Goal: Task Accomplishment & Management: Manage account settings

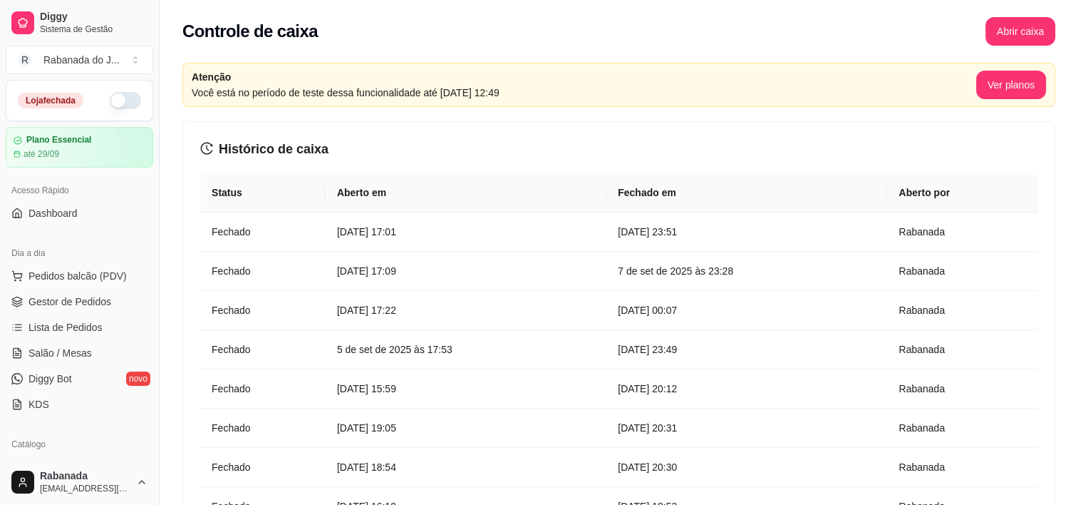
scroll to position [489, 0]
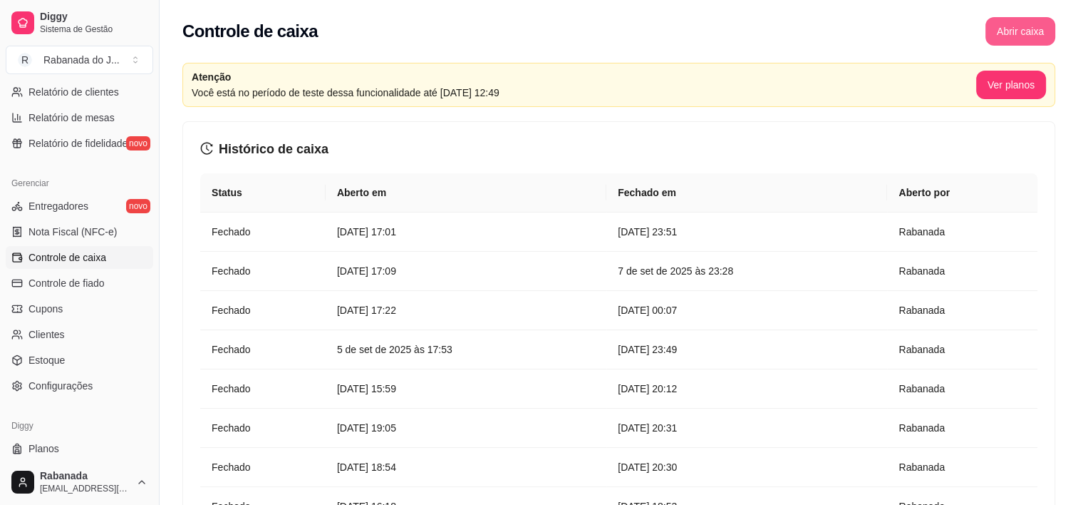
click at [1009, 34] on button "Abrir caixa" at bounding box center [1021, 31] width 70 height 29
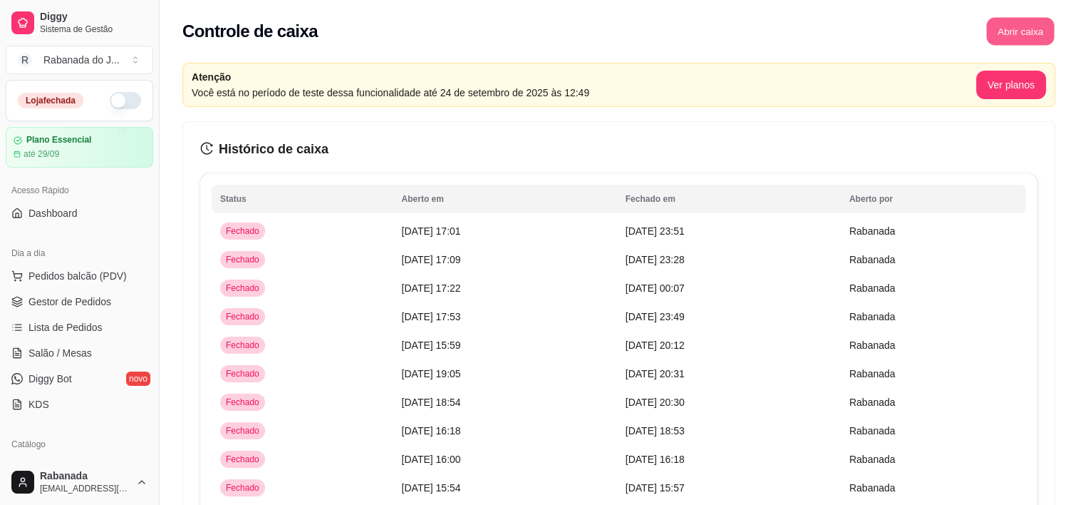
click at [1021, 34] on button "Abrir caixa" at bounding box center [1020, 32] width 68 height 28
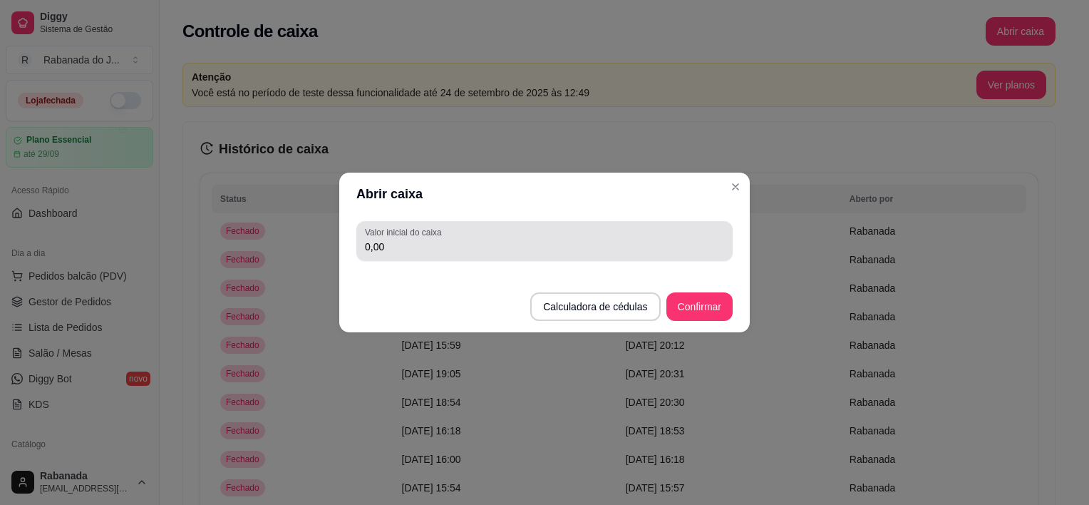
click at [406, 248] on input "0,00" at bounding box center [544, 246] width 359 height 14
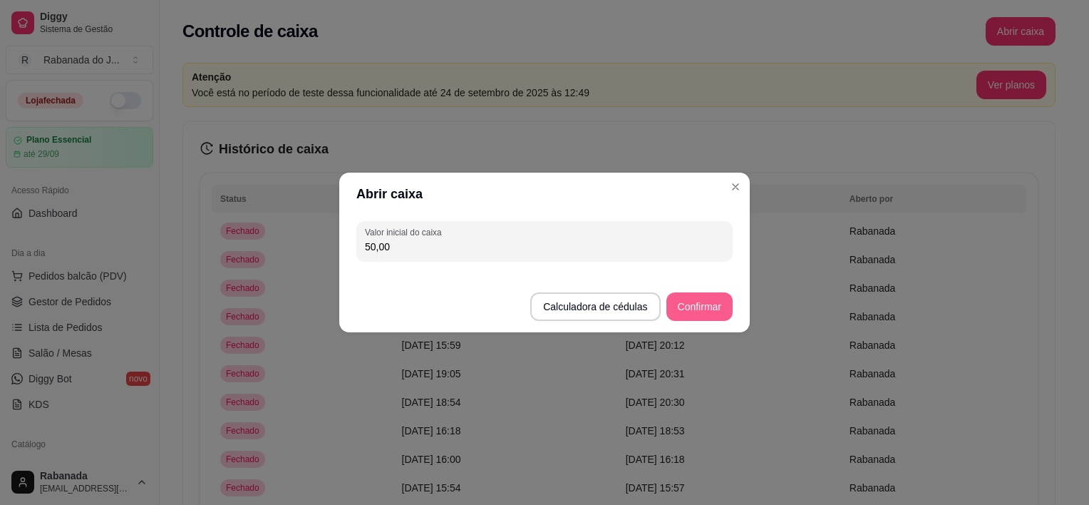
type input "50,00"
click at [709, 299] on button "Confirmar" at bounding box center [699, 306] width 66 height 29
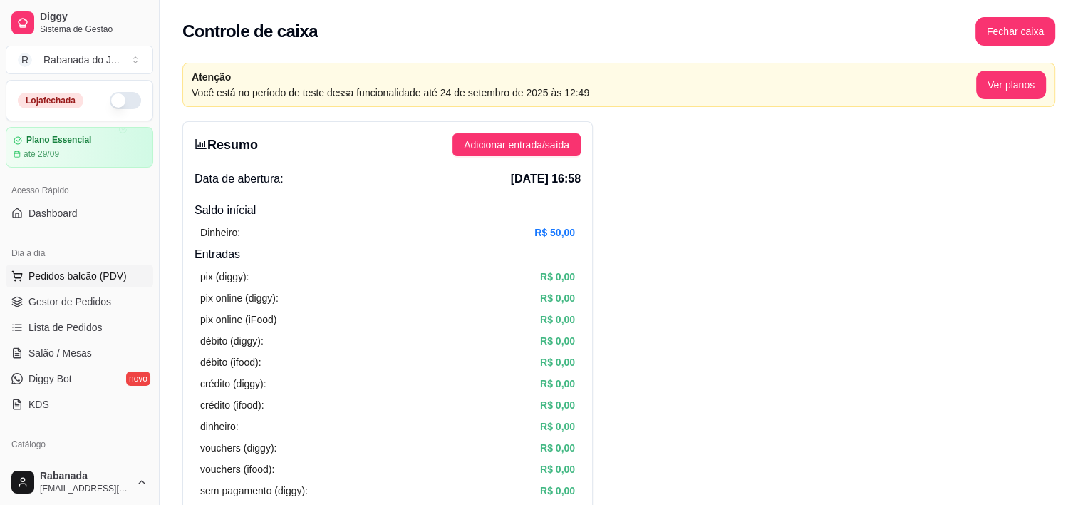
click at [76, 282] on span "Pedidos balcão (PDV)" at bounding box center [78, 276] width 98 height 14
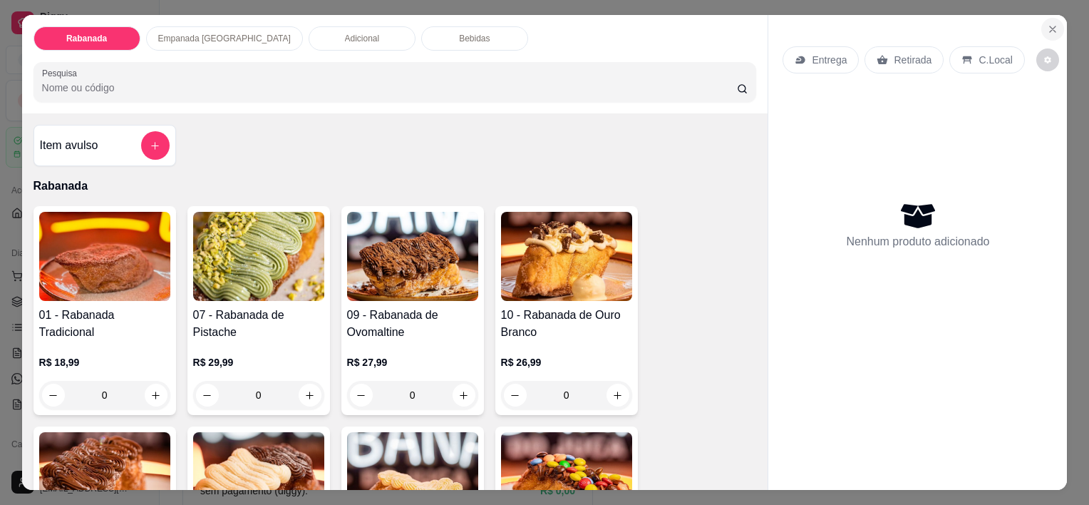
click at [1049, 26] on icon "Close" at bounding box center [1052, 29] width 11 height 11
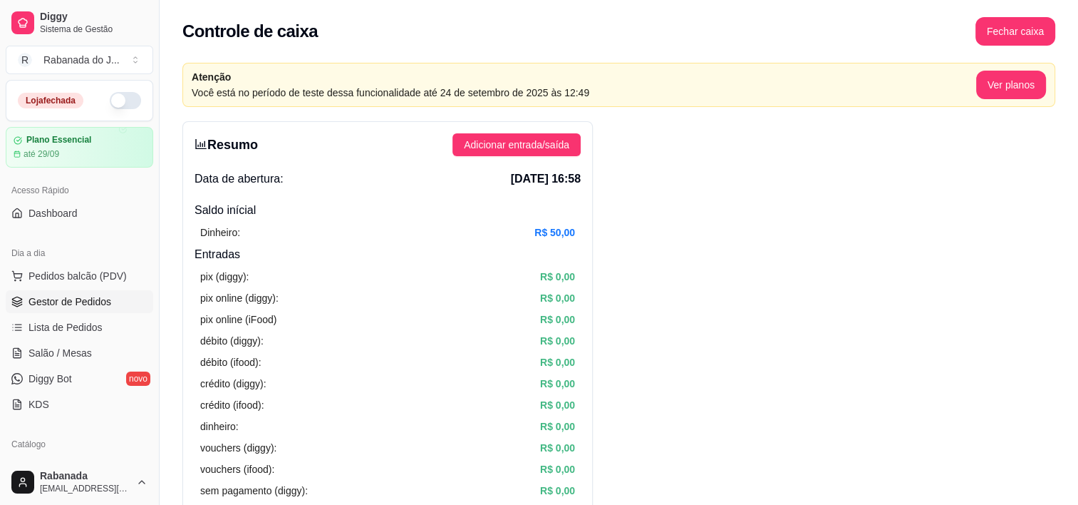
click at [105, 296] on span "Gestor de Pedidos" at bounding box center [70, 301] width 83 height 14
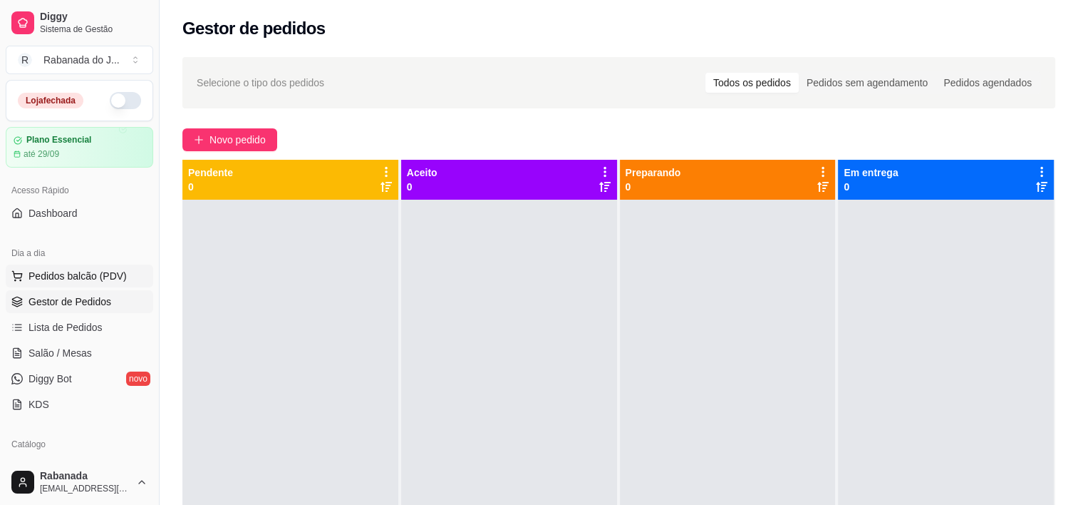
click at [98, 282] on span "Pedidos balcão (PDV)" at bounding box center [78, 276] width 98 height 14
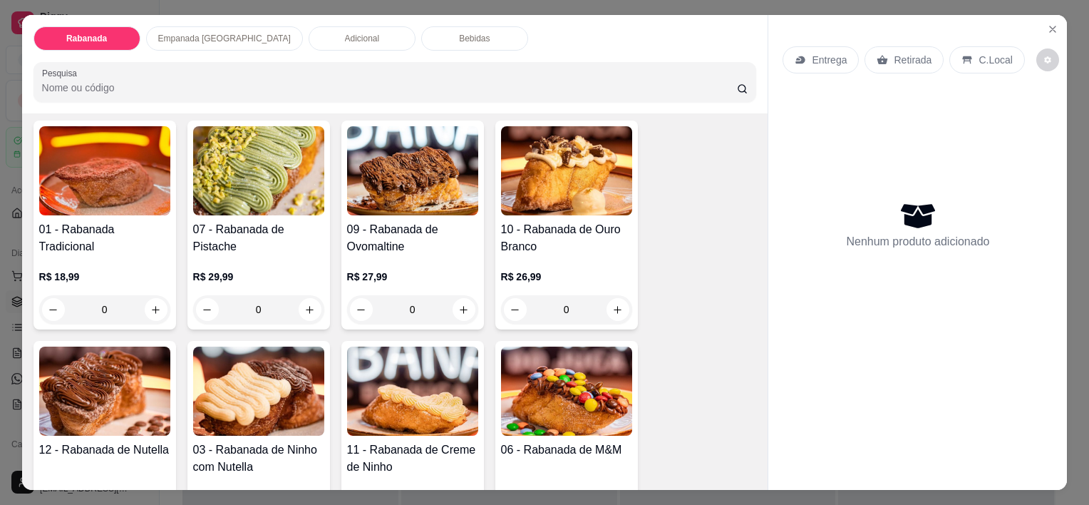
scroll to position [415, 0]
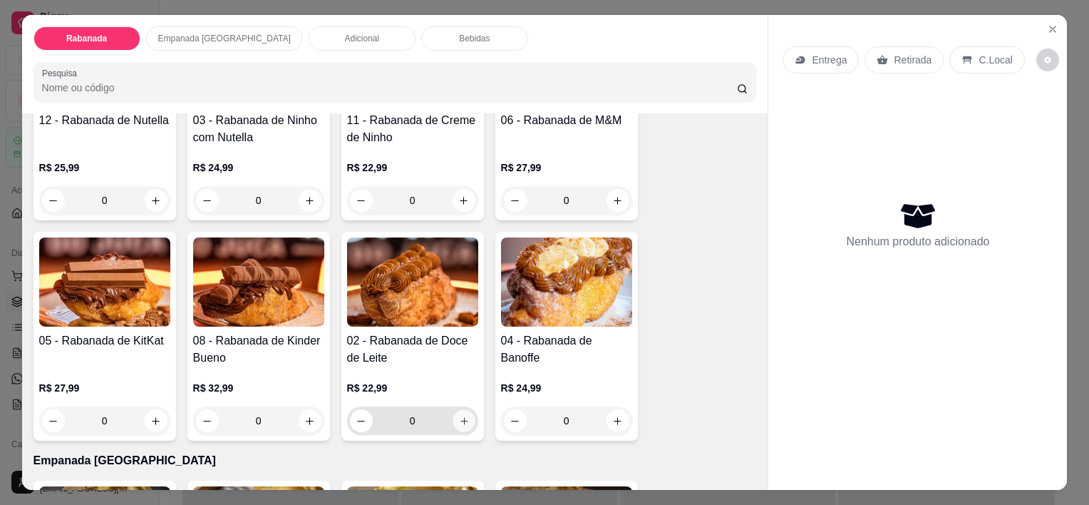
click at [462, 417] on icon "increase-product-quantity" at bounding box center [463, 420] width 7 height 7
type input "1"
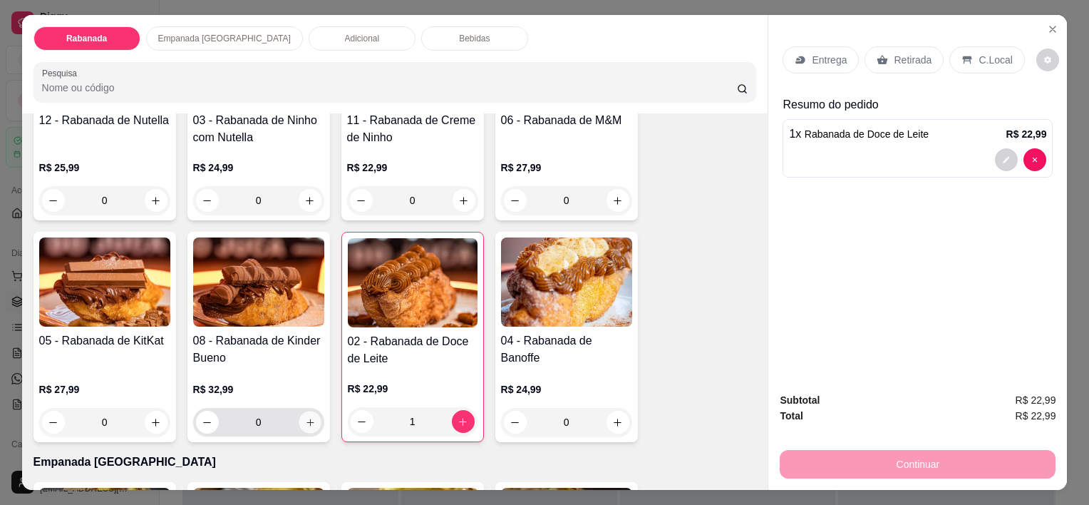
click at [305, 417] on icon "increase-product-quantity" at bounding box center [309, 422] width 11 height 11
type input "1"
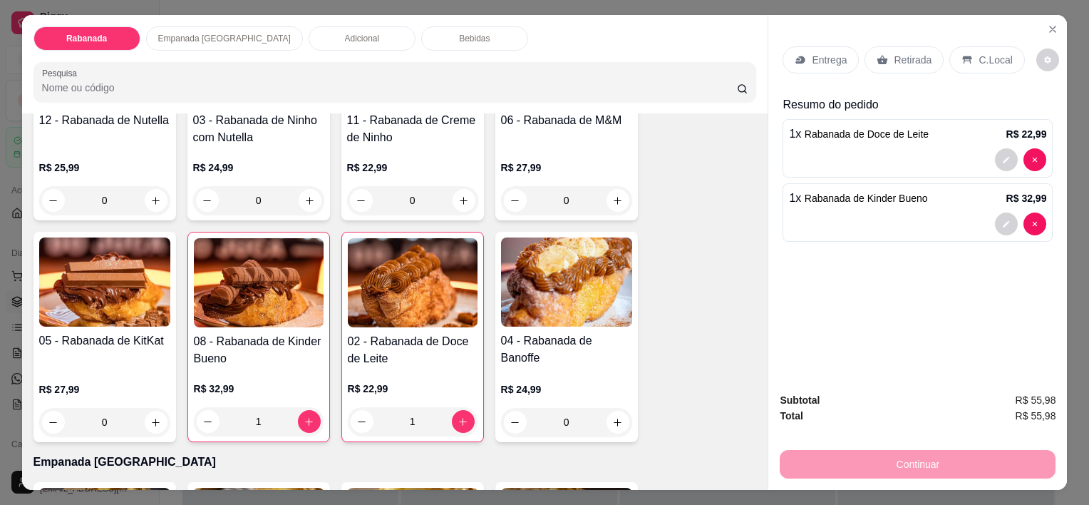
click at [981, 61] on p "C.Local" at bounding box center [994, 60] width 33 height 14
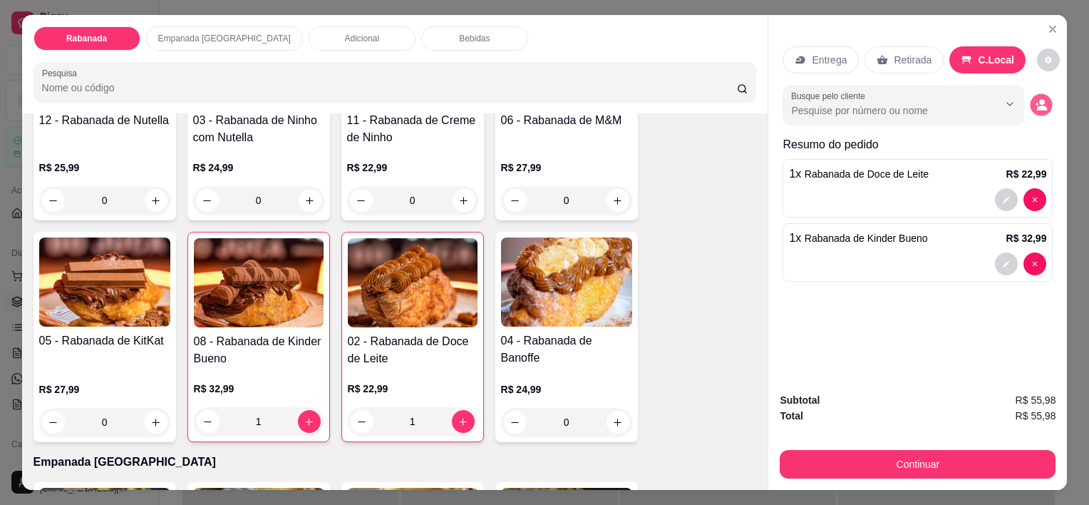
click at [1040, 108] on button "decrease-product-quantity" at bounding box center [1041, 105] width 22 height 22
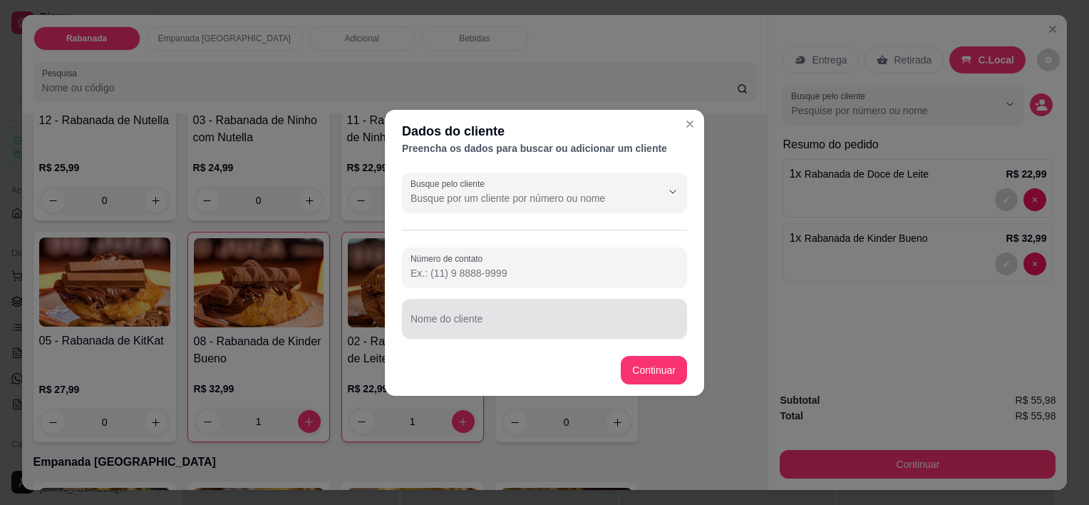
click at [567, 303] on div "Nome do cliente" at bounding box center [544, 319] width 285 height 40
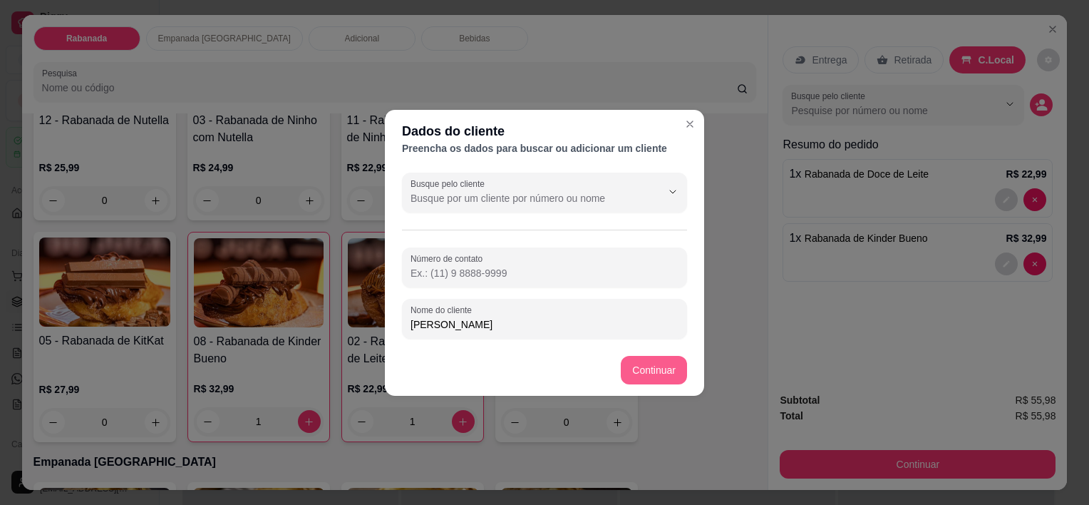
type input "Joana"
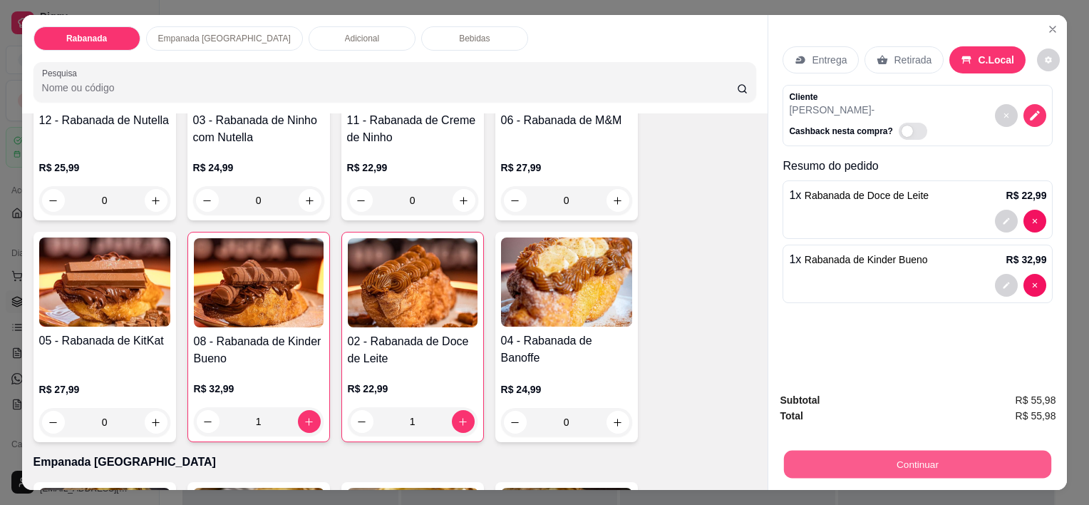
click at [957, 450] on button "Continuar" at bounding box center [917, 464] width 267 height 28
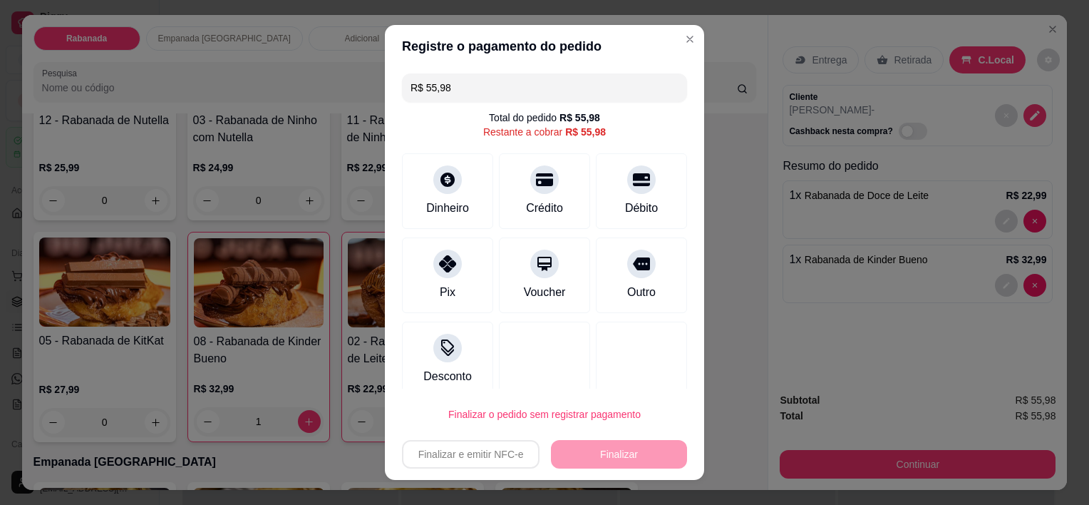
scroll to position [14, 0]
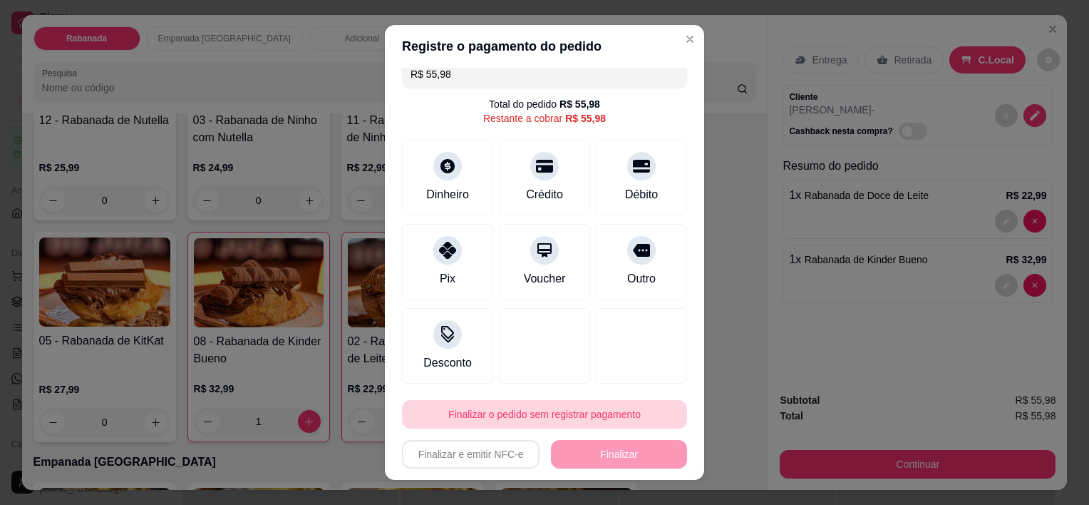
click at [598, 420] on button "Finalizar o pedido sem registrar pagamento" at bounding box center [544, 414] width 285 height 29
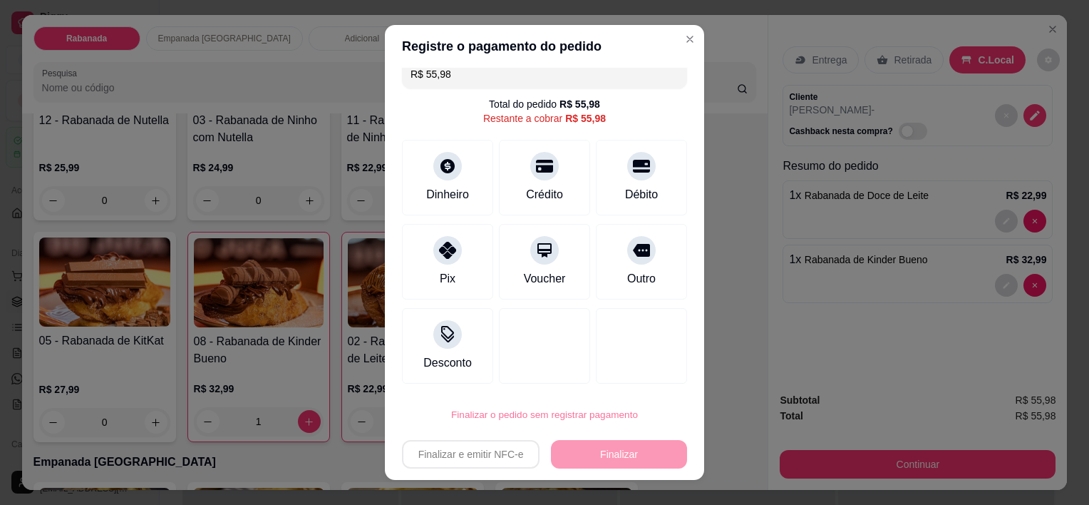
click at [636, 373] on button "Confirmar" at bounding box center [625, 374] width 53 height 22
type input "0"
type input "R$ 0,00"
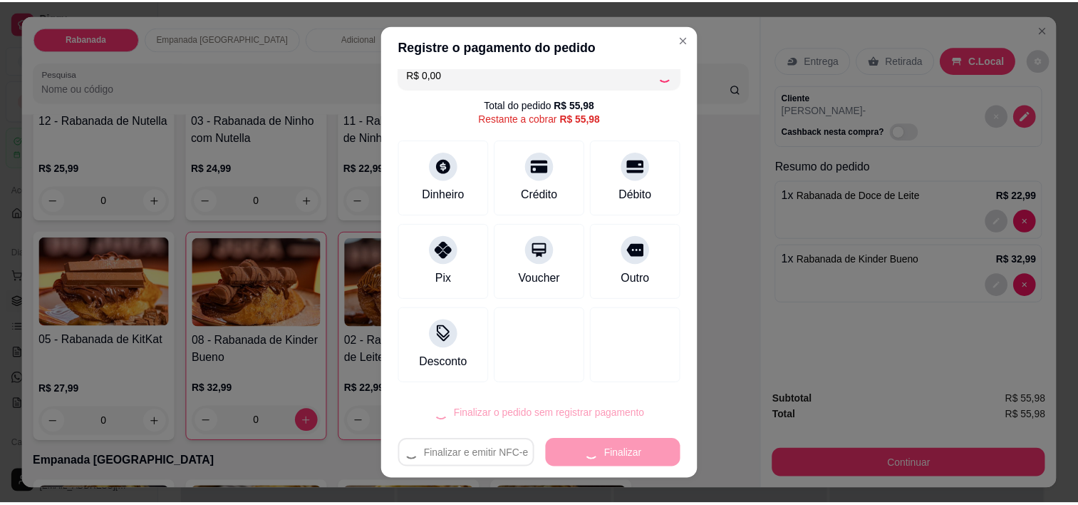
scroll to position [0, 0]
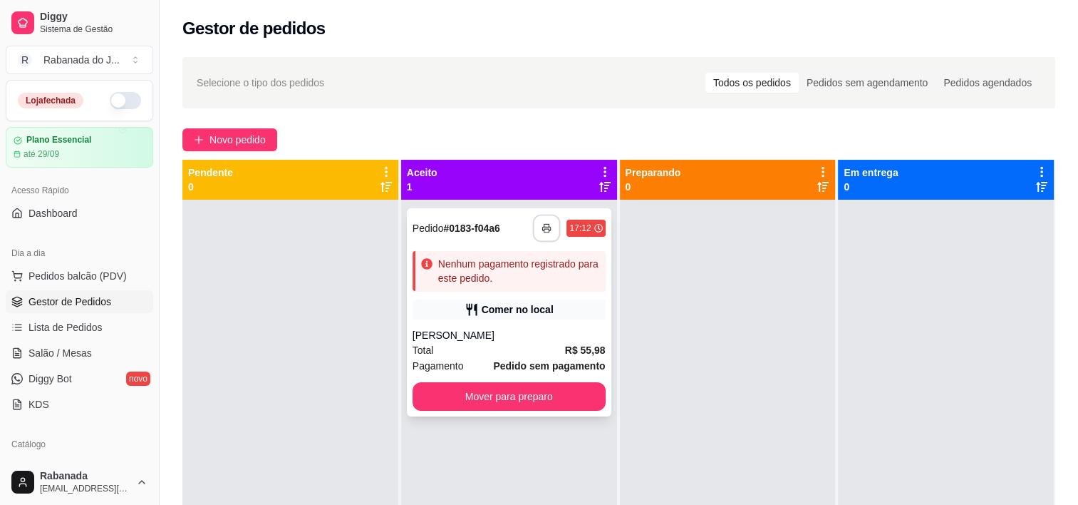
click at [540, 236] on button "button" at bounding box center [547, 228] width 28 height 28
click at [531, 400] on button "Mover para preparo" at bounding box center [508, 397] width 187 height 28
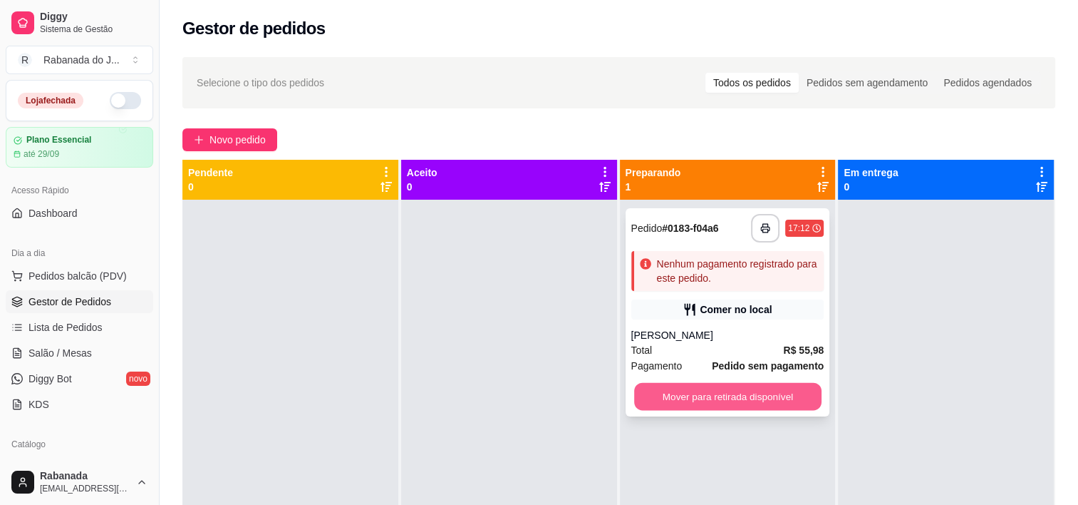
click at [756, 396] on button "Mover para retirada disponível" at bounding box center [727, 397] width 187 height 28
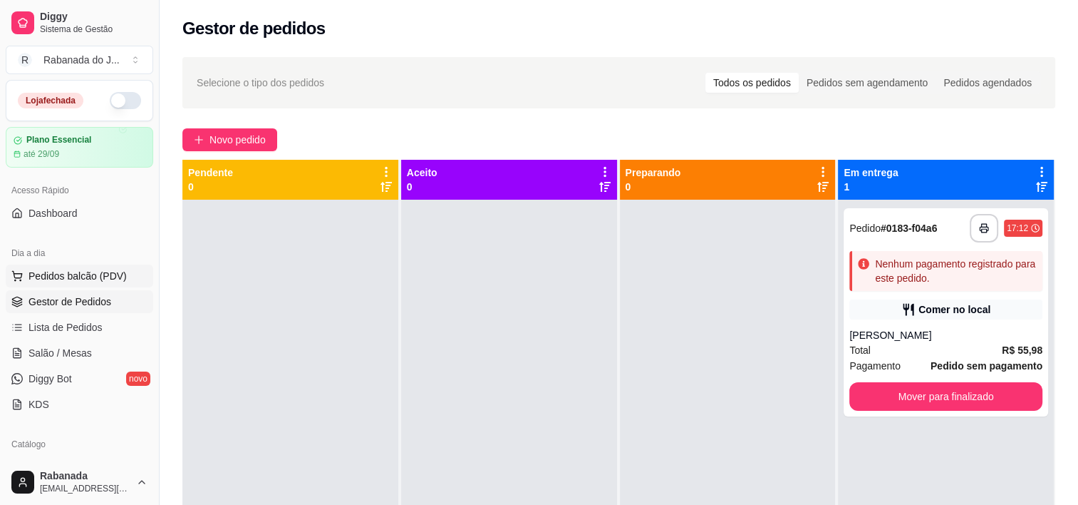
click at [81, 271] on span "Pedidos balcão (PDV)" at bounding box center [78, 276] width 98 height 14
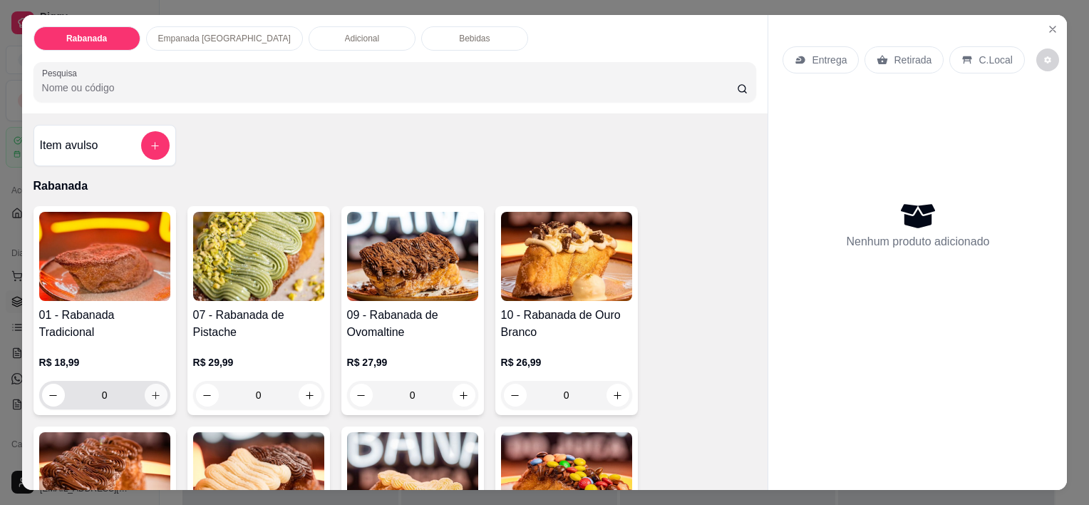
click at [153, 390] on icon "increase-product-quantity" at bounding box center [155, 395] width 11 height 11
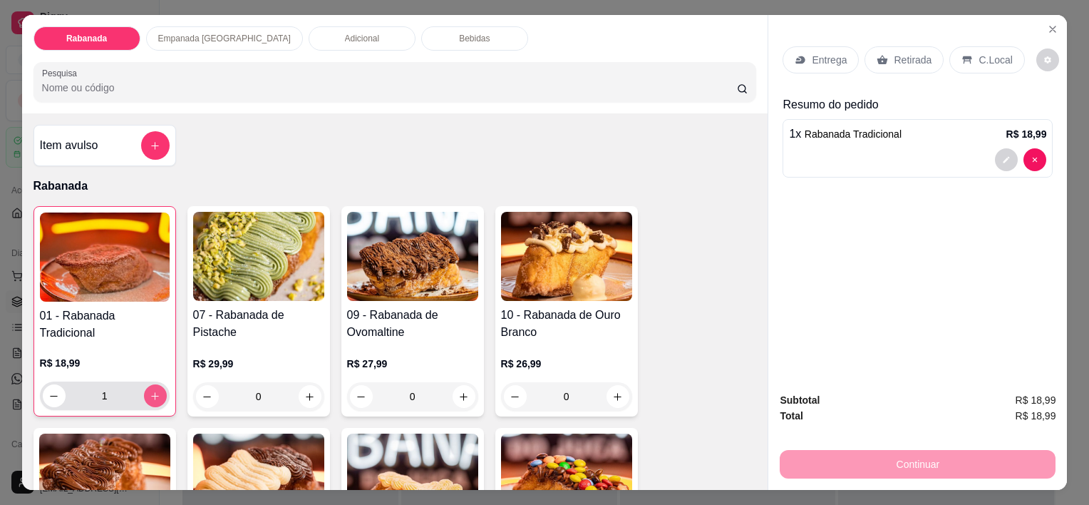
click at [151, 392] on icon "increase-product-quantity" at bounding box center [155, 396] width 8 height 8
type input "2"
click at [986, 46] on div "C.Local" at bounding box center [986, 59] width 75 height 27
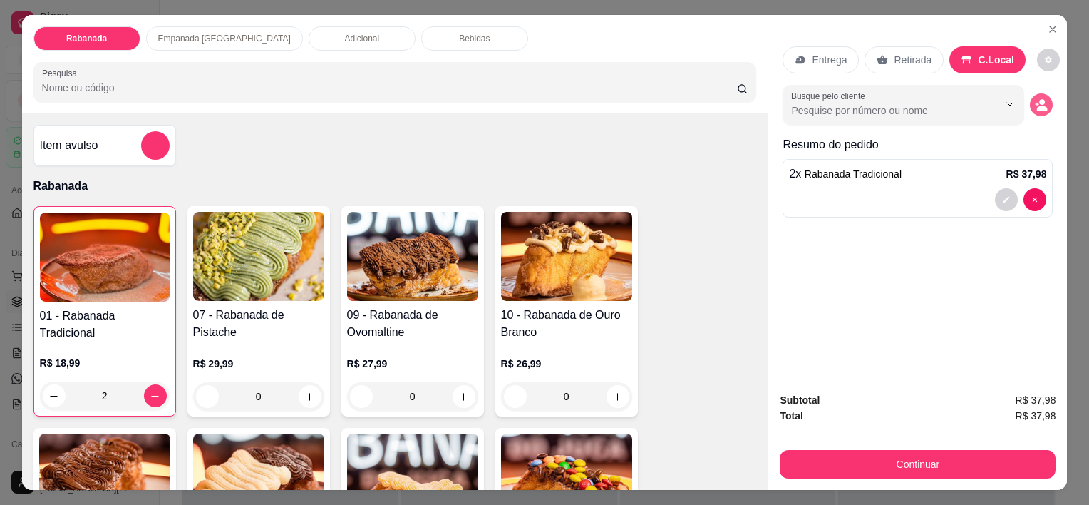
click at [1038, 100] on icon "decrease-product-quantity" at bounding box center [1041, 104] width 13 height 13
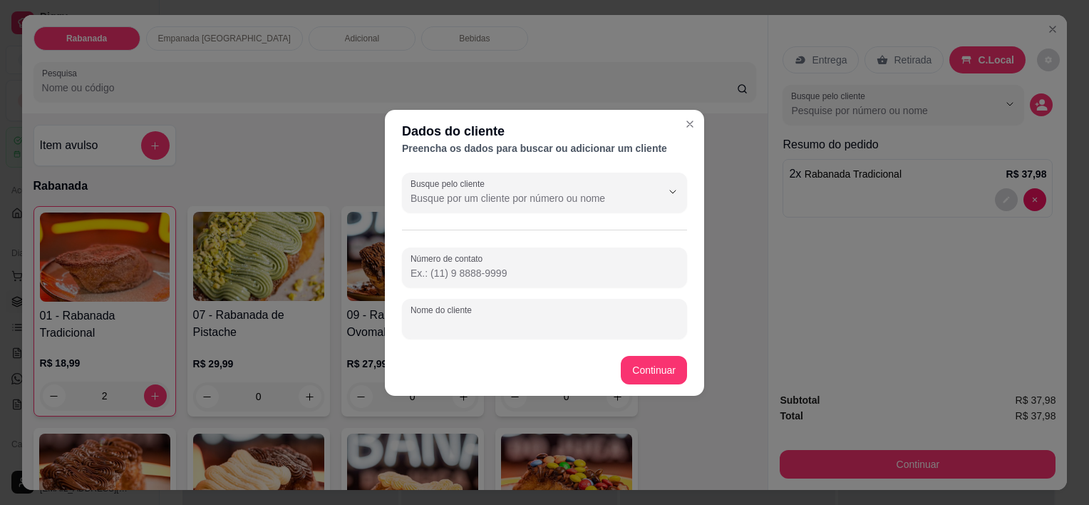
click at [604, 319] on input "Nome do cliente" at bounding box center [544, 324] width 268 height 14
type input "Dona Déia"
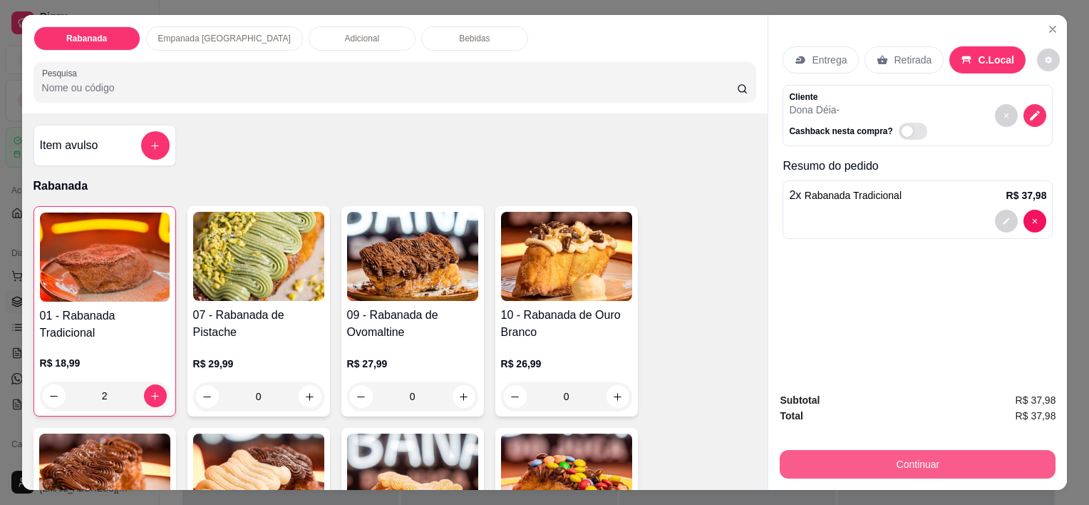
click at [943, 455] on button "Continuar" at bounding box center [918, 464] width 276 height 29
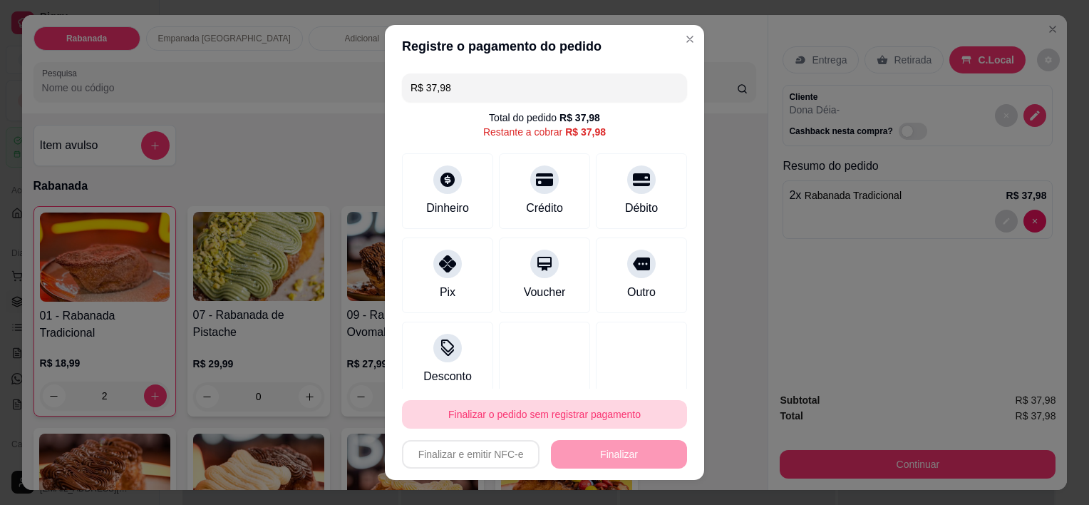
click at [502, 415] on button "Finalizar o pedido sem registrar pagamento" at bounding box center [544, 414] width 285 height 29
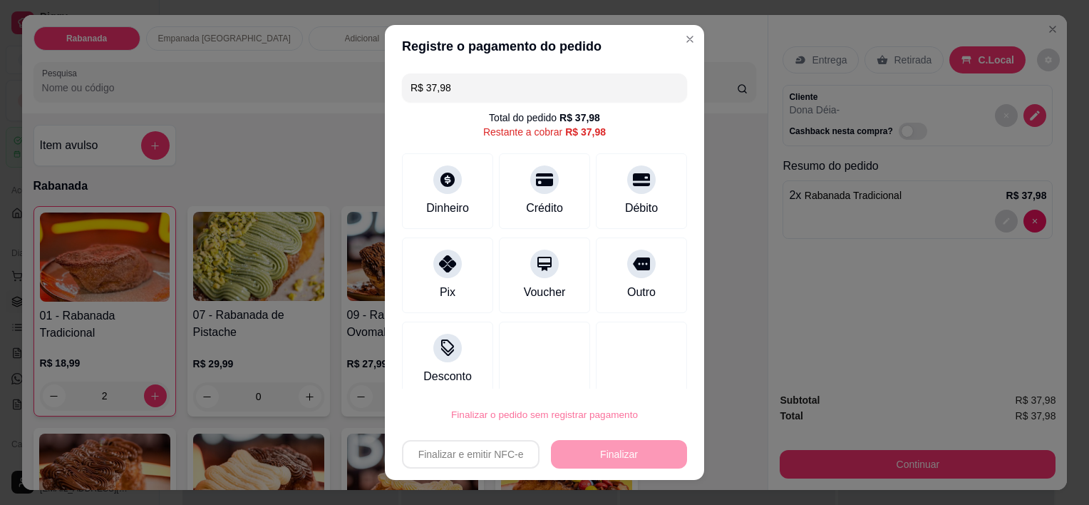
click at [643, 374] on button "Confirmar" at bounding box center [626, 374] width 53 height 22
type input "0"
type input "R$ 0,00"
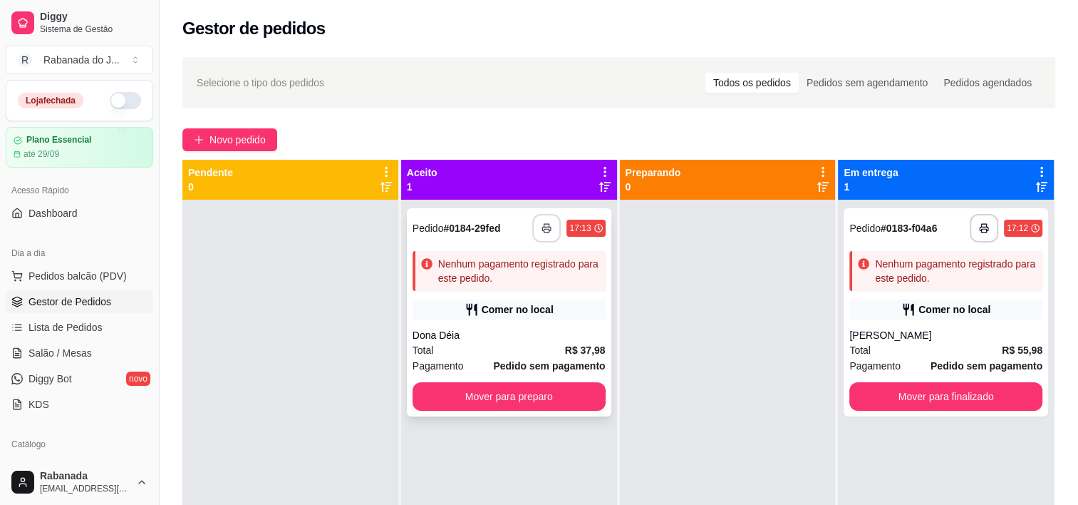
click at [542, 228] on icon "button" at bounding box center [547, 228] width 10 height 10
click at [542, 226] on icon "button" at bounding box center [547, 228] width 10 height 10
click at [978, 236] on button "button" at bounding box center [984, 228] width 29 height 29
click at [537, 400] on button "Mover para preparo" at bounding box center [509, 396] width 193 height 29
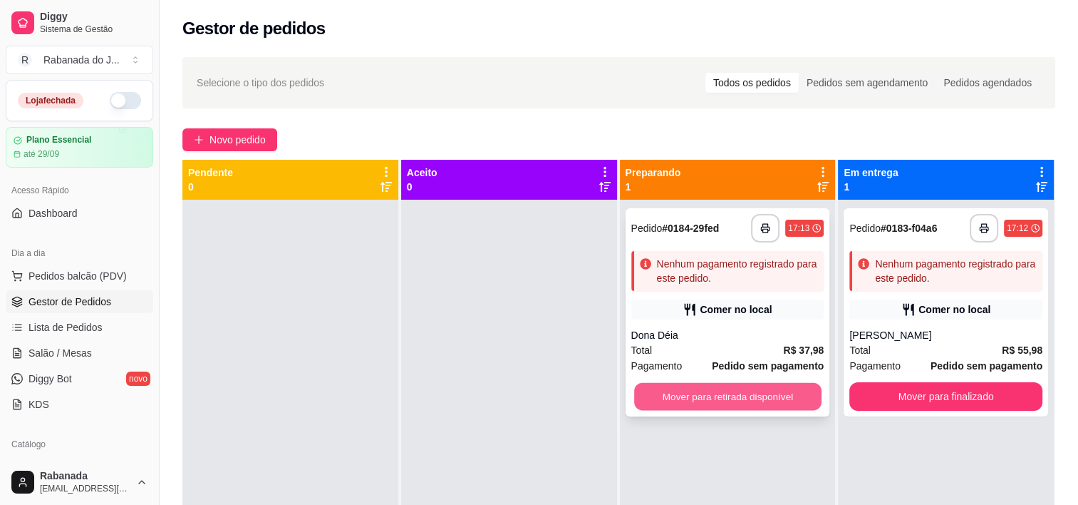
click at [772, 393] on button "Mover para retirada disponível" at bounding box center [727, 397] width 187 height 28
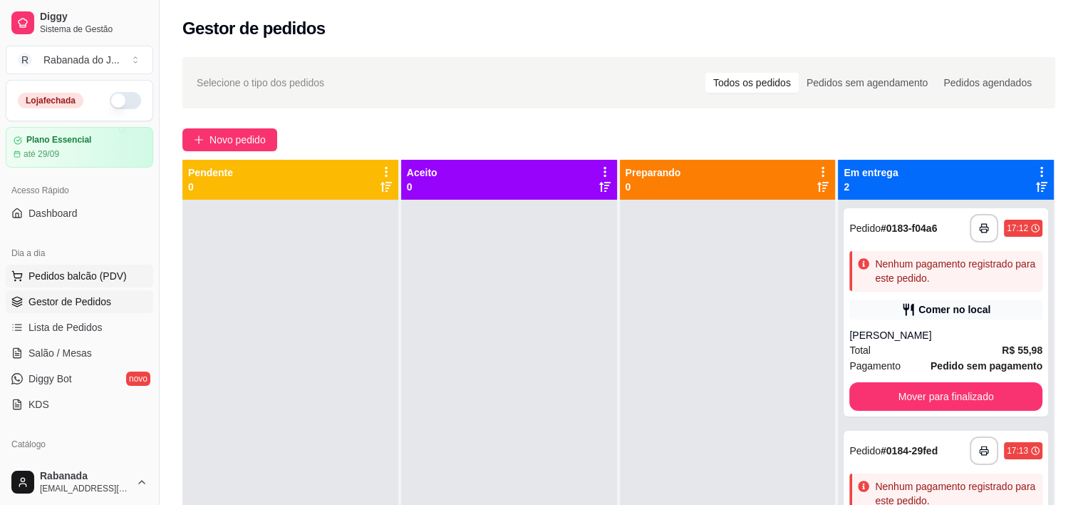
click at [84, 276] on span "Pedidos balcão (PDV)" at bounding box center [78, 276] width 98 height 14
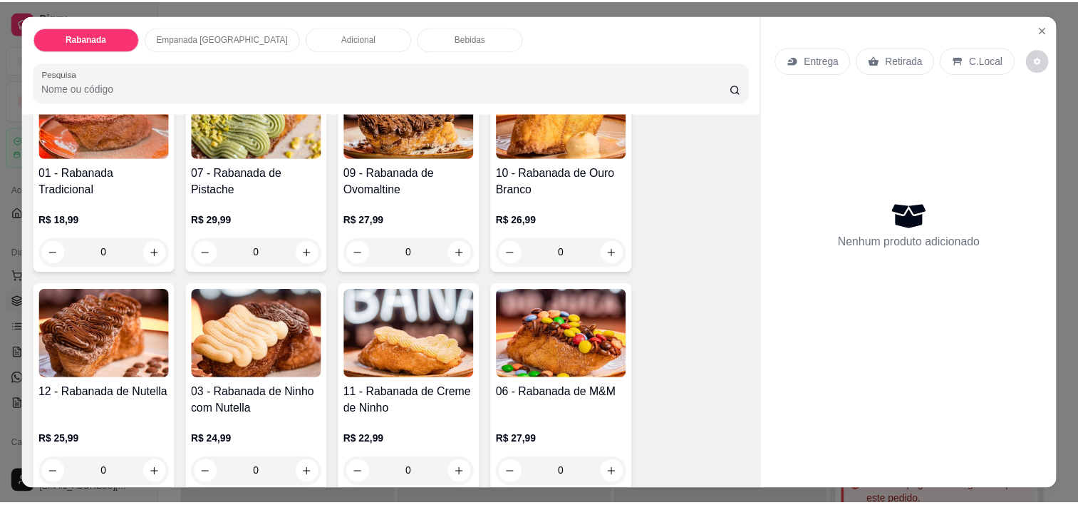
scroll to position [214, 0]
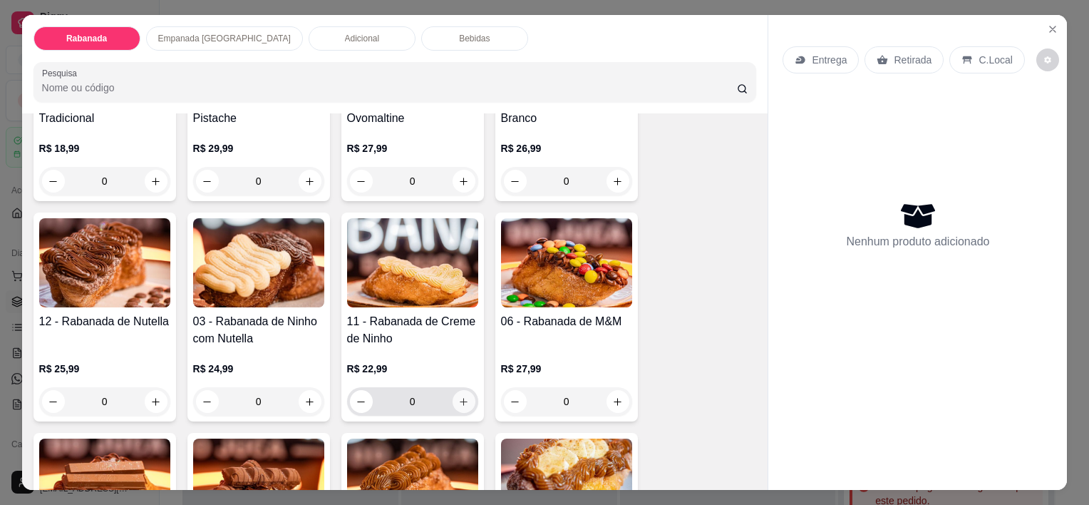
click at [458, 396] on icon "increase-product-quantity" at bounding box center [463, 401] width 11 height 11
type input "1"
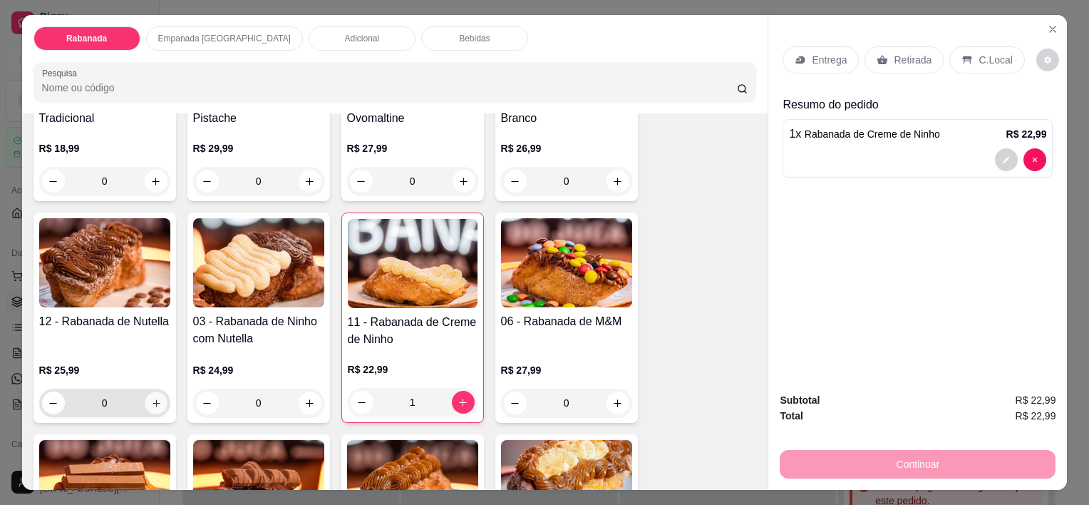
click at [153, 398] on icon "increase-product-quantity" at bounding box center [155, 403] width 11 height 11
type input "1"
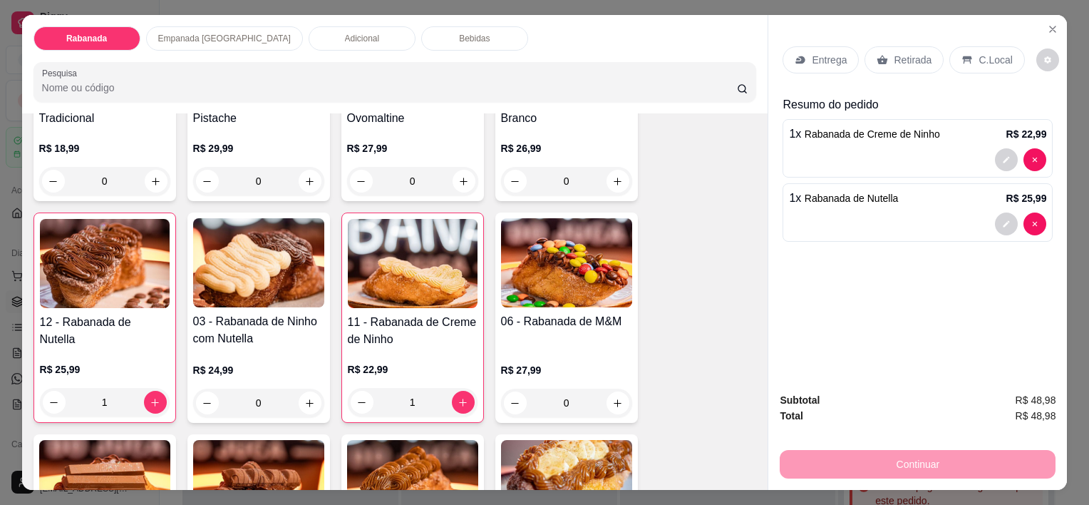
click at [963, 51] on div "C.Local" at bounding box center [986, 59] width 75 height 27
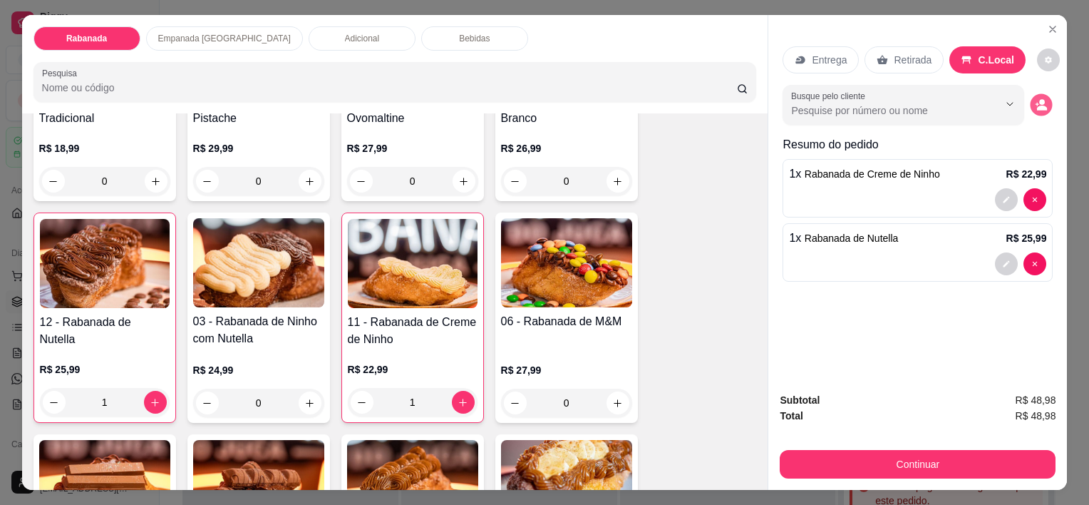
click at [1037, 105] on icon "decrease-product-quantity" at bounding box center [1042, 107] width 10 height 5
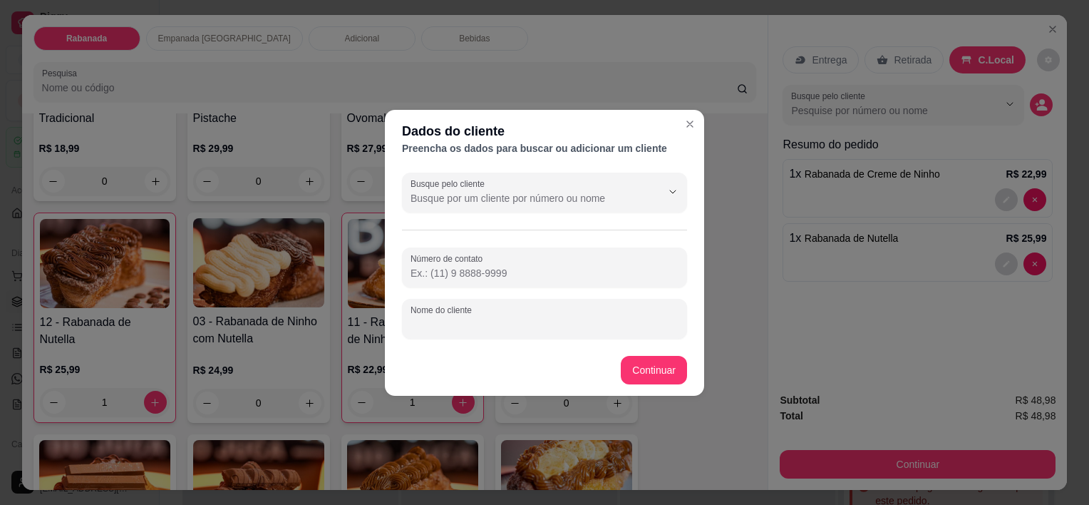
click at [446, 323] on input "Nome do cliente" at bounding box center [544, 324] width 268 height 14
type input "Gui Barros"
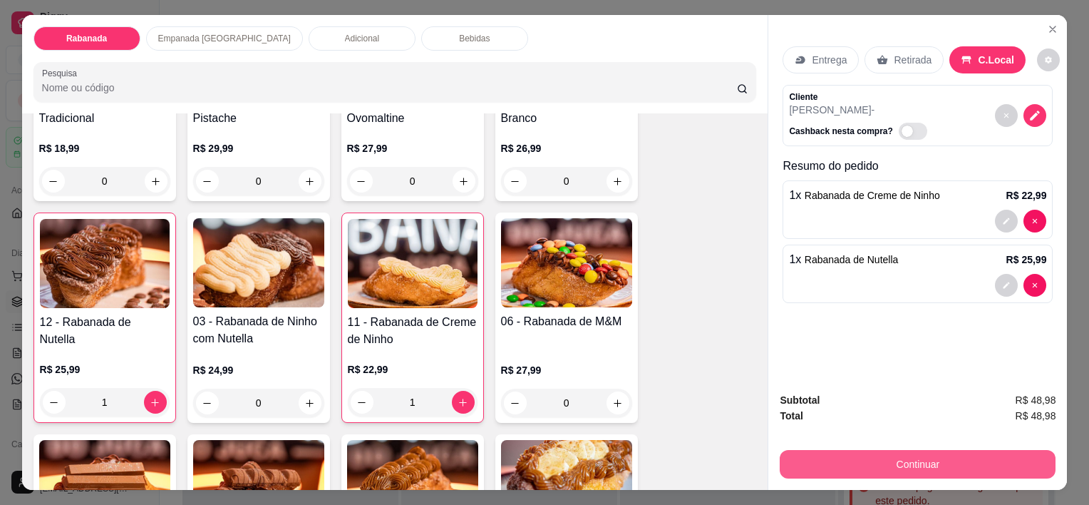
click at [914, 450] on button "Continuar" at bounding box center [918, 464] width 276 height 29
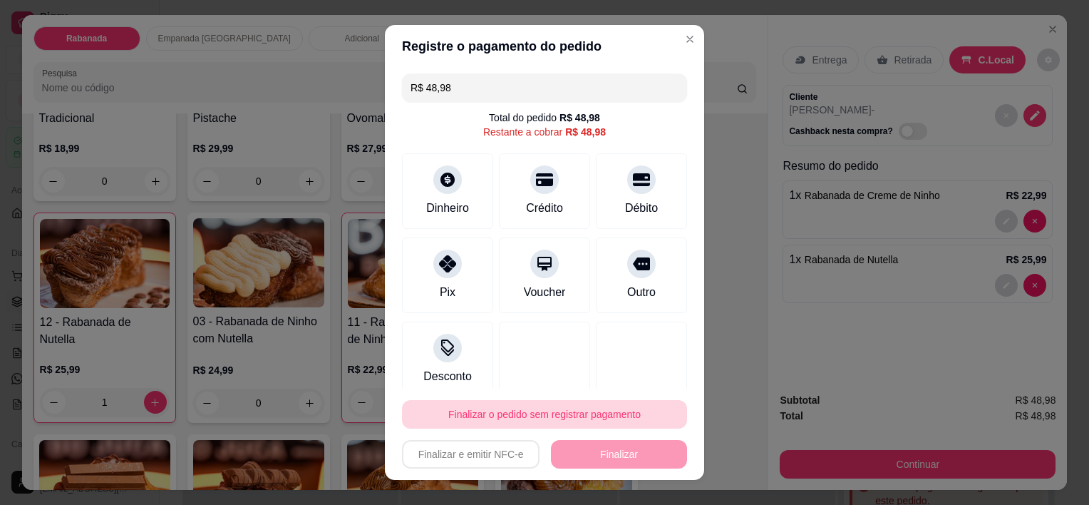
click at [494, 419] on button "Finalizar o pedido sem registrar pagamento" at bounding box center [544, 414] width 285 height 29
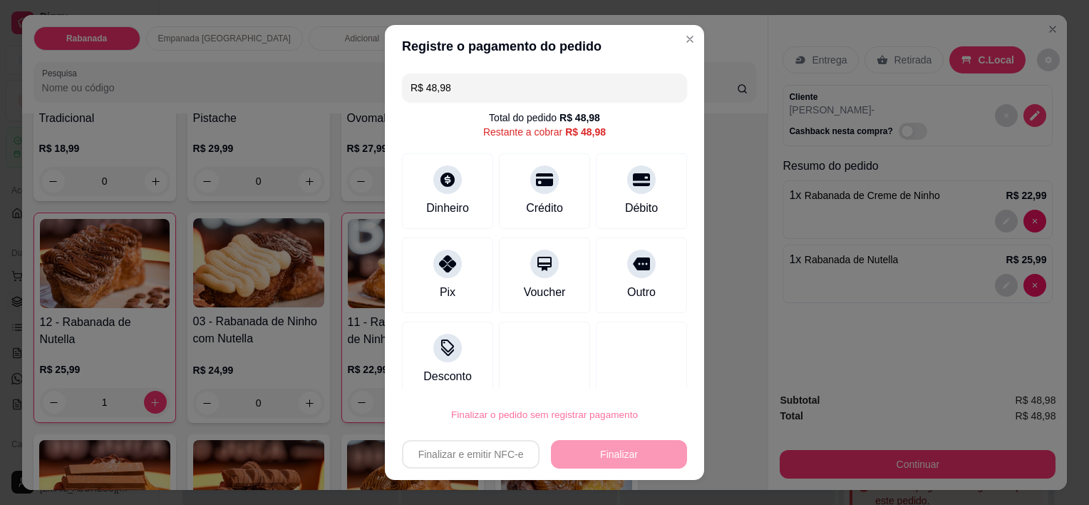
click at [646, 363] on button "Confirmar" at bounding box center [628, 373] width 53 height 22
type input "0"
type input "R$ 0,00"
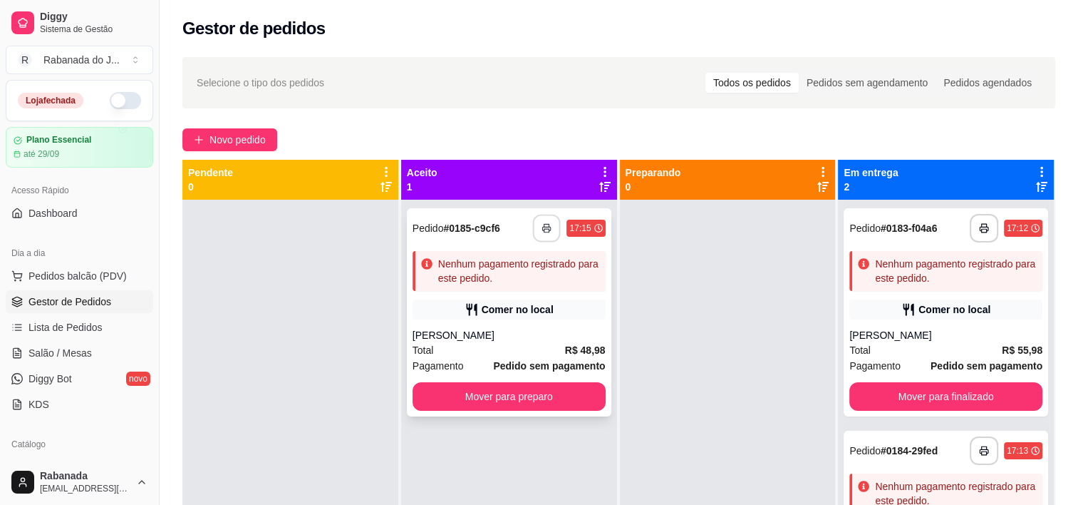
click at [542, 224] on icon "button" at bounding box center [547, 228] width 10 height 10
click at [549, 227] on button "button" at bounding box center [547, 228] width 28 height 28
click at [529, 399] on button "Mover para preparo" at bounding box center [509, 396] width 193 height 29
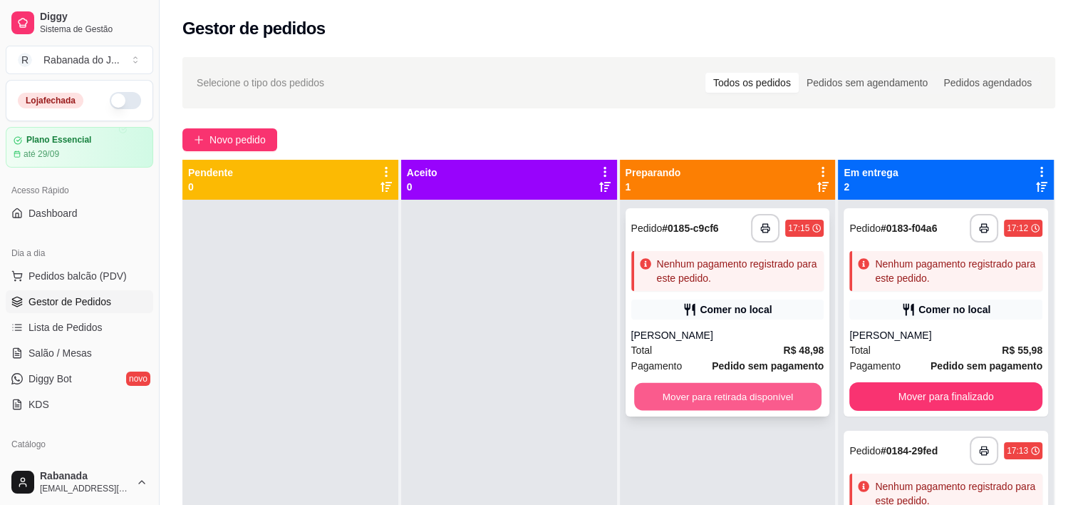
click at [684, 396] on button "Mover para retirada disponível" at bounding box center [727, 397] width 187 height 28
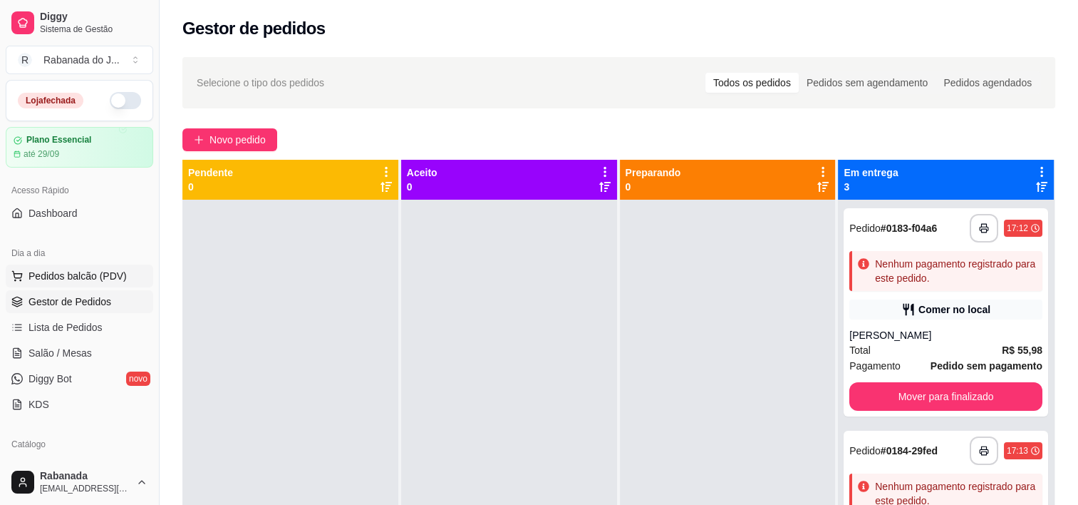
click at [73, 279] on span "Pedidos balcão (PDV)" at bounding box center [78, 276] width 98 height 14
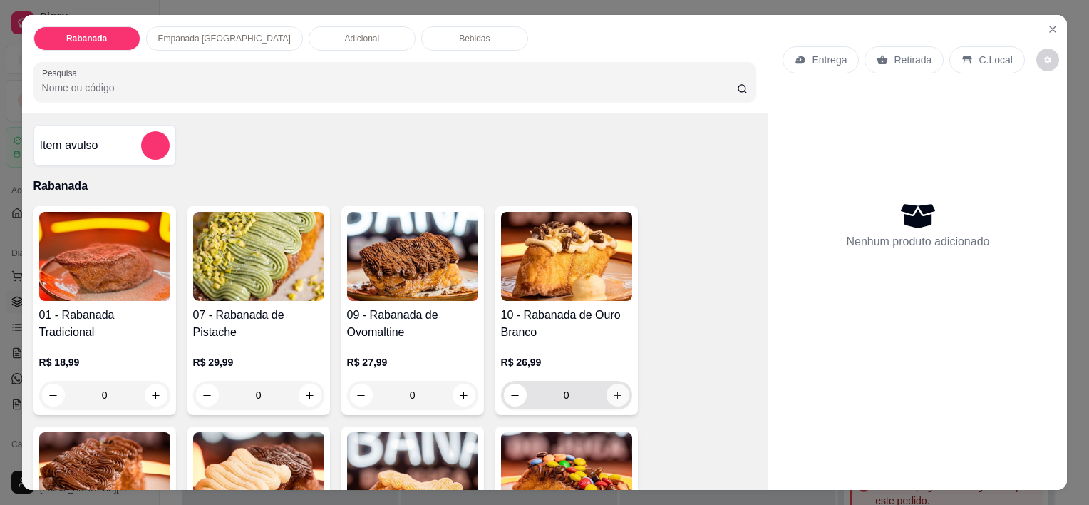
click at [612, 390] on icon "increase-product-quantity" at bounding box center [617, 395] width 11 height 11
type input "1"
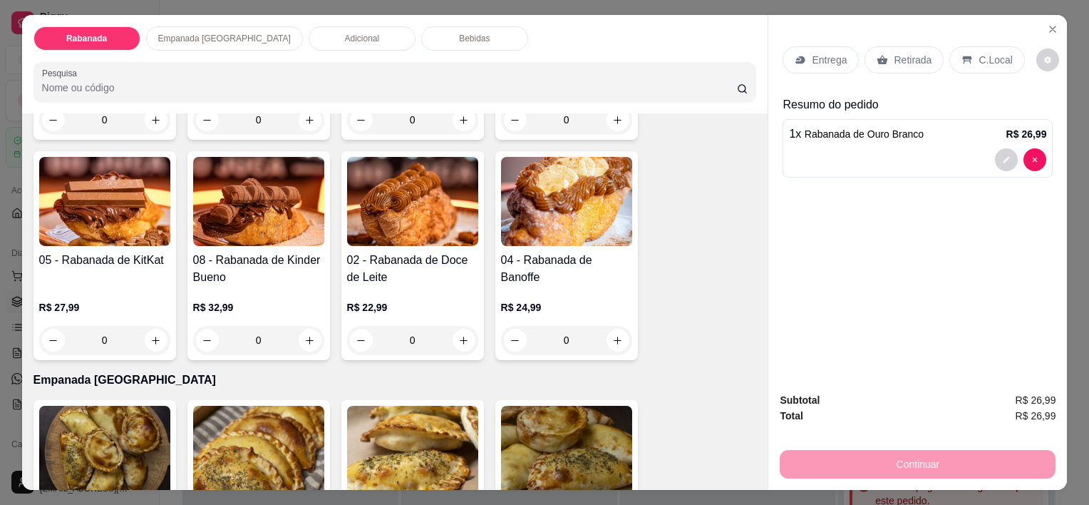
scroll to position [499, 0]
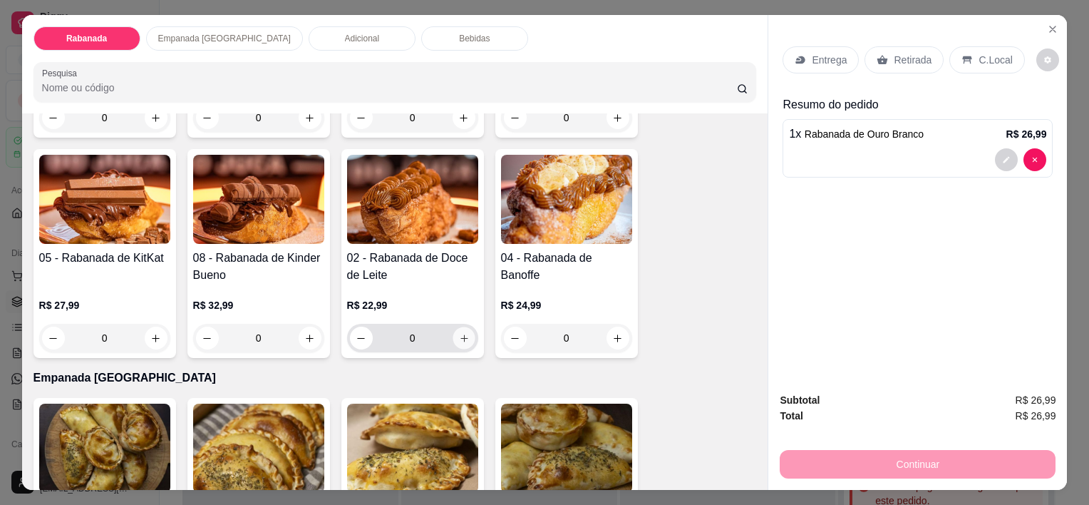
click at [467, 329] on button "increase-product-quantity" at bounding box center [464, 338] width 22 height 22
type input "1"
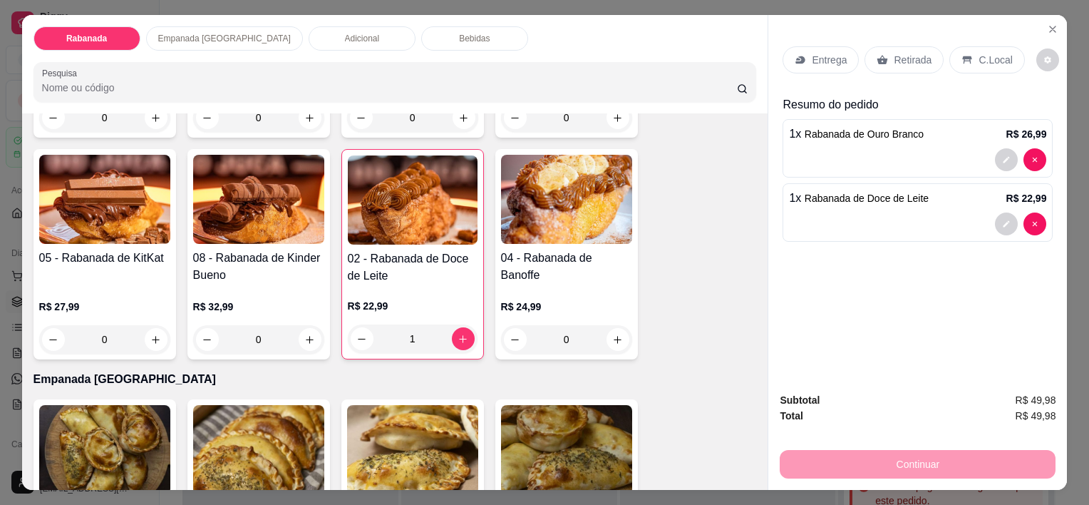
click at [985, 56] on p "C.Local" at bounding box center [994, 60] width 33 height 14
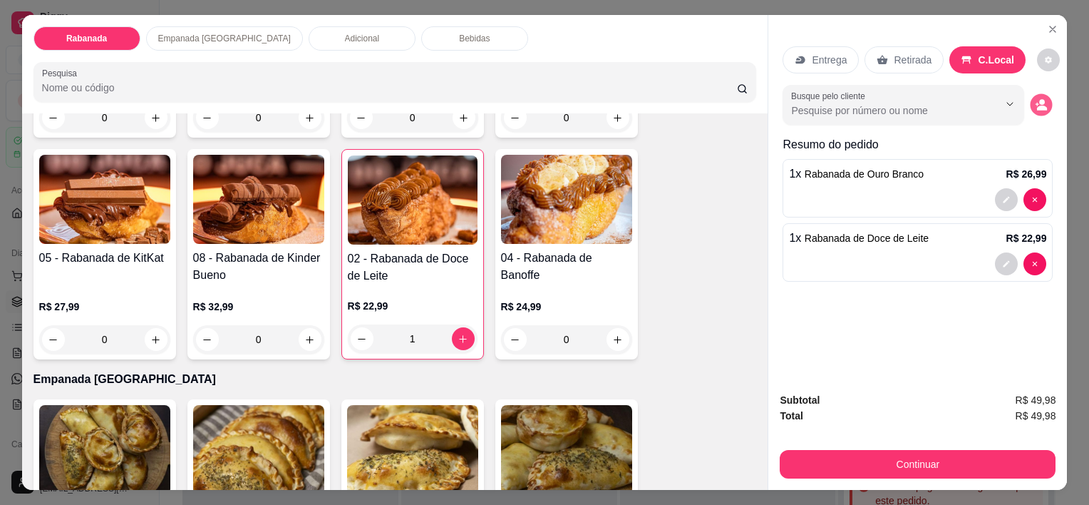
click at [1040, 100] on circle "decrease-product-quantity" at bounding box center [1043, 103] width 6 height 6
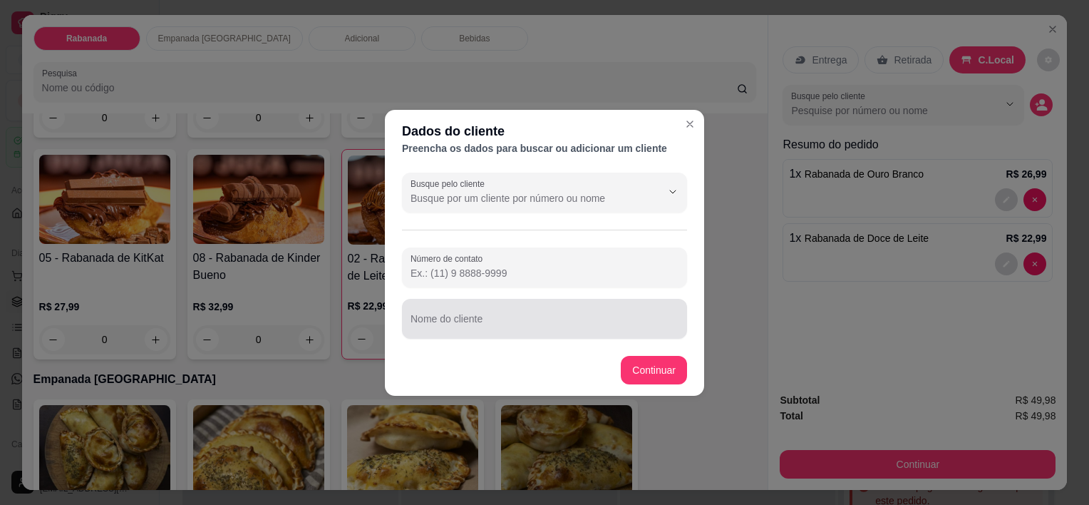
click at [471, 321] on input "Nome do cliente" at bounding box center [544, 324] width 268 height 14
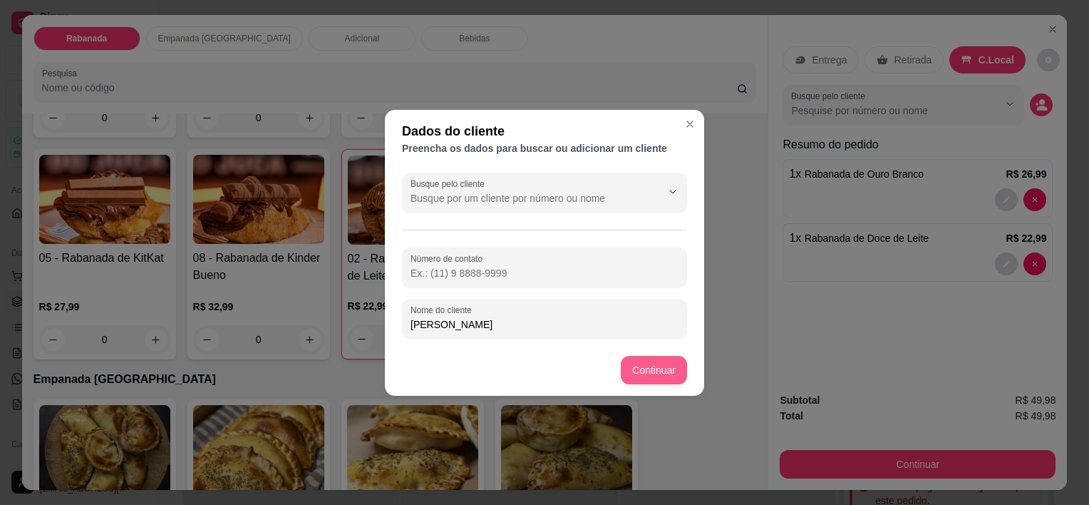
type input "Dani Bananinha"
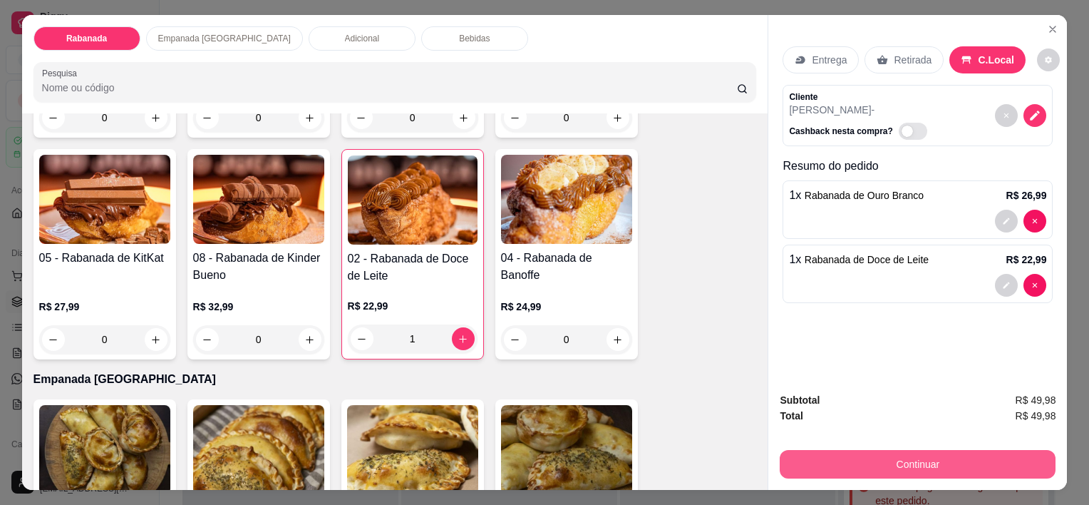
click at [944, 460] on button "Continuar" at bounding box center [918, 464] width 276 height 29
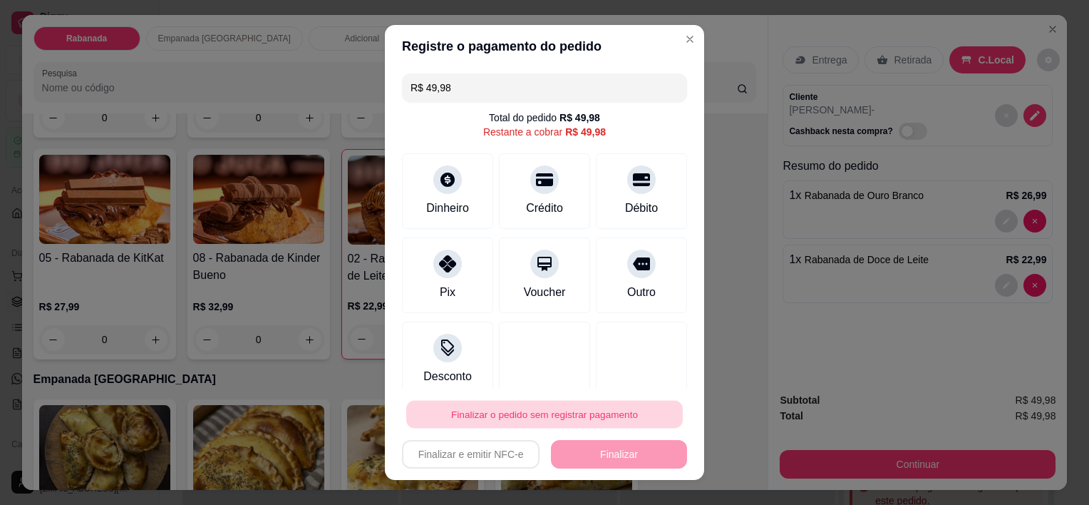
click at [564, 414] on button "Finalizar o pedido sem registrar pagamento" at bounding box center [544, 414] width 276 height 28
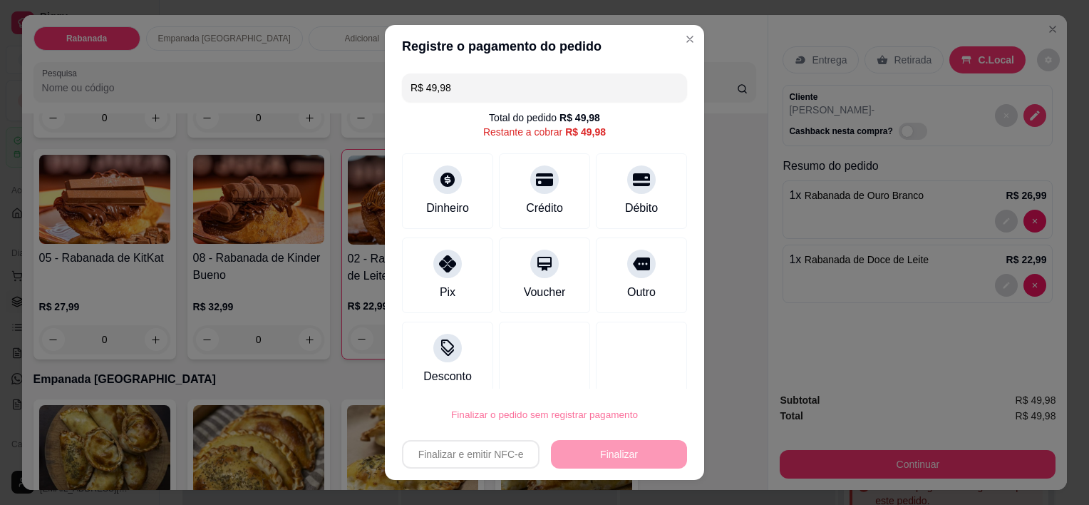
click at [628, 371] on button "Confirmar" at bounding box center [627, 373] width 53 height 22
type input "0"
type input "R$ 0,00"
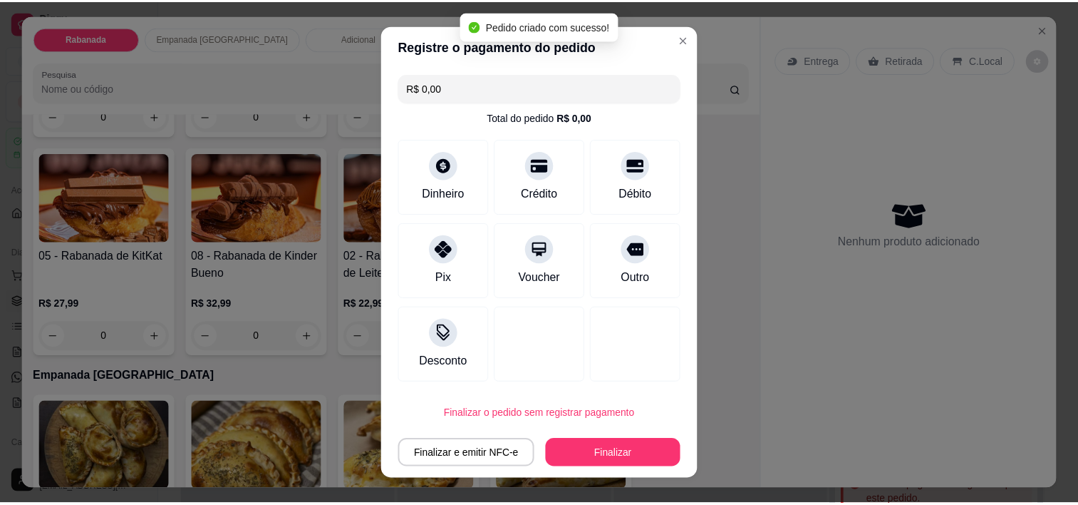
scroll to position [497, 0]
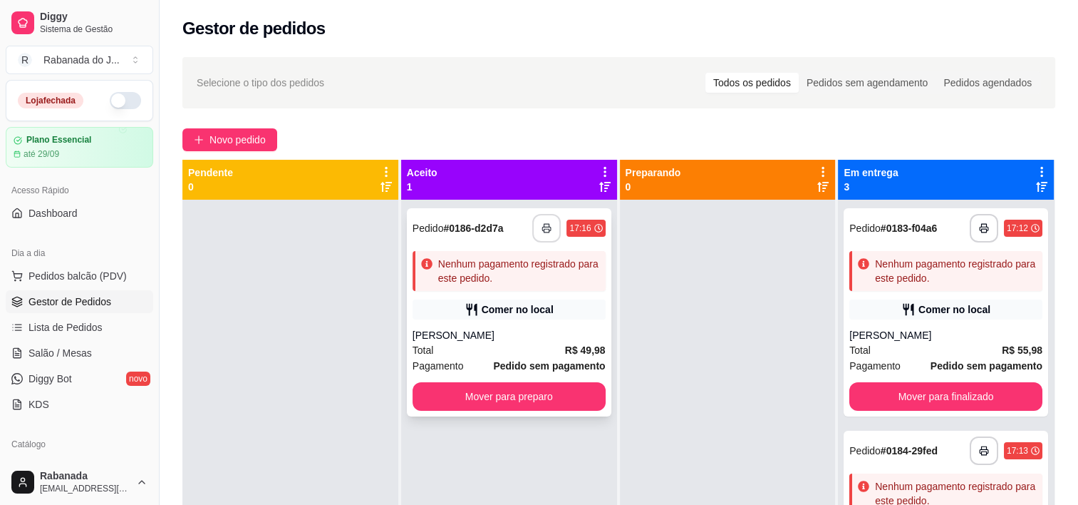
click at [542, 222] on button "button" at bounding box center [546, 228] width 29 height 29
click at [547, 229] on icon "button" at bounding box center [547, 228] width 10 height 10
click at [559, 395] on button "Mover para preparo" at bounding box center [508, 397] width 187 height 28
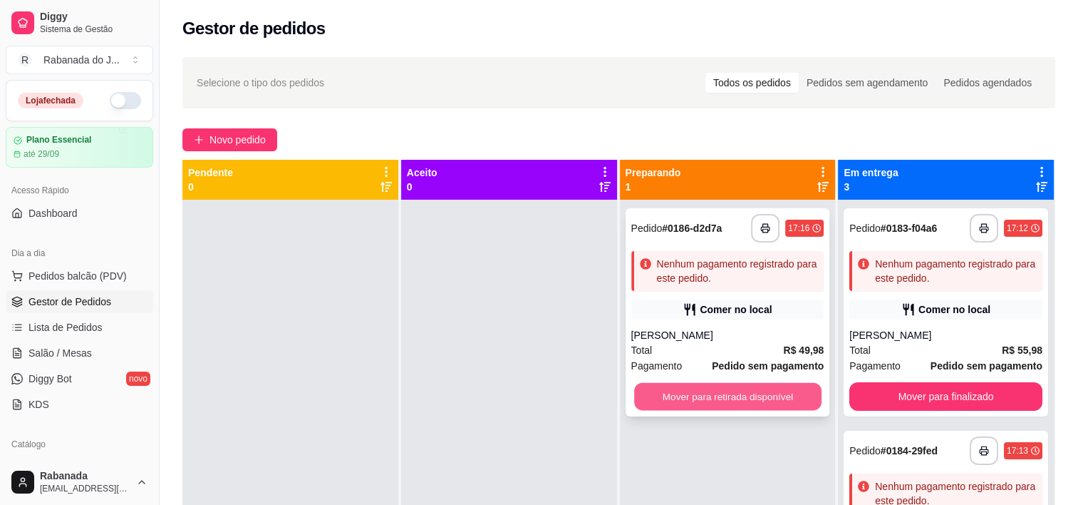
click at [750, 402] on button "Mover para retirada disponível" at bounding box center [727, 397] width 187 height 28
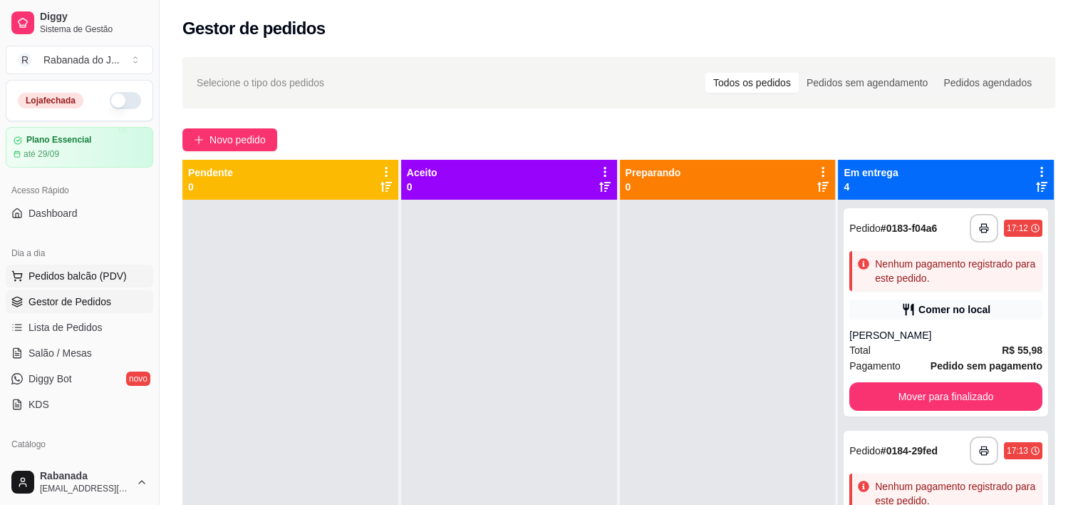
click at [66, 279] on span "Pedidos balcão (PDV)" at bounding box center [78, 276] width 98 height 14
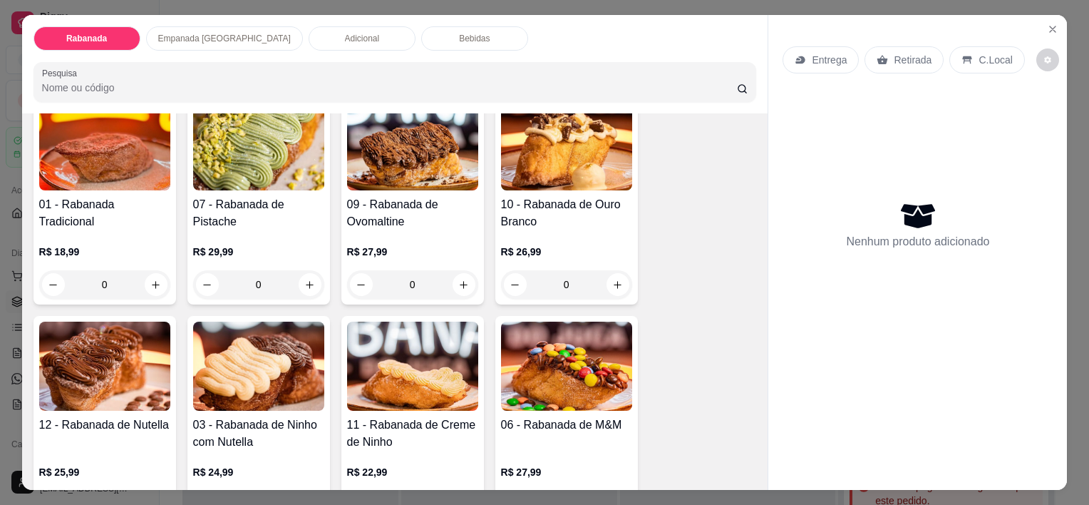
scroll to position [143, 0]
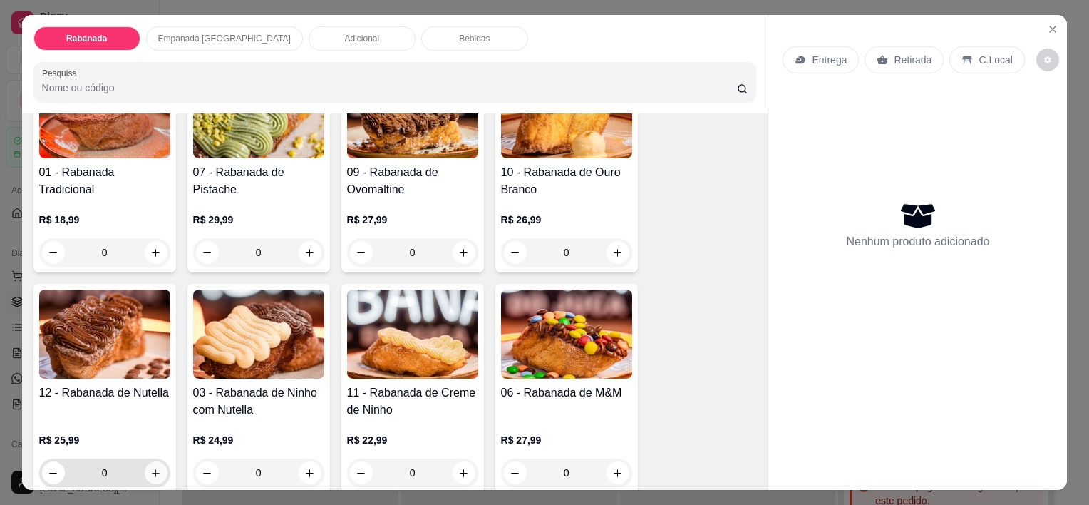
click at [145, 470] on button "increase-product-quantity" at bounding box center [156, 472] width 23 height 23
type input "1"
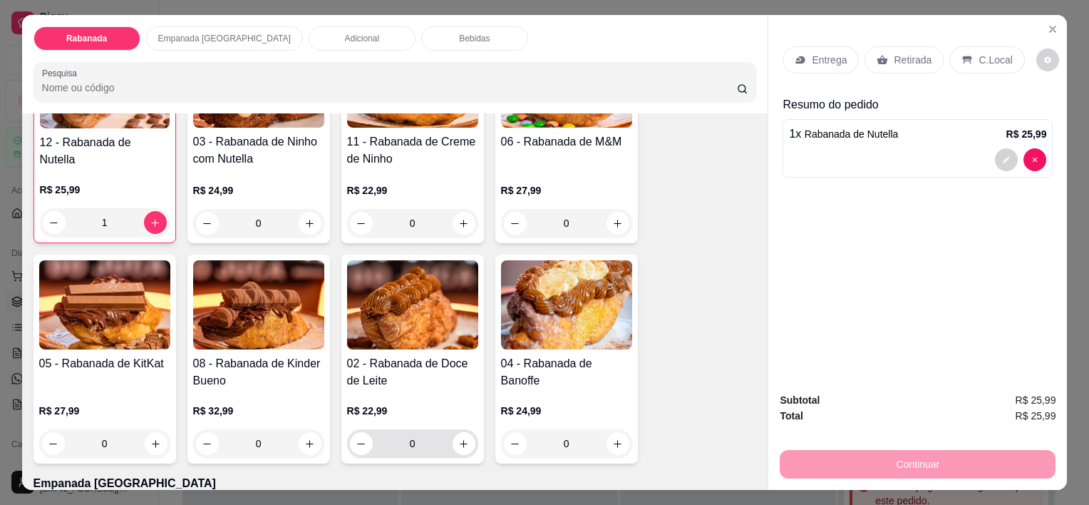
scroll to position [428, 0]
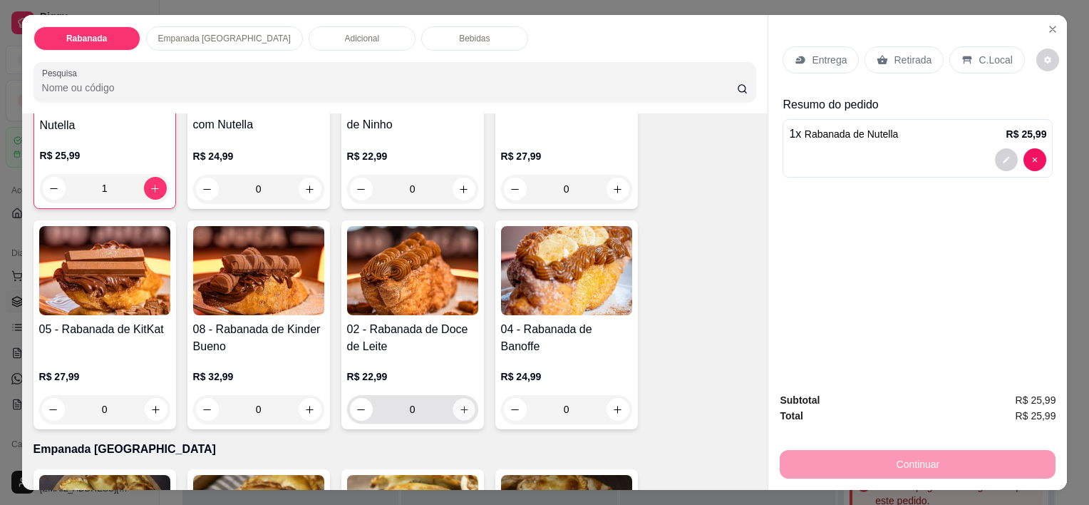
click at [460, 404] on icon "increase-product-quantity" at bounding box center [463, 409] width 11 height 11
type input "1"
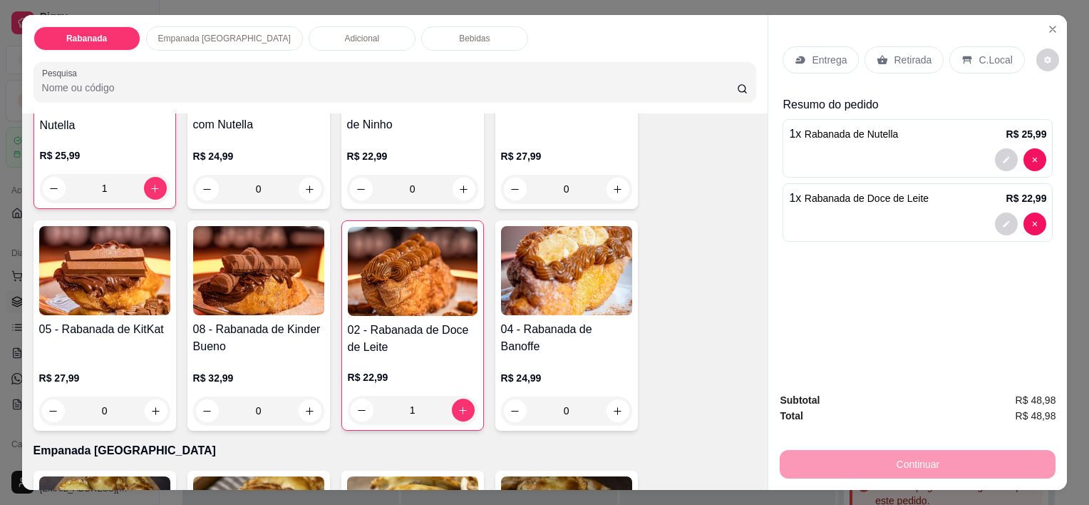
click at [986, 53] on p "C.Local" at bounding box center [994, 60] width 33 height 14
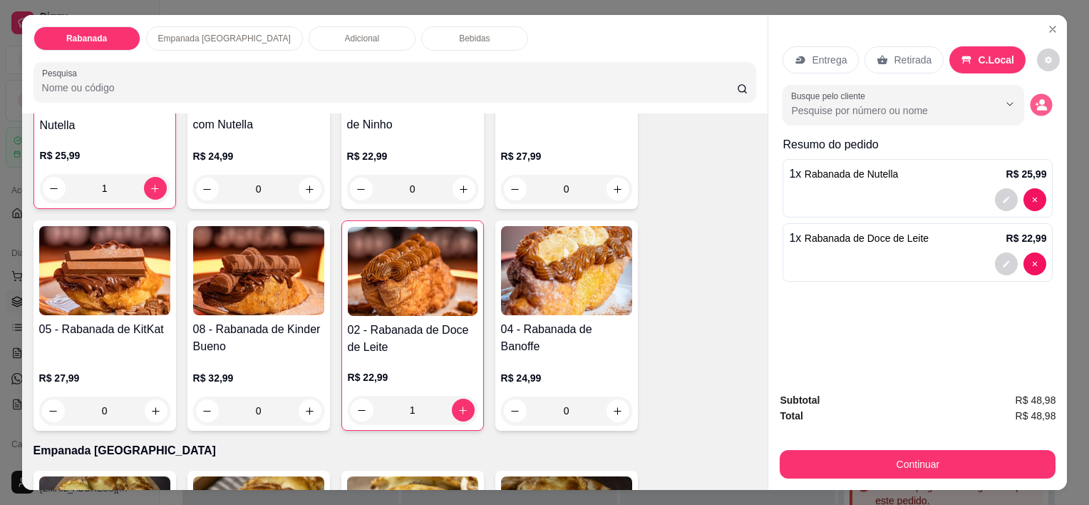
click at [1038, 105] on icon "decrease-product-quantity" at bounding box center [1041, 105] width 12 height 12
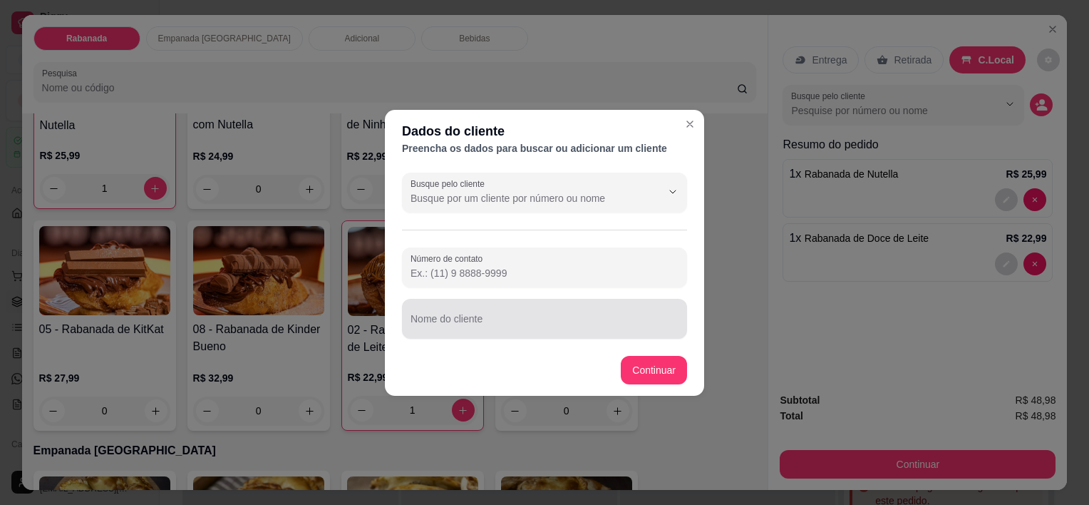
click at [449, 326] on input "Nome do cliente" at bounding box center [544, 324] width 268 height 14
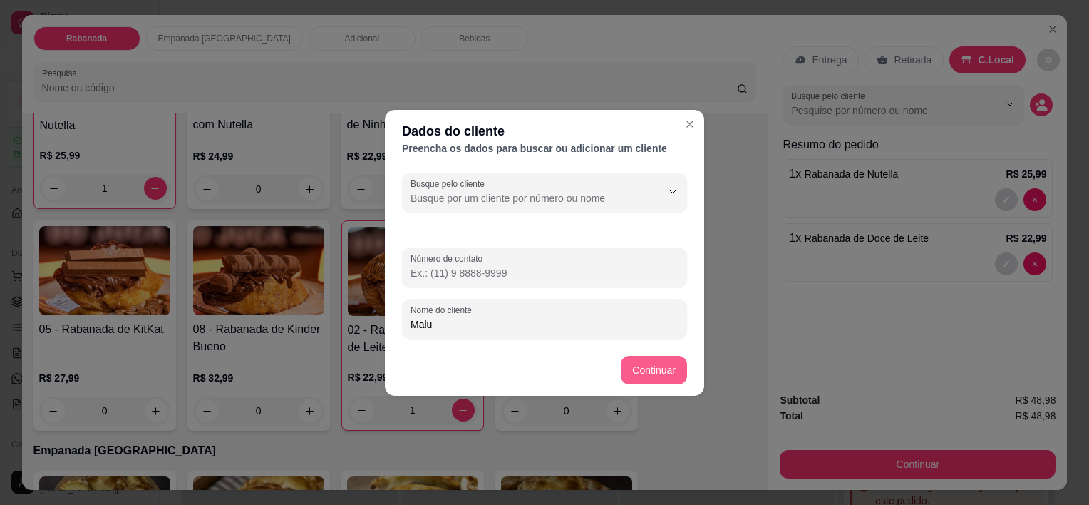
type input "Malu"
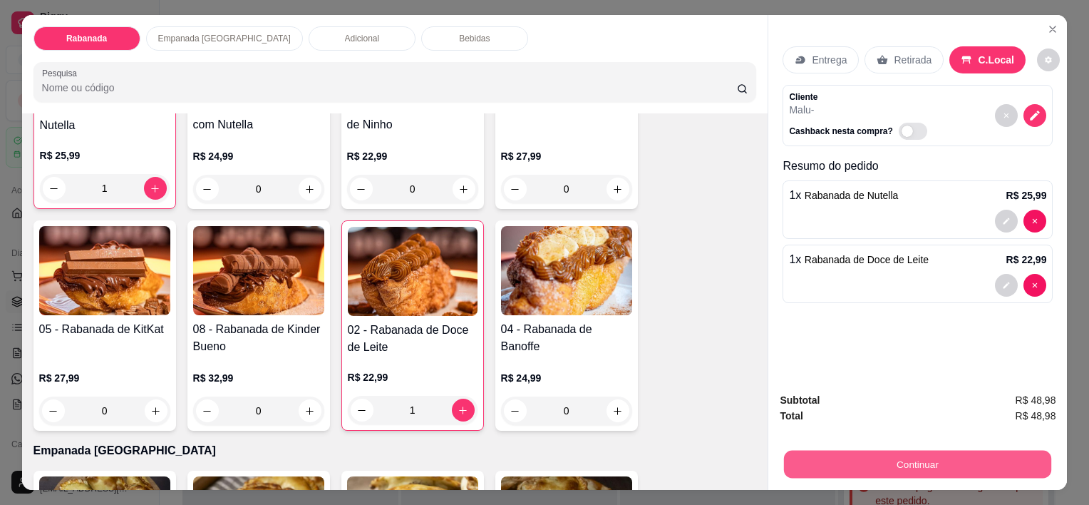
click at [943, 456] on button "Continuar" at bounding box center [917, 464] width 267 height 28
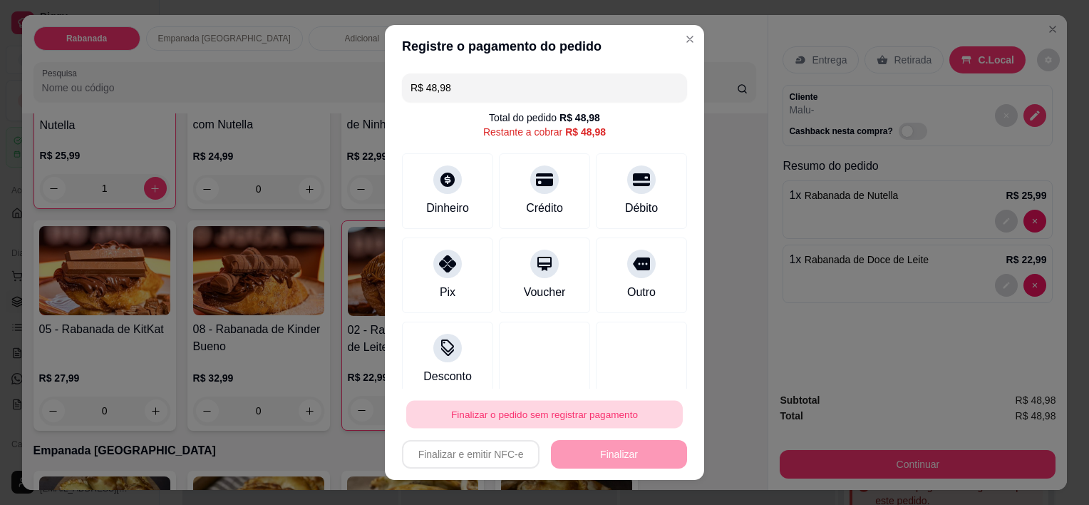
click at [576, 414] on button "Finalizar o pedido sem registrar pagamento" at bounding box center [544, 414] width 276 height 28
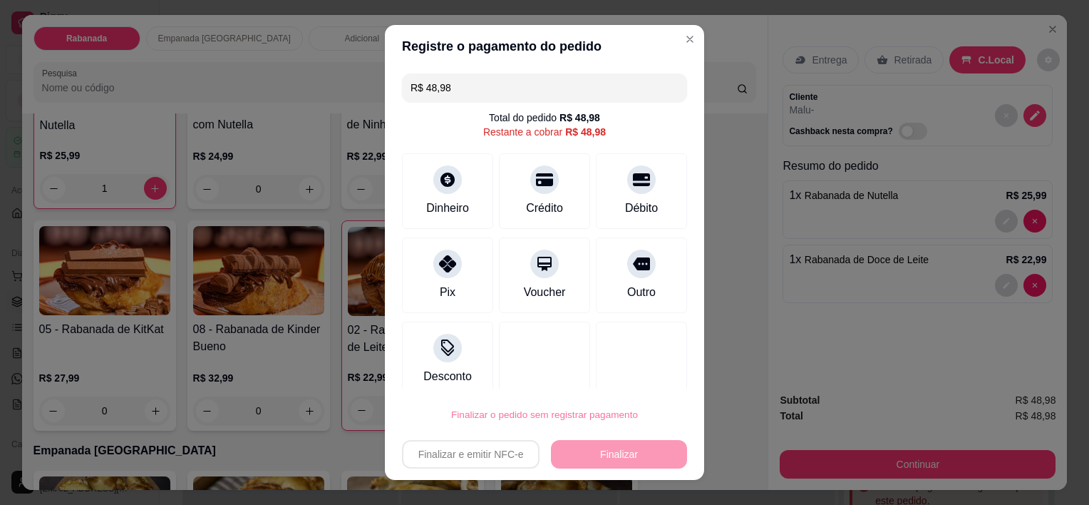
click at [641, 373] on button "Confirmar" at bounding box center [627, 373] width 53 height 22
type input "0"
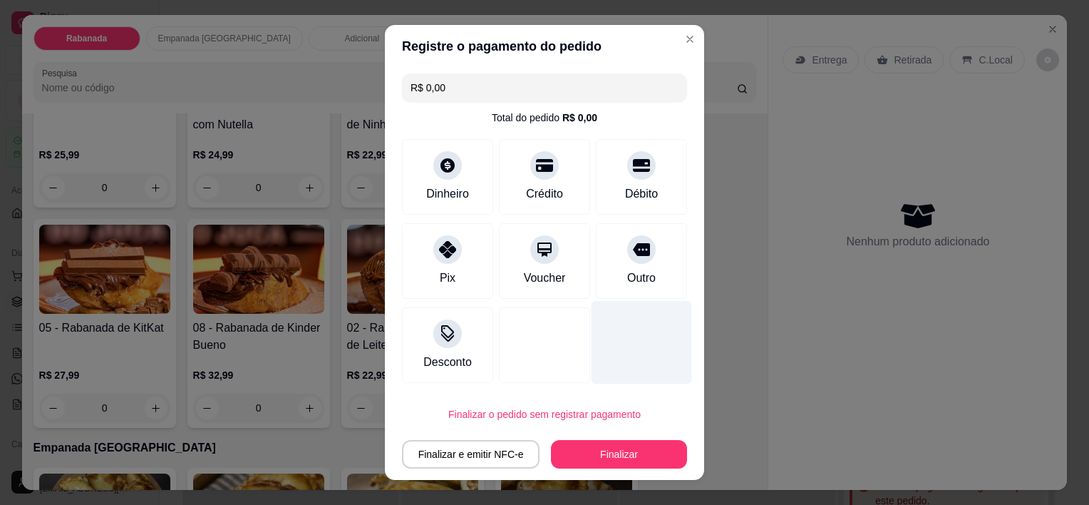
type input "R$ 0,00"
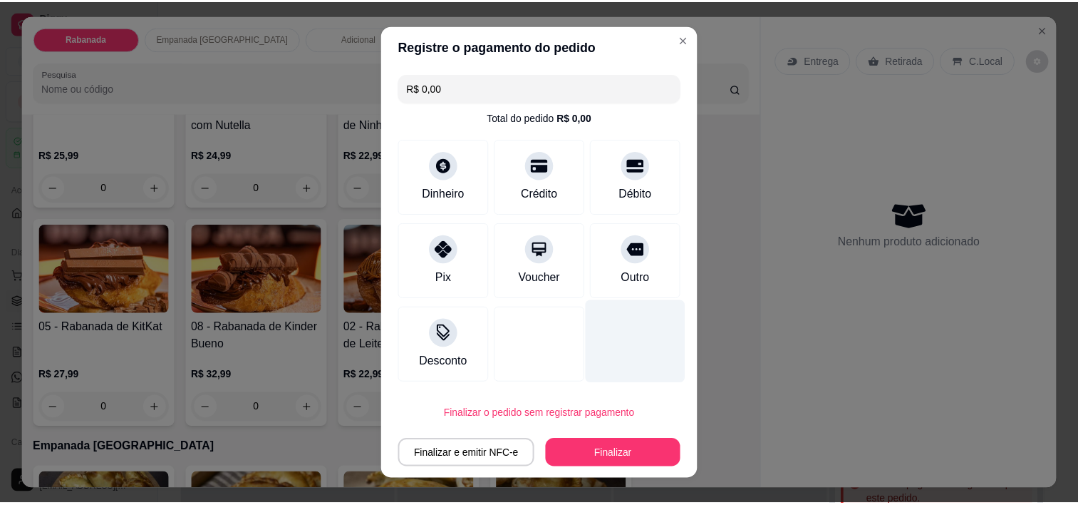
scroll to position [427, 0]
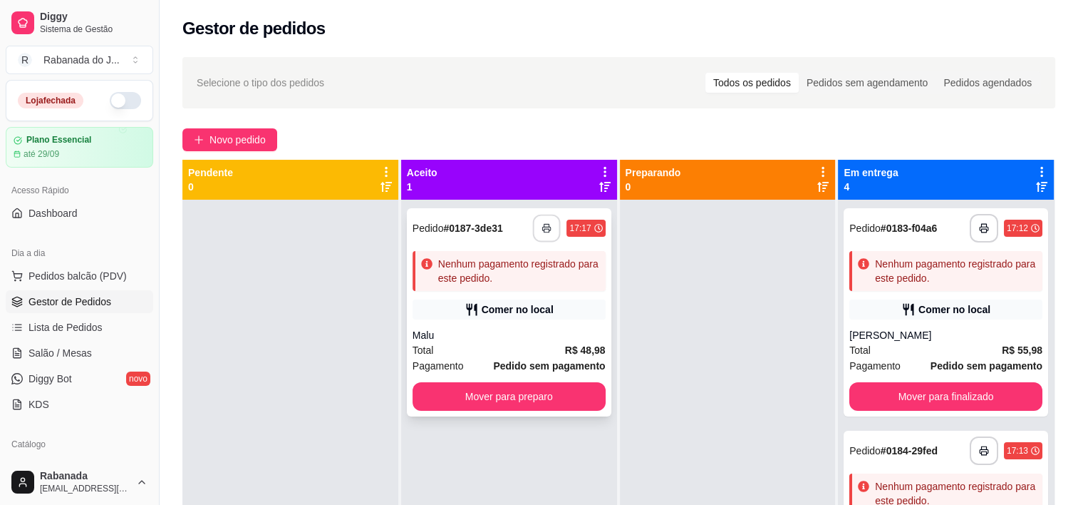
click at [544, 233] on button "button" at bounding box center [547, 228] width 28 height 28
click at [545, 228] on icon "button" at bounding box center [547, 228] width 10 height 10
click at [502, 405] on button "Mover para preparo" at bounding box center [509, 396] width 193 height 29
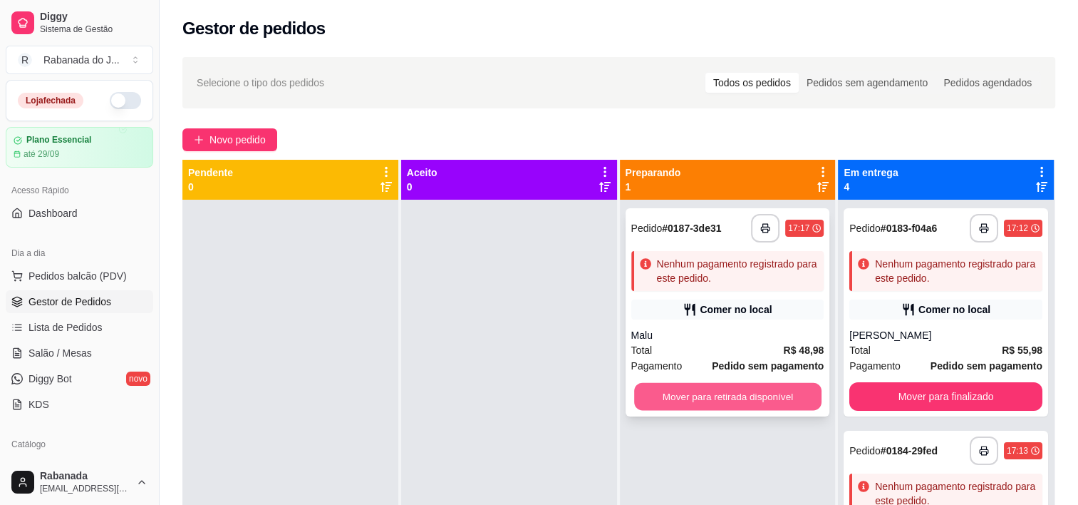
click at [671, 403] on button "Mover para retirada disponível" at bounding box center [727, 397] width 187 height 28
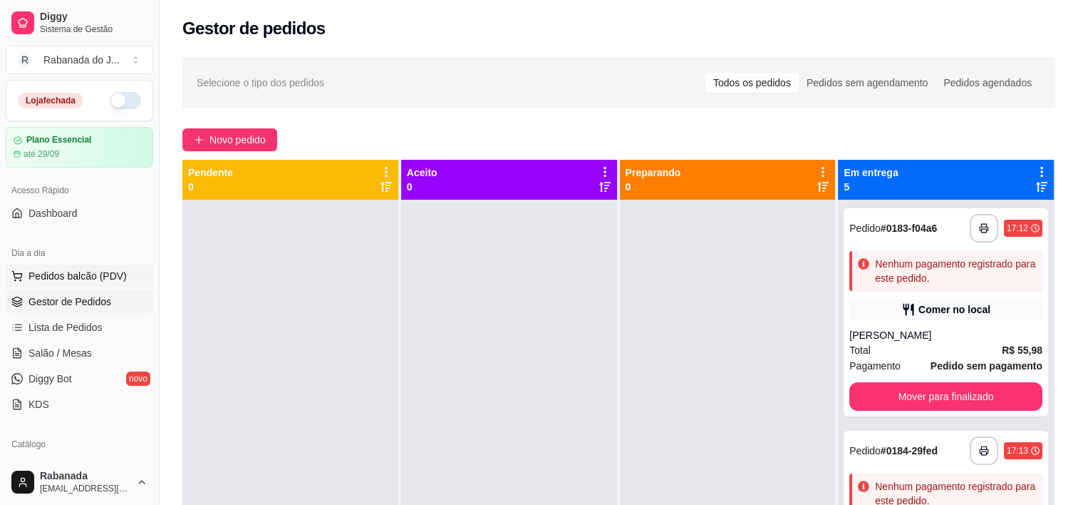
click at [92, 269] on span "Pedidos balcão (PDV)" at bounding box center [78, 276] width 98 height 14
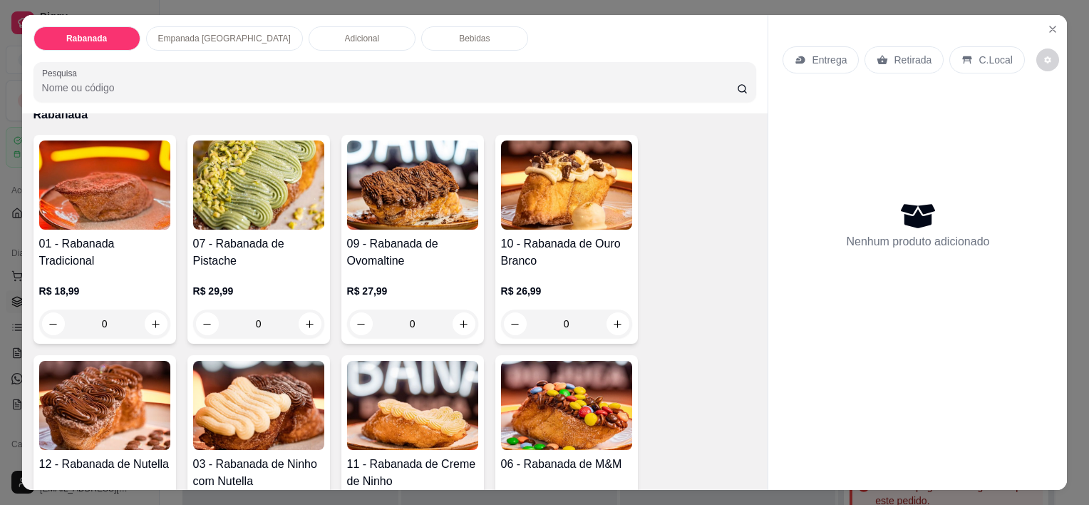
scroll to position [214, 0]
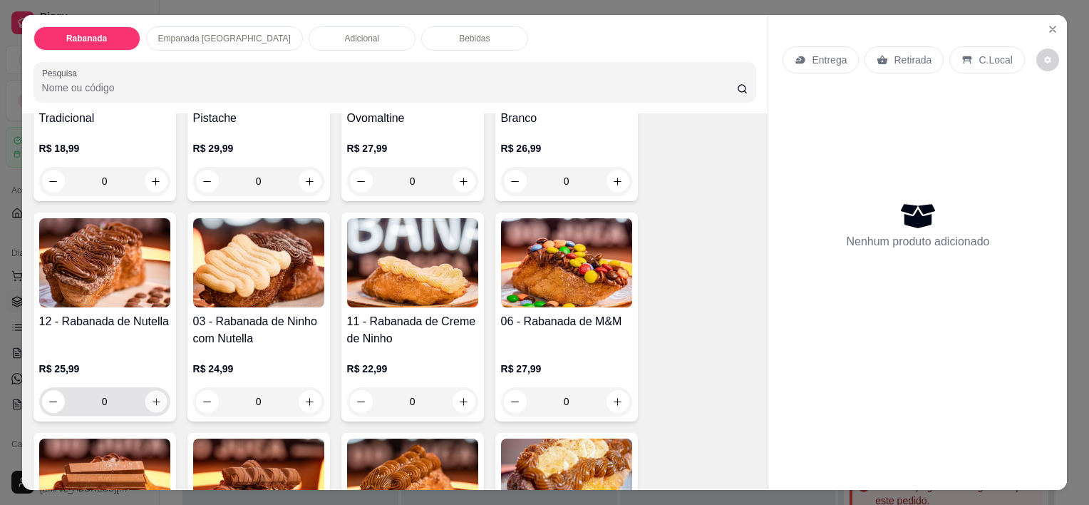
click at [157, 396] on button "increase-product-quantity" at bounding box center [156, 402] width 22 height 22
type input "1"
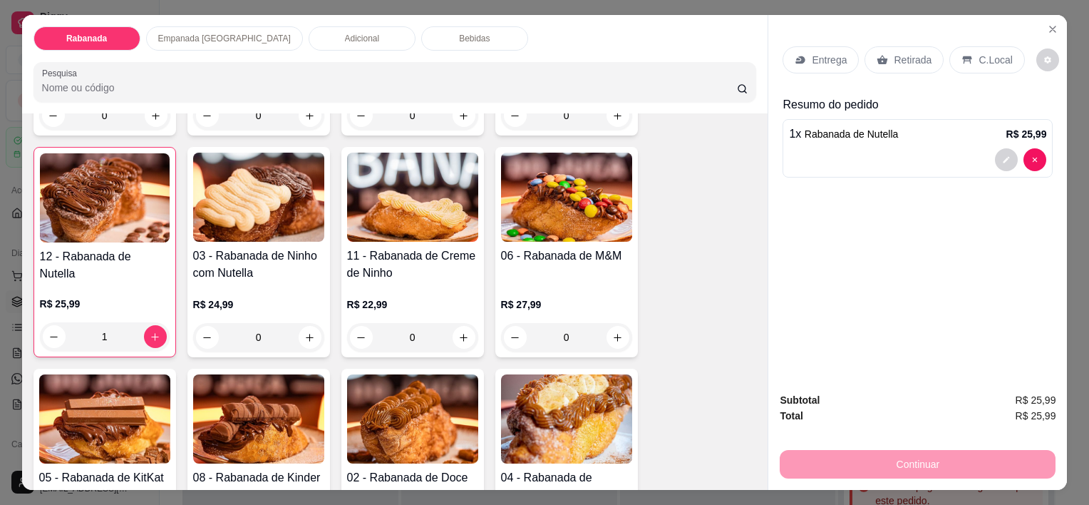
scroll to position [356, 0]
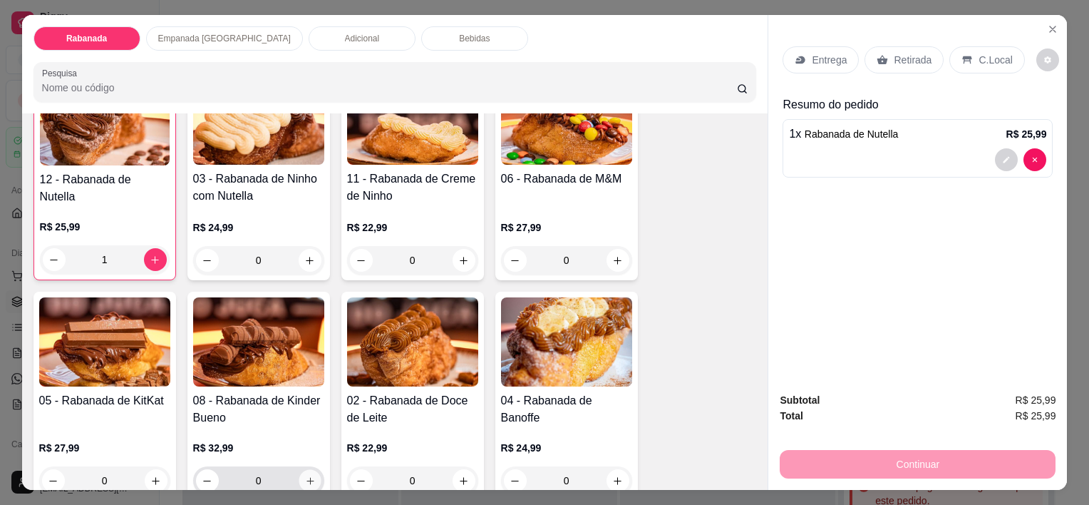
click at [308, 470] on button "increase-product-quantity" at bounding box center [310, 481] width 22 height 22
type input "1"
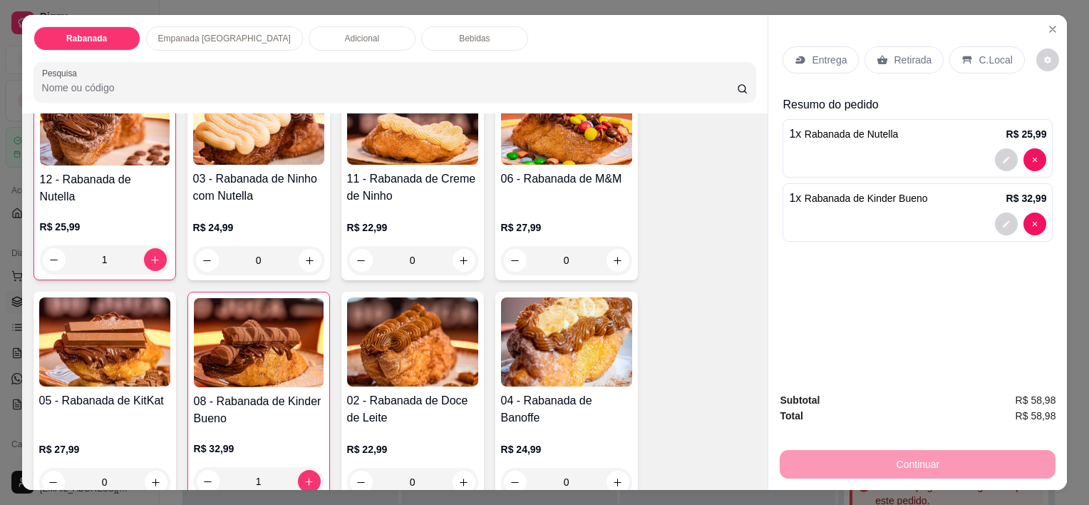
click at [978, 58] on p "C.Local" at bounding box center [994, 60] width 33 height 14
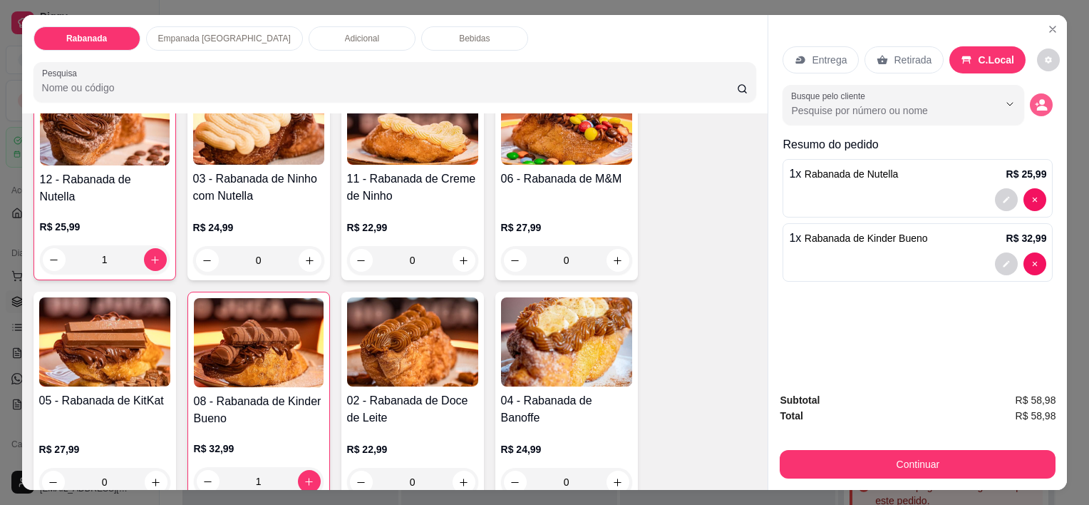
click at [1039, 101] on icon "decrease-product-quantity" at bounding box center [1041, 104] width 13 height 13
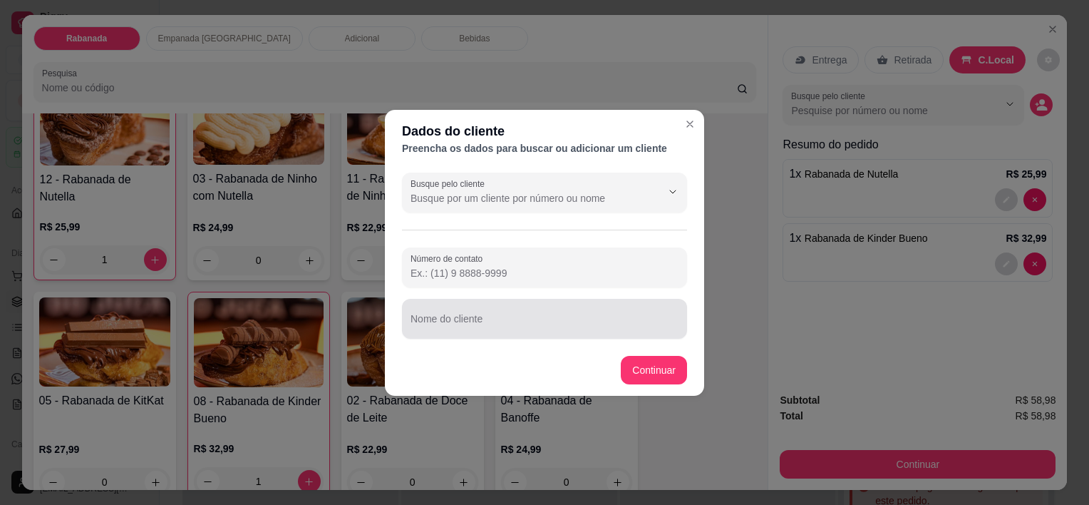
click at [464, 321] on input "Nome do cliente" at bounding box center [544, 324] width 268 height 14
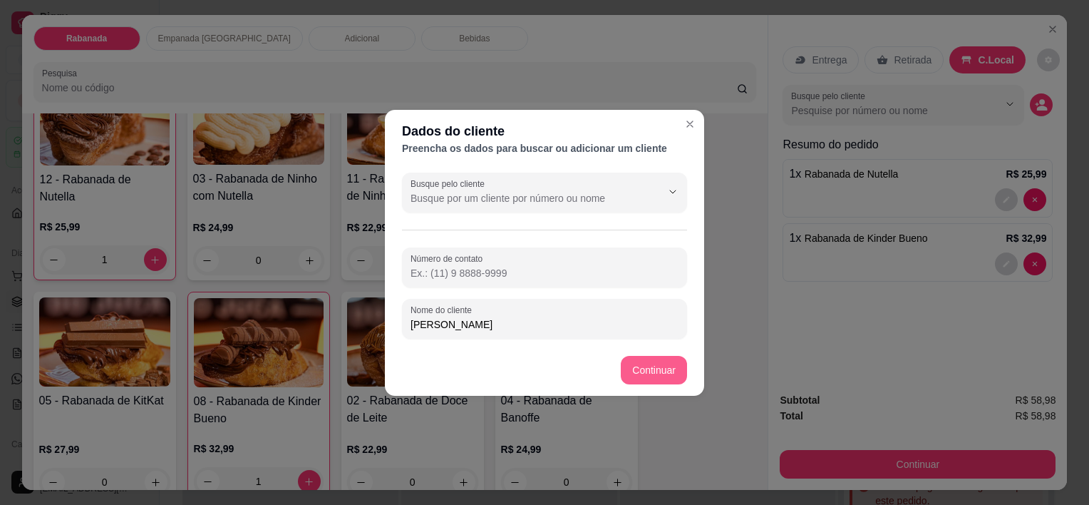
type input "Luciano Huck"
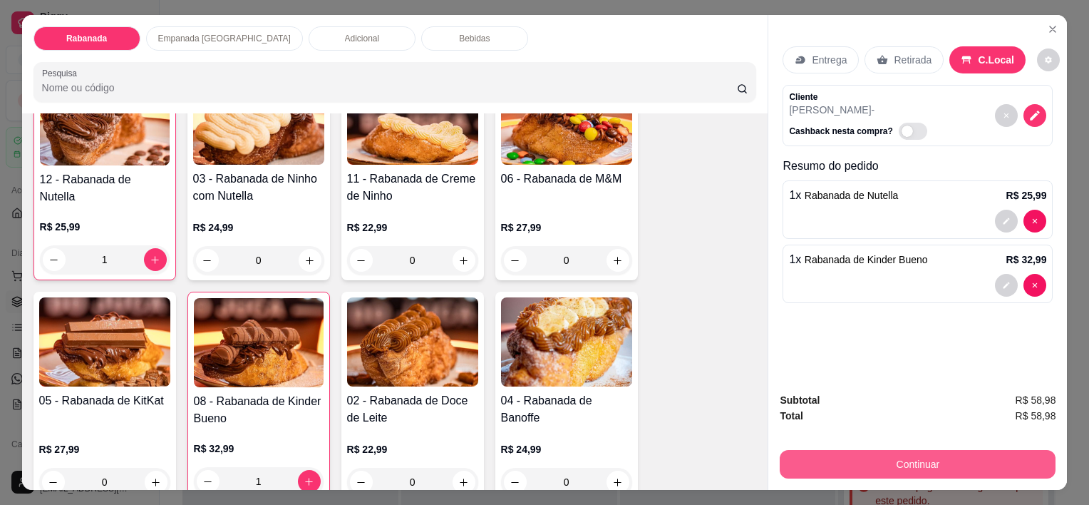
click at [911, 462] on button "Continuar" at bounding box center [918, 464] width 276 height 29
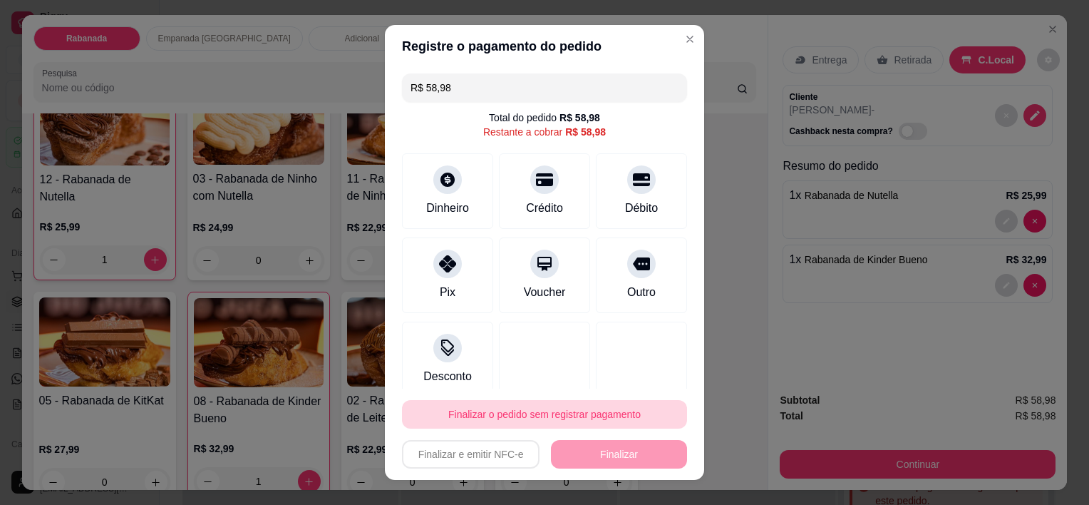
click at [505, 409] on button "Finalizar o pedido sem registrar pagamento" at bounding box center [544, 414] width 285 height 29
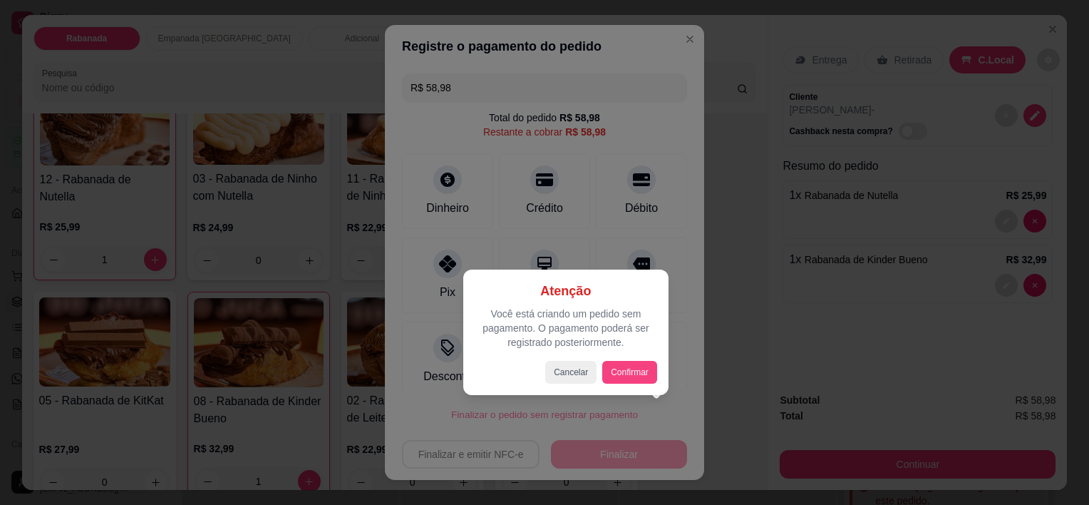
click at [631, 373] on button "Confirmar" at bounding box center [629, 372] width 55 height 23
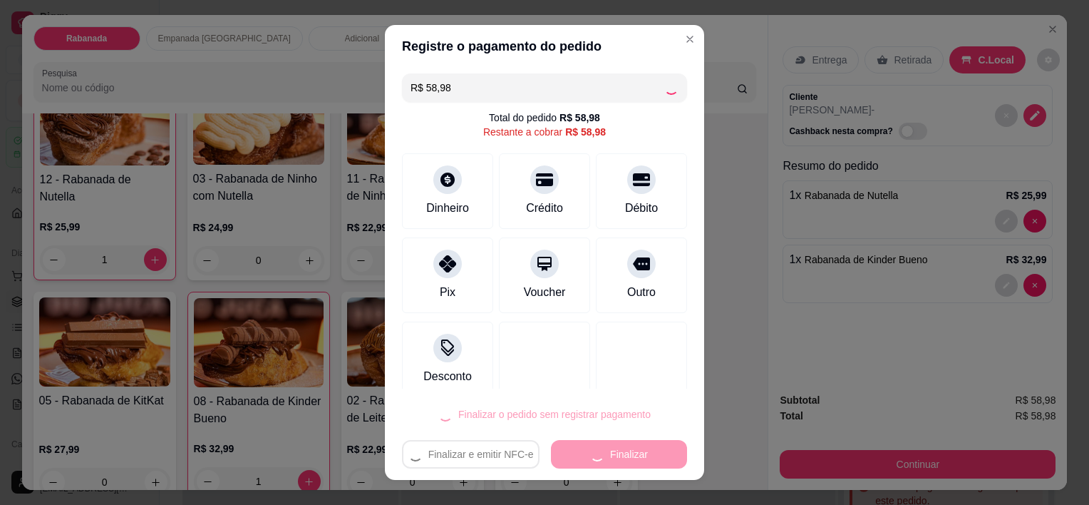
type input "0"
type input "R$ 0,00"
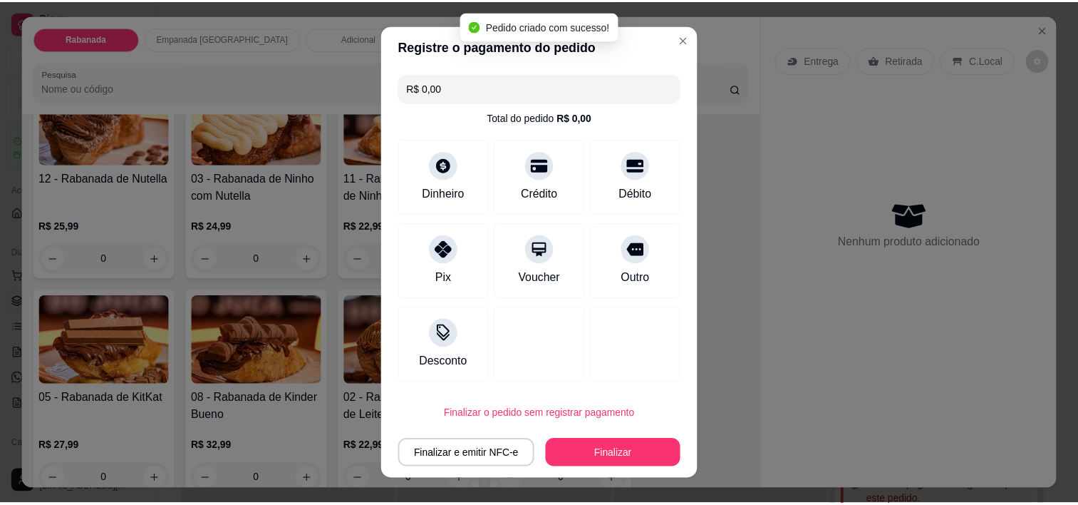
scroll to position [356, 0]
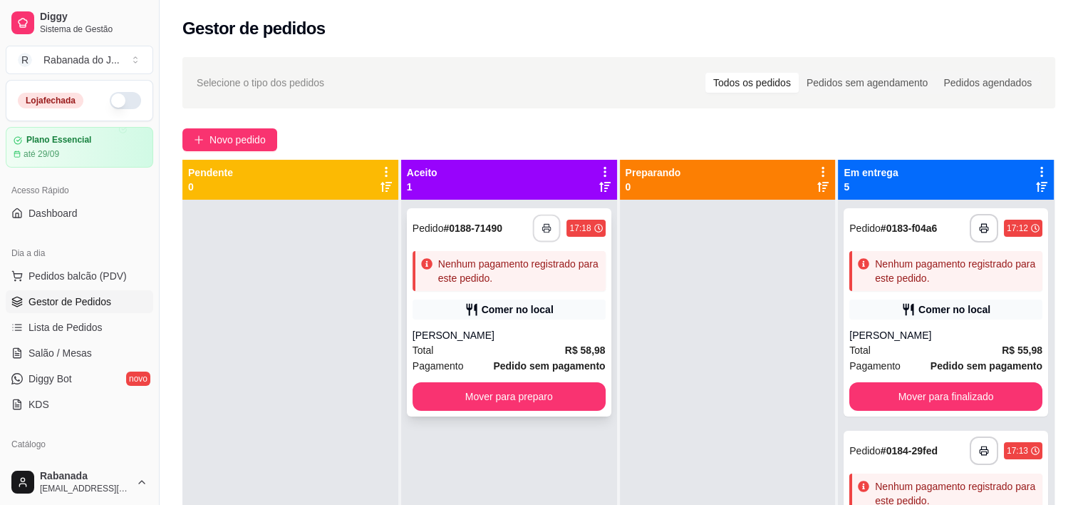
click at [542, 218] on button "button" at bounding box center [547, 228] width 28 height 28
click at [536, 219] on button "button" at bounding box center [546, 228] width 29 height 29
click at [487, 397] on button "Mover para preparo" at bounding box center [508, 397] width 187 height 28
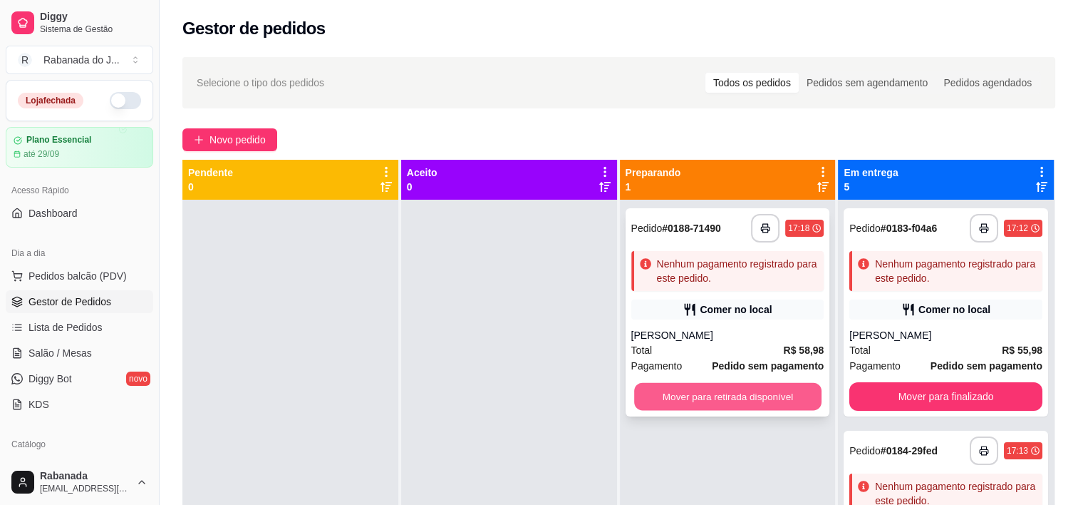
click at [745, 396] on button "Mover para retirada disponível" at bounding box center [727, 397] width 187 height 28
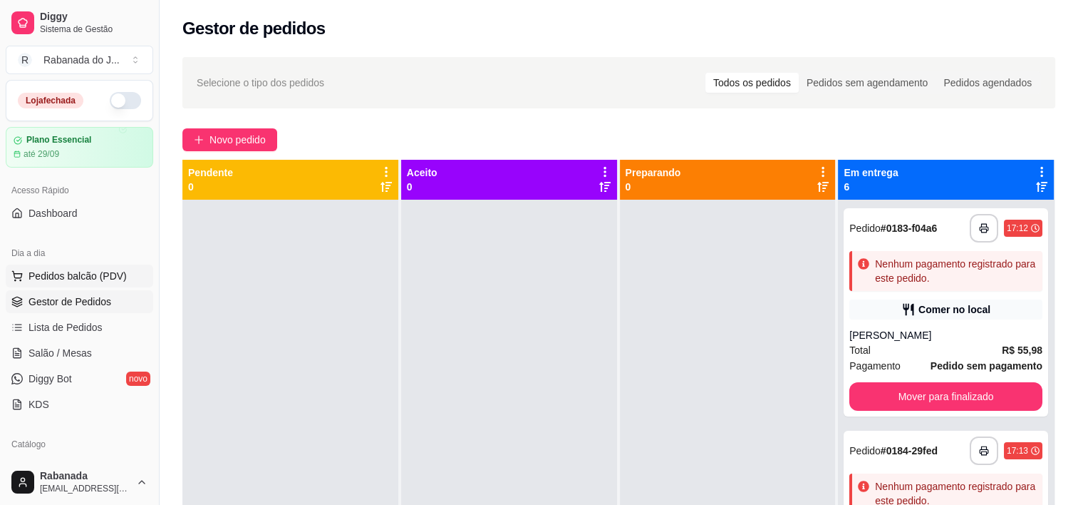
click at [94, 271] on span "Pedidos balcão (PDV)" at bounding box center [78, 276] width 98 height 14
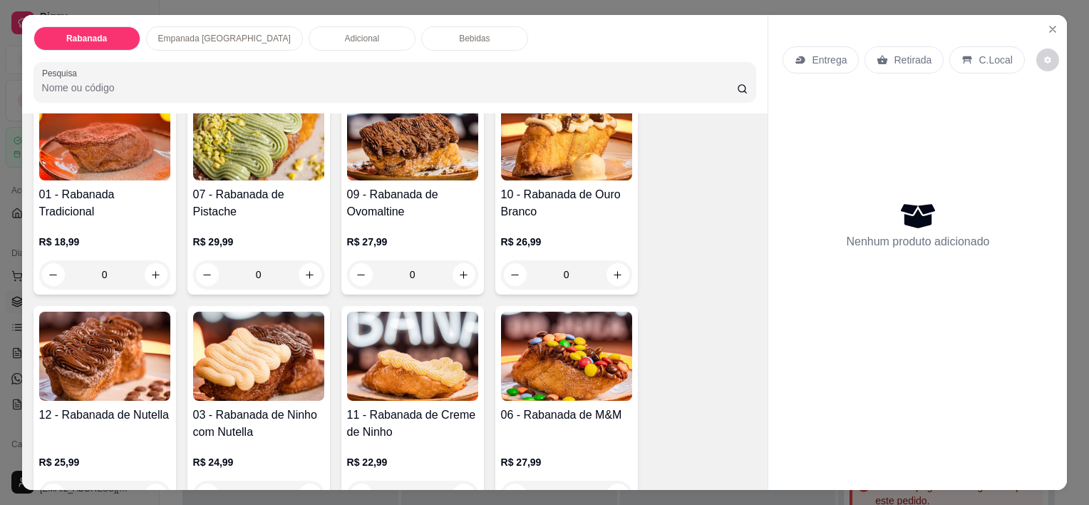
scroll to position [143, 0]
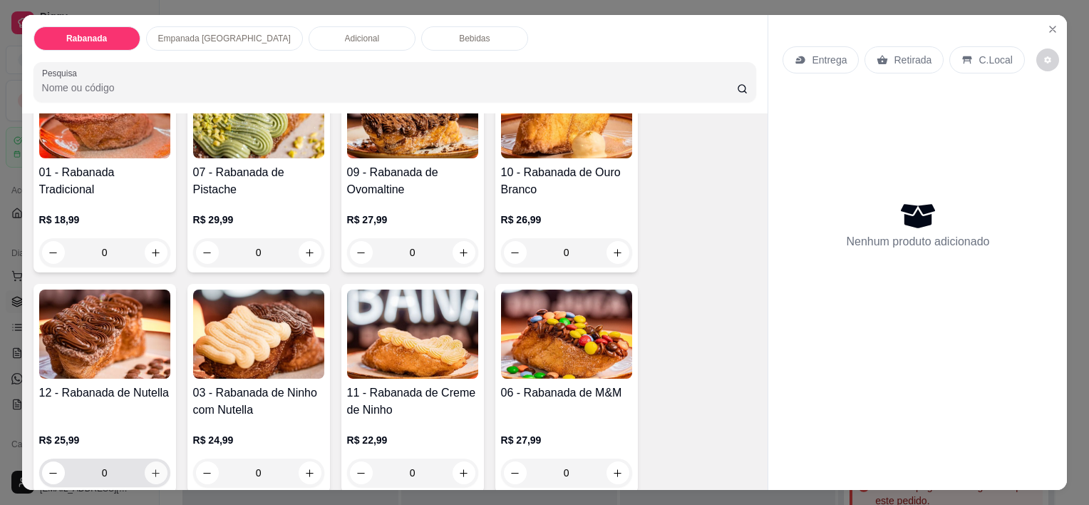
click at [156, 466] on button "increase-product-quantity" at bounding box center [156, 472] width 23 height 23
type input "1"
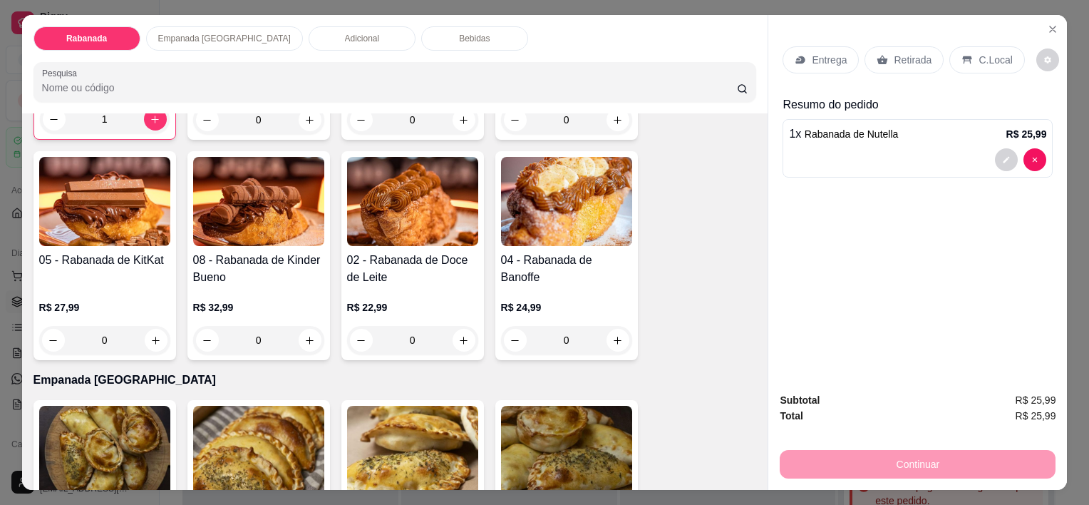
scroll to position [499, 0]
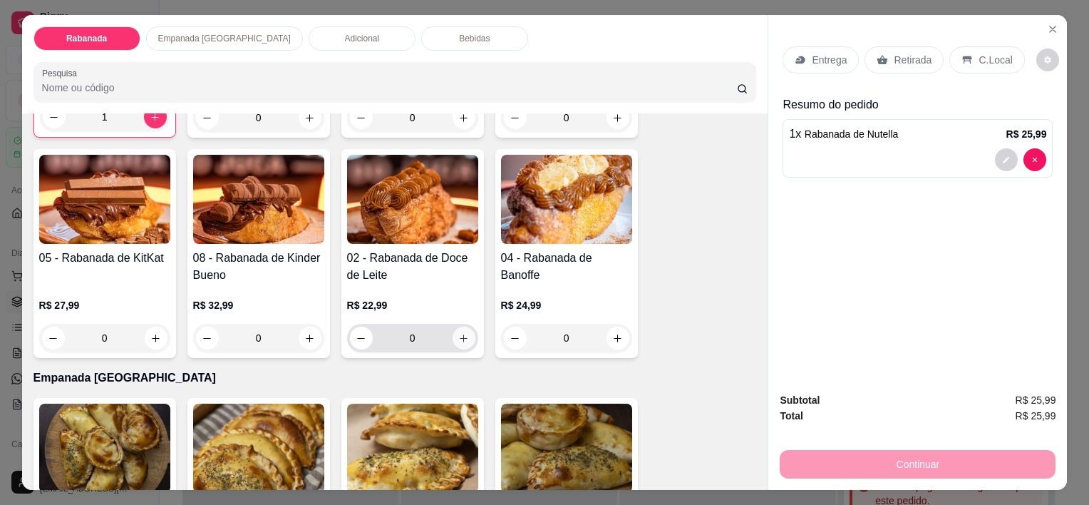
click at [458, 334] on icon "increase-product-quantity" at bounding box center [463, 338] width 11 height 11
type input "1"
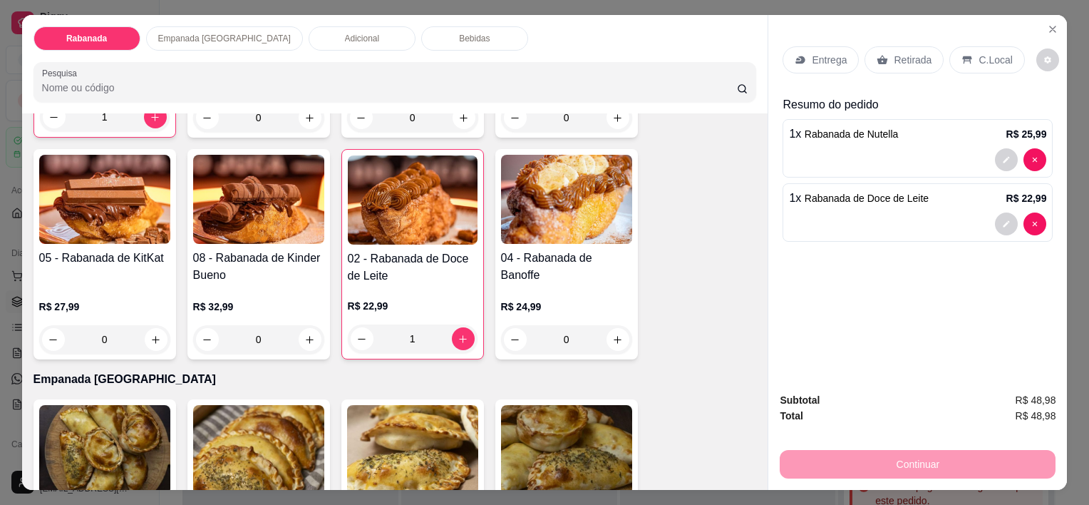
click at [990, 53] on p "C.Local" at bounding box center [994, 60] width 33 height 14
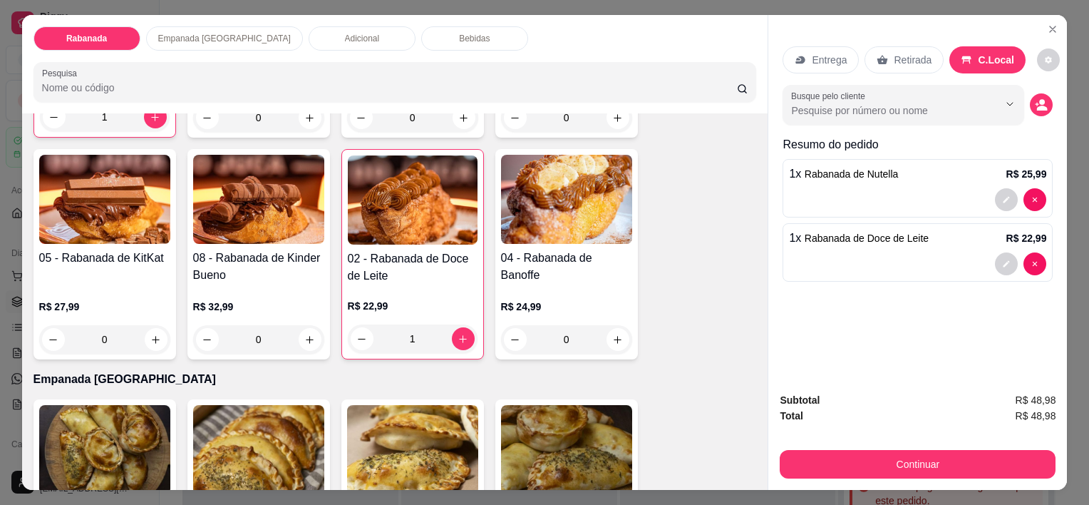
click at [1038, 110] on div "Busque pelo cliente" at bounding box center [917, 105] width 270 height 40
click at [1038, 105] on icon "decrease-product-quantity" at bounding box center [1042, 107] width 11 height 5
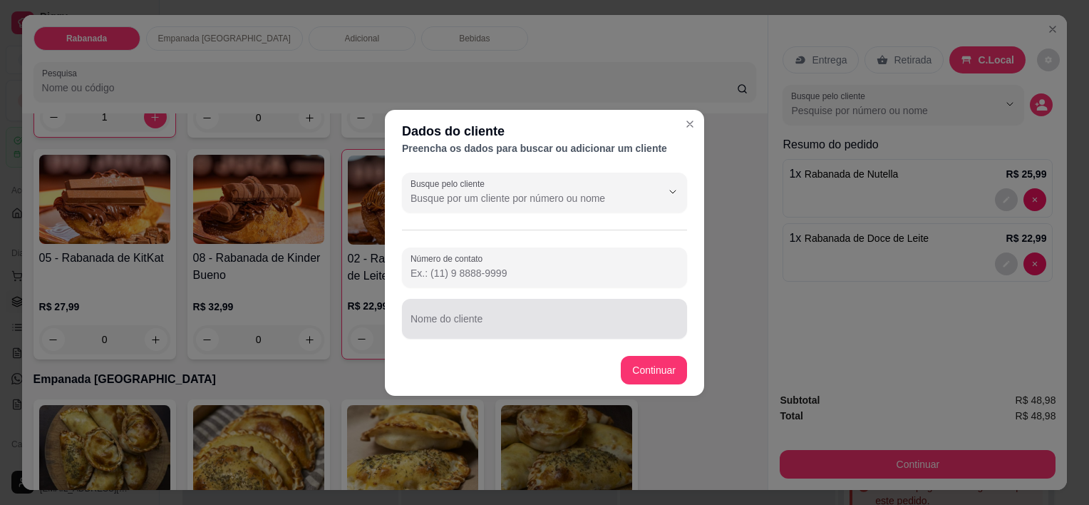
click at [512, 321] on input "Nome do cliente" at bounding box center [544, 324] width 268 height 14
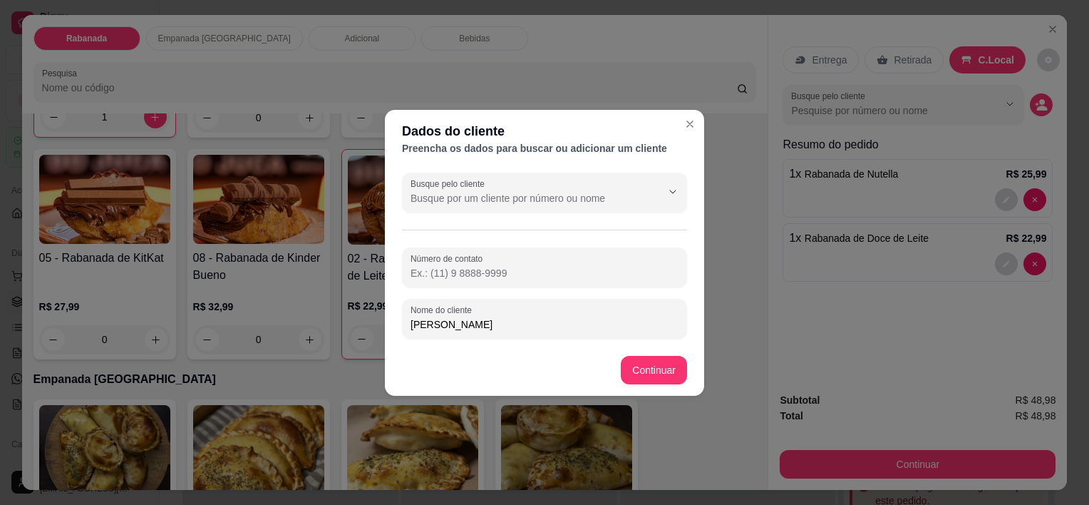
type input "Giovanna Antonelli"
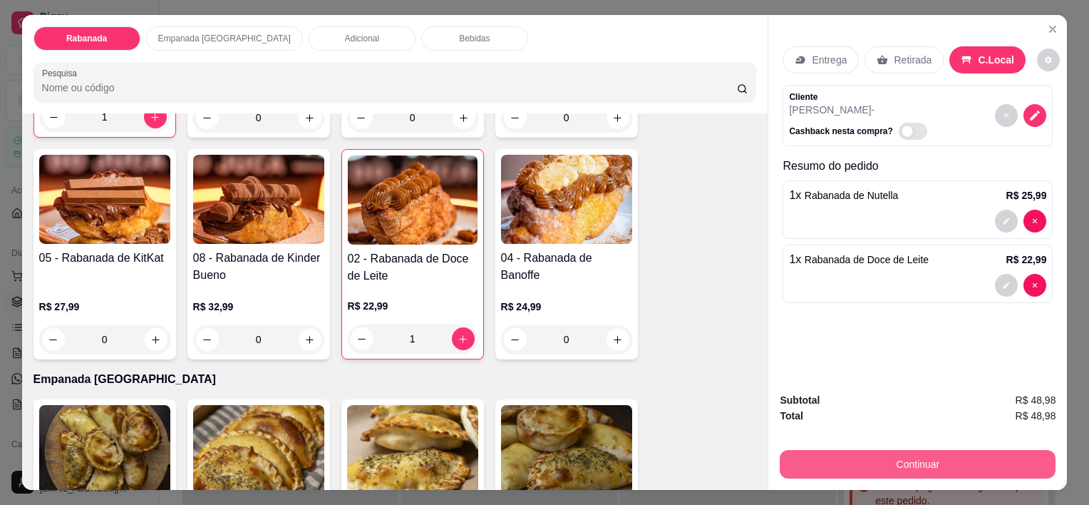
click at [916, 462] on button "Continuar" at bounding box center [918, 464] width 276 height 29
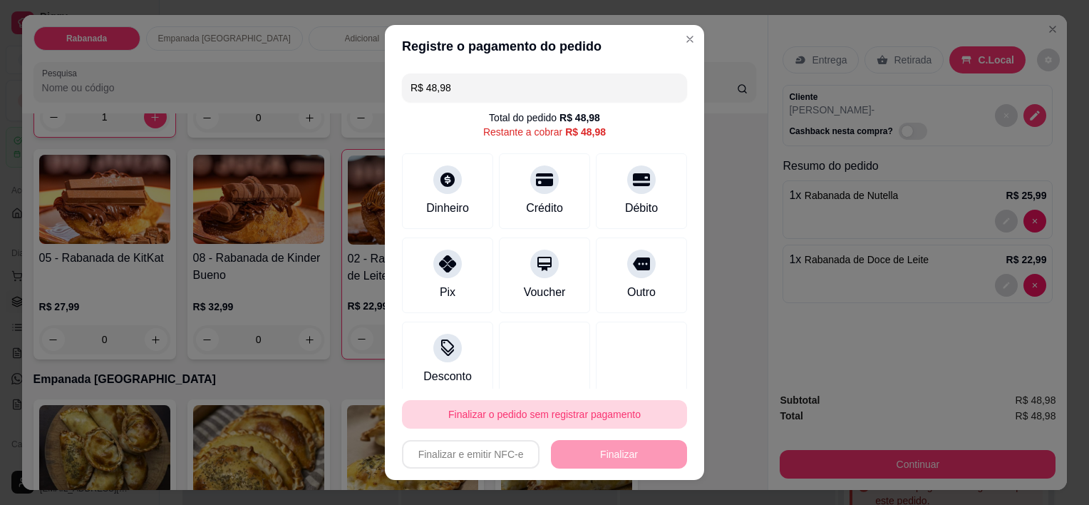
click at [512, 400] on button "Finalizar o pedido sem registrar pagamento" at bounding box center [544, 414] width 285 height 29
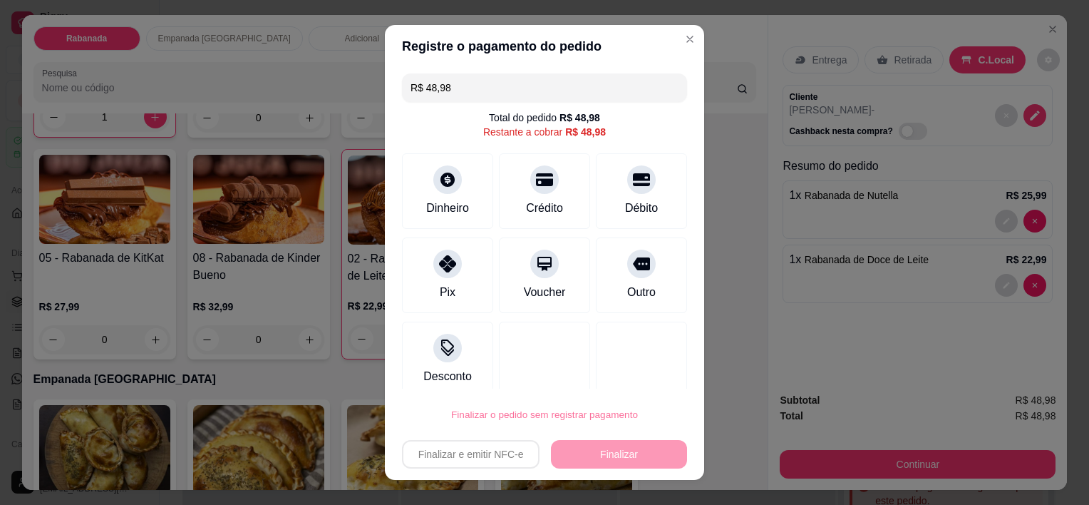
click at [632, 368] on button "Confirmar" at bounding box center [627, 372] width 51 height 21
type input "0"
type input "R$ 0,00"
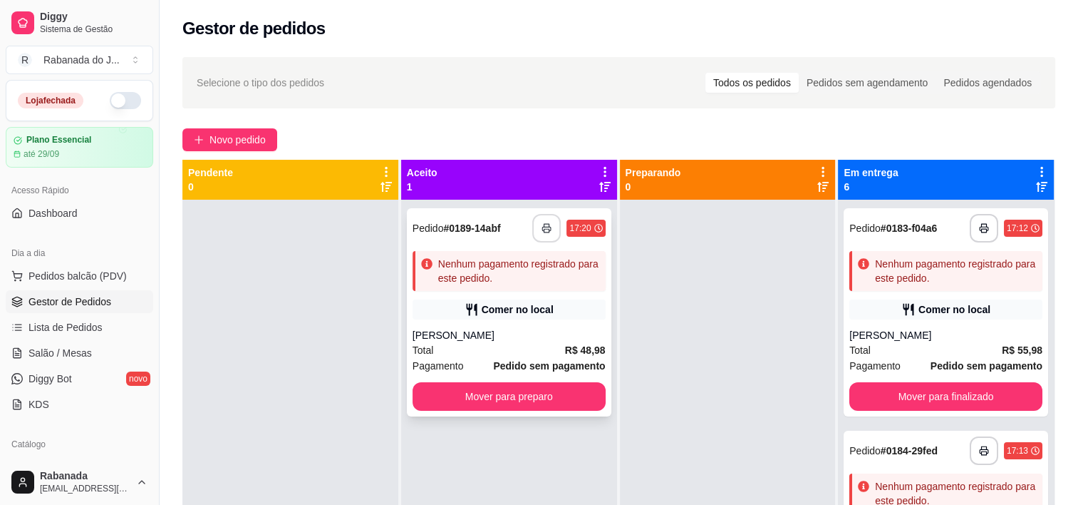
click at [542, 231] on icon "button" at bounding box center [547, 228] width 10 height 10
click at [547, 219] on button "button" at bounding box center [547, 228] width 28 height 28
click at [549, 403] on button "Mover para preparo" at bounding box center [508, 397] width 187 height 28
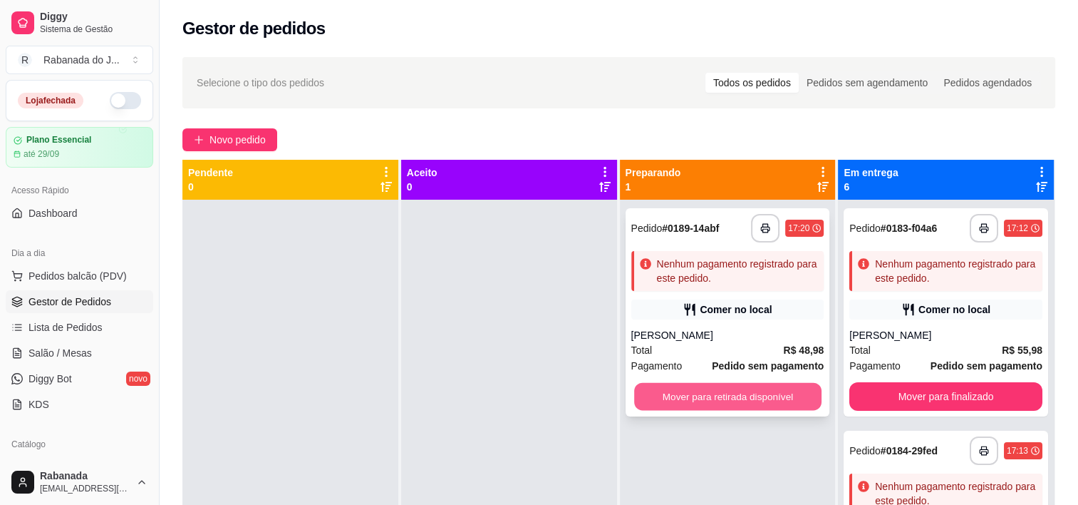
click at [761, 393] on button "Mover para retirada disponível" at bounding box center [727, 397] width 187 height 28
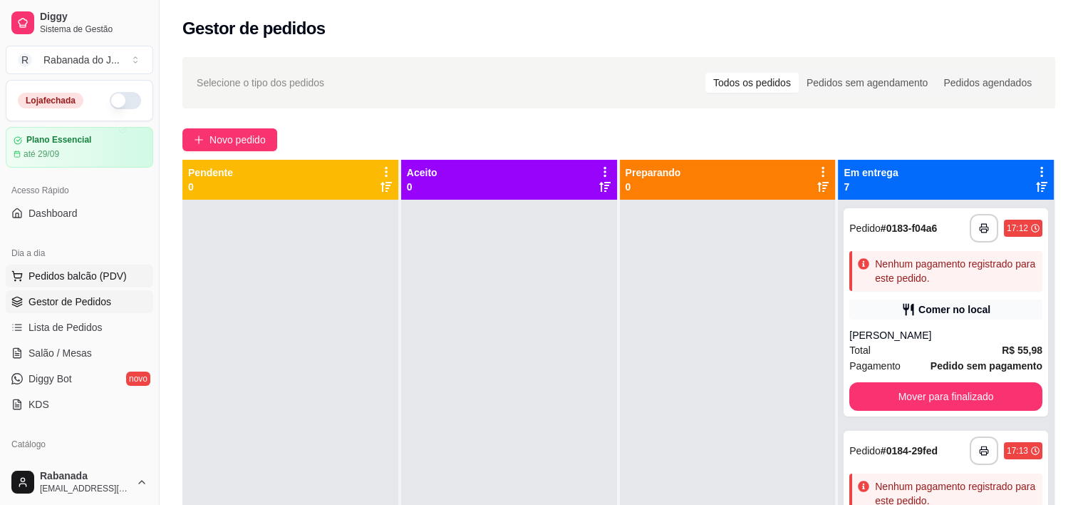
click at [67, 271] on span "Pedidos balcão (PDV)" at bounding box center [78, 276] width 98 height 14
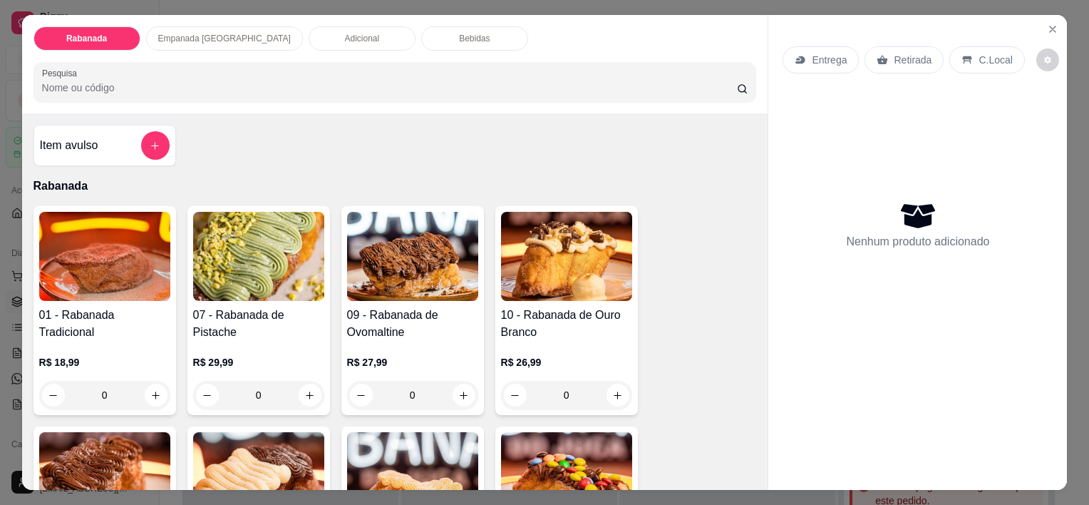
scroll to position [71, 0]
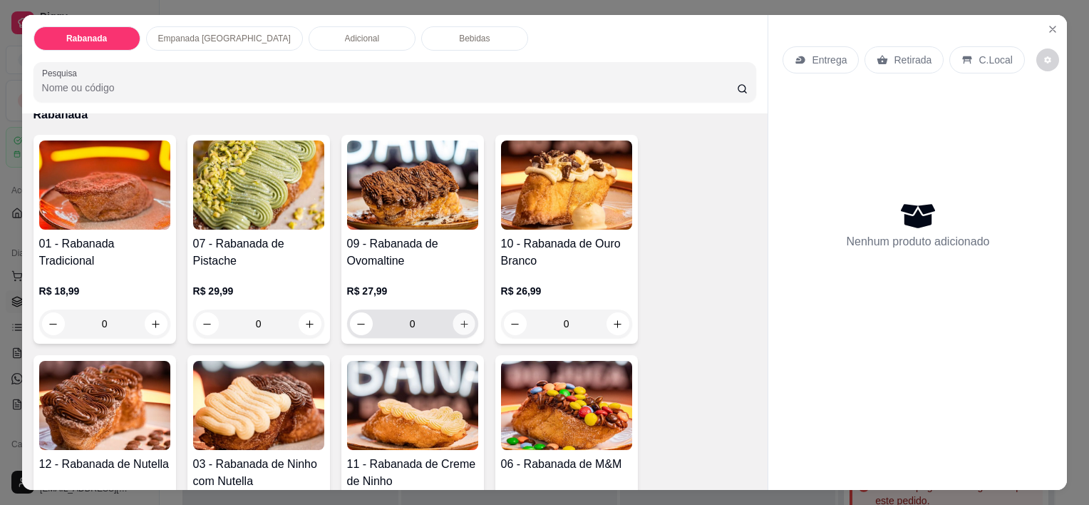
click at [462, 319] on icon "increase-product-quantity" at bounding box center [463, 324] width 11 height 11
type input "1"
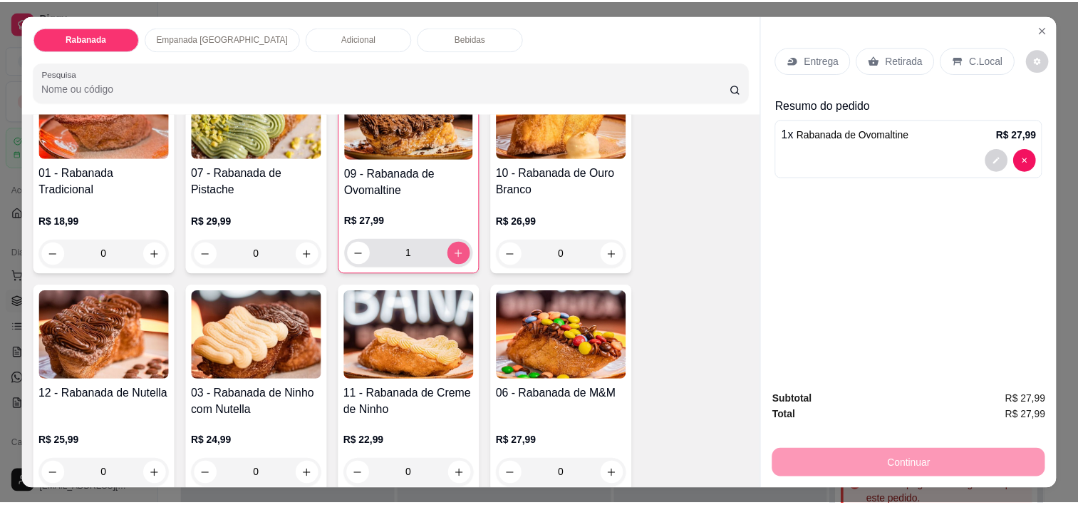
scroll to position [214, 0]
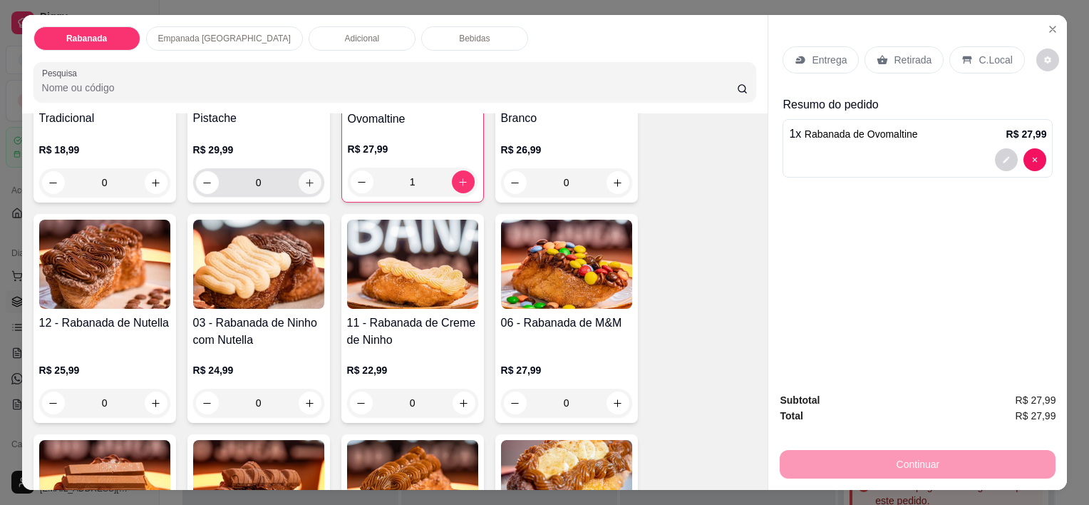
click at [310, 172] on button "increase-product-quantity" at bounding box center [310, 182] width 23 height 23
type input "1"
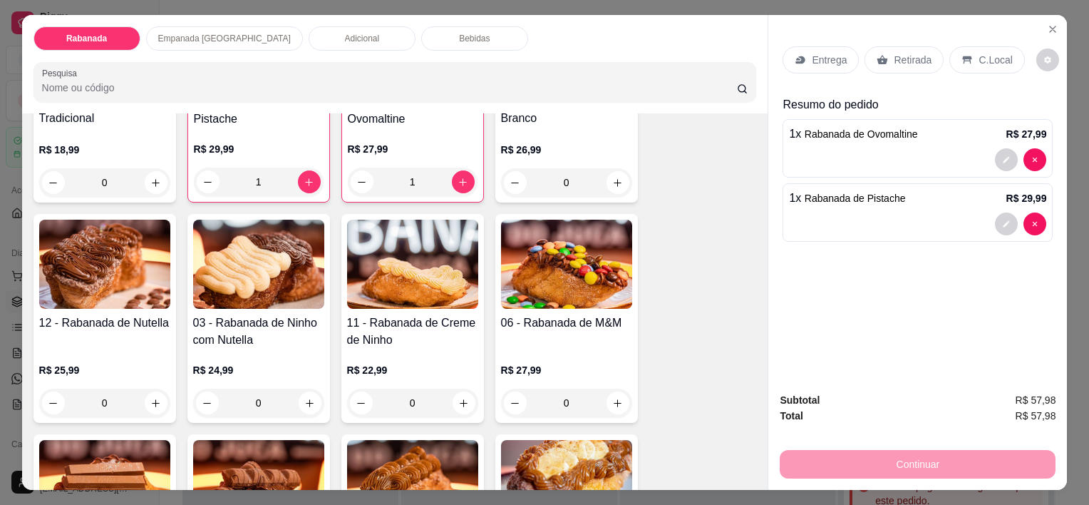
click at [986, 53] on p "C.Local" at bounding box center [994, 60] width 33 height 14
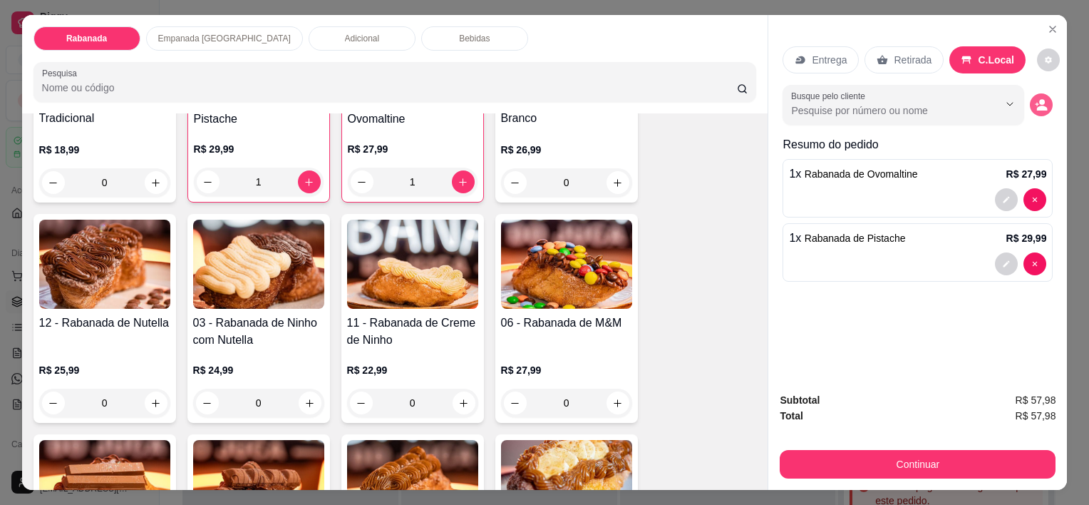
click at [1037, 105] on icon "decrease-product-quantity" at bounding box center [1042, 107] width 11 height 5
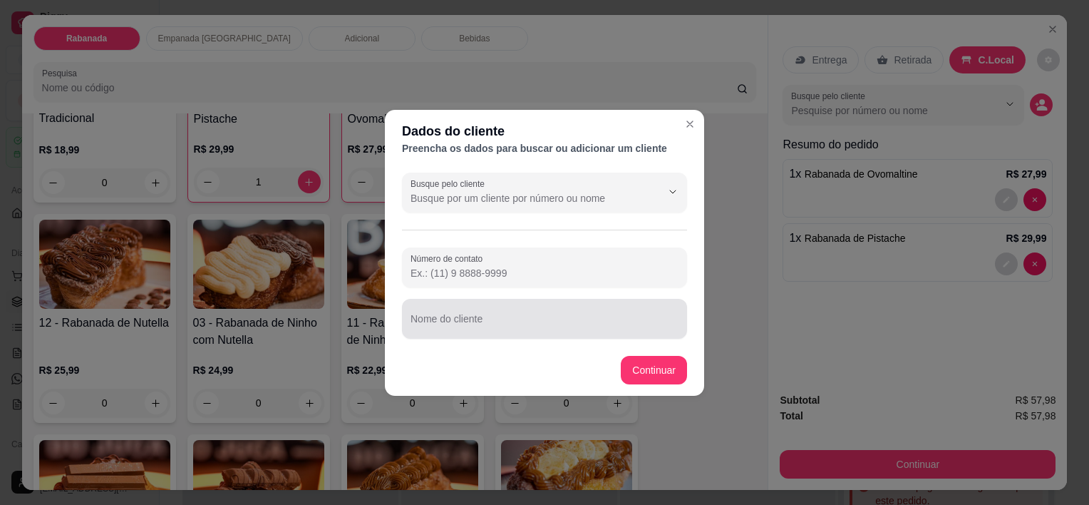
click at [498, 321] on input "Nome do cliente" at bounding box center [544, 324] width 268 height 14
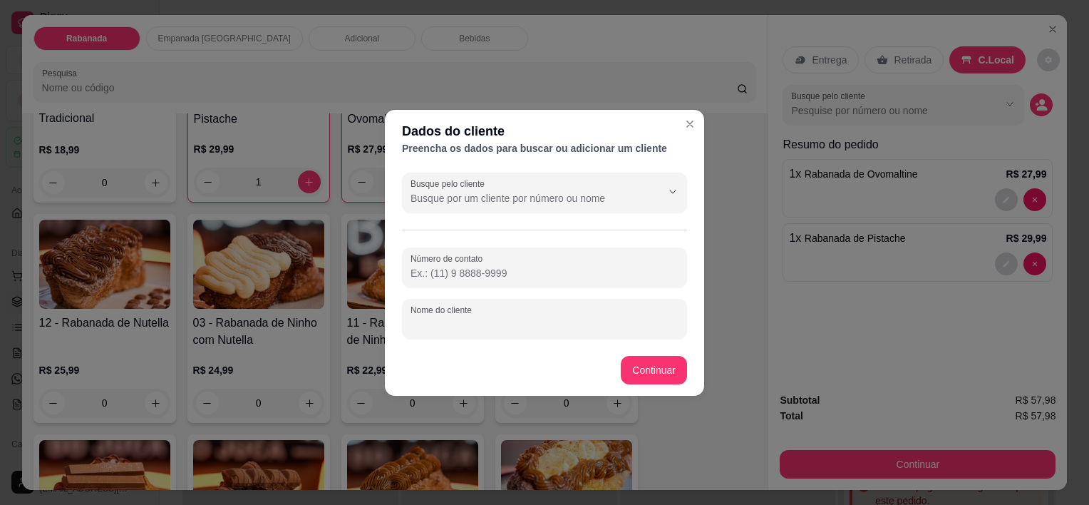
paste input "Ed Gama"
type input "Ed Gama"
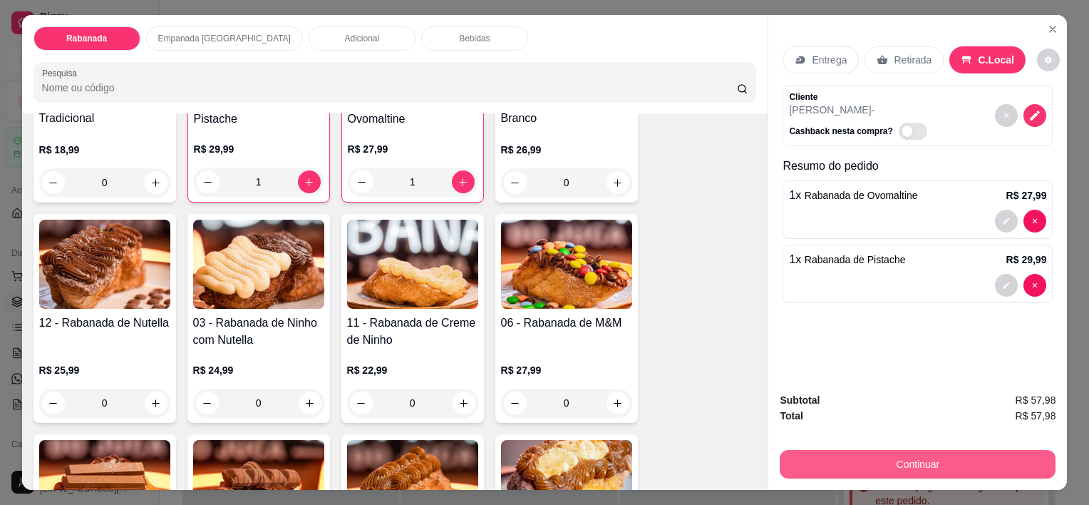
click at [941, 467] on button "Continuar" at bounding box center [918, 464] width 276 height 29
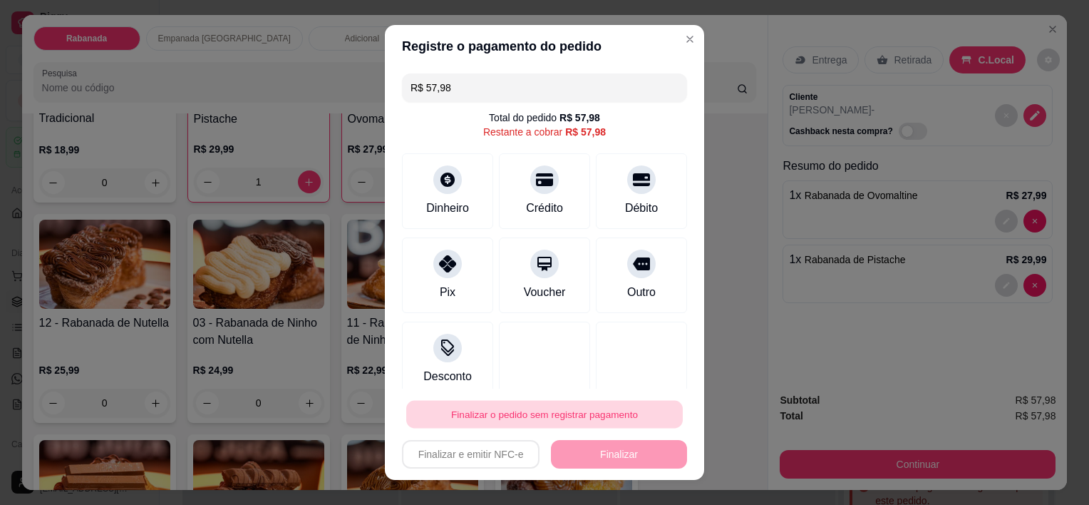
click at [589, 414] on button "Finalizar o pedido sem registrar pagamento" at bounding box center [544, 414] width 276 height 28
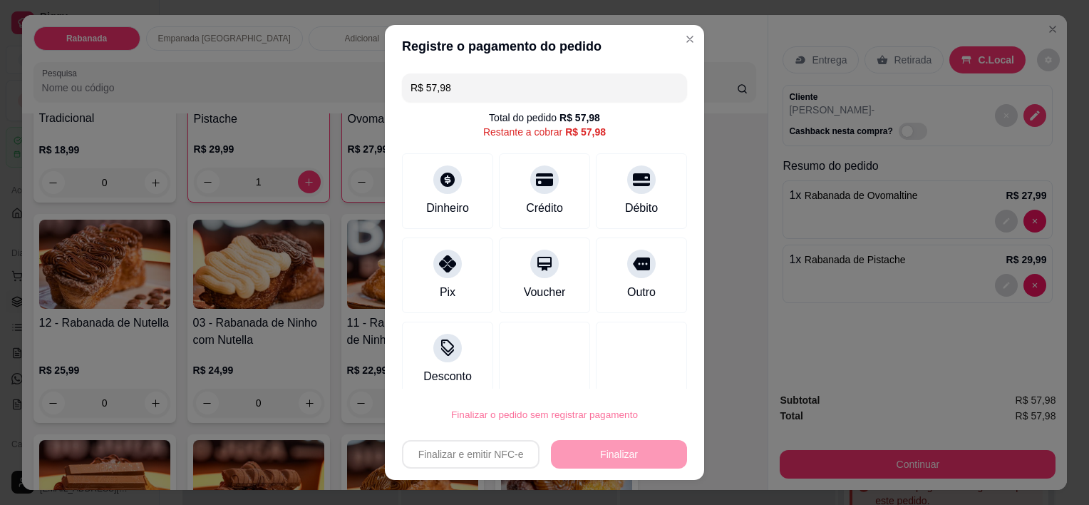
click at [639, 375] on button "Confirmar" at bounding box center [626, 373] width 51 height 21
type input "0"
type input "R$ 0,00"
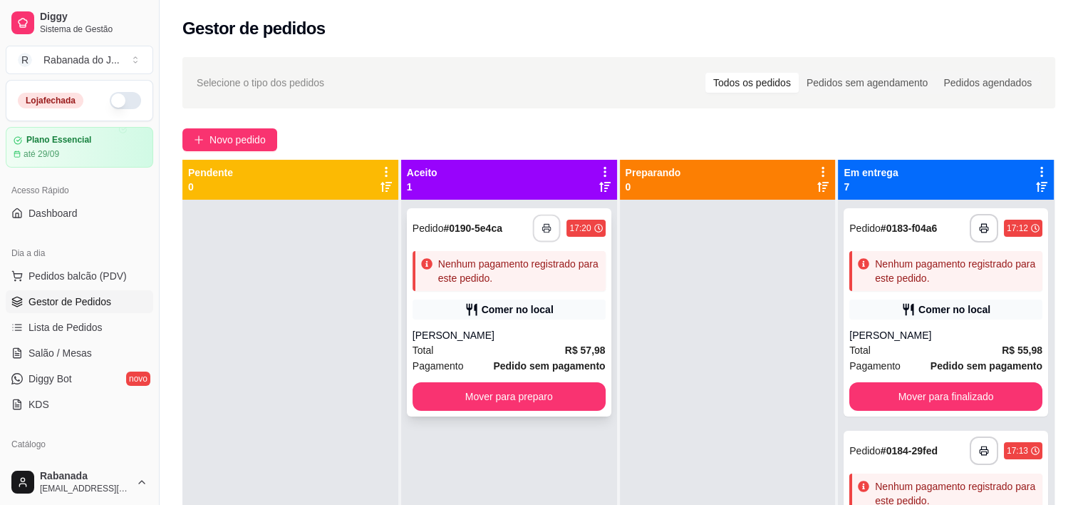
click at [542, 234] on button "button" at bounding box center [547, 228] width 28 height 28
click at [552, 227] on button "button" at bounding box center [547, 228] width 28 height 28
click at [548, 405] on button "Mover para preparo" at bounding box center [509, 396] width 193 height 29
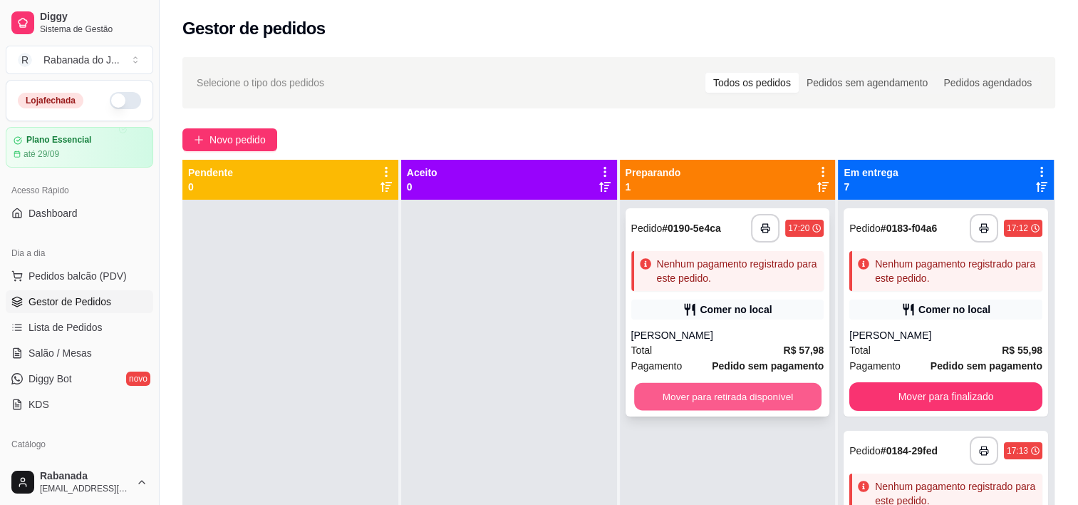
click at [737, 397] on button "Mover para retirada disponível" at bounding box center [727, 397] width 187 height 28
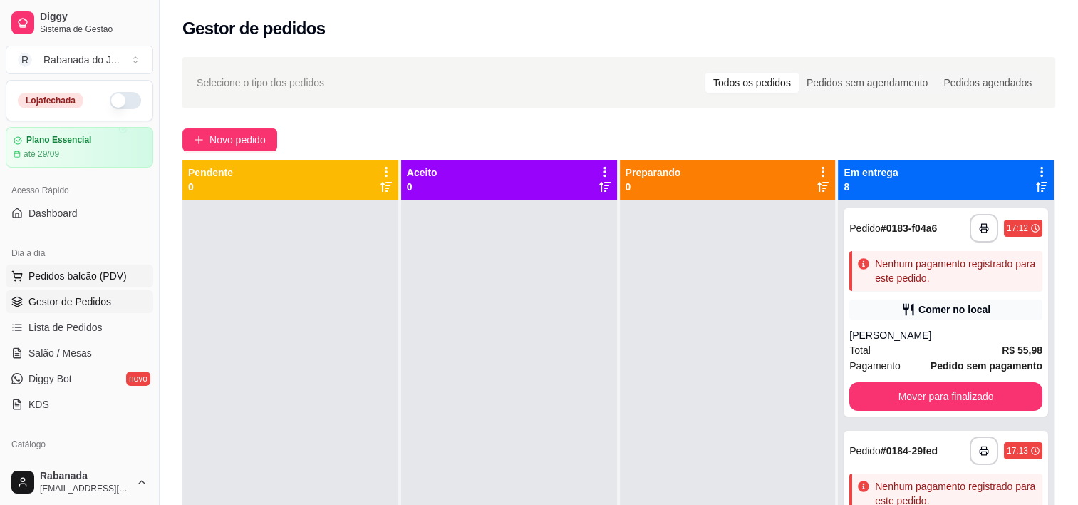
click at [61, 276] on span "Pedidos balcão (PDV)" at bounding box center [78, 276] width 98 height 14
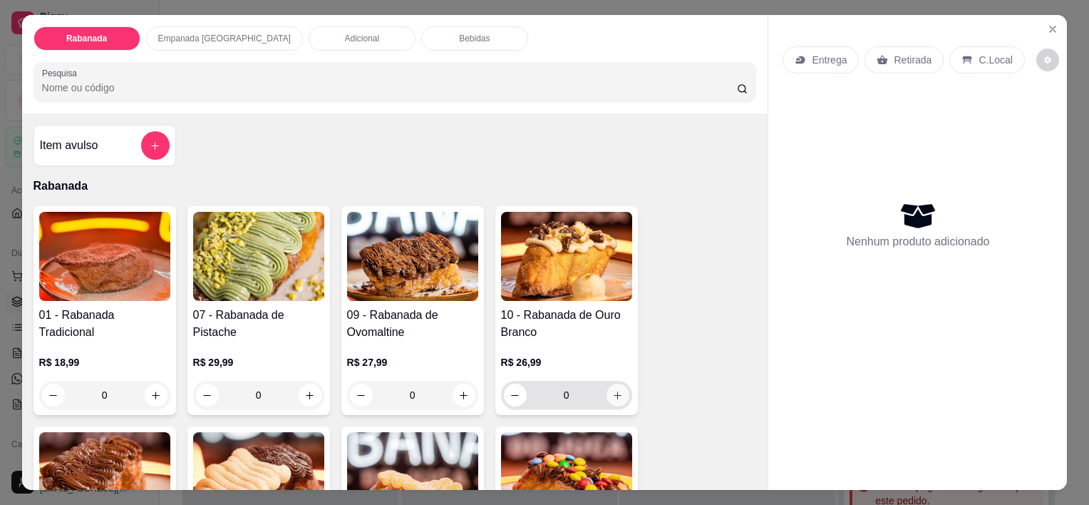
click at [614, 391] on icon "increase-product-quantity" at bounding box center [618, 395] width 8 height 8
type input "1"
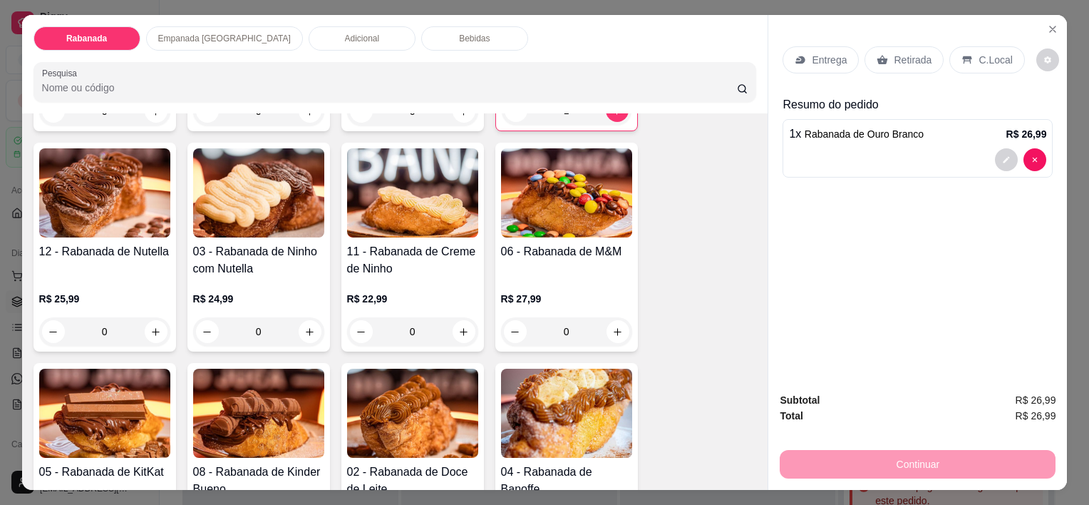
scroll to position [428, 0]
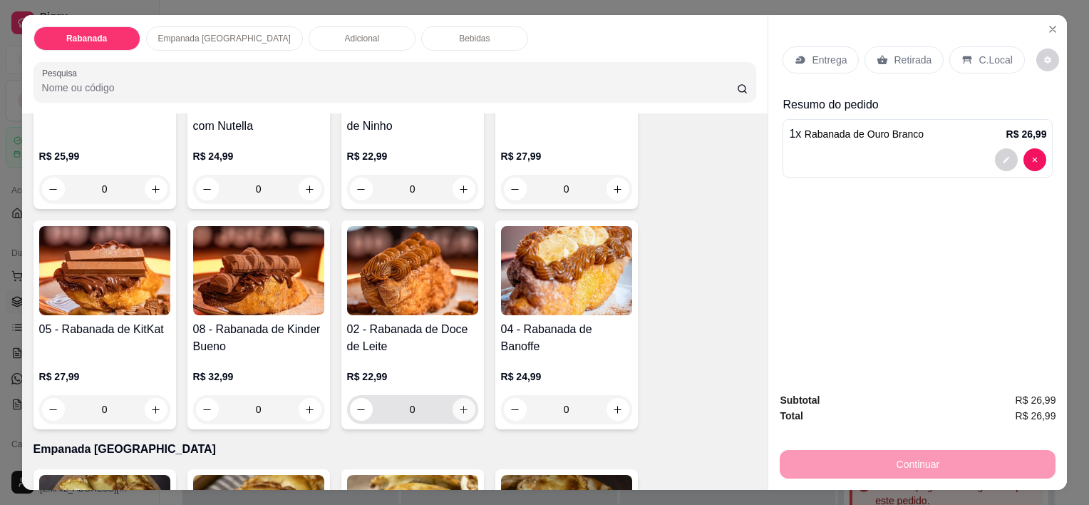
click at [458, 404] on icon "increase-product-quantity" at bounding box center [463, 409] width 11 height 11
type input "1"
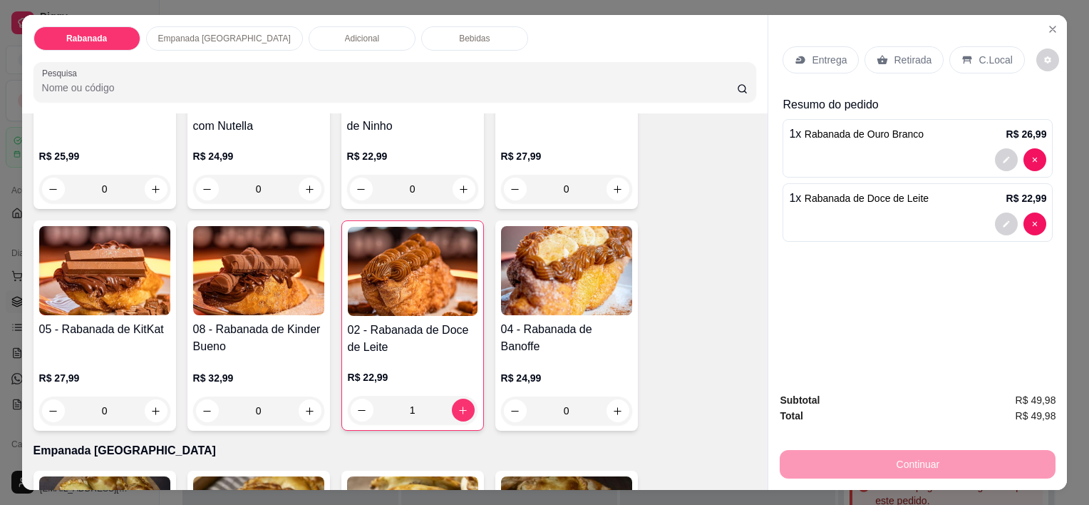
click at [981, 53] on p "C.Local" at bounding box center [994, 60] width 33 height 14
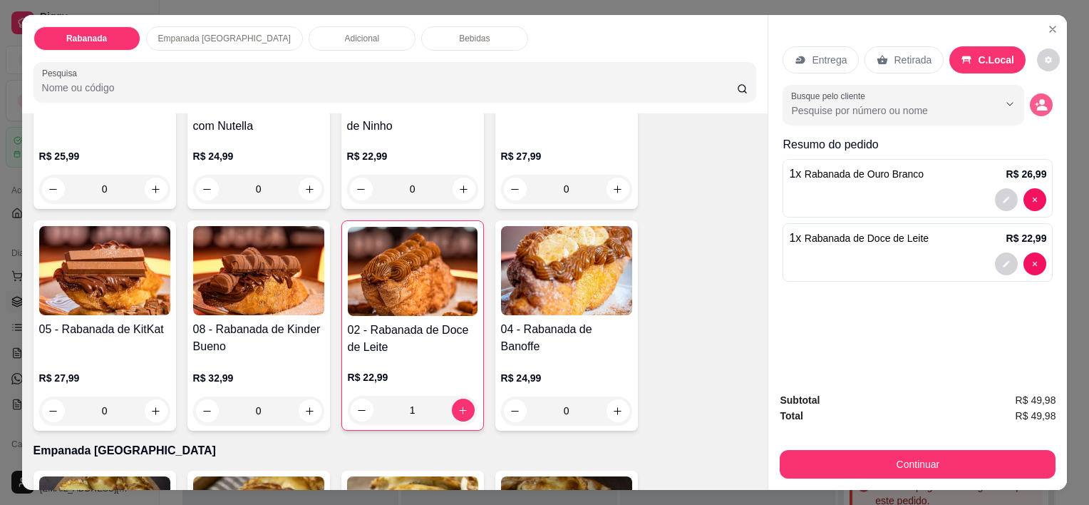
click at [1039, 105] on icon "decrease-product-quantity" at bounding box center [1042, 107] width 11 height 5
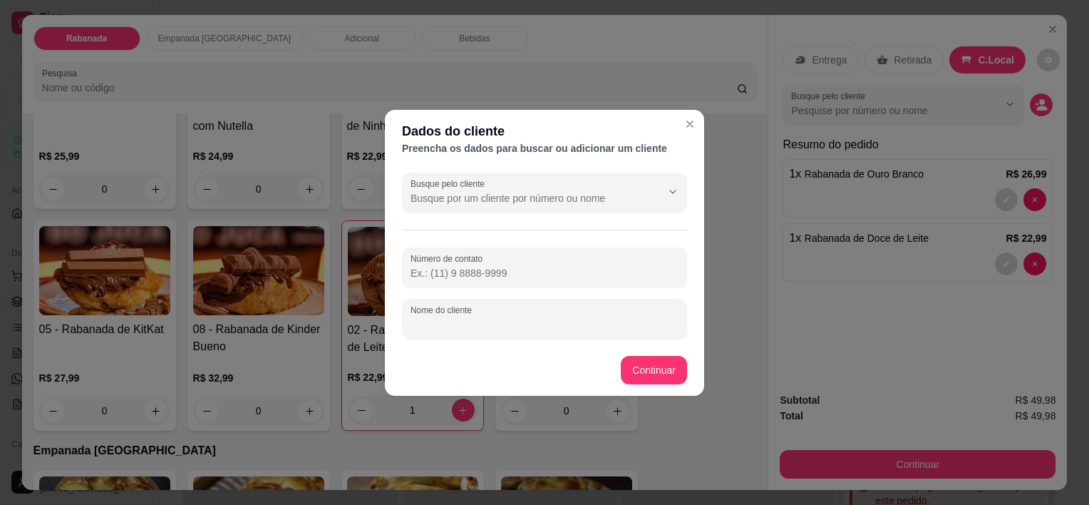
click at [507, 326] on input "Nome do cliente" at bounding box center [544, 324] width 268 height 14
paste input "Rafa Portugal"
type input "Rafa Portugal"
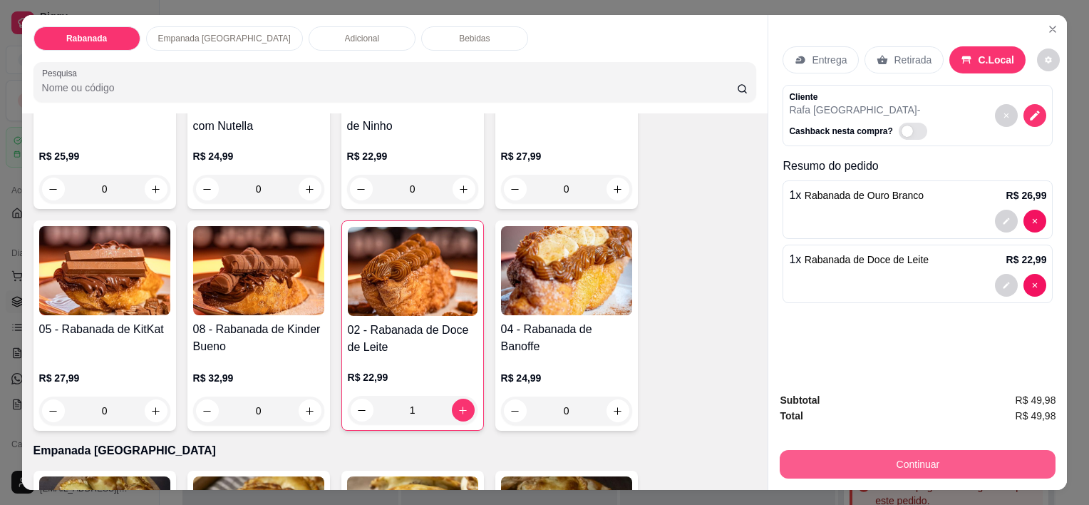
click at [861, 460] on button "Continuar" at bounding box center [918, 464] width 276 height 29
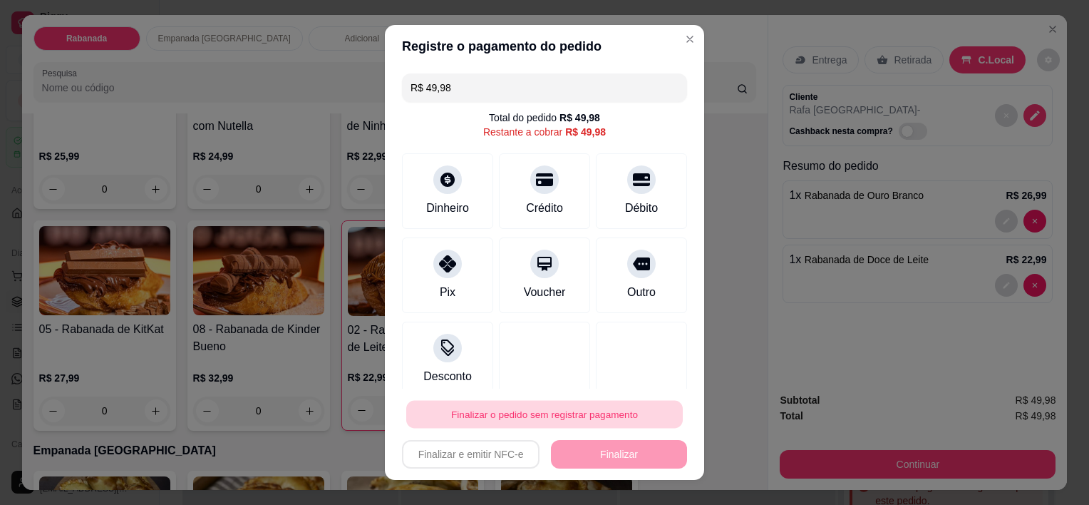
click at [505, 410] on button "Finalizar o pedido sem registrar pagamento" at bounding box center [544, 414] width 276 height 28
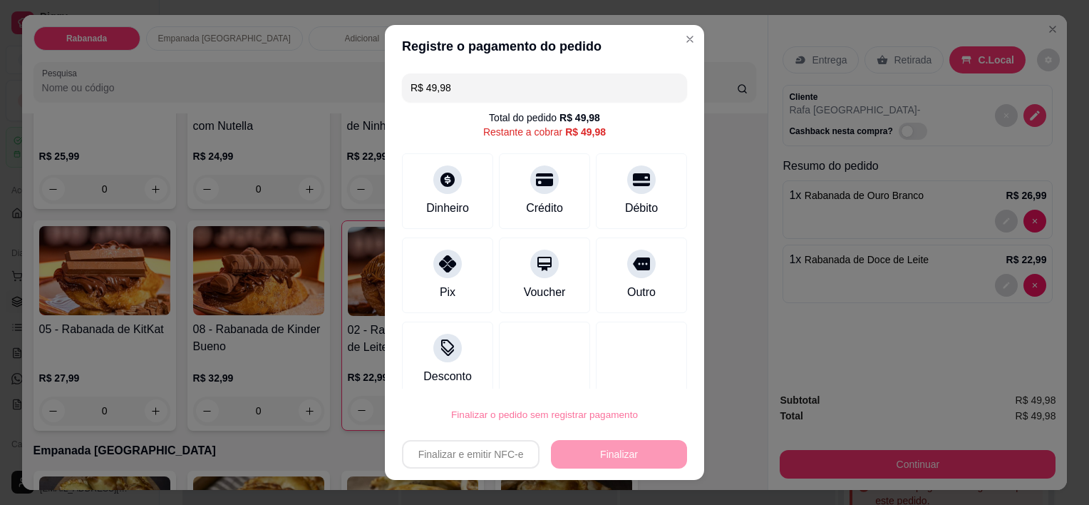
click at [628, 373] on button "Confirmar" at bounding box center [627, 373] width 53 height 22
type input "0"
type input "R$ 0,00"
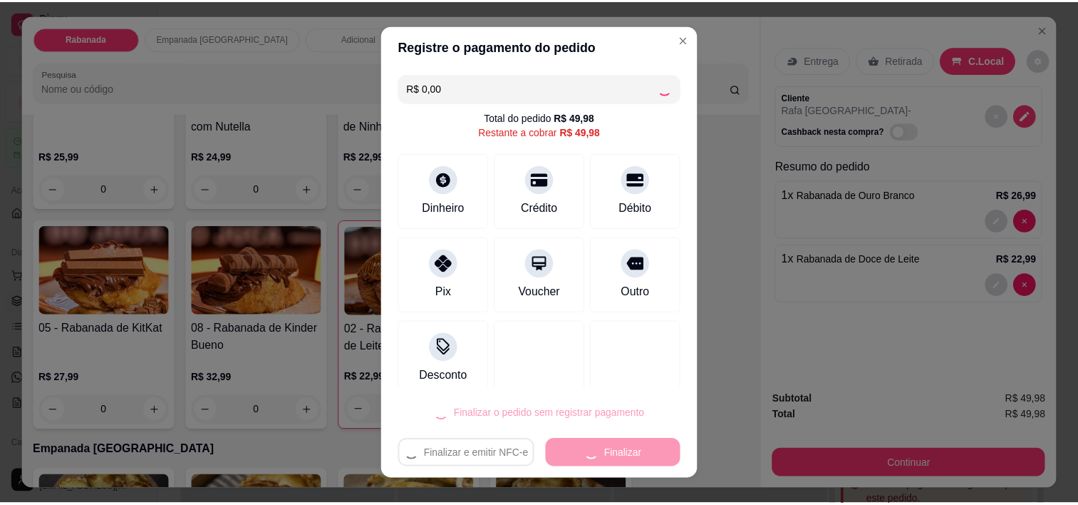
scroll to position [426, 0]
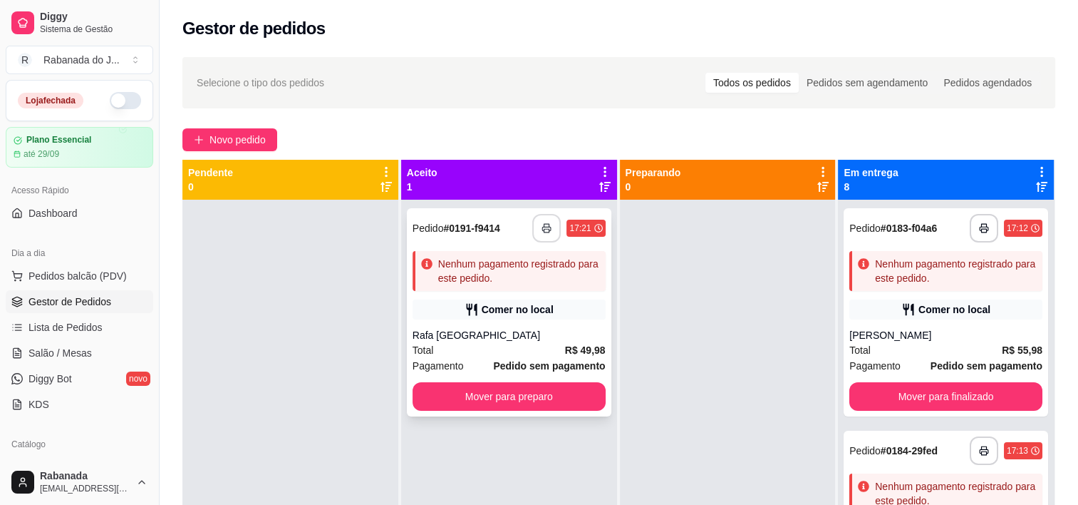
click at [546, 225] on icon "button" at bounding box center [547, 228] width 10 height 10
click at [541, 234] on button "button" at bounding box center [546, 228] width 29 height 29
click at [484, 391] on button "Mover para preparo" at bounding box center [509, 396] width 193 height 29
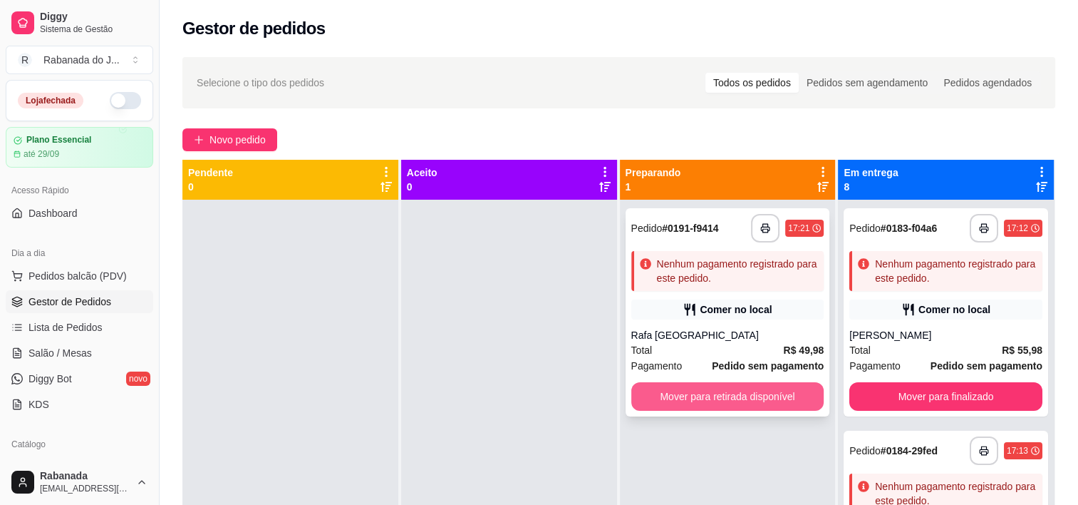
click at [759, 398] on button "Mover para retirada disponível" at bounding box center [727, 396] width 193 height 29
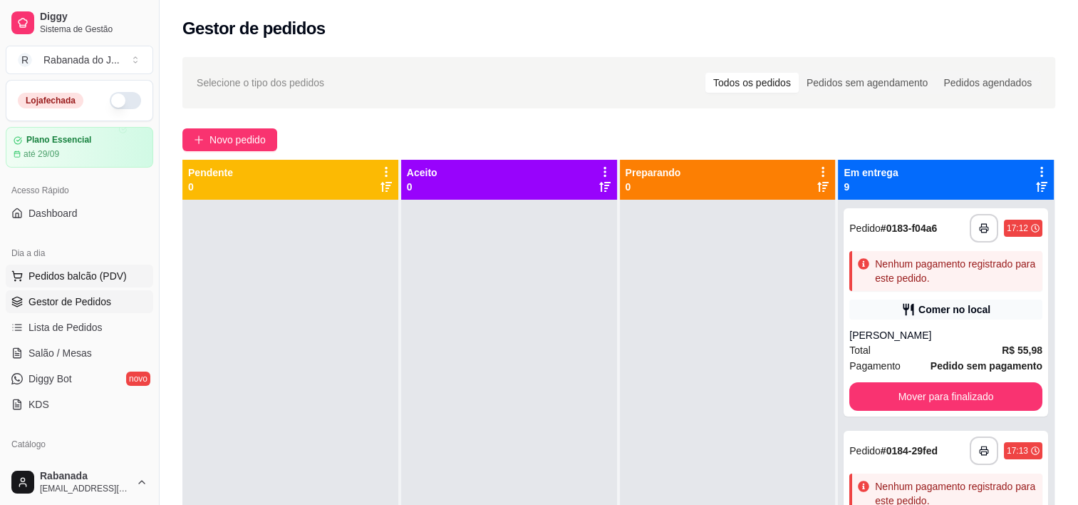
click at [88, 271] on span "Pedidos balcão (PDV)" at bounding box center [78, 276] width 98 height 14
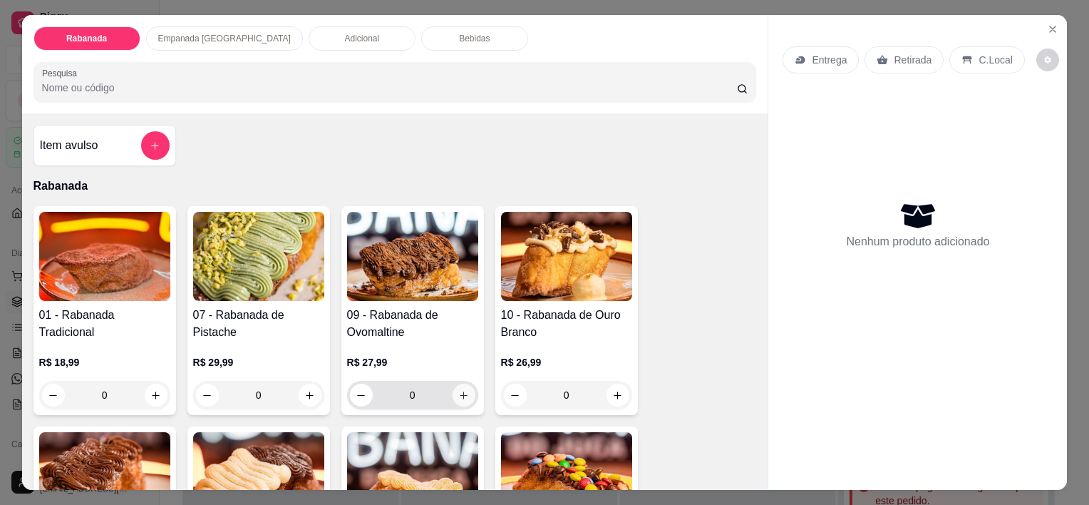
click at [465, 391] on button "increase-product-quantity" at bounding box center [464, 394] width 23 height 23
type input "1"
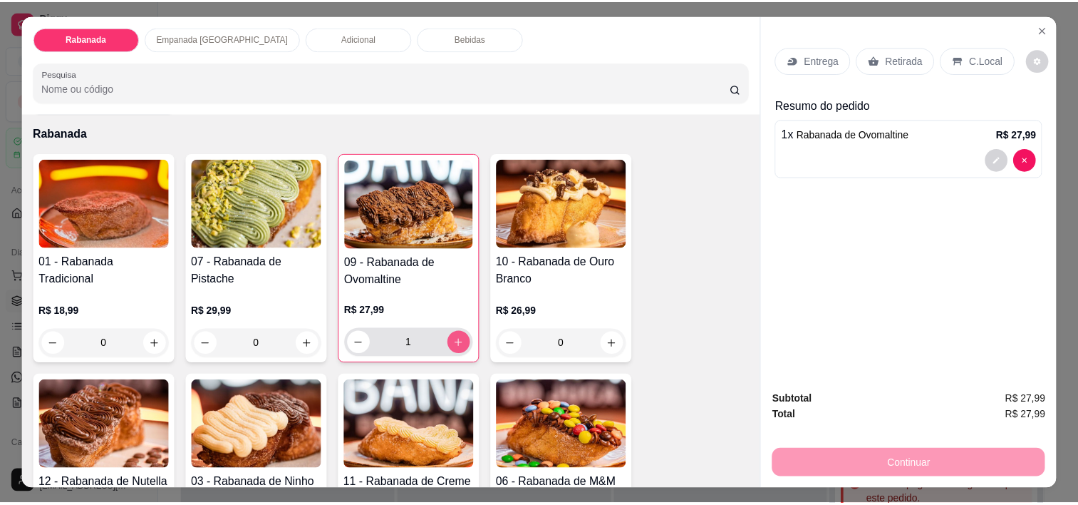
scroll to position [143, 0]
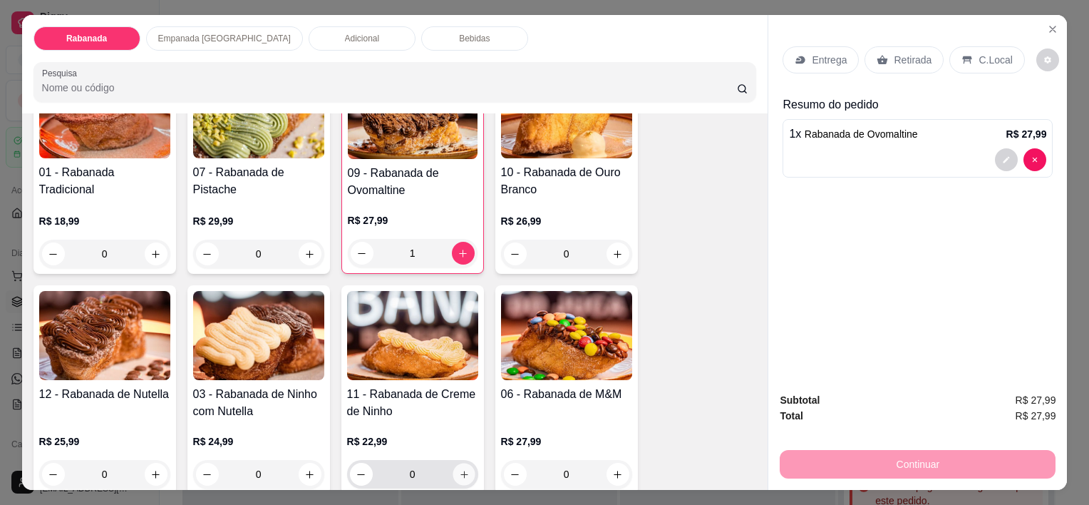
click at [462, 469] on icon "increase-product-quantity" at bounding box center [463, 474] width 11 height 11
type input "1"
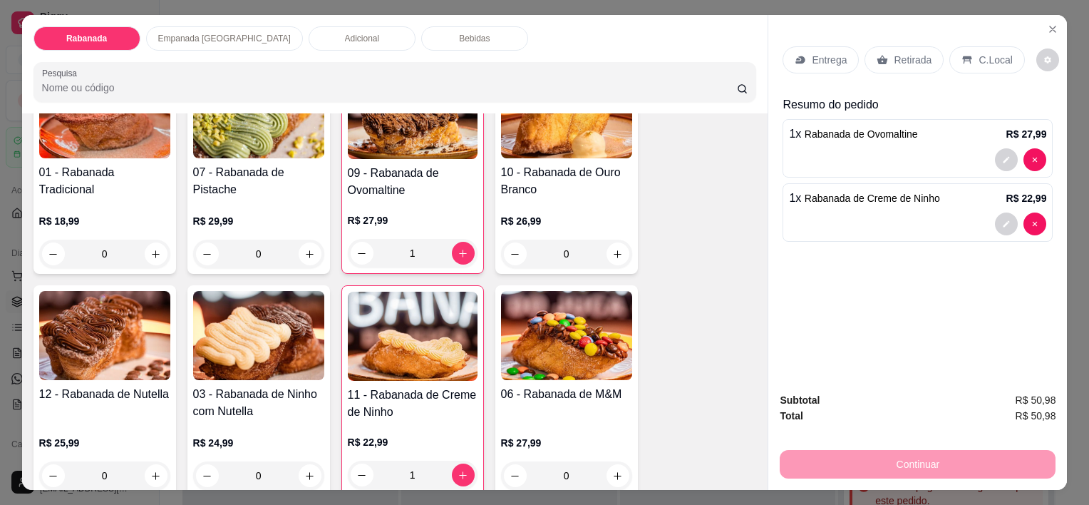
click at [993, 56] on p "C.Local" at bounding box center [994, 60] width 33 height 14
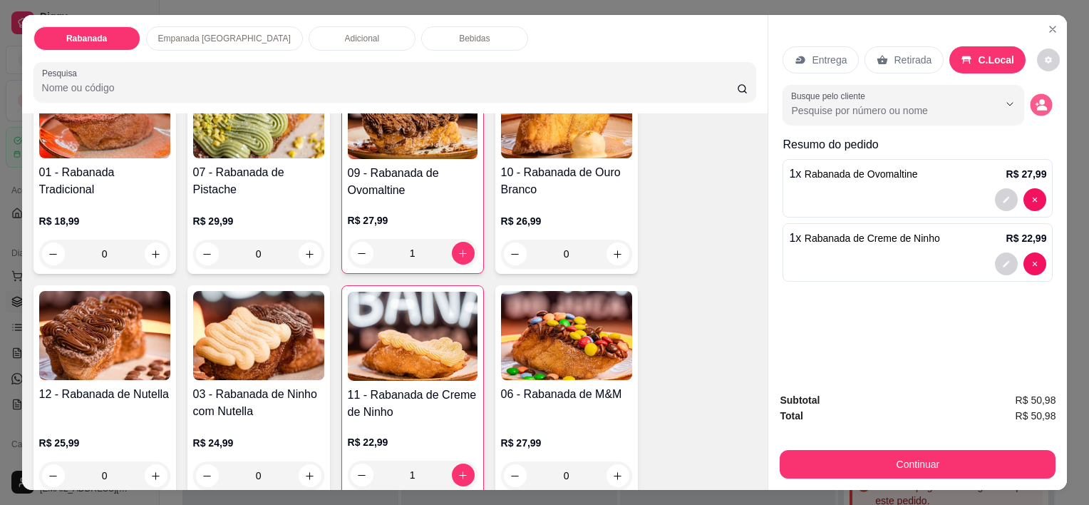
click at [1040, 105] on button "decrease-product-quantity" at bounding box center [1041, 105] width 22 height 22
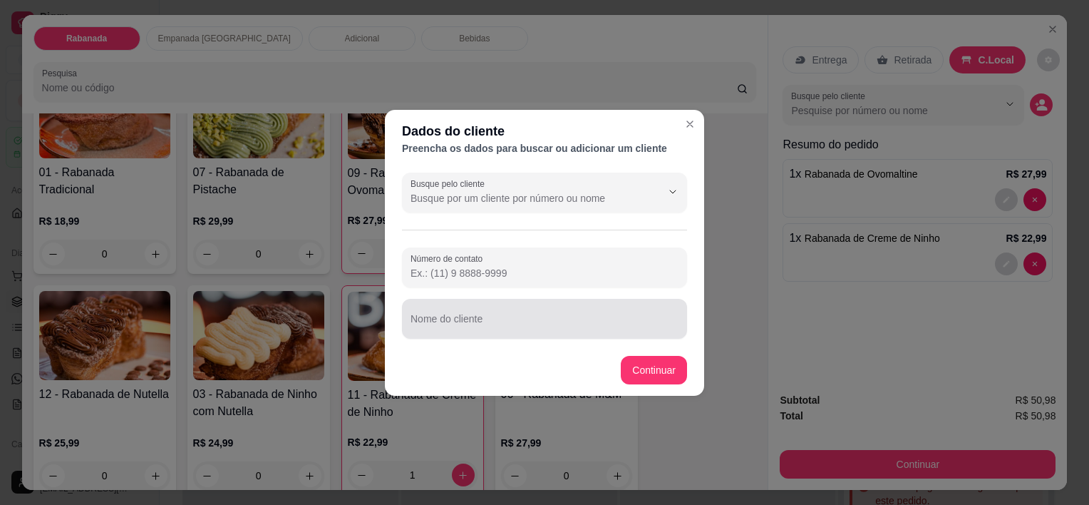
click at [490, 319] on input "Nome do cliente" at bounding box center [544, 324] width 268 height 14
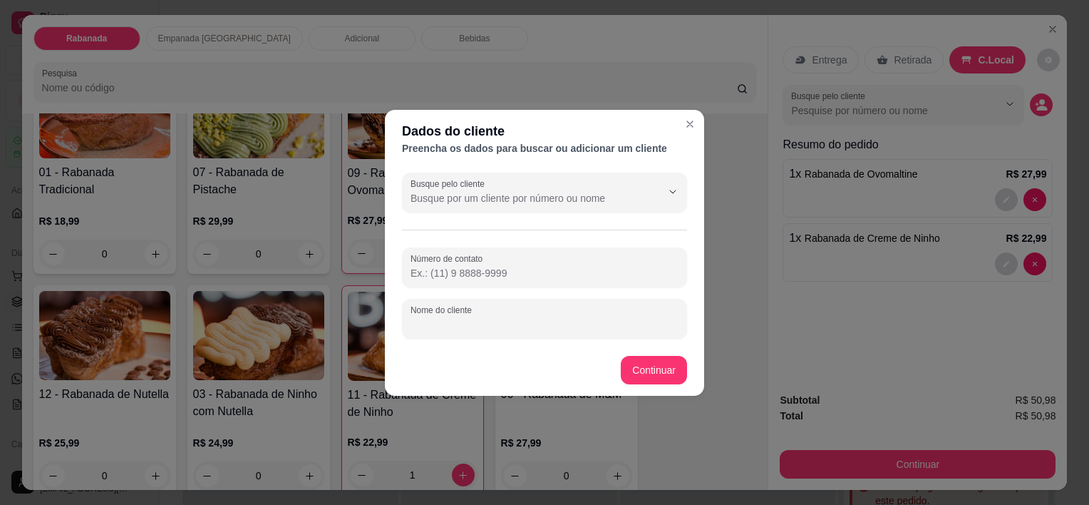
paste input "Livia"
type input "Livia"
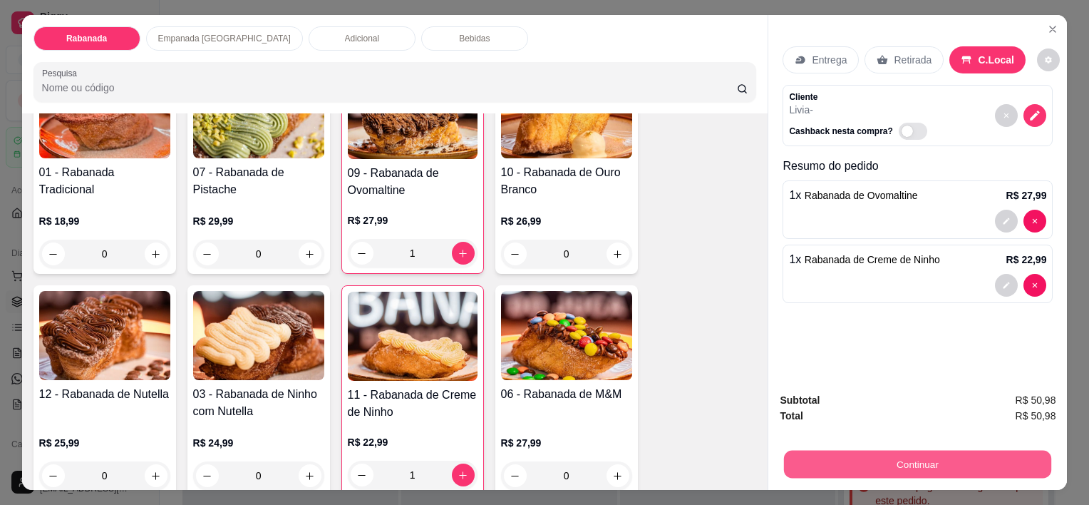
click at [929, 453] on button "Continuar" at bounding box center [917, 464] width 267 height 28
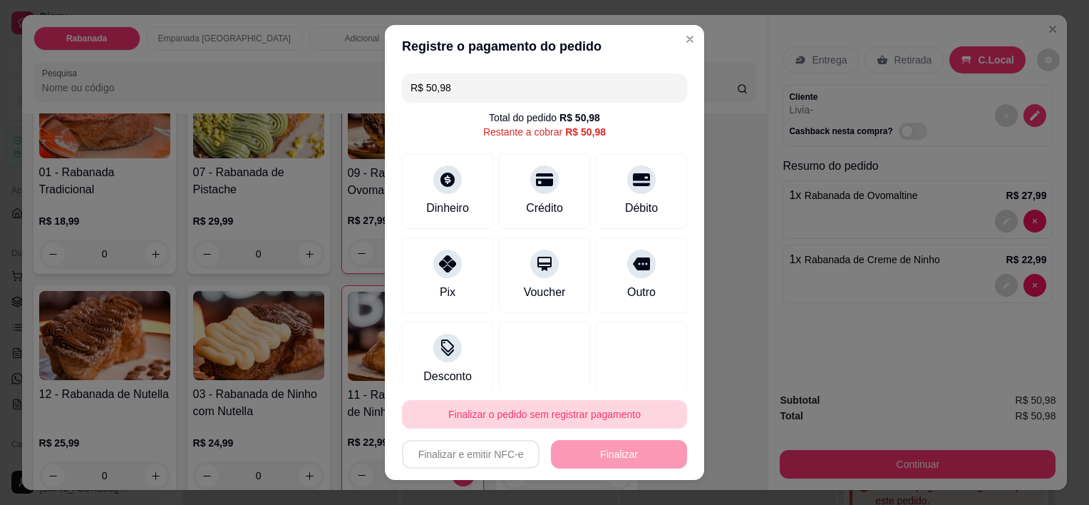
click at [530, 420] on button "Finalizar o pedido sem registrar pagamento" at bounding box center [544, 414] width 285 height 29
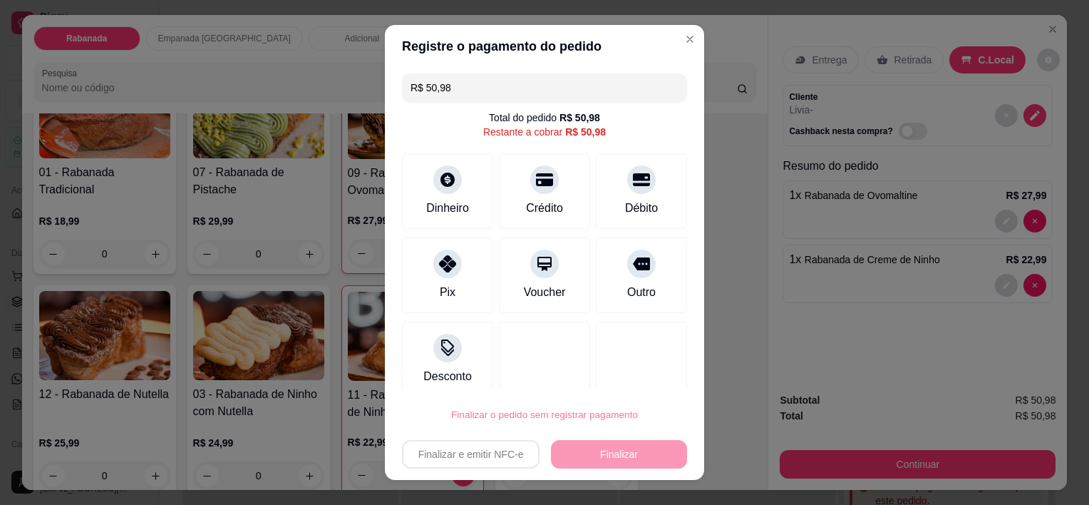
click at [628, 373] on button "Confirmar" at bounding box center [627, 374] width 53 height 22
type input "0"
type input "R$ 0,00"
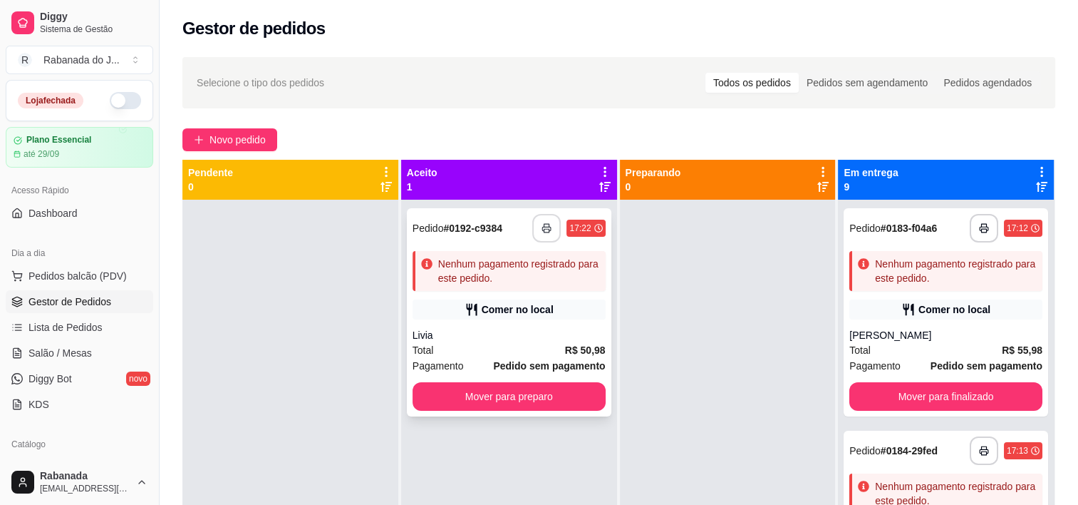
click at [542, 237] on button "button" at bounding box center [546, 228] width 29 height 29
click at [537, 219] on button "button" at bounding box center [546, 228] width 29 height 29
click at [539, 403] on button "Mover para preparo" at bounding box center [509, 396] width 193 height 29
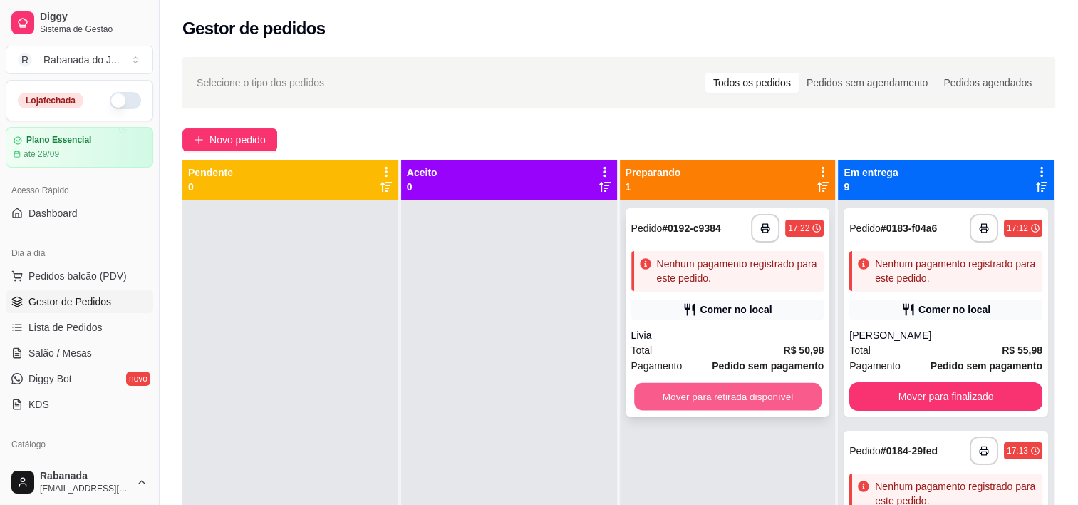
click at [707, 399] on button "Mover para retirada disponível" at bounding box center [727, 397] width 187 height 28
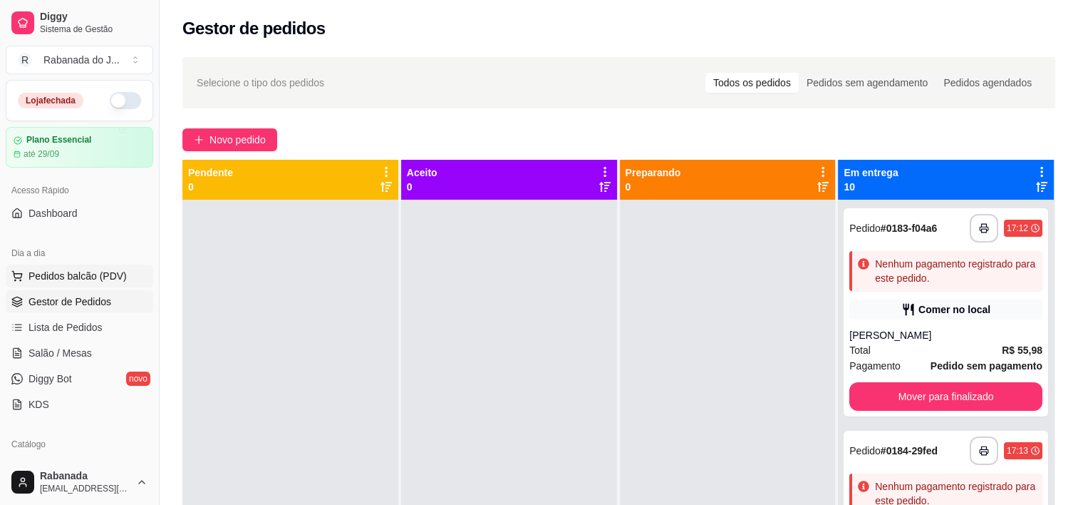
click at [104, 281] on span "Pedidos balcão (PDV)" at bounding box center [78, 276] width 98 height 14
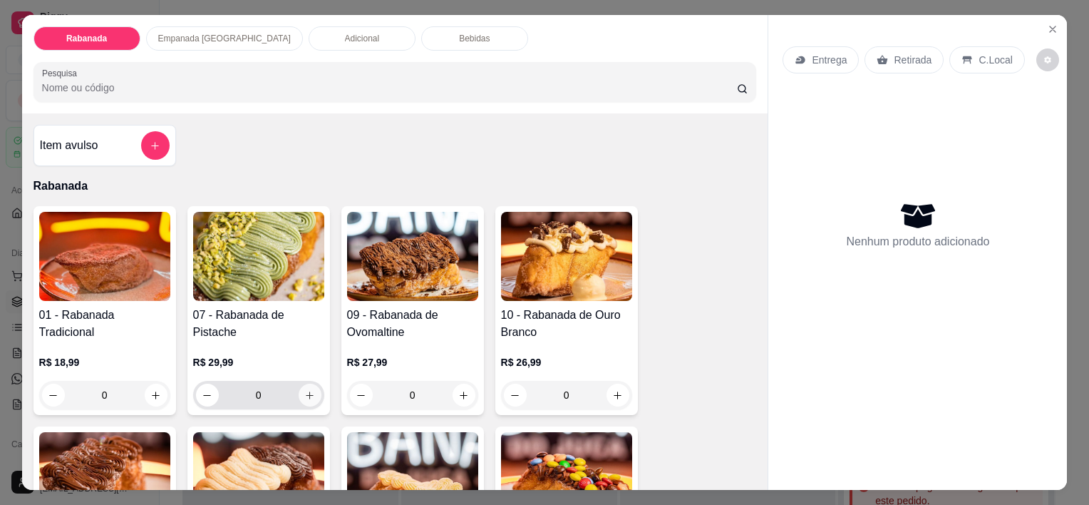
click at [308, 390] on icon "increase-product-quantity" at bounding box center [309, 395] width 11 height 11
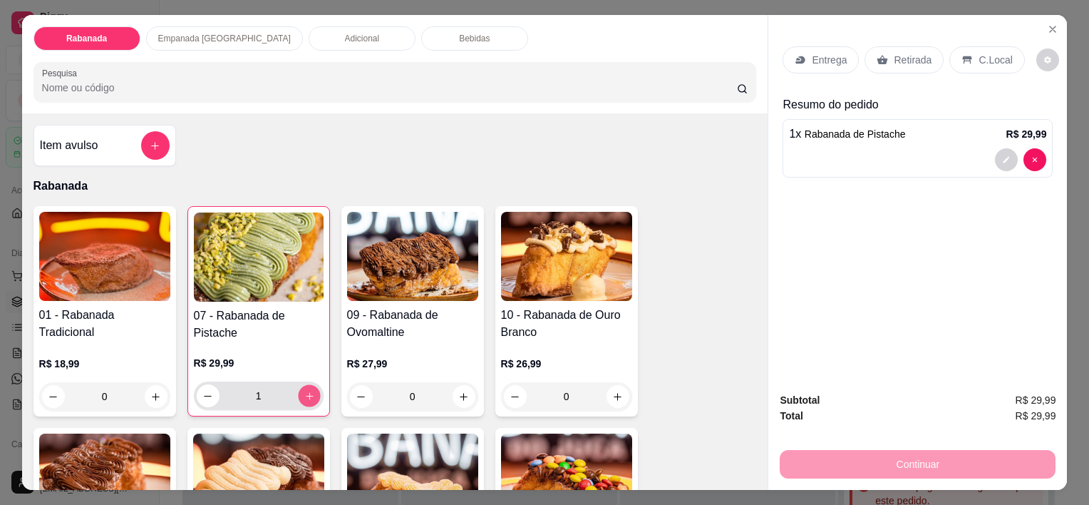
click at [308, 391] on icon "increase-product-quantity" at bounding box center [309, 396] width 11 height 11
type input "2"
click at [995, 46] on div "C.Local" at bounding box center [986, 59] width 75 height 27
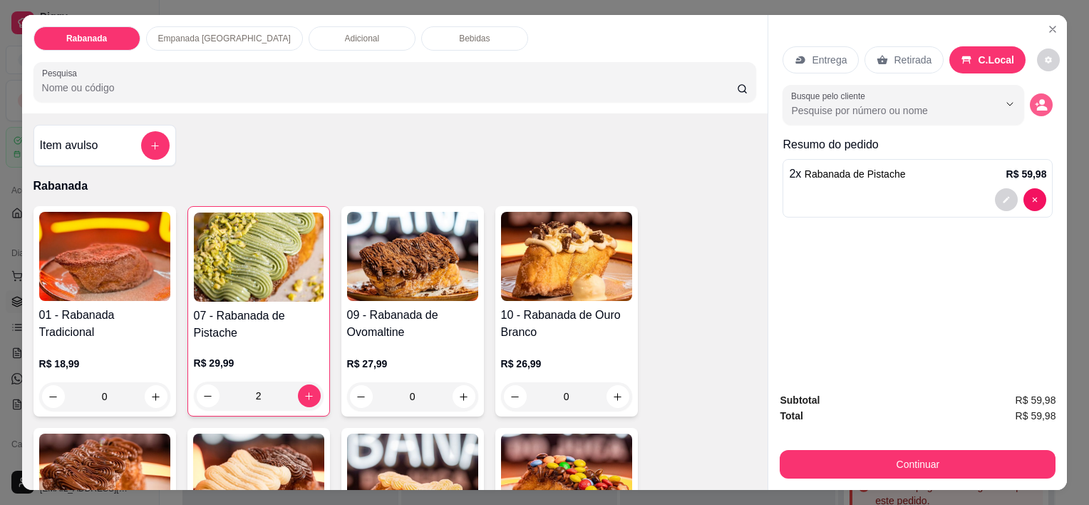
click at [1039, 105] on icon "decrease-product-quantity" at bounding box center [1042, 107] width 11 height 5
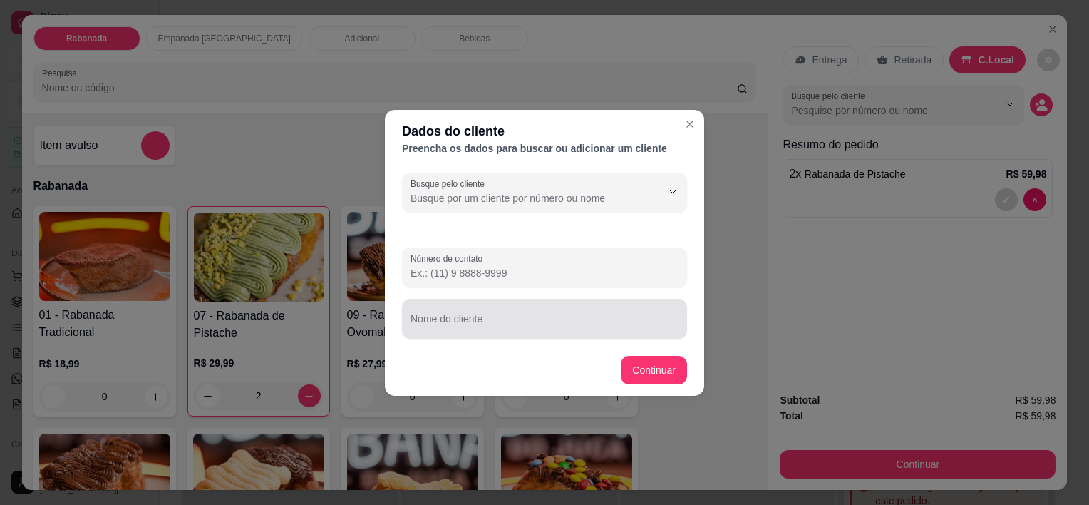
click at [470, 323] on input "Nome do cliente" at bounding box center [544, 324] width 268 height 14
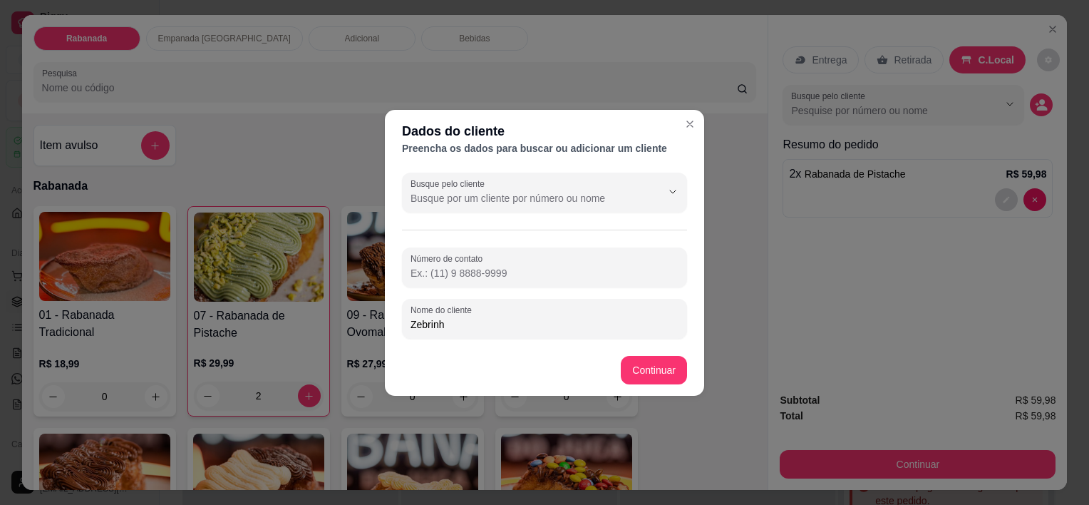
type input "Zebrinha"
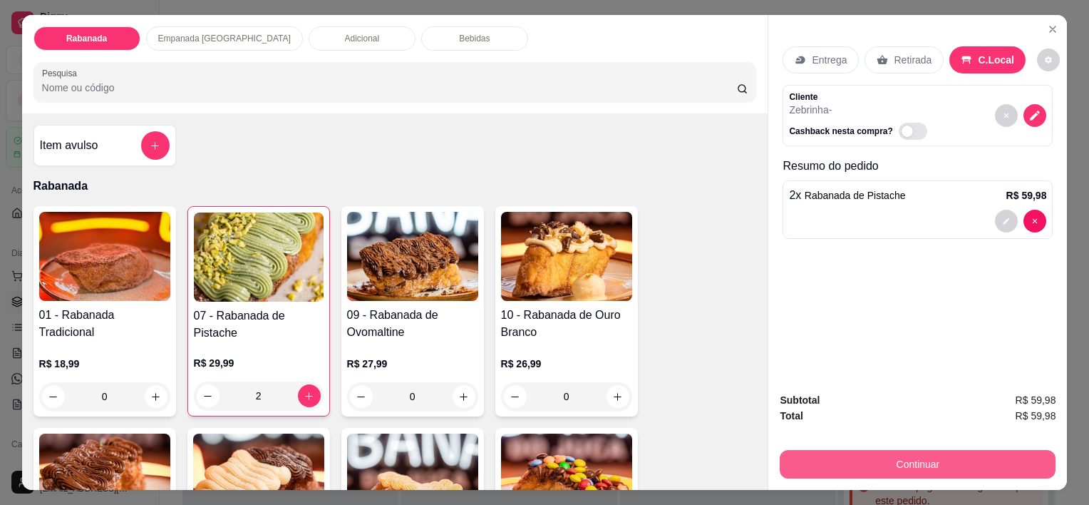
click at [911, 464] on button "Continuar" at bounding box center [918, 464] width 276 height 29
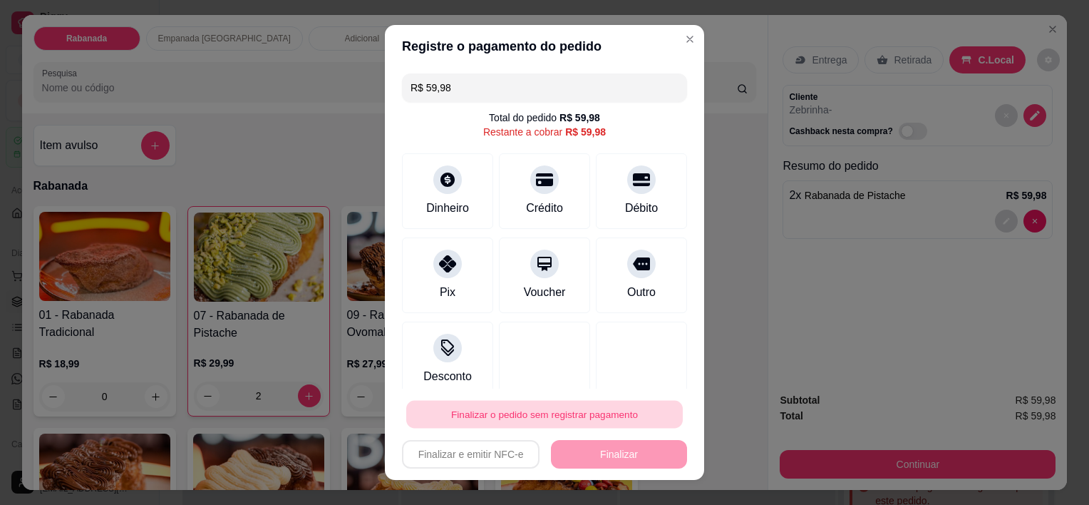
click at [574, 410] on button "Finalizar o pedido sem registrar pagamento" at bounding box center [544, 414] width 276 height 28
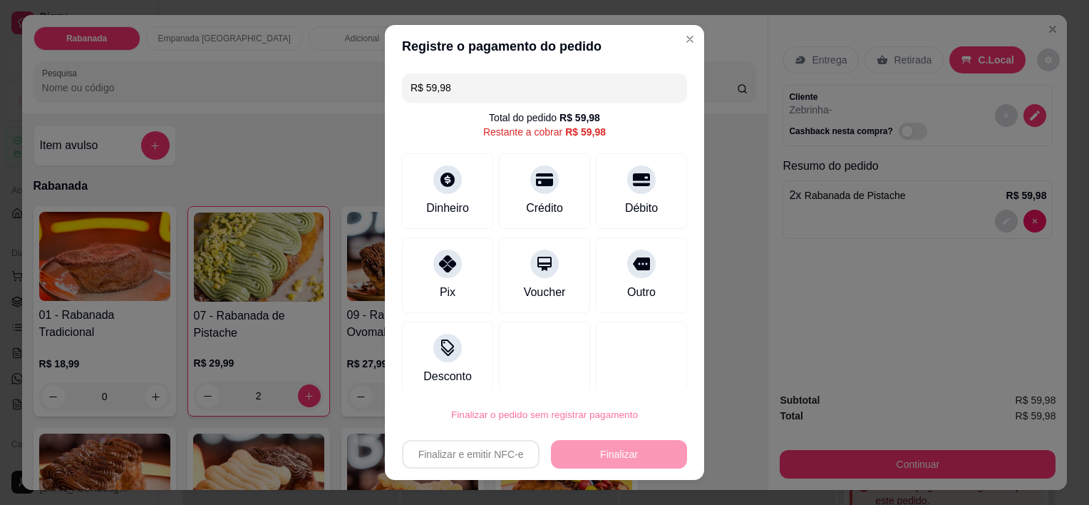
click at [622, 371] on button "Confirmar" at bounding box center [626, 372] width 51 height 21
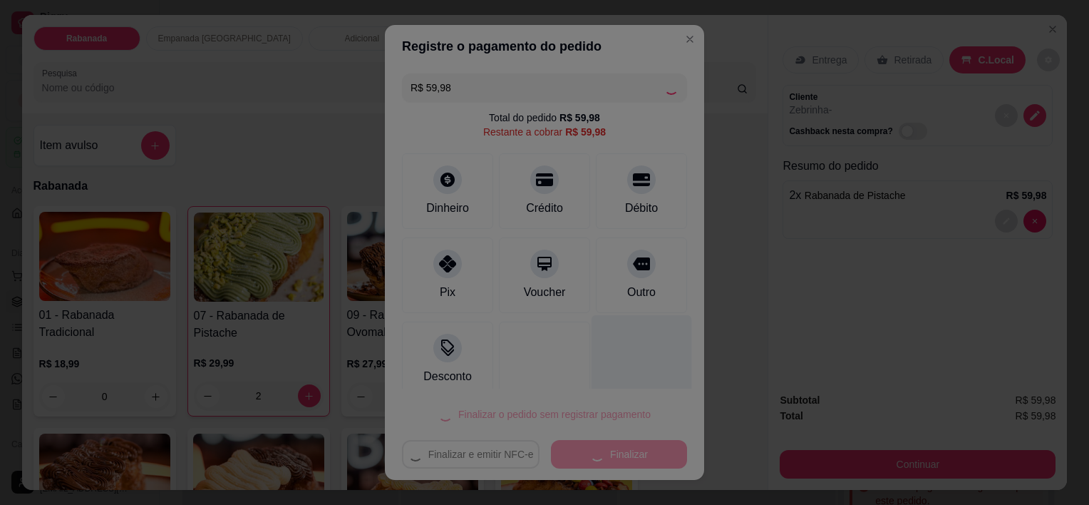
type input "0"
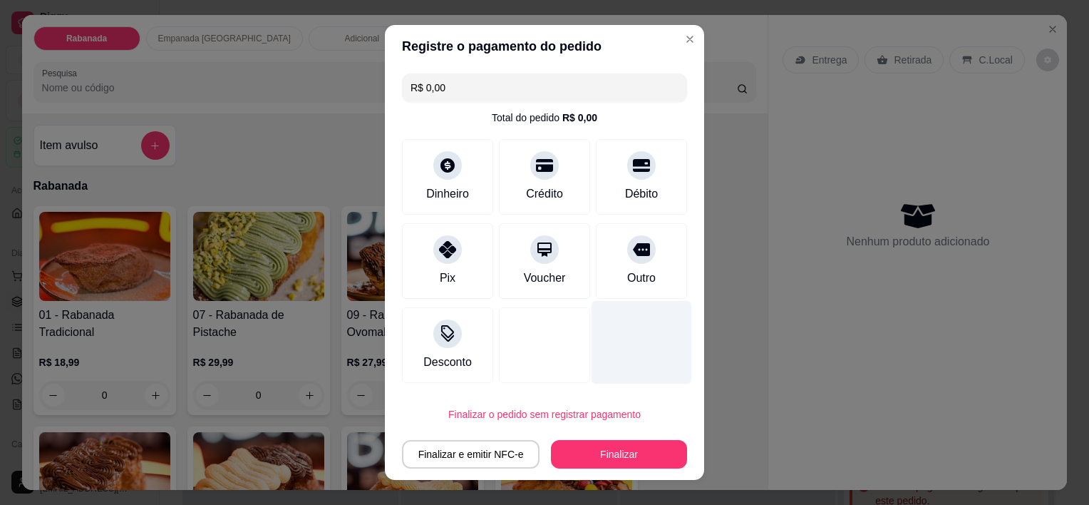
type input "R$ 0,00"
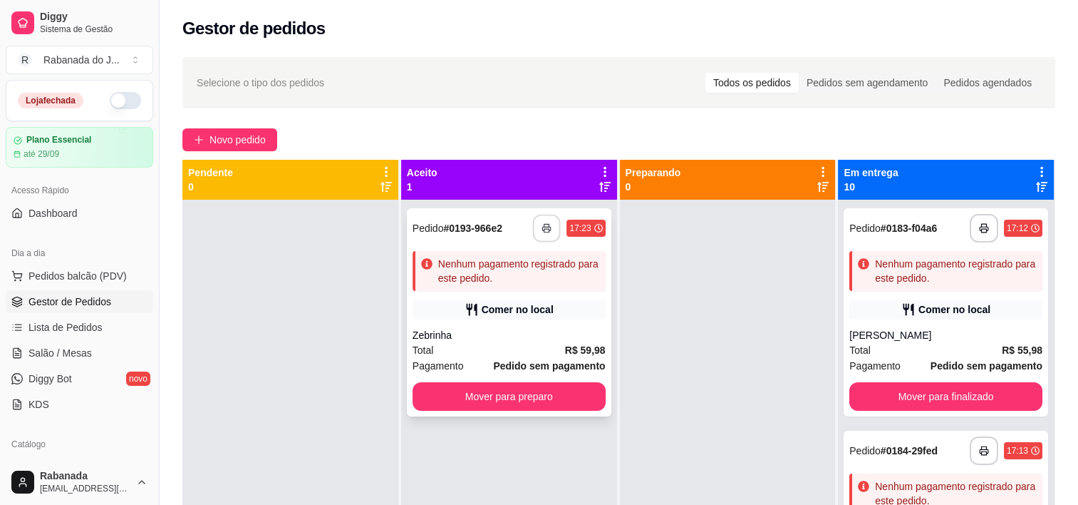
click at [543, 242] on button "button" at bounding box center [547, 228] width 28 height 28
click at [544, 230] on icon "button" at bounding box center [547, 228] width 10 height 10
click at [531, 398] on button "Mover para preparo" at bounding box center [509, 396] width 193 height 29
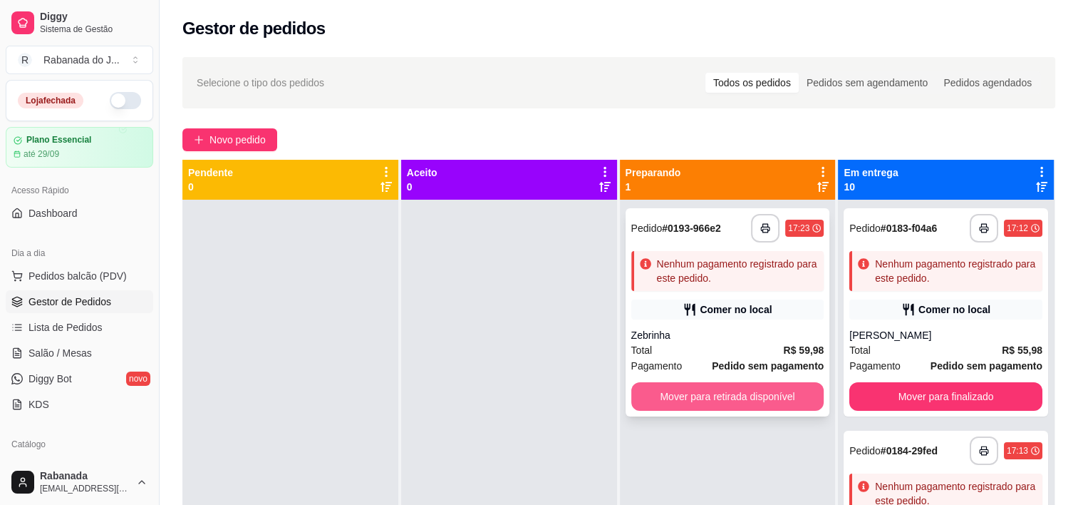
click at [705, 396] on button "Mover para retirada disponível" at bounding box center [727, 396] width 193 height 29
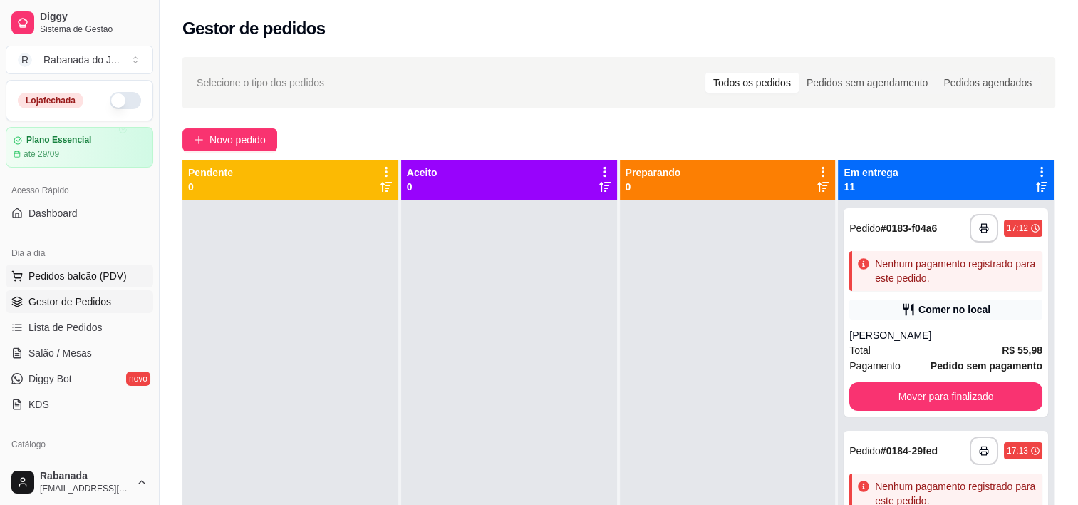
click at [106, 274] on span "Pedidos balcão (PDV)" at bounding box center [78, 276] width 98 height 14
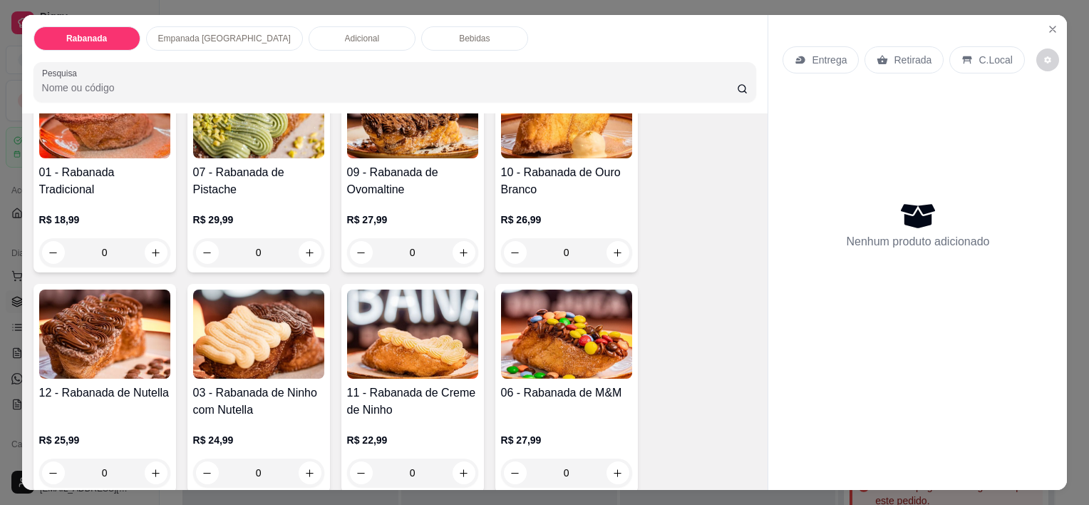
scroll to position [214, 0]
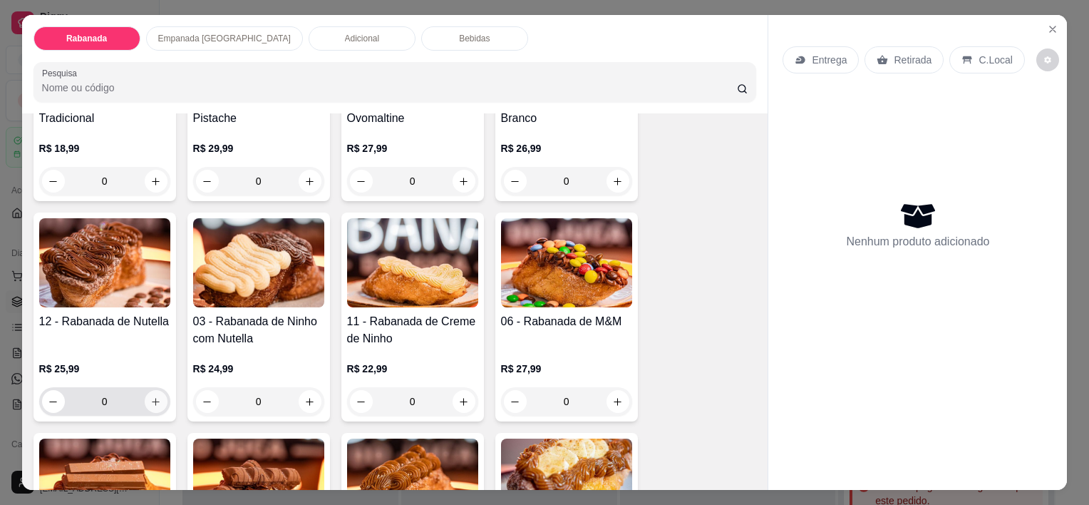
click at [154, 390] on button "increase-product-quantity" at bounding box center [156, 401] width 23 height 23
type input "1"
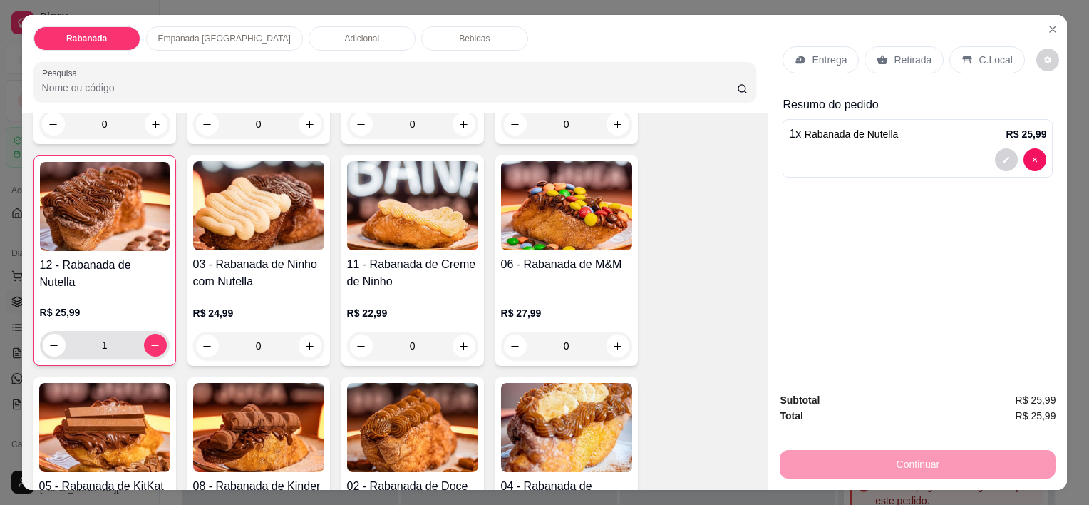
scroll to position [356, 0]
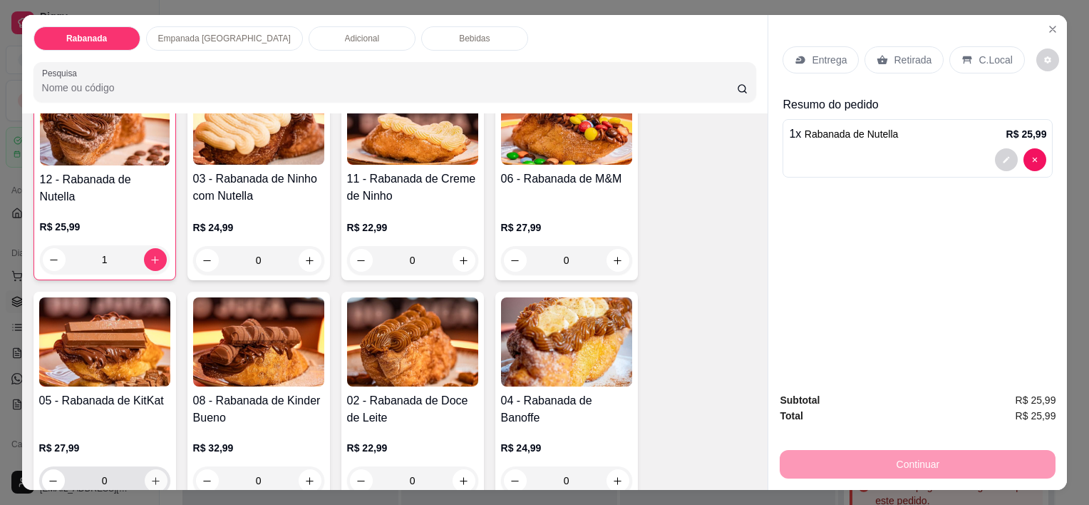
click at [150, 475] on icon "increase-product-quantity" at bounding box center [155, 480] width 11 height 11
type input "1"
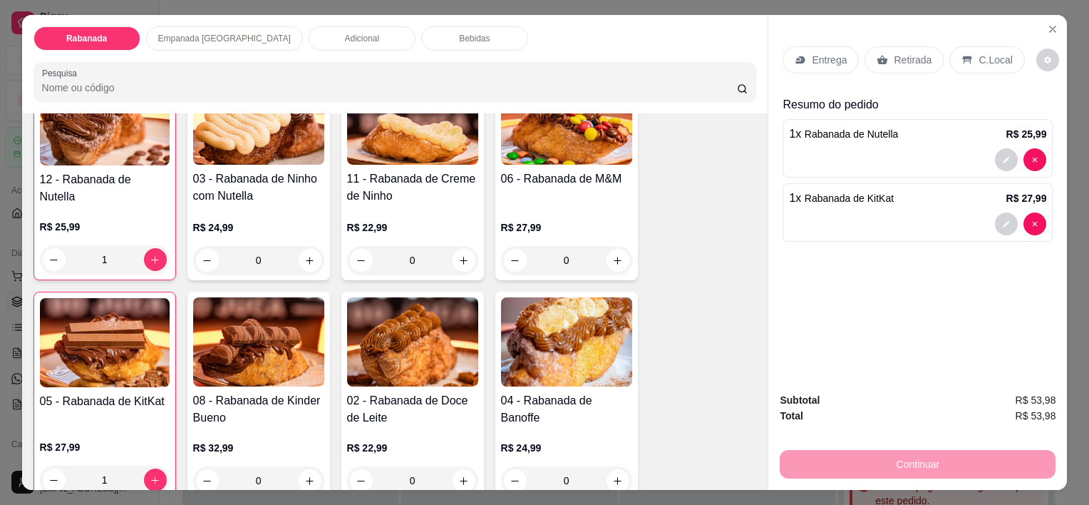
click at [983, 60] on p "C.Local" at bounding box center [994, 60] width 33 height 14
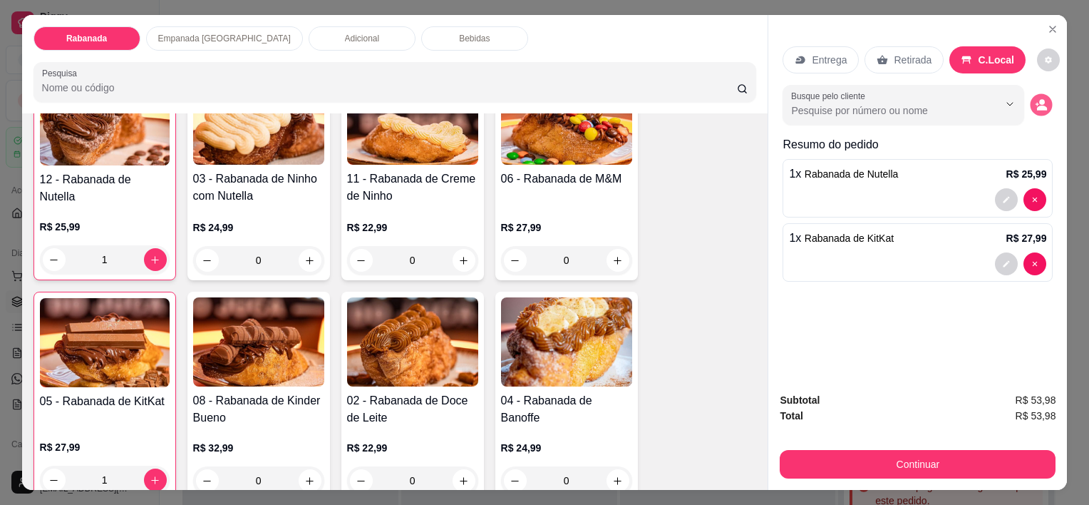
click at [1035, 99] on icon "decrease-product-quantity" at bounding box center [1041, 105] width 12 height 12
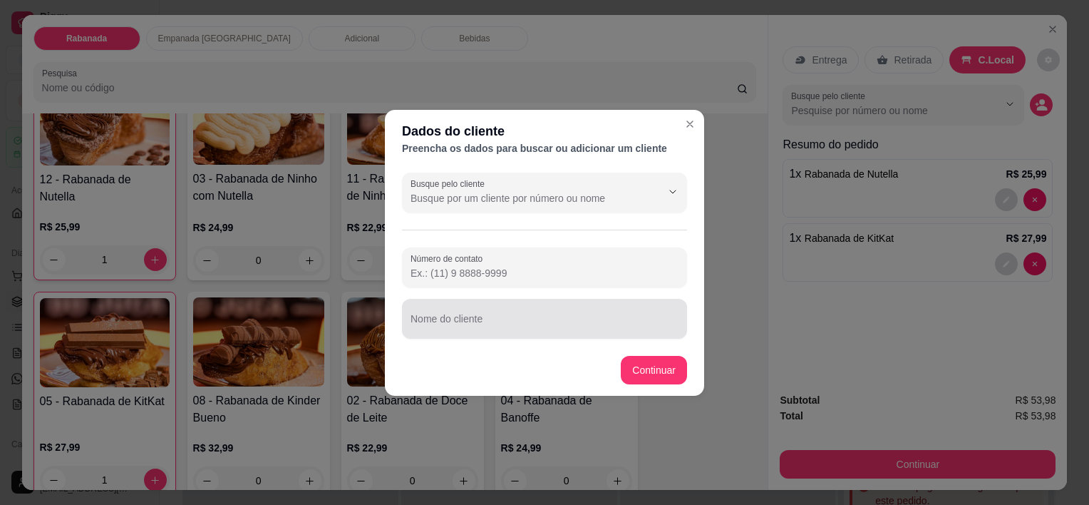
click at [470, 323] on input "Nome do cliente" at bounding box center [544, 324] width 268 height 14
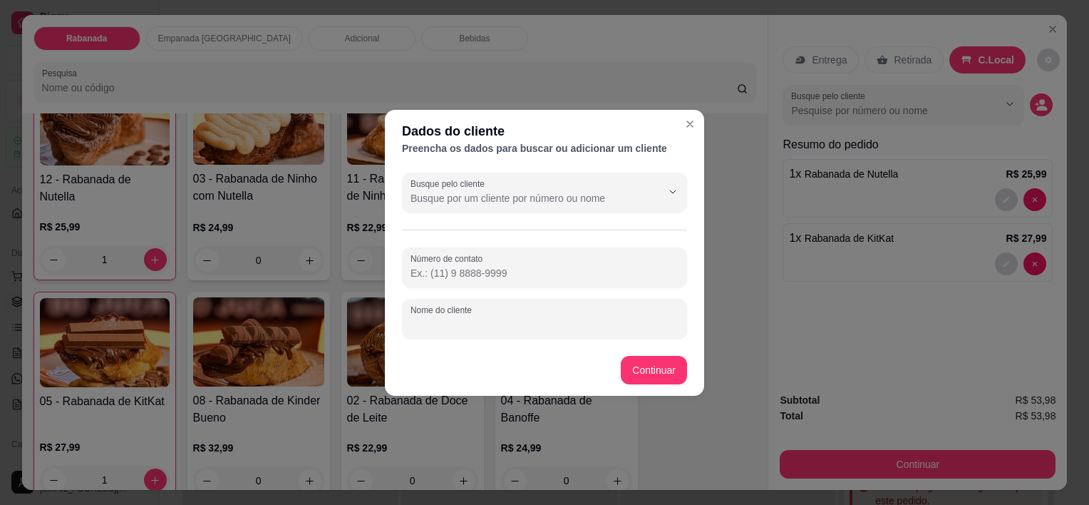
paste input "Ana Botafogo"
type input "Ana Botafogo"
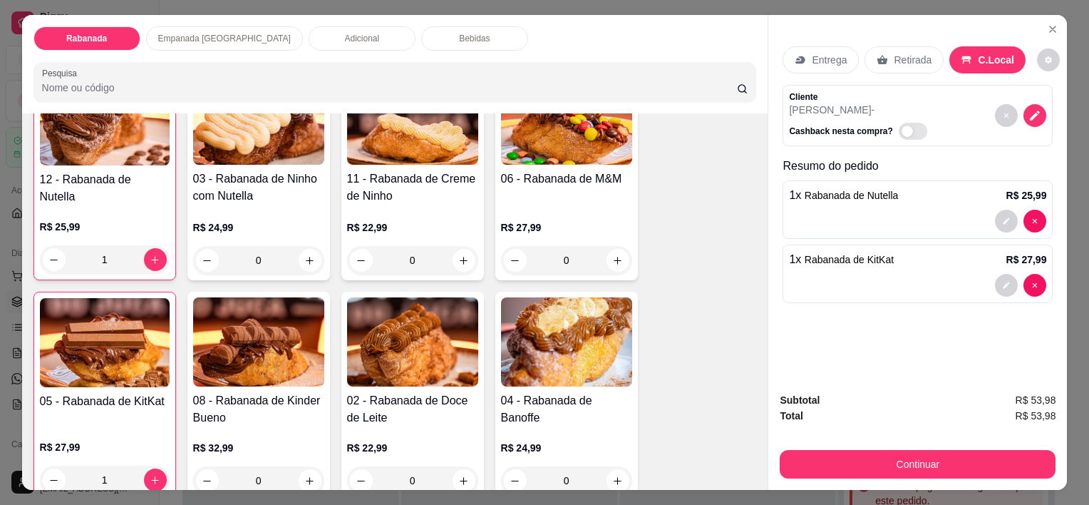
click at [948, 435] on div "Subtotal R$ 53,98 Total R$ 53,98 Continuar" at bounding box center [918, 435] width 276 height 86
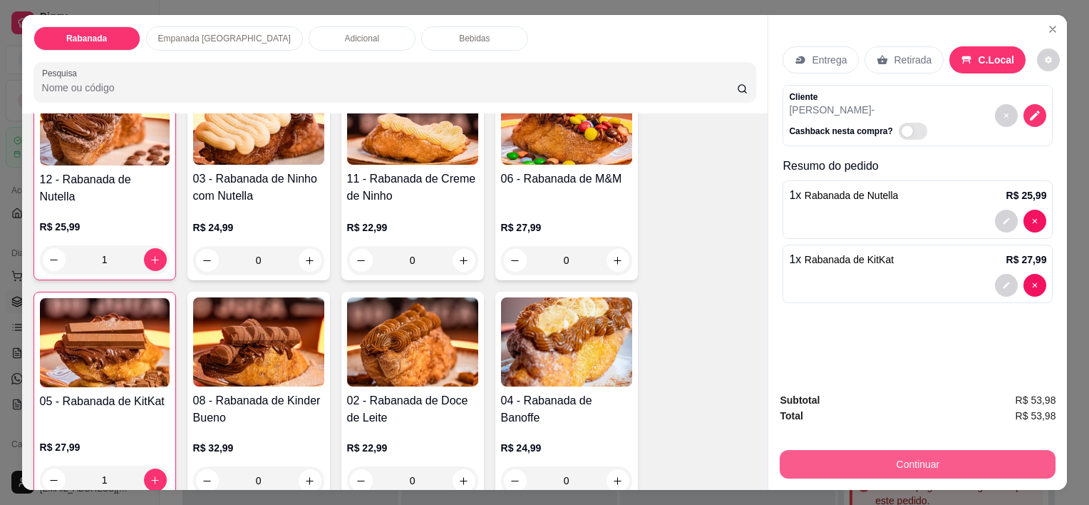
click at [958, 456] on button "Continuar" at bounding box center [918, 464] width 276 height 29
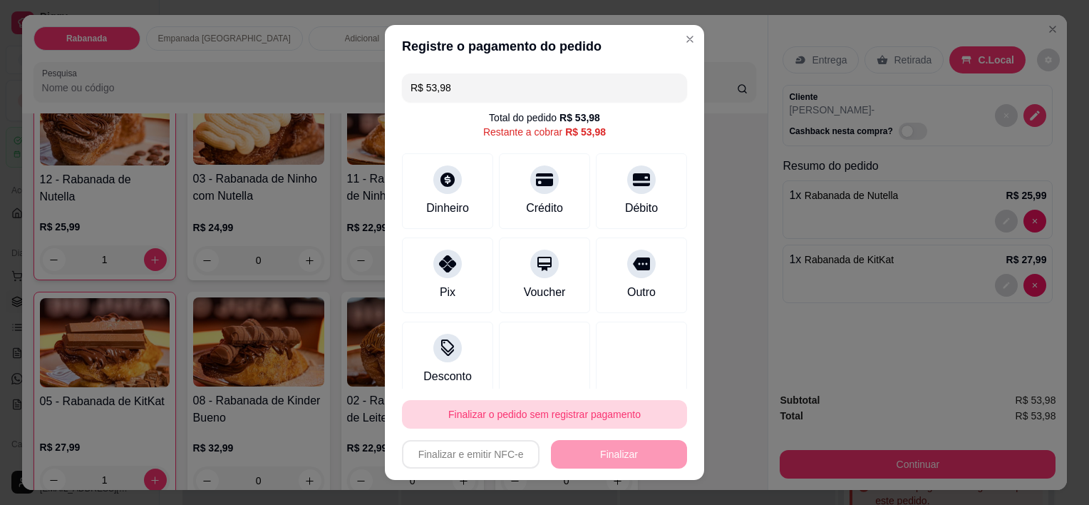
click at [534, 416] on button "Finalizar o pedido sem registrar pagamento" at bounding box center [544, 414] width 285 height 29
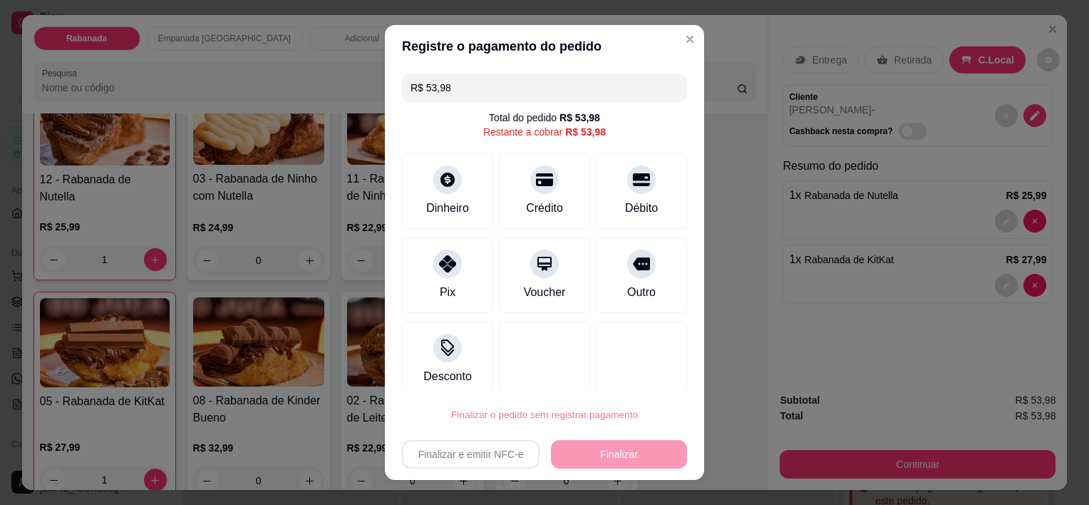
click at [641, 372] on button "Confirmar" at bounding box center [627, 373] width 53 height 22
type input "0"
type input "R$ 0,00"
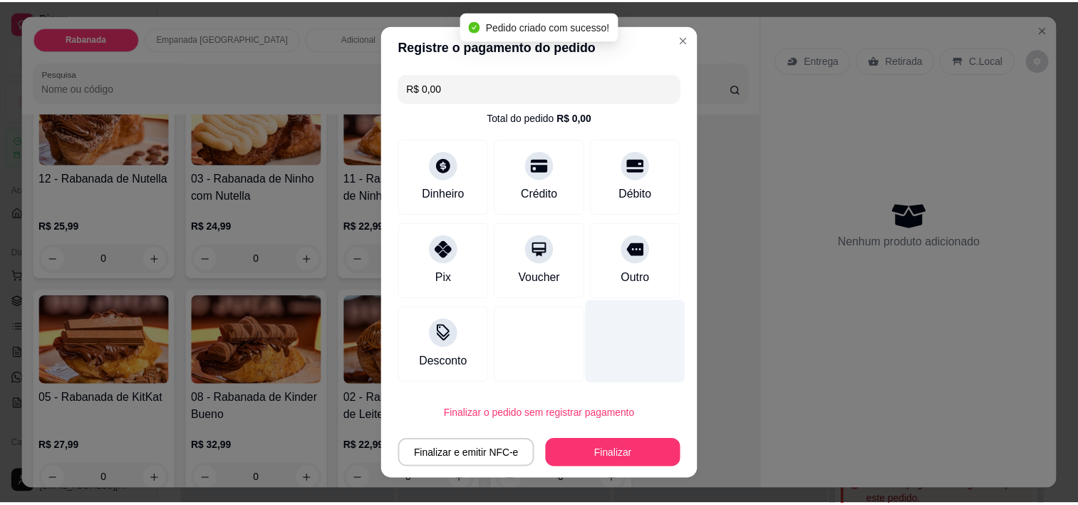
scroll to position [356, 0]
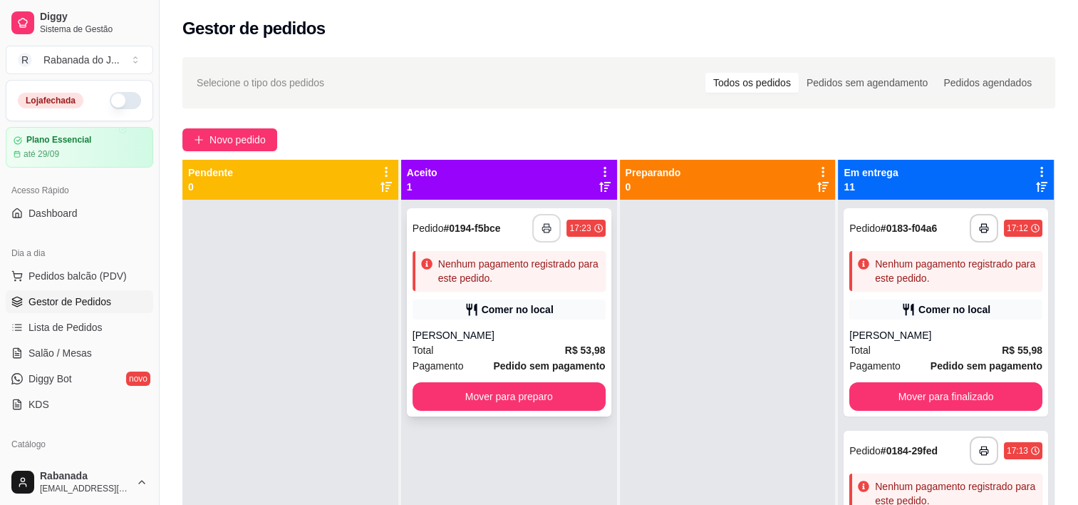
click at [543, 231] on icon "button" at bounding box center [547, 228] width 10 height 10
click at [549, 228] on button "button" at bounding box center [547, 228] width 28 height 28
click at [523, 401] on button "Mover para preparo" at bounding box center [509, 396] width 193 height 29
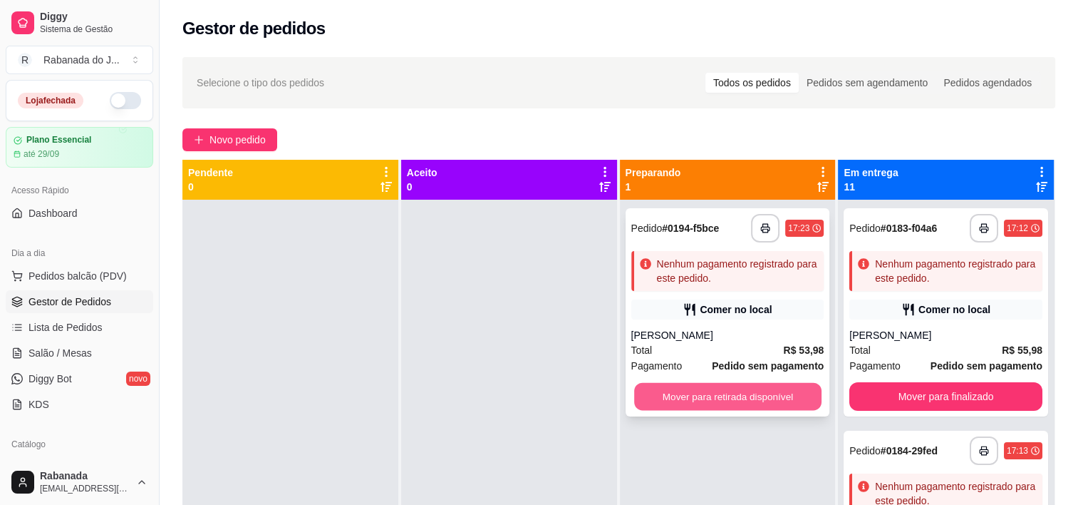
click at [767, 396] on button "Mover para retirada disponível" at bounding box center [727, 397] width 187 height 28
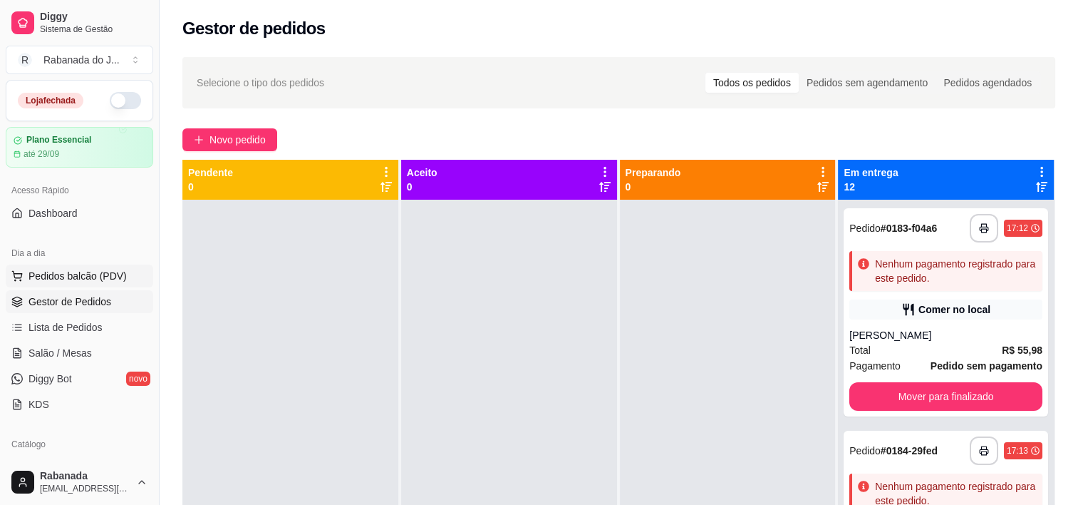
click at [54, 274] on span "Pedidos balcão (PDV)" at bounding box center [78, 276] width 98 height 14
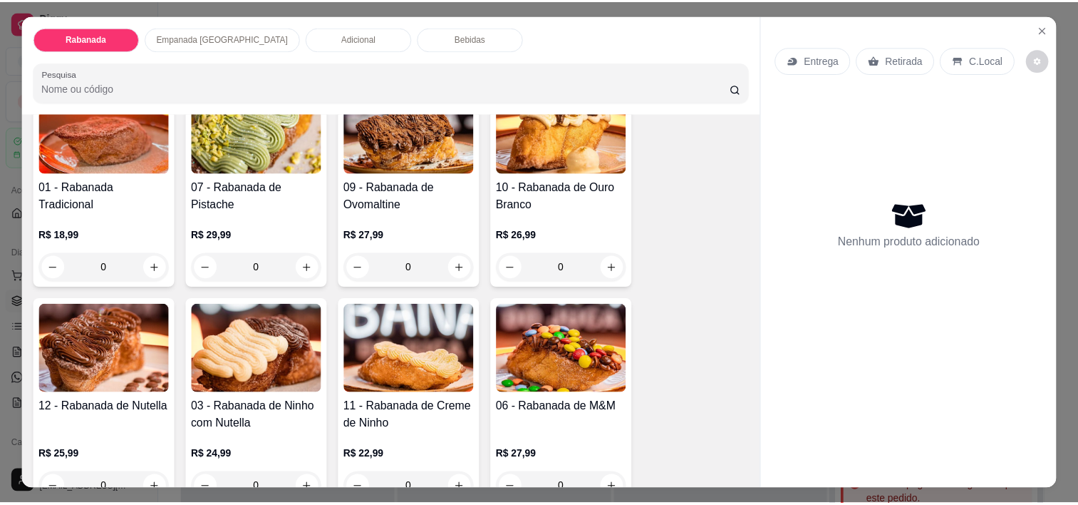
scroll to position [143, 0]
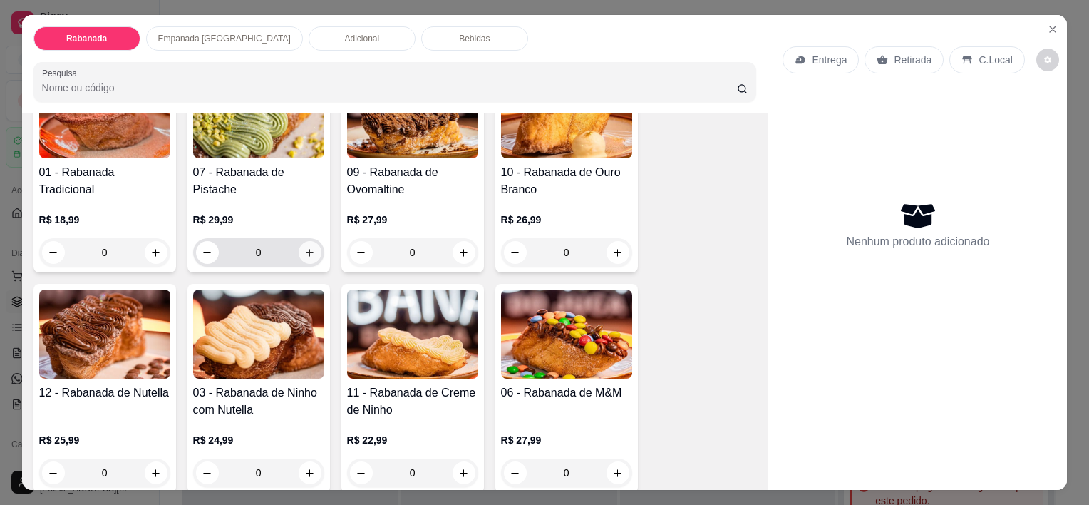
click at [306, 247] on icon "increase-product-quantity" at bounding box center [309, 252] width 11 height 11
type input "1"
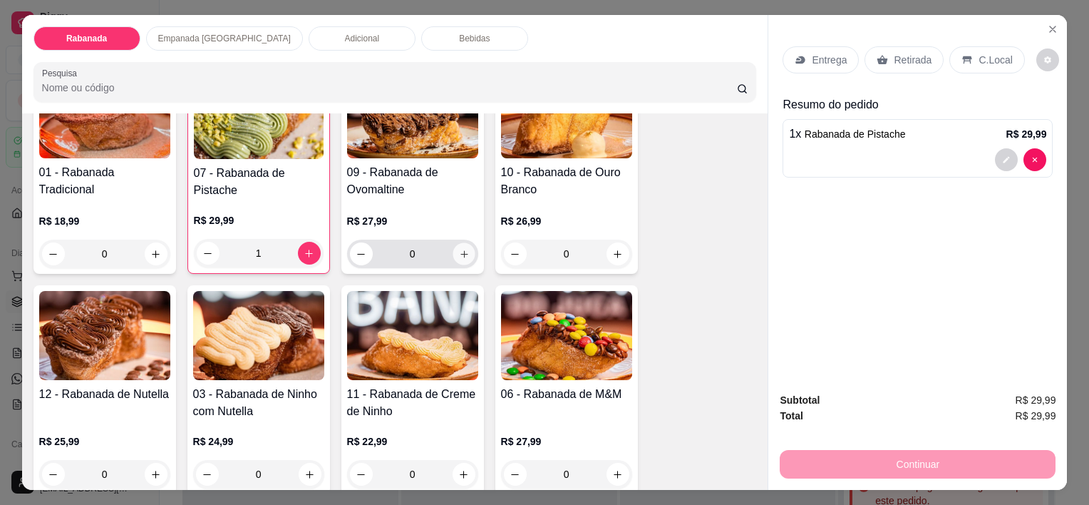
click at [462, 249] on icon "increase-product-quantity" at bounding box center [463, 254] width 11 height 11
type input "1"
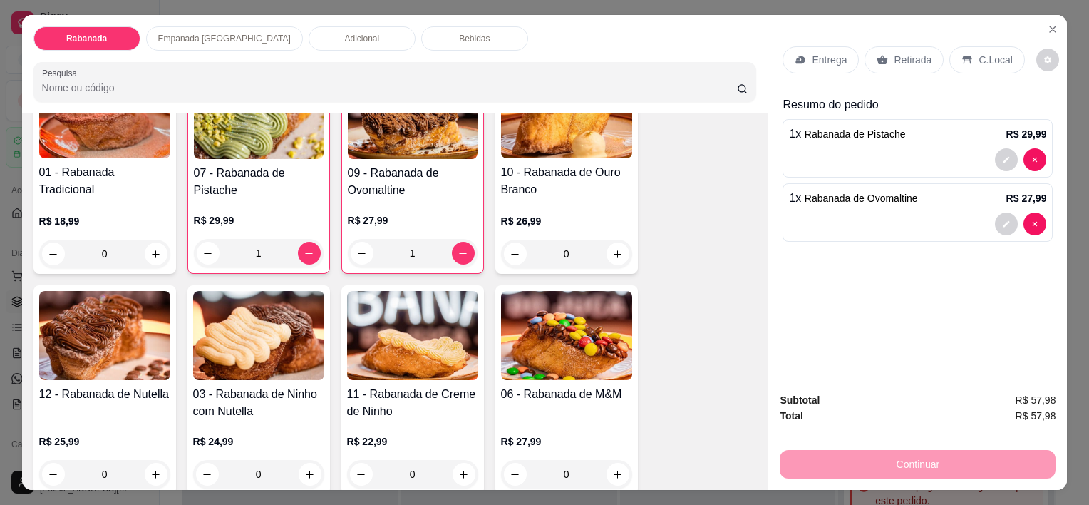
click at [986, 59] on p "C.Local" at bounding box center [994, 60] width 33 height 14
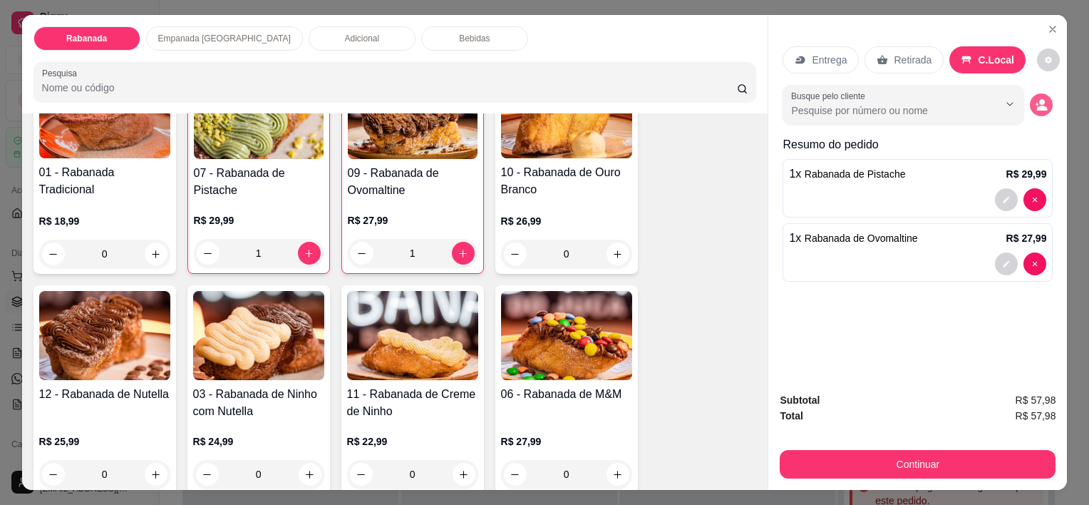
click at [1037, 105] on icon "decrease-product-quantity" at bounding box center [1041, 104] width 13 height 13
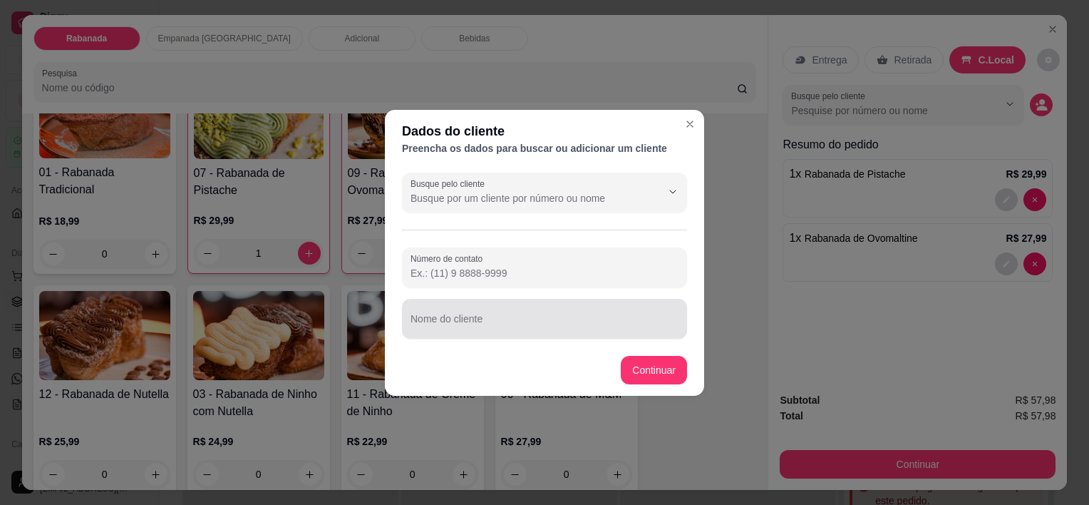
click at [456, 322] on input "Nome do cliente" at bounding box center [544, 324] width 268 height 14
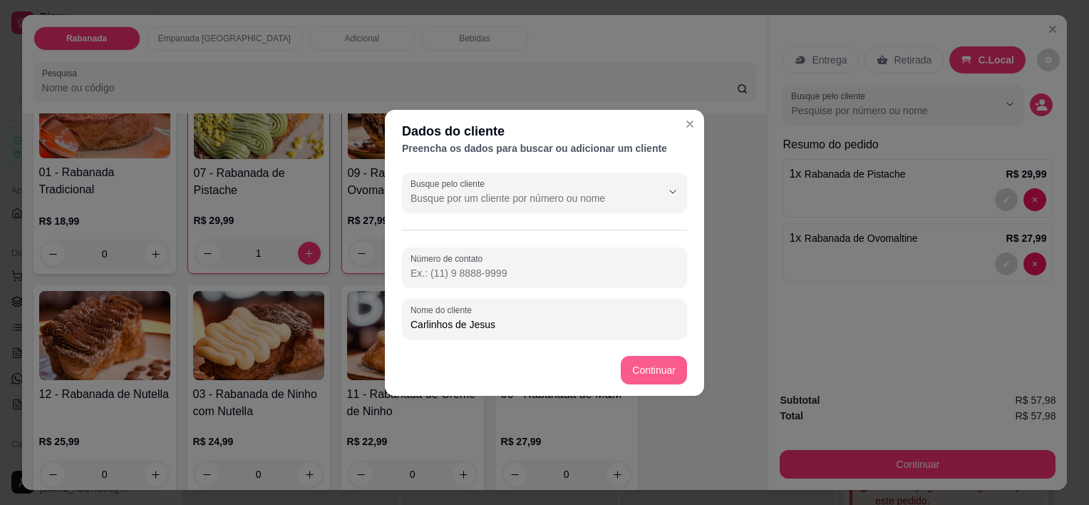
type input "Carlinhos de Jesus"
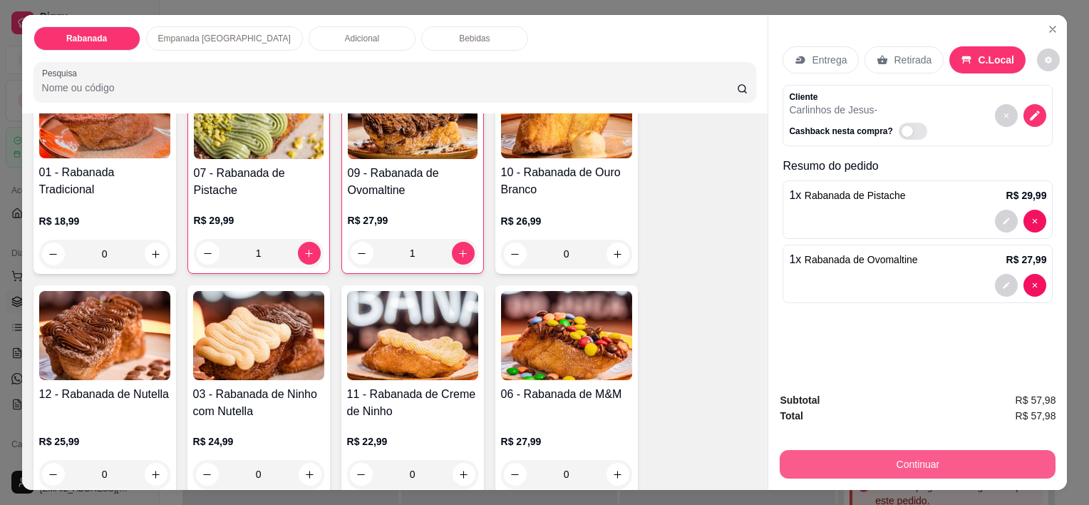
click at [923, 467] on button "Continuar" at bounding box center [918, 464] width 276 height 29
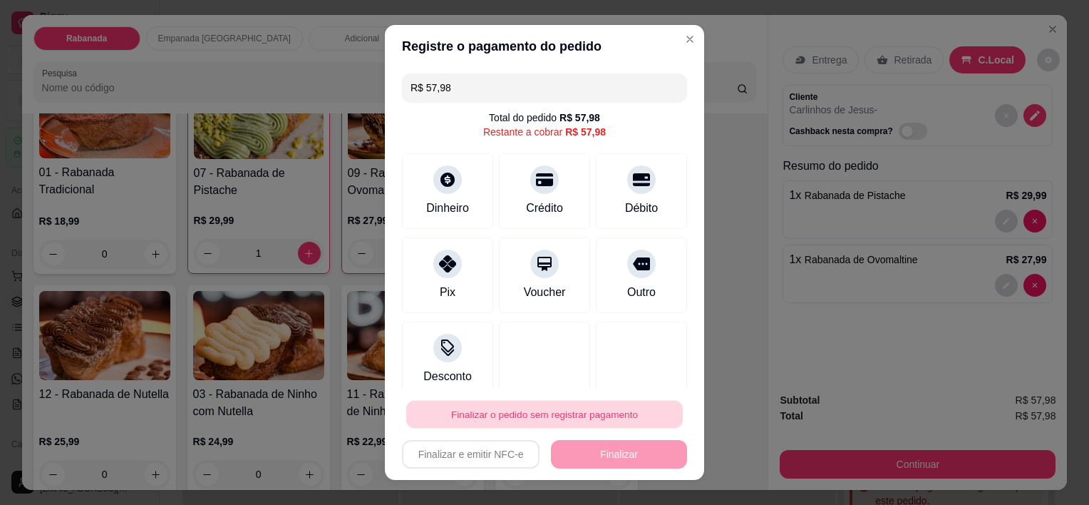
click at [596, 420] on button "Finalizar o pedido sem registrar pagamento" at bounding box center [544, 414] width 276 height 28
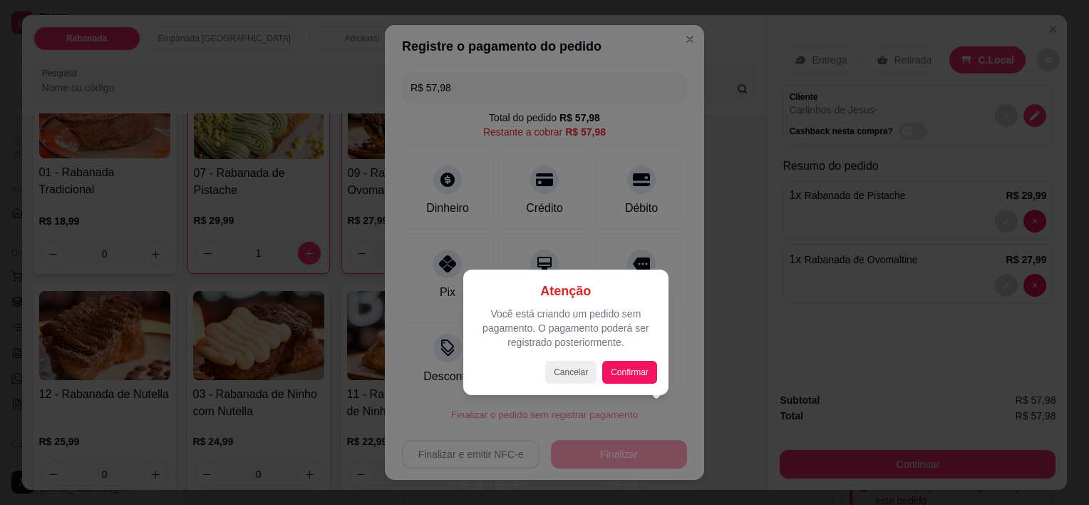
click at [637, 356] on div "Atenção Você está criando um pedido sem pagamento. O pagamento poderá ser regis…" at bounding box center [566, 332] width 182 height 103
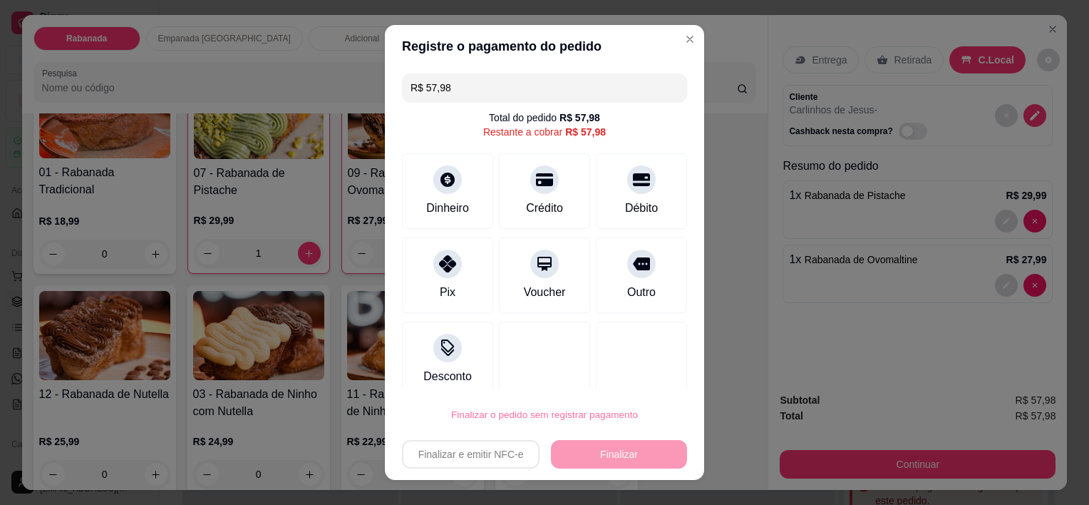
click at [629, 368] on button "Confirmar" at bounding box center [627, 373] width 53 height 22
type input "0"
type input "R$ 0,00"
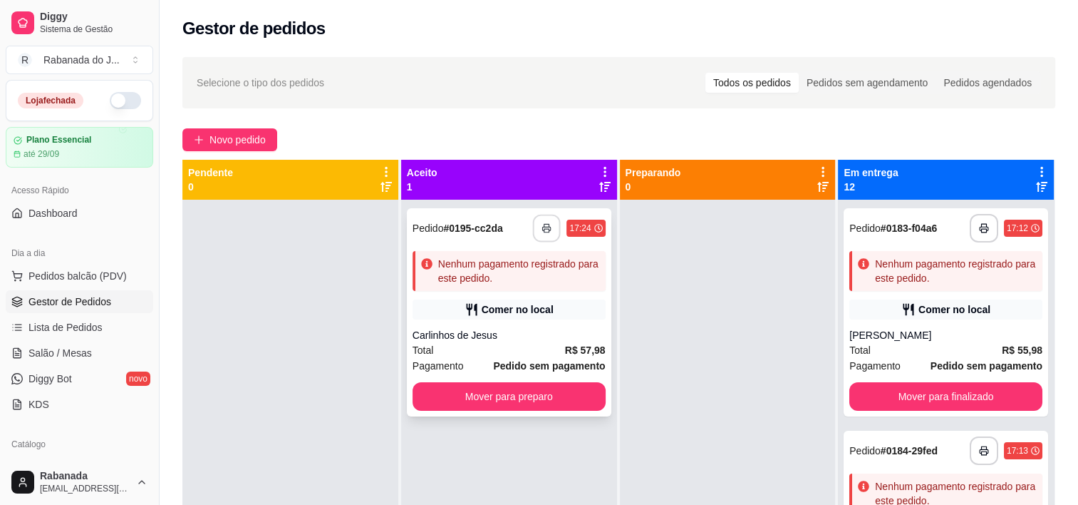
click at [537, 229] on button "button" at bounding box center [547, 228] width 28 height 28
click at [547, 223] on icon "button" at bounding box center [547, 228] width 10 height 10
click at [538, 405] on button "Mover para preparo" at bounding box center [509, 396] width 193 height 29
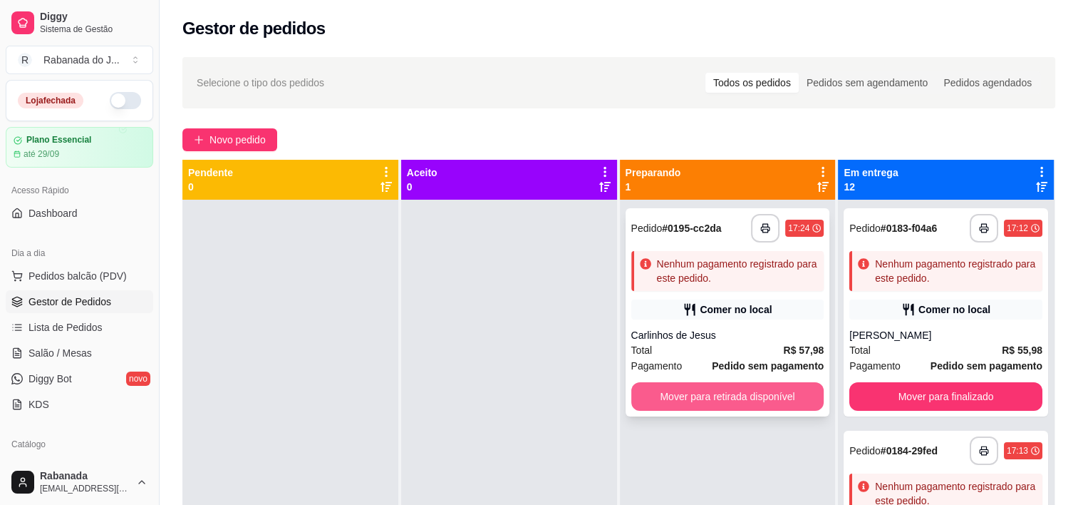
click at [693, 400] on button "Mover para retirada disponível" at bounding box center [727, 396] width 193 height 29
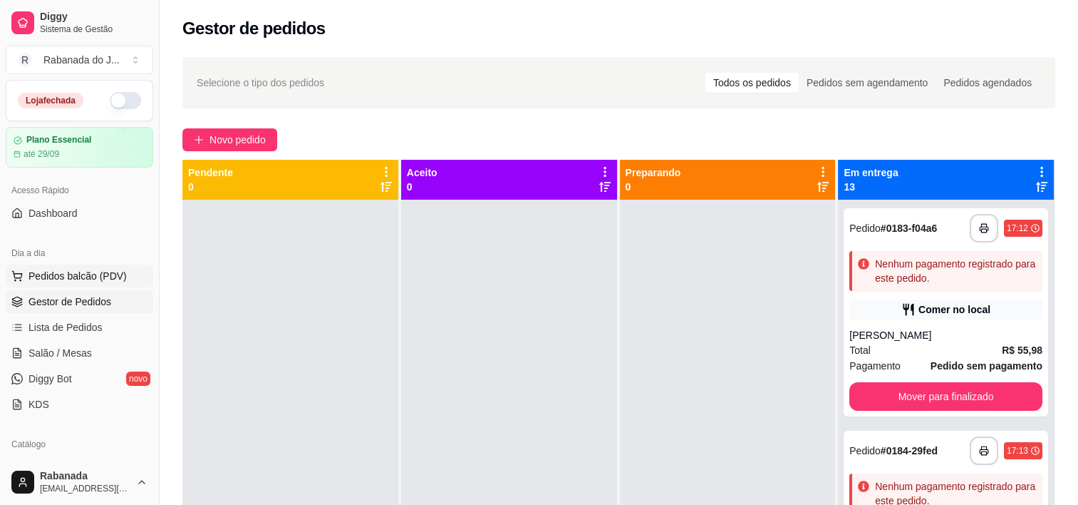
click at [88, 269] on span "Pedidos balcão (PDV)" at bounding box center [78, 276] width 98 height 14
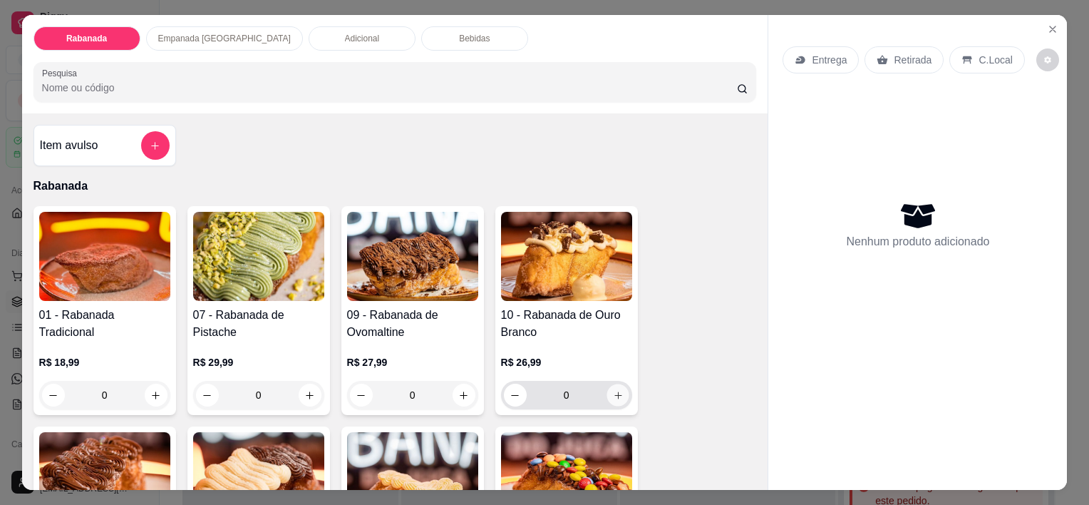
click at [616, 391] on icon "increase-product-quantity" at bounding box center [617, 395] width 11 height 11
type input "1"
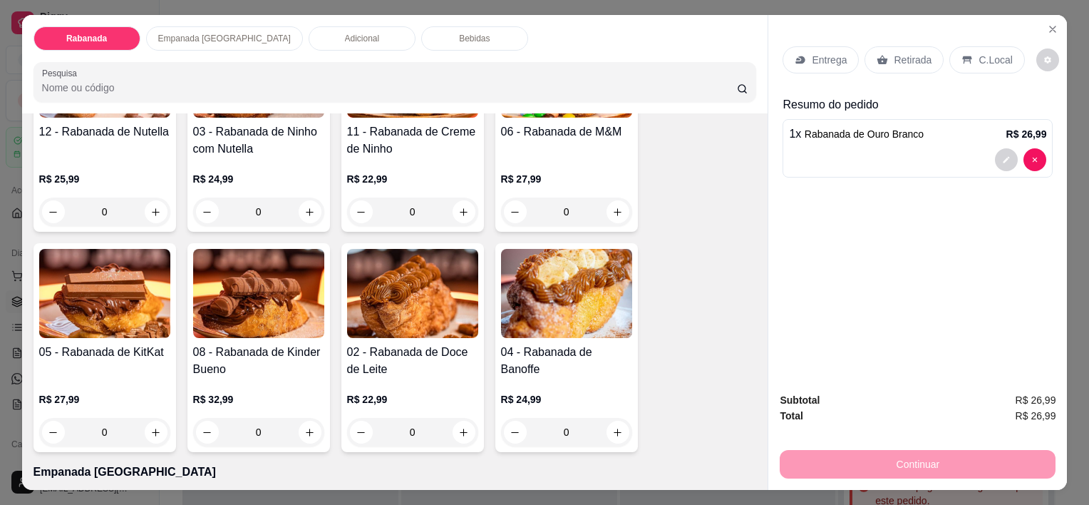
scroll to position [428, 0]
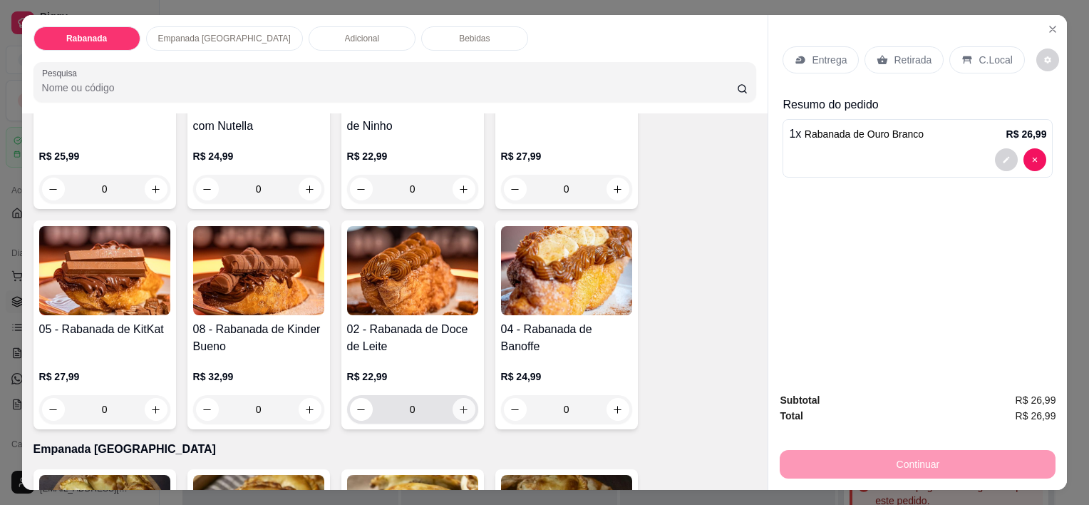
click at [458, 406] on icon "increase-product-quantity" at bounding box center [463, 409] width 11 height 11
type input "1"
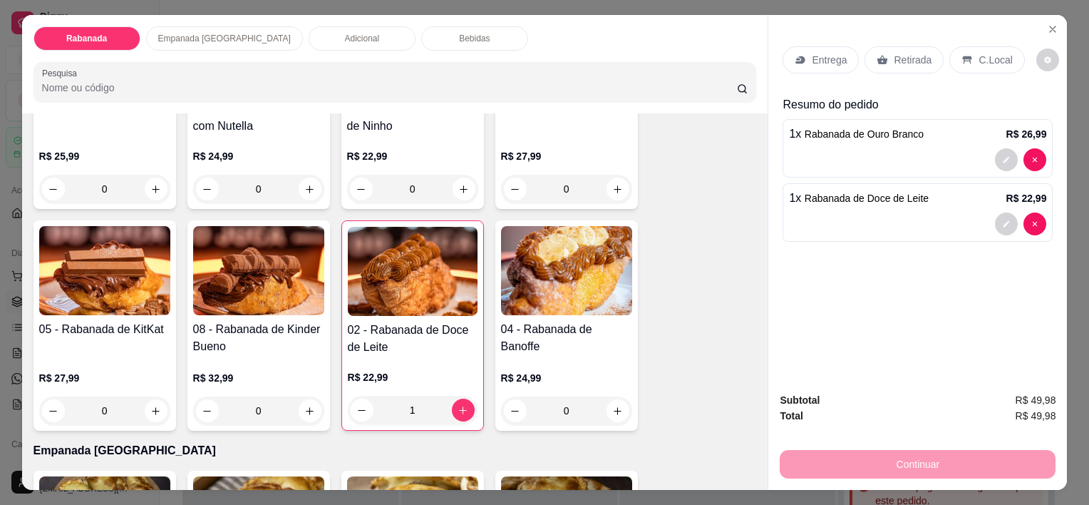
click at [981, 46] on div "C.Local" at bounding box center [986, 59] width 75 height 27
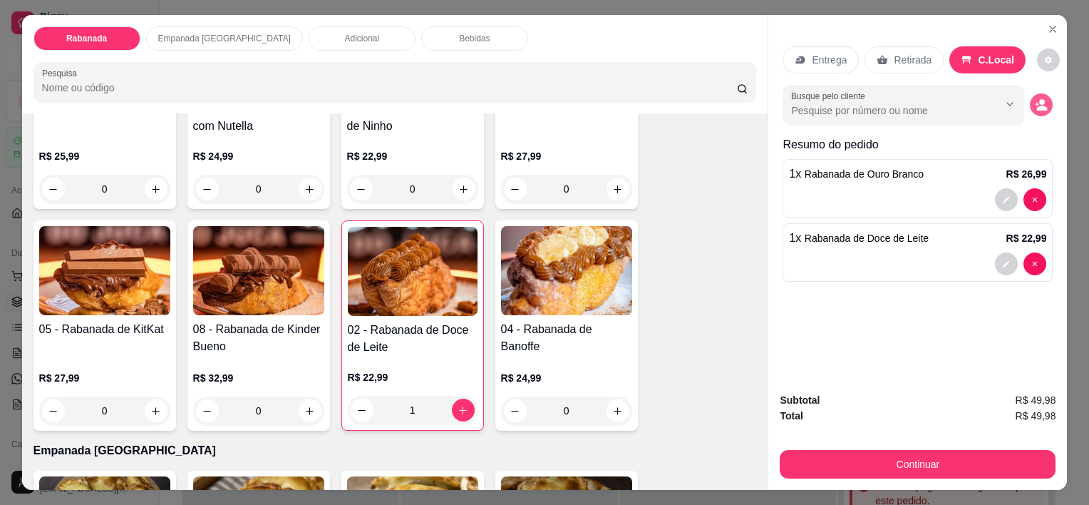
click at [1035, 100] on icon "decrease-product-quantity" at bounding box center [1041, 104] width 13 height 13
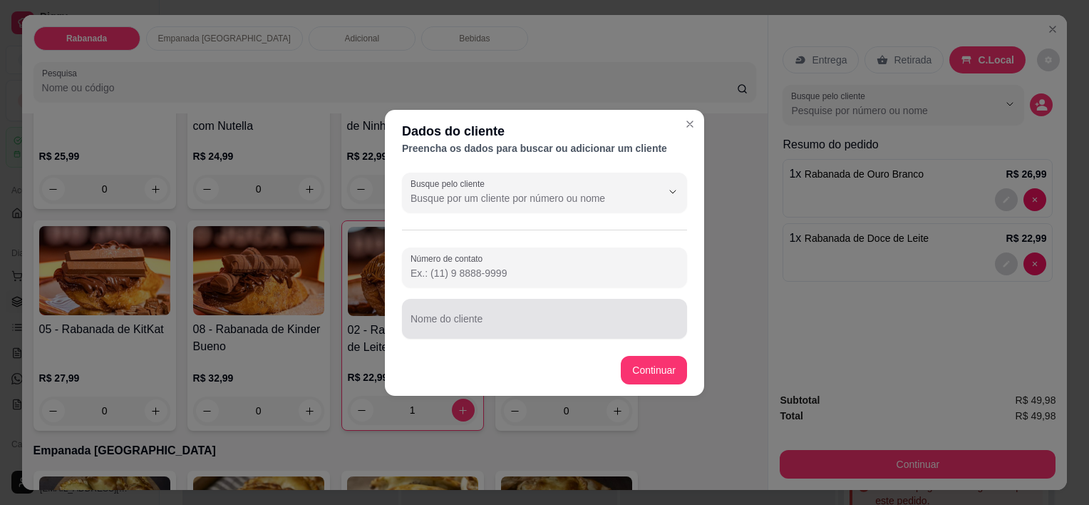
click at [604, 315] on div at bounding box center [544, 318] width 268 height 29
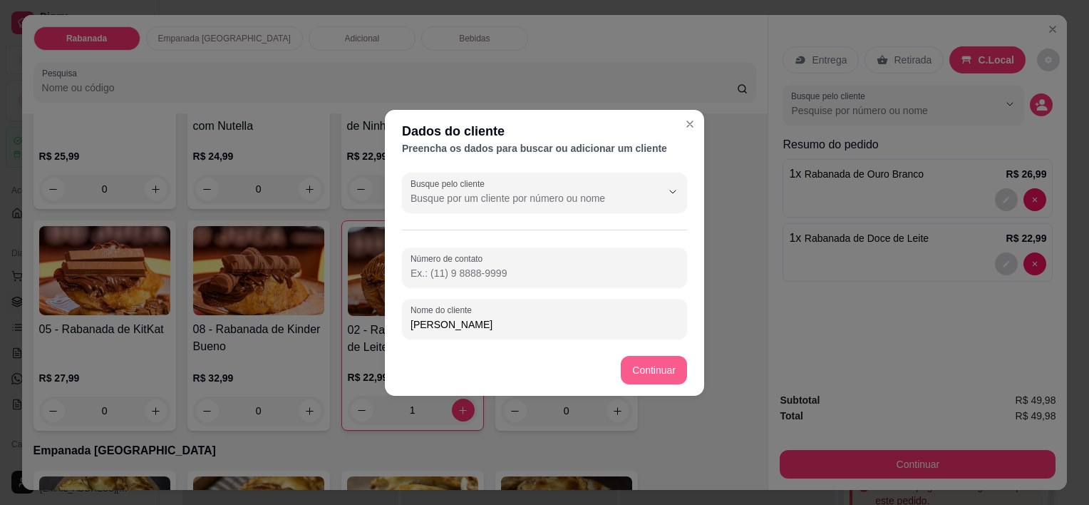
type input "Milton Cunha"
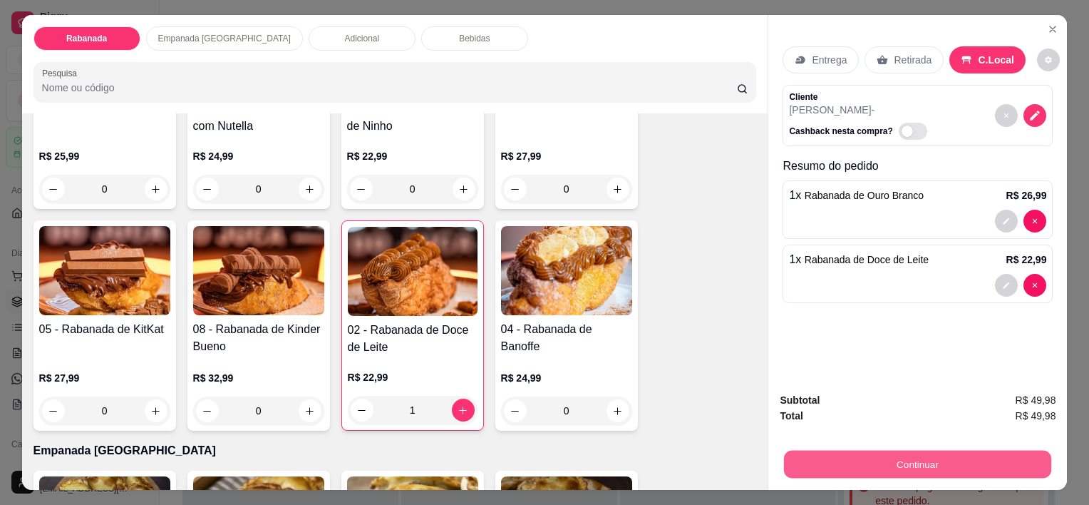
click at [931, 460] on button "Continuar" at bounding box center [917, 464] width 267 height 28
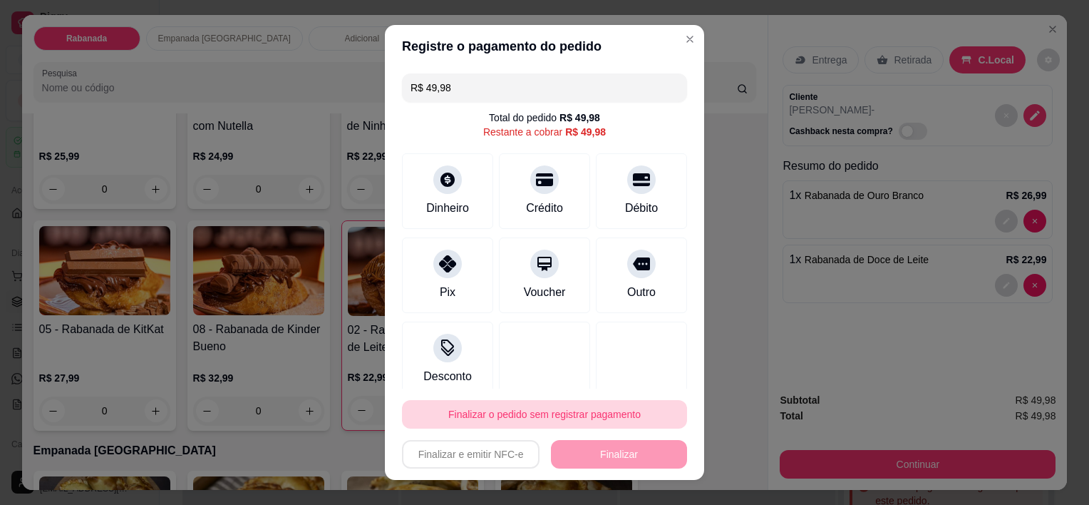
click at [515, 418] on button "Finalizar o pedido sem registrar pagamento" at bounding box center [544, 414] width 285 height 29
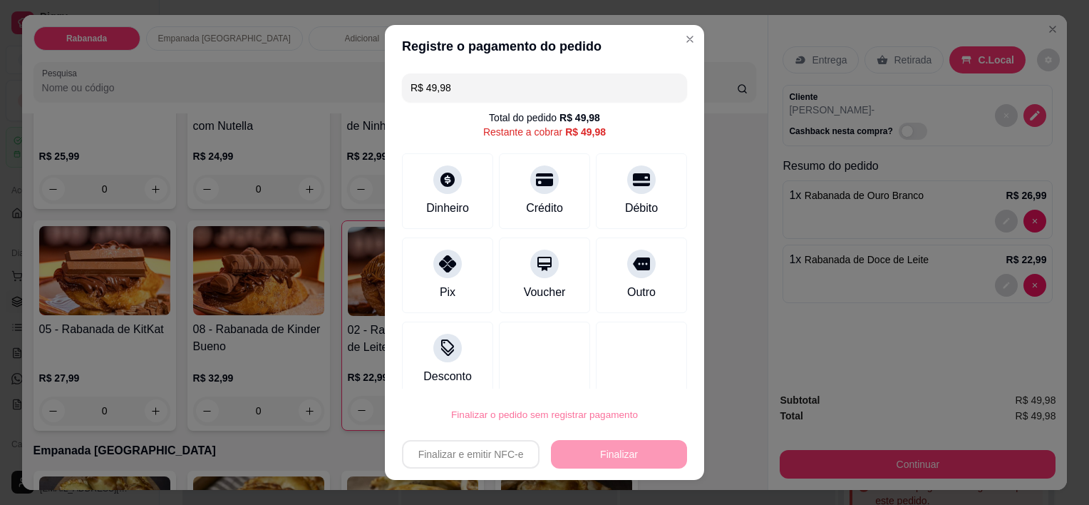
click at [642, 376] on button "Confirmar" at bounding box center [627, 374] width 53 height 22
type input "0"
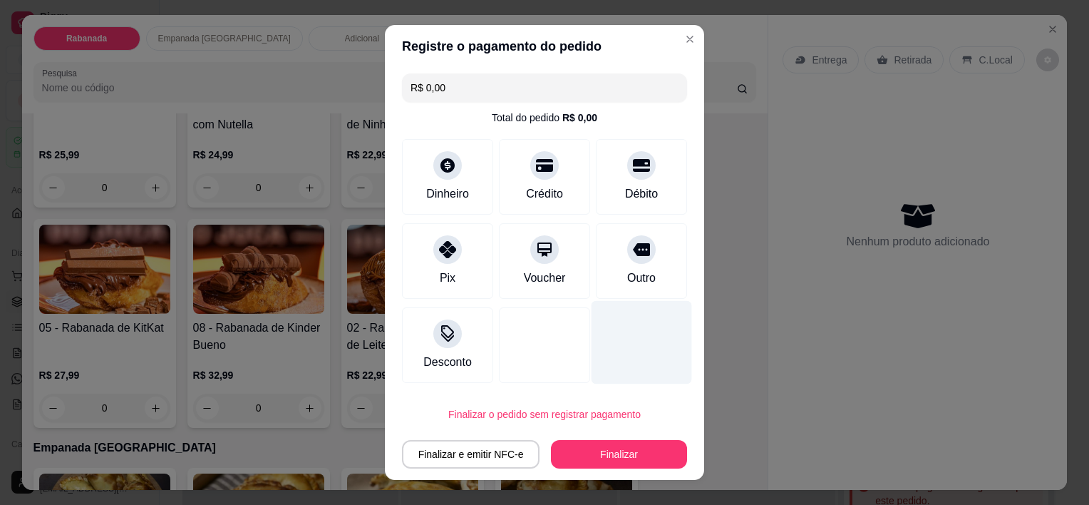
type input "R$ 0,00"
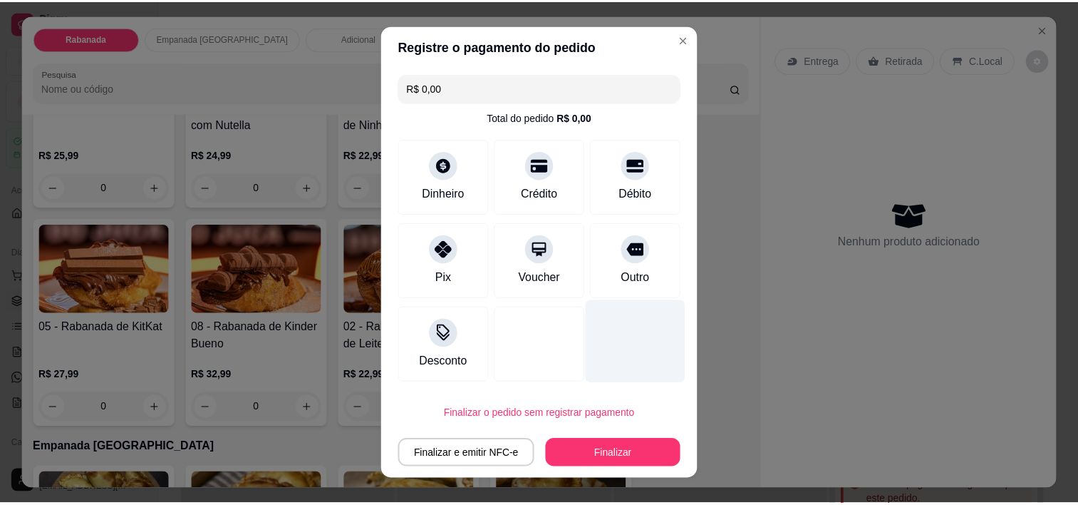
scroll to position [426, 0]
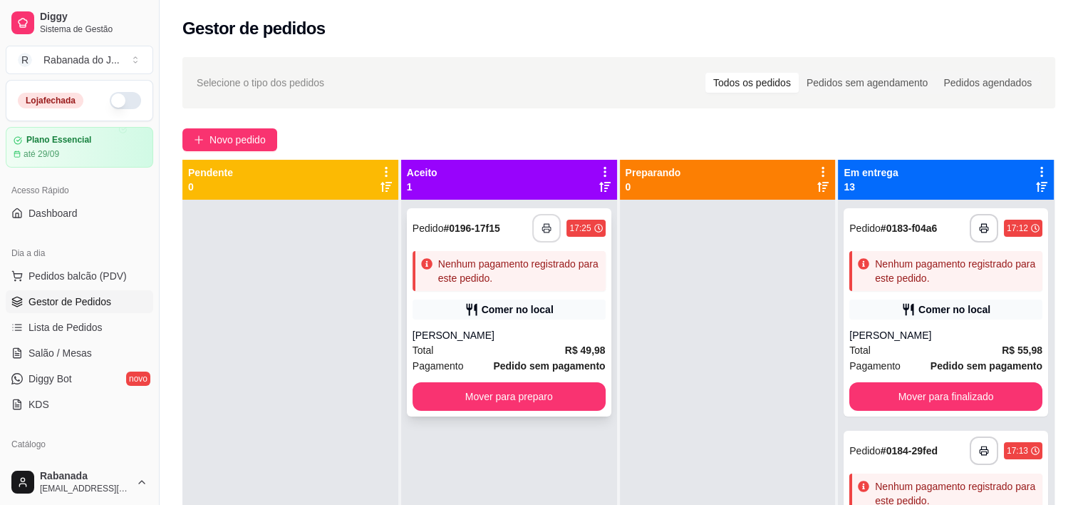
click at [547, 229] on button "button" at bounding box center [546, 228] width 29 height 29
click at [544, 229] on rect "button" at bounding box center [546, 231] width 5 height 4
click at [108, 279] on span "Pedidos balcão (PDV)" at bounding box center [78, 276] width 98 height 14
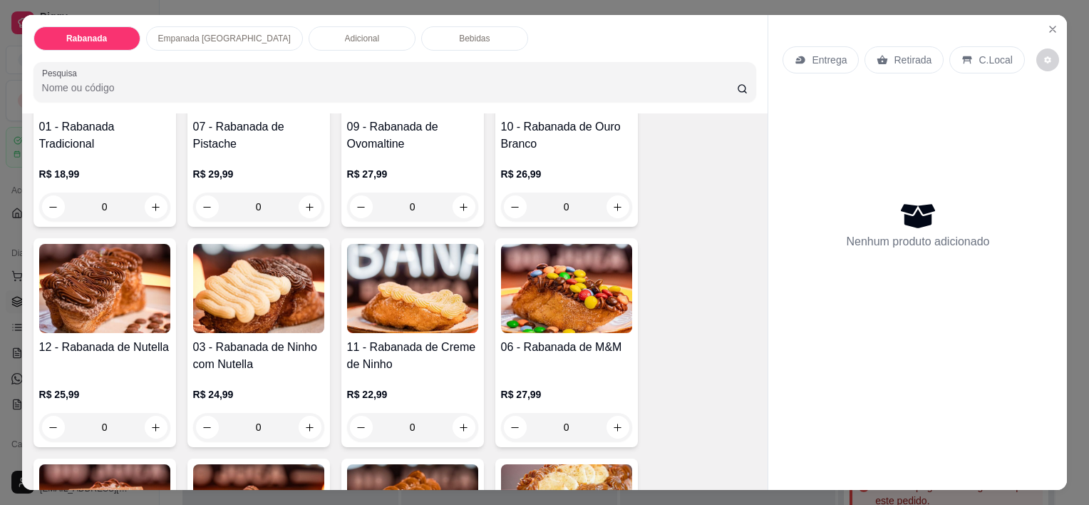
scroll to position [214, 0]
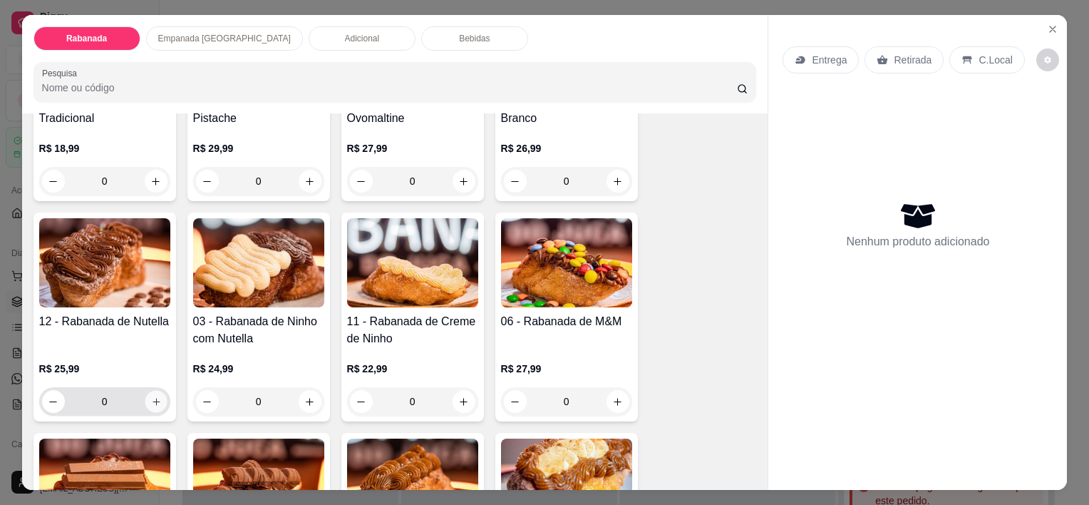
click at [152, 396] on icon "increase-product-quantity" at bounding box center [155, 401] width 11 height 11
type input "1"
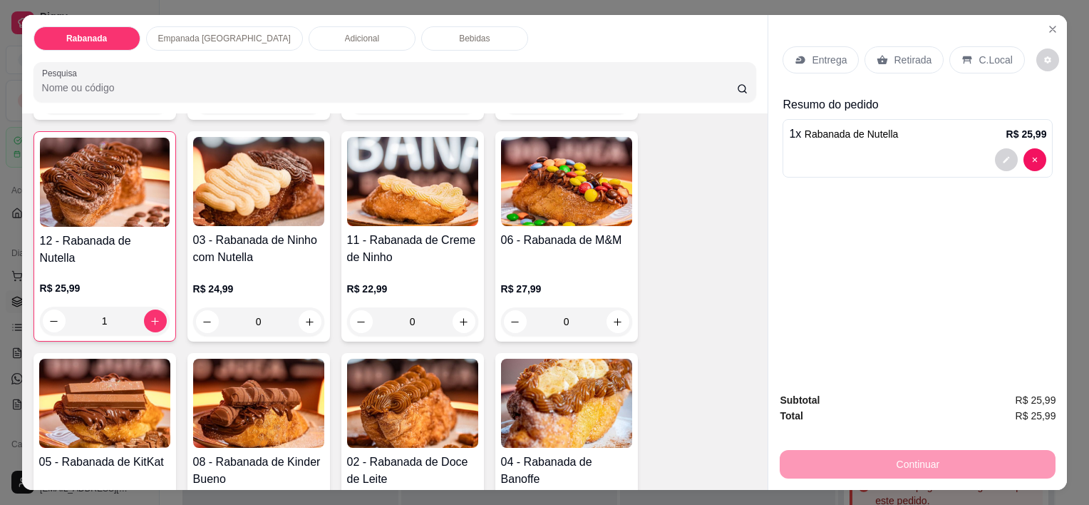
scroll to position [356, 0]
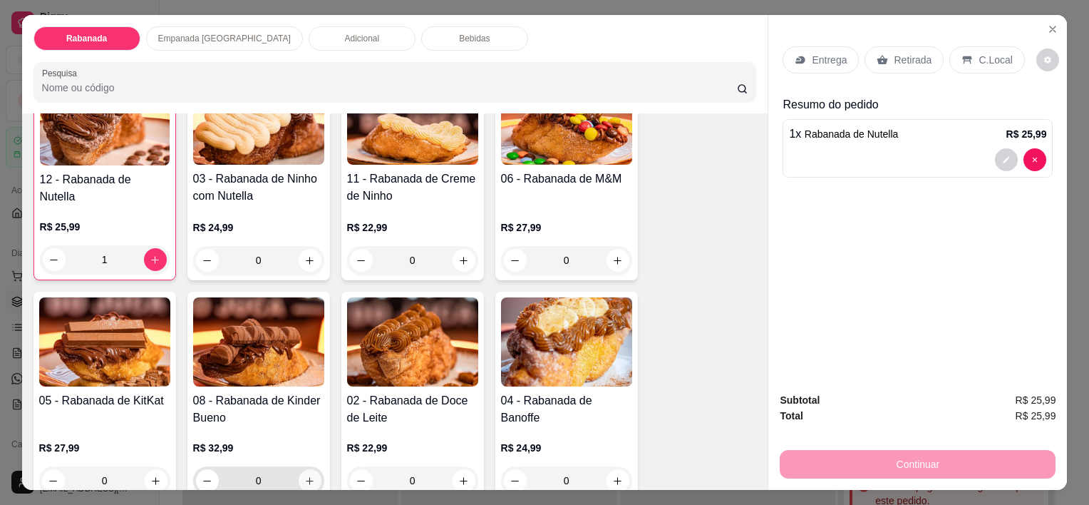
click at [306, 475] on icon "increase-product-quantity" at bounding box center [309, 480] width 11 height 11
type input "1"
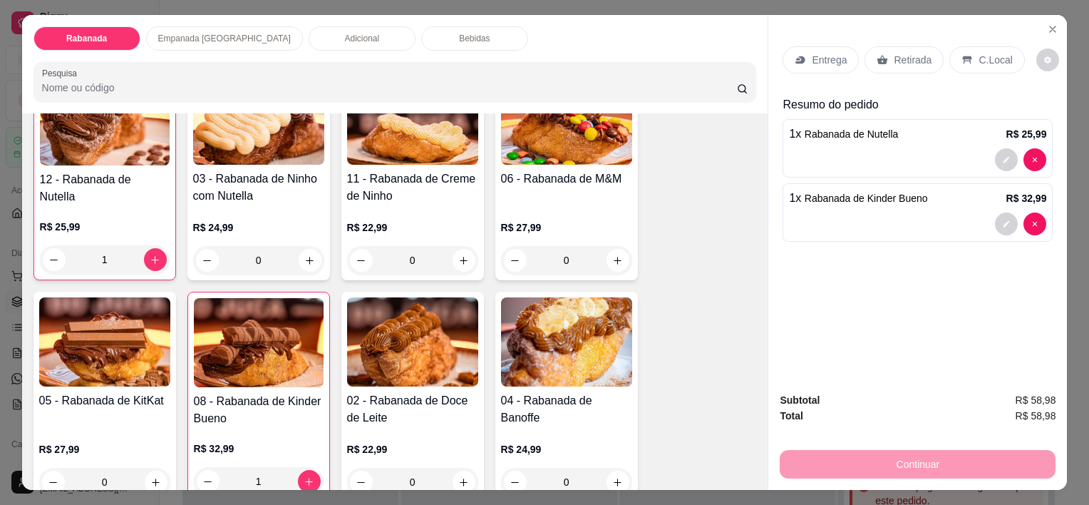
click at [967, 57] on div "C.Local" at bounding box center [986, 59] width 75 height 27
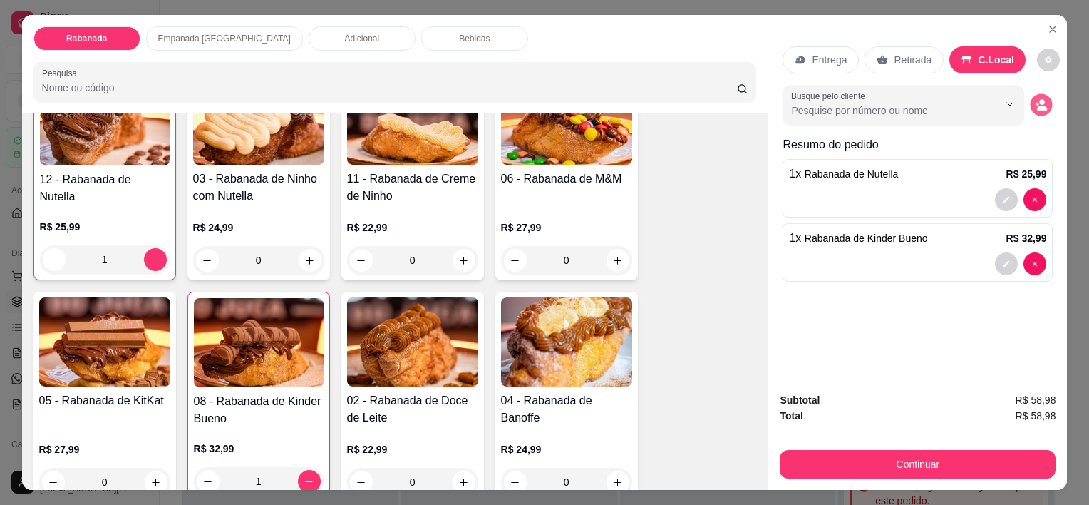
click at [1039, 99] on icon "decrease-product-quantity" at bounding box center [1041, 105] width 12 height 12
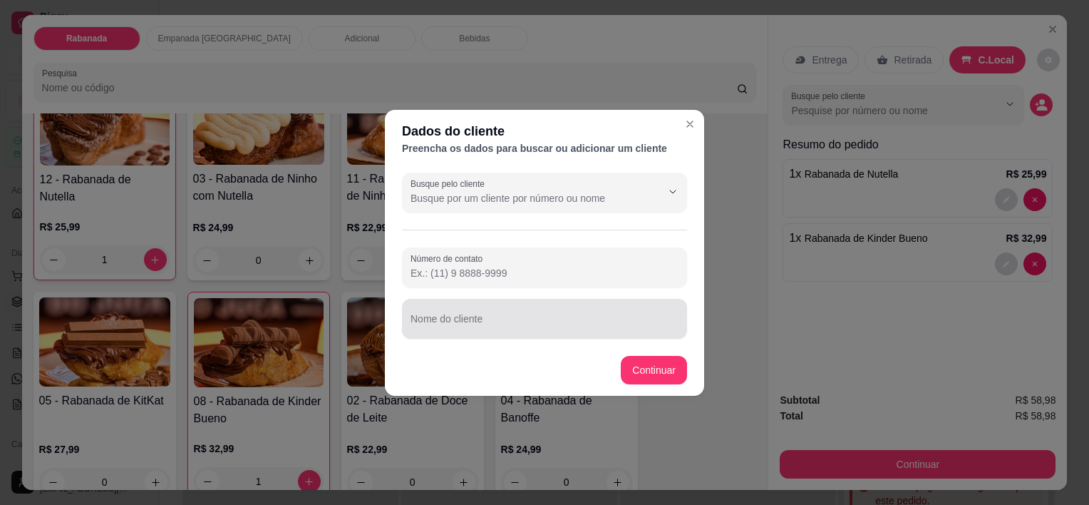
click at [433, 319] on input "Nome do cliente" at bounding box center [544, 324] width 268 height 14
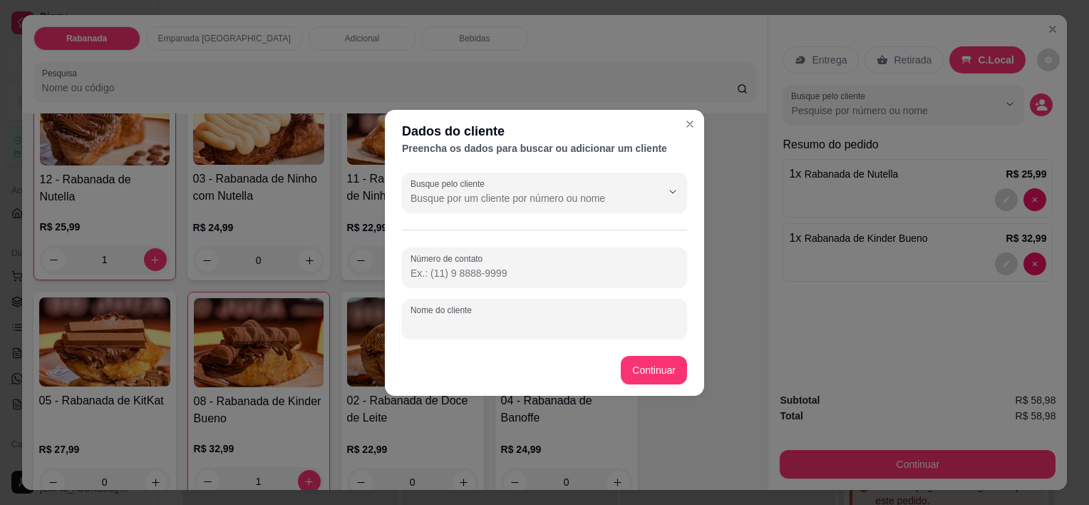
paste input "Yago Dora"
type input "Yago Dora"
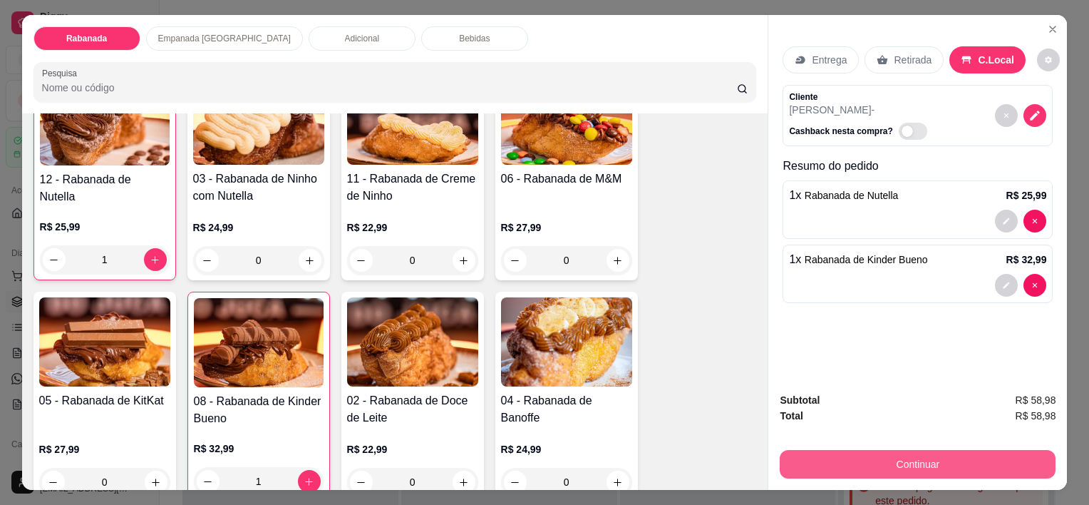
click at [935, 453] on button "Continuar" at bounding box center [918, 464] width 276 height 29
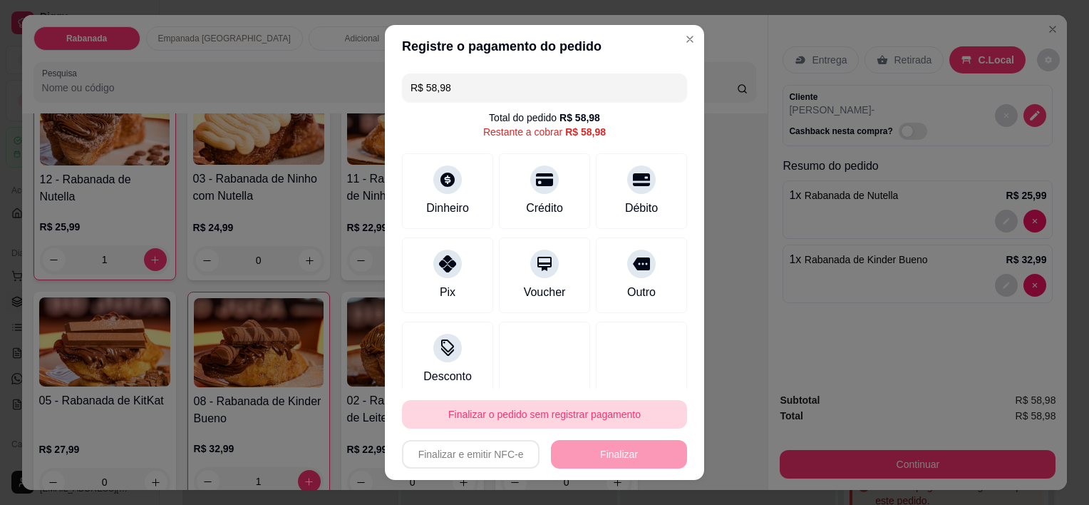
click at [512, 421] on button "Finalizar o pedido sem registrar pagamento" at bounding box center [544, 414] width 285 height 29
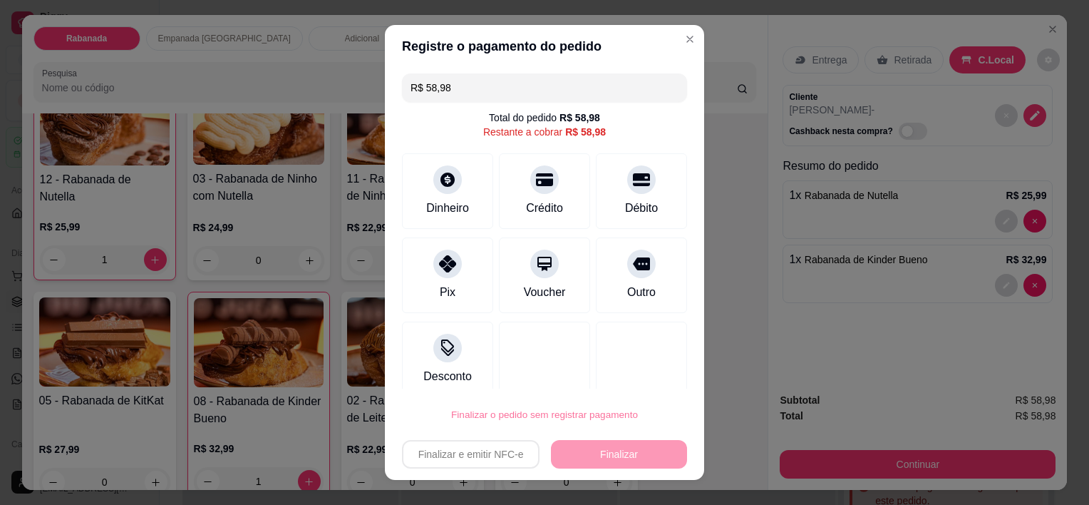
click at [633, 368] on button "Confirmar" at bounding box center [626, 374] width 53 height 22
type input "0"
type input "R$ 0,00"
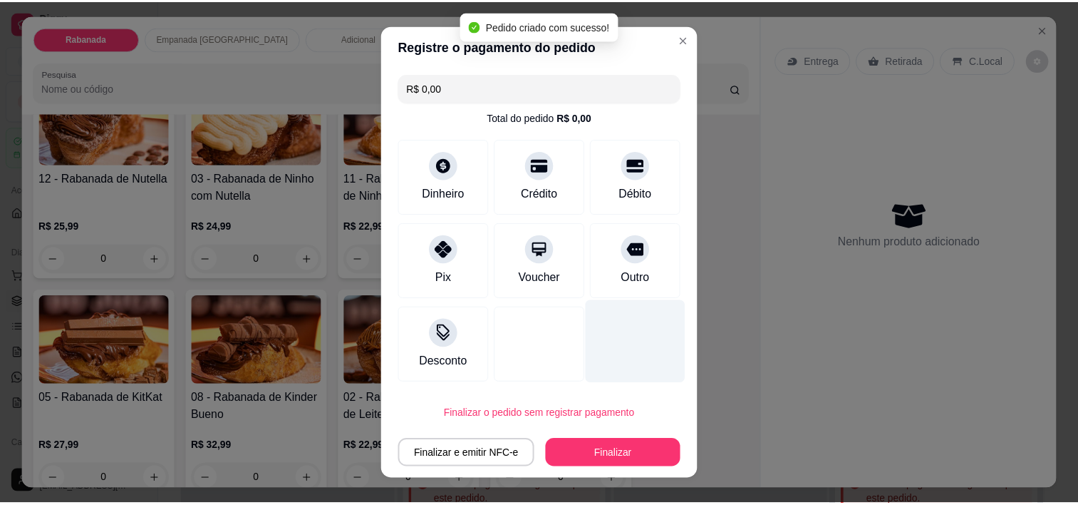
scroll to position [356, 0]
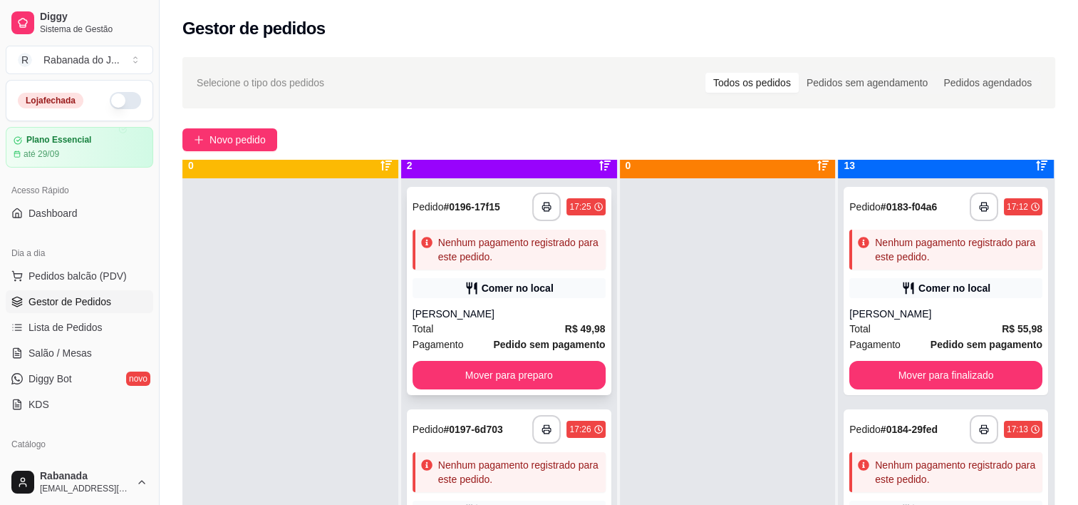
scroll to position [40, 0]
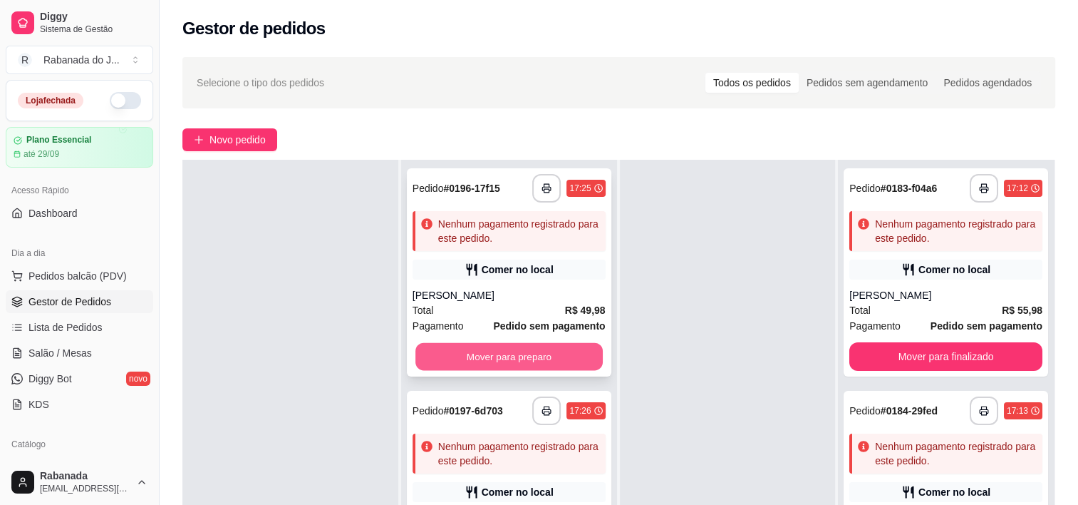
click at [553, 356] on button "Mover para preparo" at bounding box center [508, 357] width 187 height 28
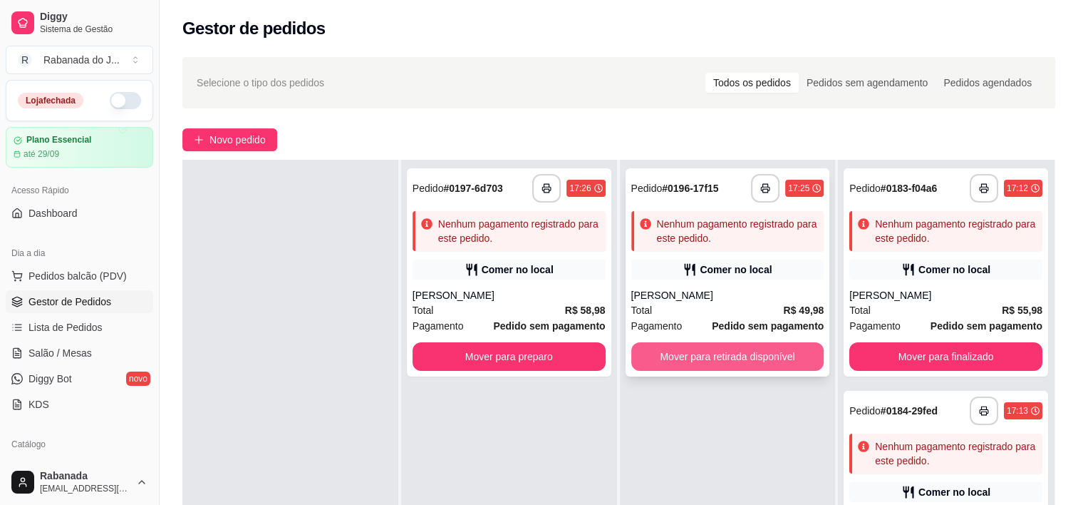
click at [702, 357] on button "Mover para retirada disponível" at bounding box center [727, 356] width 193 height 29
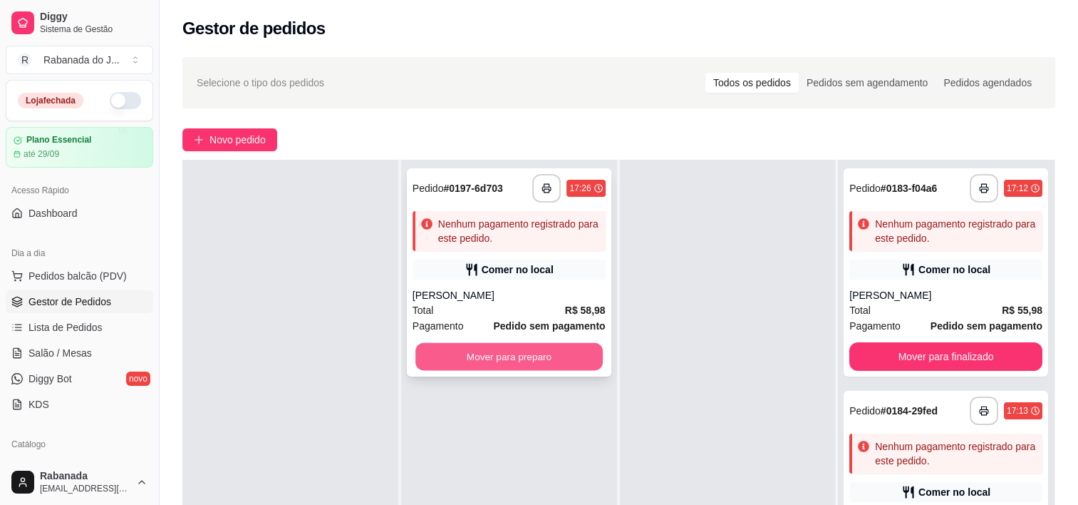
click at [532, 351] on button "Mover para preparo" at bounding box center [508, 357] width 187 height 28
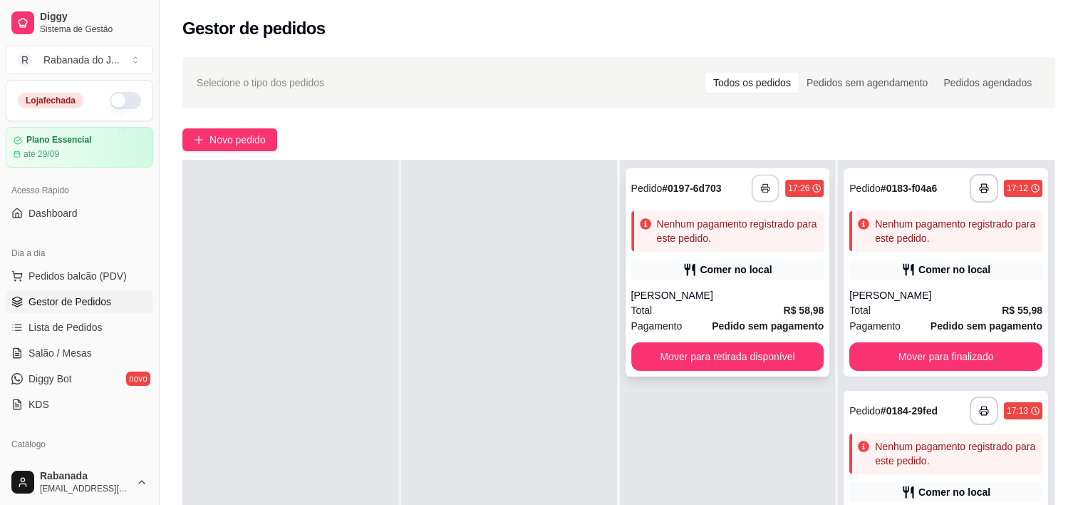
click at [753, 201] on button "button" at bounding box center [766, 189] width 28 height 28
click at [752, 191] on button "button" at bounding box center [766, 189] width 28 height 28
click at [698, 348] on button "Mover para retirada disponível" at bounding box center [727, 356] width 193 height 29
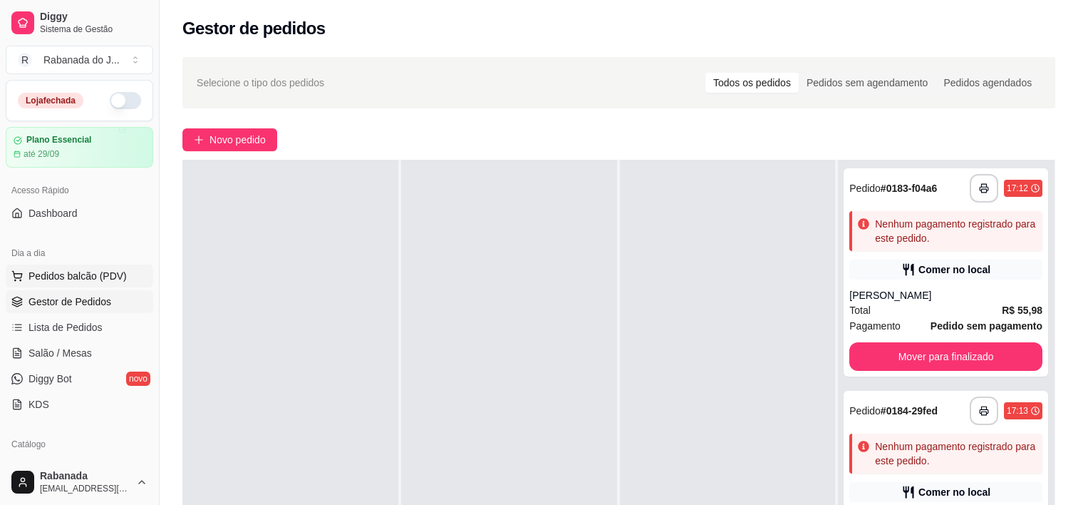
click at [84, 276] on span "Pedidos balcão (PDV)" at bounding box center [78, 276] width 98 height 14
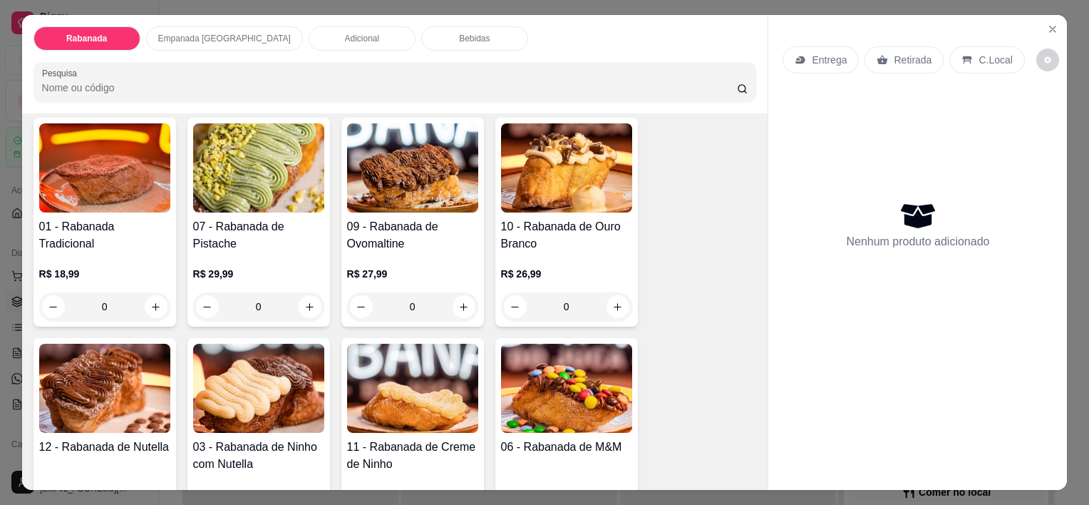
scroll to position [214, 0]
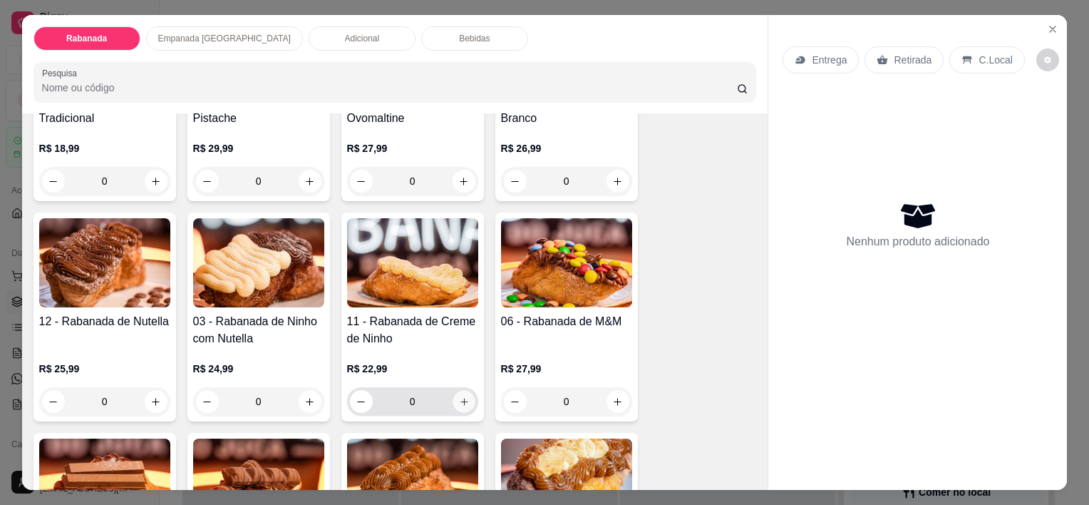
click at [465, 391] on button "increase-product-quantity" at bounding box center [464, 402] width 22 height 22
type input "1"
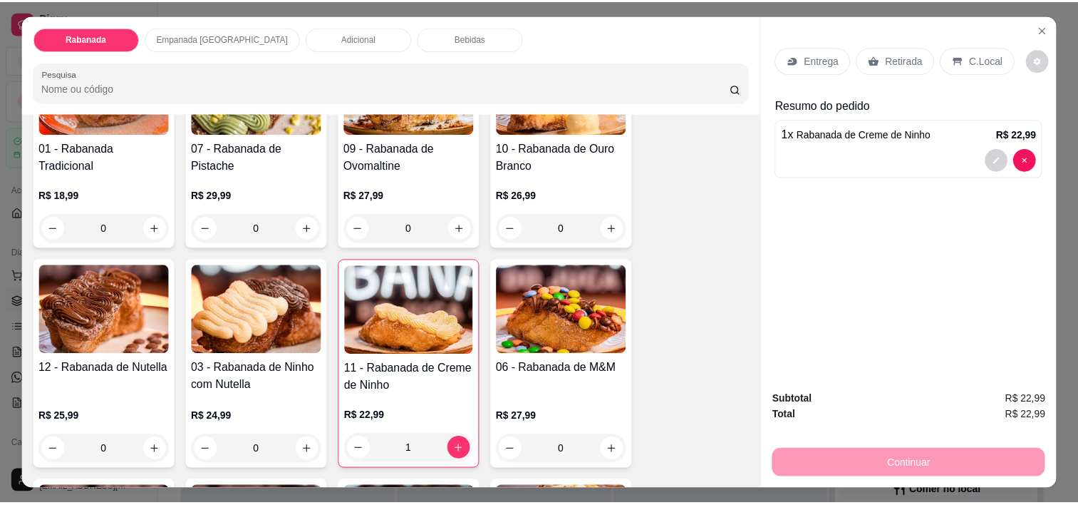
scroll to position [143, 0]
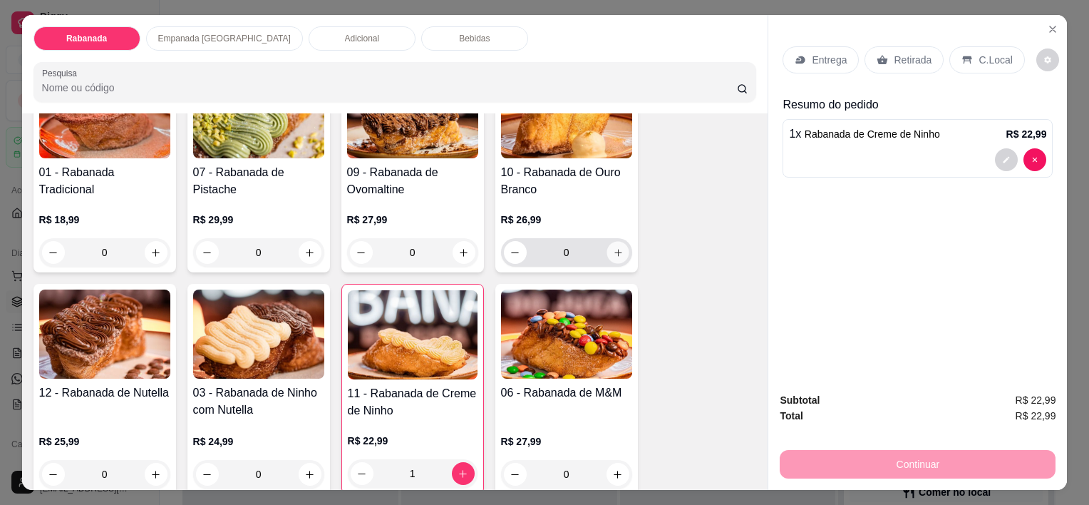
click at [619, 251] on button "increase-product-quantity" at bounding box center [617, 253] width 22 height 22
type input "1"
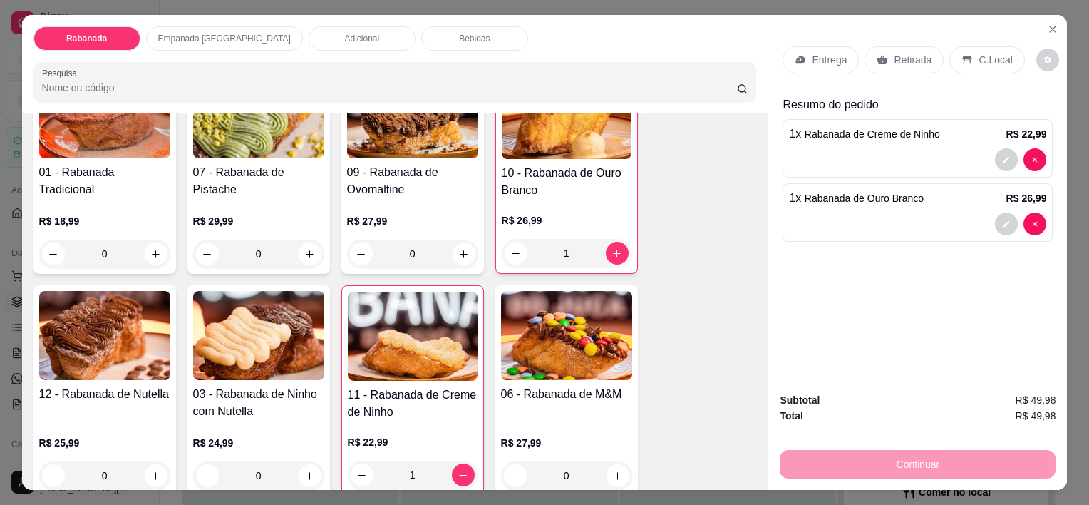
click at [996, 53] on p "C.Local" at bounding box center [994, 60] width 33 height 14
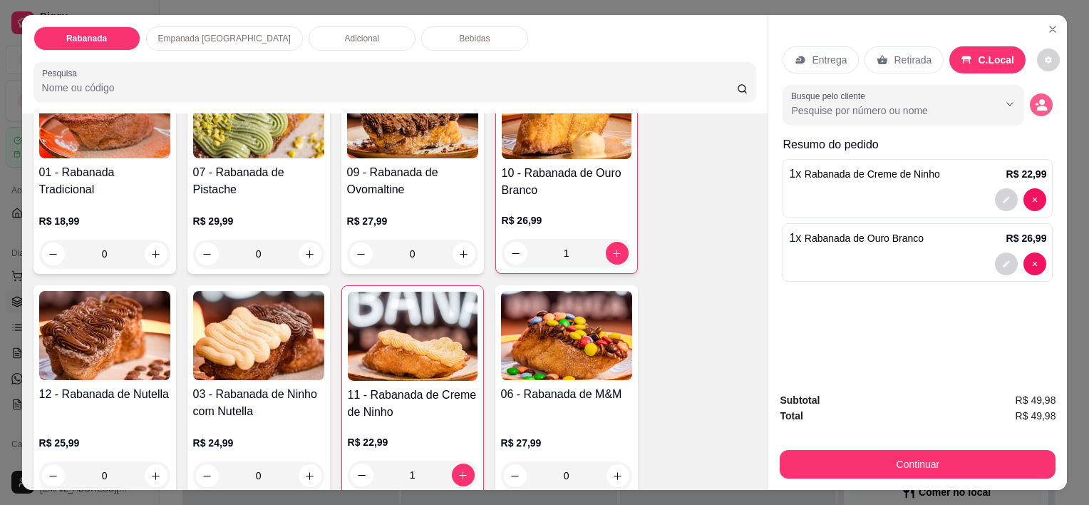
click at [1036, 108] on button "decrease-product-quantity" at bounding box center [1041, 104] width 23 height 23
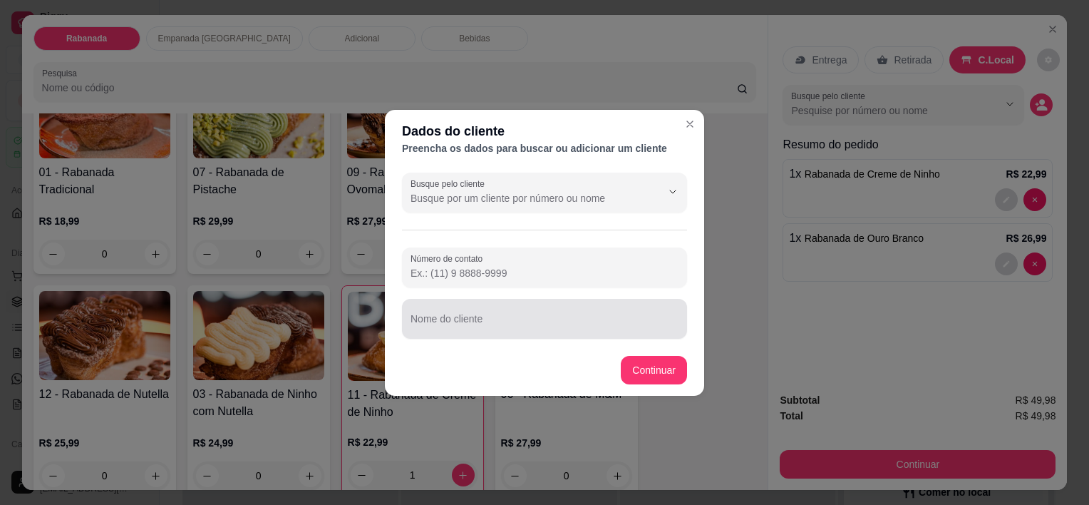
click at [624, 321] on input "Nome do cliente" at bounding box center [544, 324] width 268 height 14
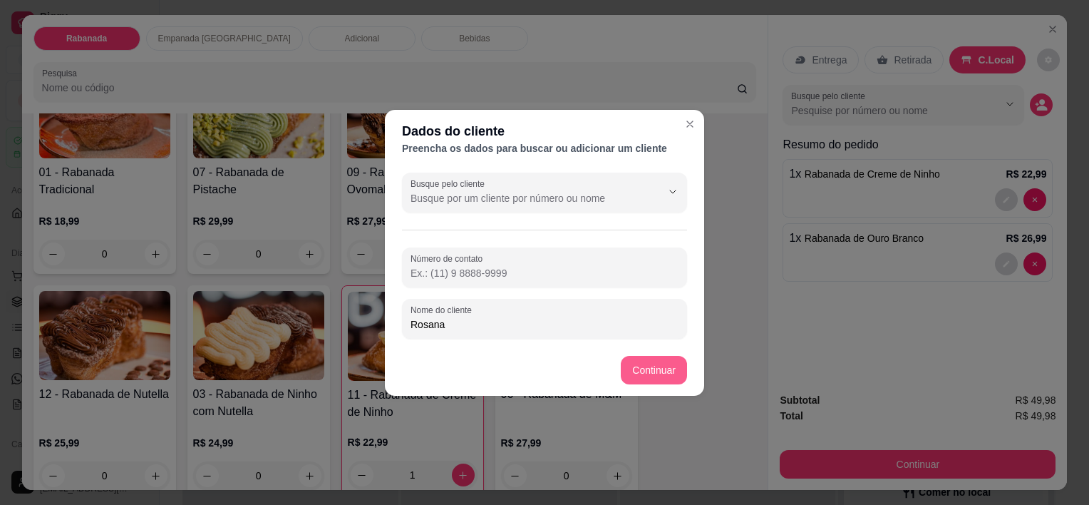
type input "Rosana"
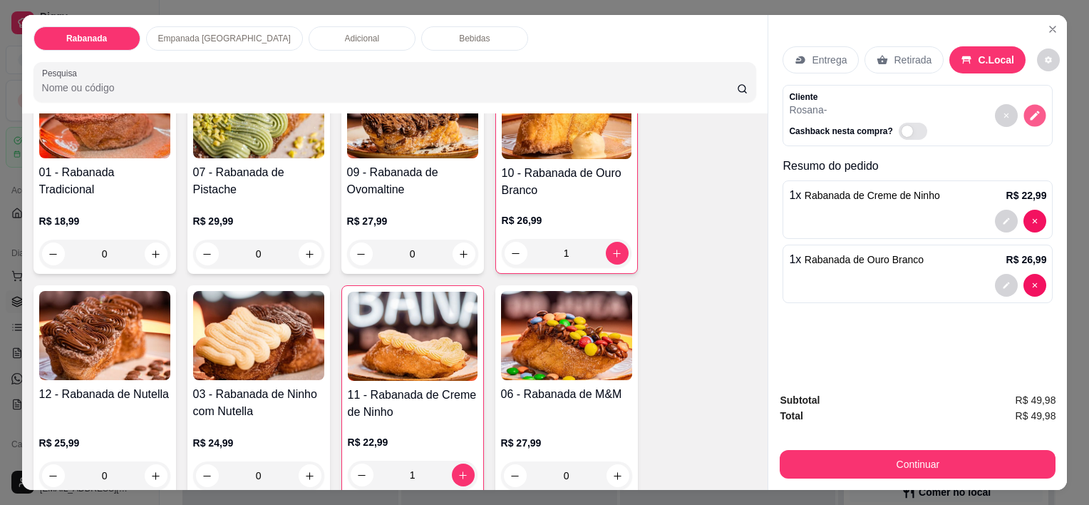
click at [1033, 110] on icon "decrease-product-quantity" at bounding box center [1035, 116] width 12 height 12
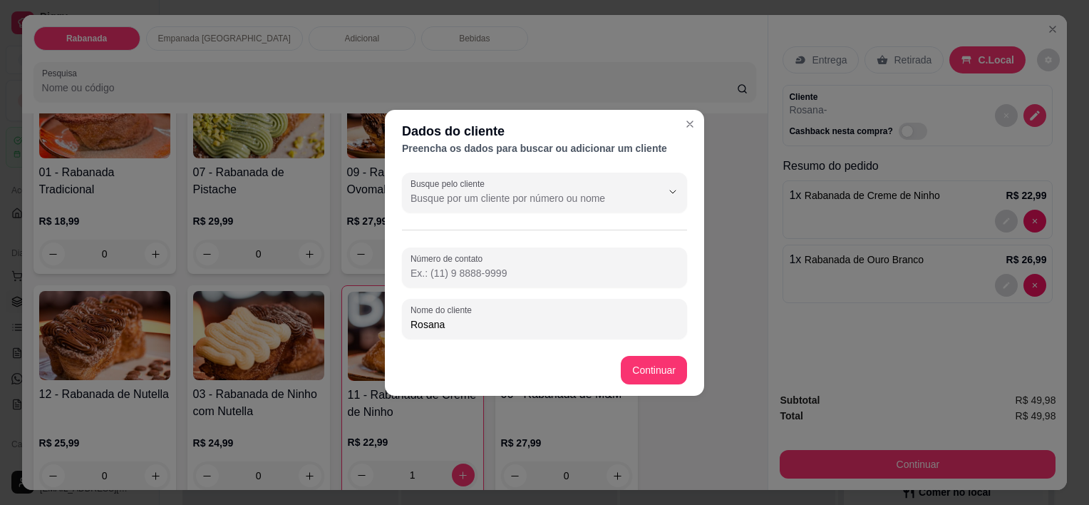
click at [419, 322] on input "Rosana" at bounding box center [544, 324] width 268 height 14
type input "Hosana"
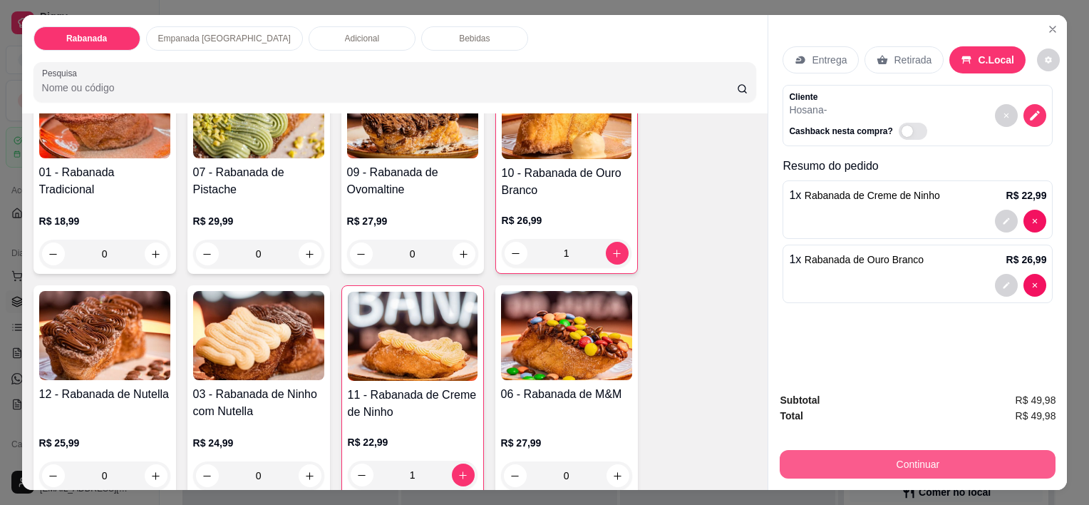
click at [944, 458] on button "Continuar" at bounding box center [918, 464] width 276 height 29
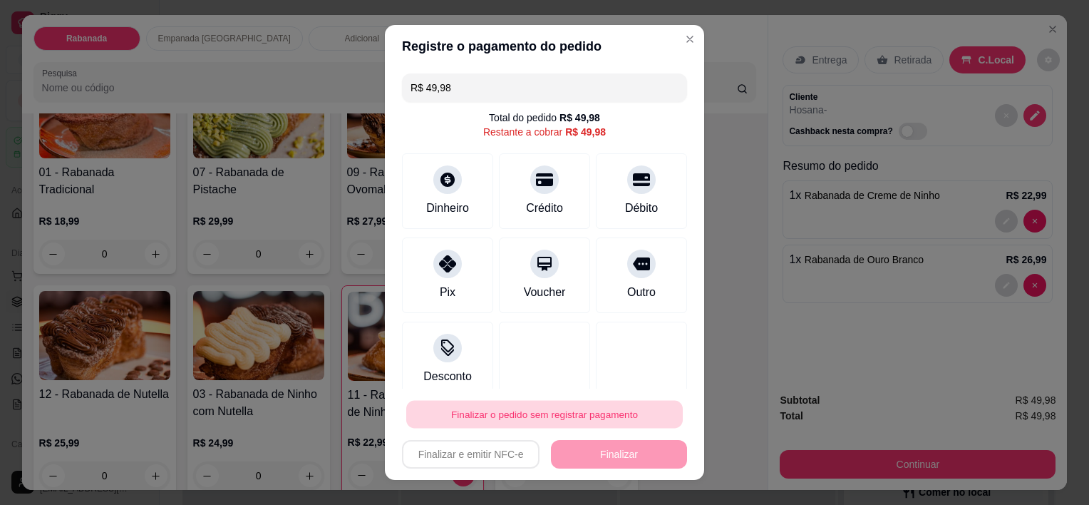
click at [487, 408] on button "Finalizar o pedido sem registrar pagamento" at bounding box center [544, 414] width 276 height 28
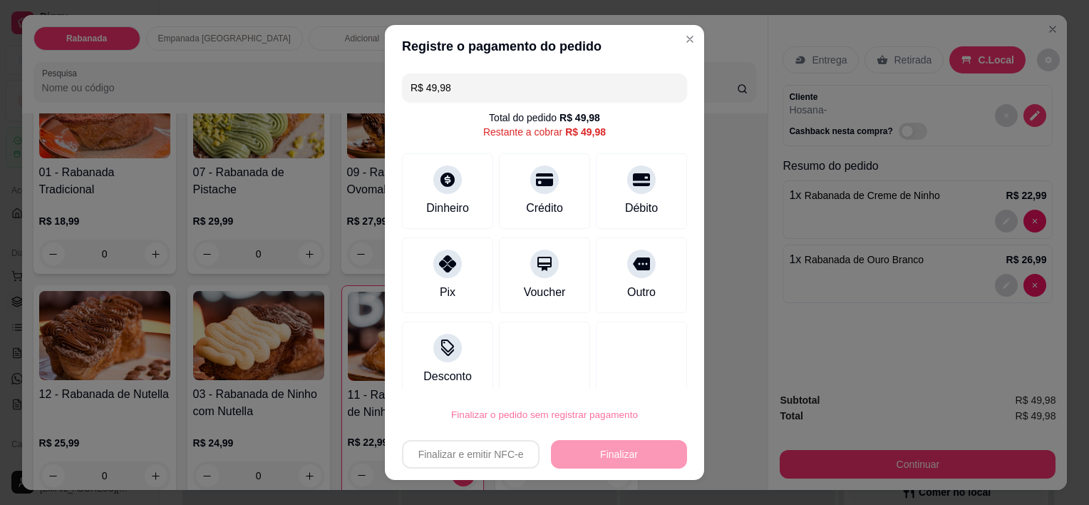
click at [639, 373] on button "Confirmar" at bounding box center [626, 373] width 51 height 21
type input "0"
type input "R$ 0,00"
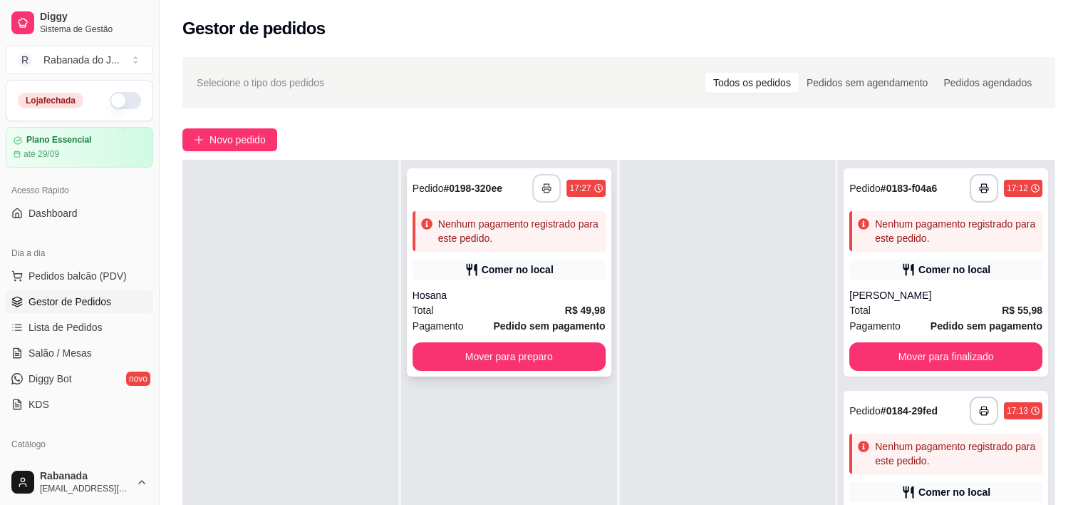
click at [539, 193] on button "button" at bounding box center [546, 188] width 29 height 29
click at [550, 187] on button "button" at bounding box center [546, 188] width 29 height 29
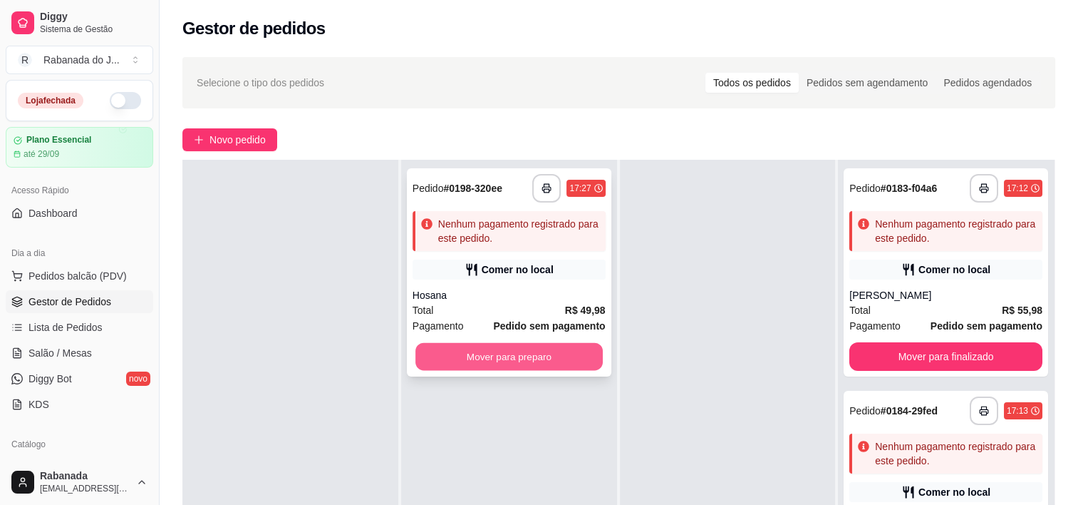
click at [553, 362] on button "Mover para preparo" at bounding box center [508, 357] width 187 height 28
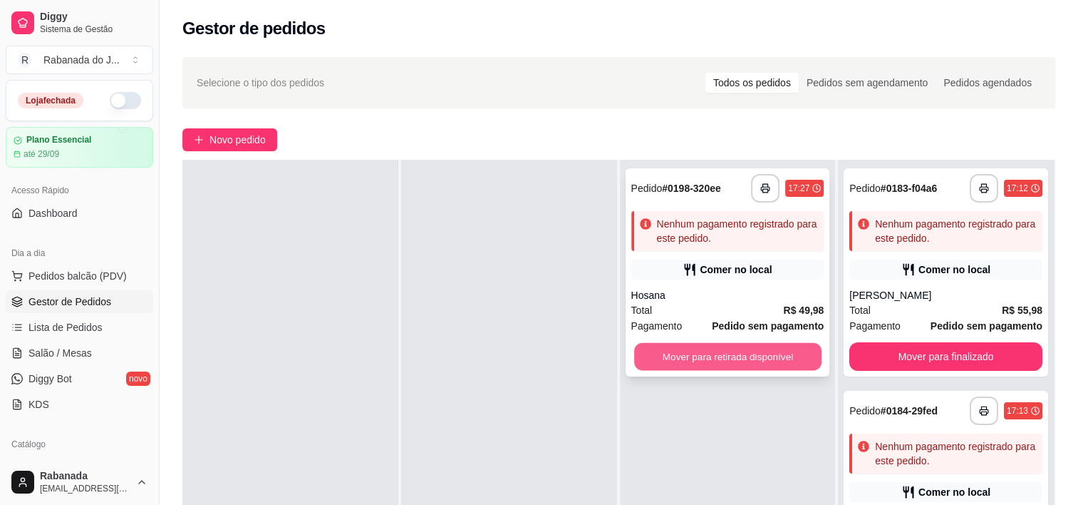
click at [717, 365] on button "Mover para retirada disponível" at bounding box center [727, 357] width 187 height 28
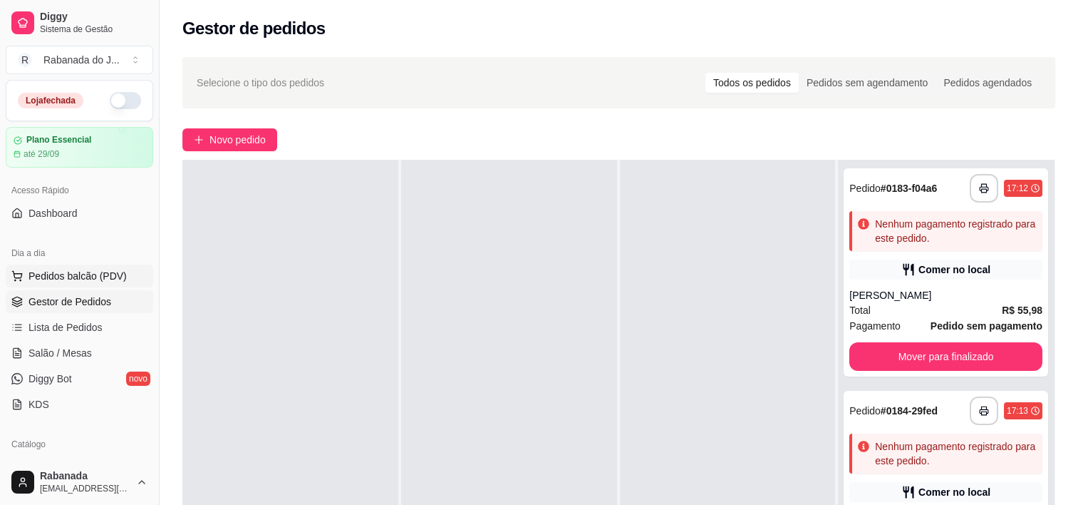
click at [41, 276] on span "Pedidos balcão (PDV)" at bounding box center [78, 276] width 98 height 14
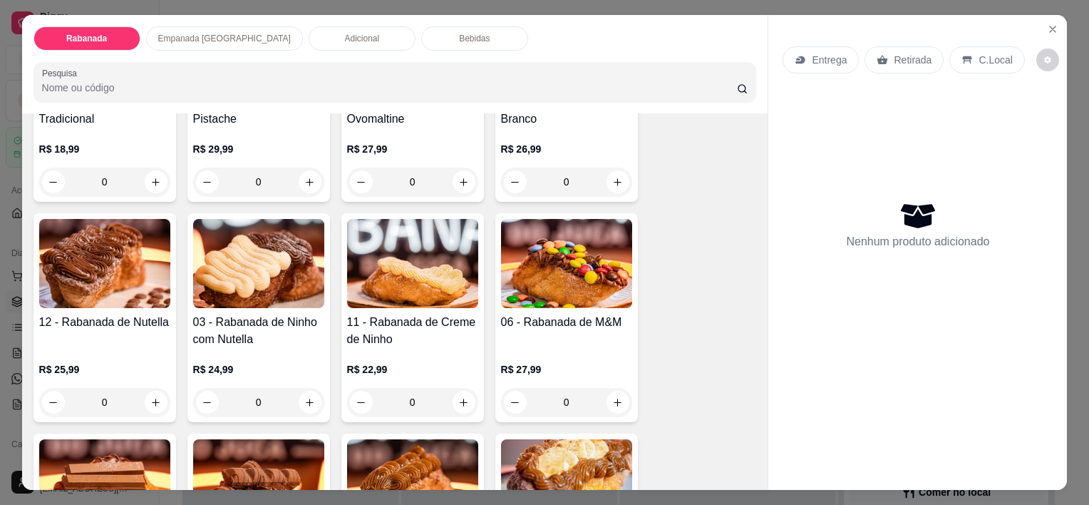
scroll to position [214, 0]
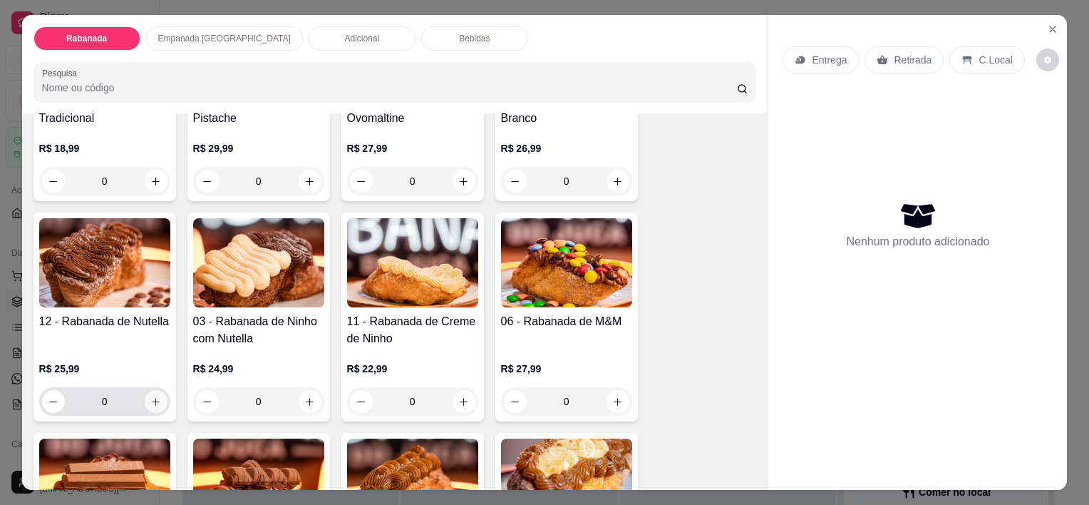
click at [150, 396] on icon "increase-product-quantity" at bounding box center [155, 401] width 11 height 11
type input "1"
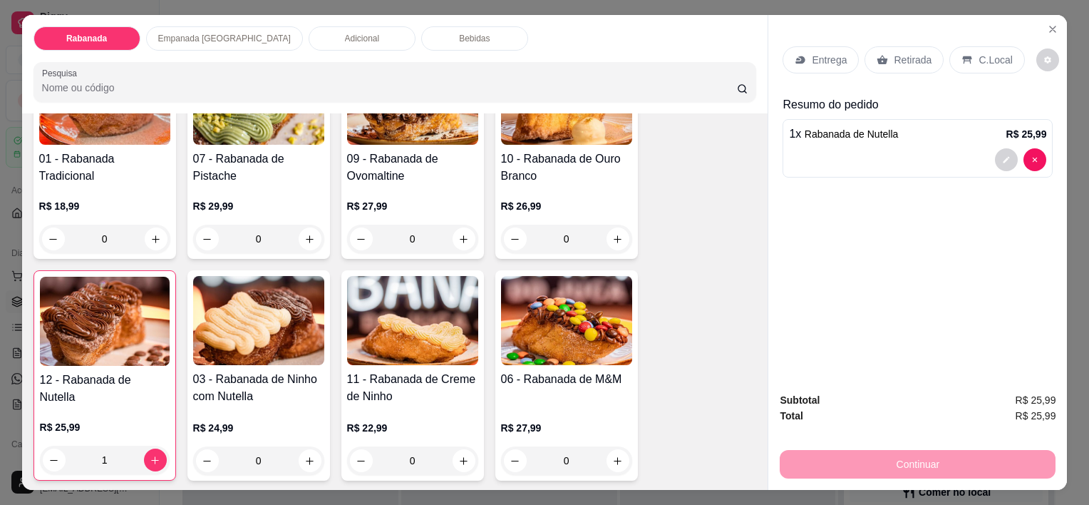
scroll to position [71, 0]
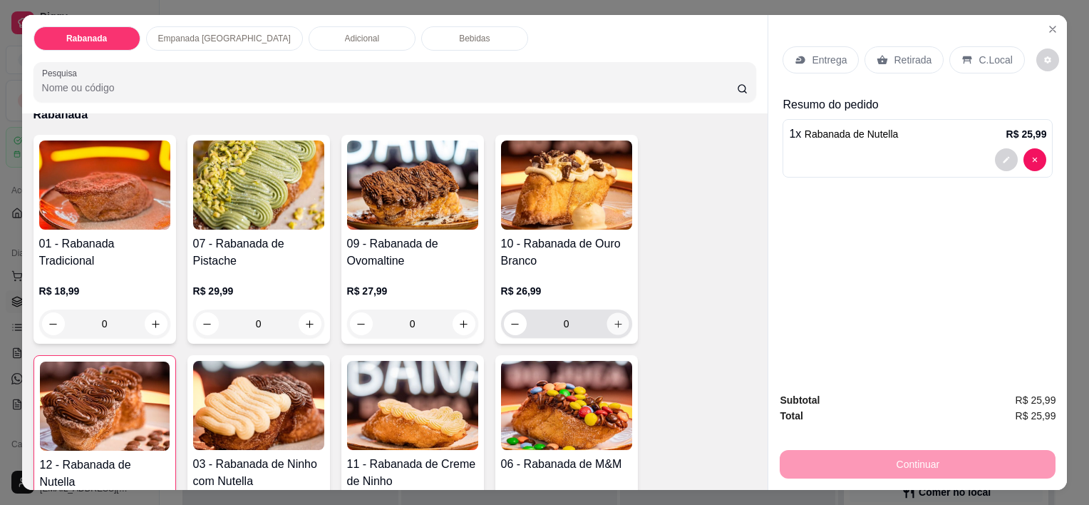
click at [612, 320] on icon "increase-product-quantity" at bounding box center [617, 324] width 11 height 11
type input "1"
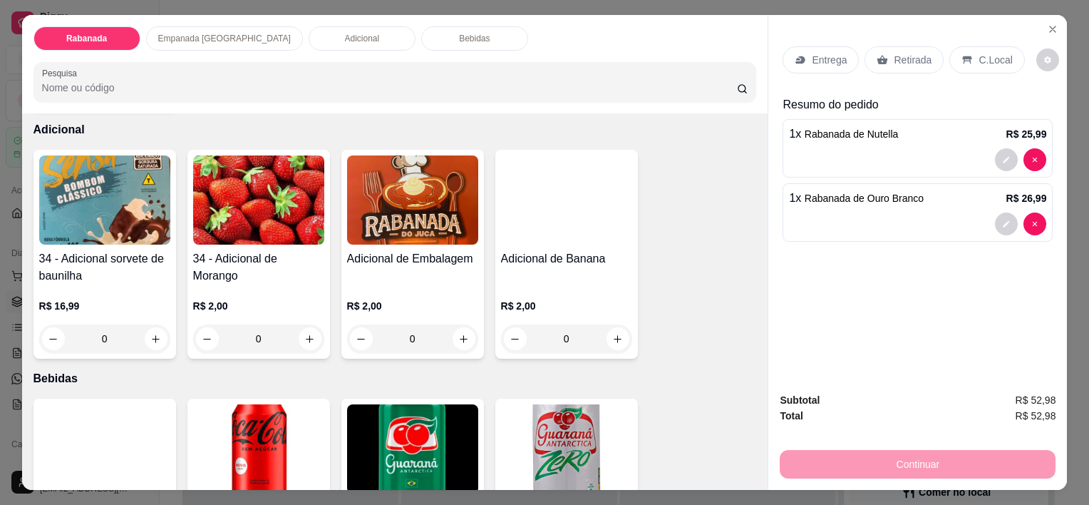
scroll to position [1211, 0]
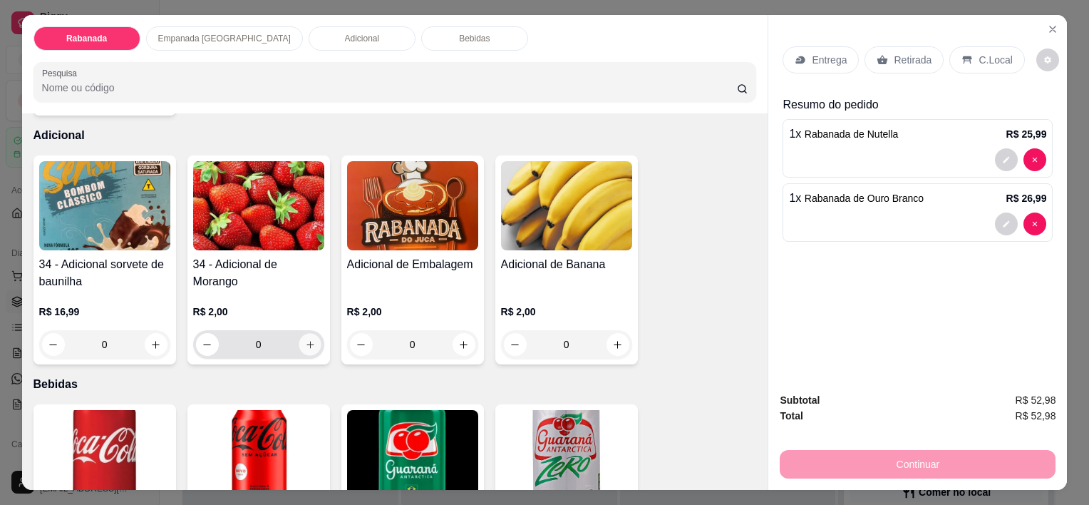
click at [306, 341] on icon "increase-product-quantity" at bounding box center [309, 344] width 11 height 11
type input "1"
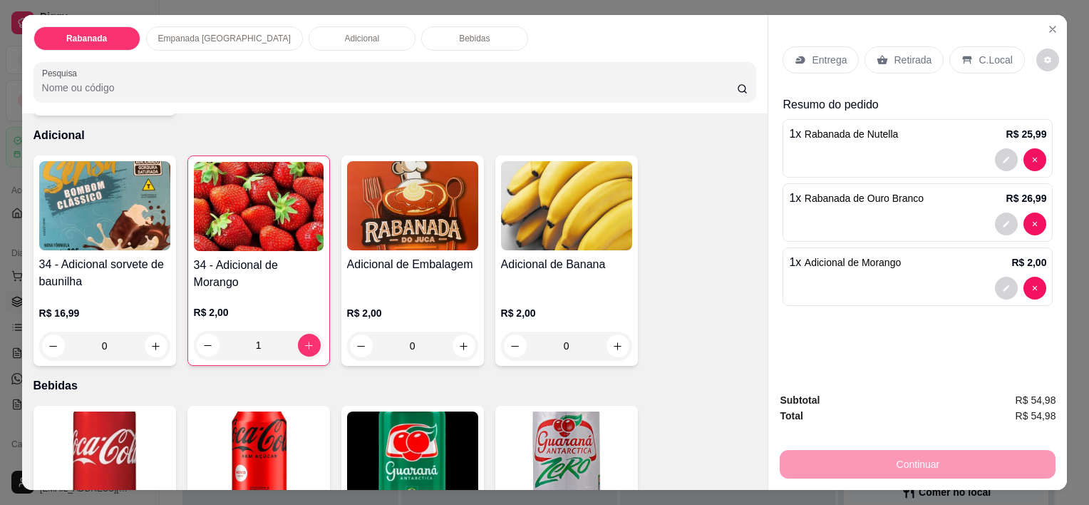
click at [981, 61] on p "C.Local" at bounding box center [994, 60] width 33 height 14
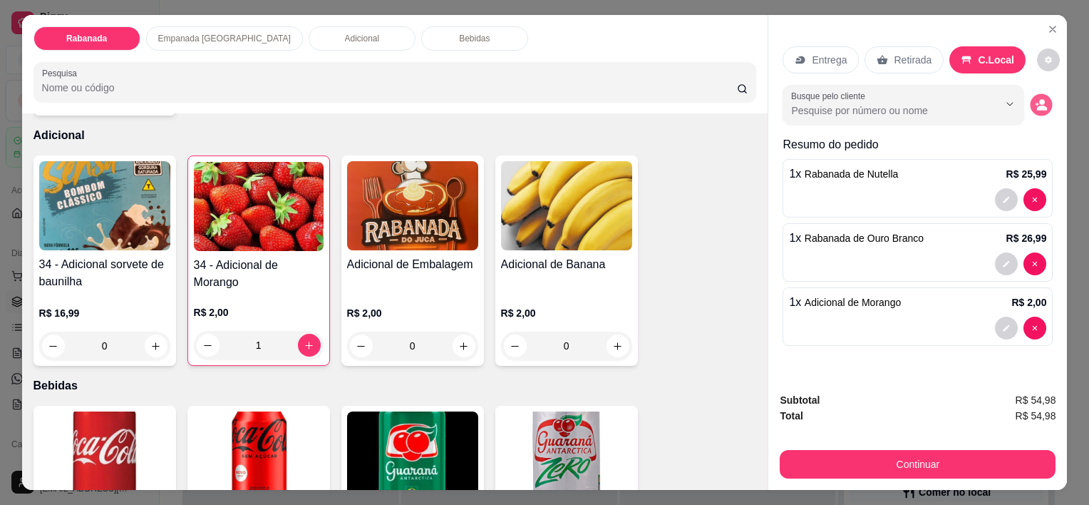
click at [1038, 105] on icon "decrease-product-quantity" at bounding box center [1041, 105] width 12 height 12
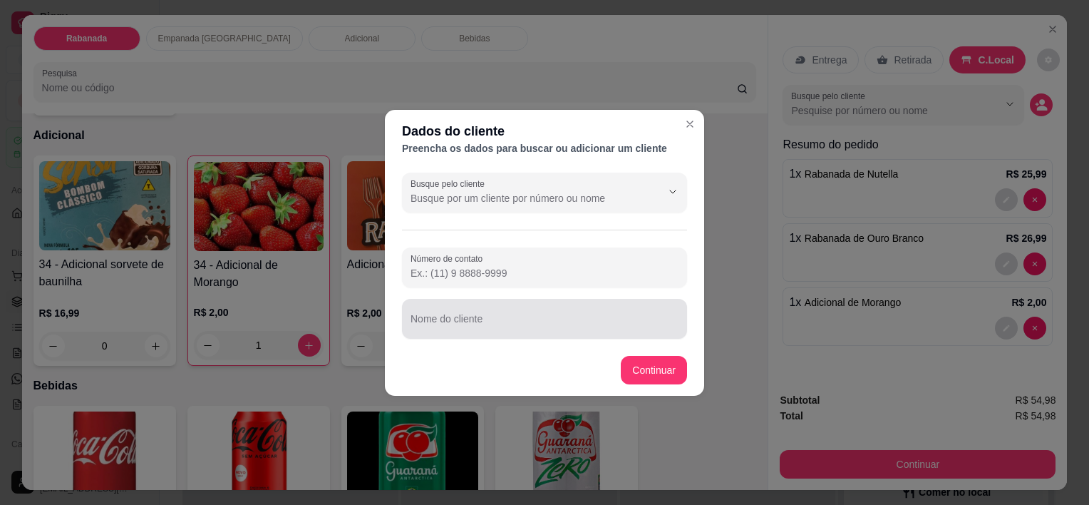
click at [476, 331] on div at bounding box center [544, 318] width 268 height 29
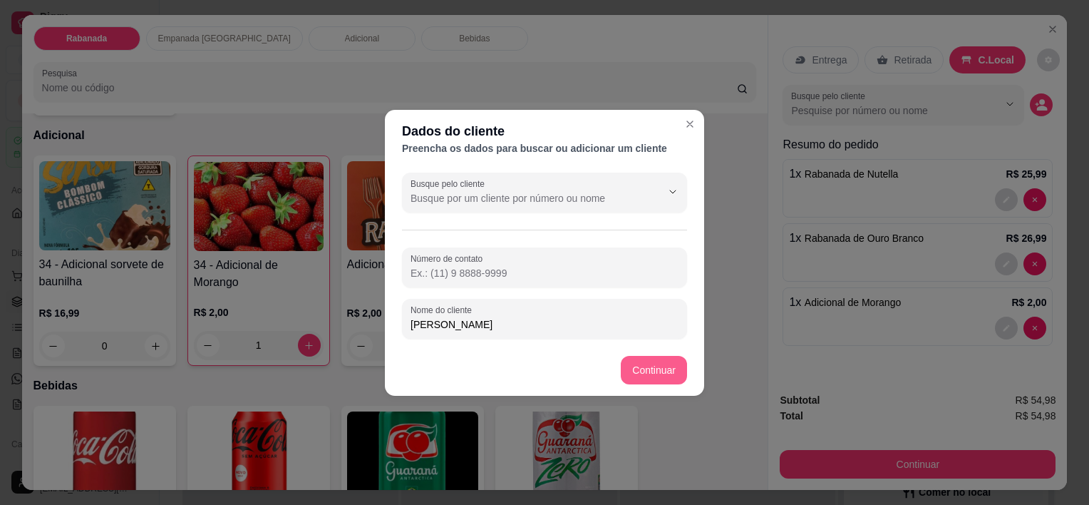
type input "Letícia Muniz"
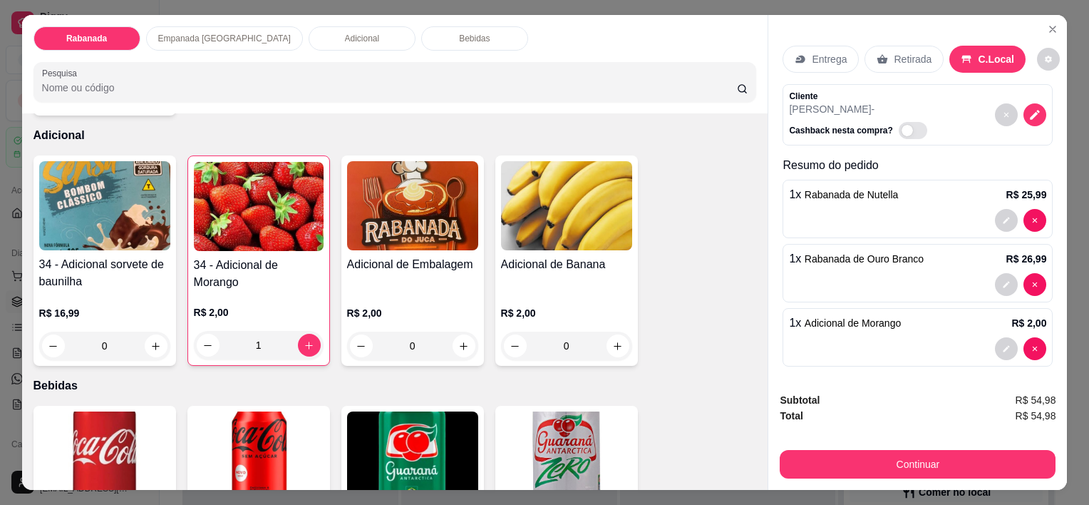
scroll to position [0, 0]
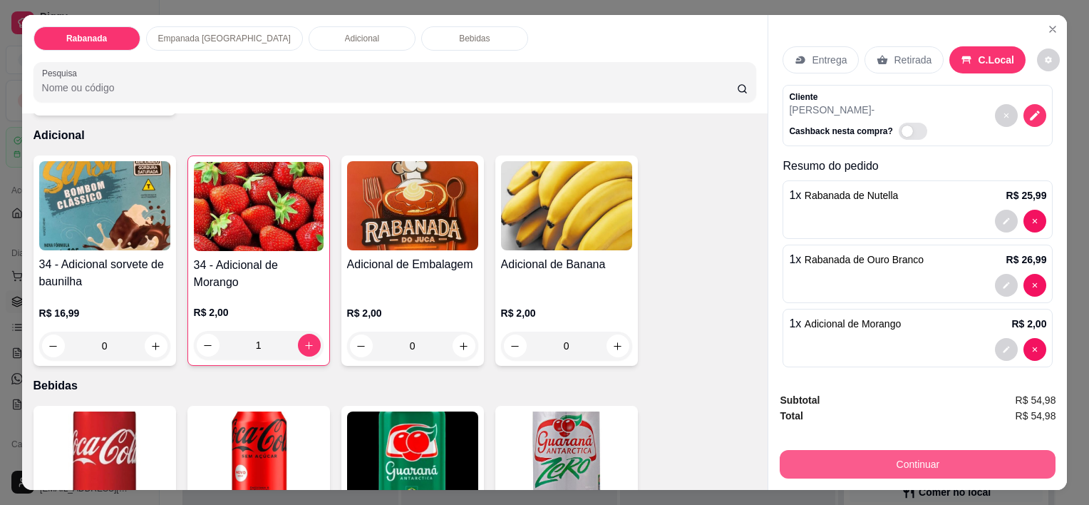
click at [952, 457] on button "Continuar" at bounding box center [918, 464] width 276 height 29
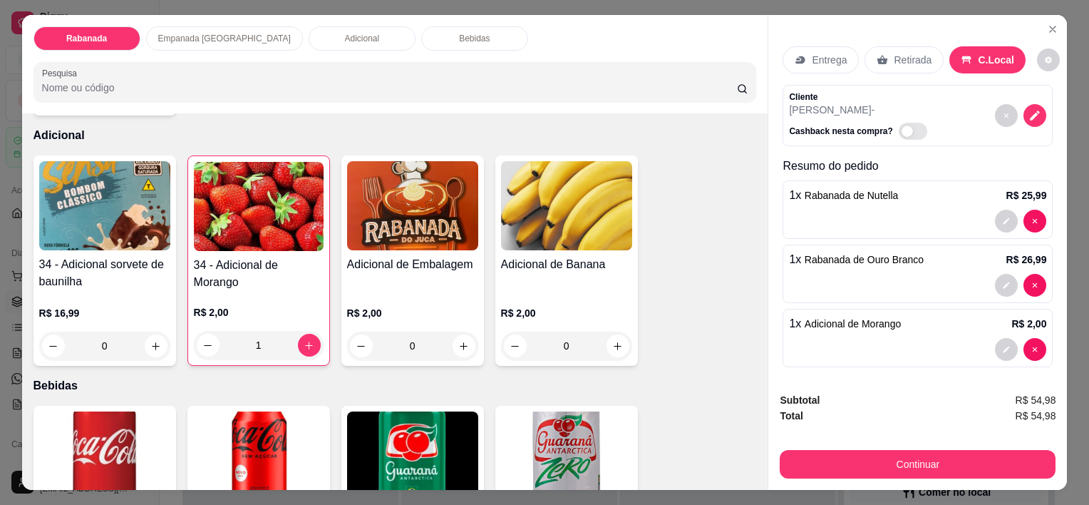
click at [905, 324] on div "1 x Adicional de Morango R$ 2,00" at bounding box center [917, 323] width 257 height 17
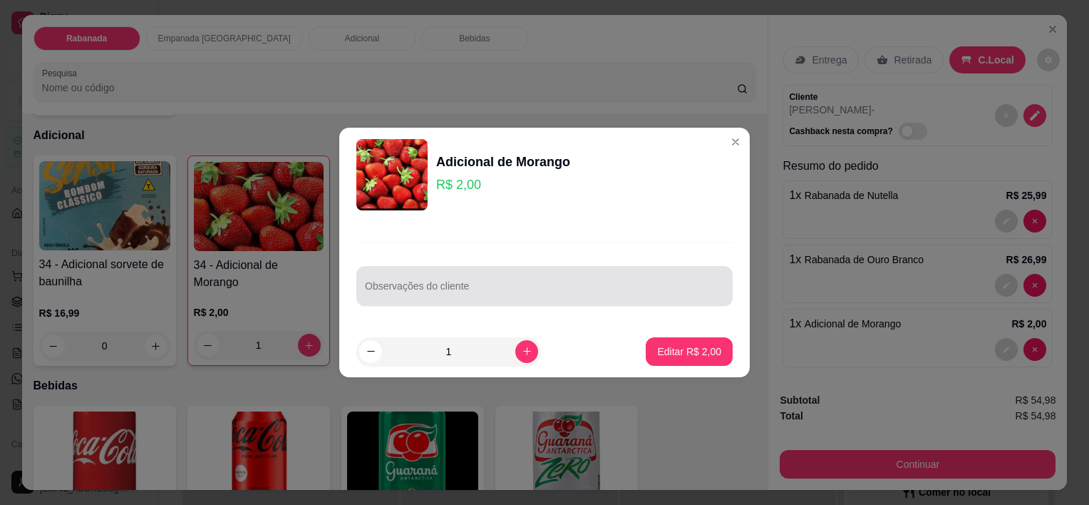
click at [430, 280] on div at bounding box center [544, 286] width 359 height 29
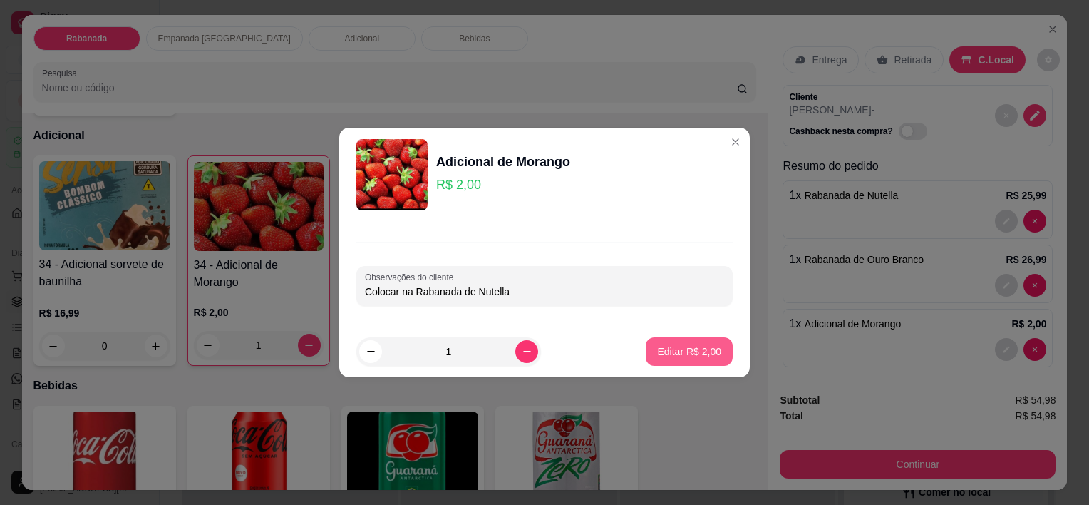
type input "Colocar na Rabanada de Nutella"
click at [683, 356] on p "Editar R$ 2,00" at bounding box center [689, 351] width 62 height 14
type input "0"
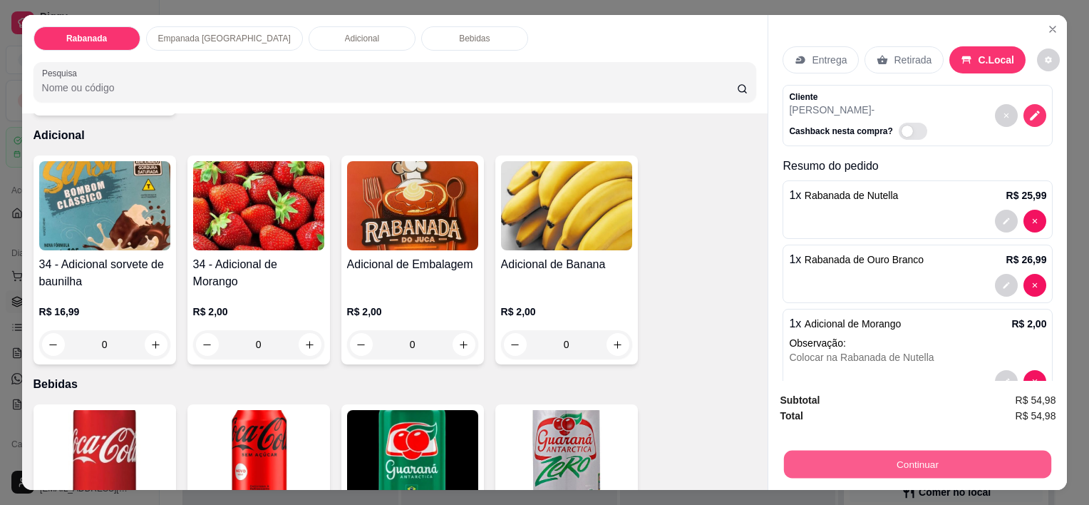
click at [885, 467] on button "Continuar" at bounding box center [917, 464] width 267 height 28
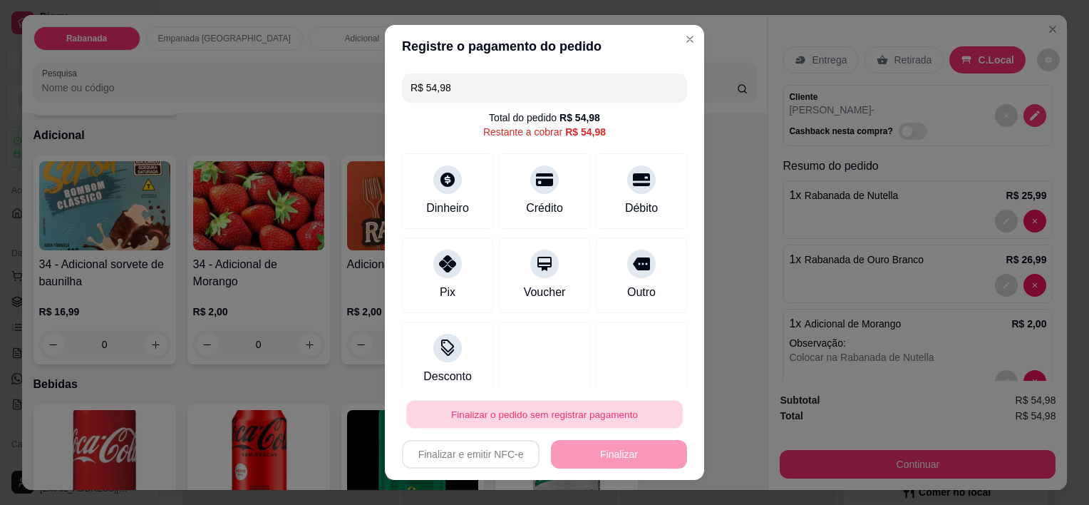
click at [573, 413] on button "Finalizar o pedido sem registrar pagamento" at bounding box center [544, 414] width 276 height 28
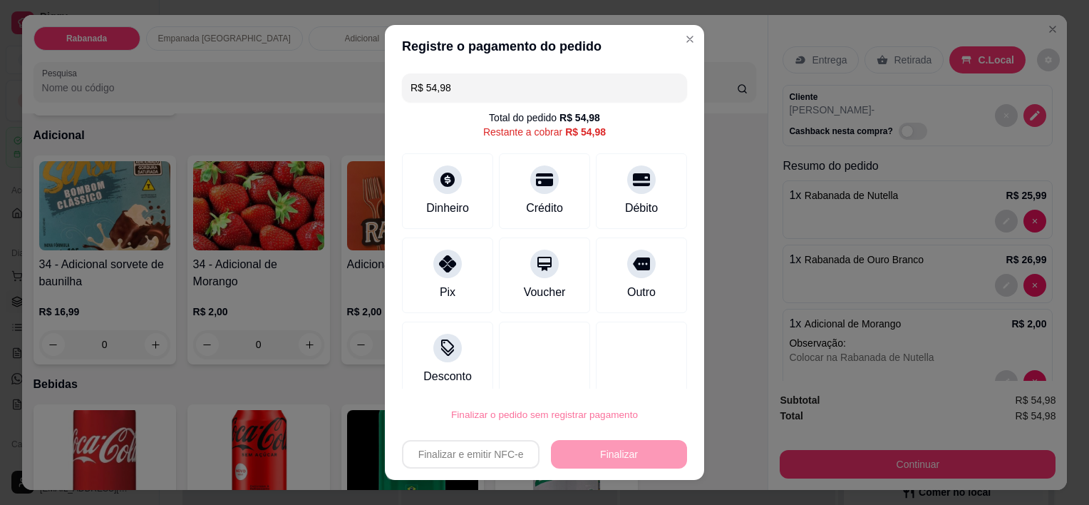
click at [626, 370] on button "Confirmar" at bounding box center [627, 373] width 53 height 22
type input "0"
type input "R$ 0,00"
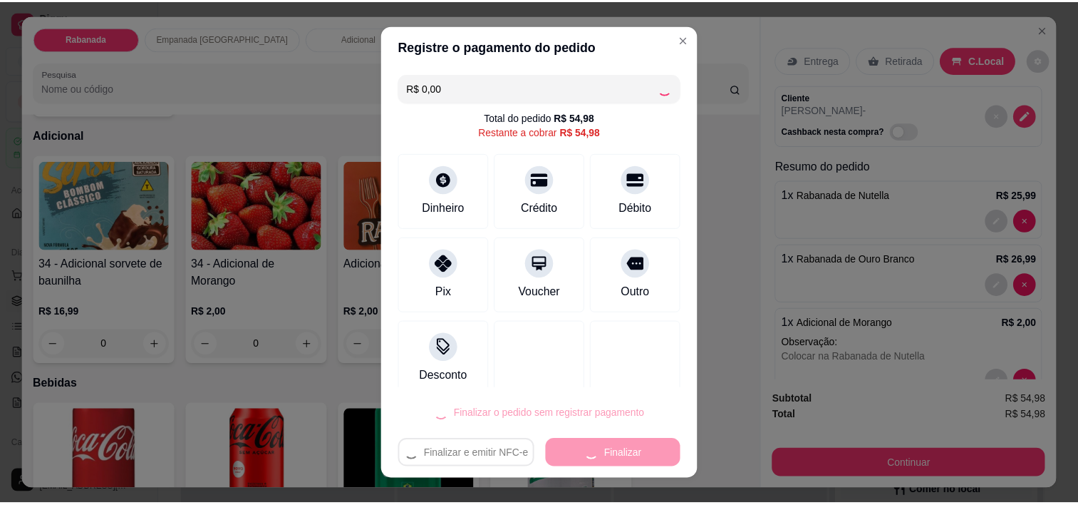
scroll to position [1210, 0]
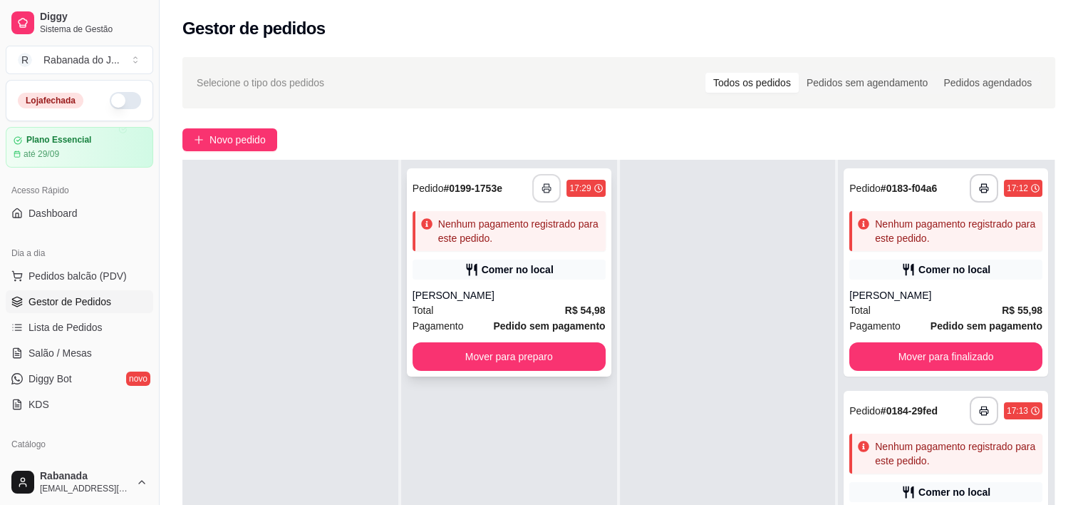
click at [545, 185] on icon "button" at bounding box center [547, 188] width 10 height 10
click at [545, 186] on icon "button" at bounding box center [547, 188] width 10 height 10
click at [544, 362] on button "Mover para preparo" at bounding box center [509, 356] width 193 height 29
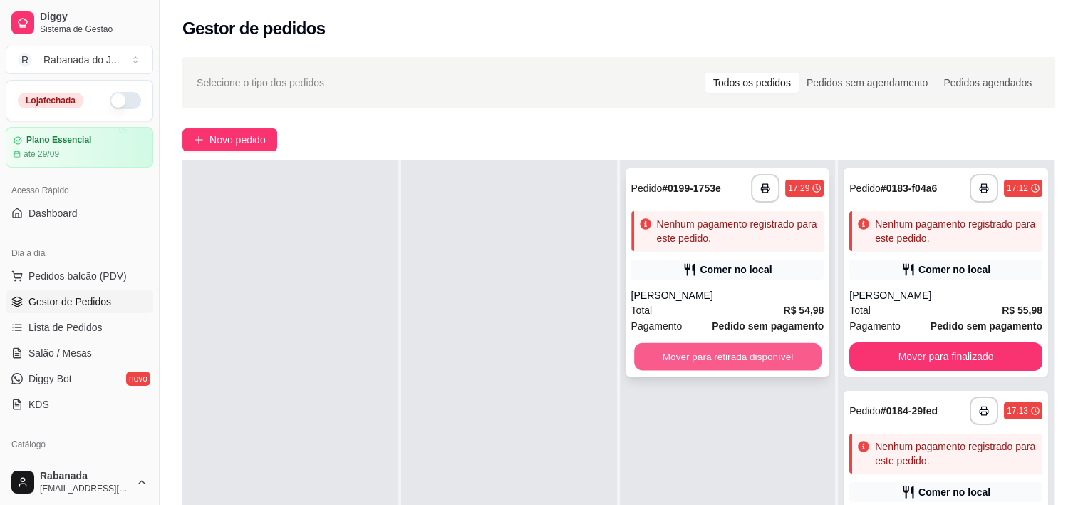
click at [696, 351] on button "Mover para retirada disponível" at bounding box center [727, 357] width 187 height 28
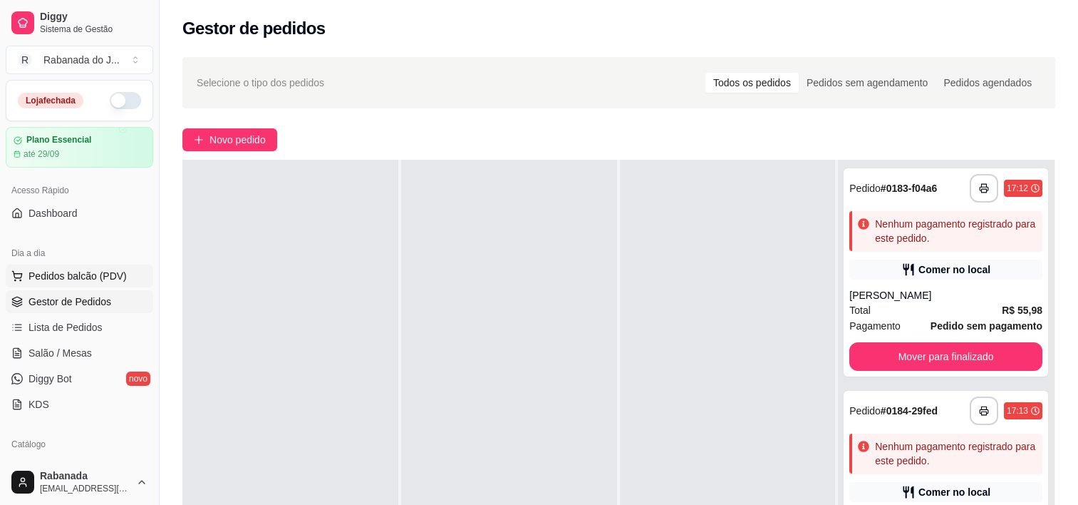
click at [81, 272] on span "Pedidos balcão (PDV)" at bounding box center [78, 276] width 98 height 14
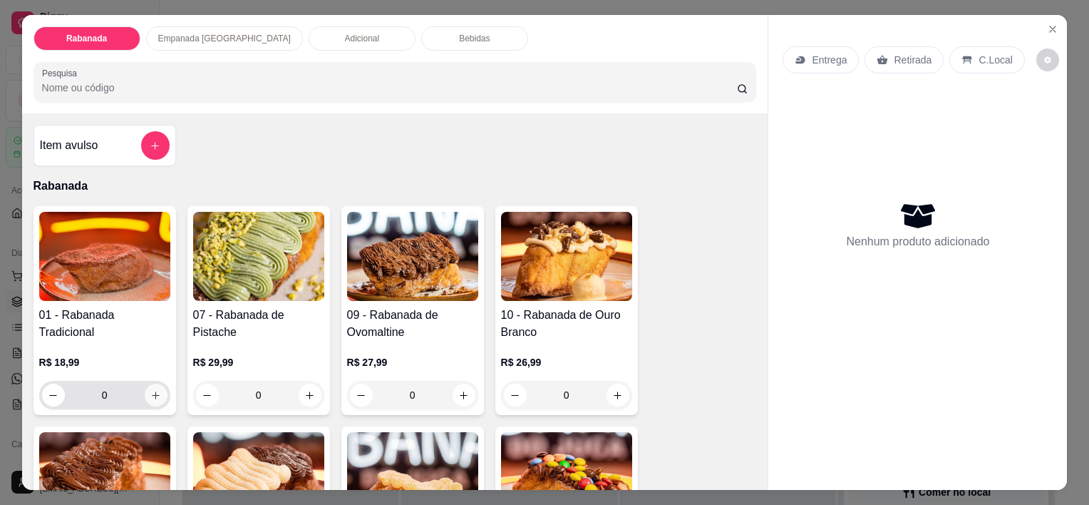
click at [150, 393] on icon "increase-product-quantity" at bounding box center [155, 395] width 11 height 11
type input "1"
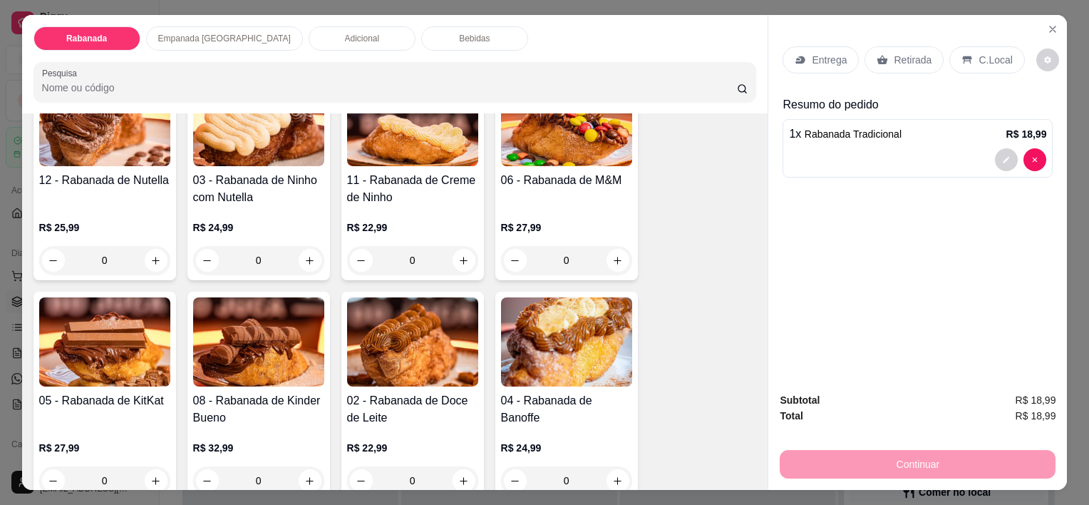
scroll to position [428, 0]
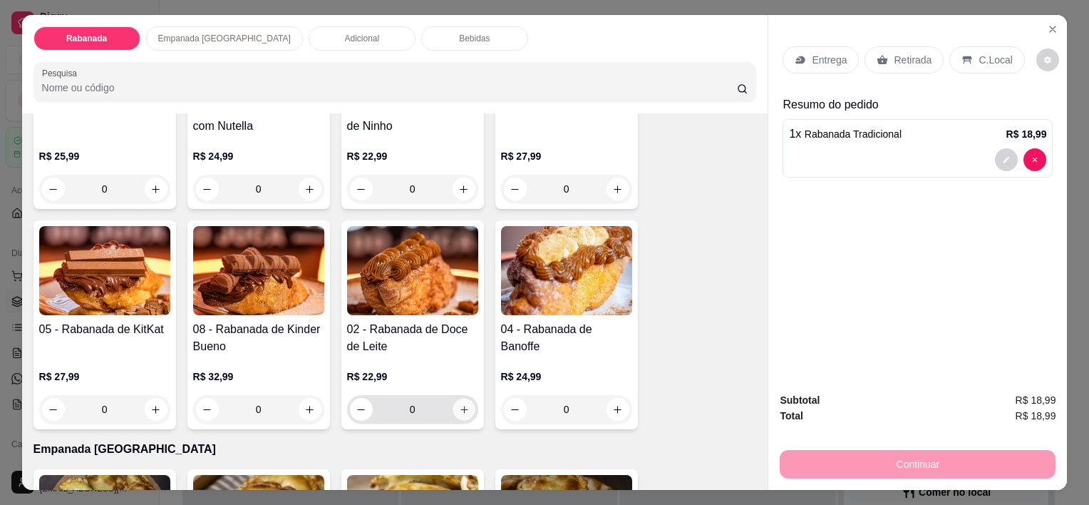
click at [458, 404] on icon "increase-product-quantity" at bounding box center [463, 409] width 11 height 11
type input "1"
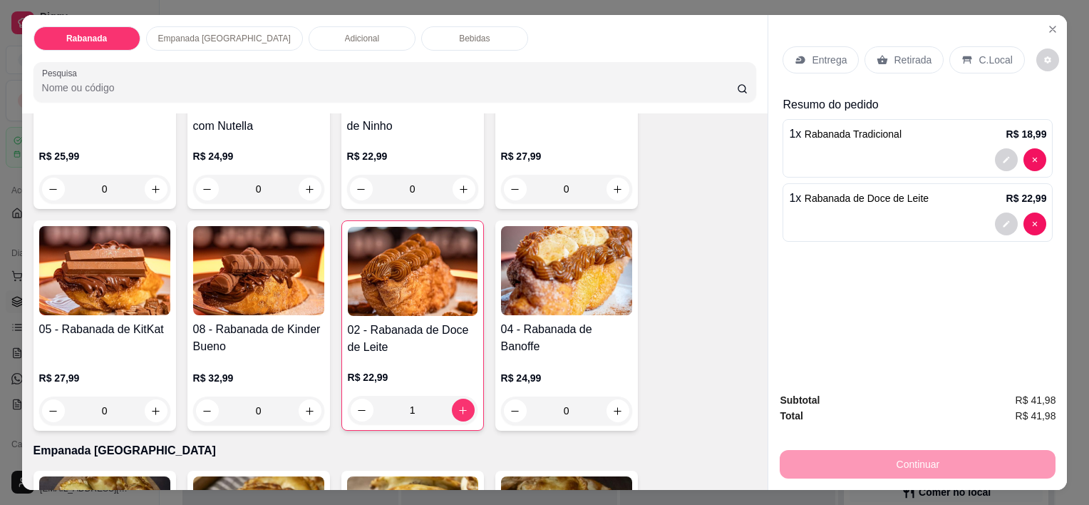
click at [978, 56] on p "C.Local" at bounding box center [994, 60] width 33 height 14
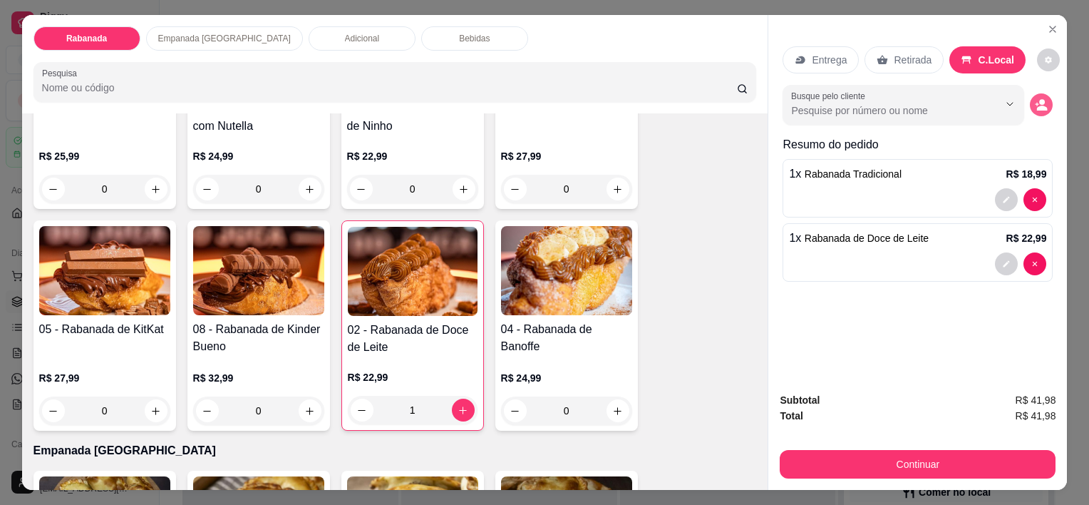
click at [1046, 100] on button "decrease-product-quantity" at bounding box center [1041, 104] width 23 height 23
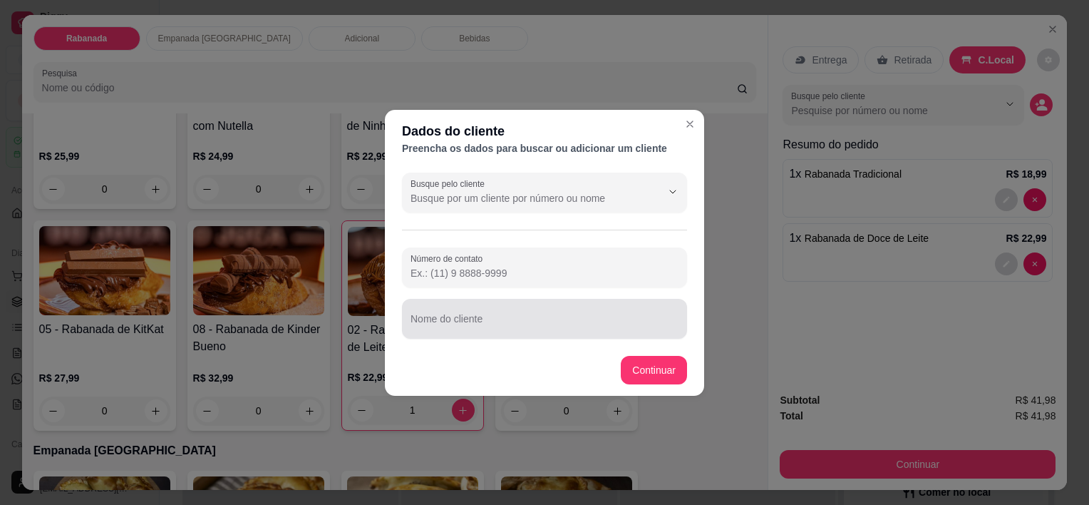
click at [443, 326] on input "Nome do cliente" at bounding box center [544, 324] width 268 height 14
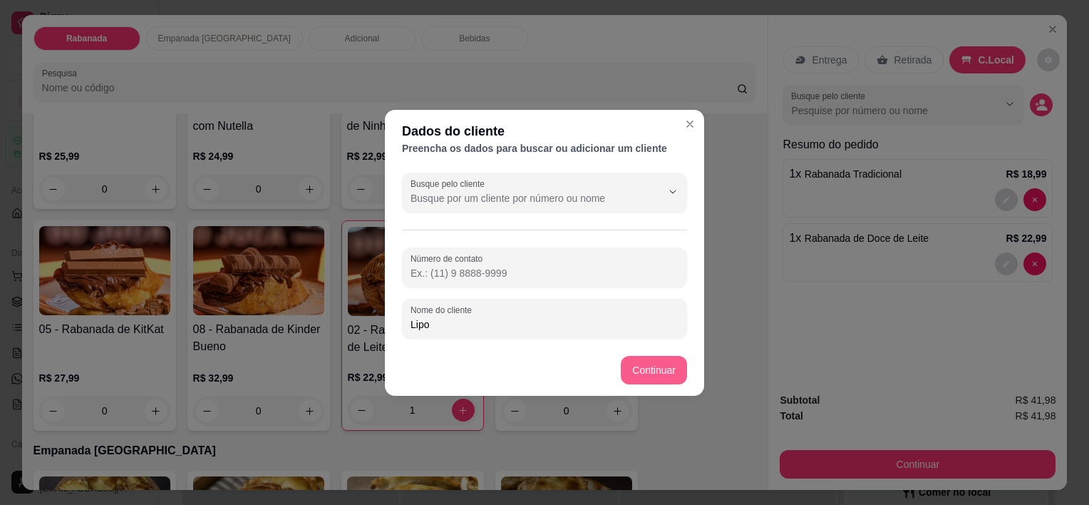
type input "Lipo"
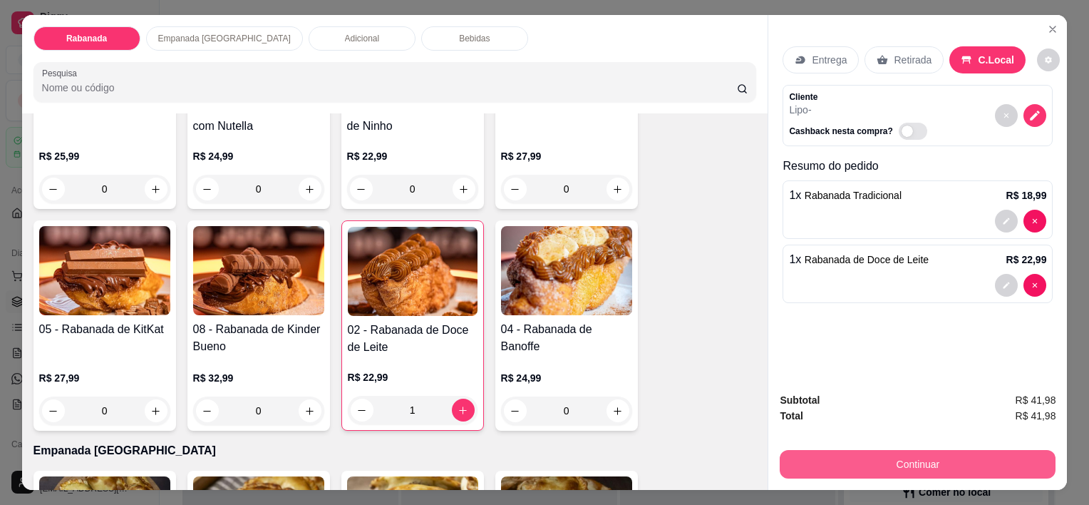
click at [921, 452] on button "Continuar" at bounding box center [918, 464] width 276 height 29
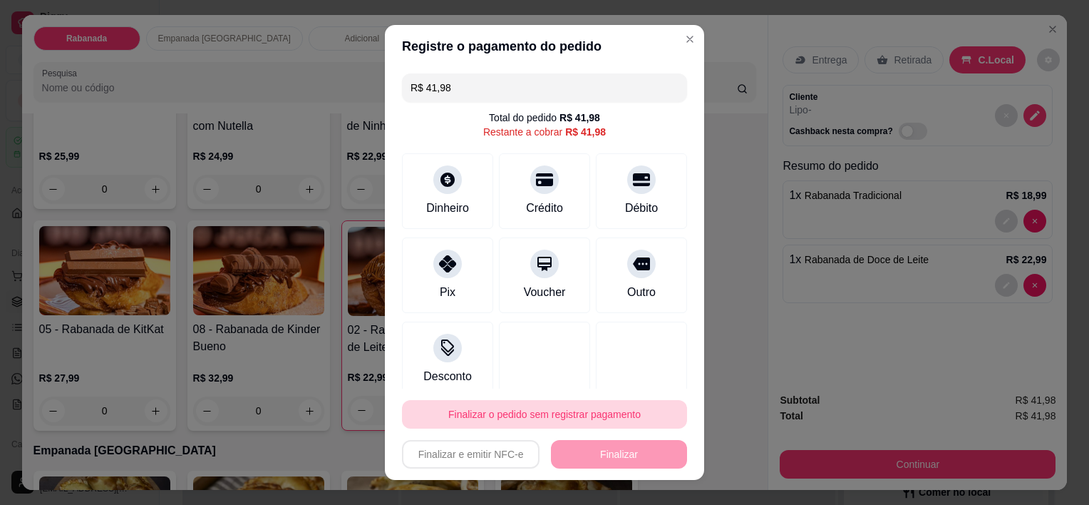
click at [599, 413] on button "Finalizar o pedido sem registrar pagamento" at bounding box center [544, 414] width 285 height 29
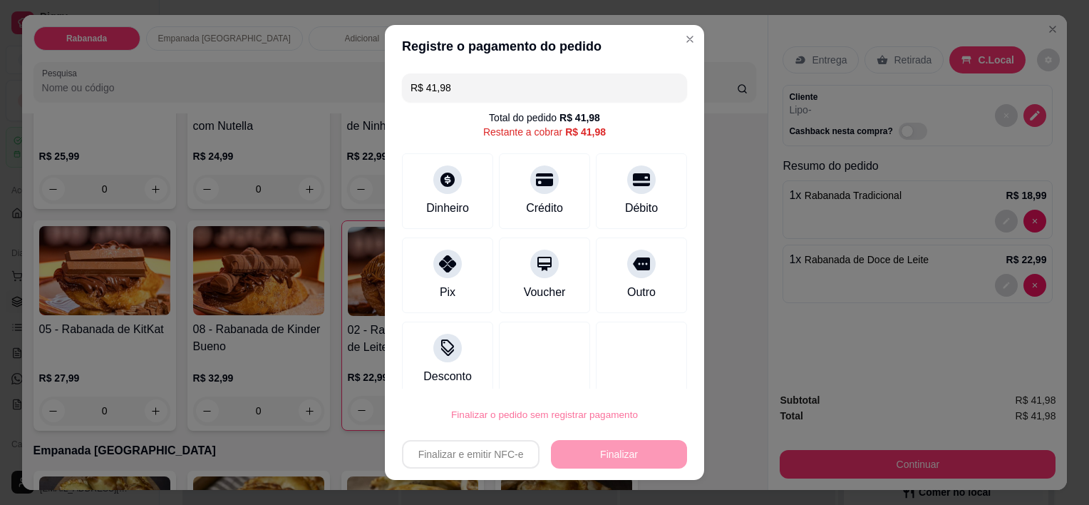
click at [646, 367] on button "Confirmar" at bounding box center [627, 373] width 53 height 22
type input "0"
type input "R$ 0,00"
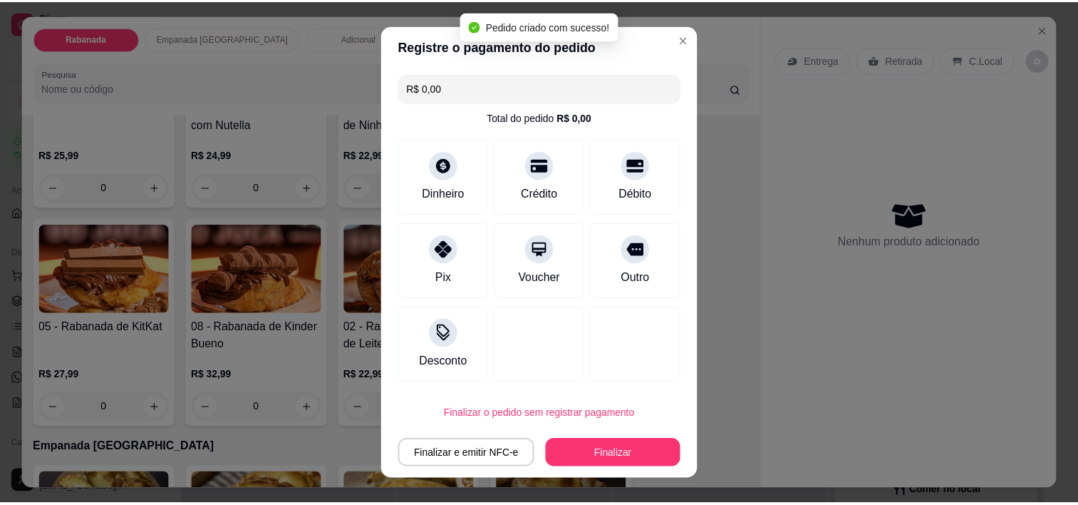
scroll to position [426, 0]
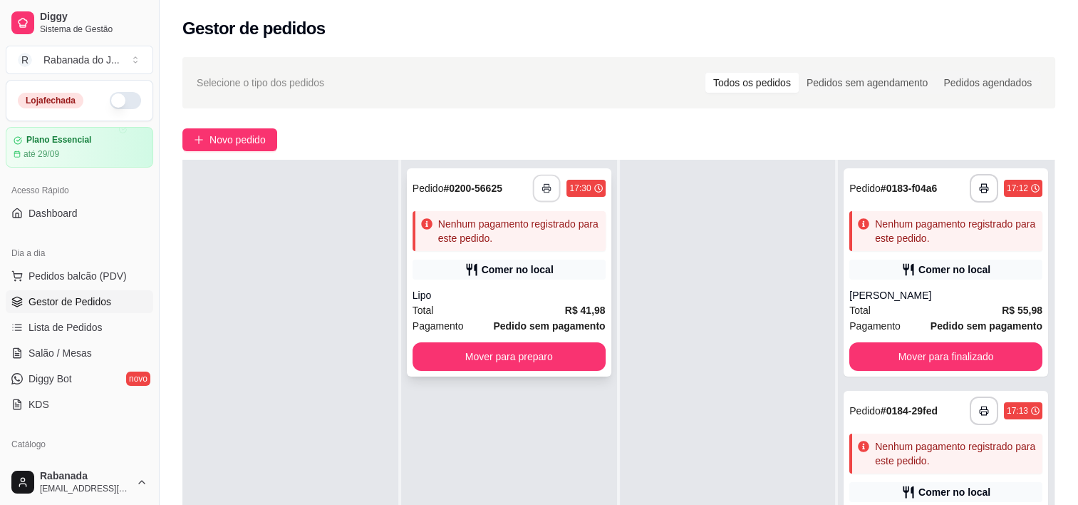
click at [542, 191] on icon "button" at bounding box center [547, 188] width 10 height 10
click at [550, 197] on button "button" at bounding box center [547, 189] width 28 height 28
click at [515, 365] on button "Mover para preparo" at bounding box center [509, 356] width 193 height 29
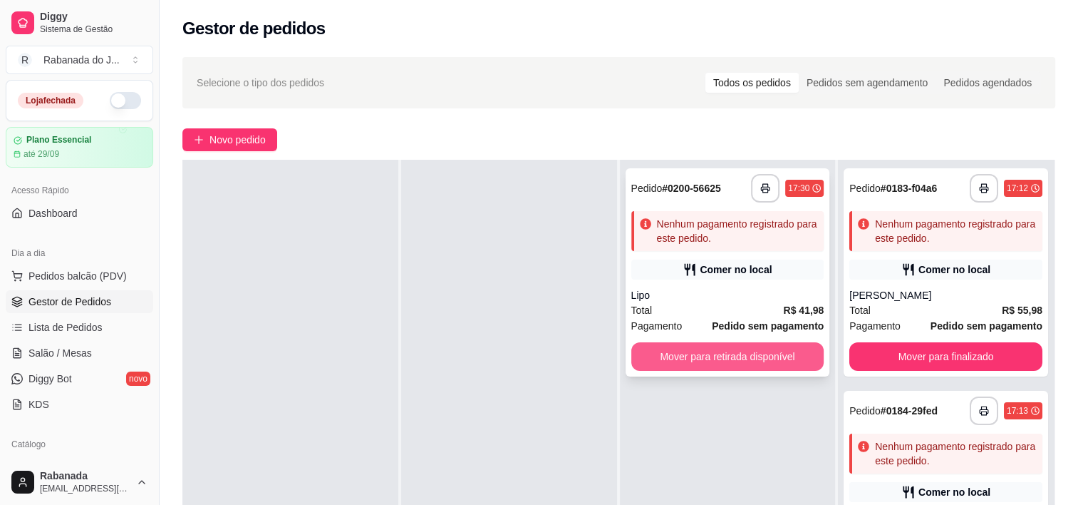
click at [755, 363] on button "Mover para retirada disponível" at bounding box center [727, 356] width 193 height 29
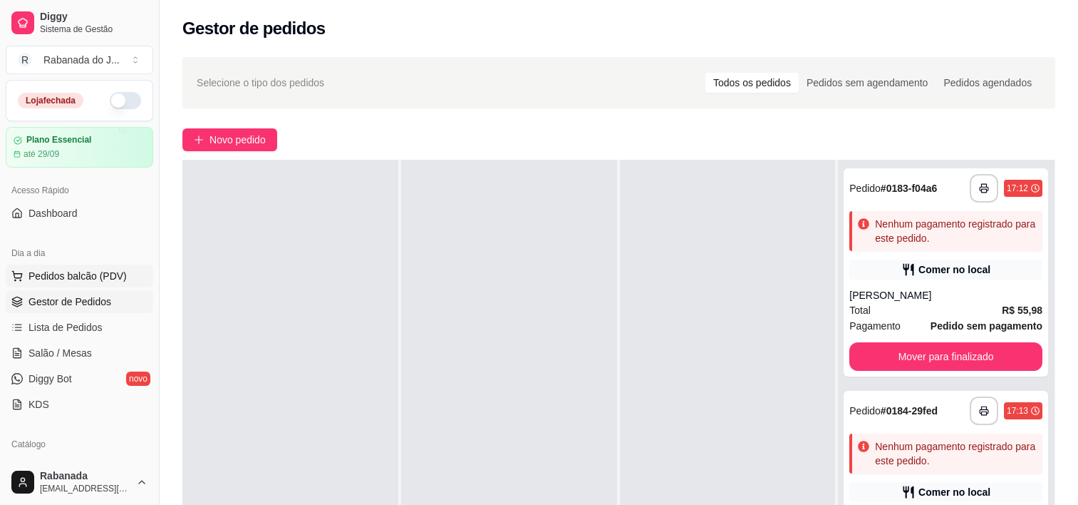
click at [74, 274] on span "Pedidos balcão (PDV)" at bounding box center [78, 276] width 98 height 14
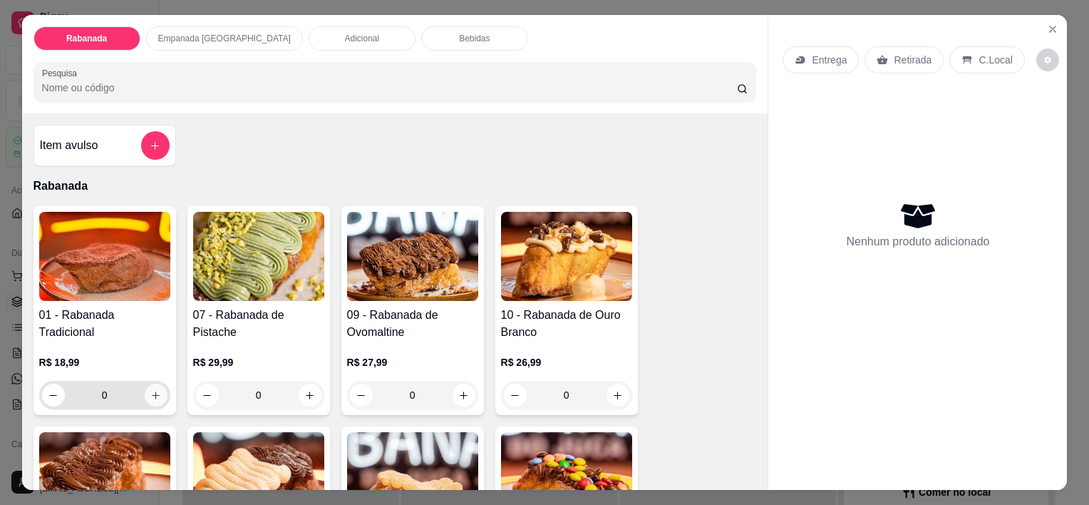
click at [151, 399] on button "increase-product-quantity" at bounding box center [156, 394] width 23 height 23
type input "1"
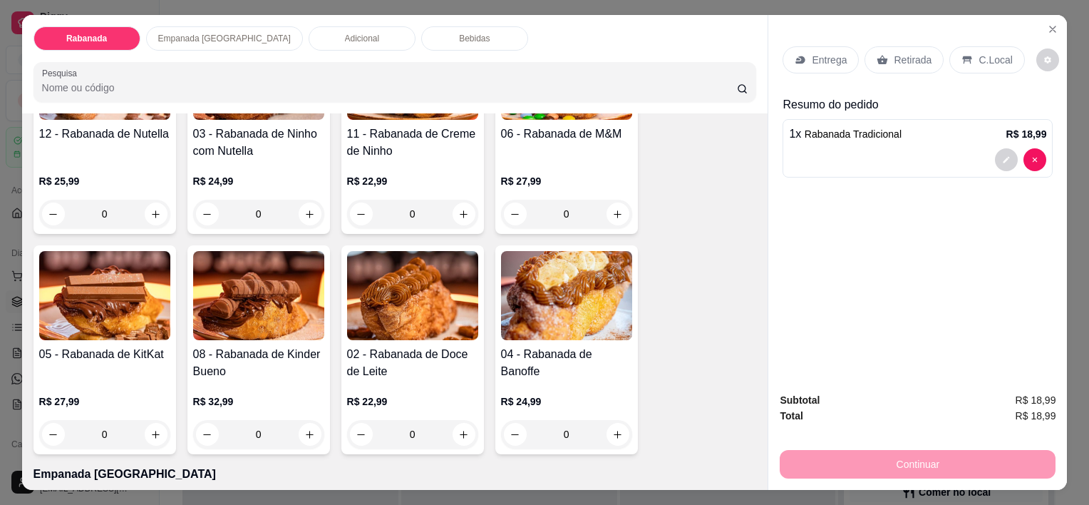
scroll to position [428, 0]
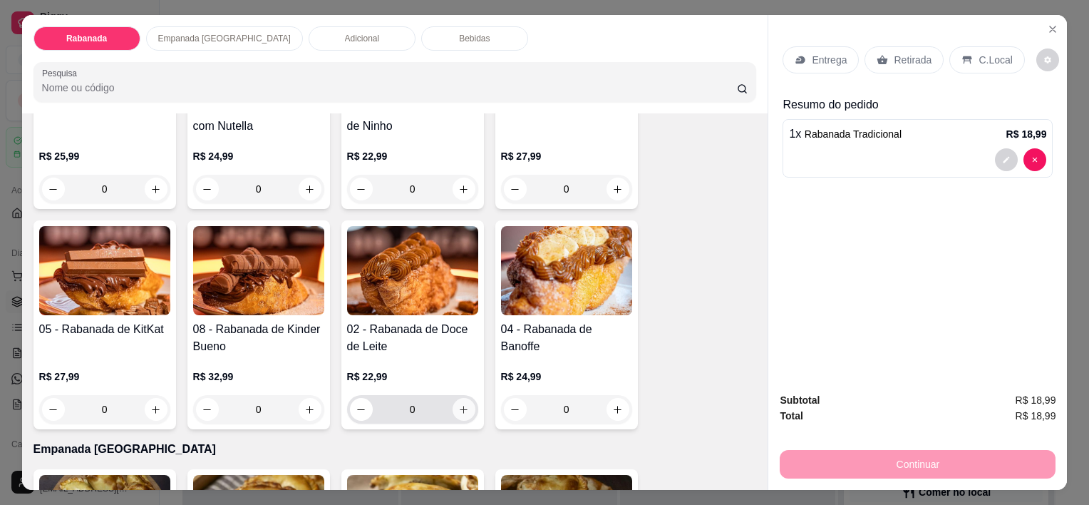
click at [459, 410] on button "increase-product-quantity" at bounding box center [464, 409] width 23 height 23
type input "1"
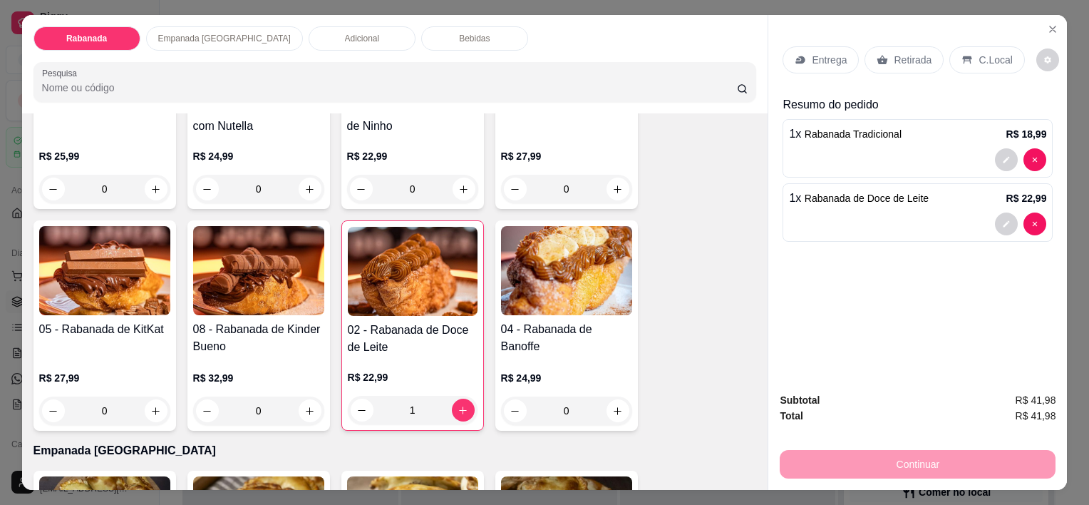
click at [978, 53] on p "C.Local" at bounding box center [994, 60] width 33 height 14
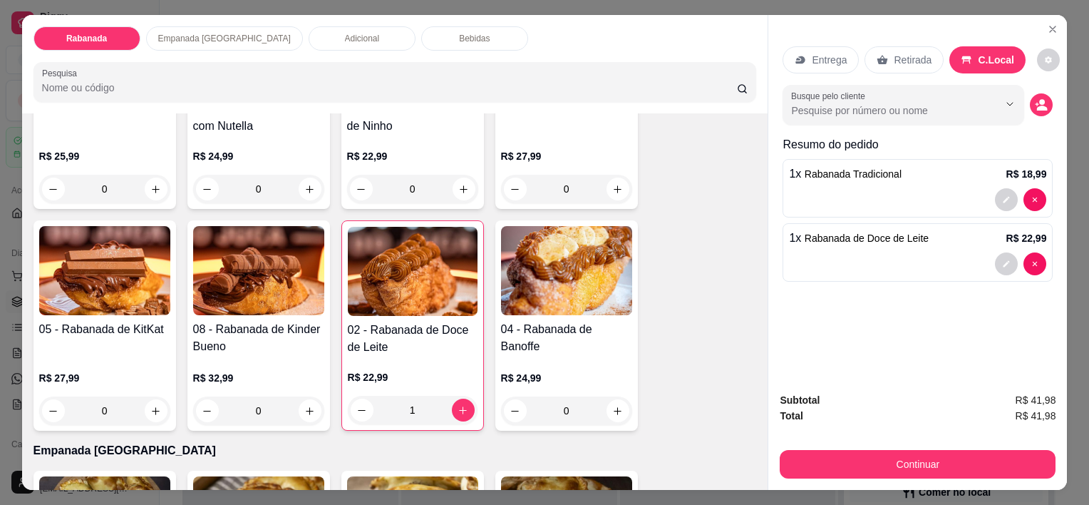
click at [1026, 108] on div "Busque pelo cliente" at bounding box center [917, 105] width 270 height 40
click at [1040, 100] on circle "decrease-product-quantity" at bounding box center [1043, 103] width 6 height 6
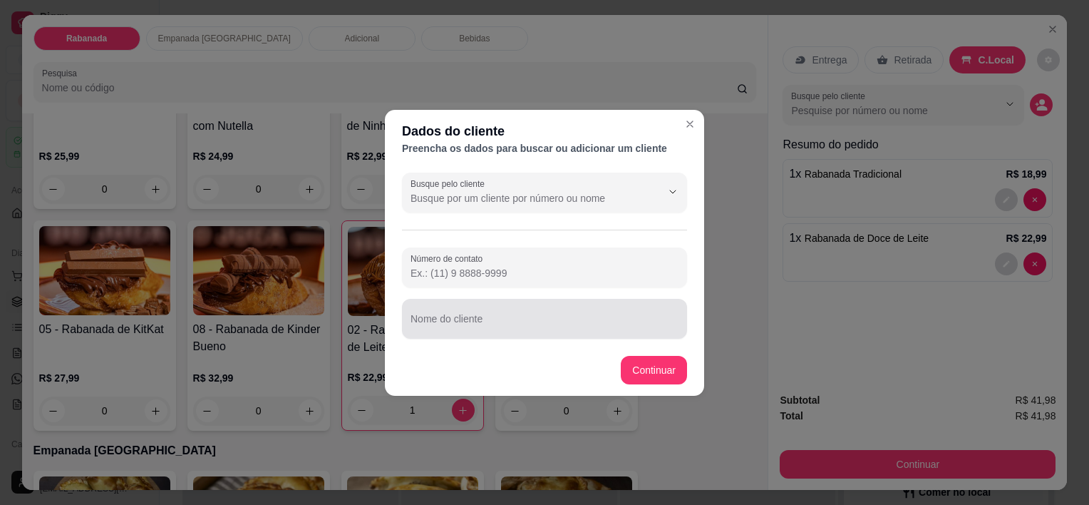
click at [515, 321] on input "Nome do cliente" at bounding box center [544, 324] width 268 height 14
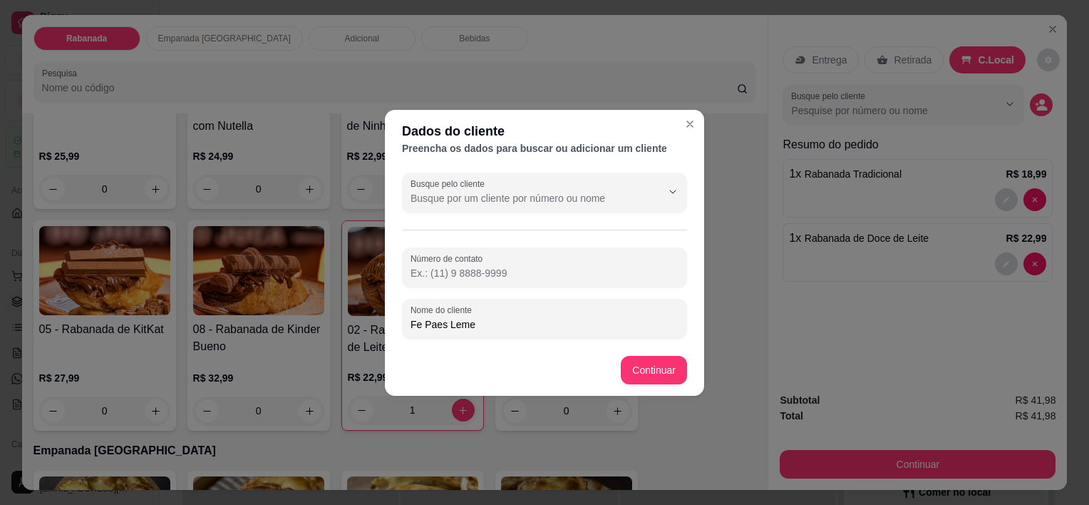
type input "Fe Paes Leme"
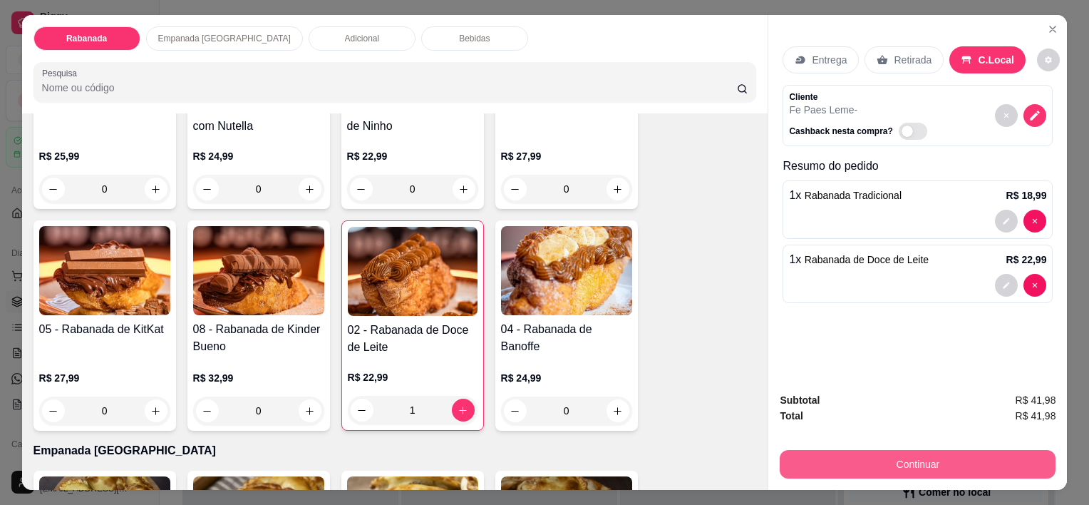
click at [946, 452] on button "Continuar" at bounding box center [918, 464] width 276 height 29
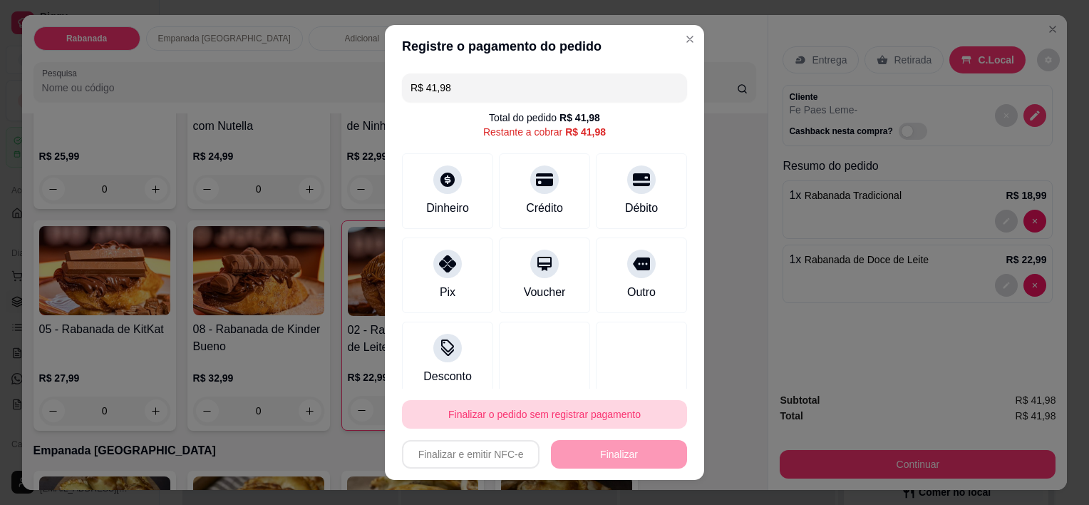
click at [526, 414] on button "Finalizar o pedido sem registrar pagamento" at bounding box center [544, 414] width 285 height 29
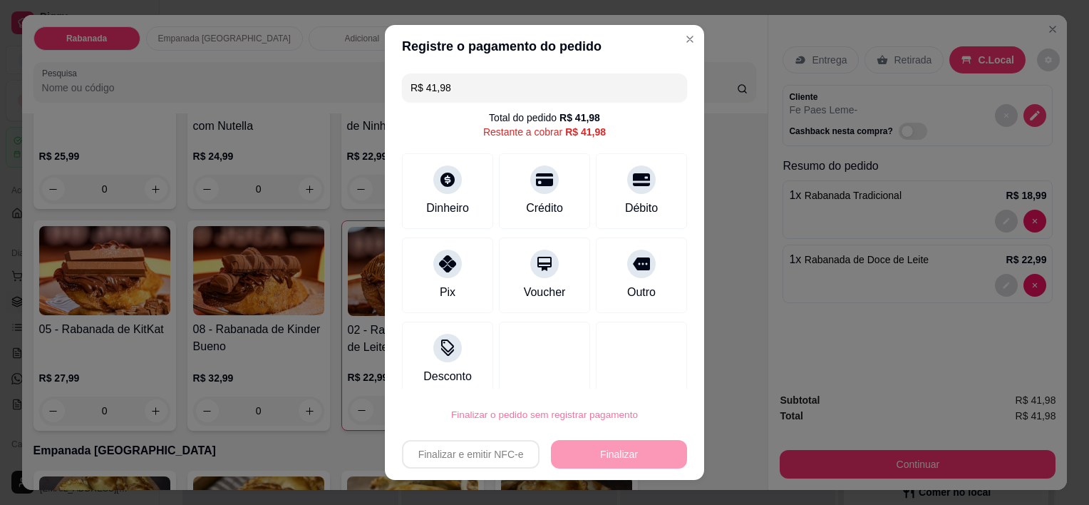
click at [632, 376] on button "Confirmar" at bounding box center [627, 374] width 53 height 22
type input "0"
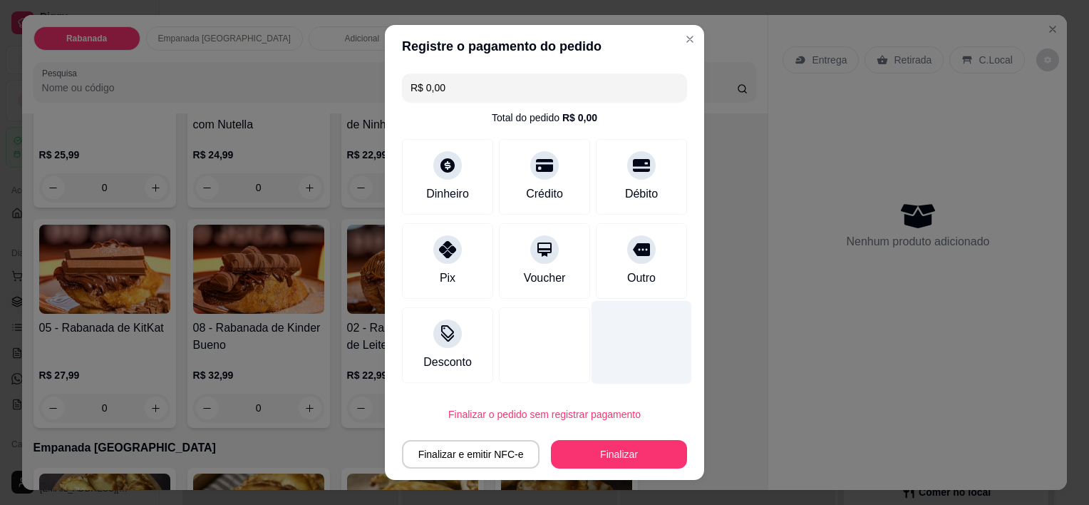
type input "R$ 0,00"
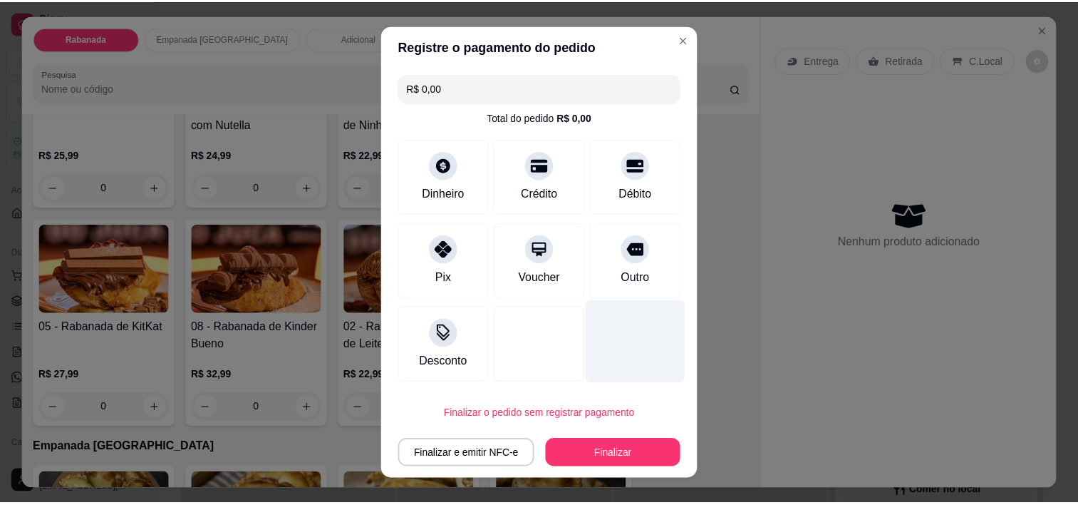
scroll to position [426, 0]
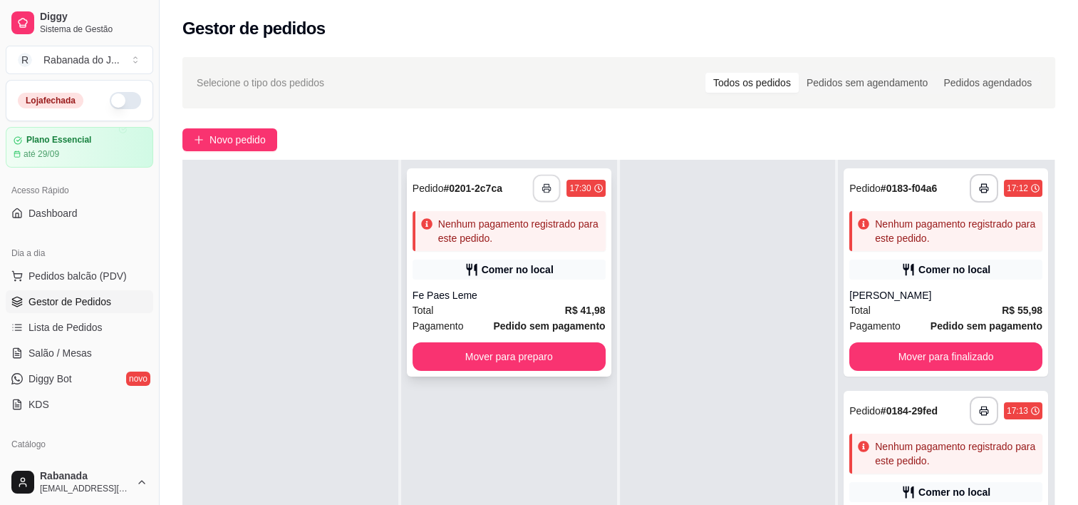
click at [543, 185] on icon "button" at bounding box center [547, 188] width 10 height 10
click at [554, 224] on div "Nenhum pagamento registrado para este pedido." at bounding box center [519, 231] width 162 height 29
click at [541, 195] on button "button" at bounding box center [546, 188] width 29 height 29
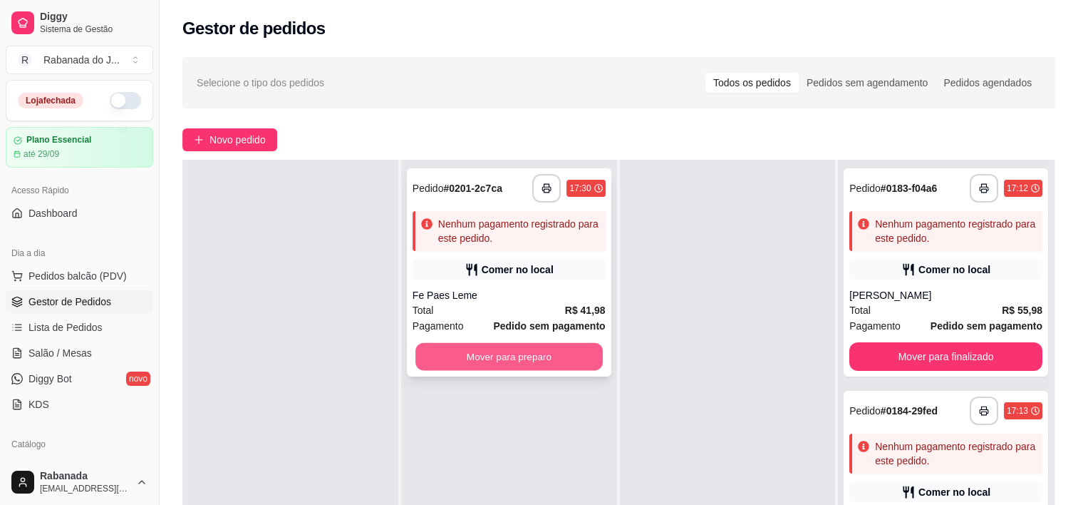
click at [541, 353] on button "Mover para preparo" at bounding box center [508, 357] width 187 height 28
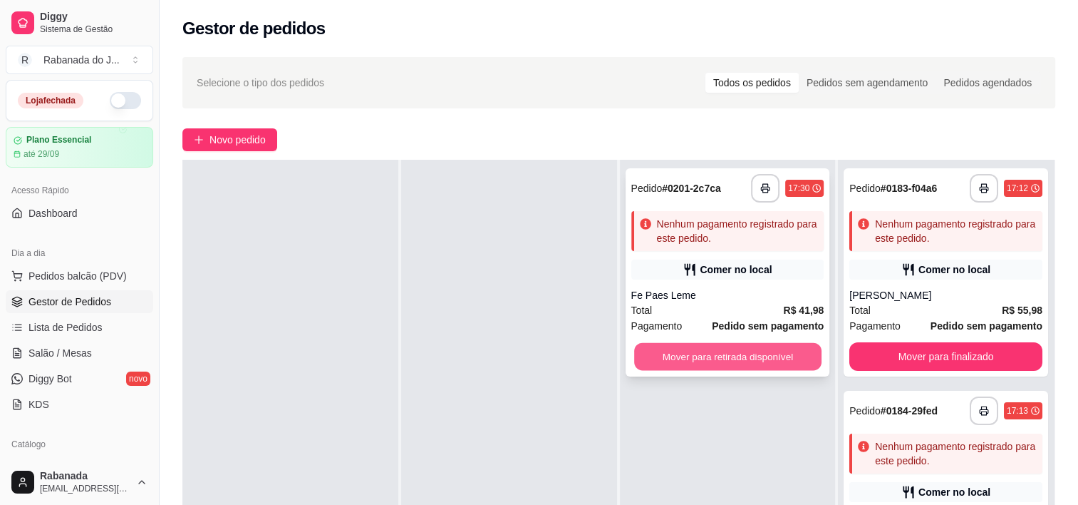
click at [733, 353] on button "Mover para retirada disponível" at bounding box center [727, 357] width 187 height 28
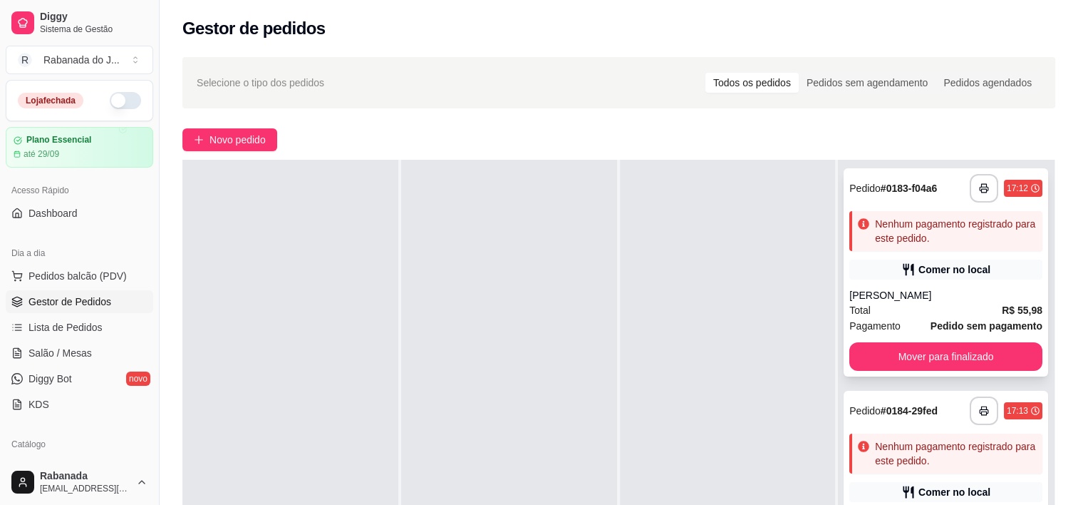
click at [978, 236] on div "Nenhum pagamento registrado para este pedido." at bounding box center [956, 231] width 162 height 29
click at [952, 242] on div "Nenhum pagamento registrado para este pedido." at bounding box center [956, 231] width 162 height 29
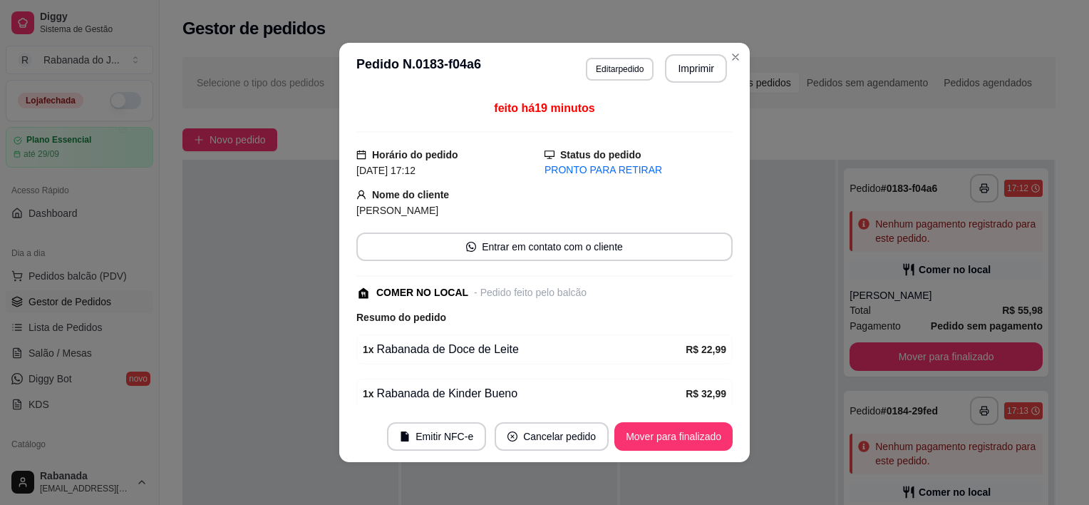
scroll to position [71, 0]
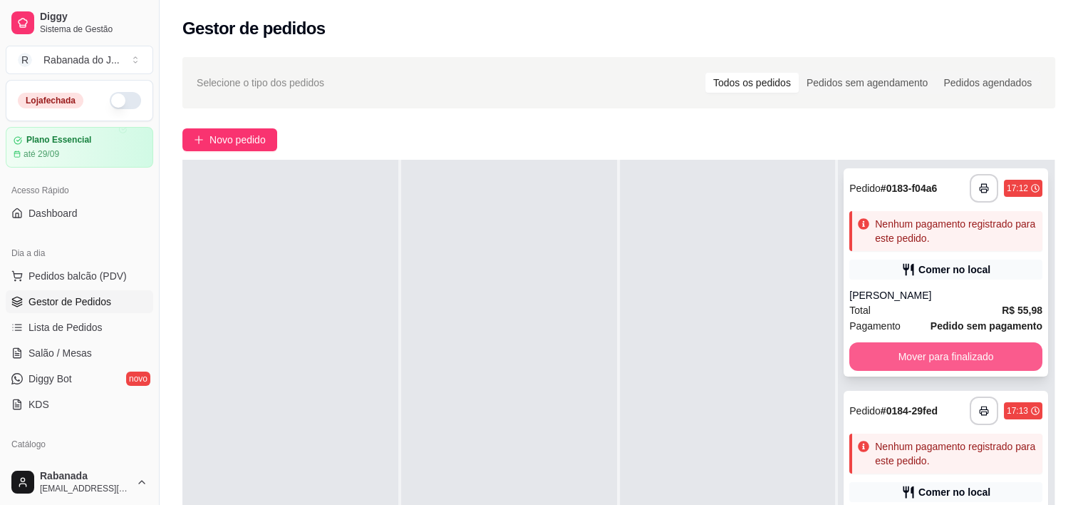
click at [954, 356] on button "Mover para finalizado" at bounding box center [945, 356] width 193 height 29
click at [949, 349] on button "Mover para finalizado" at bounding box center [945, 357] width 187 height 28
click at [938, 301] on div "Gui Barros" at bounding box center [945, 295] width 193 height 14
click at [953, 358] on button "Mover para finalizado" at bounding box center [945, 356] width 193 height 29
click at [905, 295] on div "Dani Bananinha" at bounding box center [945, 295] width 193 height 14
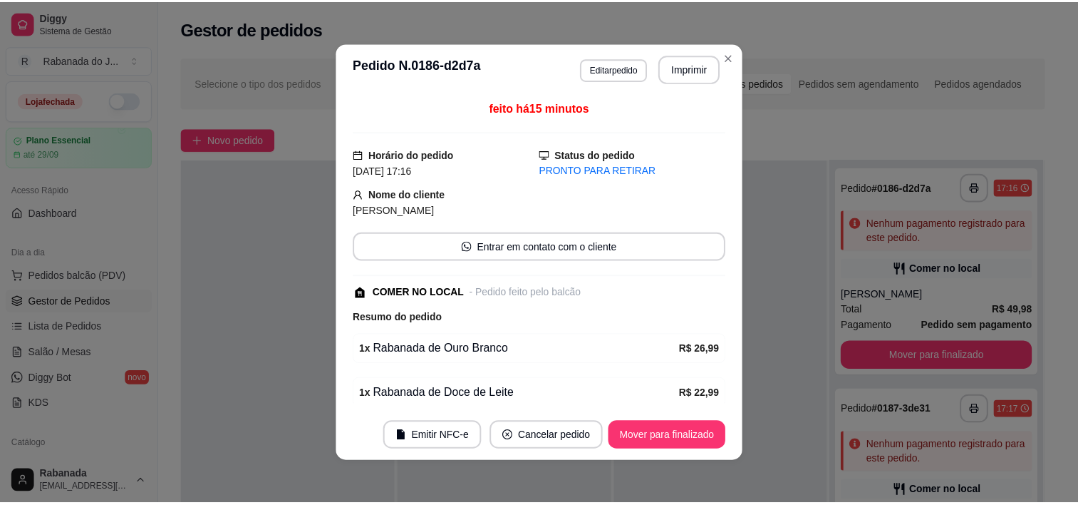
scroll to position [105, 0]
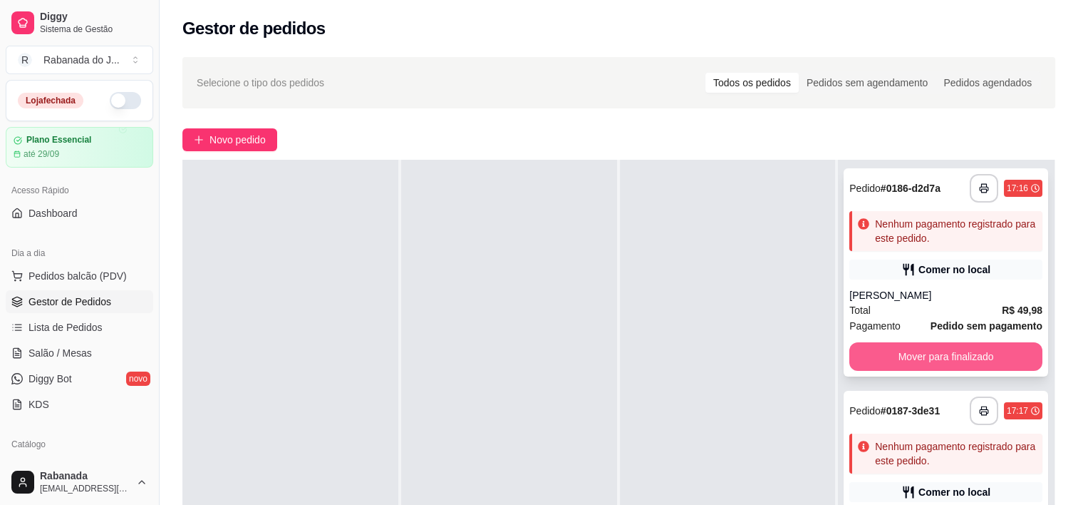
click at [895, 356] on button "Mover para finalizado" at bounding box center [945, 356] width 193 height 29
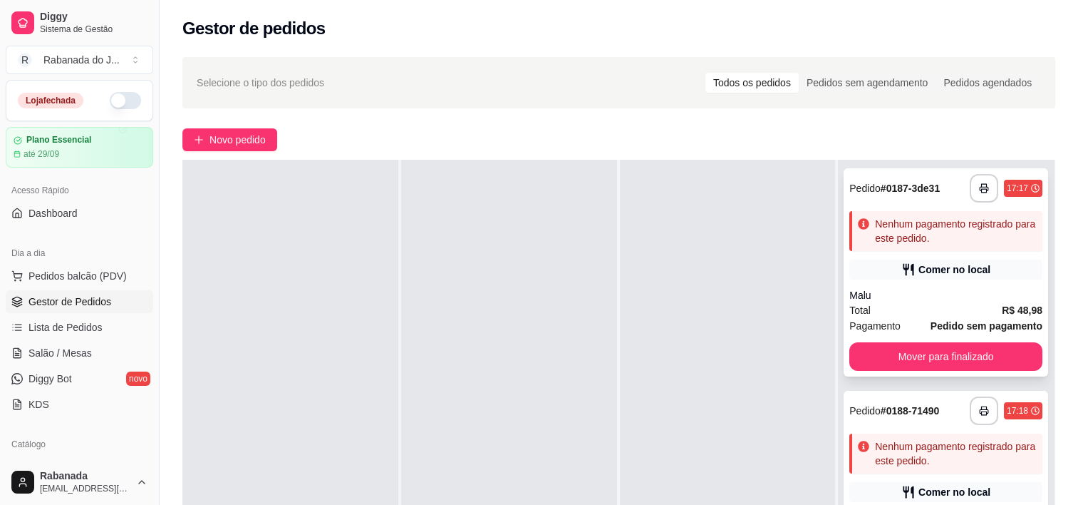
click at [951, 297] on div "Malu" at bounding box center [945, 295] width 193 height 14
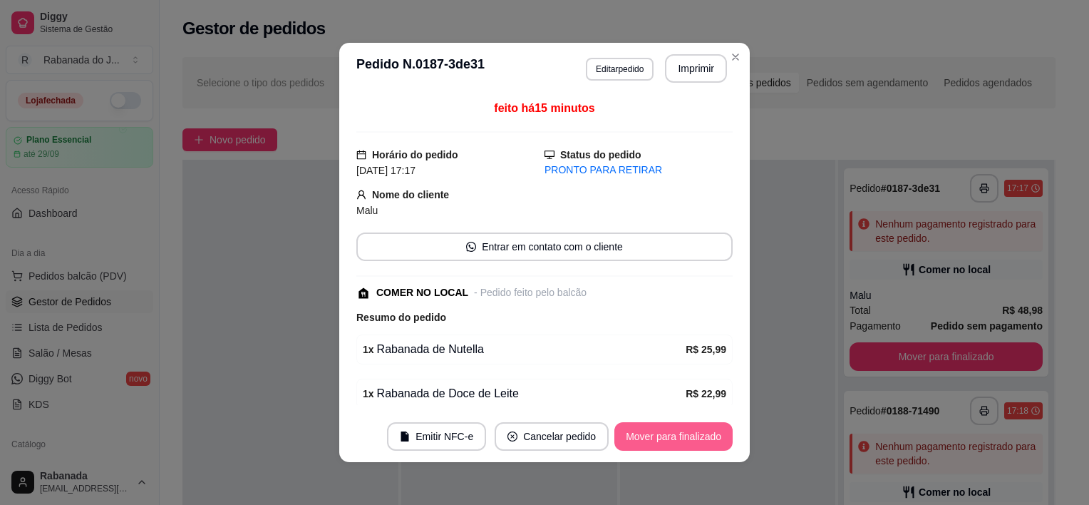
click at [691, 433] on button "Mover para finalizado" at bounding box center [673, 436] width 118 height 29
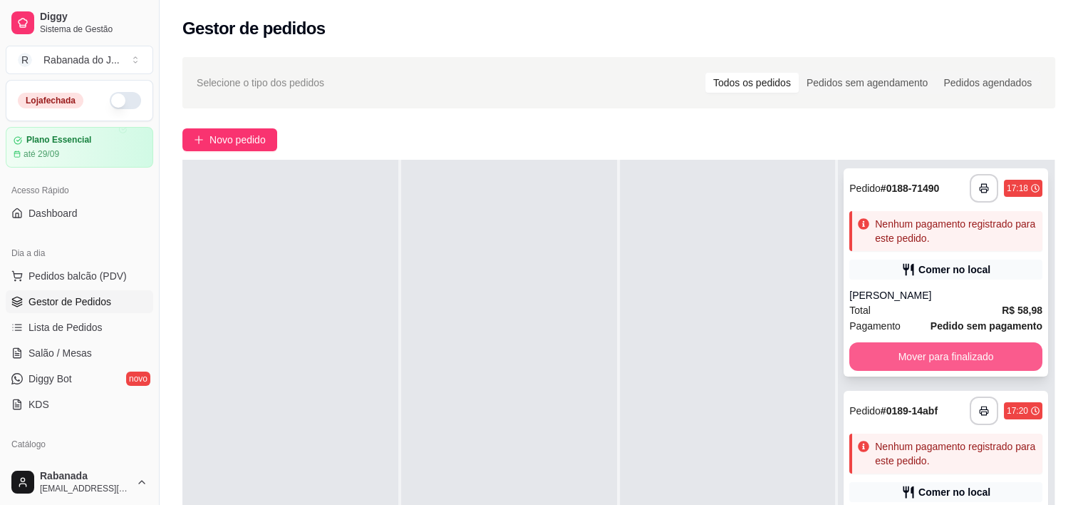
click at [906, 353] on button "Mover para finalizado" at bounding box center [945, 356] width 193 height 29
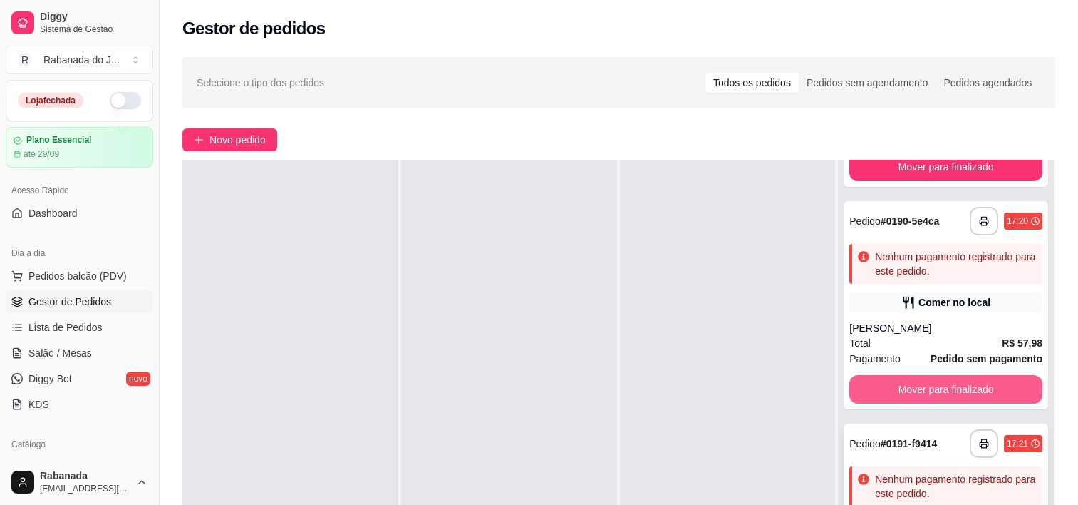
scroll to position [214, 0]
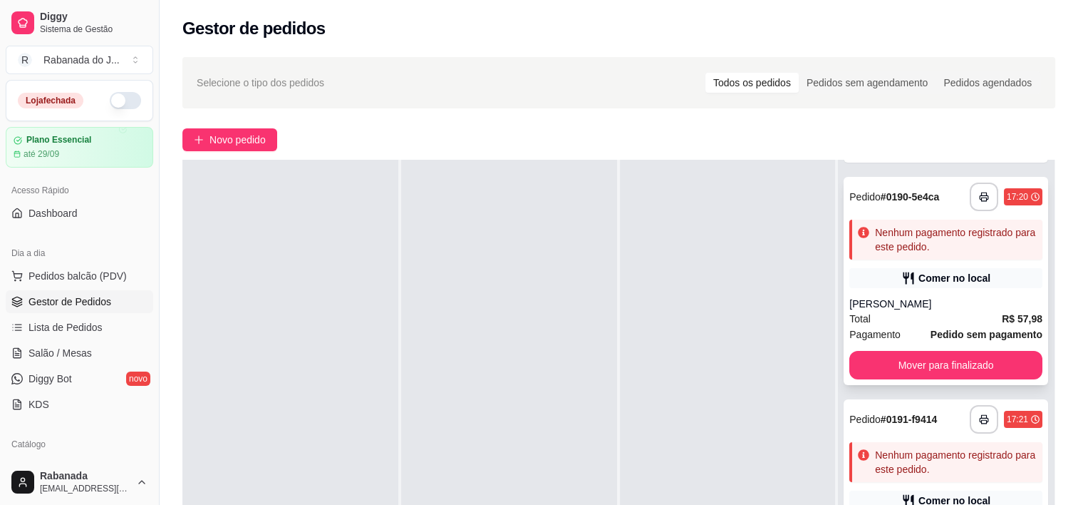
click at [894, 333] on div "Pagamento Pedido sem pagamento" at bounding box center [945, 334] width 193 height 16
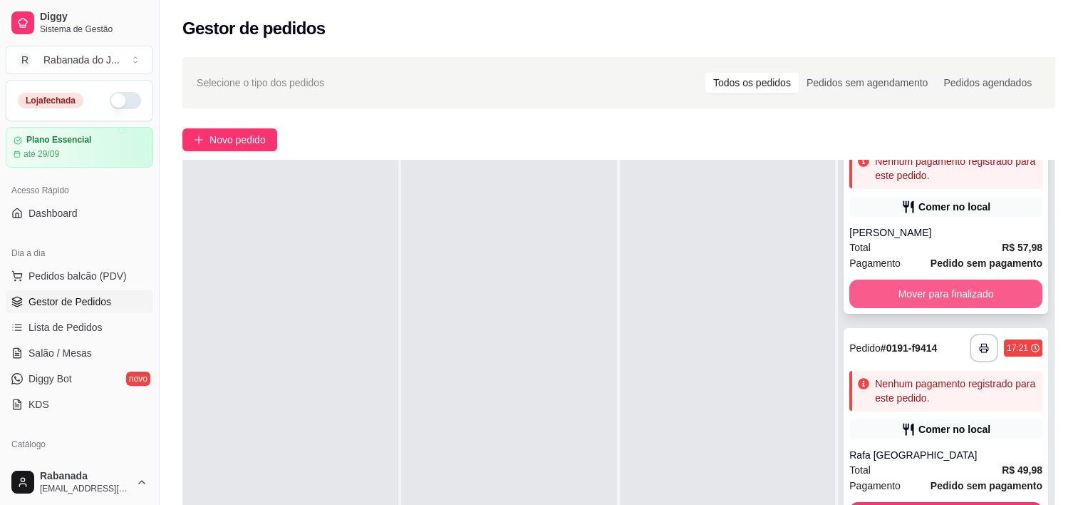
click at [889, 290] on button "Mover para finalizado" at bounding box center [945, 293] width 193 height 29
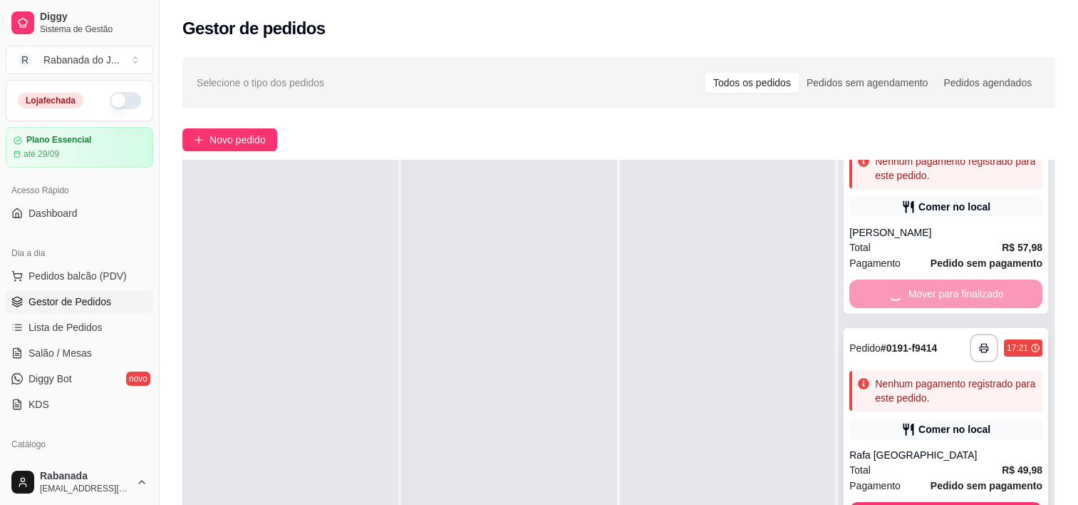
scroll to position [63, 0]
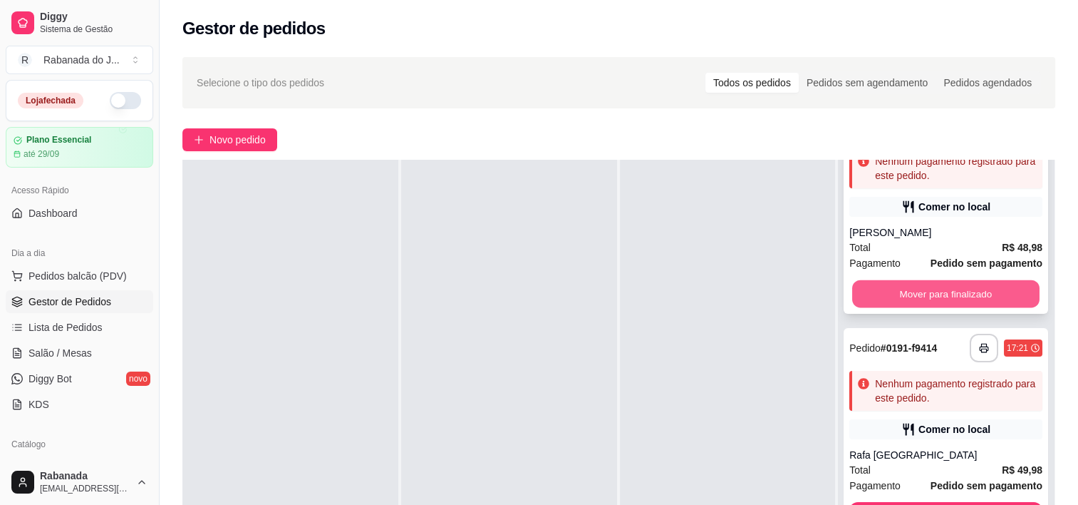
click at [946, 292] on button "Mover para finalizado" at bounding box center [945, 294] width 187 height 28
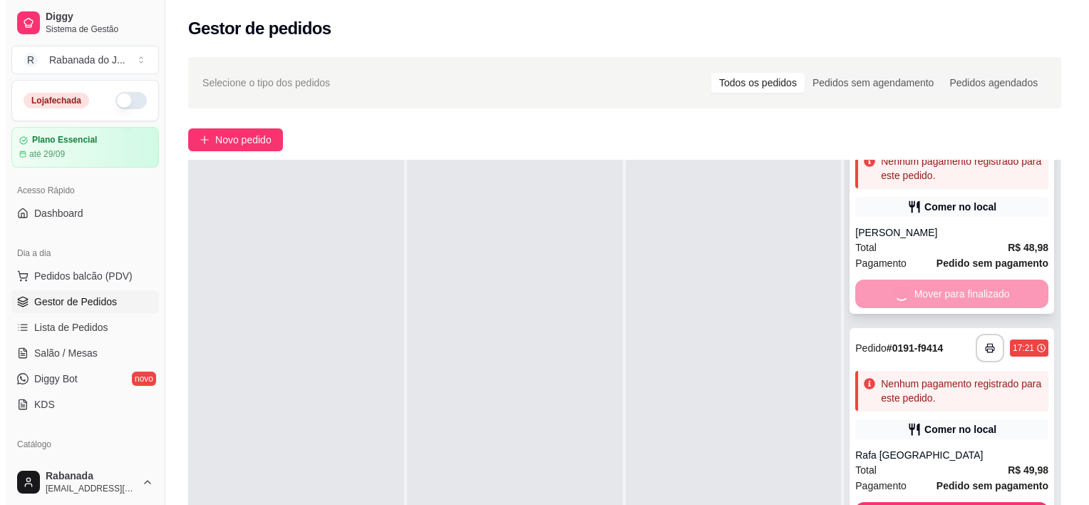
scroll to position [0, 0]
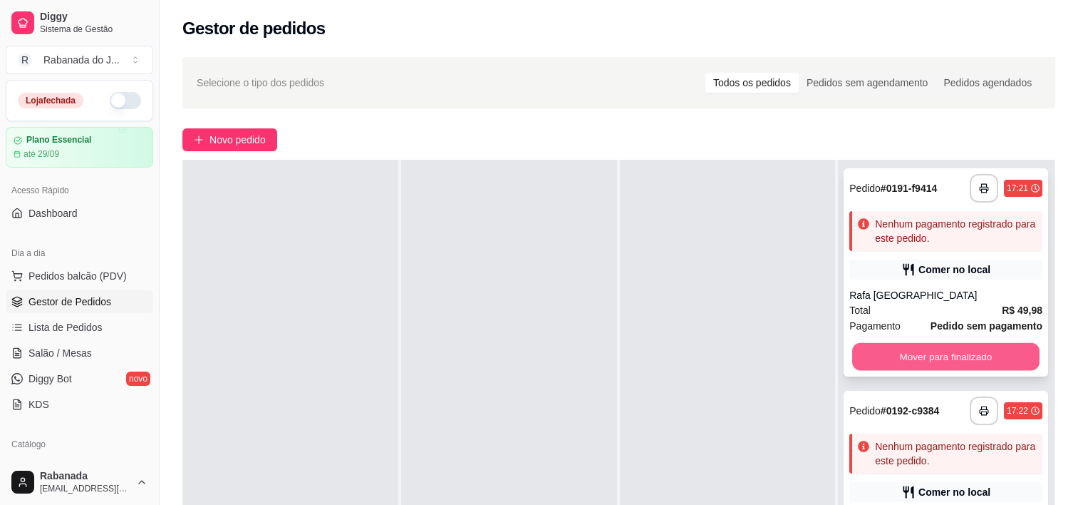
click at [941, 353] on button "Mover para finalizado" at bounding box center [945, 357] width 187 height 28
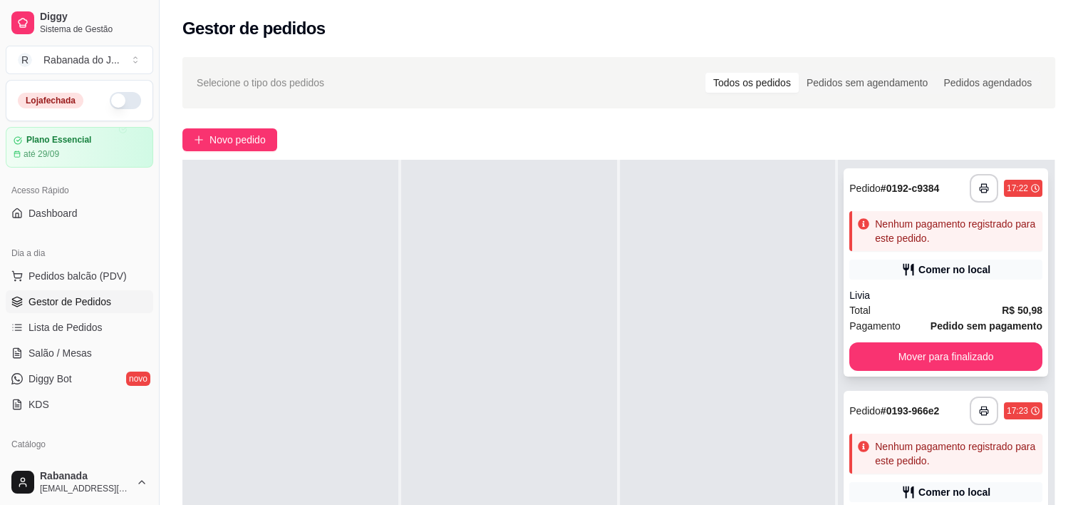
click at [916, 314] on div "Total R$ 50,98" at bounding box center [945, 310] width 193 height 16
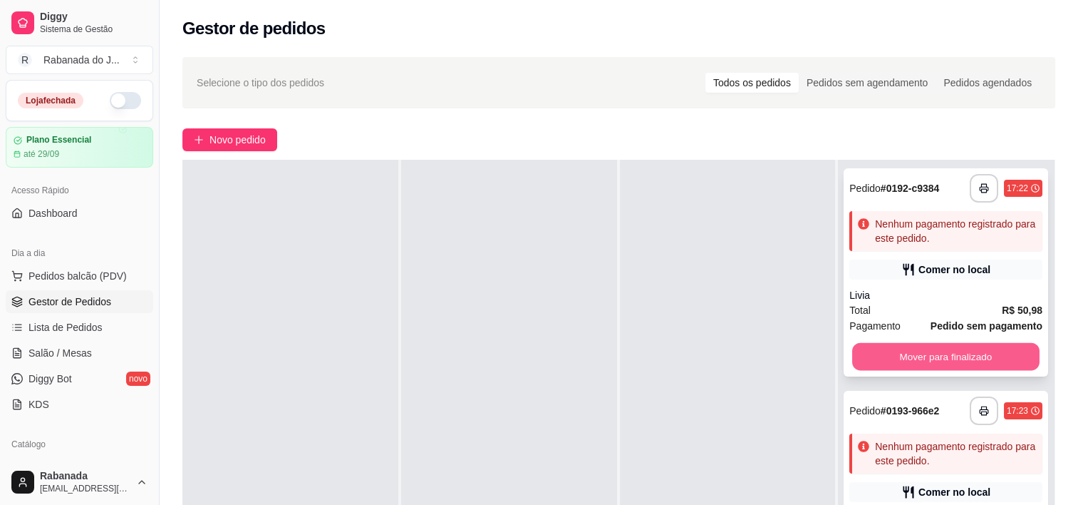
click at [964, 346] on button "Mover para finalizado" at bounding box center [945, 357] width 187 height 28
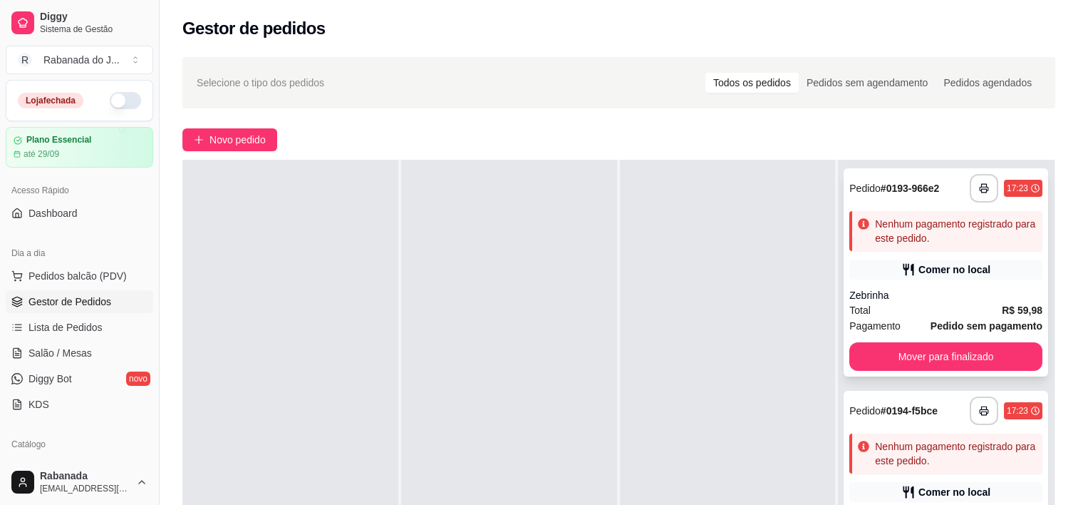
click at [916, 279] on div "**********" at bounding box center [946, 272] width 205 height 208
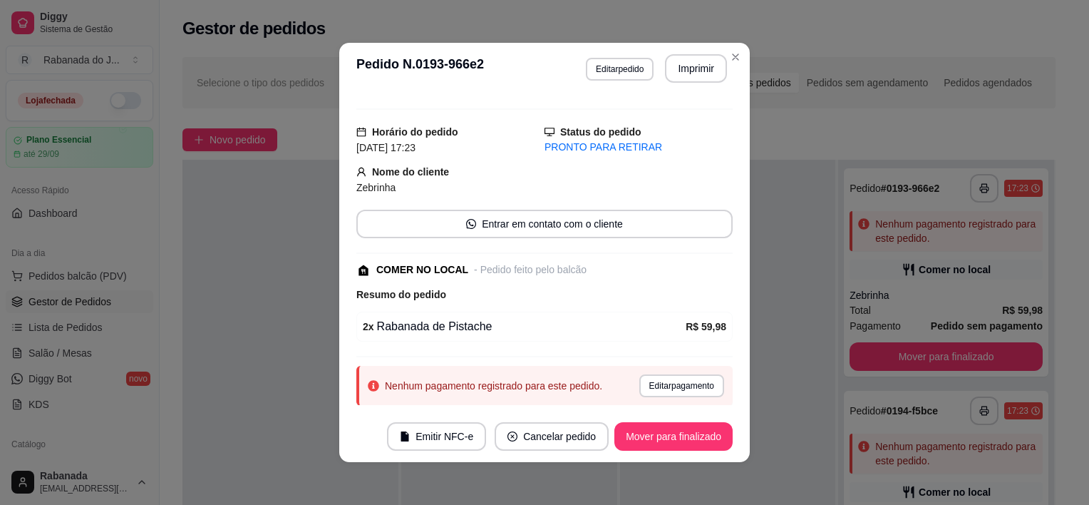
scroll to position [62, 0]
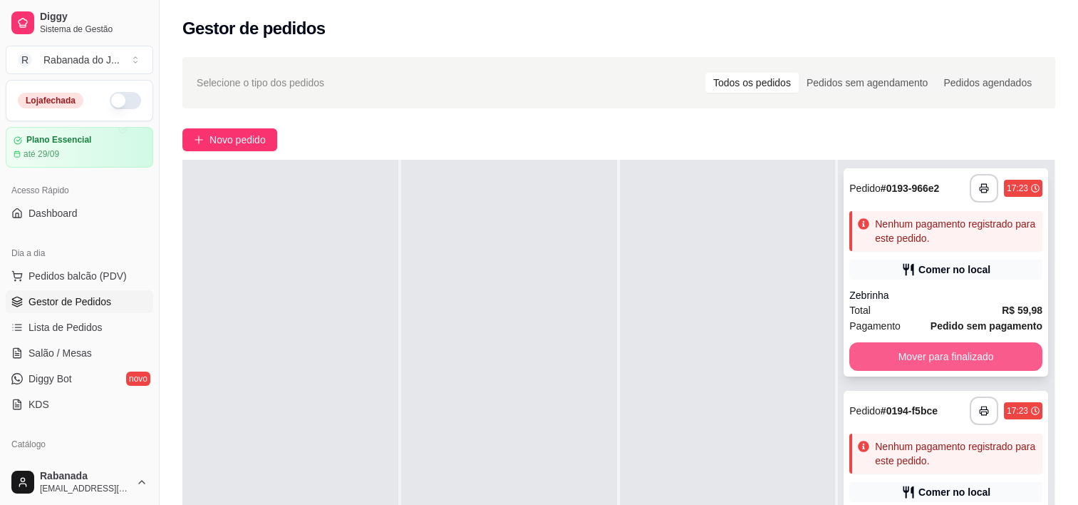
click at [924, 348] on button "Mover para finalizado" at bounding box center [945, 356] width 193 height 29
click at [944, 323] on strong "Pedido sem pagamento" at bounding box center [987, 325] width 112 height 11
click at [953, 356] on button "Mover para finalizado" at bounding box center [945, 357] width 187 height 28
click at [921, 334] on div "**********" at bounding box center [946, 272] width 205 height 208
click at [925, 356] on button "Mover para finalizado" at bounding box center [945, 356] width 193 height 29
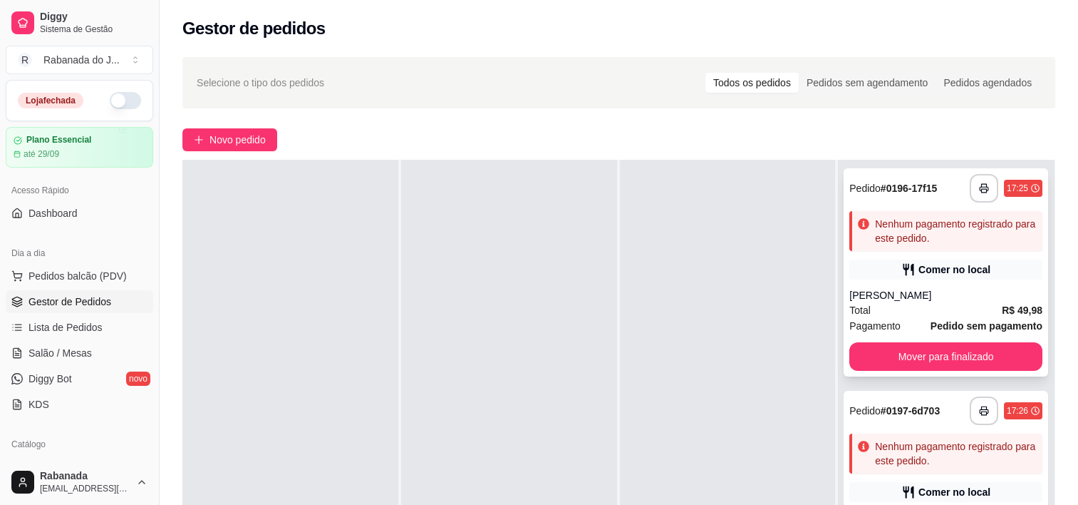
click at [937, 316] on div "Total R$ 49,98" at bounding box center [945, 310] width 193 height 16
click at [953, 350] on button "Mover para finalizado" at bounding box center [945, 356] width 193 height 29
click at [941, 320] on strong "Pedido sem pagamento" at bounding box center [987, 325] width 112 height 11
click at [966, 360] on button "Mover para finalizado" at bounding box center [945, 356] width 193 height 29
click at [915, 293] on div "Hosana" at bounding box center [945, 295] width 193 height 14
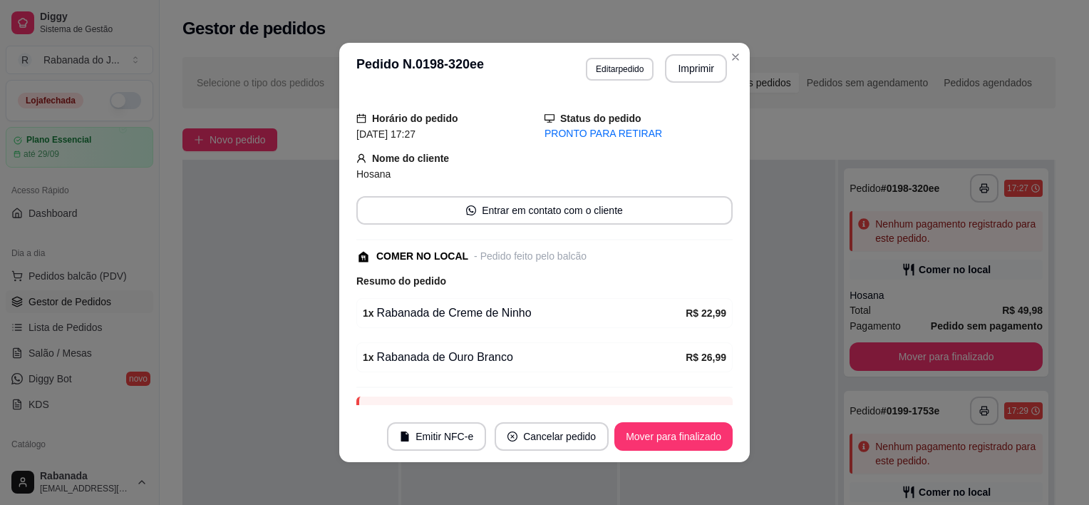
scroll to position [71, 0]
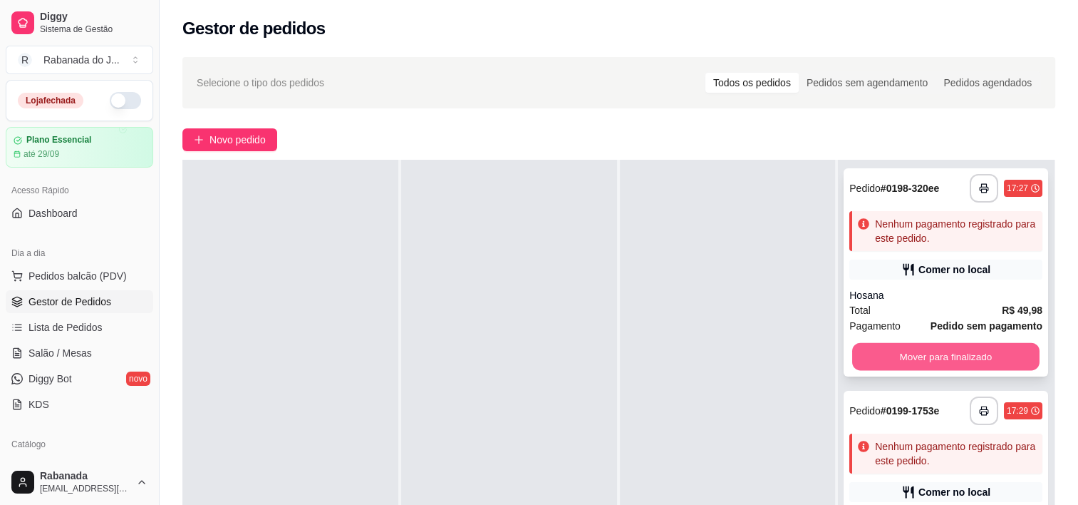
click at [945, 348] on button "Mover para finalizado" at bounding box center [945, 357] width 187 height 28
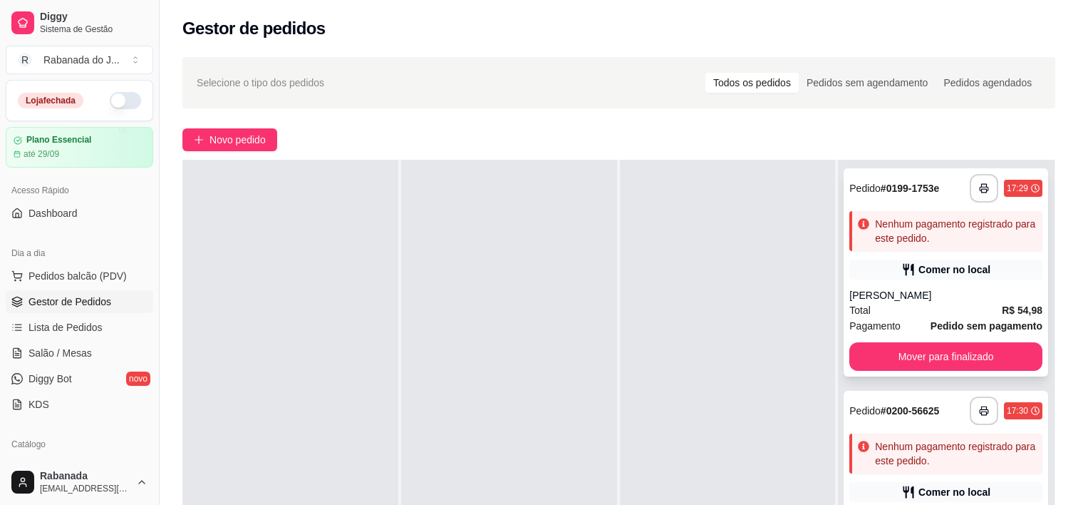
click at [944, 305] on div "Total R$ 54,98" at bounding box center [945, 310] width 193 height 16
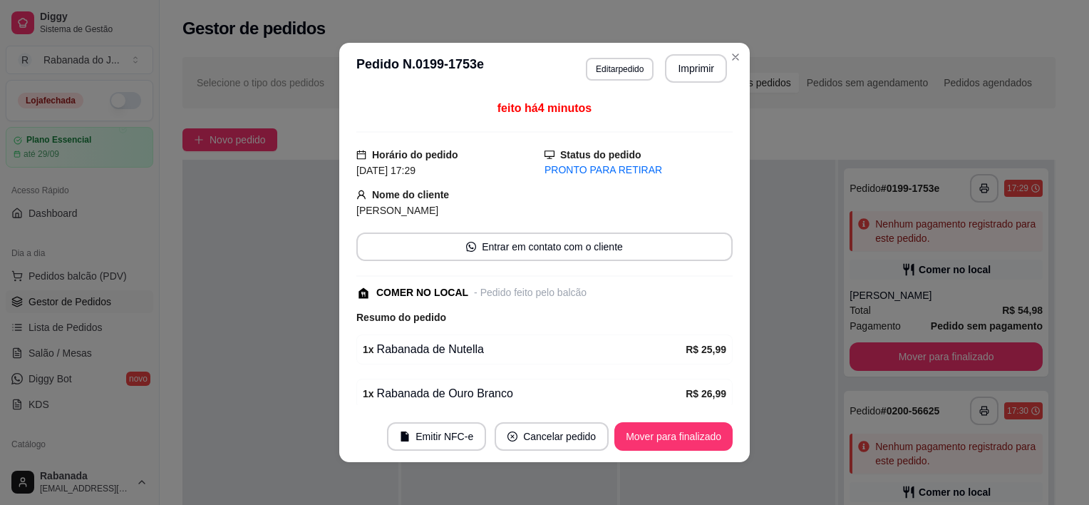
scroll to position [187, 0]
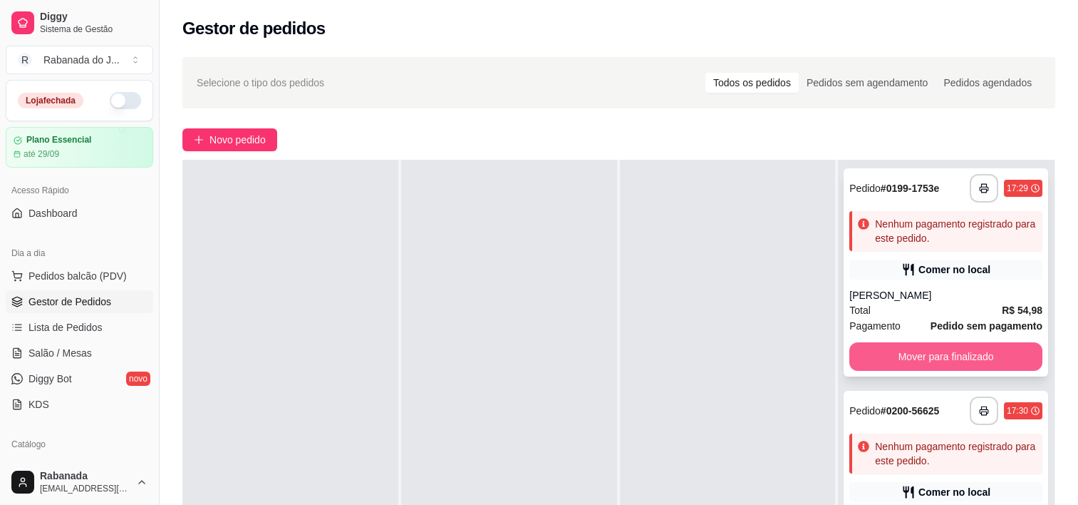
click at [941, 351] on button "Mover para finalizado" at bounding box center [945, 356] width 193 height 29
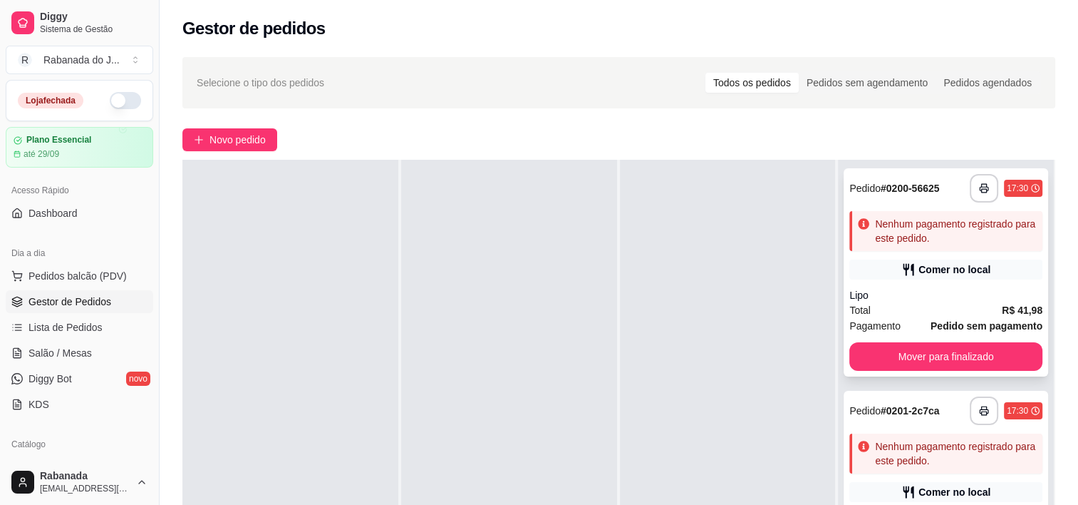
click at [918, 322] on div "Pagamento Pedido sem pagamento" at bounding box center [945, 326] width 193 height 16
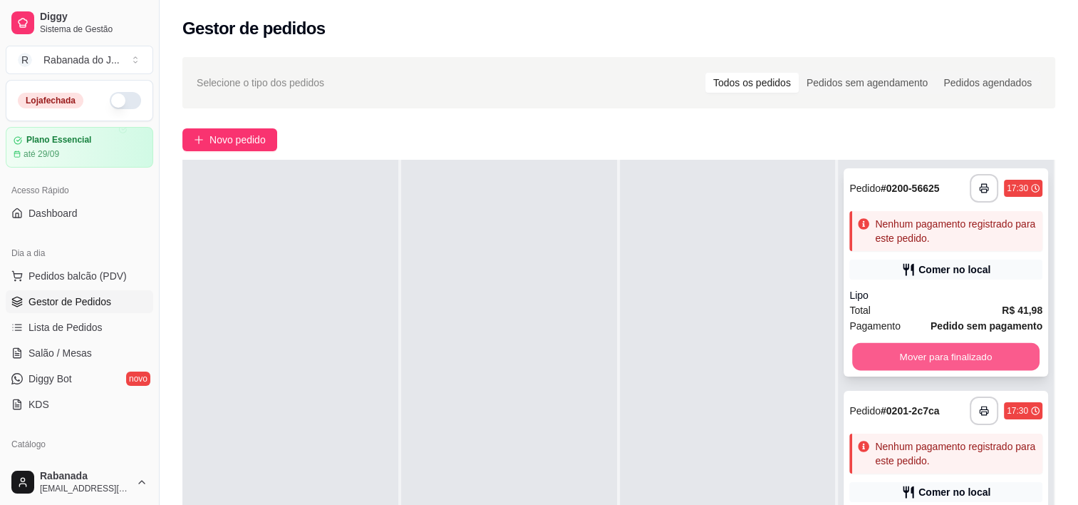
click at [951, 354] on button "Mover para finalizado" at bounding box center [945, 357] width 187 height 28
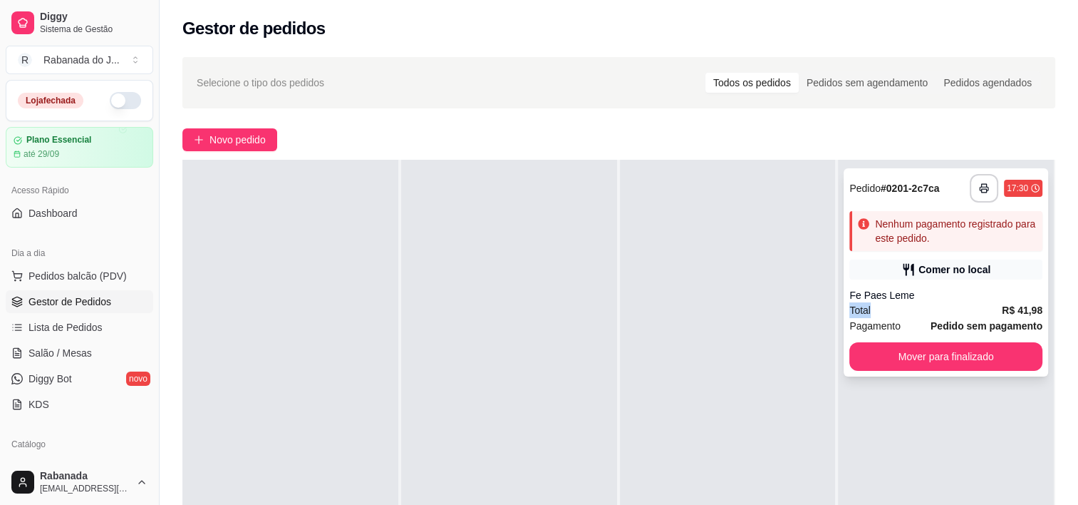
click at [923, 304] on div "**********" at bounding box center [946, 272] width 205 height 208
click at [956, 354] on button "Mover para finalizado" at bounding box center [945, 356] width 193 height 29
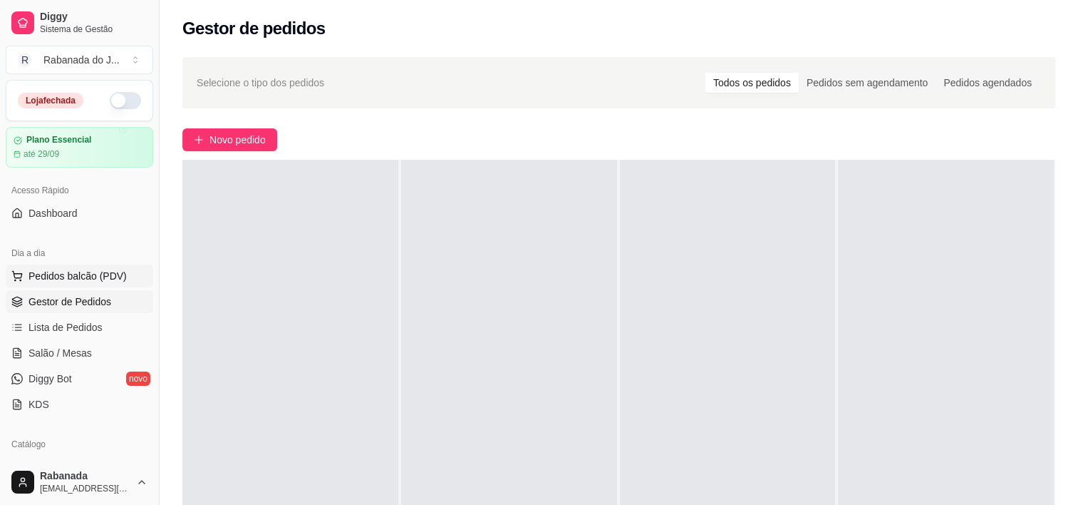
click at [83, 275] on span "Pedidos balcão (PDV)" at bounding box center [78, 276] width 98 height 14
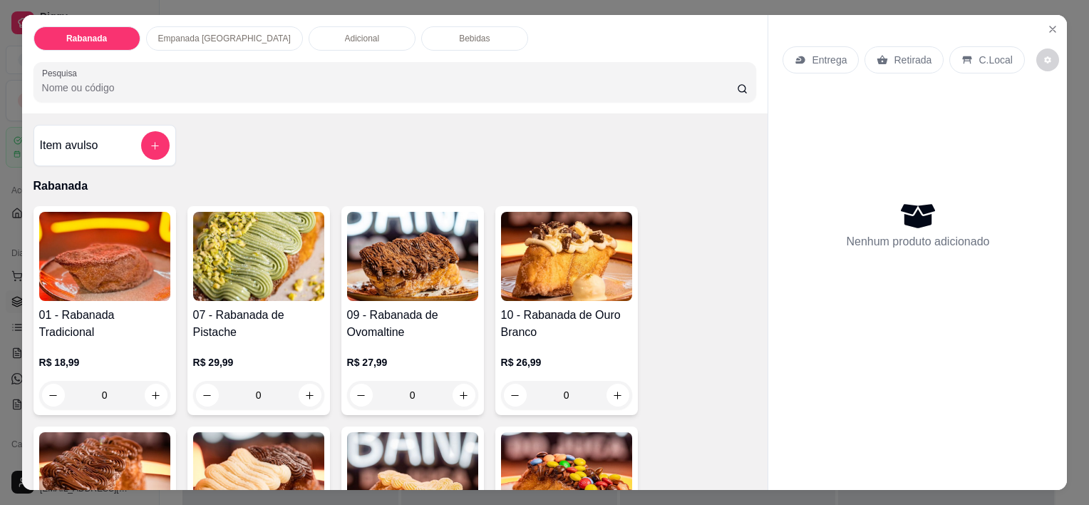
click at [174, 33] on p "Empanada Argentina" at bounding box center [224, 38] width 133 height 11
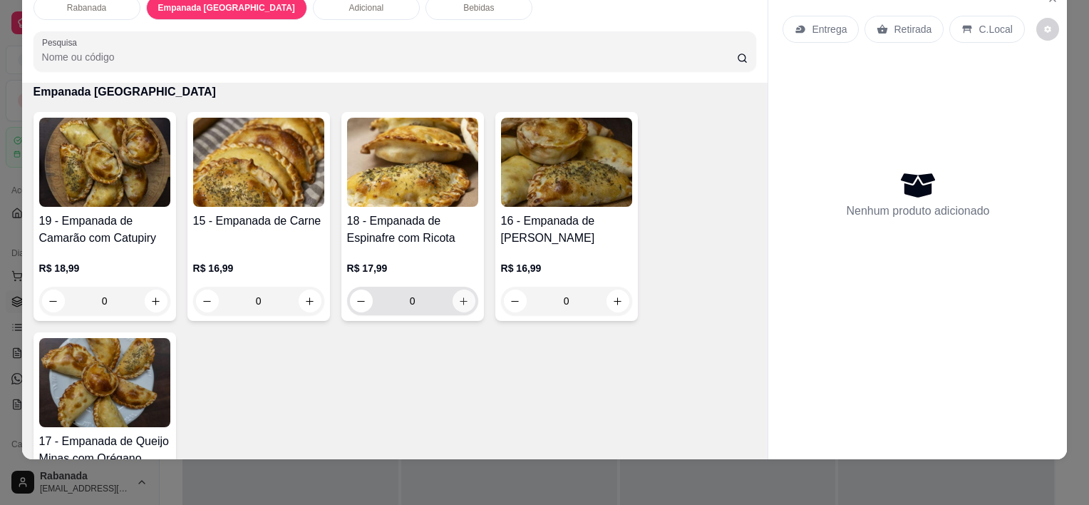
click at [458, 296] on icon "increase-product-quantity" at bounding box center [463, 301] width 11 height 11
type input "1"
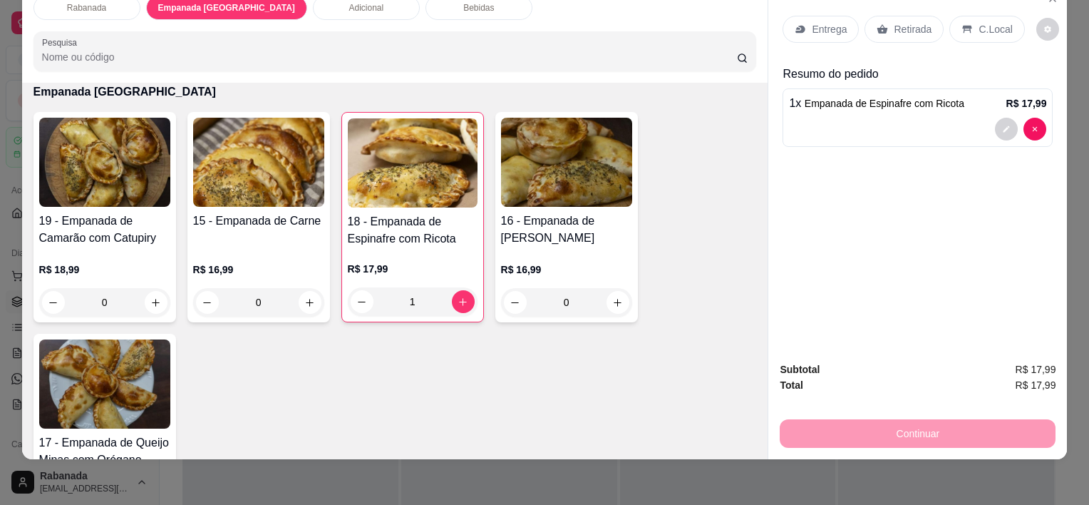
scroll to position [824, 0]
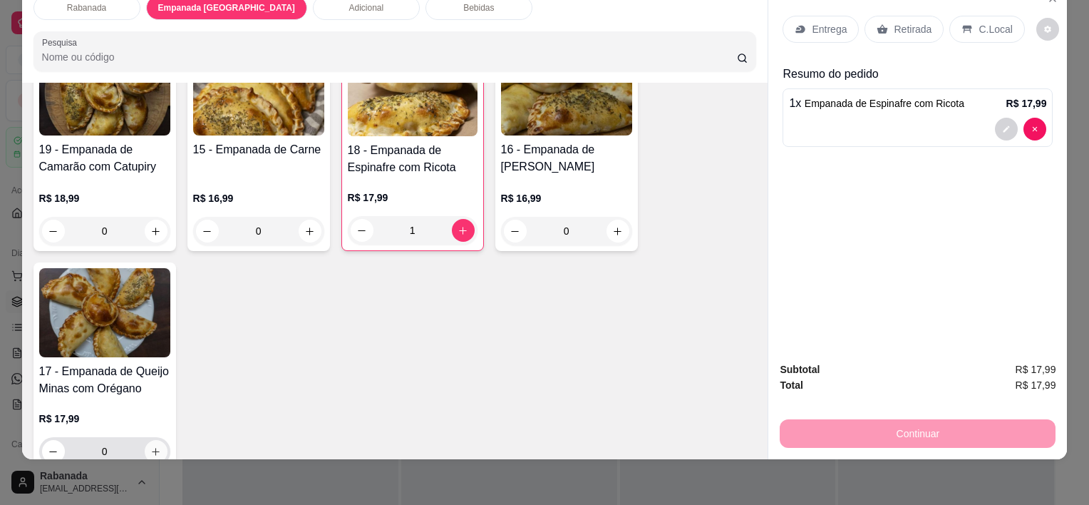
click at [149, 440] on button "increase-product-quantity" at bounding box center [156, 451] width 23 height 23
type input "1"
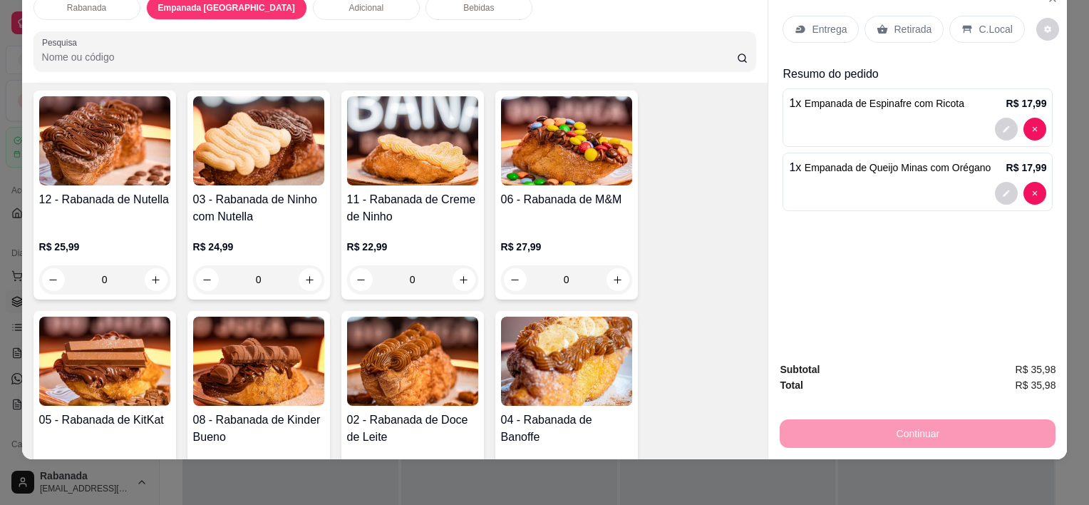
scroll to position [296, 0]
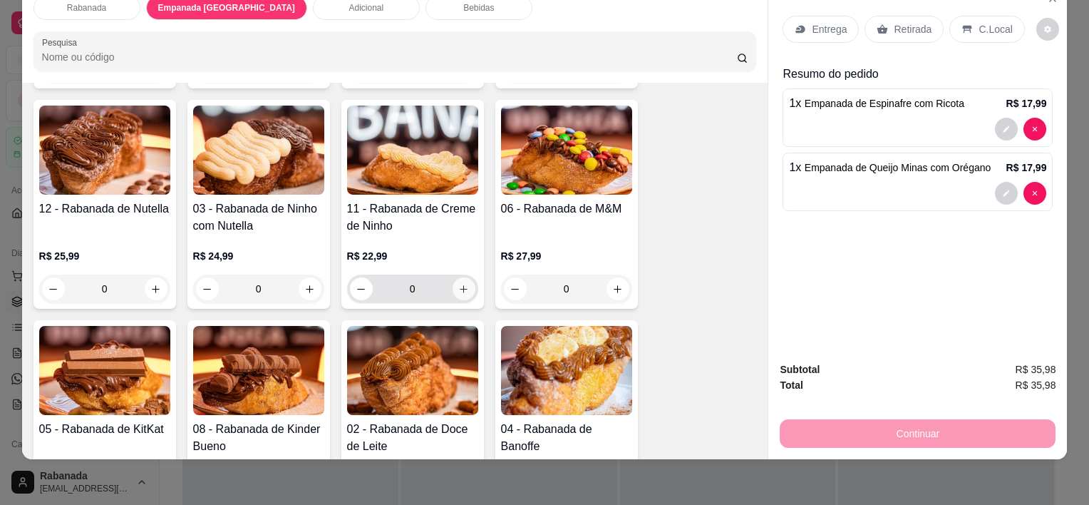
click at [460, 284] on button "increase-product-quantity" at bounding box center [464, 288] width 23 height 23
type input "1"
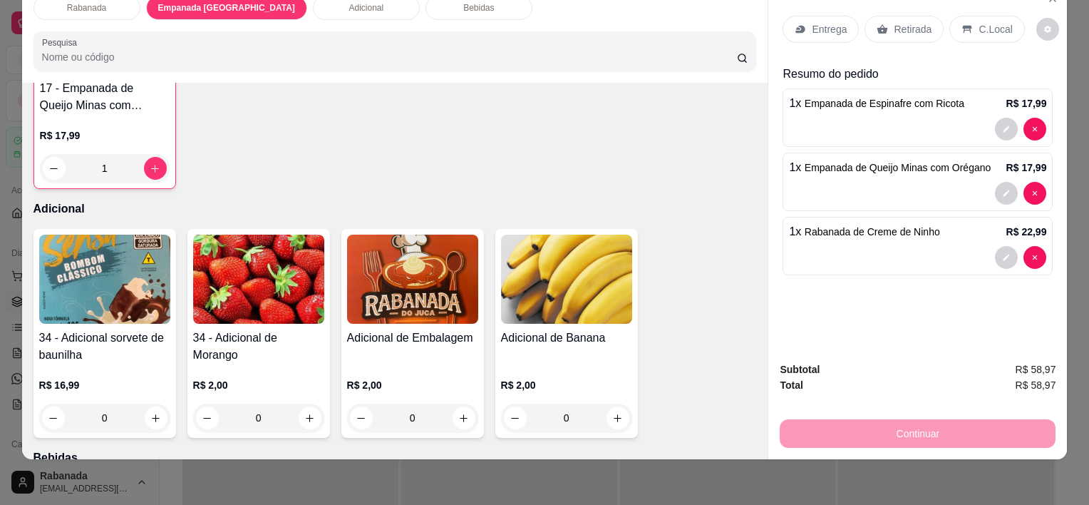
scroll to position [1293, 0]
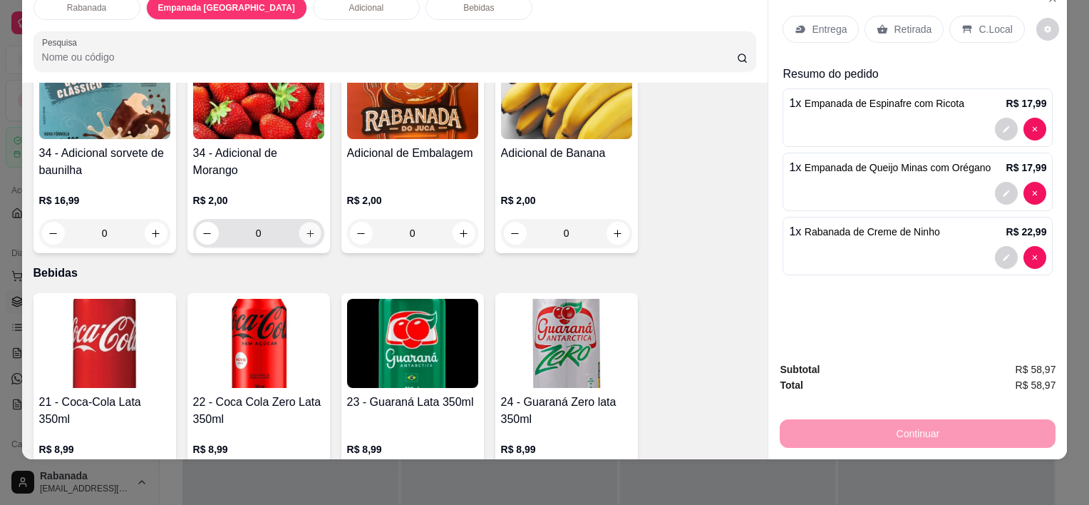
click at [309, 228] on icon "increase-product-quantity" at bounding box center [309, 233] width 11 height 11
type input "1"
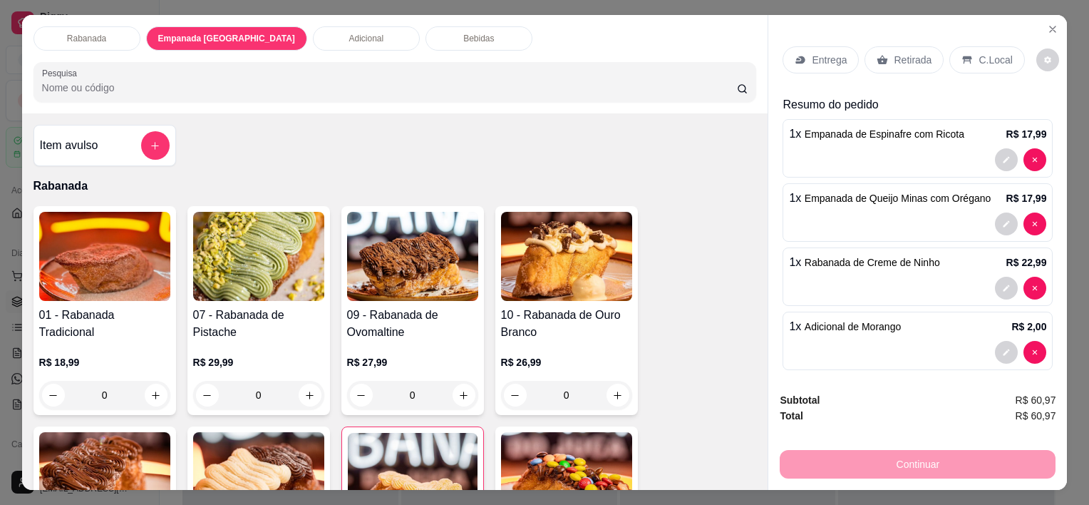
scroll to position [0, 0]
drag, startPoint x: 393, startPoint y: 34, endPoint x: 393, endPoint y: 27, distance: 7.2
click at [425, 34] on div "Bebidas" at bounding box center [478, 38] width 107 height 24
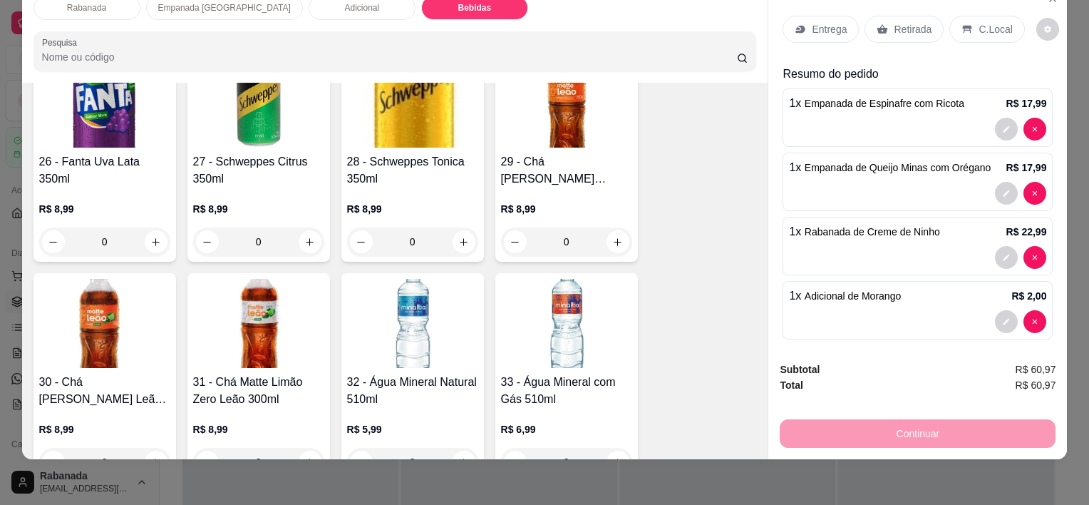
scroll to position [1903, 0]
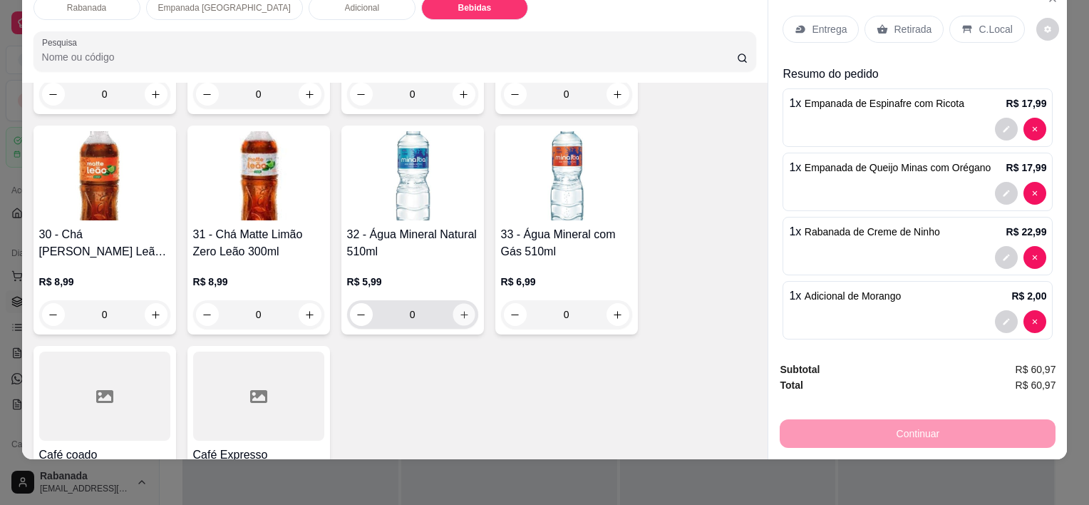
click at [458, 309] on icon "increase-product-quantity" at bounding box center [463, 314] width 11 height 11
type input "1"
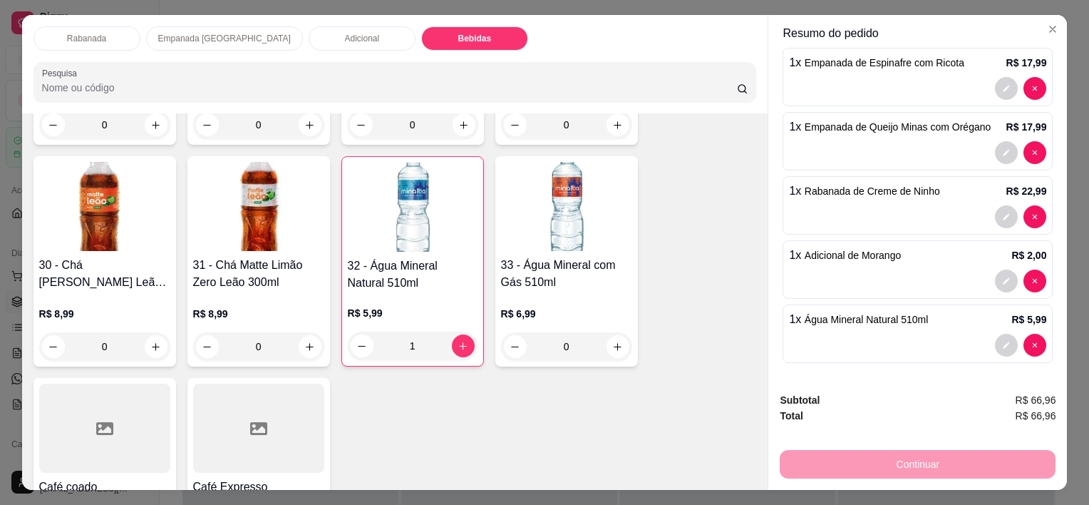
scroll to position [0, 0]
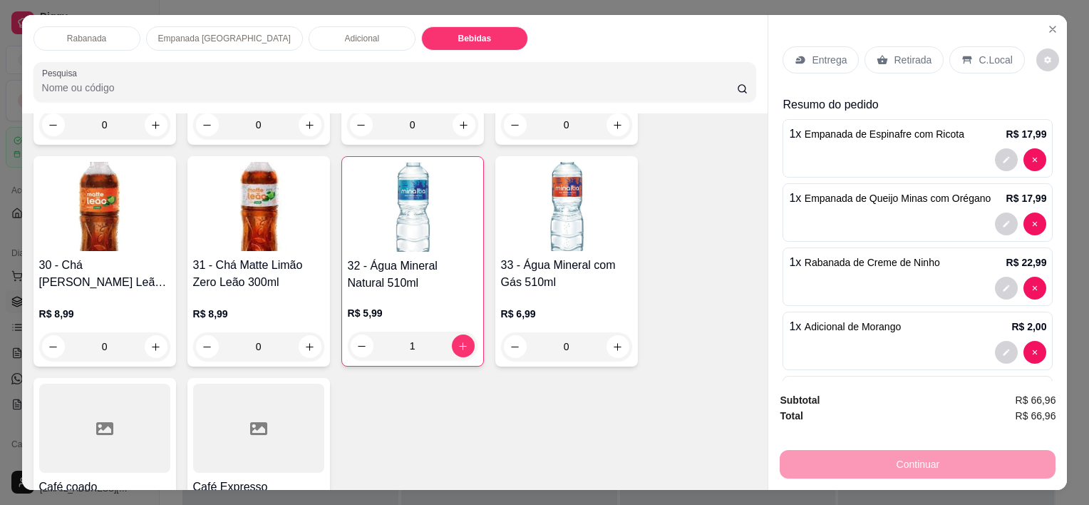
click at [985, 53] on p "C.Local" at bounding box center [994, 60] width 33 height 14
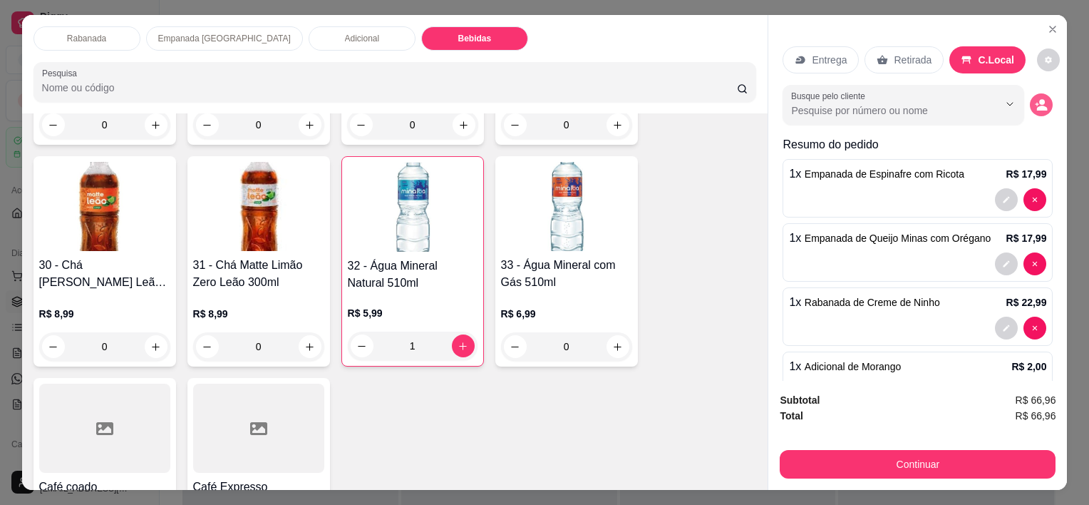
click at [1035, 105] on icon "decrease-product-quantity" at bounding box center [1041, 104] width 13 height 13
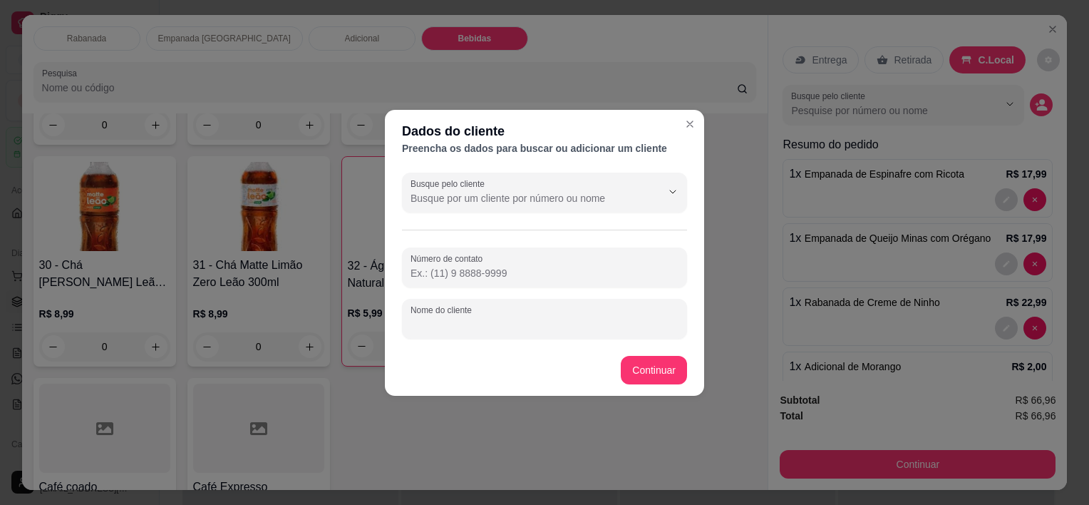
click at [552, 318] on input "Nome do cliente" at bounding box center [544, 324] width 268 height 14
type input "Graciele"
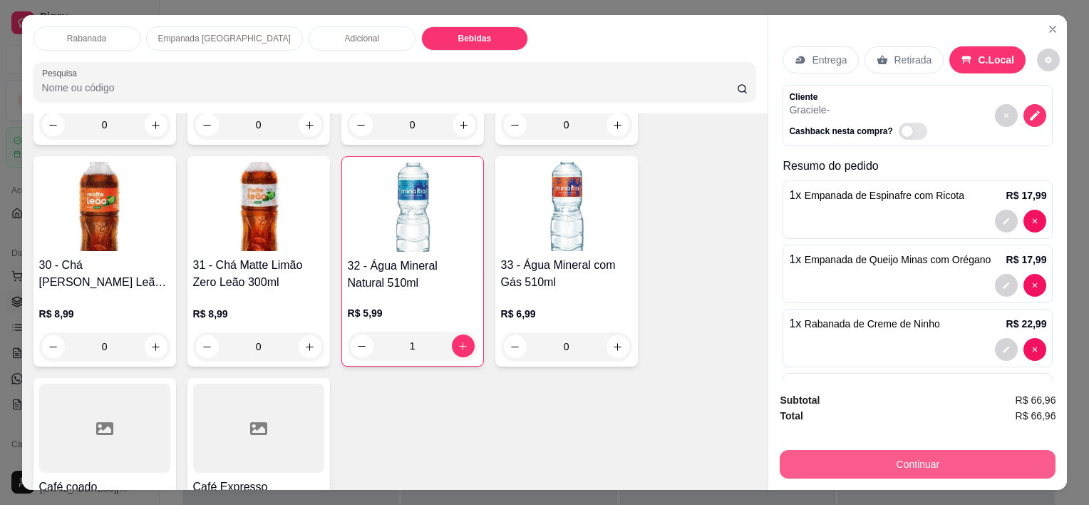
click at [936, 458] on button "Continuar" at bounding box center [918, 464] width 276 height 29
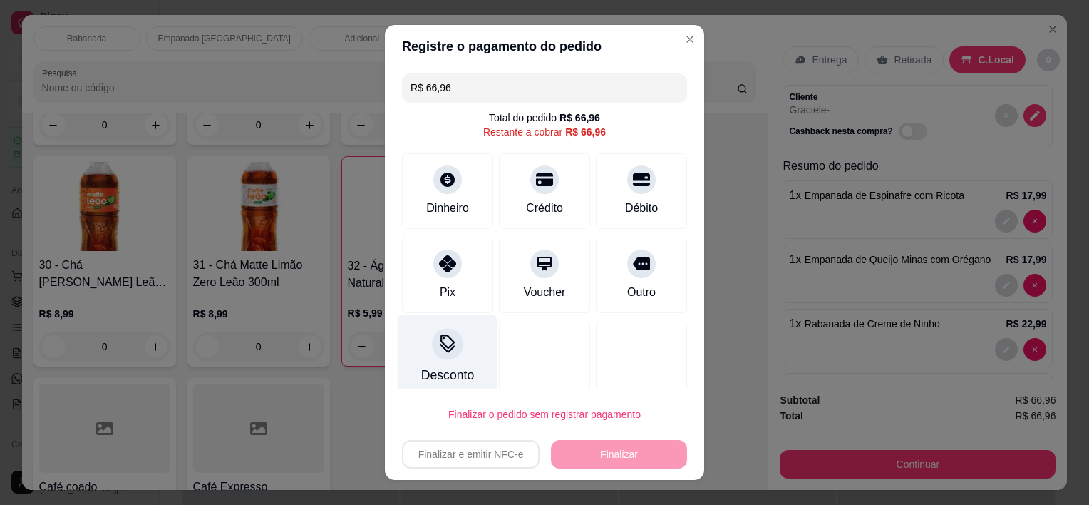
click at [434, 353] on div at bounding box center [447, 344] width 31 height 31
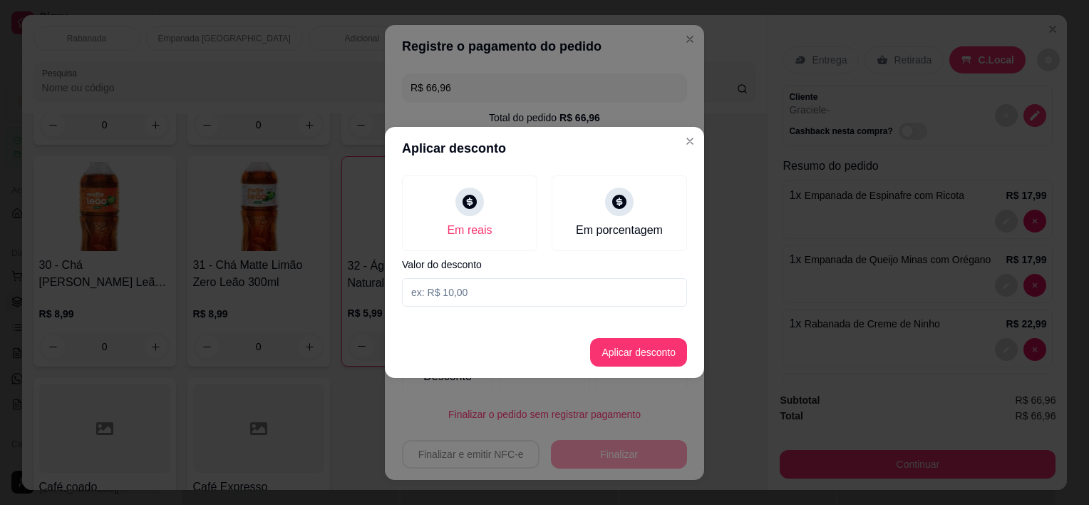
click at [502, 291] on input at bounding box center [544, 292] width 285 height 29
type input "6,10"
click at [631, 347] on button "Aplicar desconto" at bounding box center [638, 352] width 97 height 29
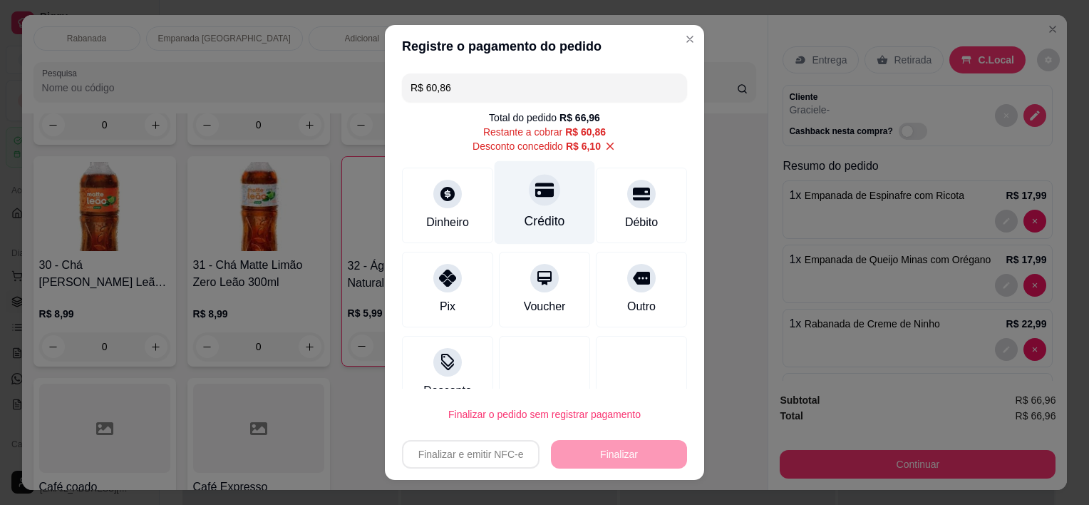
click at [535, 187] on icon at bounding box center [544, 190] width 19 height 19
type input "R$ 0,00"
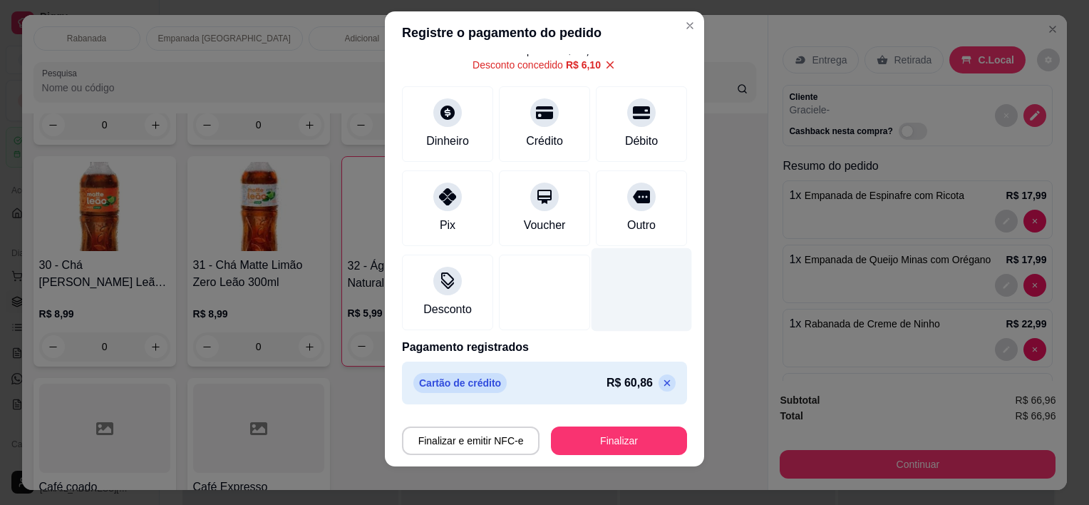
scroll to position [20, 0]
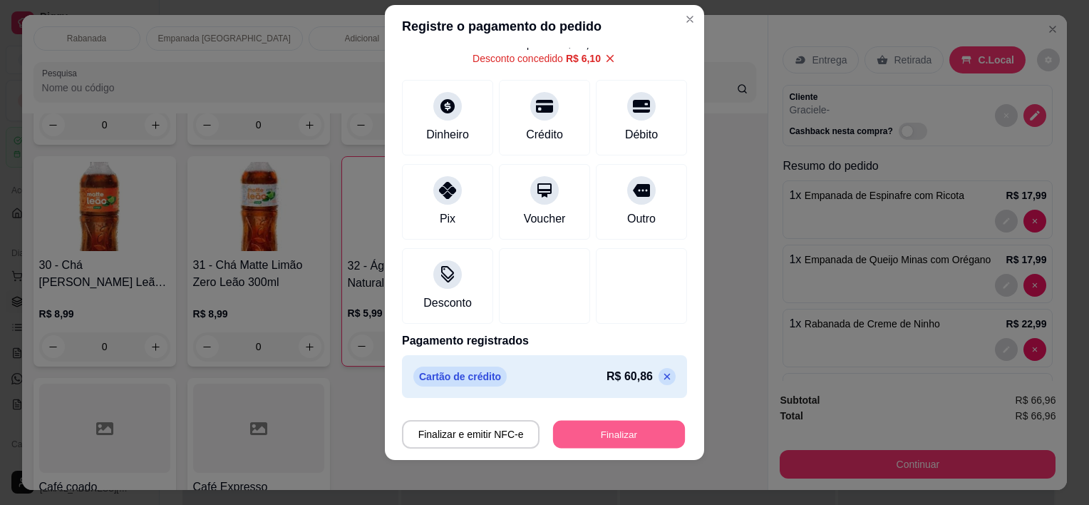
click at [612, 435] on button "Finalizar" at bounding box center [619, 434] width 132 height 28
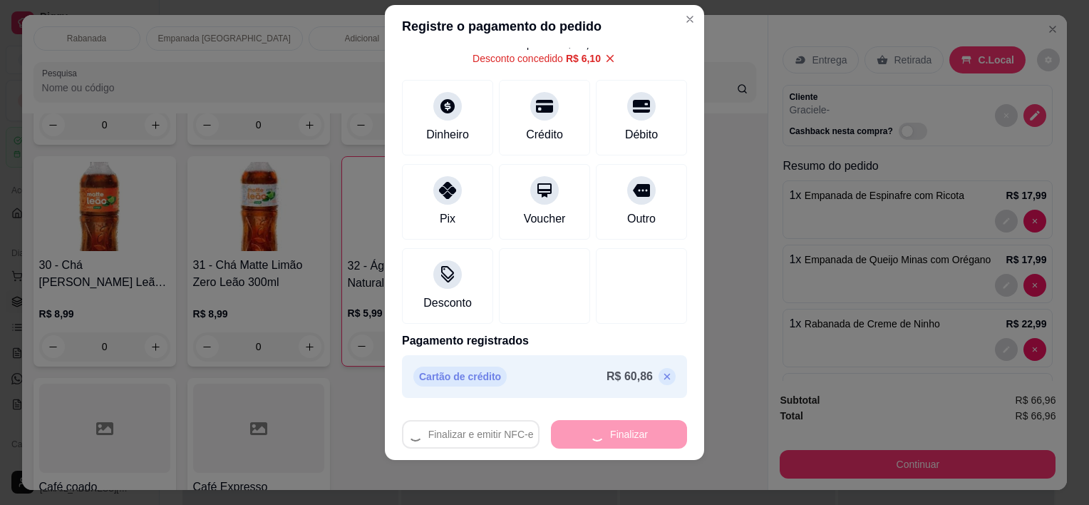
type input "0"
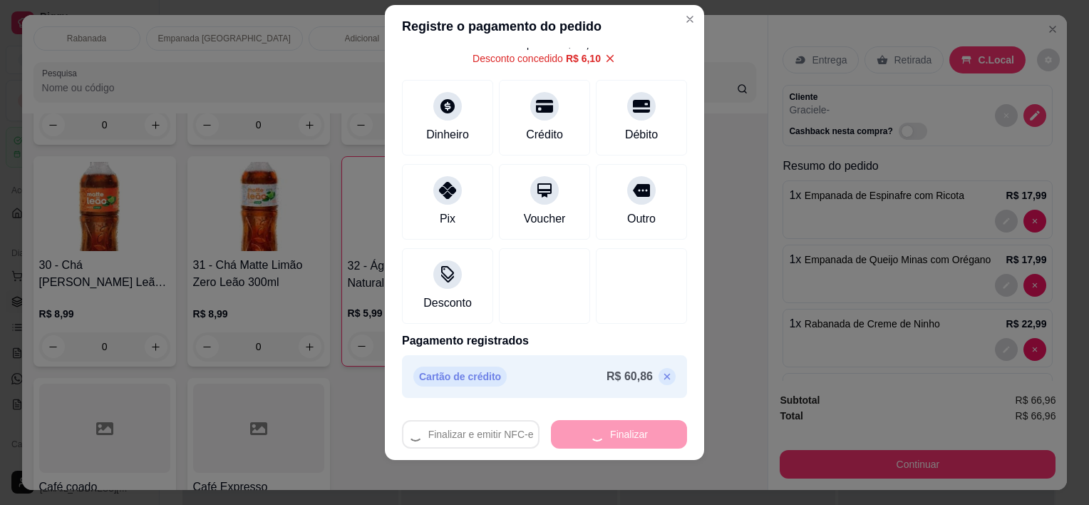
type input "-R$ 66,96"
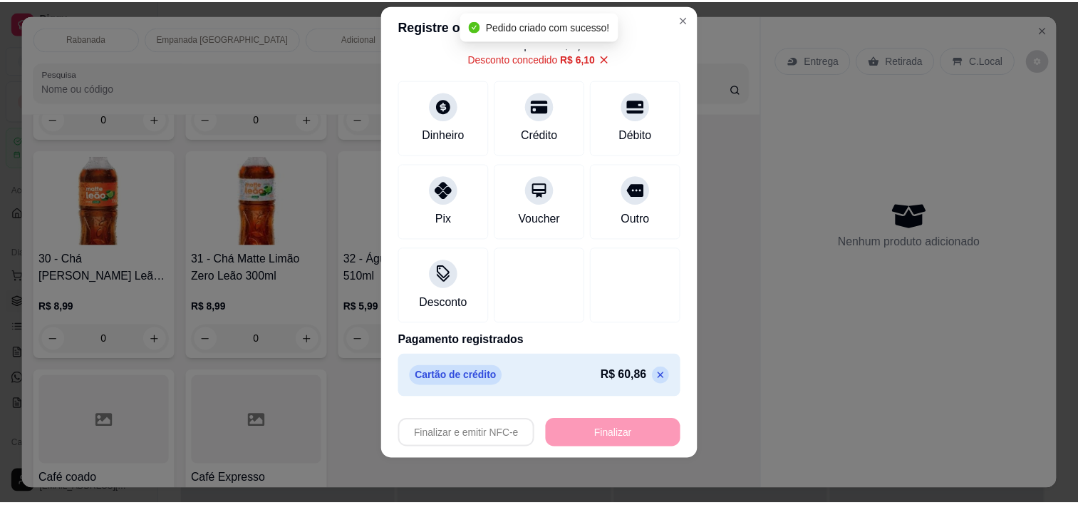
scroll to position [1898, 0]
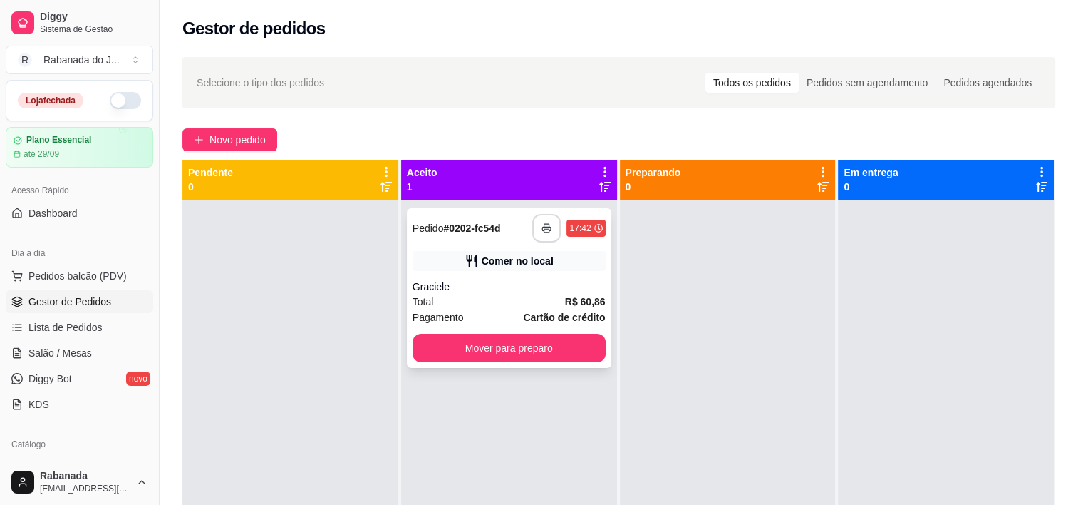
click at [550, 236] on button "button" at bounding box center [546, 228] width 29 height 29
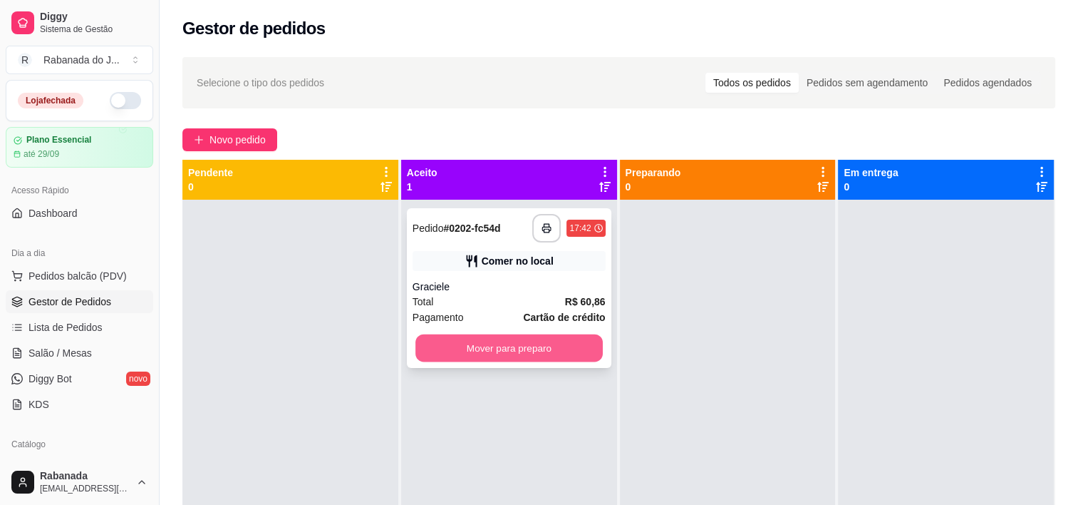
click at [574, 347] on button "Mover para preparo" at bounding box center [508, 348] width 187 height 28
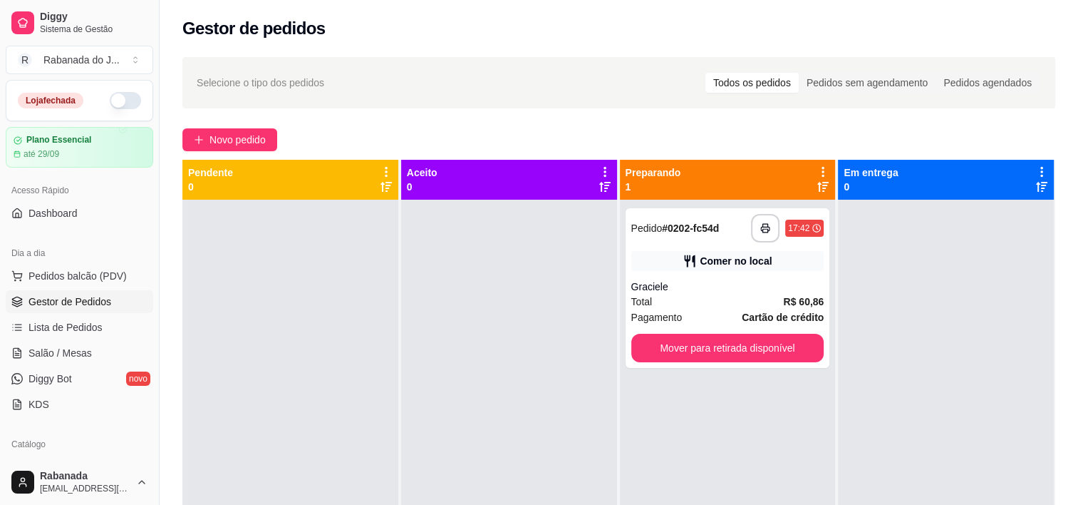
drag, startPoint x: 315, startPoint y: 453, endPoint x: 301, endPoint y: 430, distance: 27.1
click at [315, 453] on div at bounding box center [290, 452] width 216 height 505
click at [70, 208] on span "Dashboard" at bounding box center [53, 213] width 49 height 14
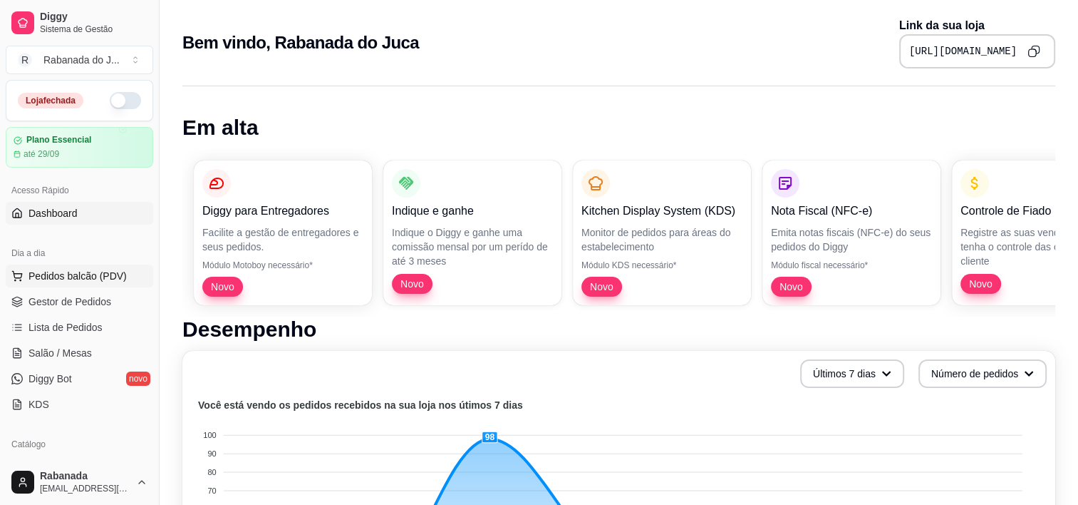
click at [81, 279] on span "Pedidos balcão (PDV)" at bounding box center [78, 276] width 98 height 14
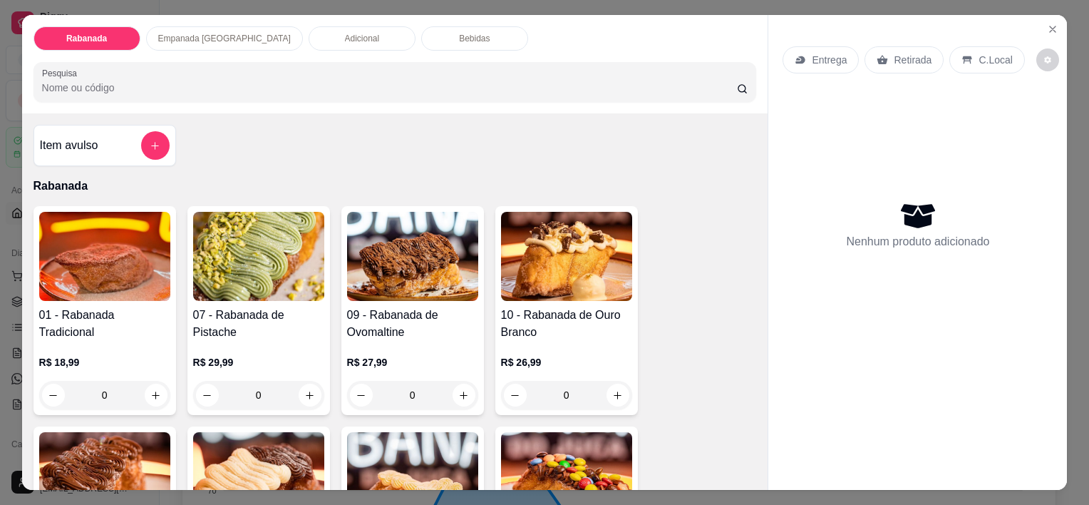
click at [183, 33] on p "Empanada Argentina" at bounding box center [224, 38] width 133 height 11
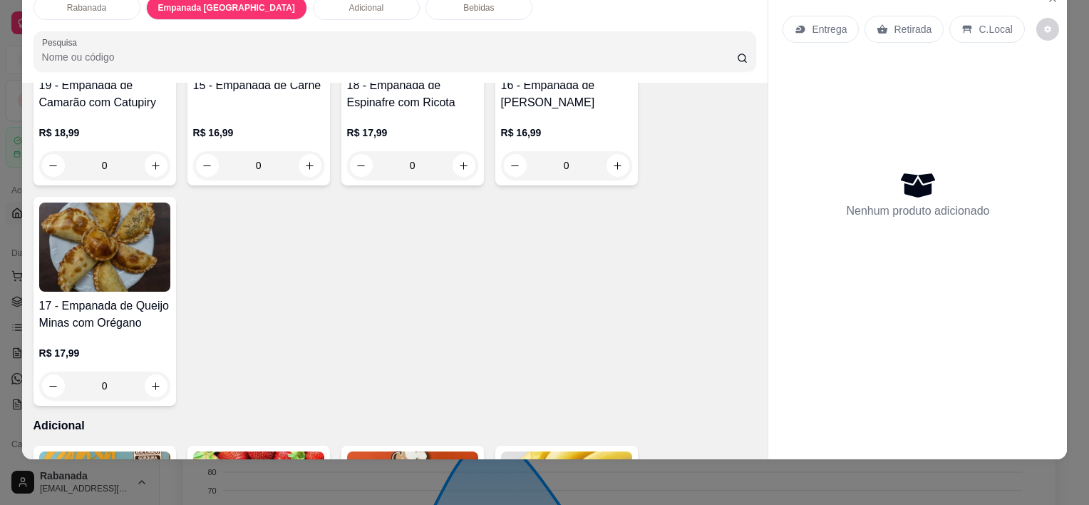
scroll to position [895, 0]
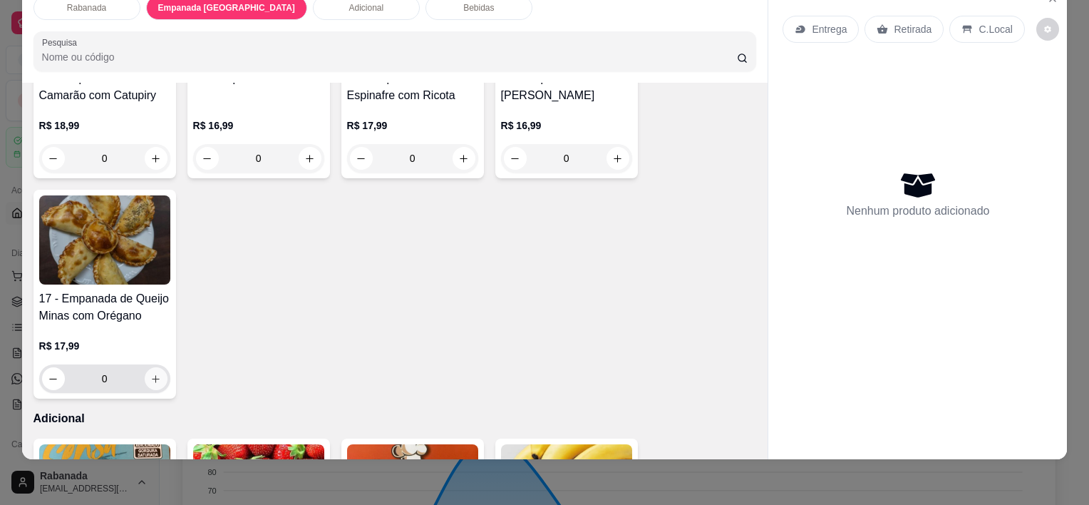
click at [145, 368] on button "increase-product-quantity" at bounding box center [156, 378] width 23 height 23
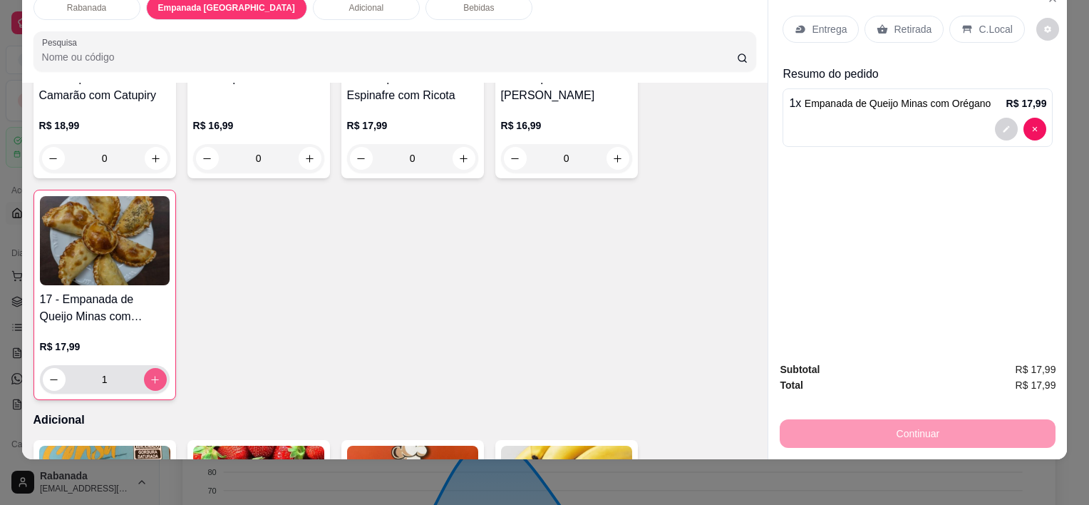
type input "1"
click at [979, 23] on p "C.Local" at bounding box center [994, 29] width 33 height 14
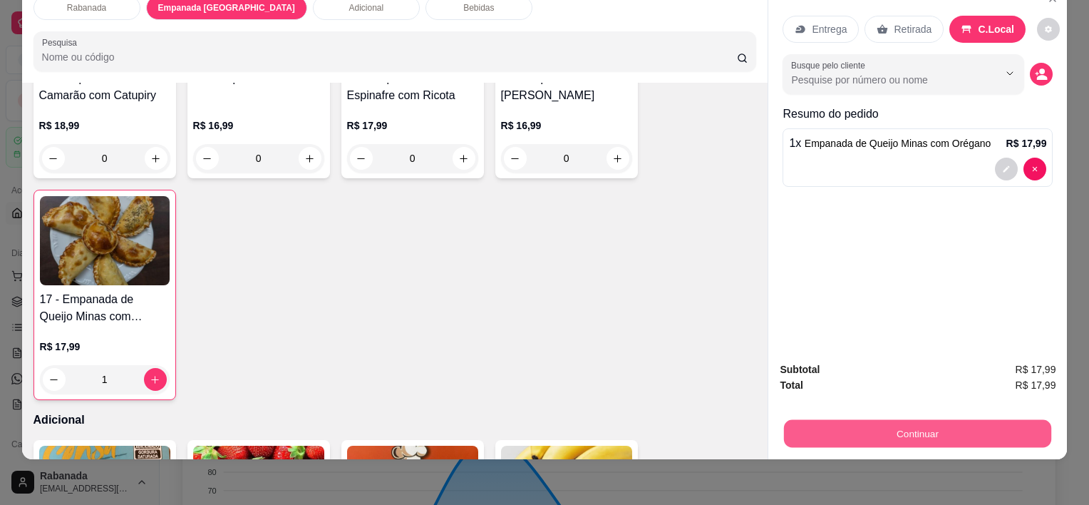
click at [951, 423] on button "Continuar" at bounding box center [917, 433] width 267 height 28
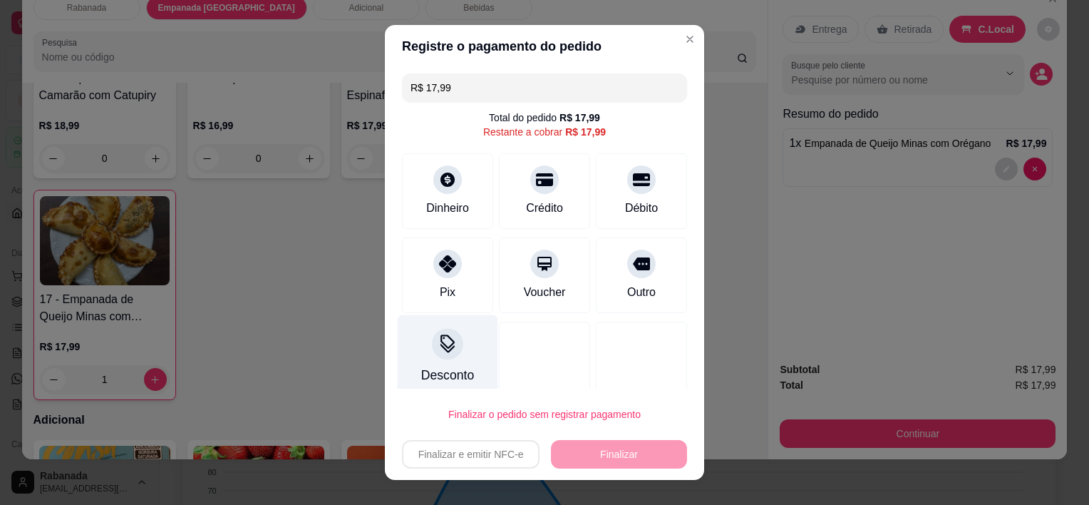
click at [438, 341] on icon at bounding box center [447, 344] width 19 height 19
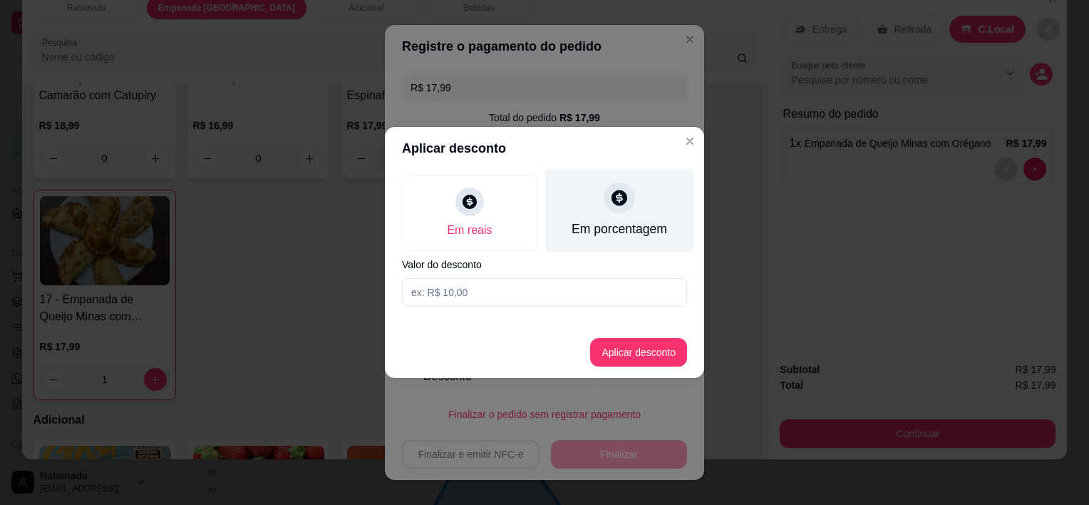
click at [610, 214] on div "Em porcentagem" at bounding box center [619, 210] width 149 height 83
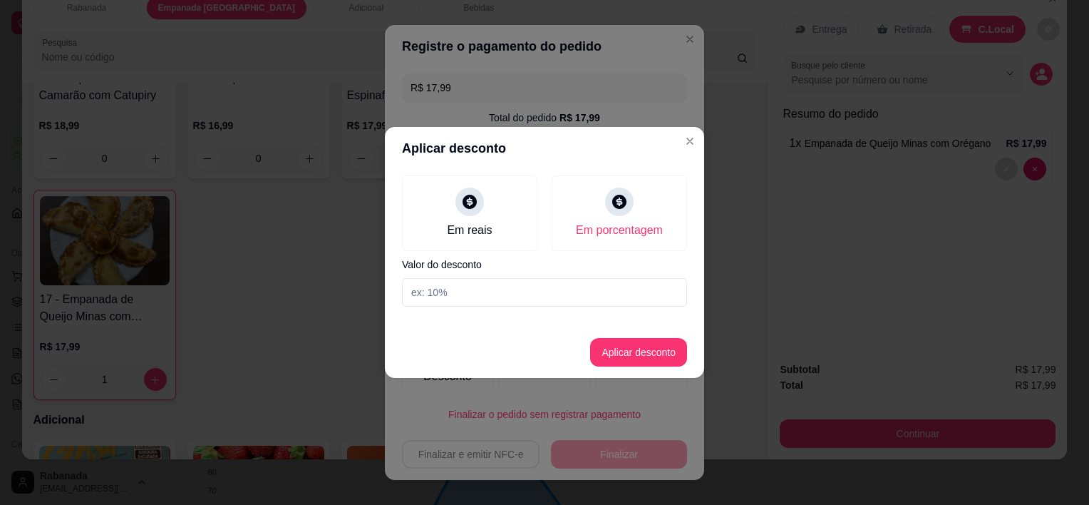
click at [502, 299] on input at bounding box center [544, 292] width 285 height 29
type input "10"
click at [624, 345] on button "Aplicar desconto" at bounding box center [638, 352] width 97 height 29
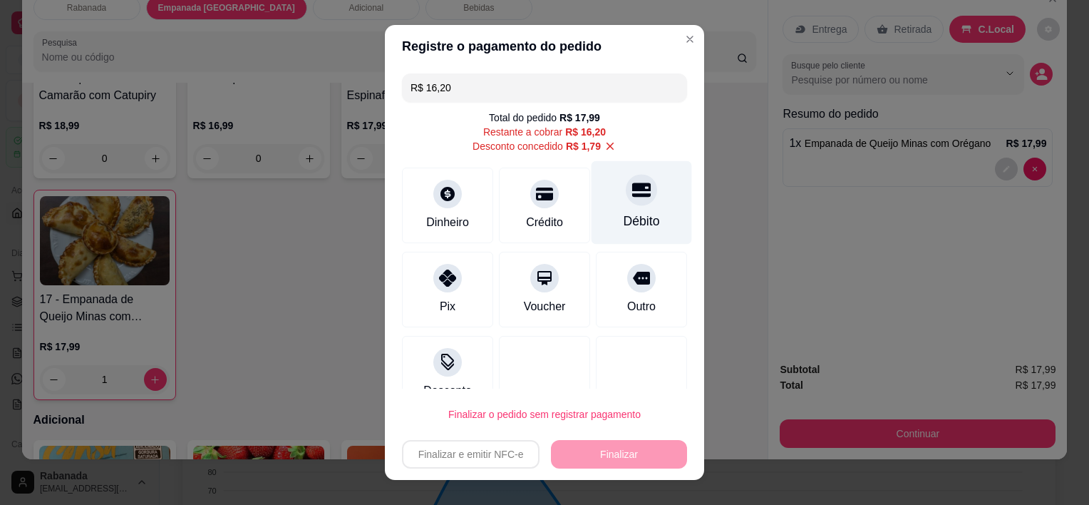
click at [601, 231] on div "Débito" at bounding box center [641, 202] width 100 height 83
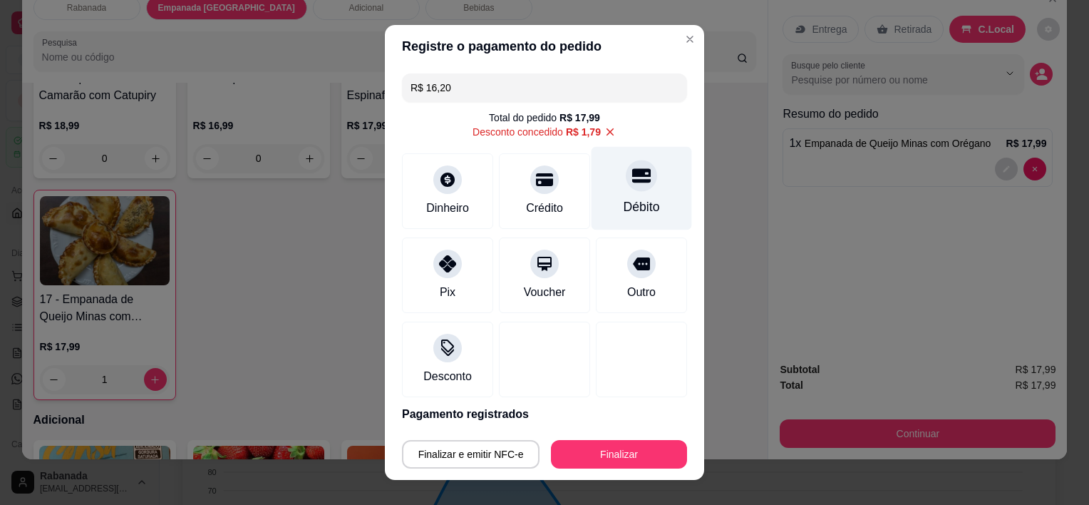
type input "R$ 0,00"
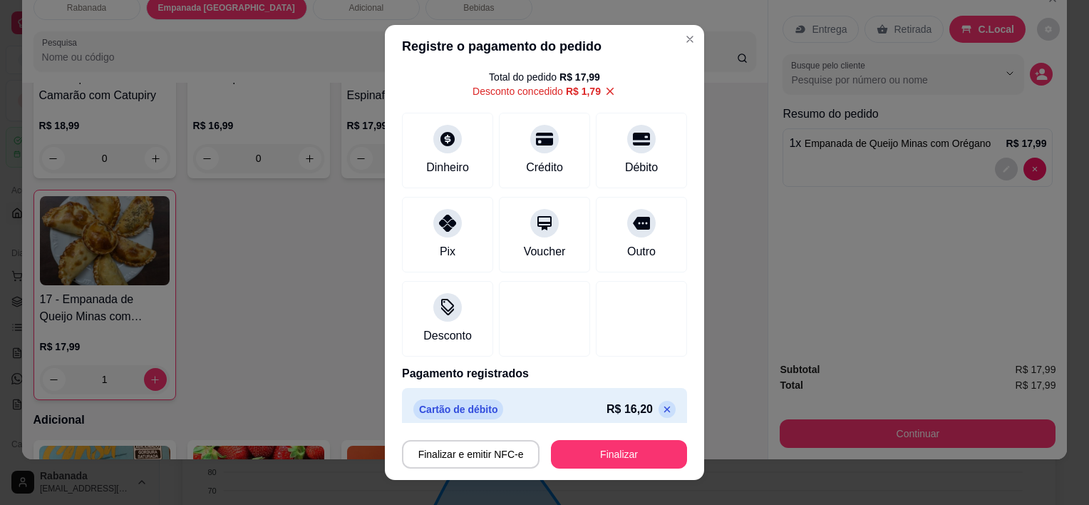
scroll to position [53, 0]
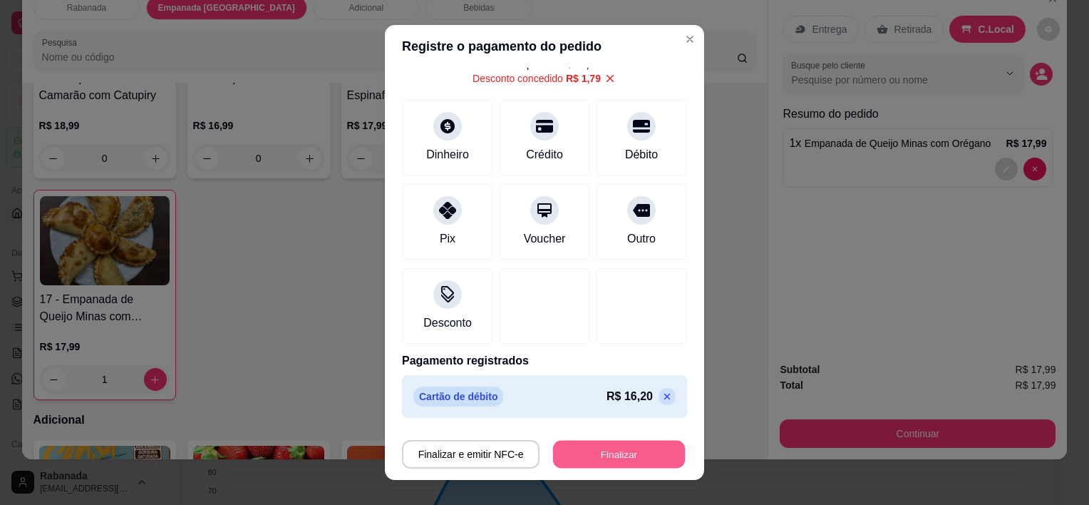
click at [641, 452] on button "Finalizar" at bounding box center [619, 454] width 132 height 28
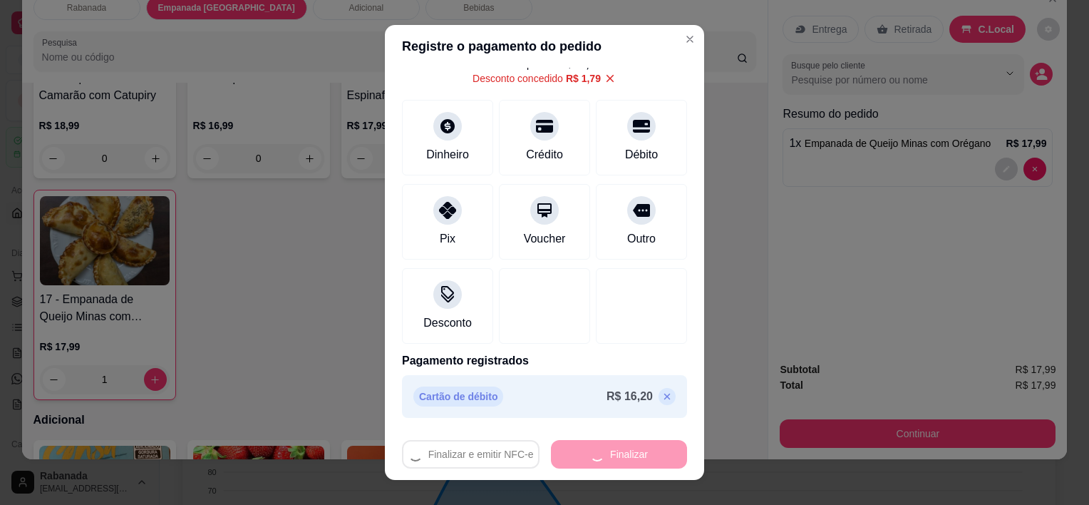
type input "0"
type input "-R$ 17,99"
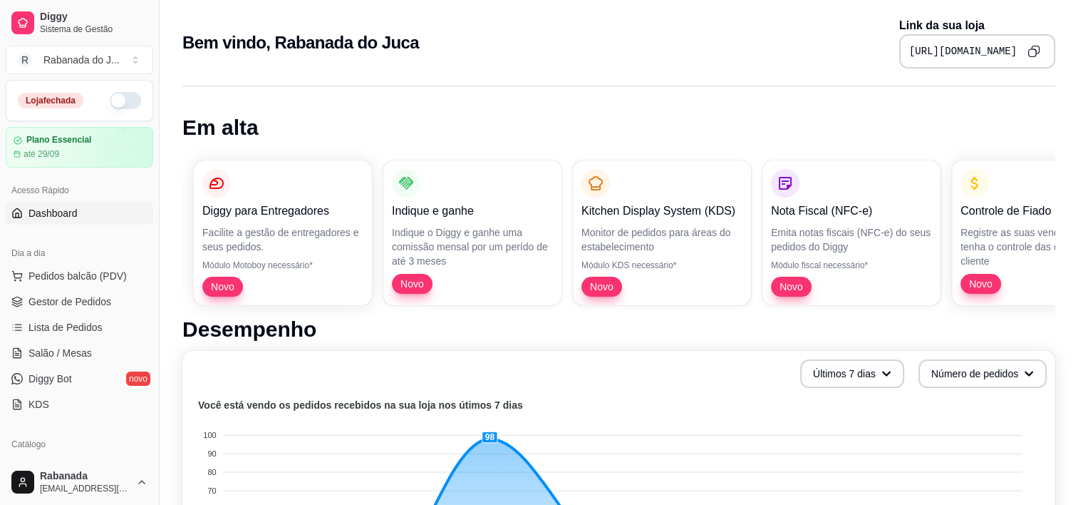
click at [77, 262] on div "Dia a dia" at bounding box center [80, 253] width 148 height 23
click at [78, 273] on span "Pedidos balcão (PDV)" at bounding box center [78, 276] width 98 height 14
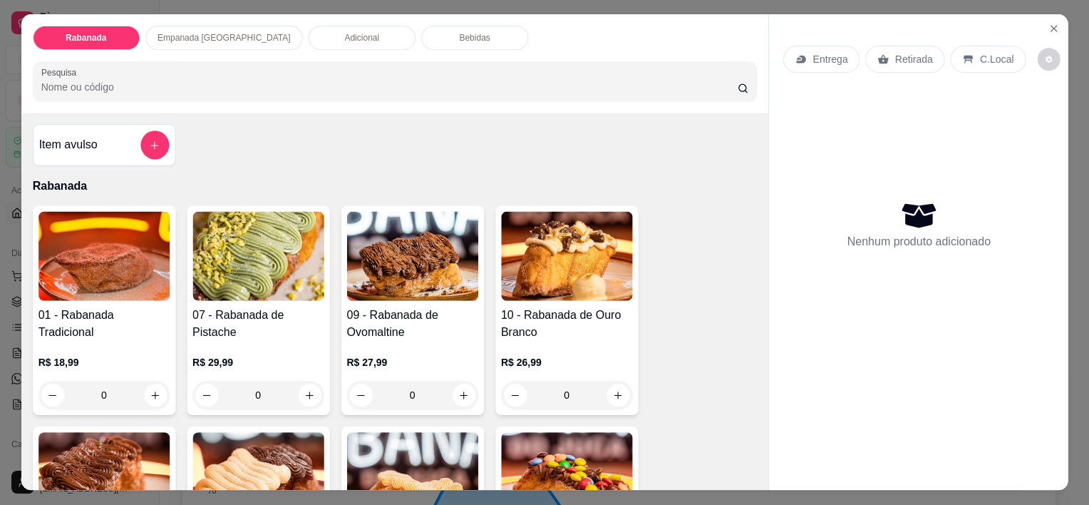
click at [88, 306] on h4 "01 - Rabanada Tradicional" at bounding box center [103, 323] width 131 height 34
click at [1047, 24] on icon "Close" at bounding box center [1052, 29] width 11 height 11
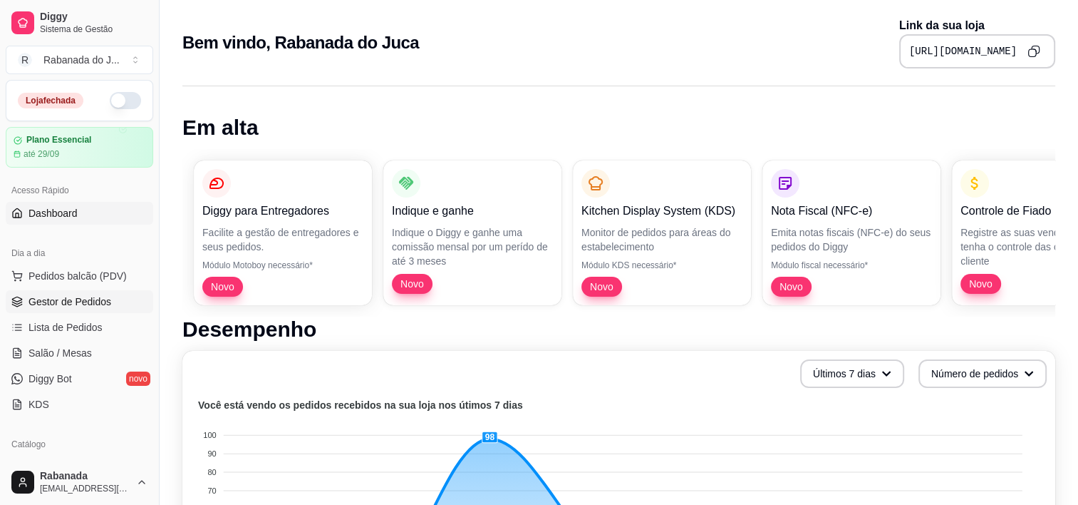
click at [108, 303] on span "Gestor de Pedidos" at bounding box center [70, 301] width 83 height 14
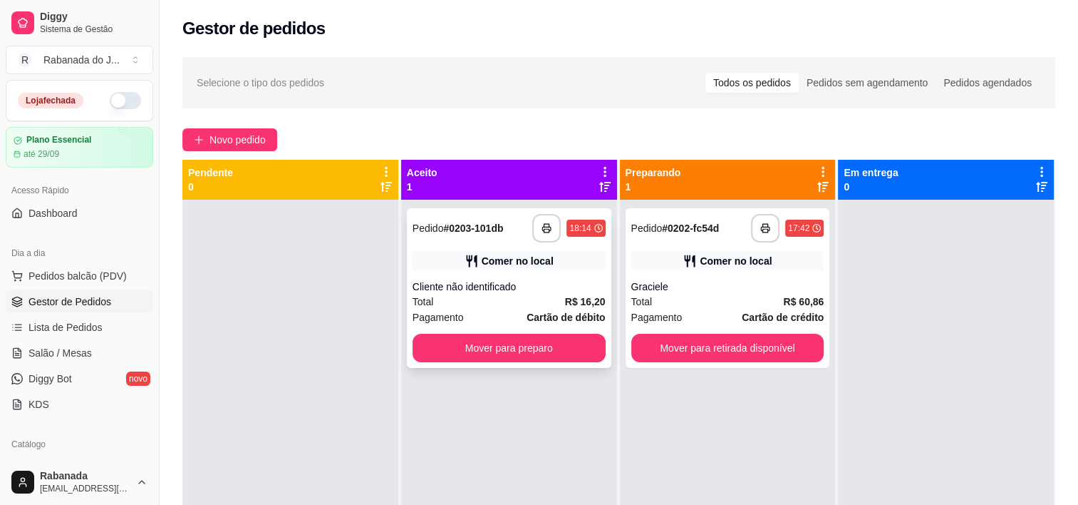
click at [510, 268] on div "Comer no local" at bounding box center [509, 261] width 193 height 20
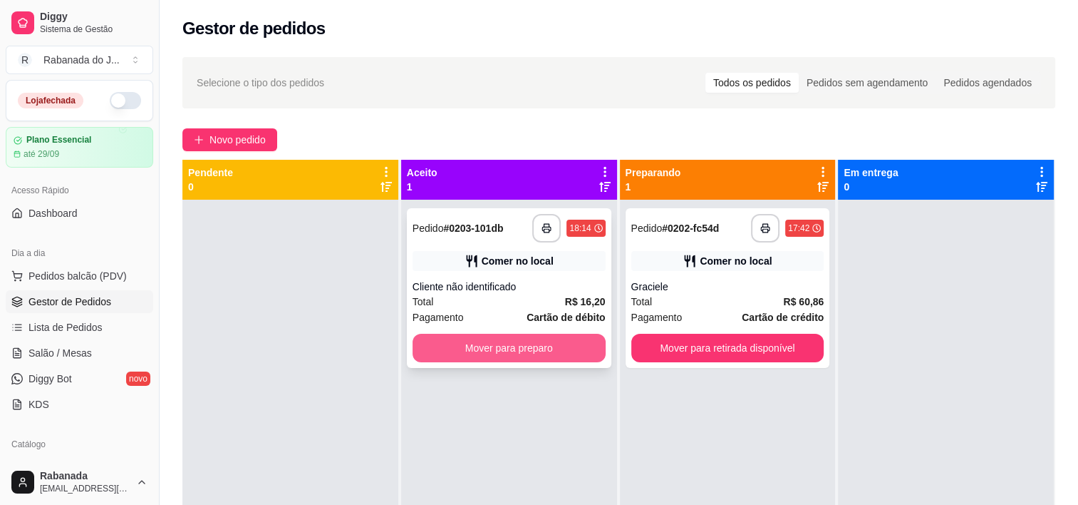
click at [529, 346] on button "Mover para preparo" at bounding box center [509, 348] width 193 height 29
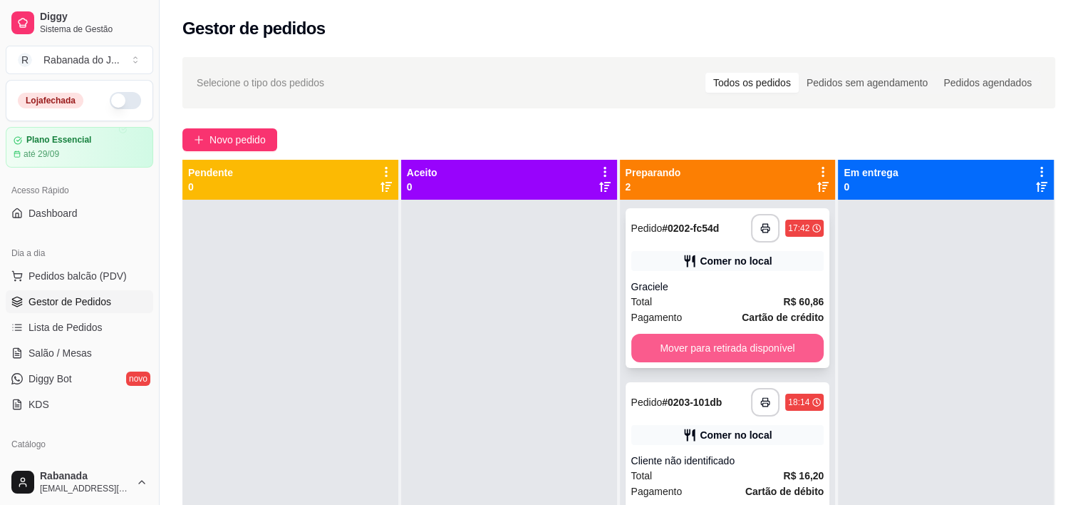
click at [693, 353] on button "Mover para retirada disponível" at bounding box center [727, 348] width 193 height 29
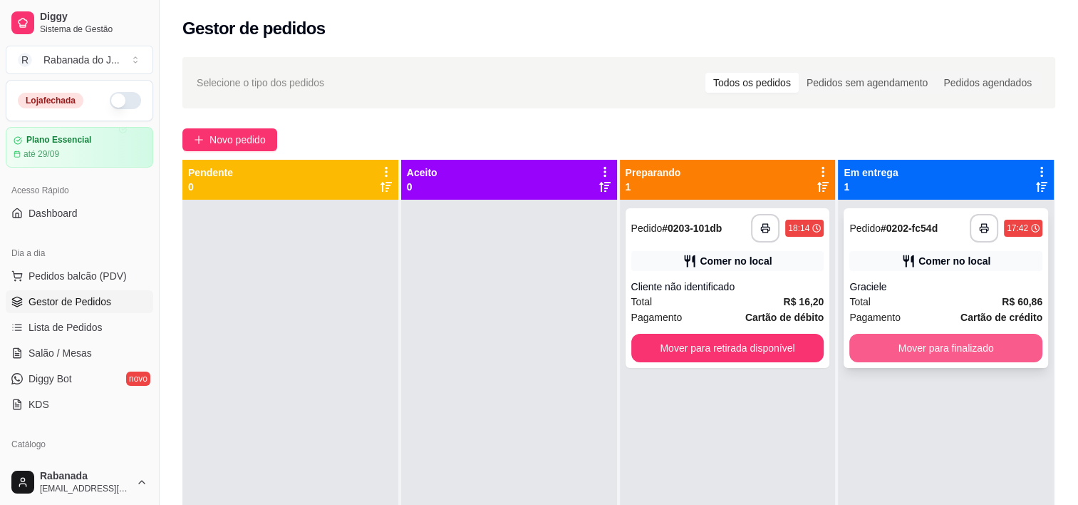
click at [938, 358] on button "Mover para finalizado" at bounding box center [945, 348] width 193 height 29
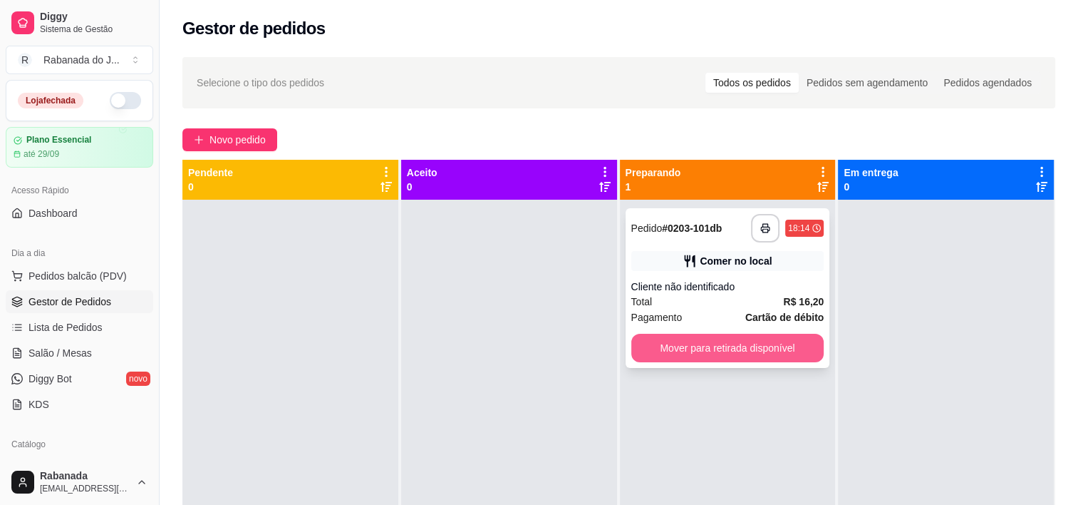
click at [790, 342] on button "Mover para retirada disponível" at bounding box center [727, 348] width 193 height 29
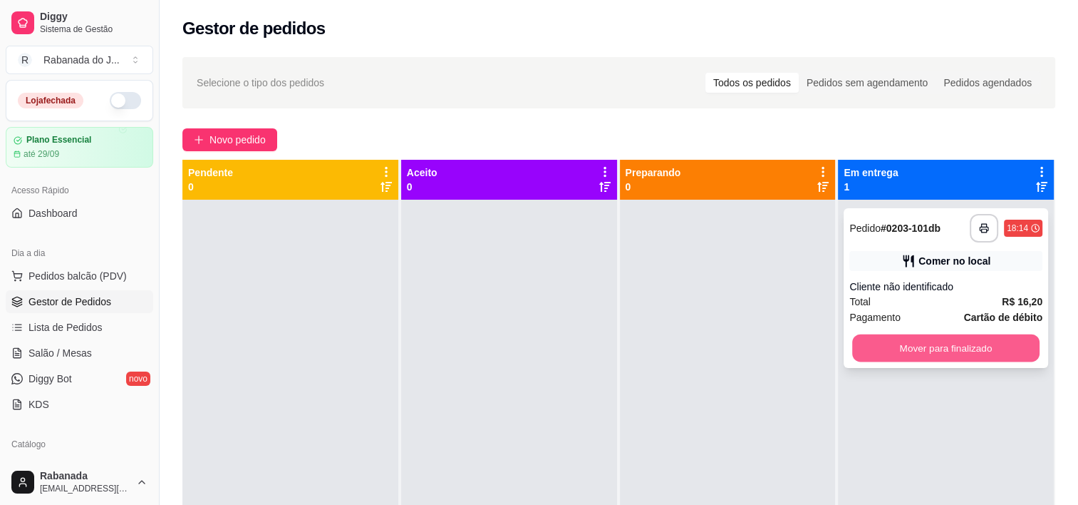
click at [924, 351] on button "Mover para finalizado" at bounding box center [945, 348] width 187 height 28
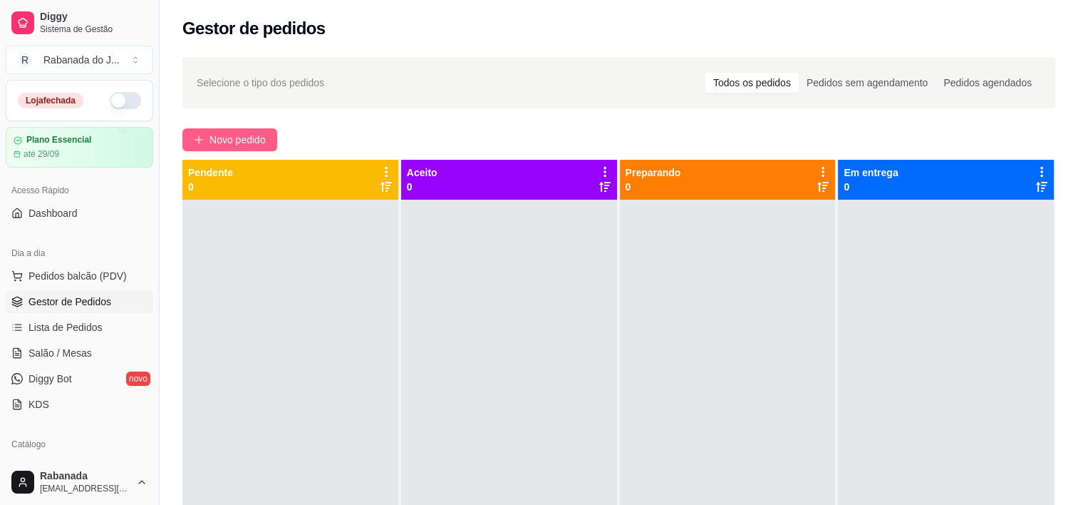
click at [231, 138] on span "Novo pedido" at bounding box center [238, 140] width 56 height 16
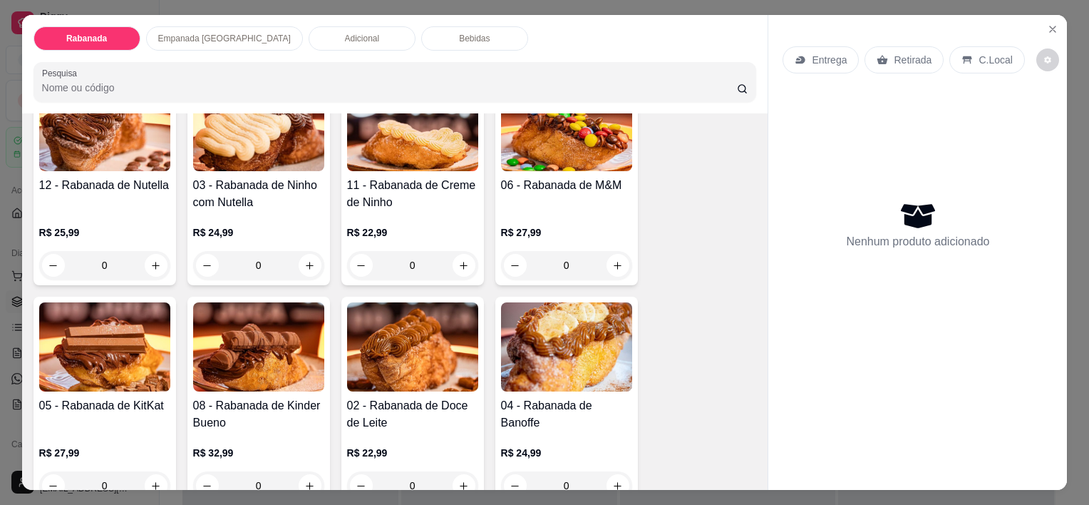
scroll to position [428, 0]
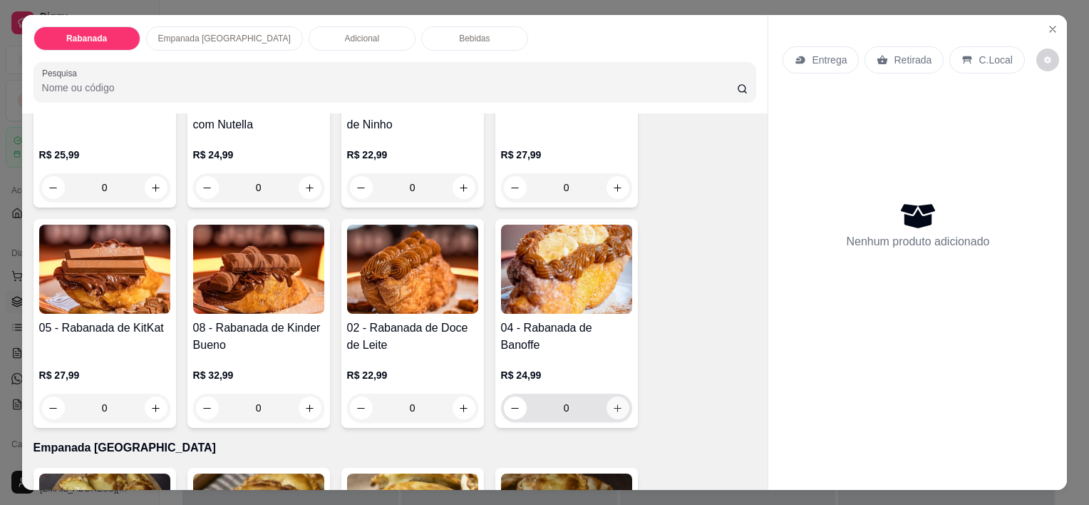
click at [613, 403] on icon "increase-product-quantity" at bounding box center [617, 408] width 11 height 11
type input "1"
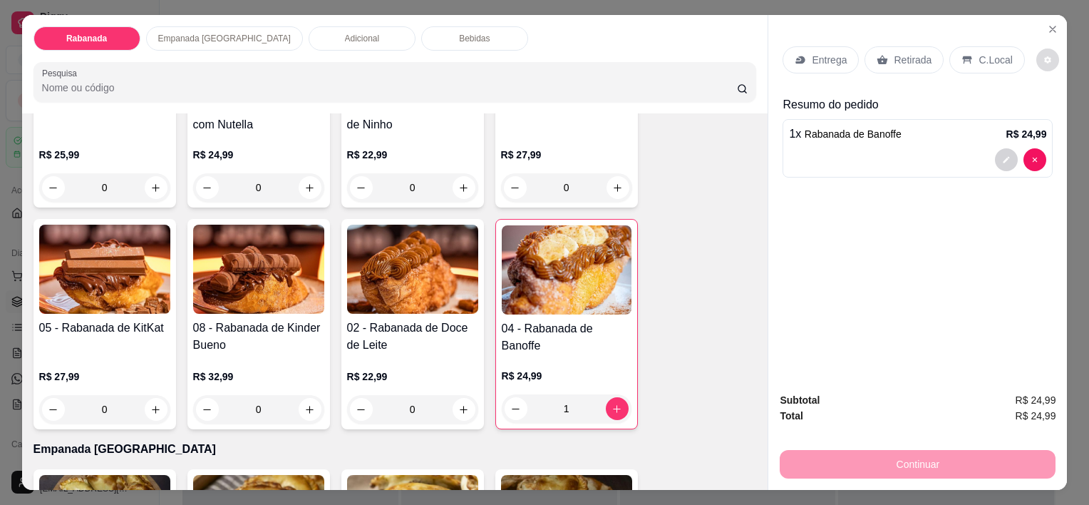
click at [1040, 55] on button "decrease-product-quantity" at bounding box center [1047, 59] width 23 height 23
click at [906, 290] on div "Entrega Retirada C.Local Resumo do pedido 1 x Rabanada de Banoffe R$ 24,99" at bounding box center [917, 198] width 299 height 366
click at [961, 60] on div "C.Local" at bounding box center [986, 59] width 75 height 27
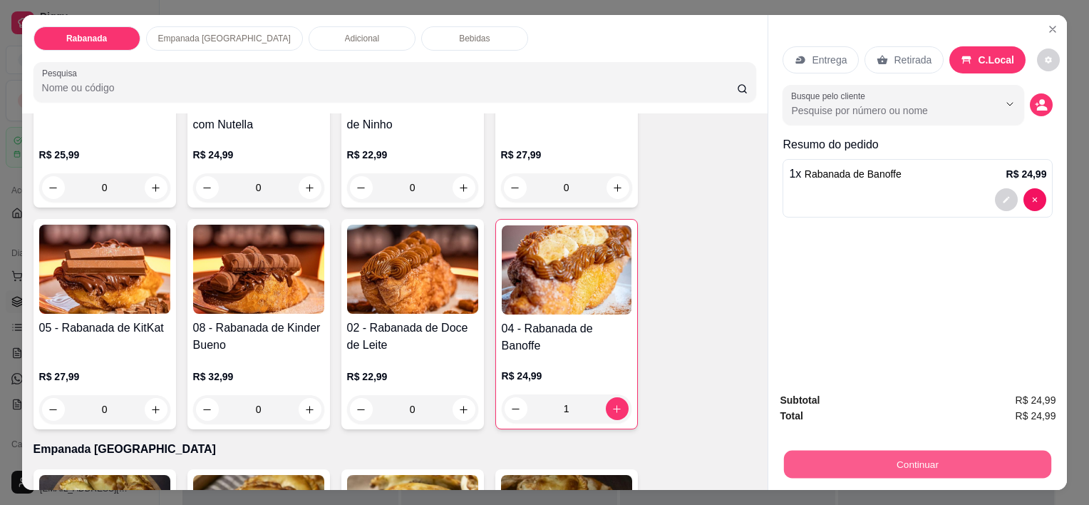
click at [938, 459] on button "Continuar" at bounding box center [917, 464] width 267 height 28
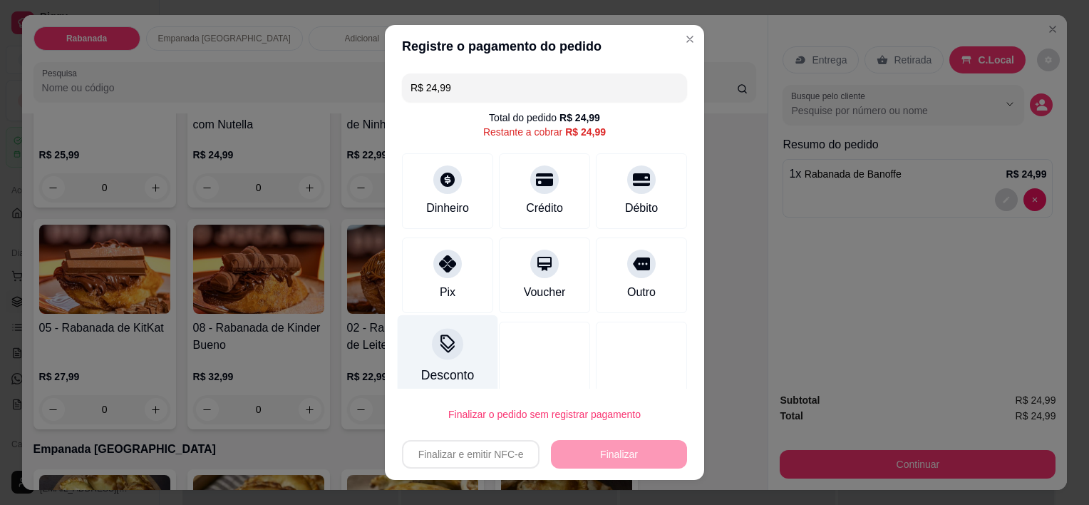
click at [442, 344] on icon at bounding box center [447, 342] width 14 height 14
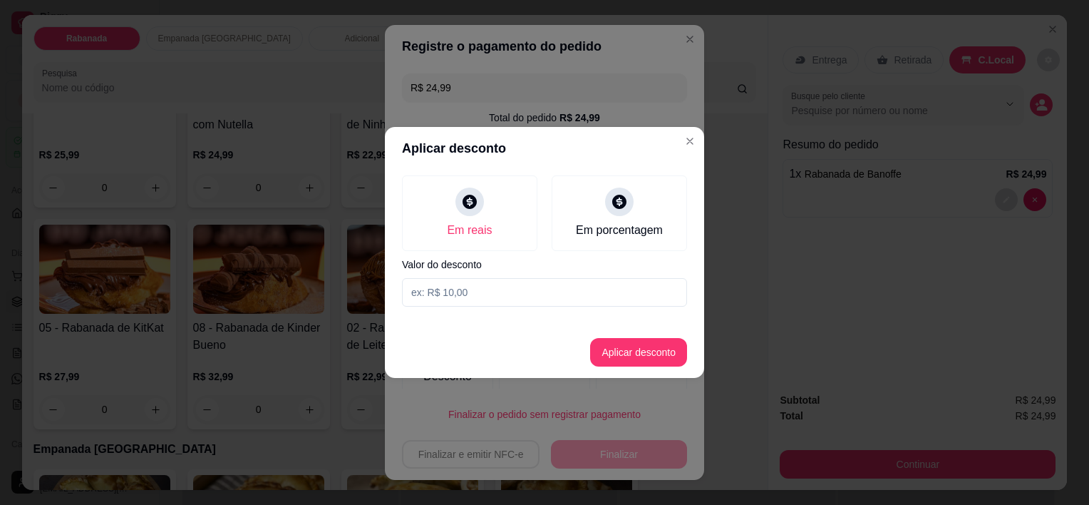
click at [510, 294] on input at bounding box center [544, 292] width 285 height 29
type input "2,50"
click at [621, 351] on button "Aplicar desconto" at bounding box center [638, 352] width 97 height 29
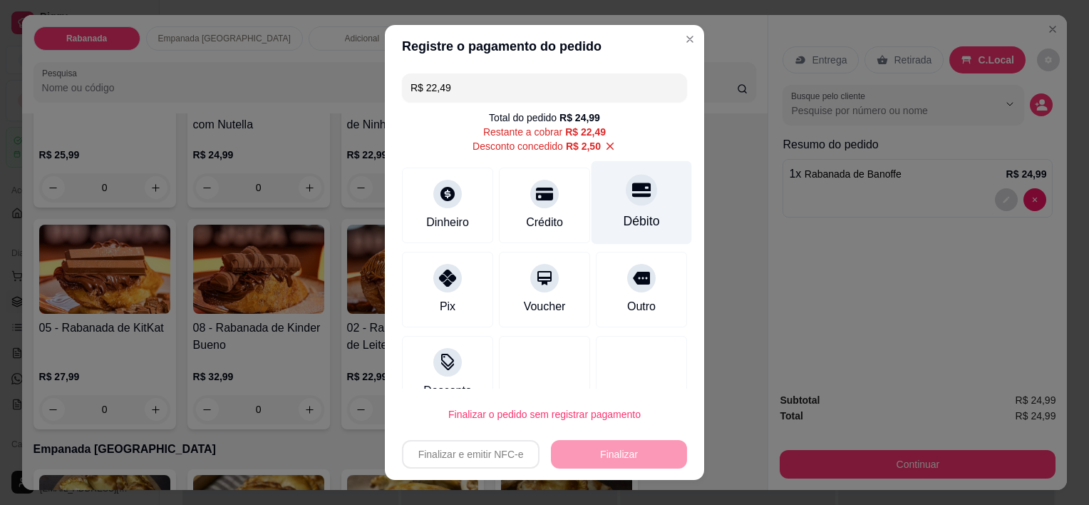
click at [606, 205] on div "Débito" at bounding box center [641, 202] width 100 height 83
type input "R$ 0,00"
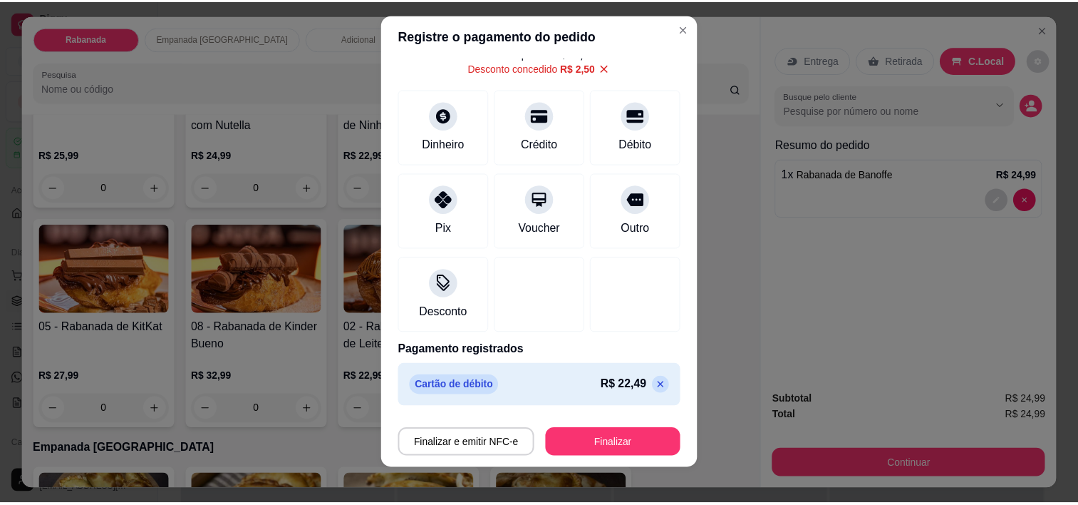
scroll to position [20, 0]
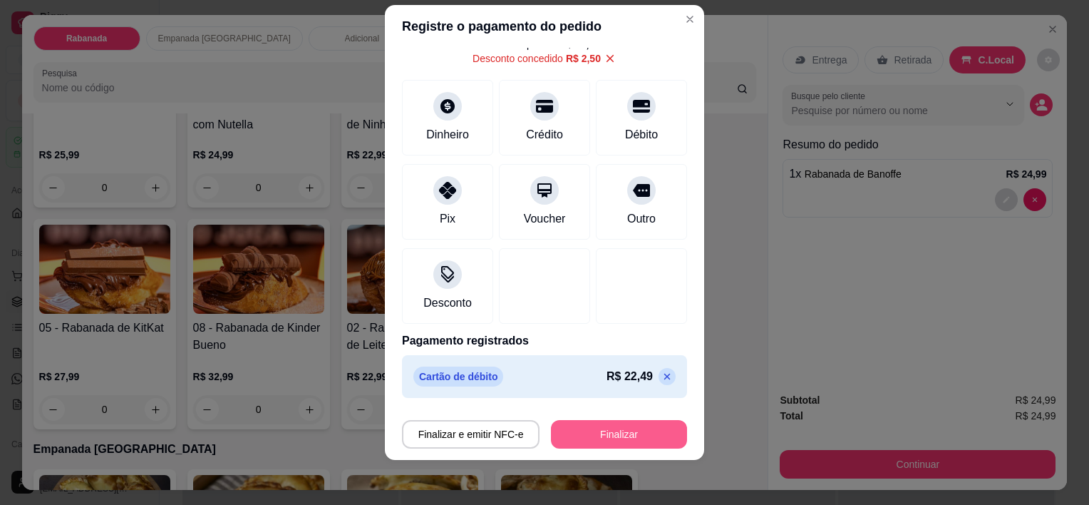
click at [614, 428] on button "Finalizar" at bounding box center [619, 434] width 136 height 29
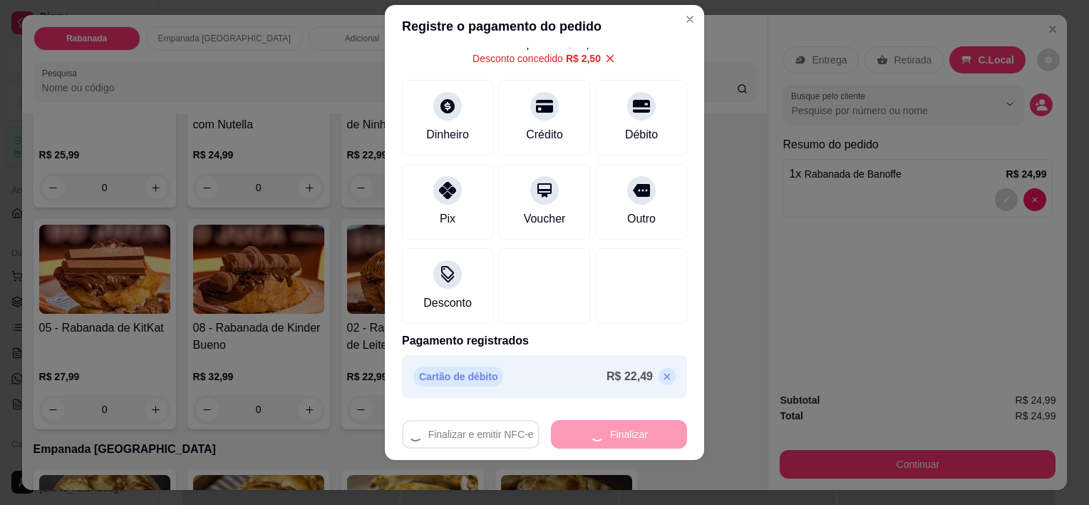
type input "0"
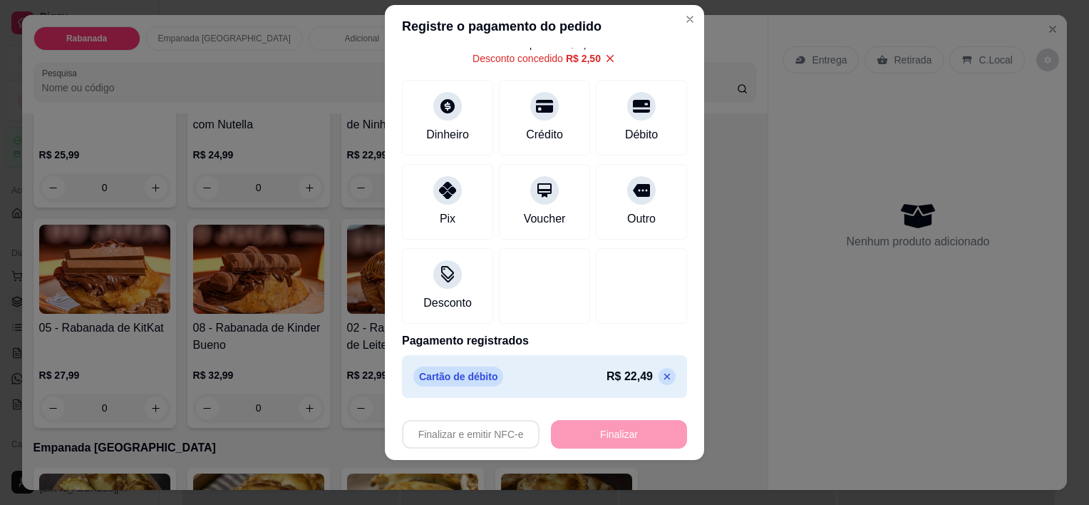
type input "-R$ 24,99"
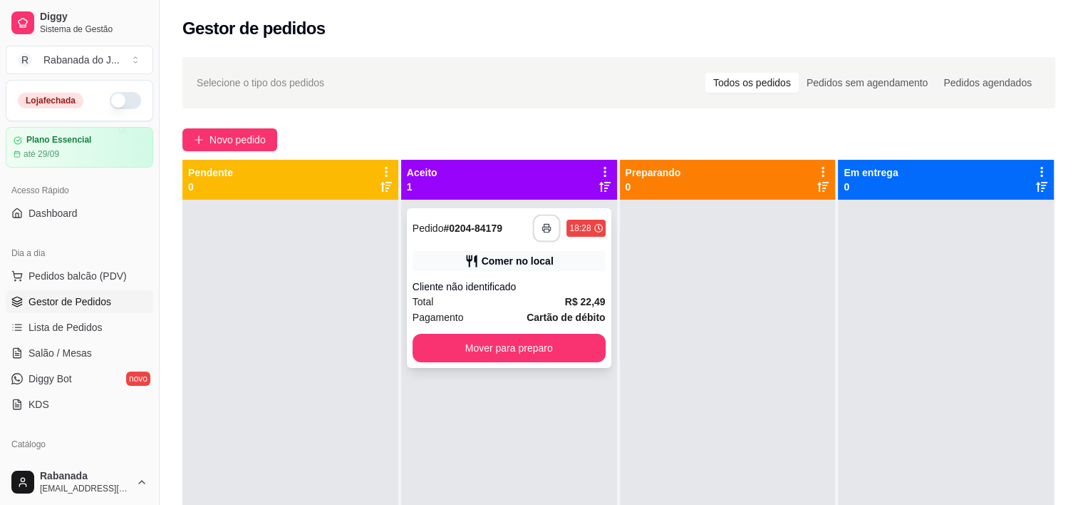
click at [544, 237] on button "button" at bounding box center [547, 228] width 28 height 28
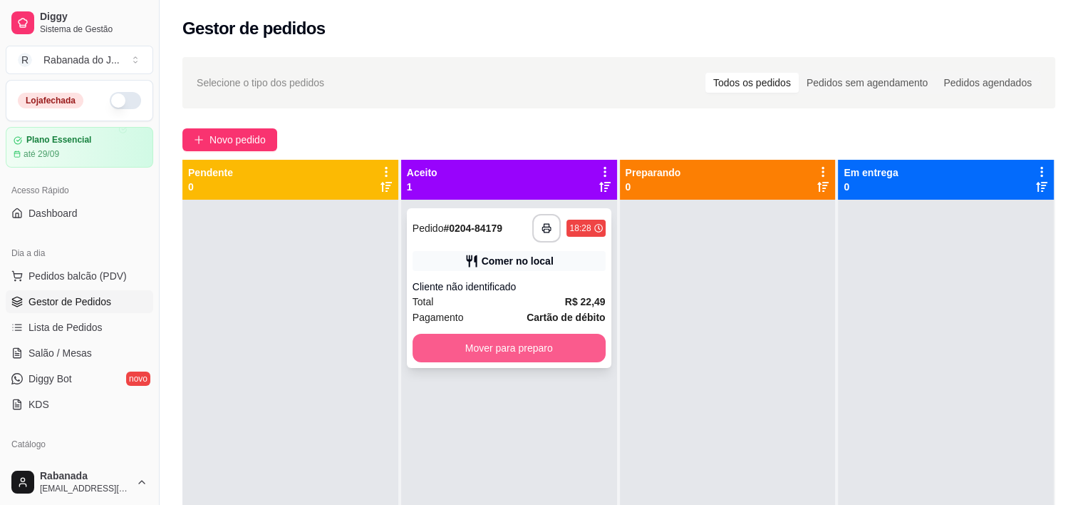
click at [507, 354] on button "Mover para preparo" at bounding box center [509, 348] width 193 height 29
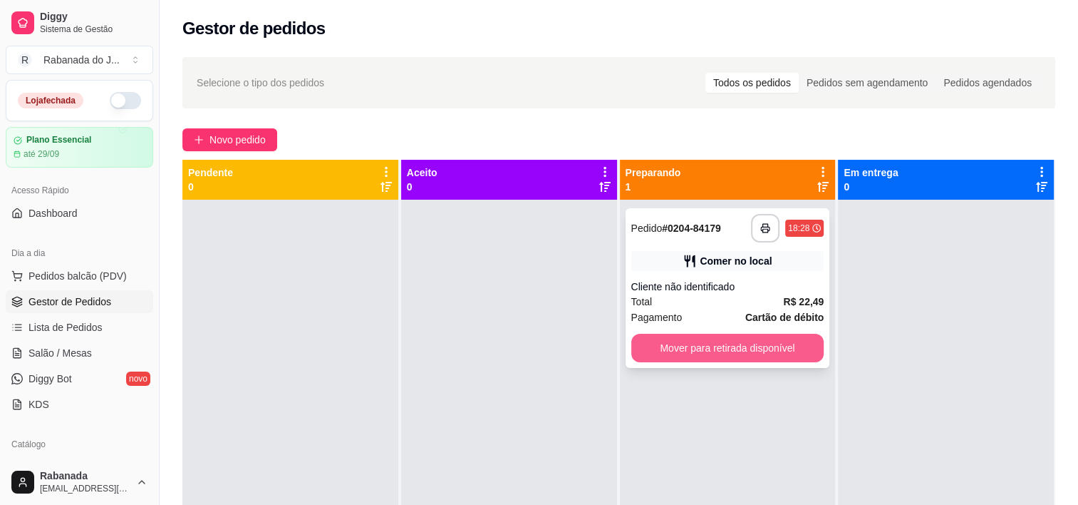
click at [703, 352] on button "Mover para retirada disponível" at bounding box center [727, 348] width 193 height 29
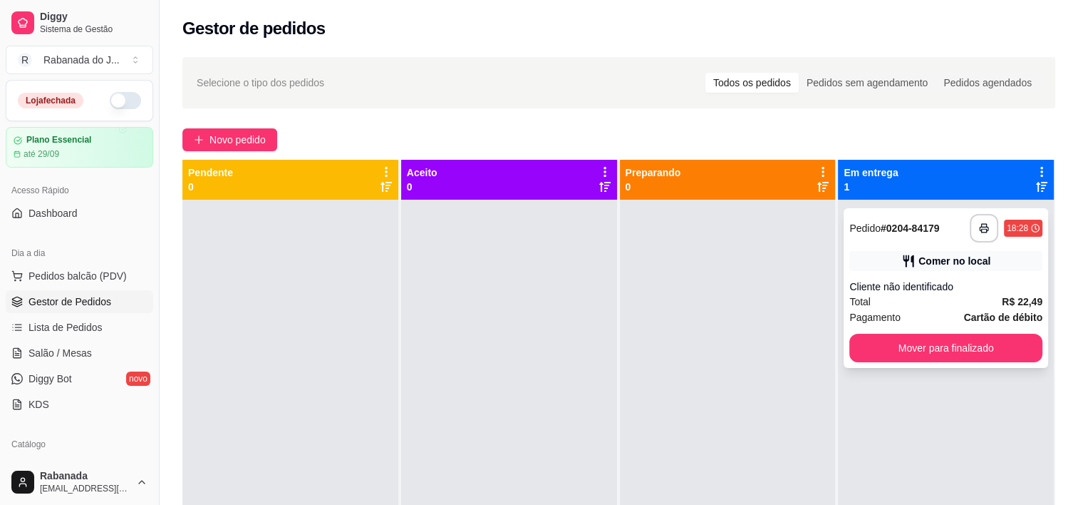
click at [904, 328] on div "**********" at bounding box center [946, 288] width 205 height 160
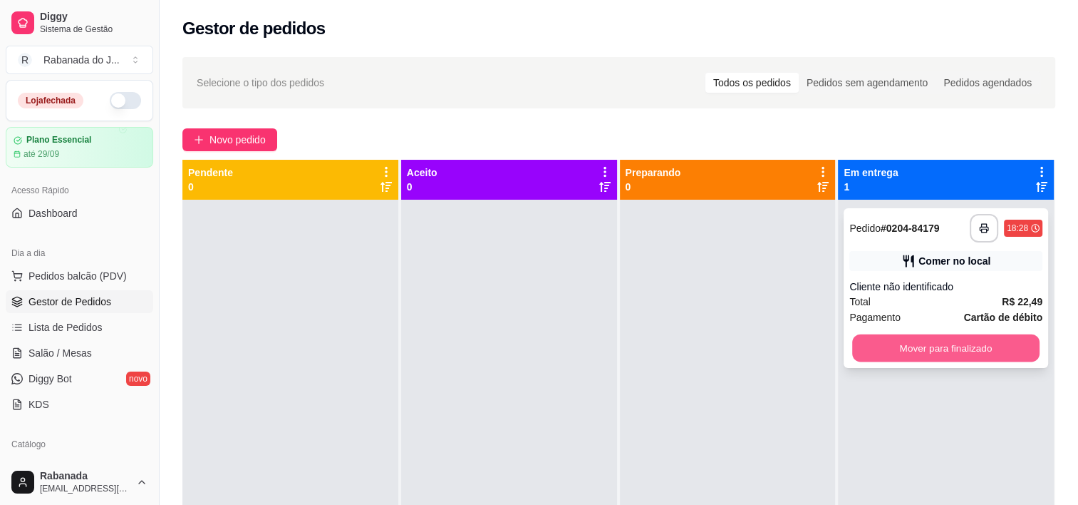
click at [961, 336] on button "Mover para finalizado" at bounding box center [945, 348] width 187 height 28
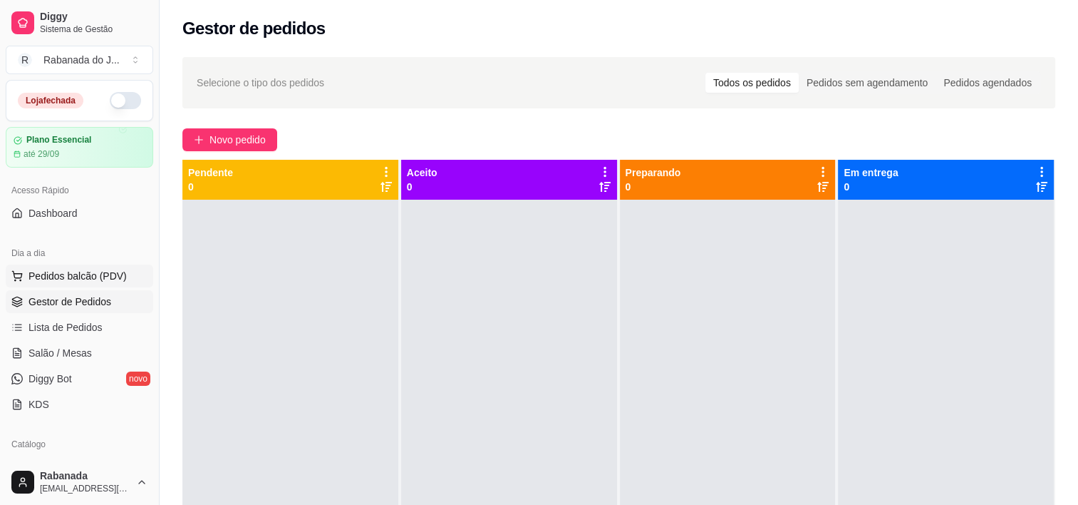
click at [115, 276] on span "Pedidos balcão (PDV)" at bounding box center [78, 276] width 98 height 14
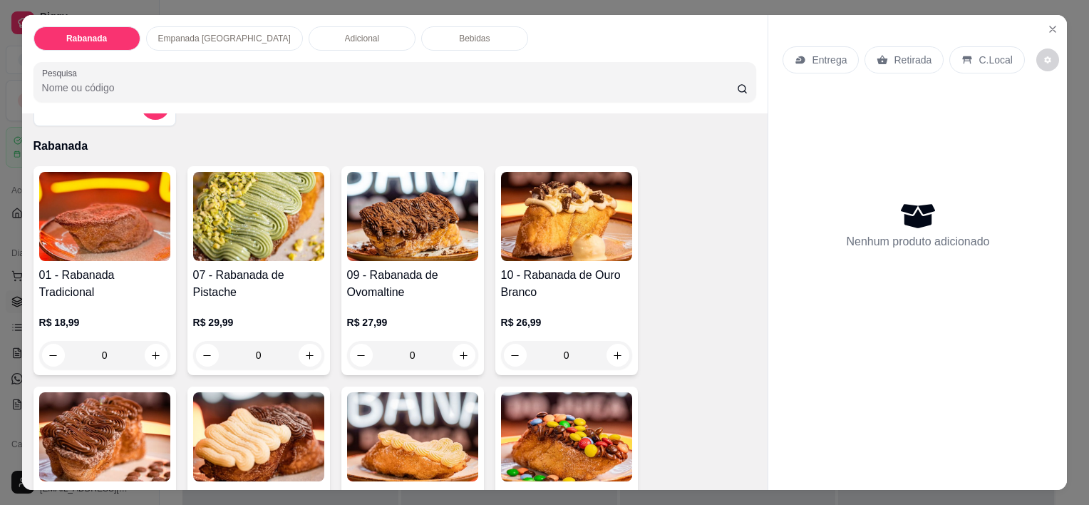
scroll to position [71, 0]
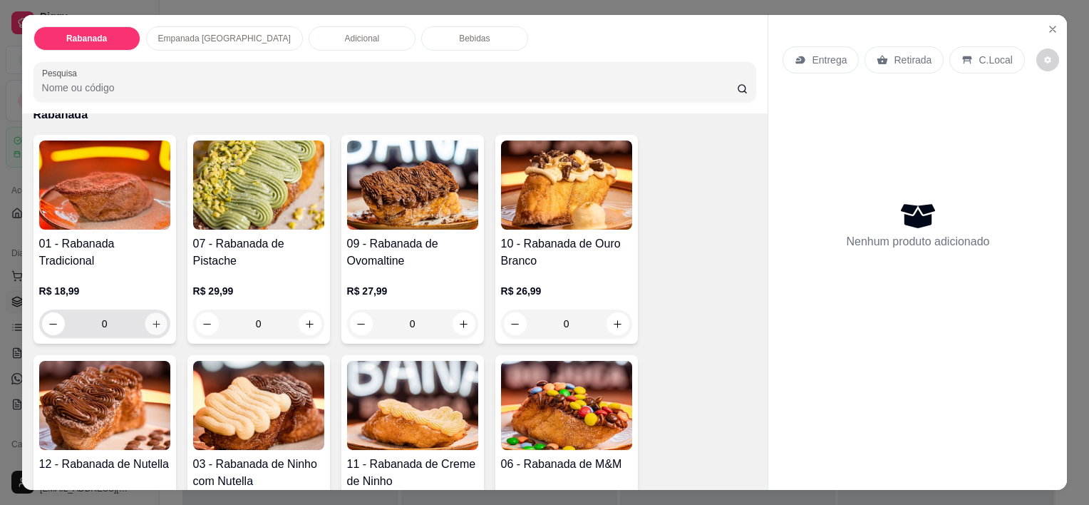
click at [153, 319] on icon "increase-product-quantity" at bounding box center [155, 324] width 11 height 11
type input "1"
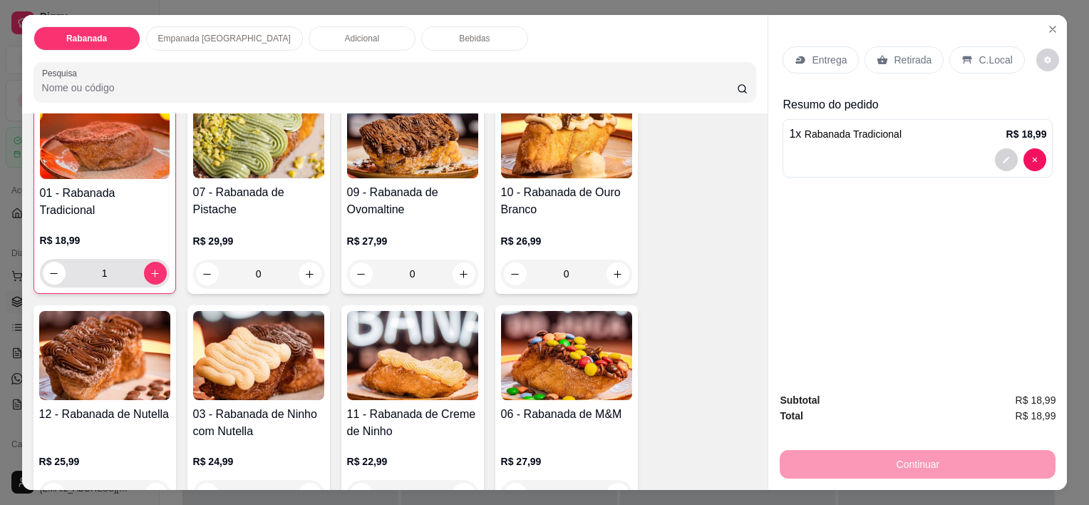
scroll to position [143, 0]
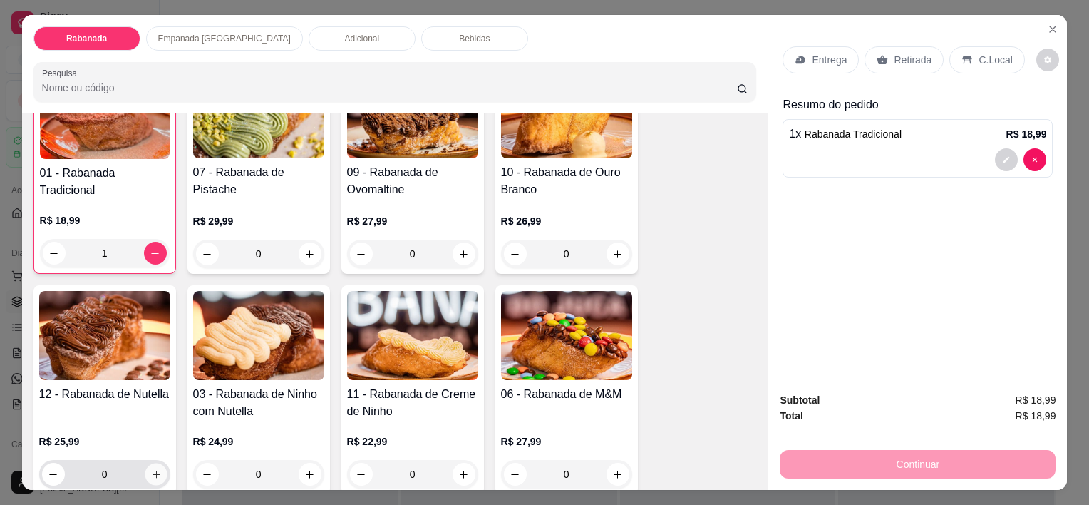
click at [152, 470] on icon "increase-product-quantity" at bounding box center [155, 473] width 7 height 7
type input "1"
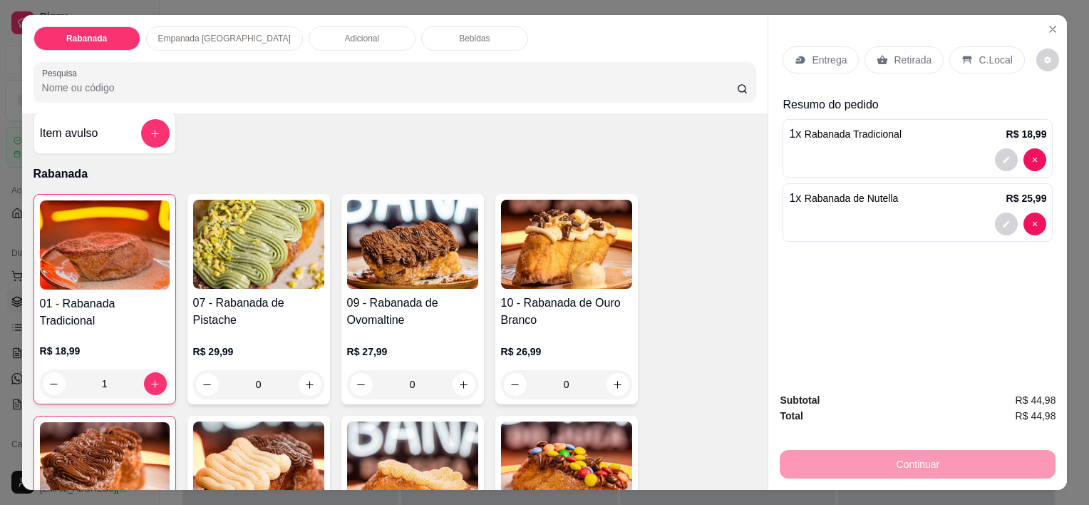
scroll to position [0, 0]
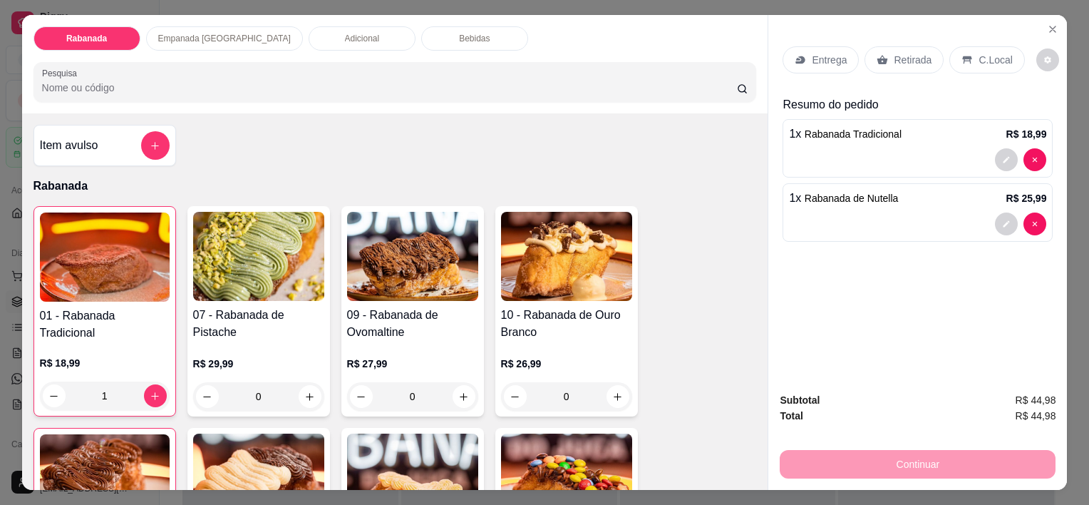
click at [316, 40] on div "Adicional" at bounding box center [362, 38] width 107 height 24
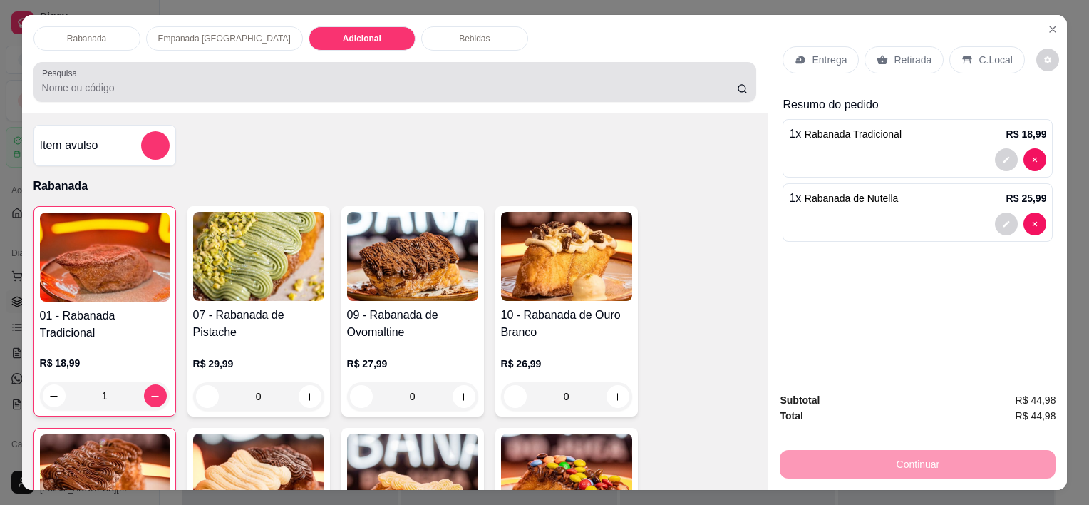
scroll to position [36, 0]
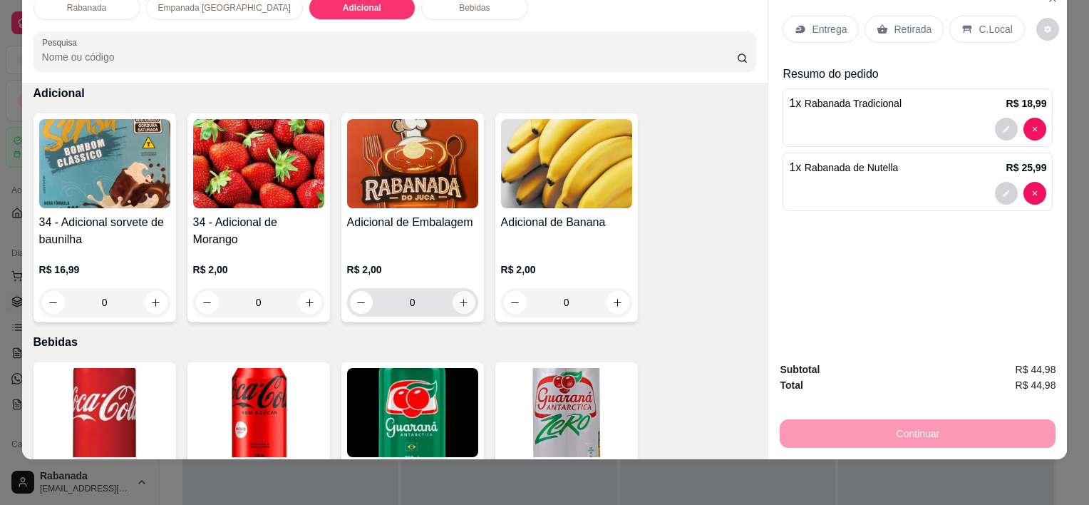
click at [458, 296] on button "increase-product-quantity" at bounding box center [464, 302] width 23 height 23
type input "1"
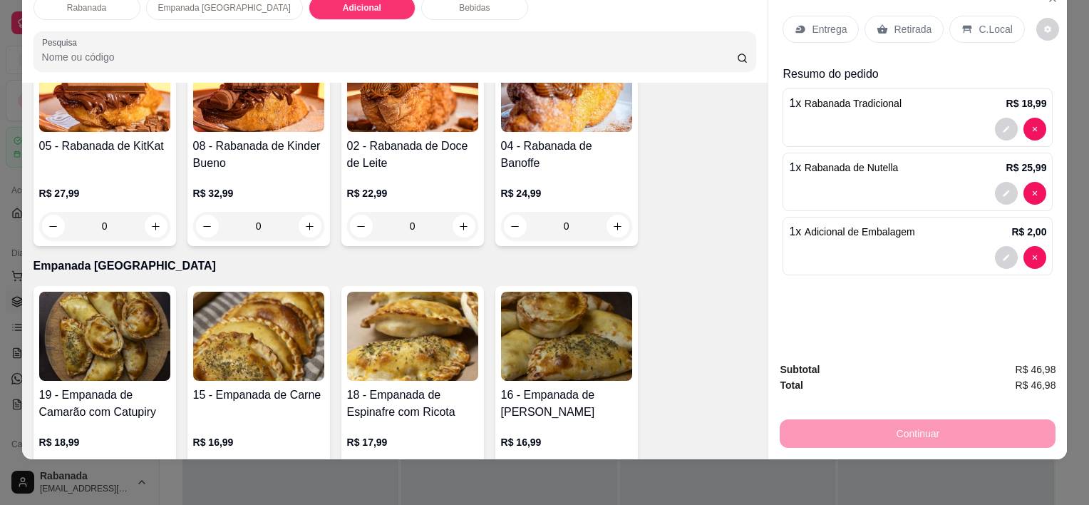
scroll to position [724, 0]
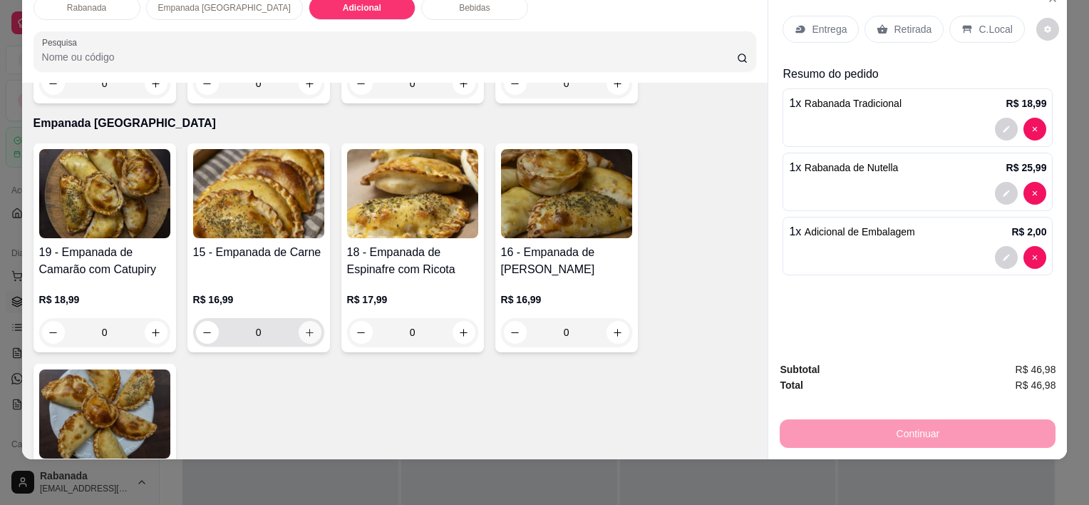
click at [304, 327] on icon "increase-product-quantity" at bounding box center [309, 332] width 11 height 11
type input "1"
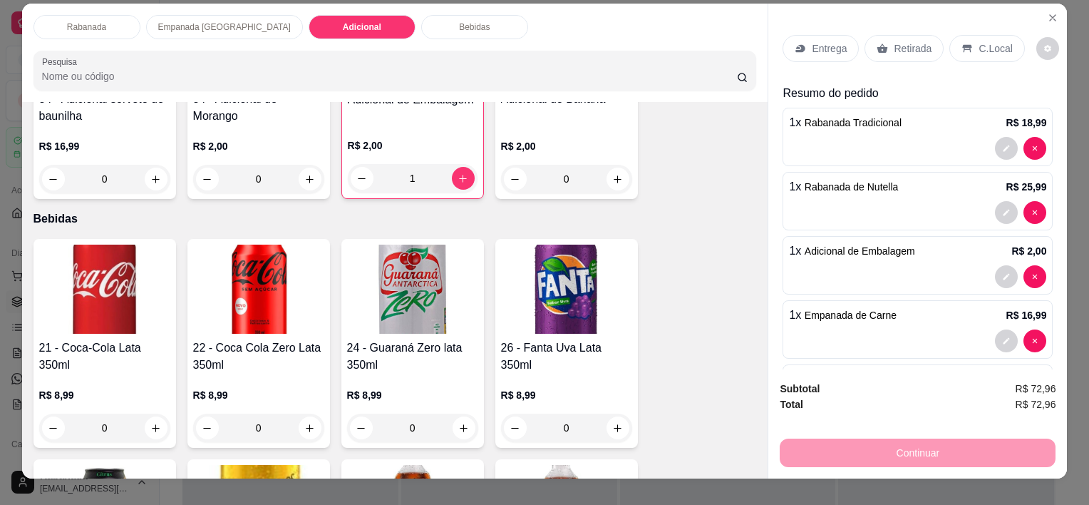
scroll to position [0, 0]
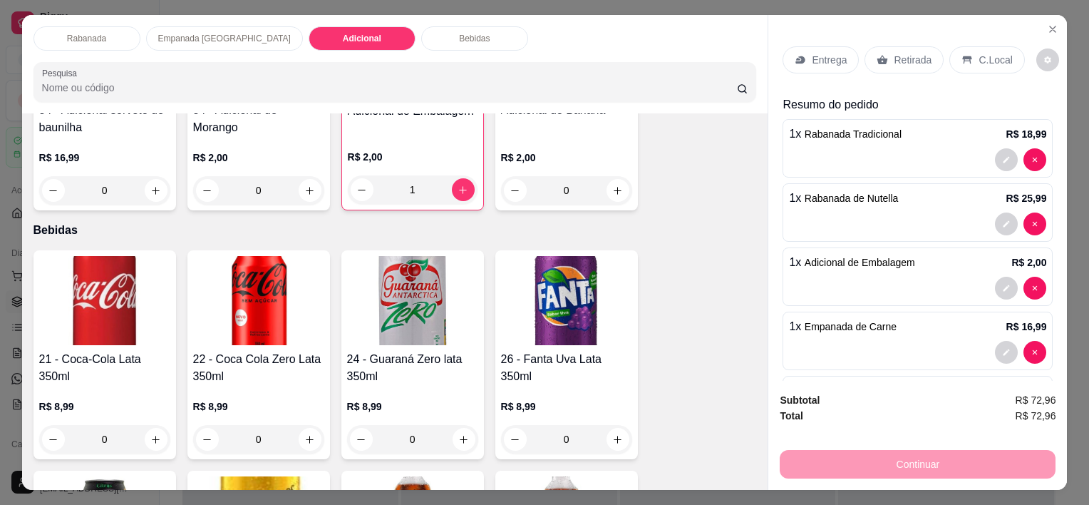
click at [990, 56] on p "C.Local" at bounding box center [994, 60] width 33 height 14
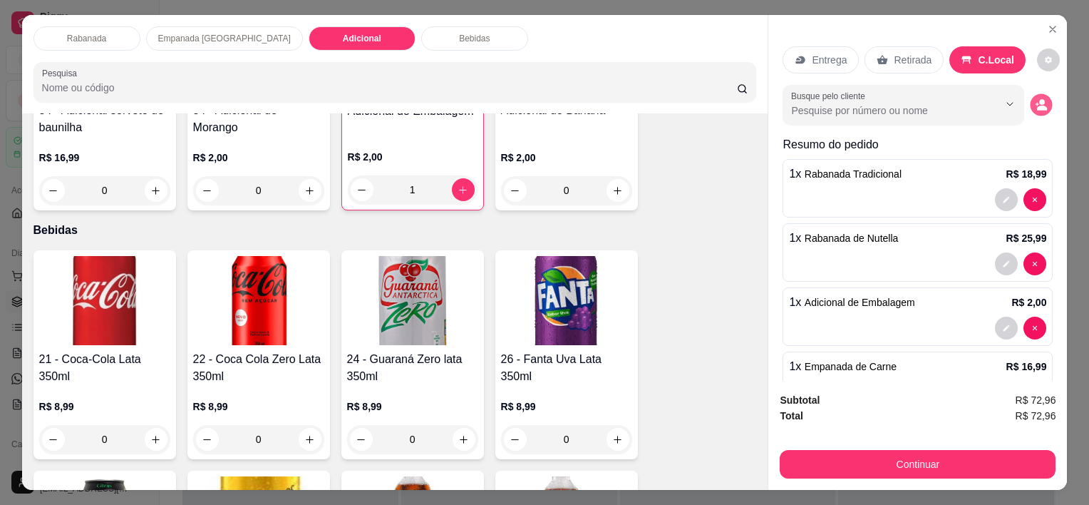
click at [1035, 99] on icon "decrease-product-quantity" at bounding box center [1041, 105] width 12 height 12
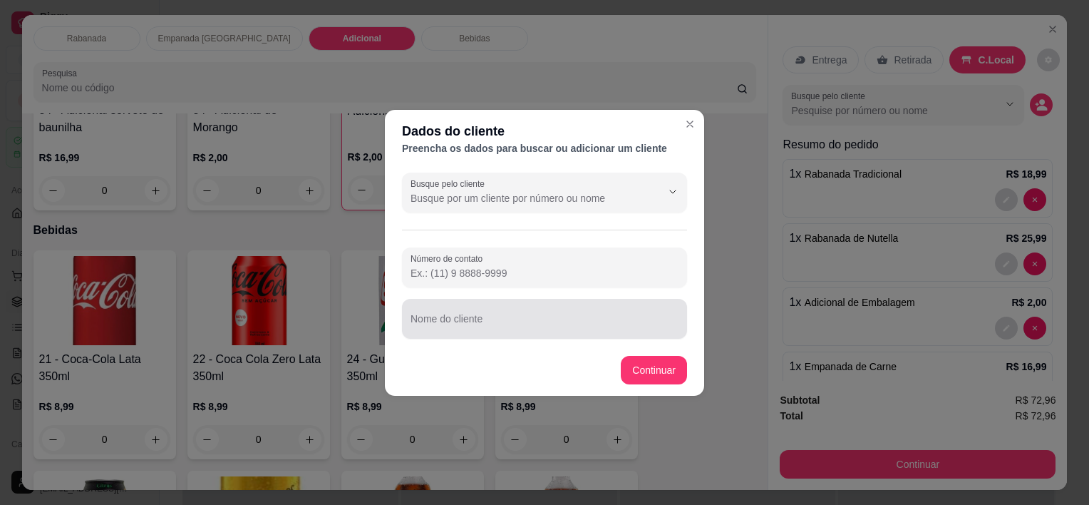
click at [547, 332] on div at bounding box center [544, 318] width 268 height 29
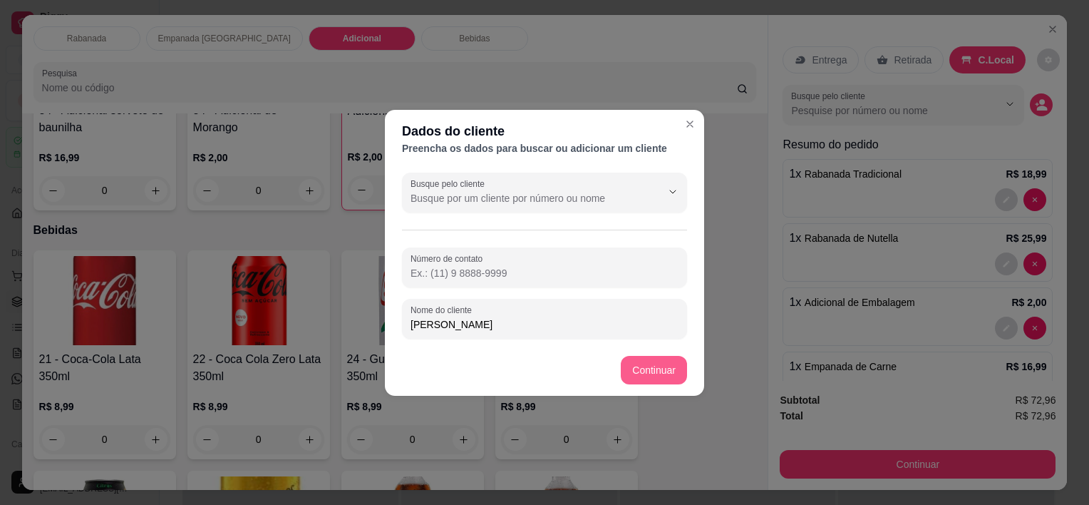
type input "[PERSON_NAME]"
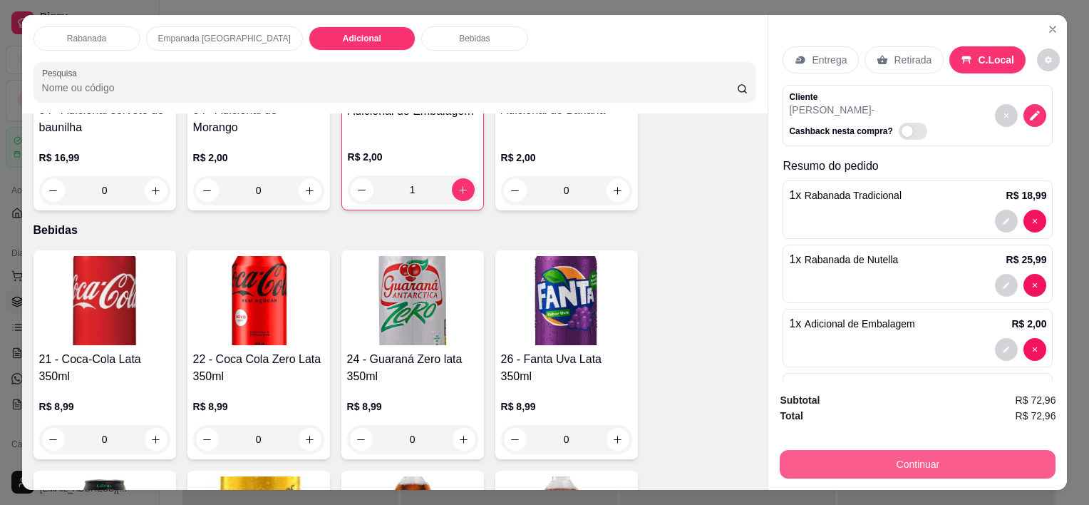
click at [953, 465] on button "Continuar" at bounding box center [918, 464] width 276 height 29
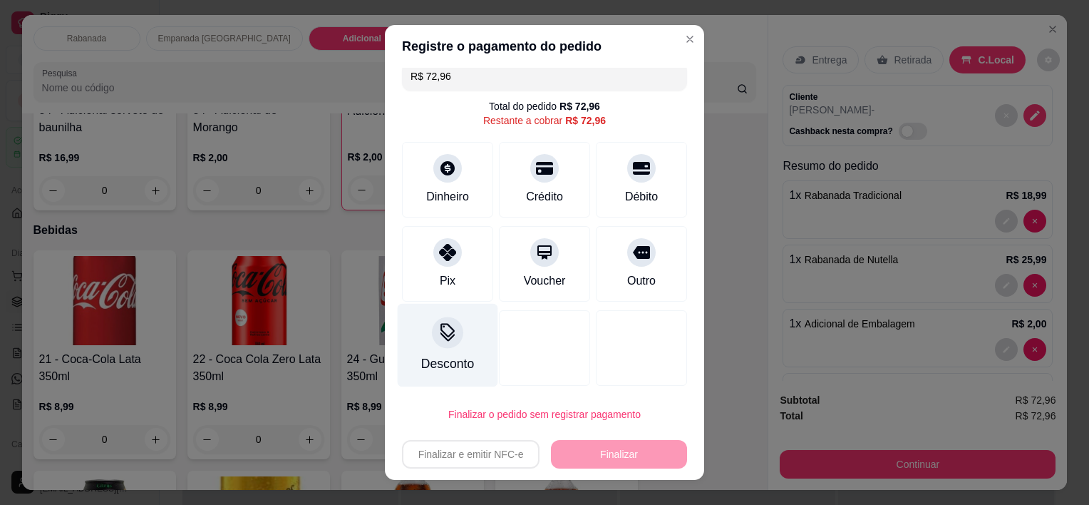
scroll to position [14, 0]
click at [450, 343] on div "Desconto" at bounding box center [448, 342] width 100 height 83
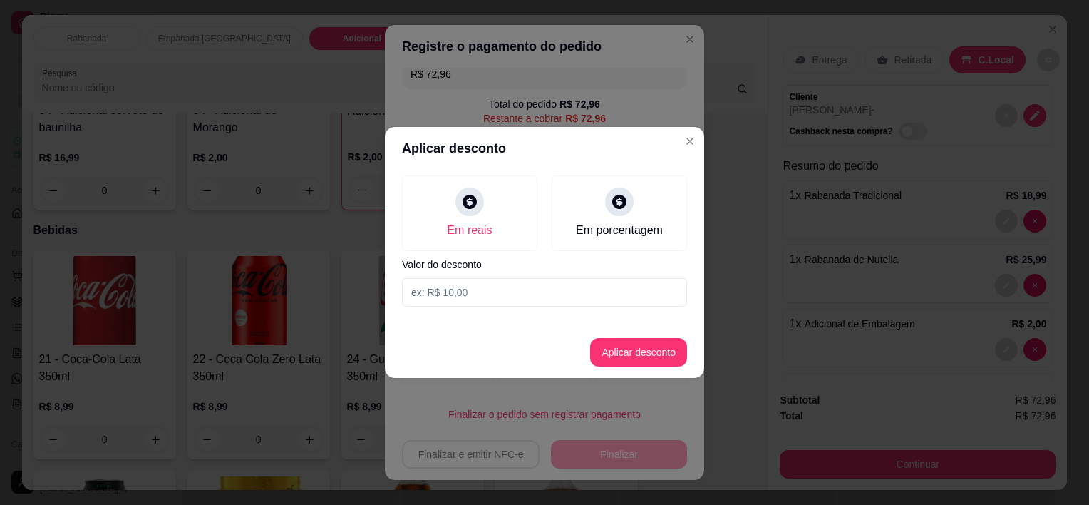
click at [555, 301] on input at bounding box center [544, 292] width 285 height 29
type input "6,40"
click at [627, 353] on button "Aplicar desconto" at bounding box center [638, 352] width 97 height 29
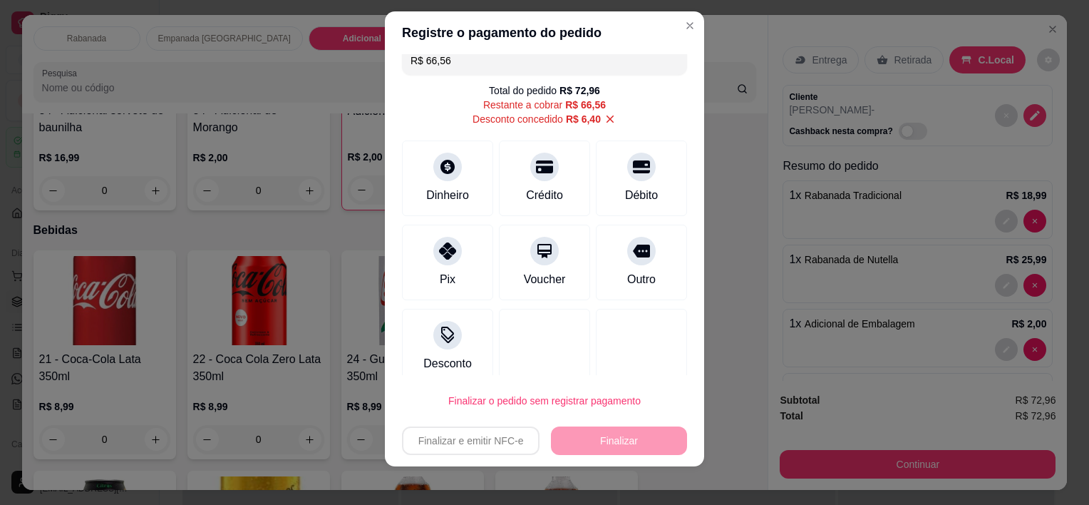
scroll to position [20, 0]
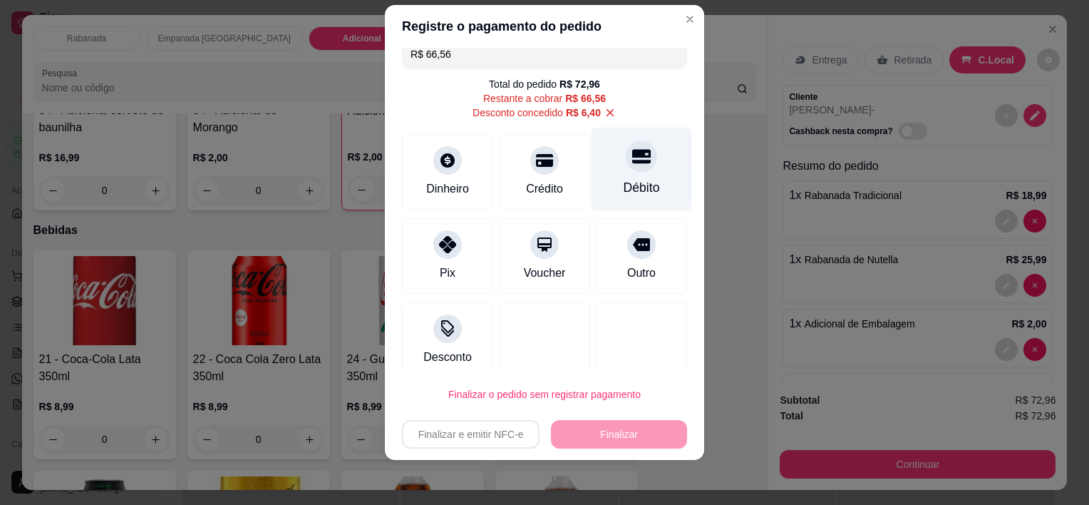
click at [598, 182] on div "Débito" at bounding box center [641, 169] width 100 height 83
type input "R$ 0,00"
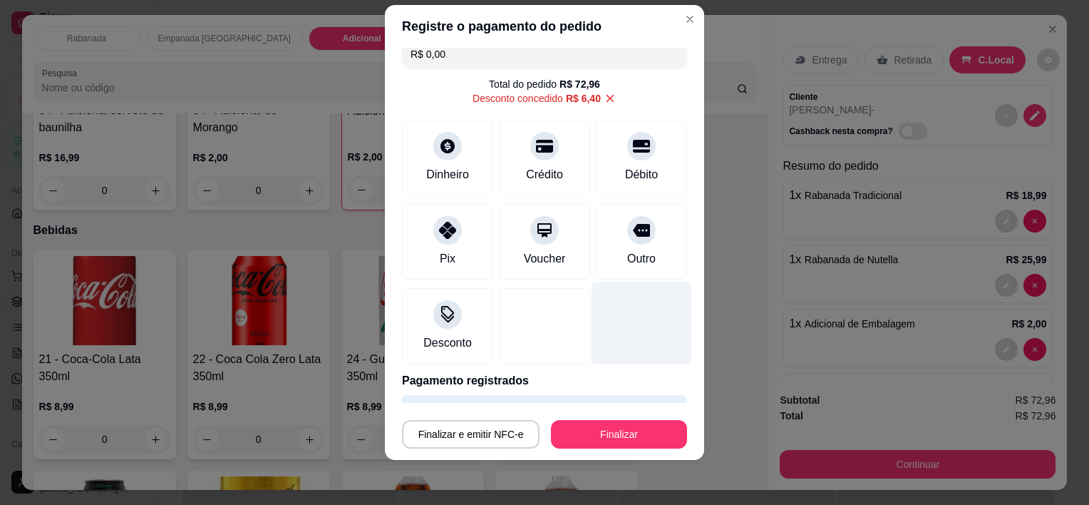
scroll to position [53, 0]
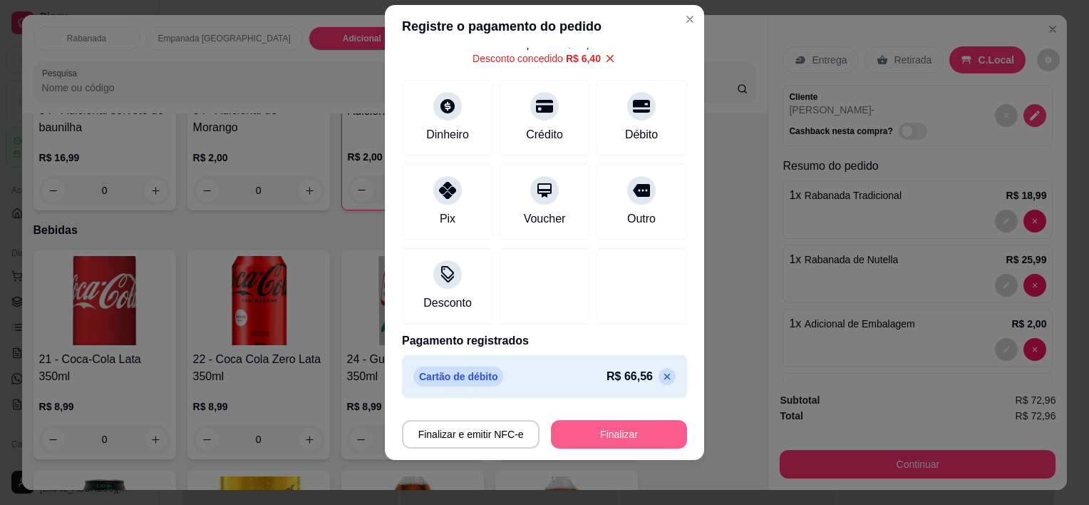
click at [616, 435] on button "Finalizar" at bounding box center [619, 434] width 136 height 29
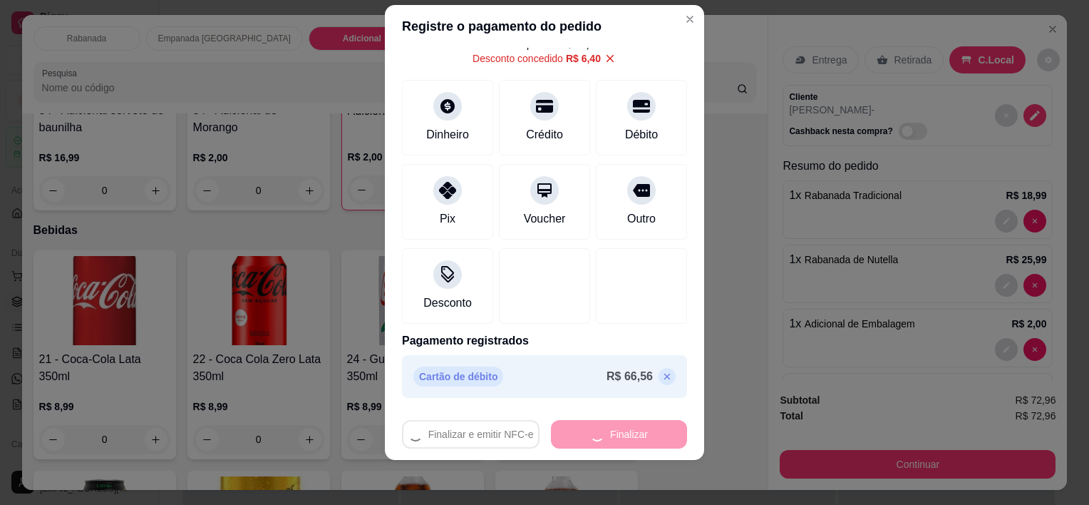
type input "0"
type input "-R$ 72,96"
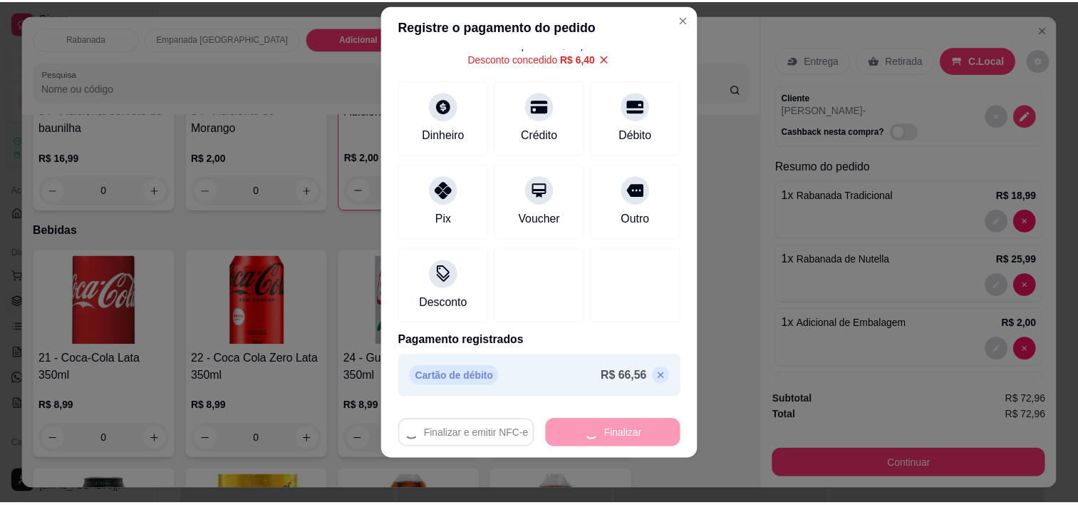
scroll to position [1364, 0]
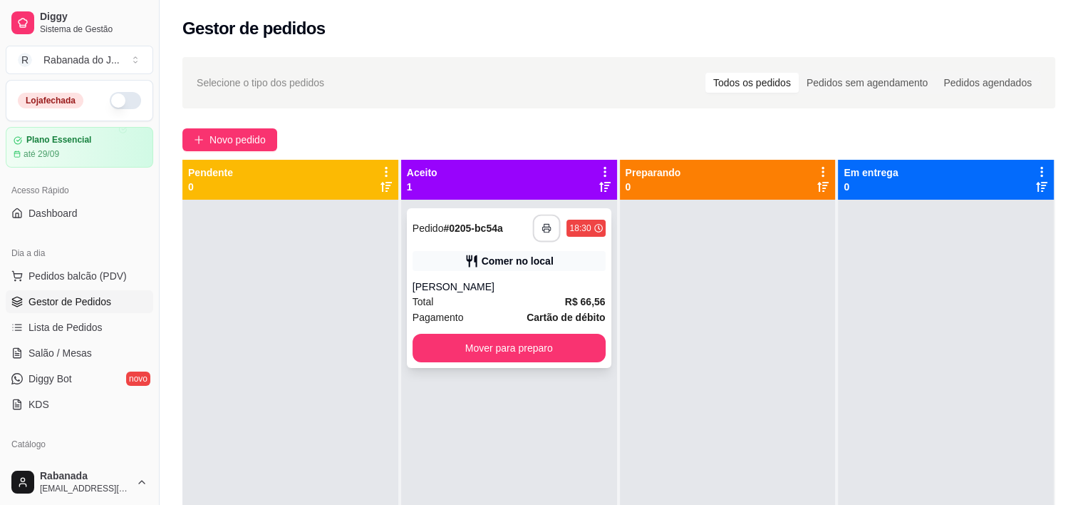
click at [544, 234] on button "button" at bounding box center [547, 228] width 28 height 28
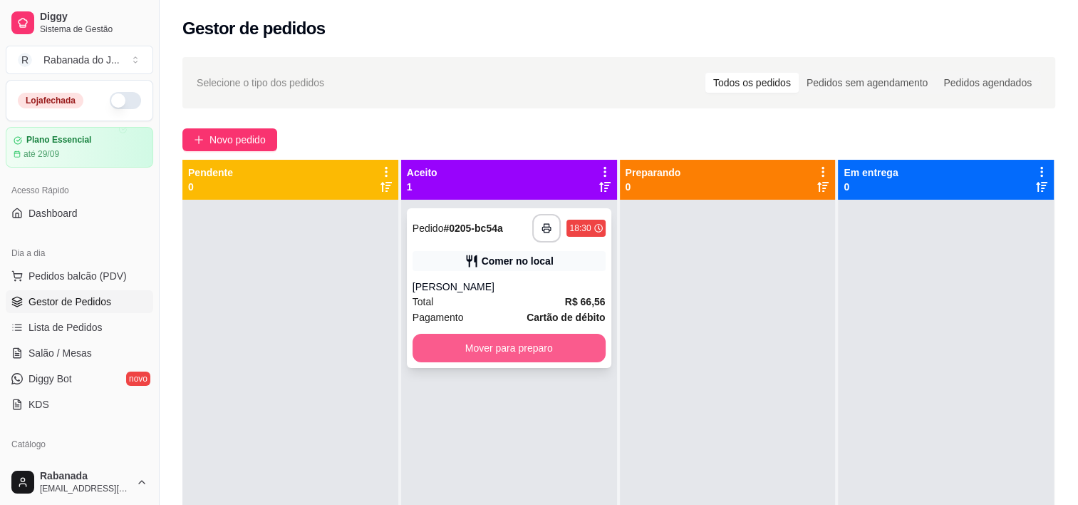
click at [524, 354] on button "Mover para preparo" at bounding box center [509, 348] width 193 height 29
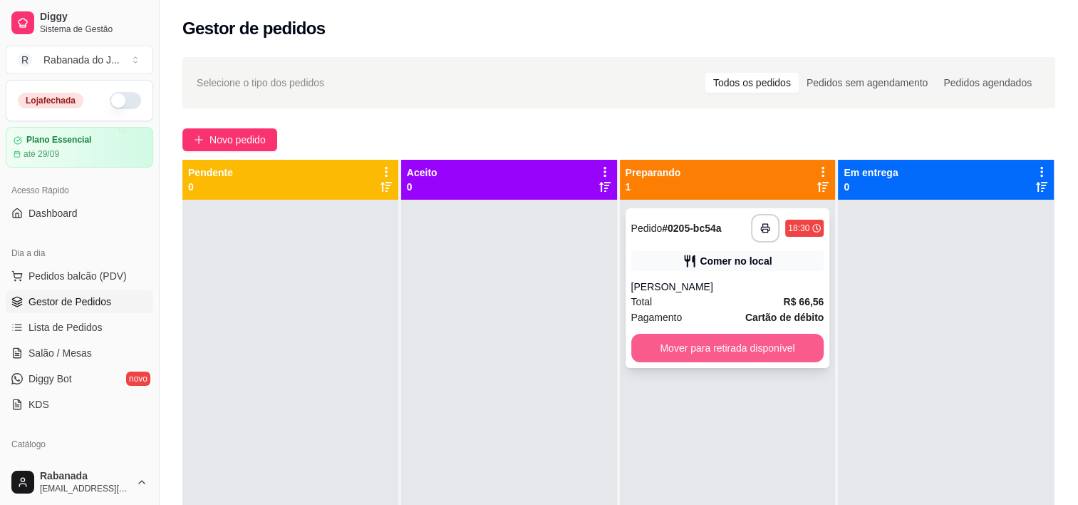
click at [690, 349] on button "Mover para retirada disponível" at bounding box center [727, 348] width 193 height 29
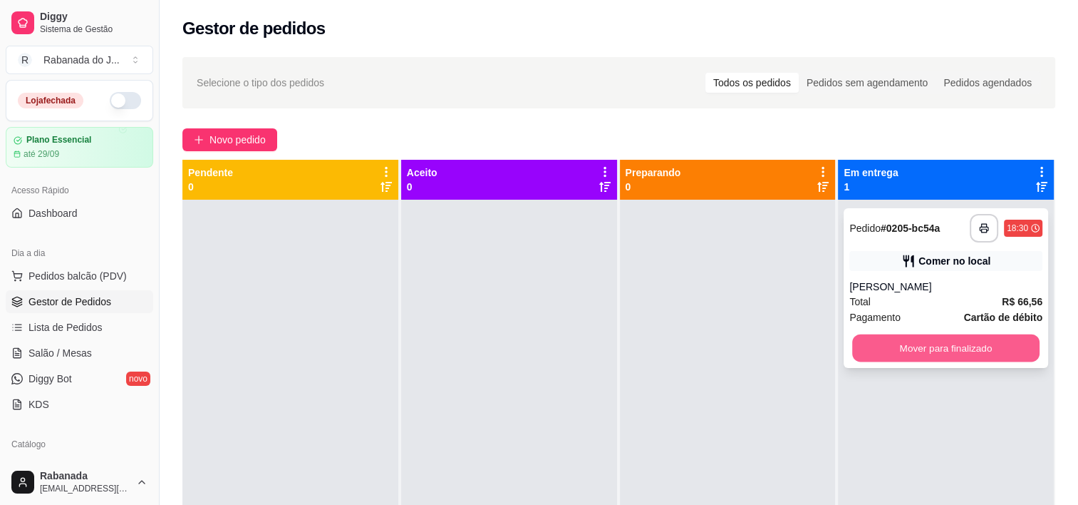
click at [977, 341] on button "Mover para finalizado" at bounding box center [945, 348] width 187 height 28
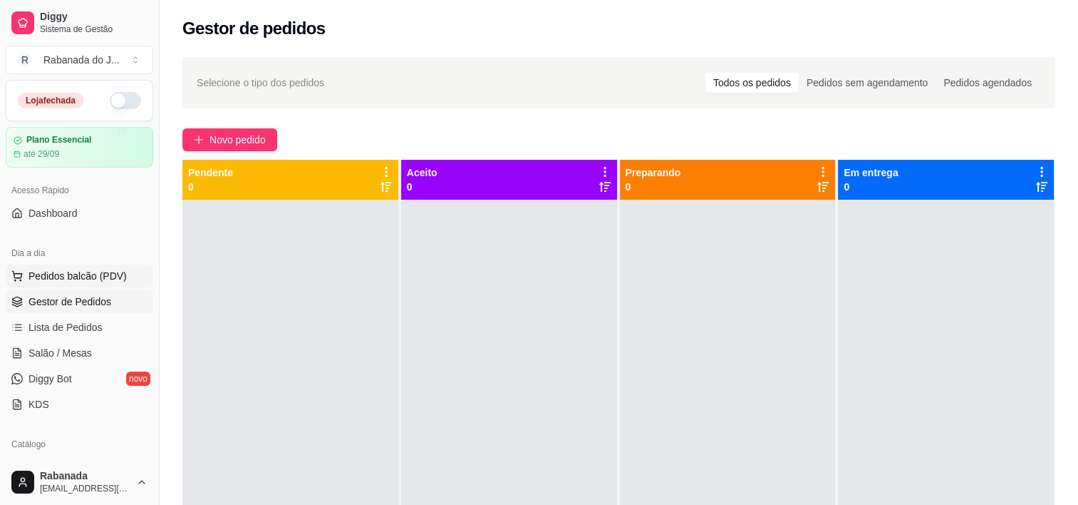
click at [100, 271] on span "Pedidos balcão (PDV)" at bounding box center [78, 276] width 98 height 14
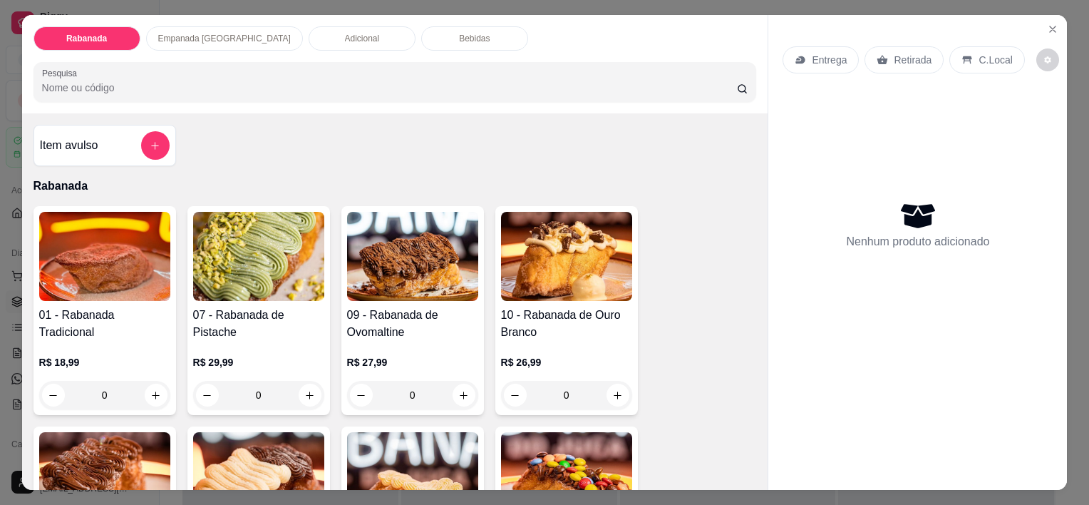
click at [345, 36] on p "Adicional" at bounding box center [362, 38] width 35 height 11
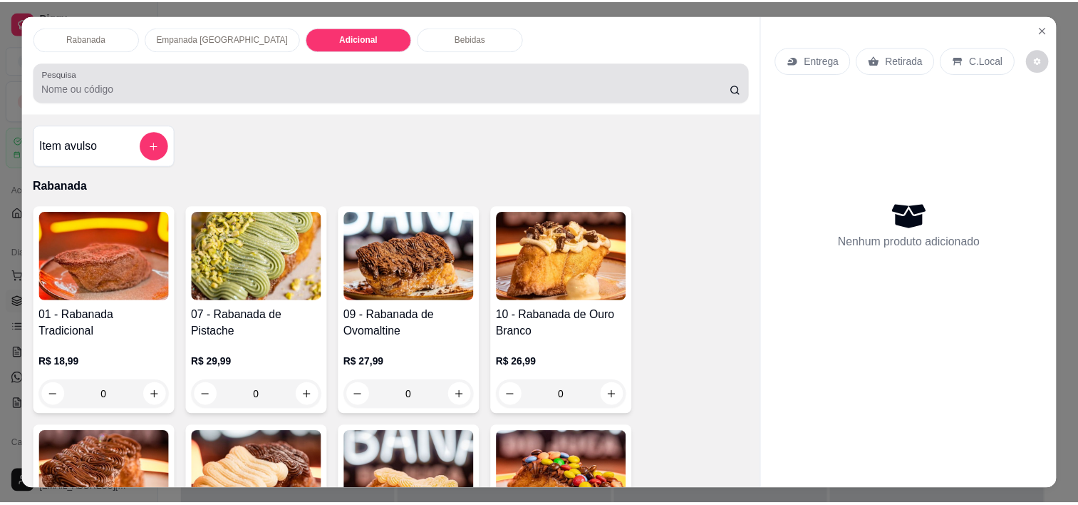
scroll to position [36, 0]
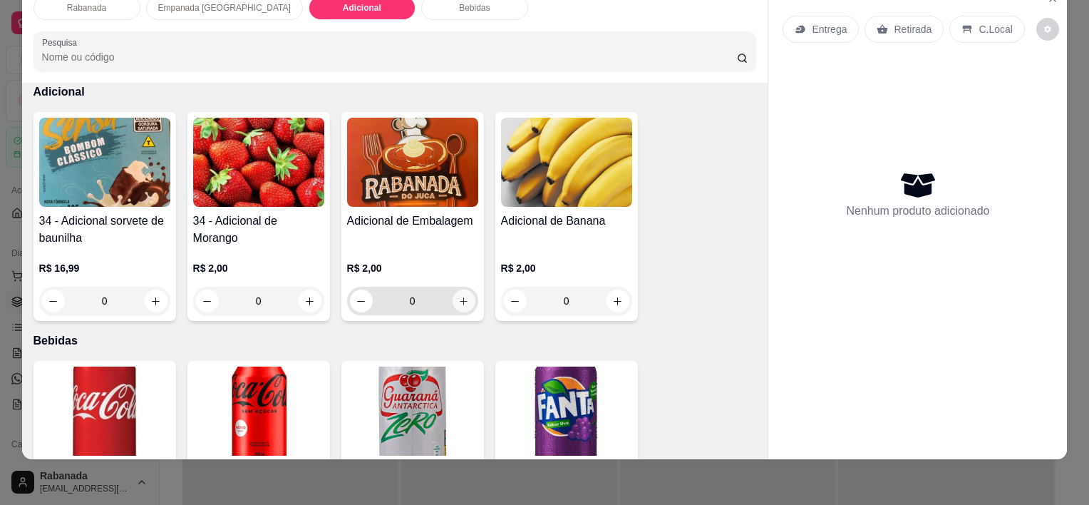
click at [462, 294] on button "increase-product-quantity" at bounding box center [464, 300] width 23 height 23
type input "1"
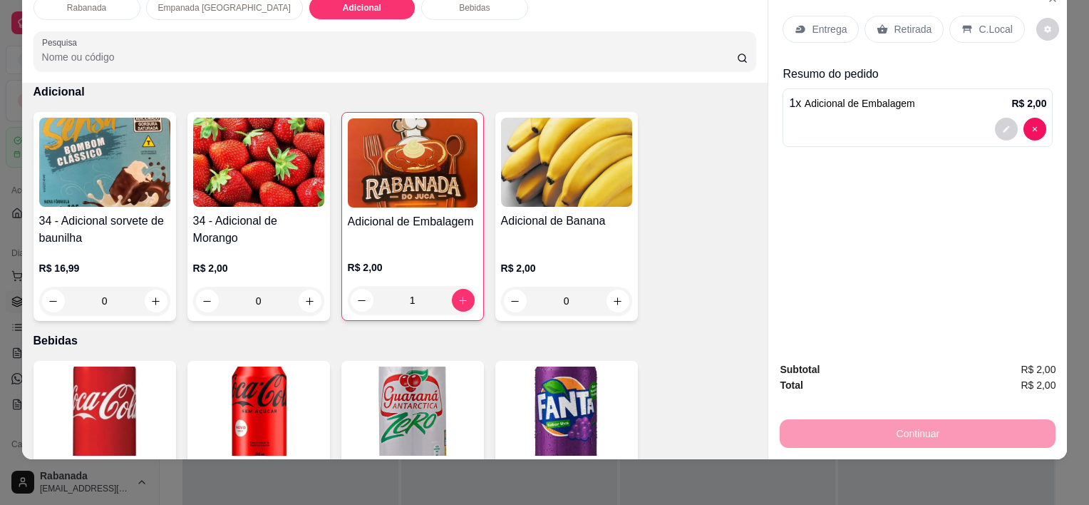
click at [978, 22] on p "C.Local" at bounding box center [994, 29] width 33 height 14
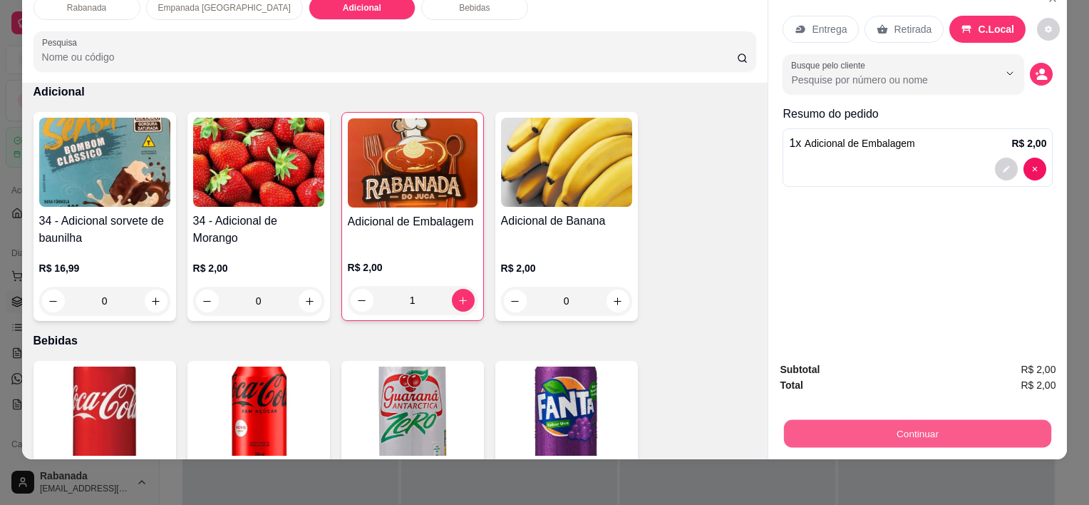
click at [976, 419] on button "Continuar" at bounding box center [917, 433] width 267 height 28
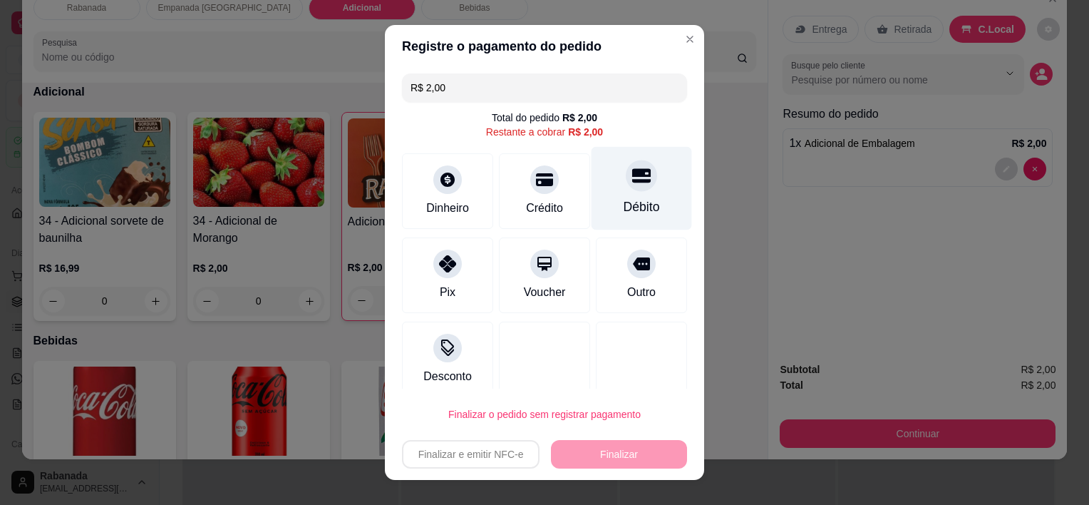
click at [599, 217] on div "Débito" at bounding box center [641, 188] width 100 height 83
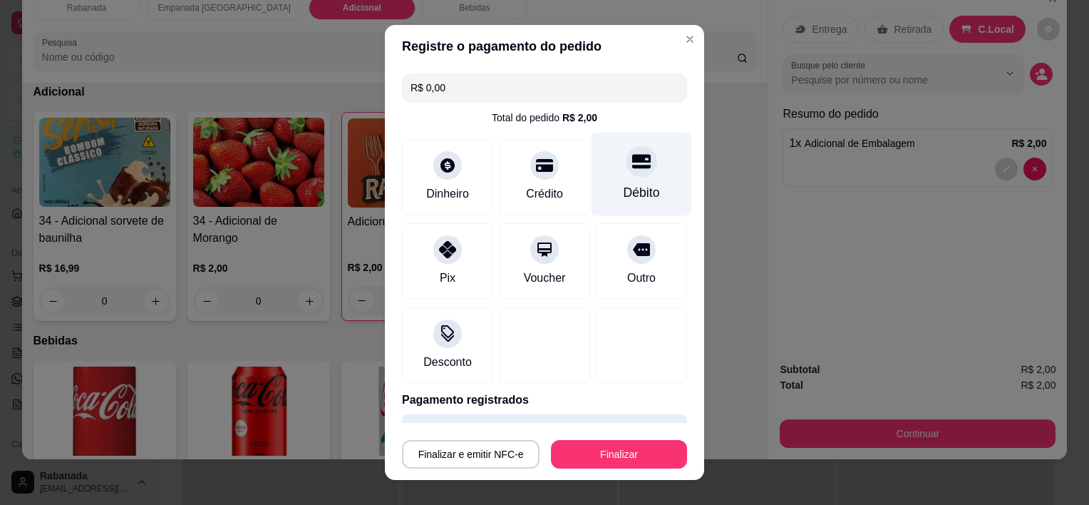
type input "R$ 0,00"
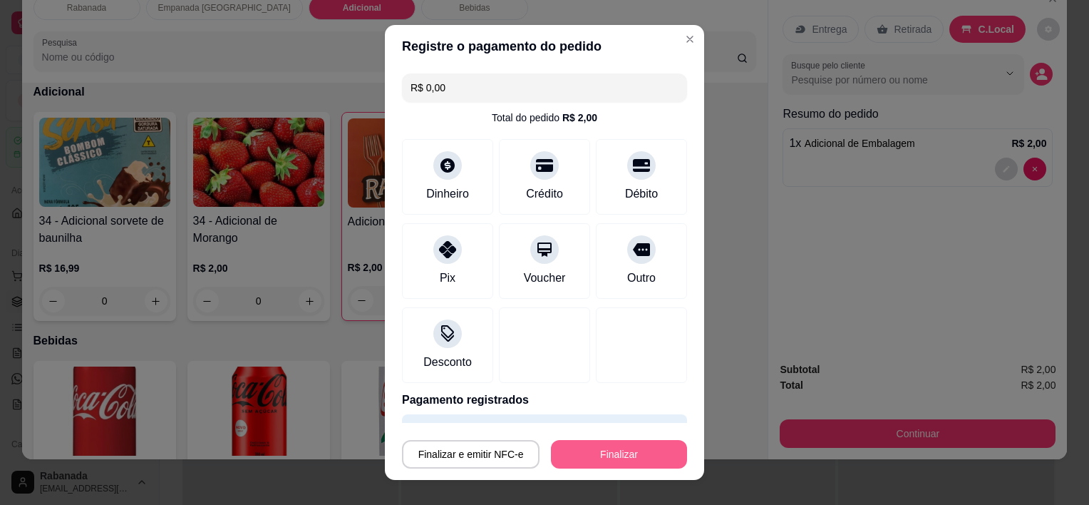
click at [621, 463] on button "Finalizar" at bounding box center [619, 454] width 136 height 29
type input "0"
type input "-R$ 2,00"
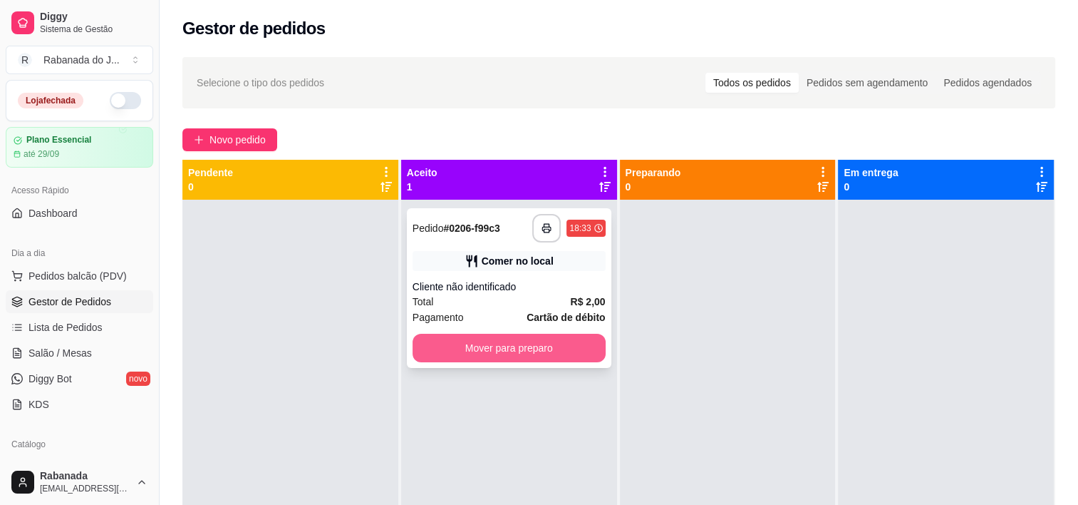
click at [527, 345] on button "Mover para preparo" at bounding box center [509, 348] width 193 height 29
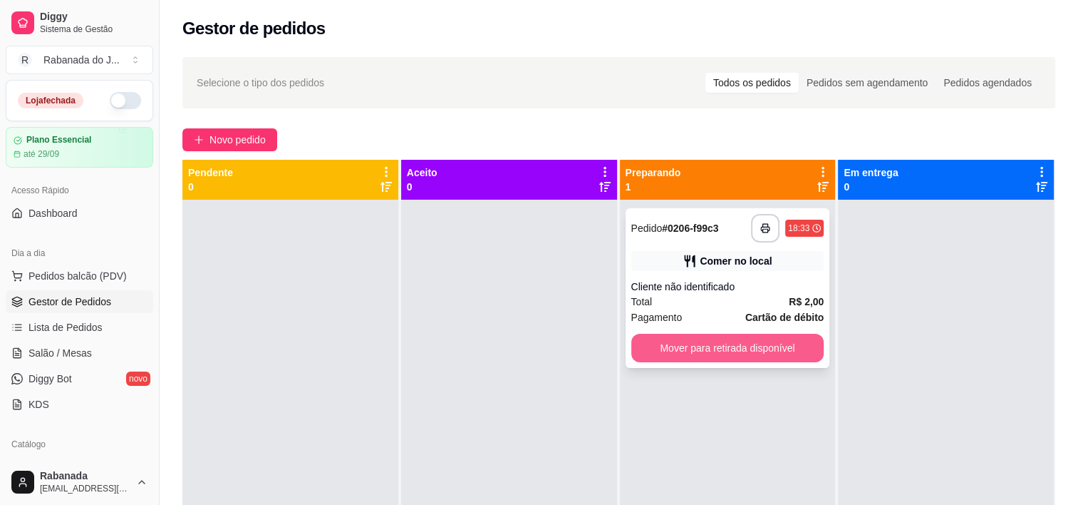
click at [761, 346] on button "Mover para retirada disponível" at bounding box center [727, 348] width 193 height 29
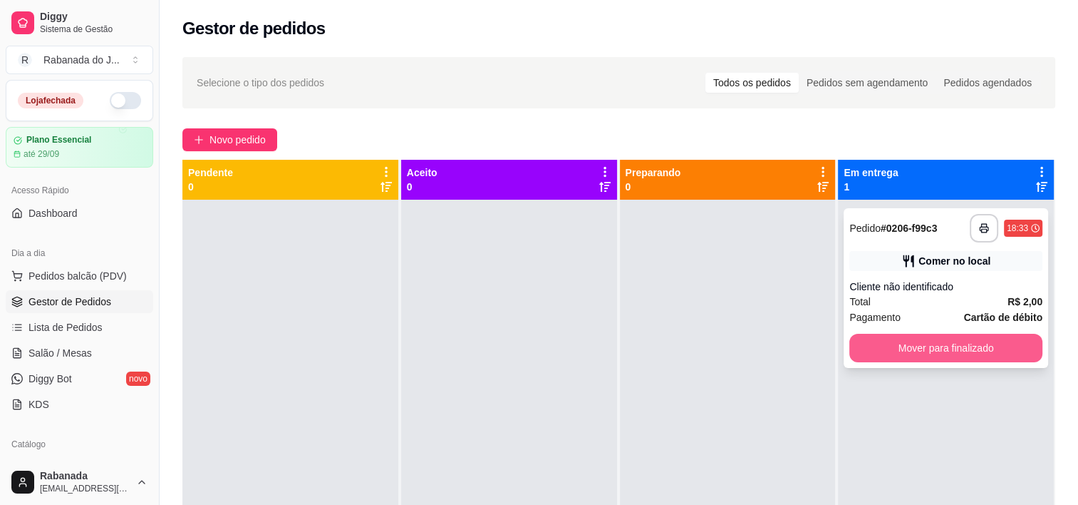
click at [879, 348] on button "Mover para finalizado" at bounding box center [945, 348] width 193 height 29
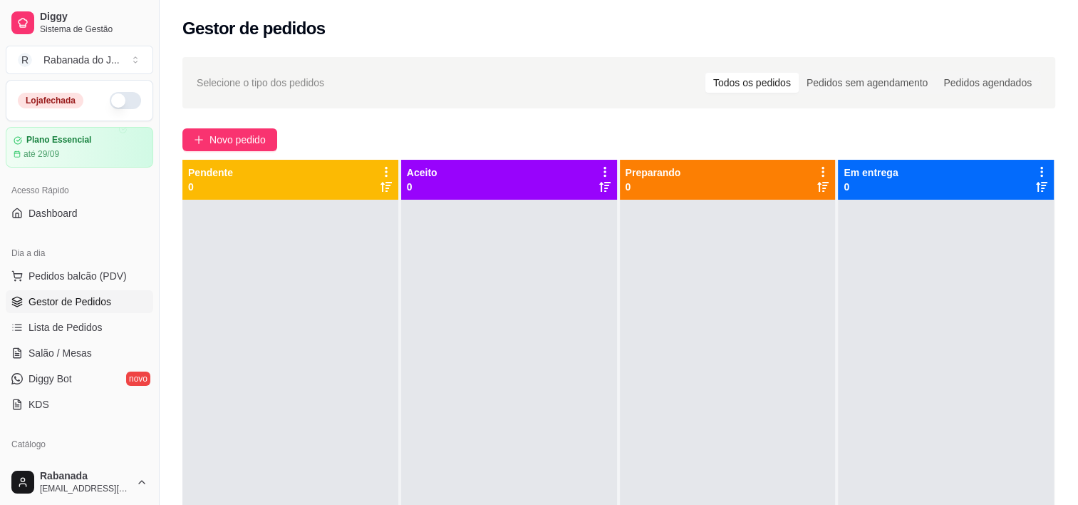
click at [127, 97] on button "button" at bounding box center [125, 100] width 31 height 17
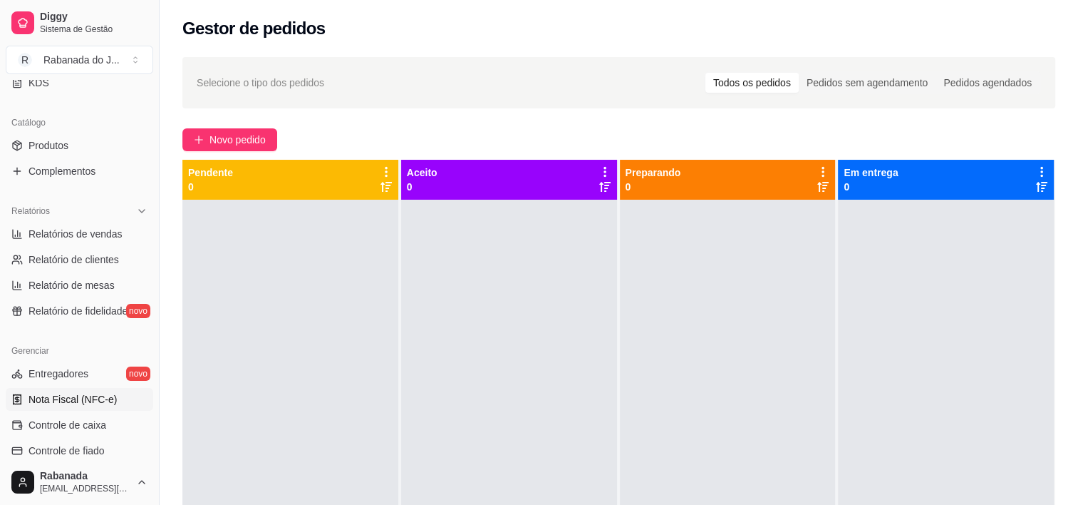
scroll to position [356, 0]
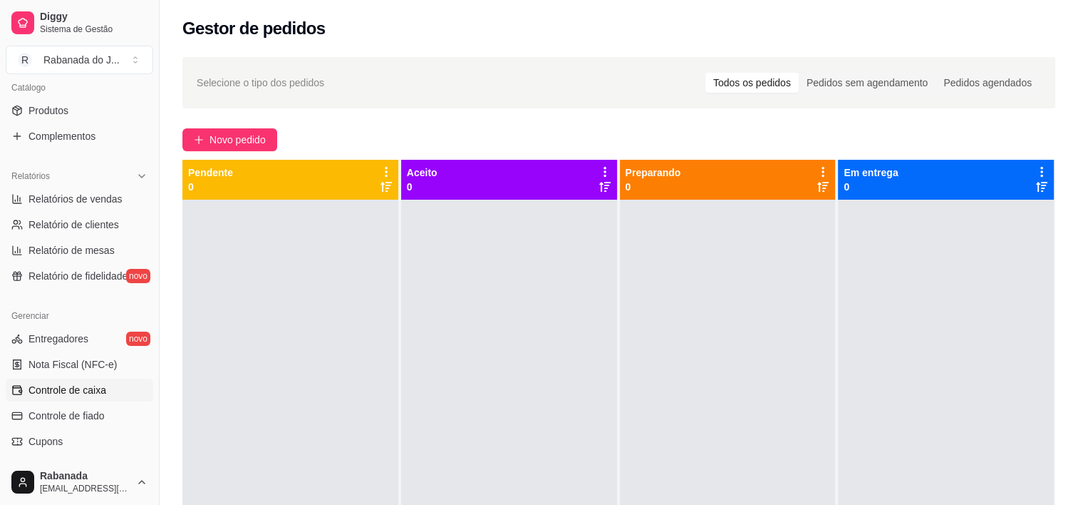
click at [83, 380] on link "Controle de caixa" at bounding box center [80, 389] width 148 height 23
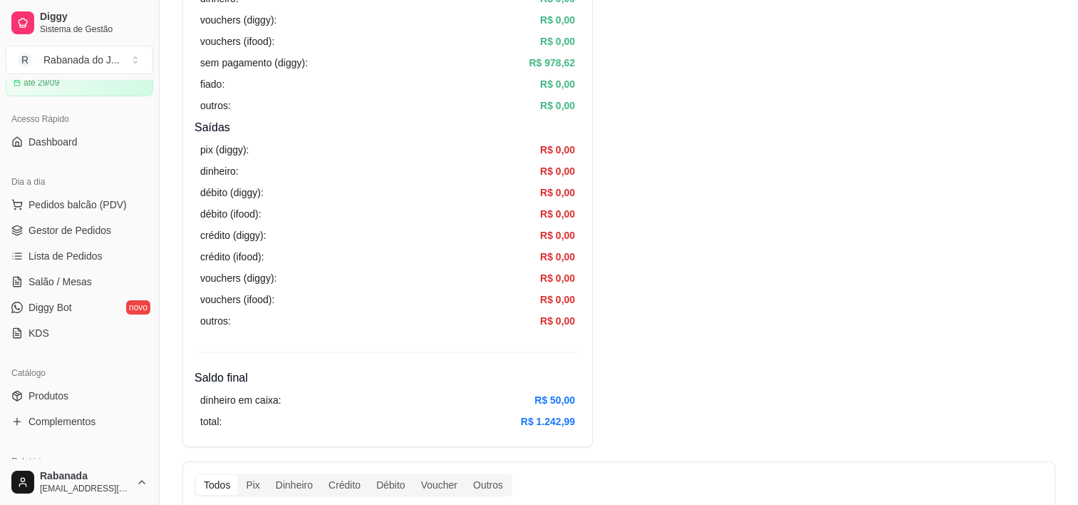
scroll to position [214, 0]
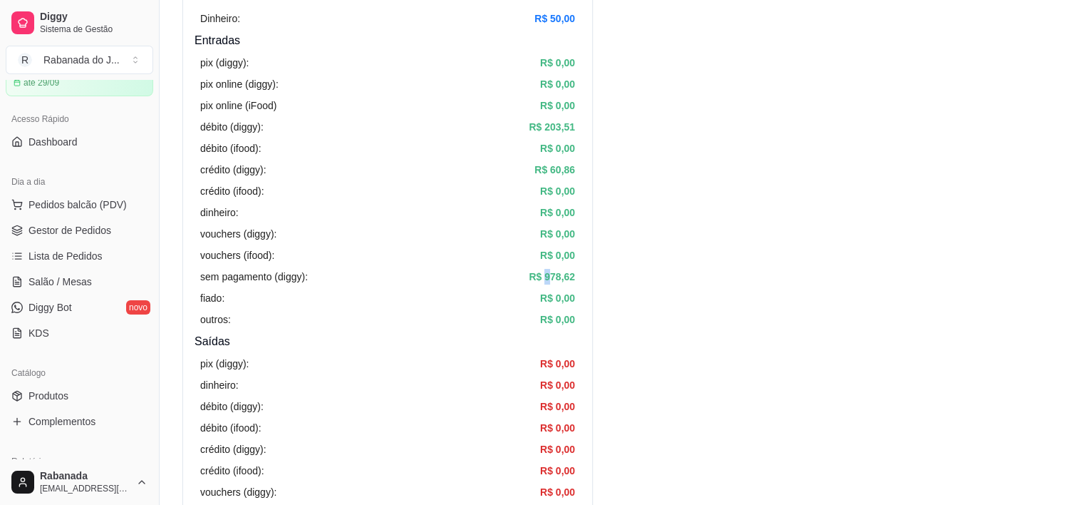
drag, startPoint x: 544, startPoint y: 270, endPoint x: 566, endPoint y: 276, distance: 22.3
click at [566, 276] on article "R$ 978,62" at bounding box center [552, 277] width 46 height 16
drag, startPoint x: 566, startPoint y: 276, endPoint x: 583, endPoint y: 289, distance: 21.4
click at [583, 289] on div "Resumo Adicionar entrada/saída Data de abertura: 10 de set de 2025 às 16:58 Sal…" at bounding box center [387, 283] width 410 height 753
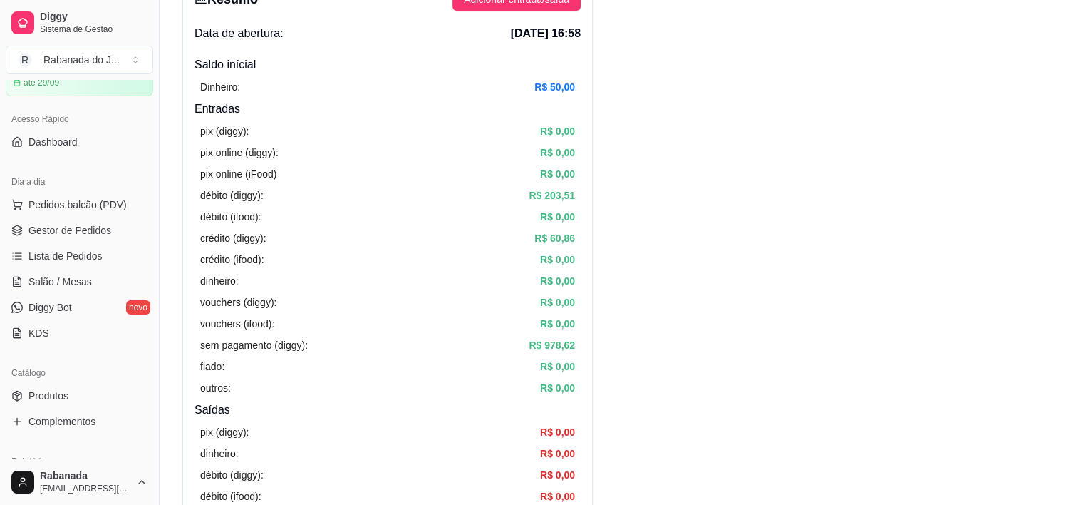
scroll to position [0, 0]
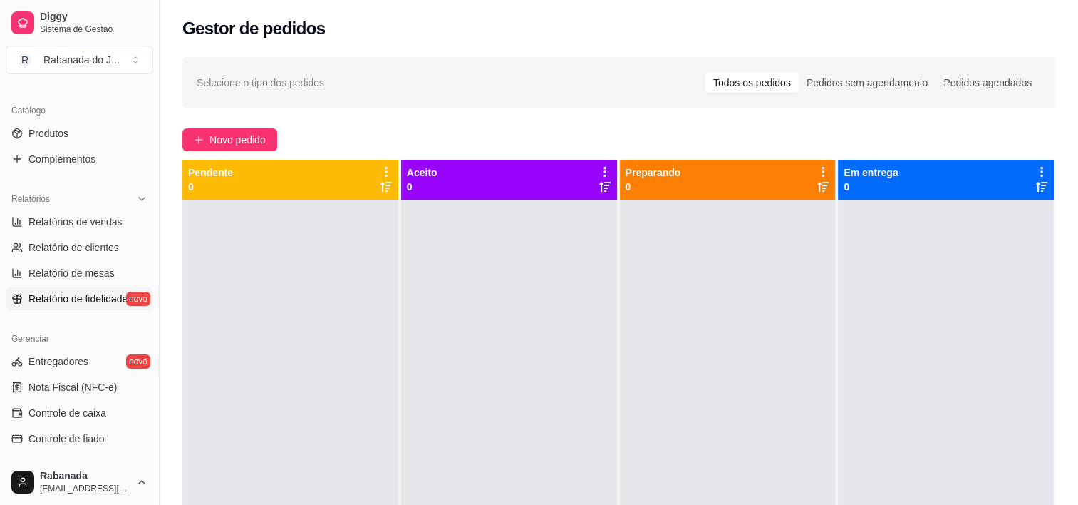
scroll to position [356, 0]
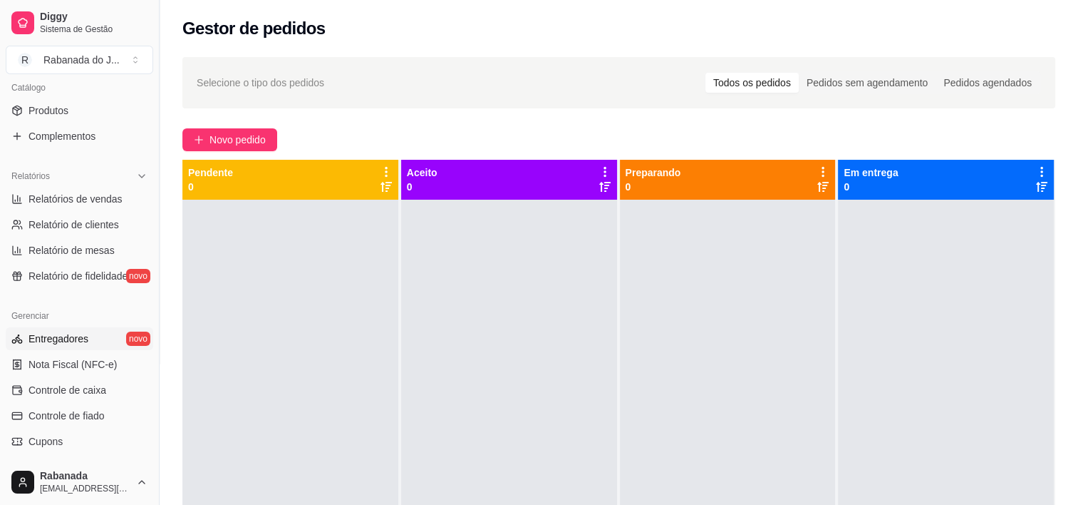
click at [51, 336] on span "Entregadores" at bounding box center [59, 338] width 60 height 14
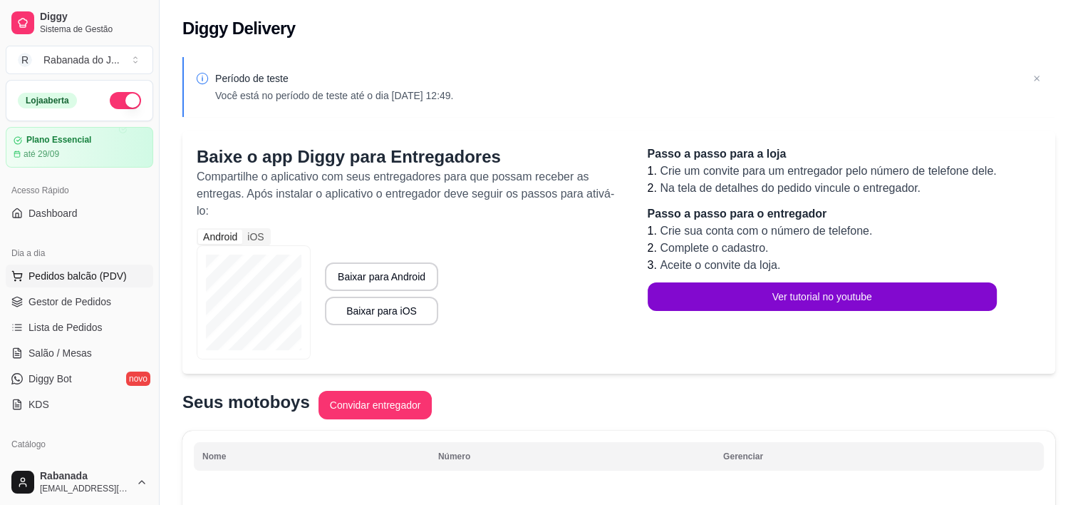
click at [97, 276] on span "Pedidos balcão (PDV)" at bounding box center [78, 276] width 98 height 14
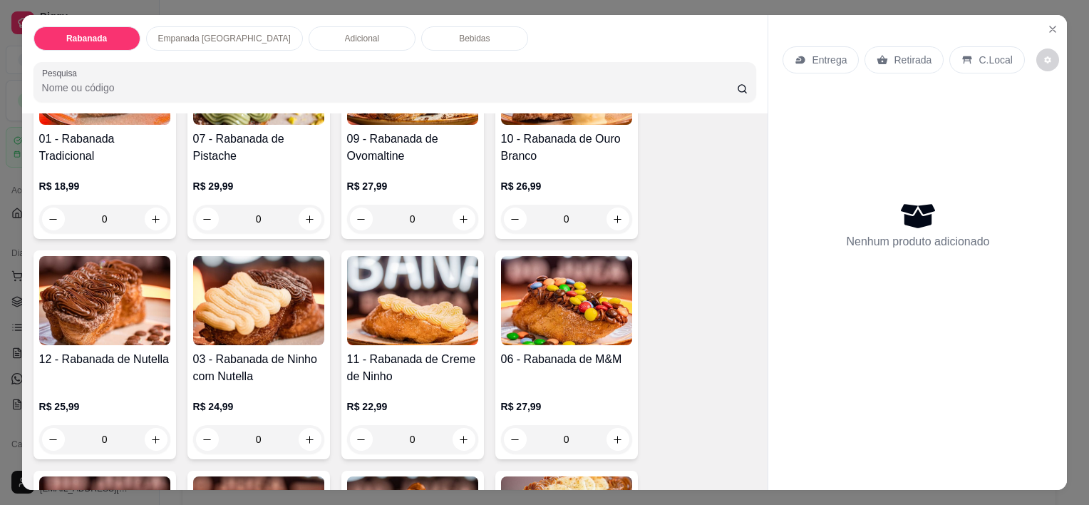
scroll to position [143, 0]
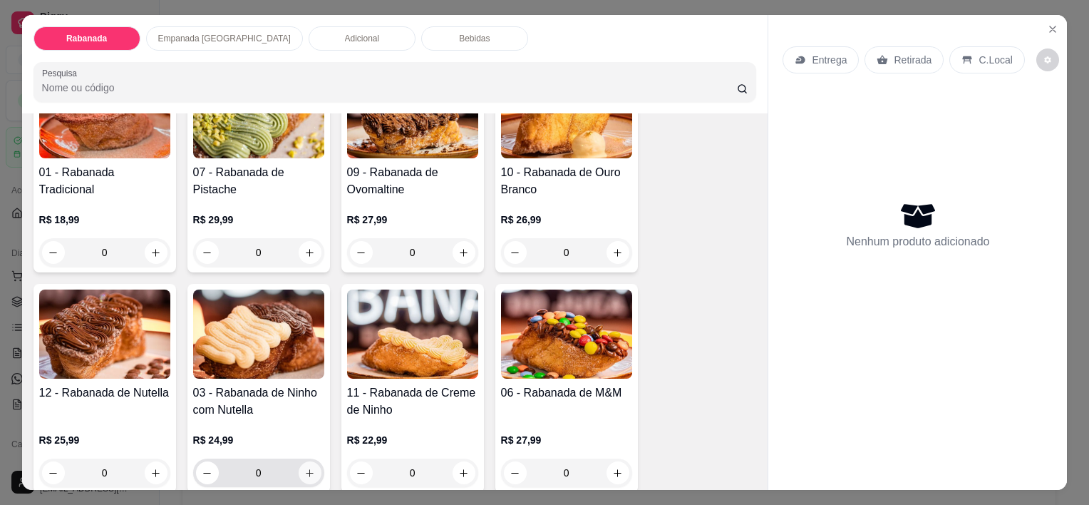
click at [304, 467] on icon "increase-product-quantity" at bounding box center [309, 472] width 11 height 11
type input "1"
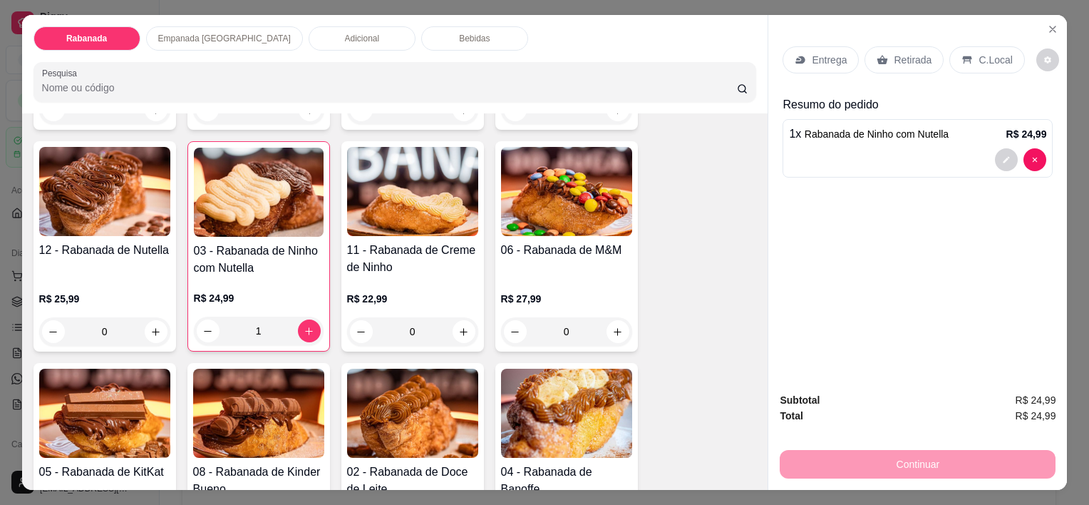
scroll to position [356, 0]
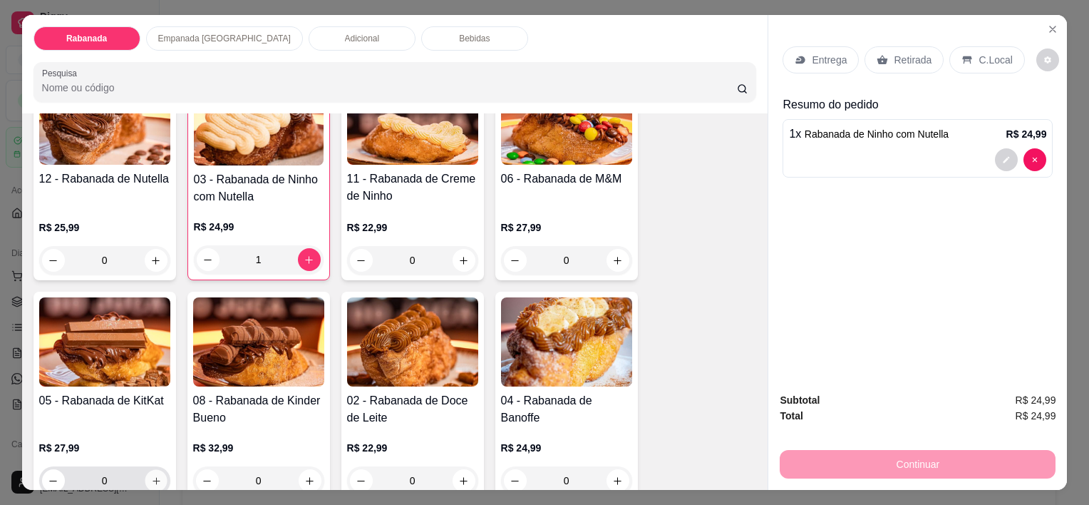
click at [152, 477] on icon "increase-product-quantity" at bounding box center [155, 480] width 7 height 7
type input "1"
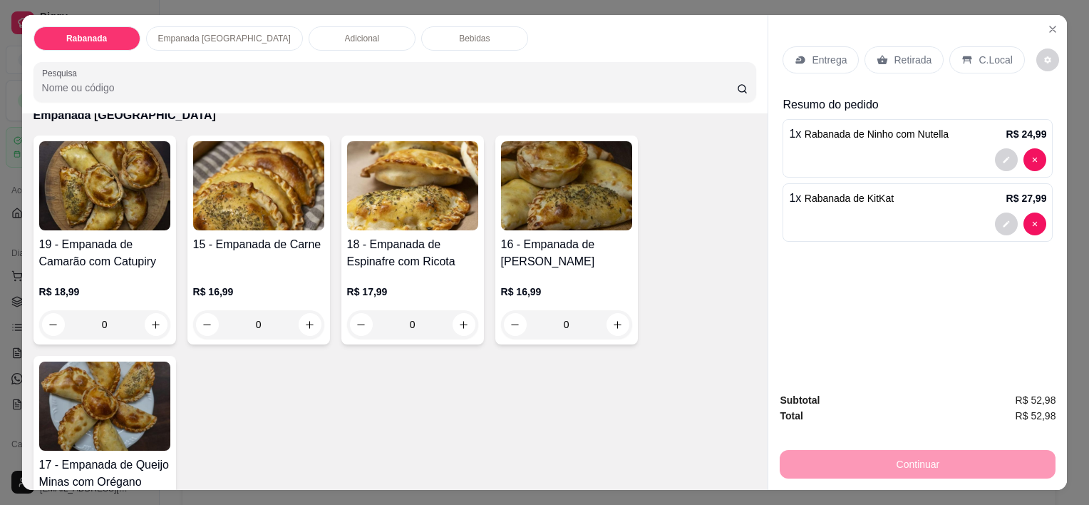
scroll to position [784, 0]
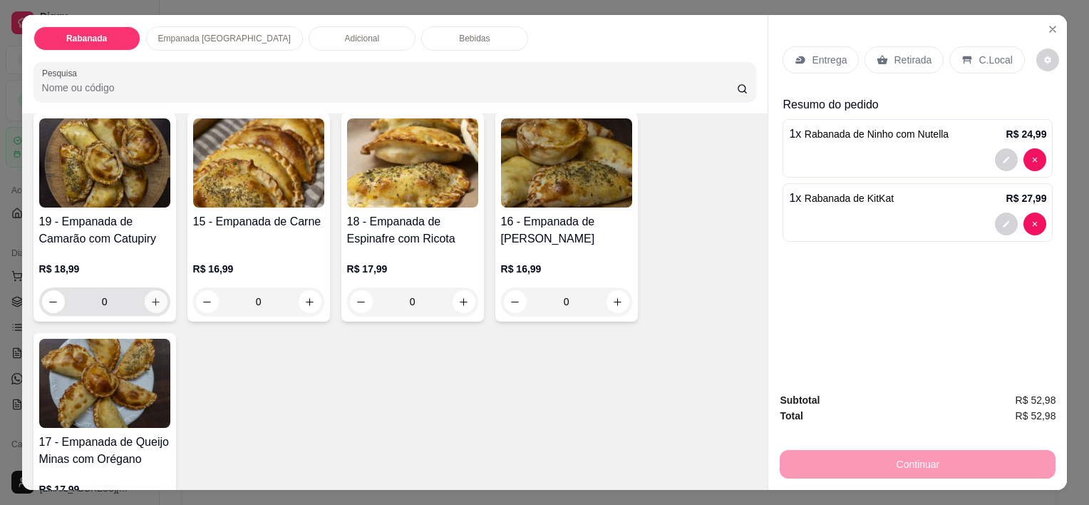
click at [150, 296] on icon "increase-product-quantity" at bounding box center [155, 301] width 11 height 11
type input "1"
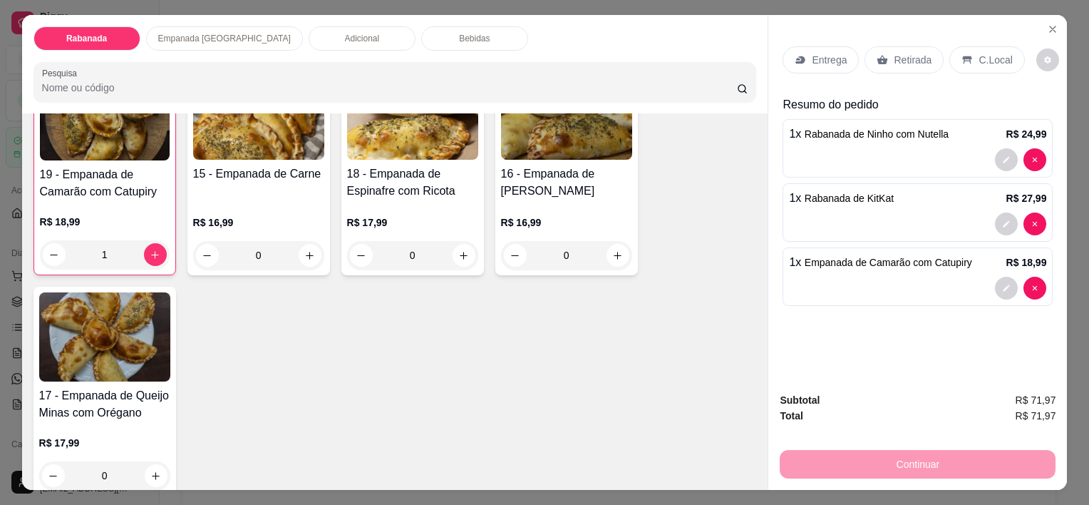
scroll to position [855, 0]
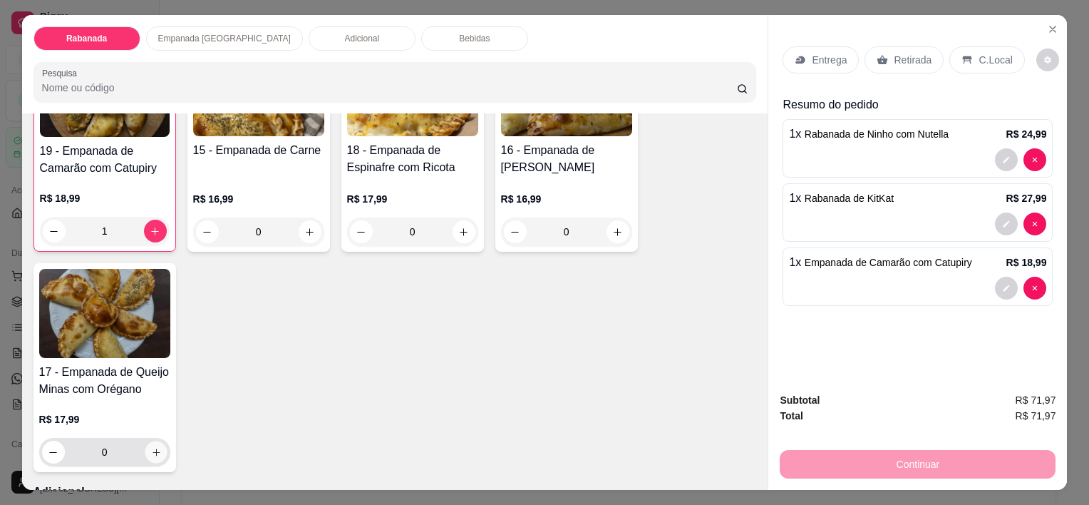
click at [150, 447] on icon "increase-product-quantity" at bounding box center [155, 452] width 11 height 11
type input "1"
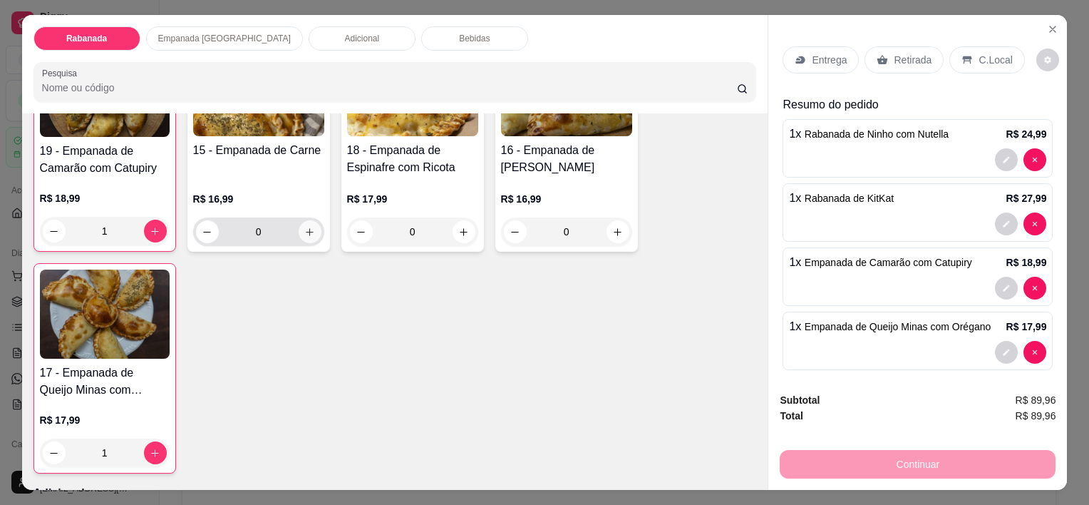
click at [304, 227] on icon "increase-product-quantity" at bounding box center [309, 232] width 11 height 11
type input "1"
click at [978, 53] on p "C.Local" at bounding box center [994, 60] width 33 height 14
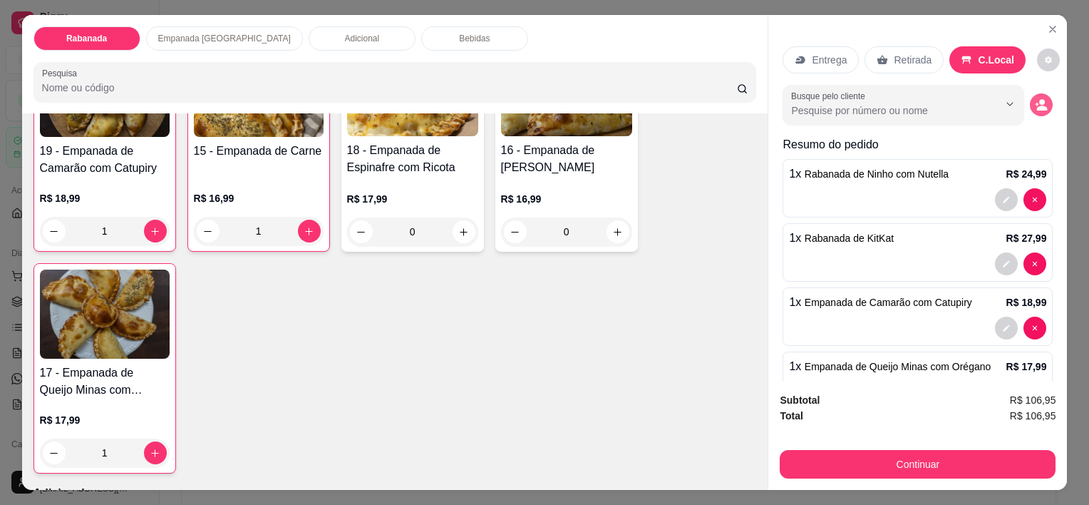
click at [1030, 105] on button "decrease-product-quantity" at bounding box center [1041, 104] width 23 height 23
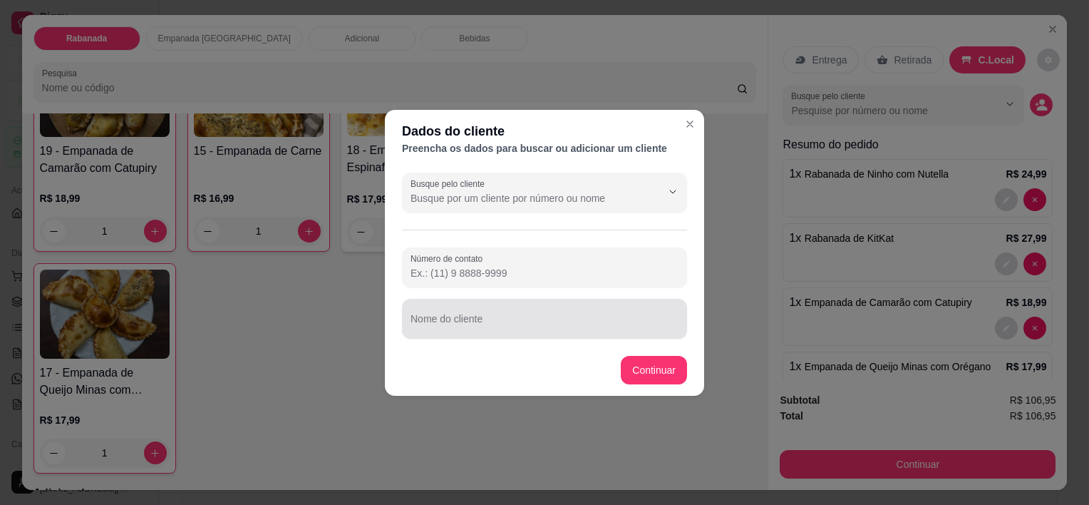
click at [476, 326] on input "Nome do cliente" at bounding box center [544, 324] width 268 height 14
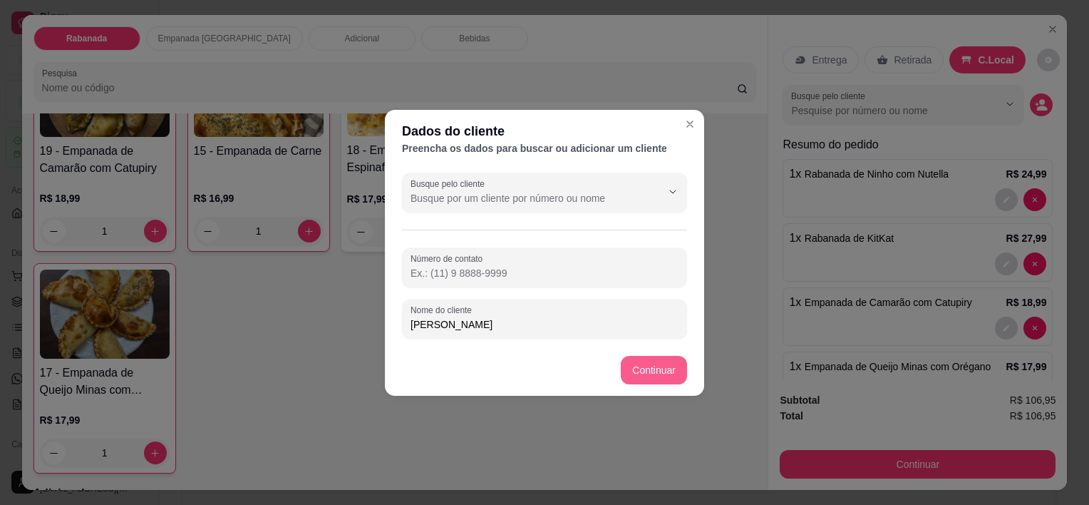
type input "Eliane"
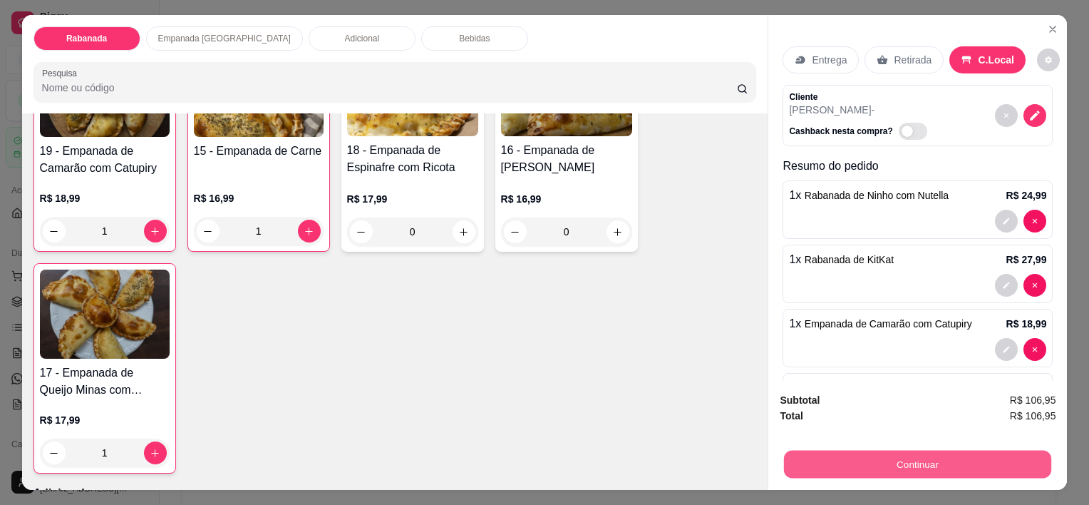
click at [913, 465] on button "Continuar" at bounding box center [917, 464] width 267 height 28
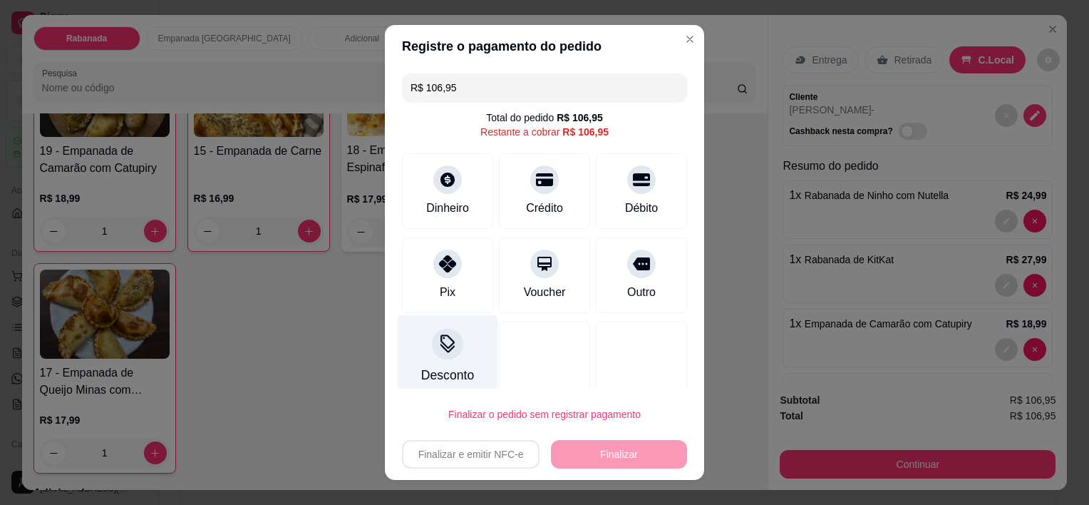
click at [437, 371] on div "Desconto" at bounding box center [447, 375] width 53 height 19
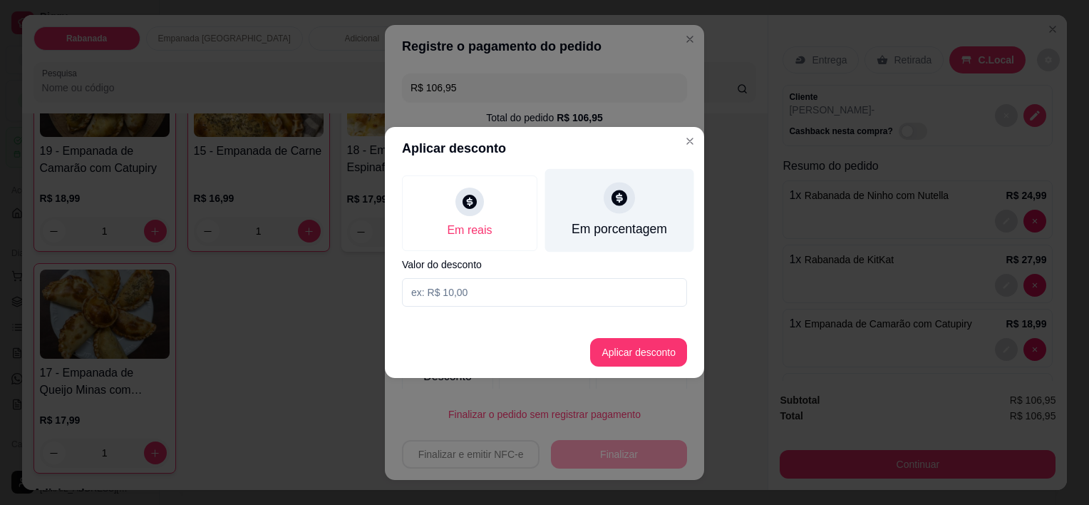
click at [605, 216] on div "Em porcentagem" at bounding box center [619, 210] width 149 height 83
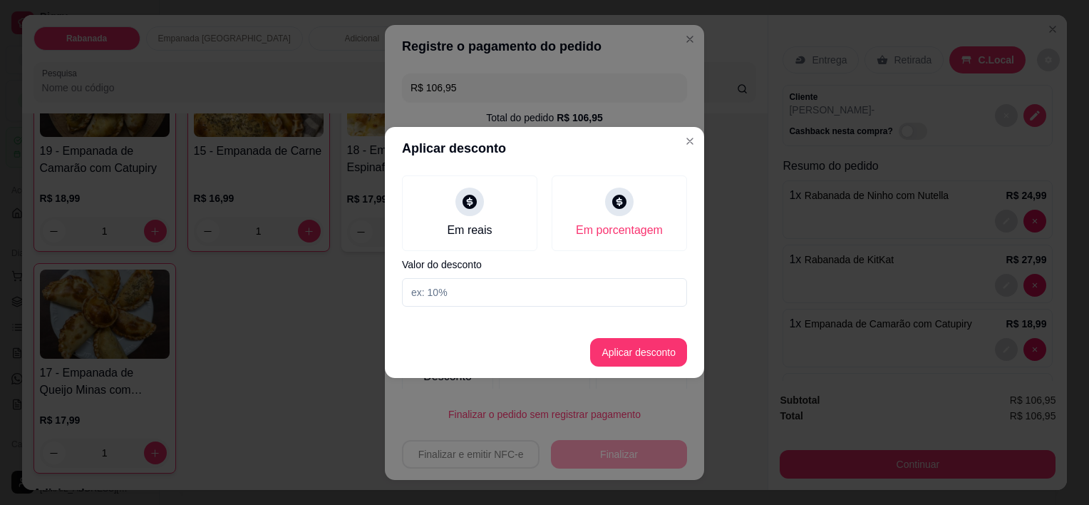
click at [552, 294] on input at bounding box center [544, 292] width 285 height 29
type input "10"
click at [643, 348] on button "Aplicar desconto" at bounding box center [638, 352] width 97 height 29
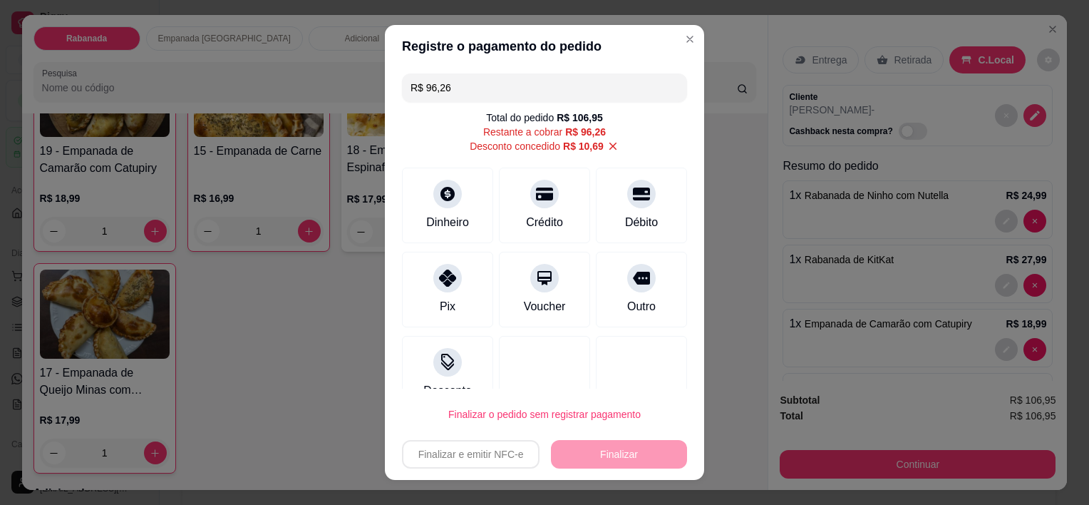
scroll to position [28, 0]
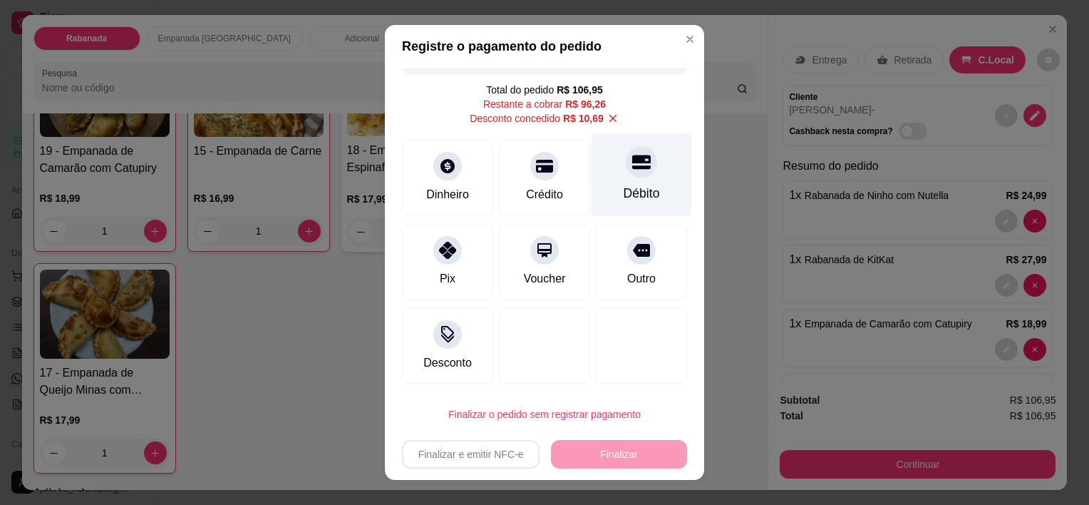
click at [624, 197] on div "Débito" at bounding box center [642, 194] width 36 height 19
type input "R$ 0,00"
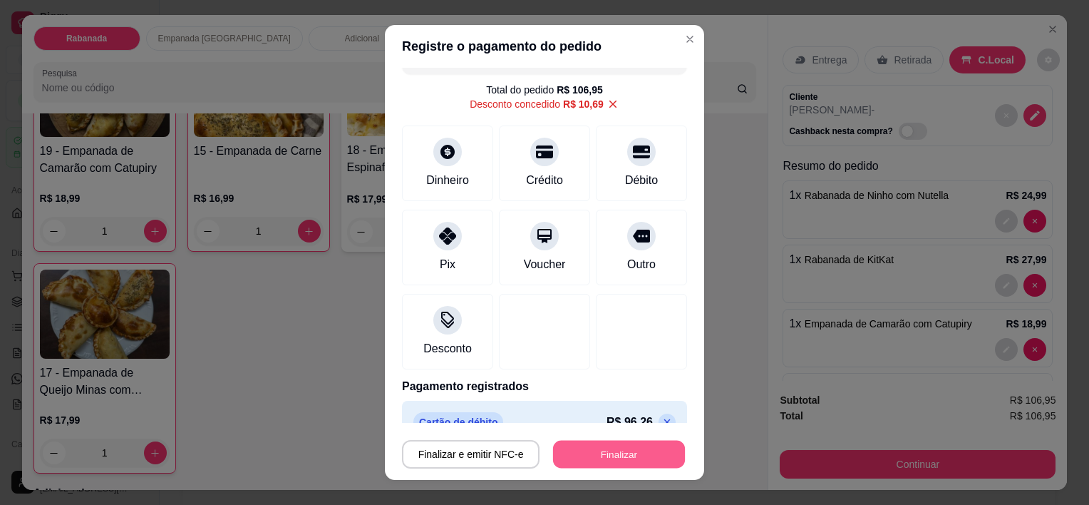
click at [631, 455] on button "Finalizar" at bounding box center [619, 454] width 132 height 28
type input "0"
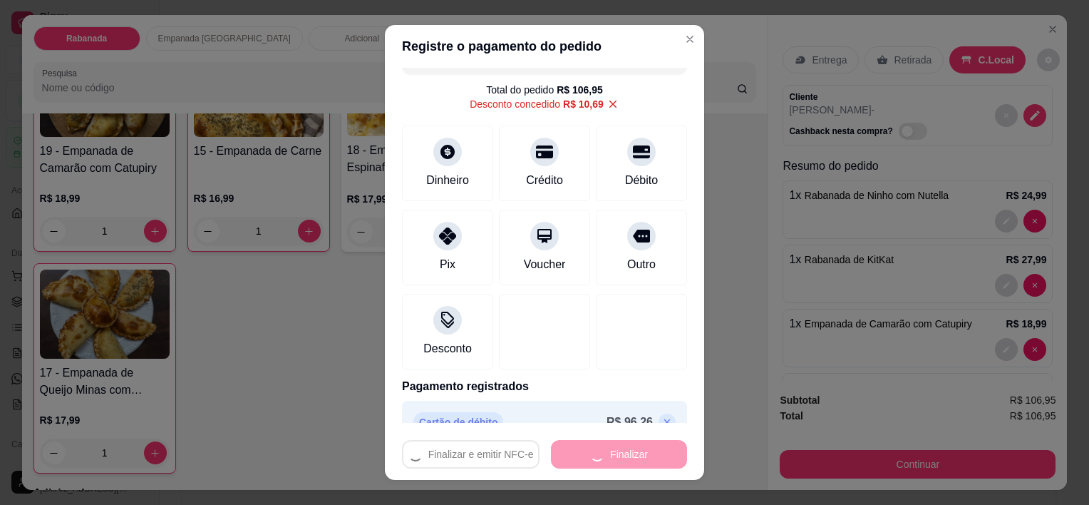
type input "0"
type input "-R$ 106,95"
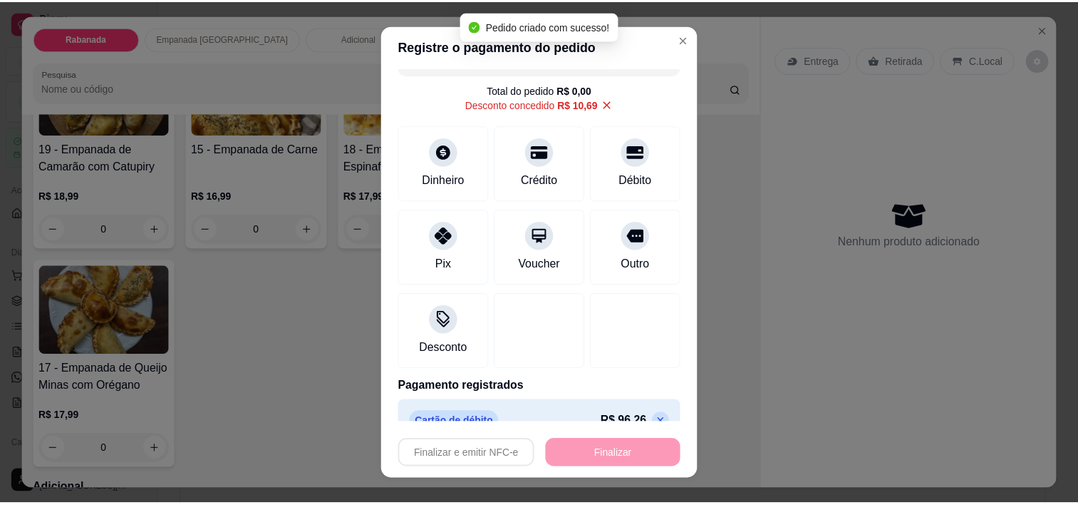
scroll to position [854, 0]
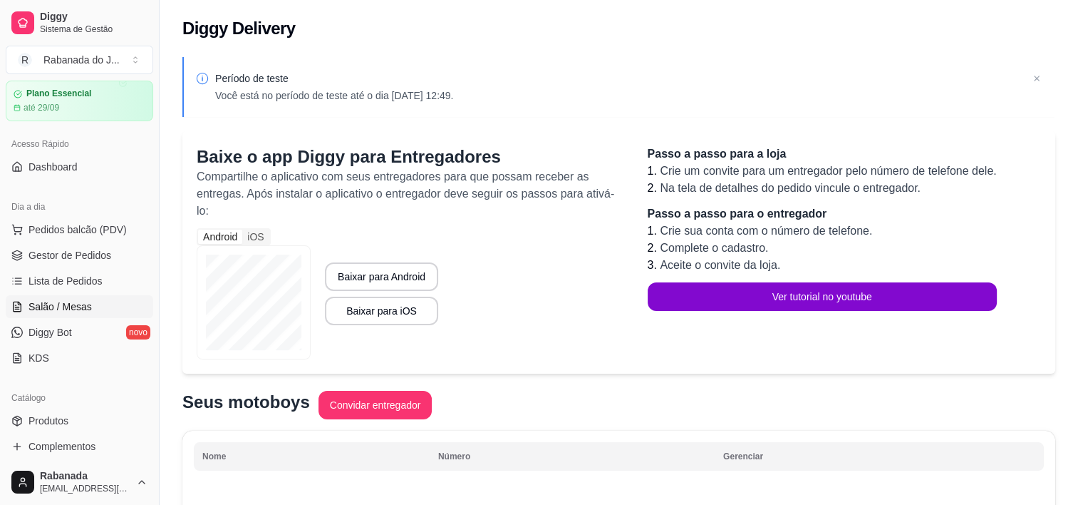
scroll to position [71, 0]
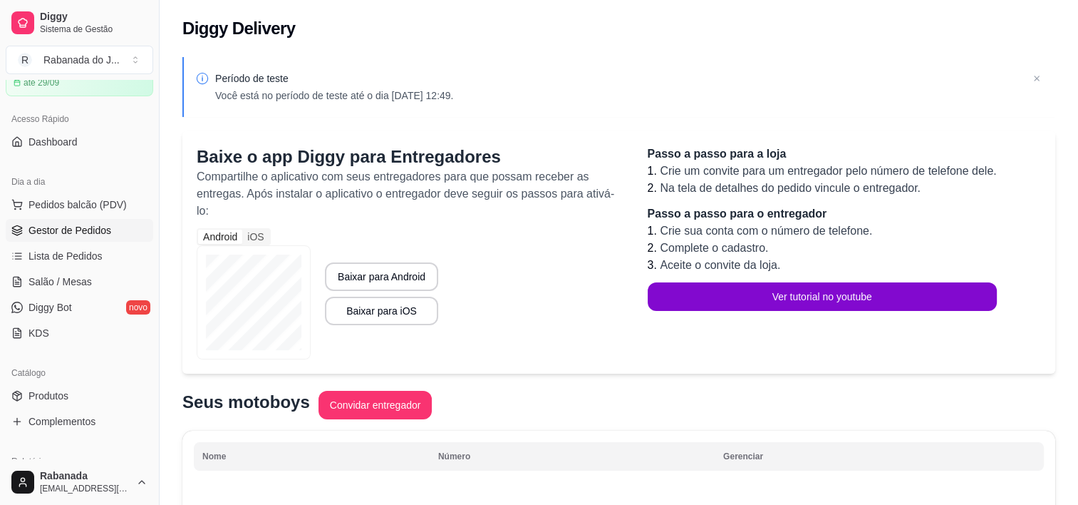
click at [98, 231] on span "Gestor de Pedidos" at bounding box center [70, 230] width 83 height 14
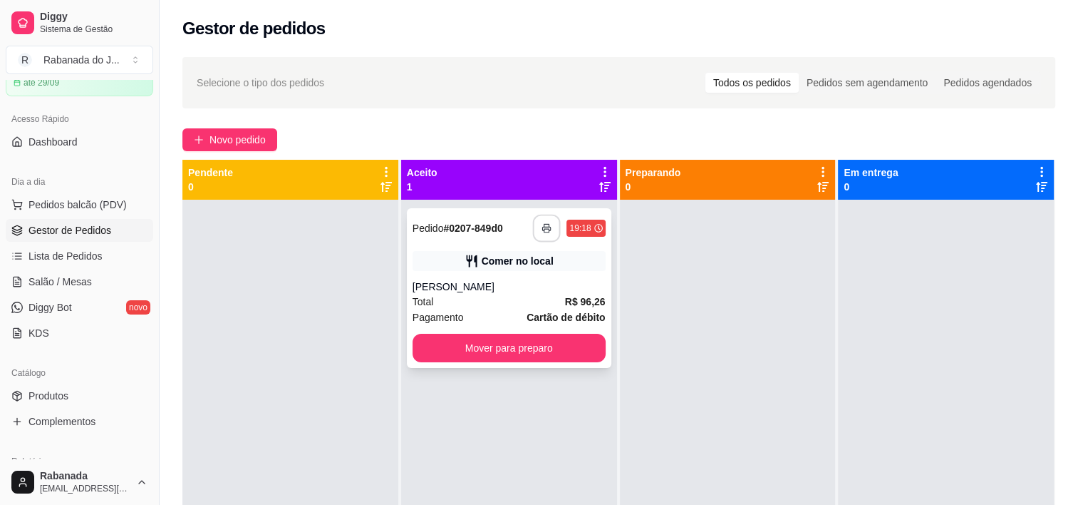
click at [547, 234] on button "button" at bounding box center [547, 228] width 28 height 28
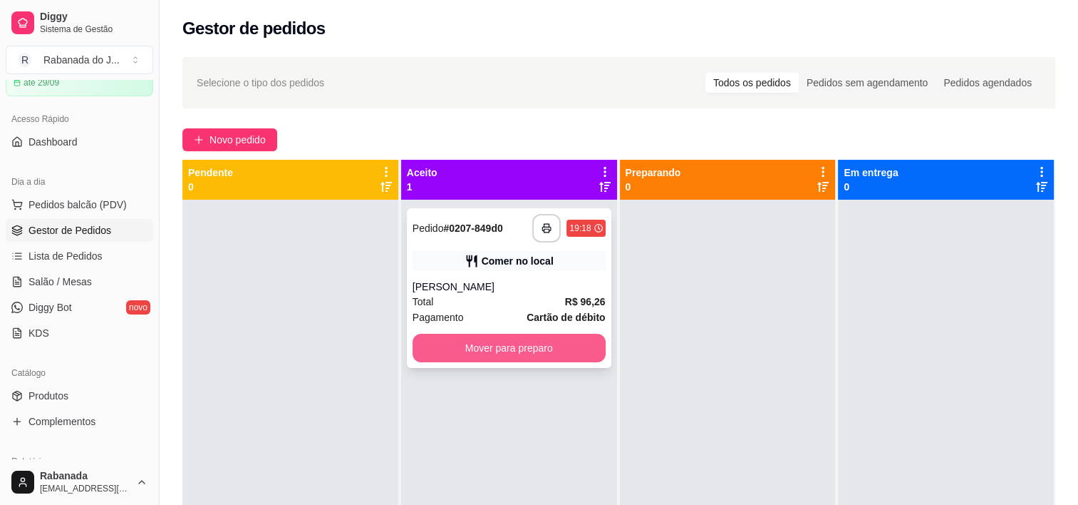
click at [518, 347] on button "Mover para preparo" at bounding box center [509, 348] width 193 height 29
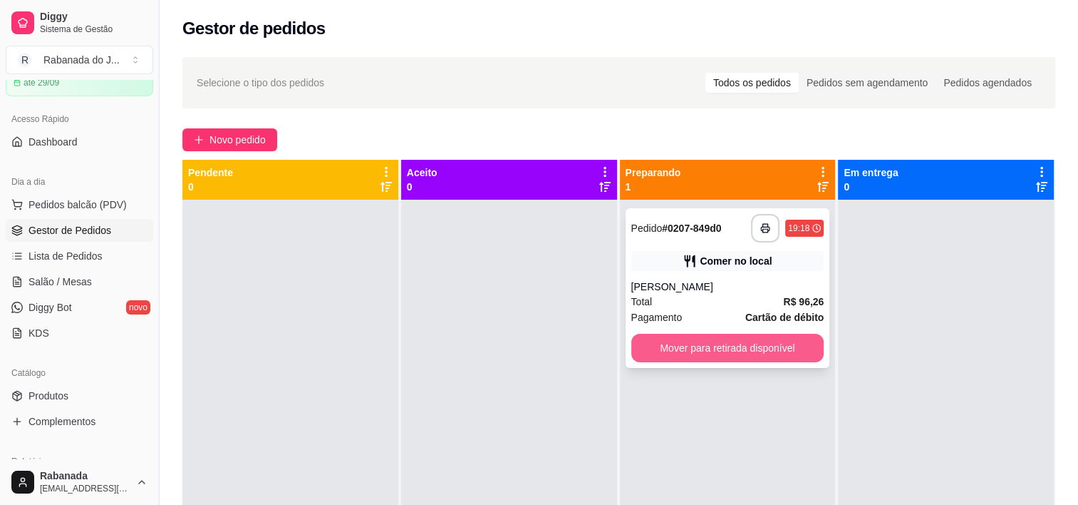
click at [670, 348] on button "Mover para retirada disponível" at bounding box center [727, 348] width 193 height 29
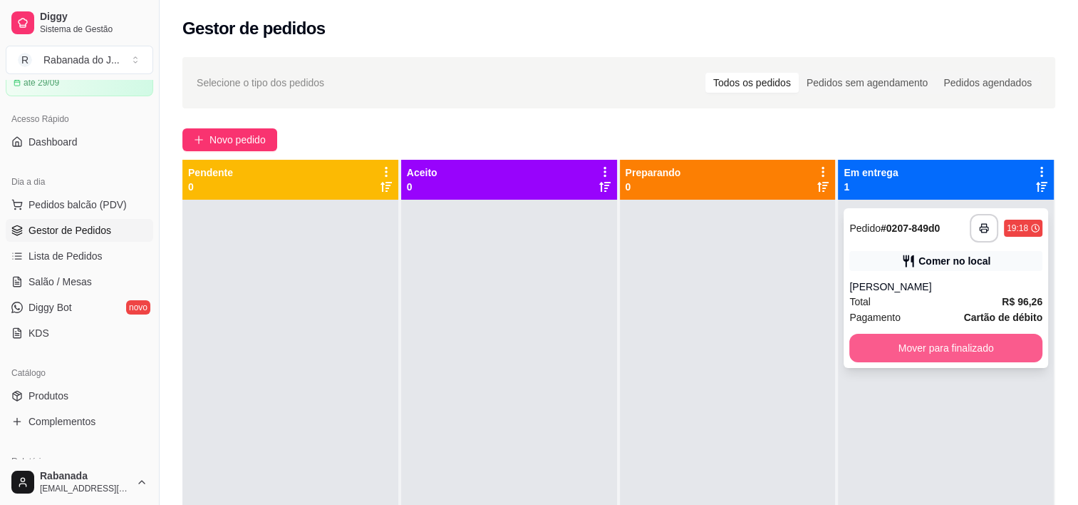
click at [952, 361] on button "Mover para finalizado" at bounding box center [945, 348] width 193 height 29
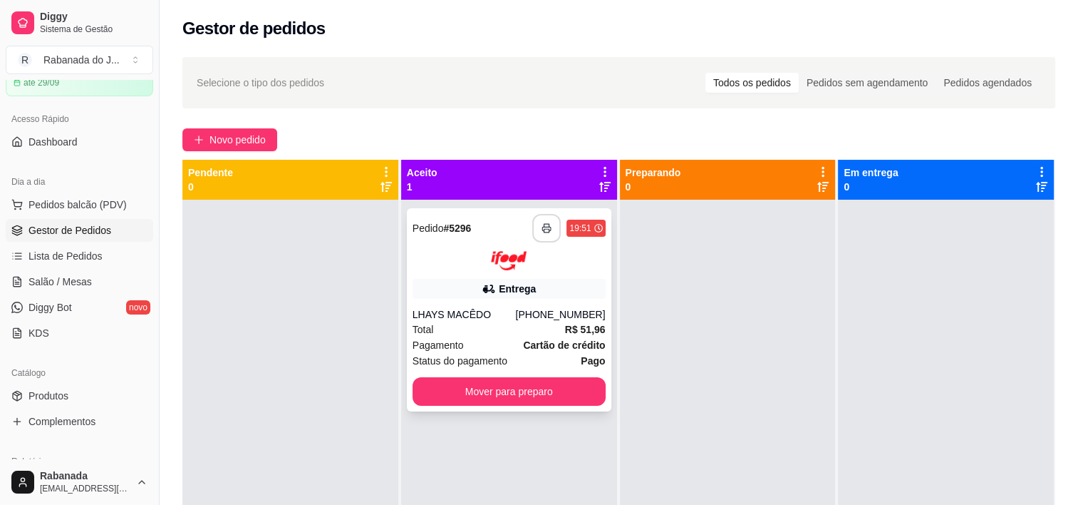
click at [542, 225] on icon "button" at bounding box center [547, 228] width 10 height 10
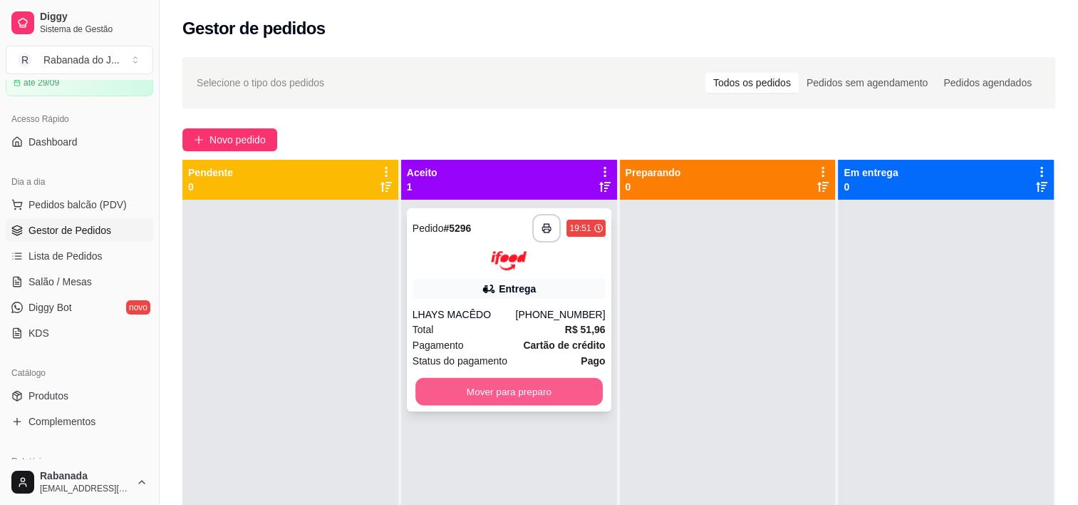
click at [502, 392] on button "Mover para preparo" at bounding box center [508, 391] width 187 height 28
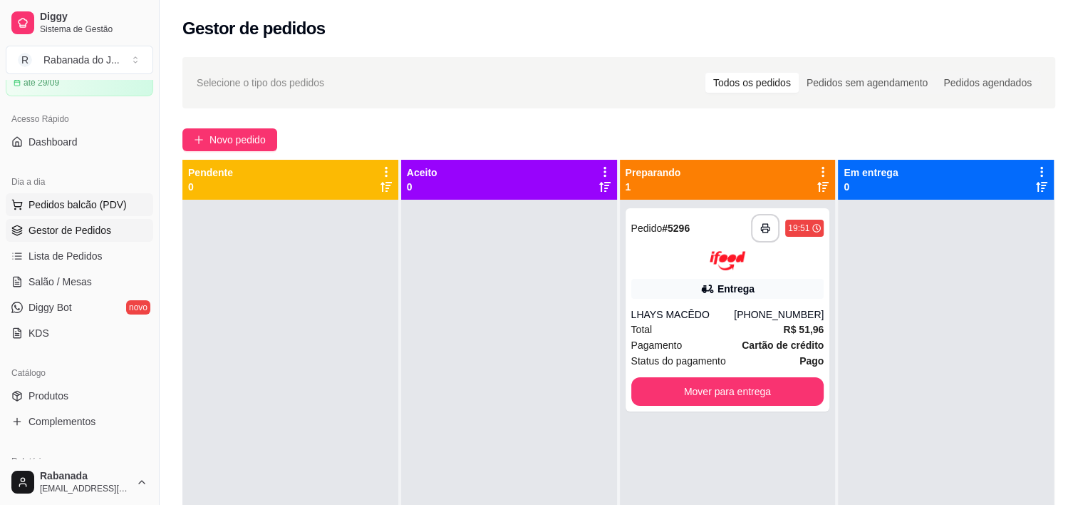
click at [86, 207] on span "Pedidos balcão (PDV)" at bounding box center [78, 204] width 98 height 14
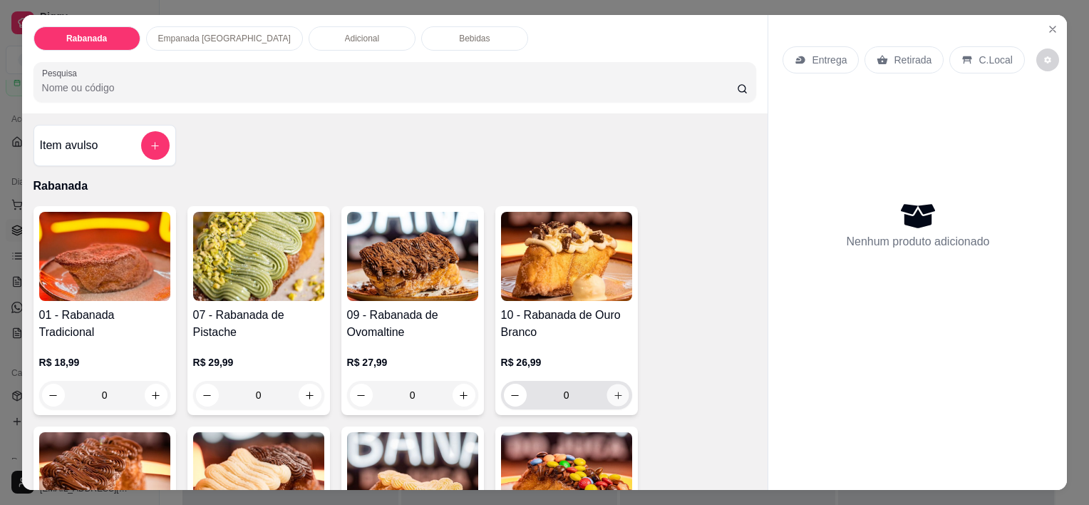
click at [612, 393] on icon "increase-product-quantity" at bounding box center [617, 395] width 11 height 11
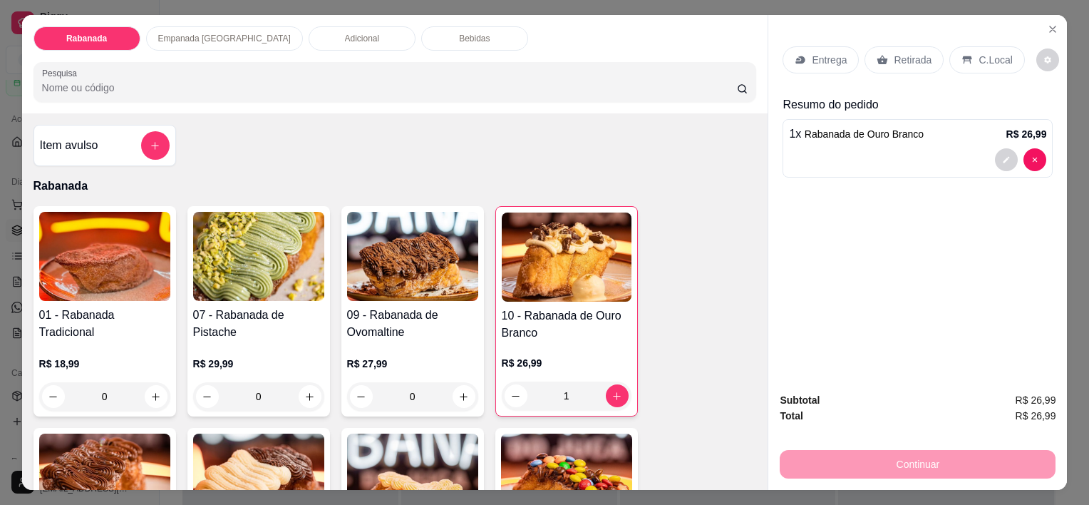
click at [981, 53] on p "C.Local" at bounding box center [994, 60] width 33 height 14
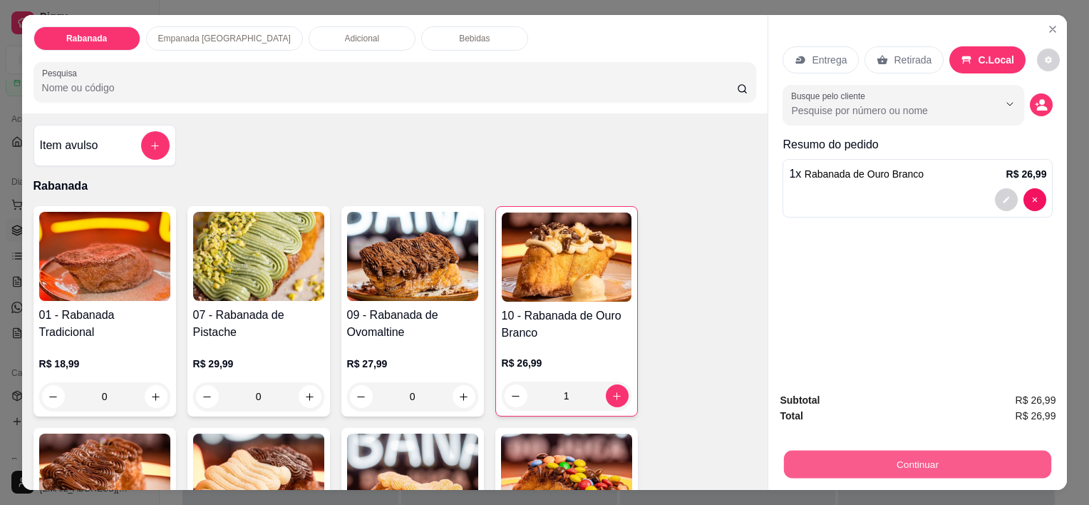
click at [921, 463] on button "Continuar" at bounding box center [917, 464] width 267 height 28
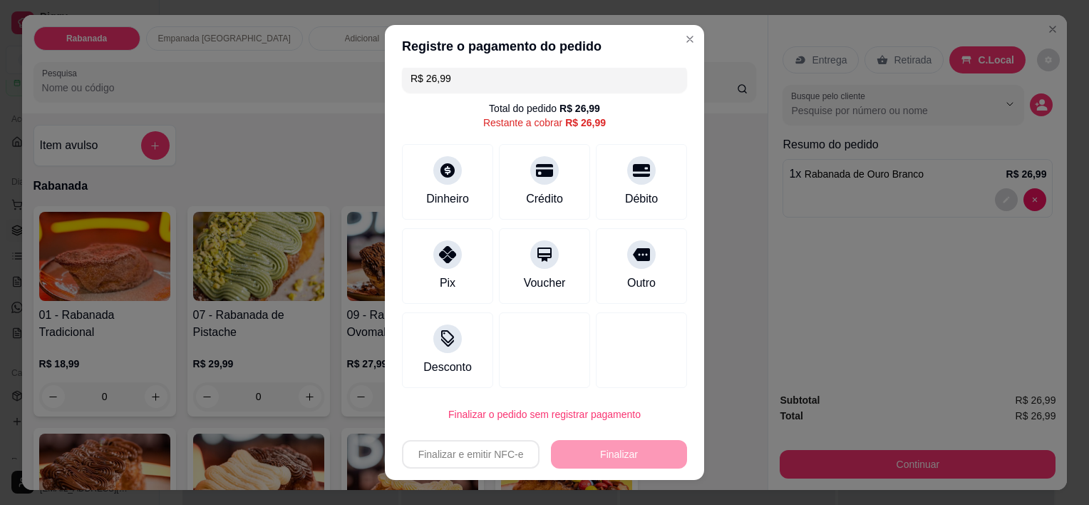
scroll to position [14, 0]
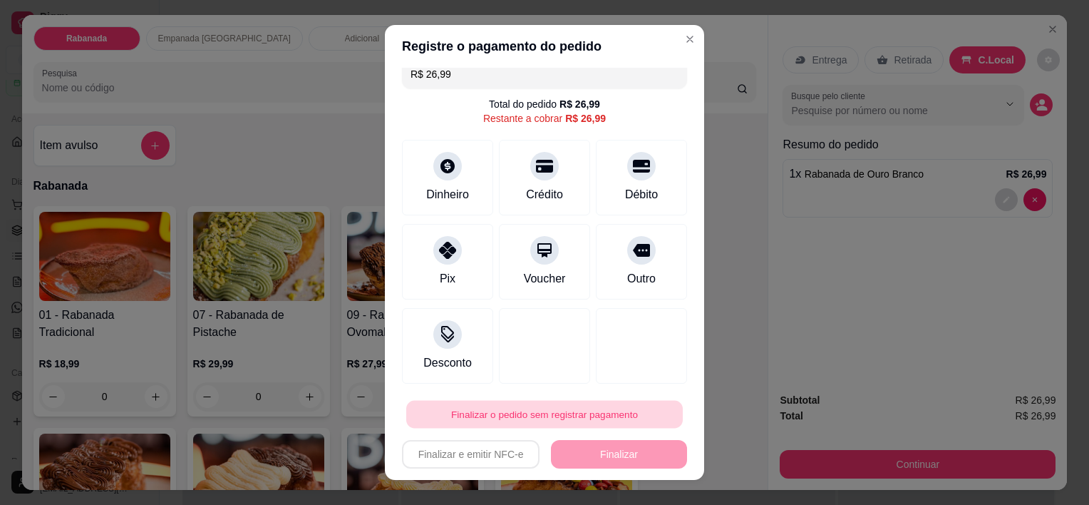
click at [601, 410] on button "Finalizar o pedido sem registrar pagamento" at bounding box center [544, 414] width 276 height 28
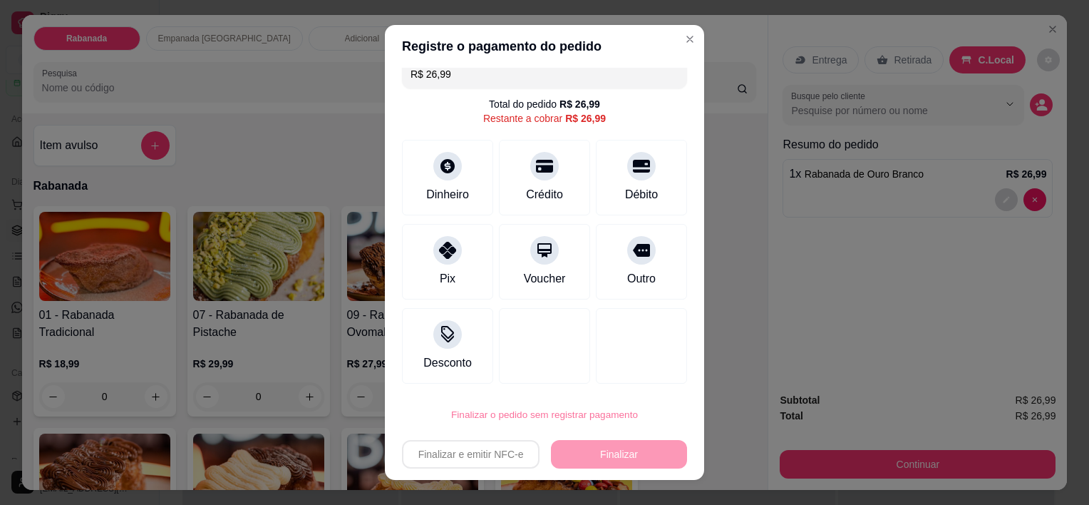
click at [616, 378] on button "Confirmar" at bounding box center [625, 373] width 51 height 21
type input "0"
type input "R$ 0,00"
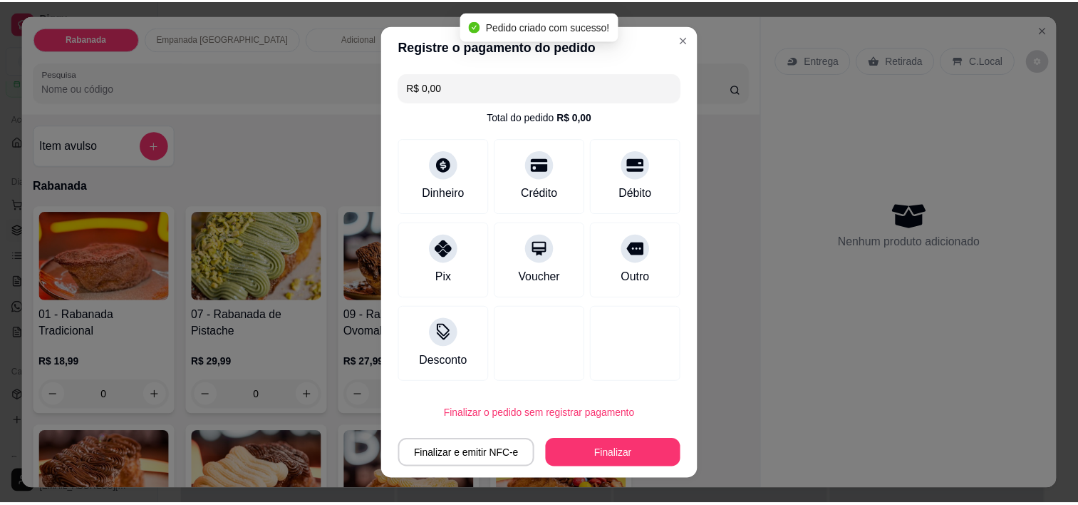
scroll to position [0, 0]
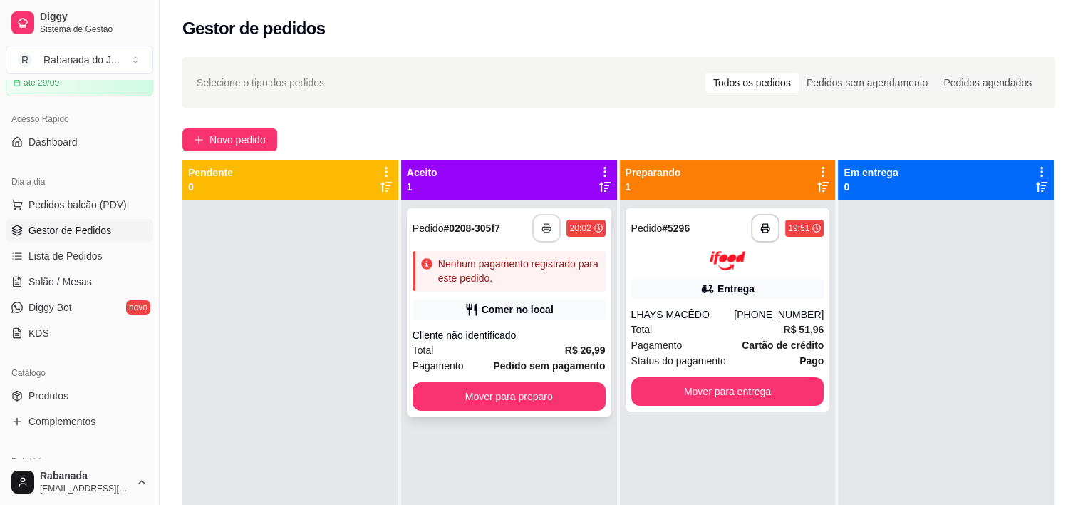
click at [542, 228] on icon "button" at bounding box center [547, 228] width 10 height 10
click at [686, 311] on div "LHAYS MACÊDO" at bounding box center [682, 314] width 103 height 14
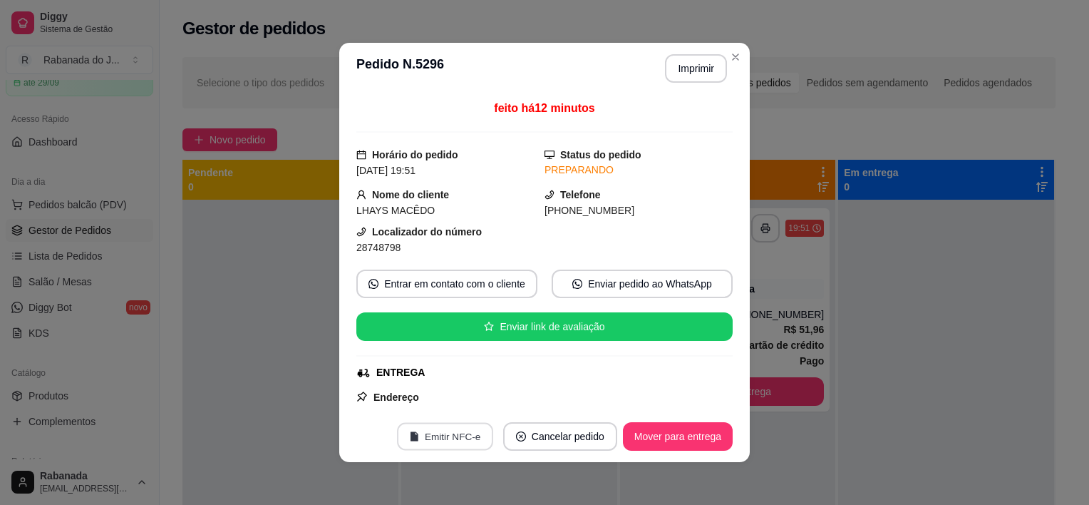
click at [448, 436] on button "Emitir NFC-e" at bounding box center [445, 437] width 96 height 28
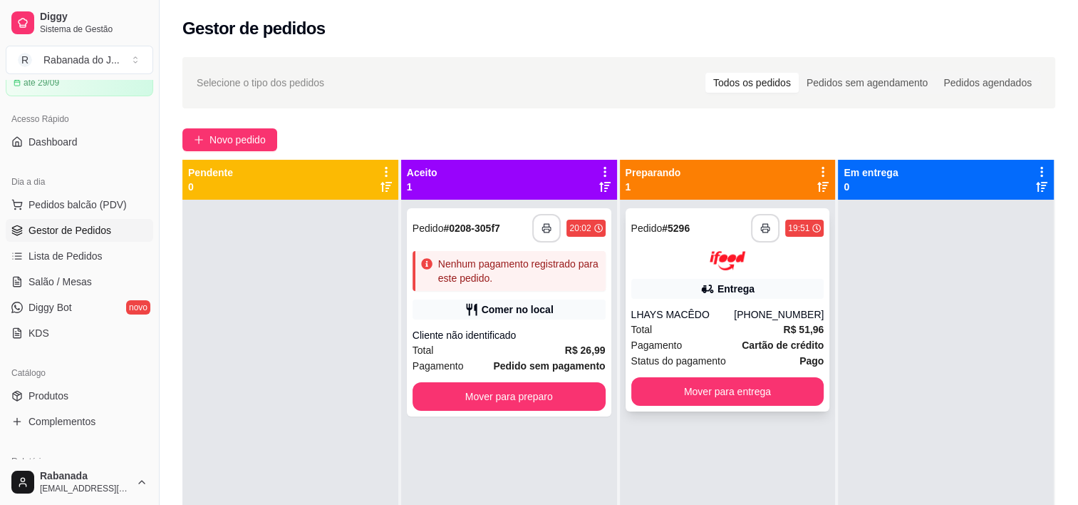
click at [755, 234] on button "button" at bounding box center [765, 228] width 29 height 29
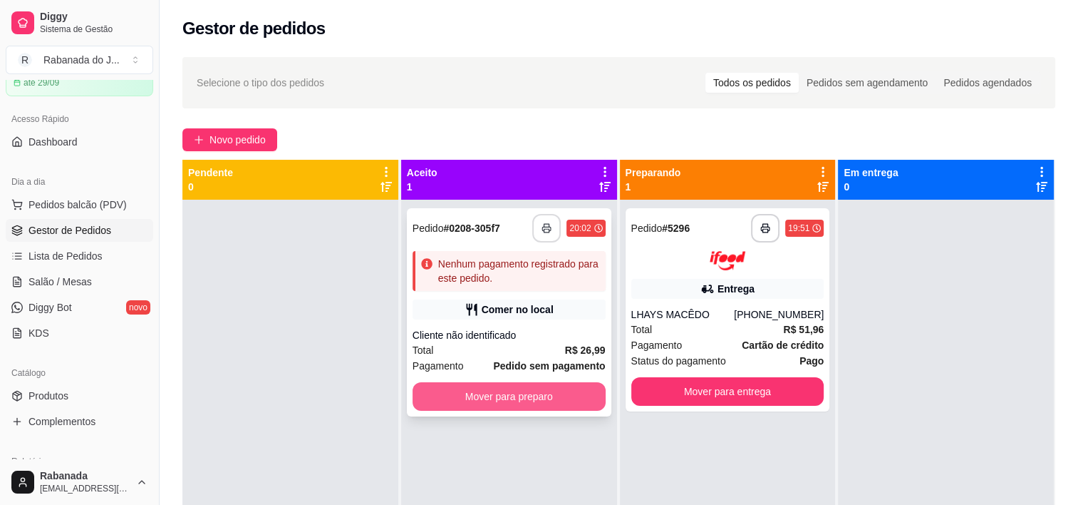
click at [519, 402] on button "Mover para preparo" at bounding box center [509, 396] width 193 height 29
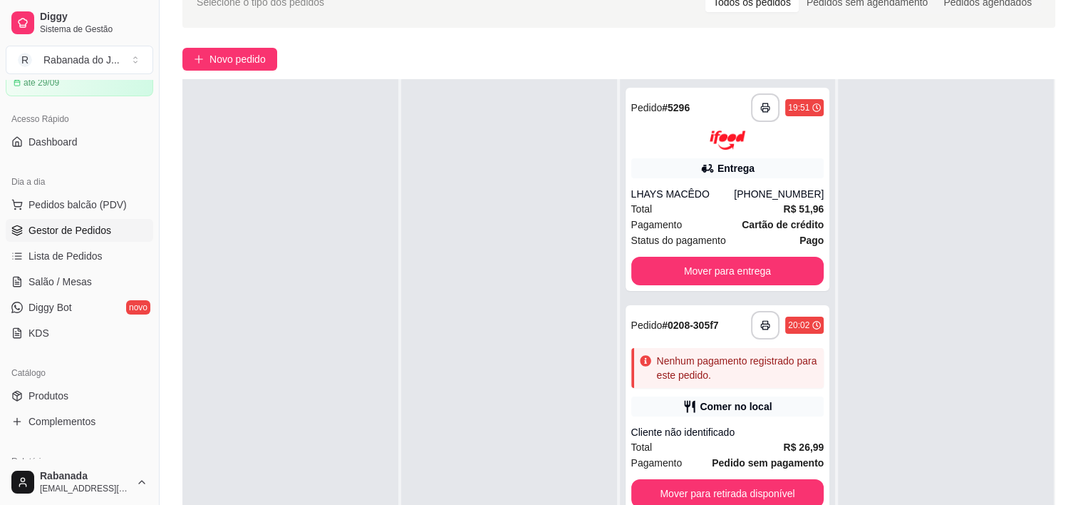
scroll to position [214, 0]
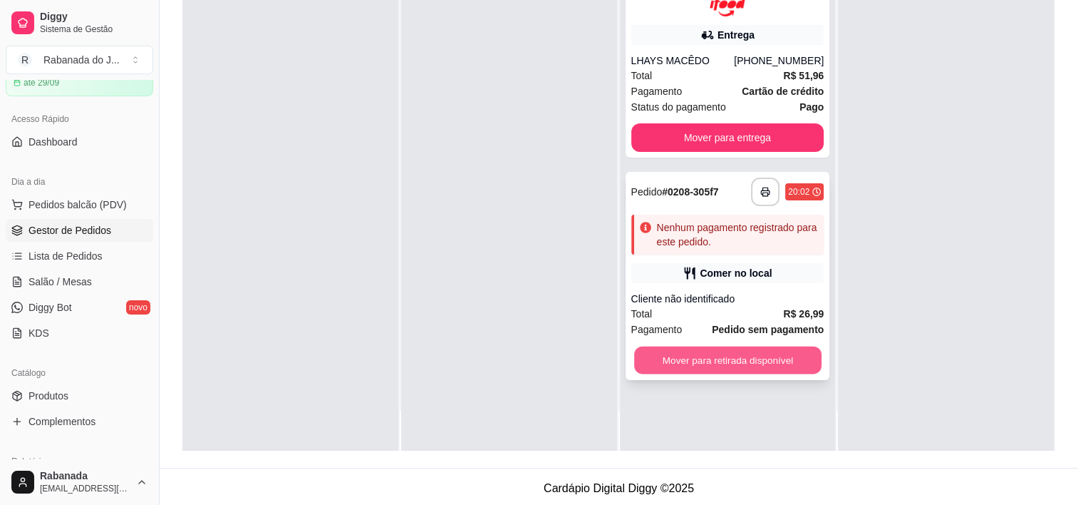
click at [770, 356] on button "Mover para retirada disponível" at bounding box center [727, 360] width 187 height 28
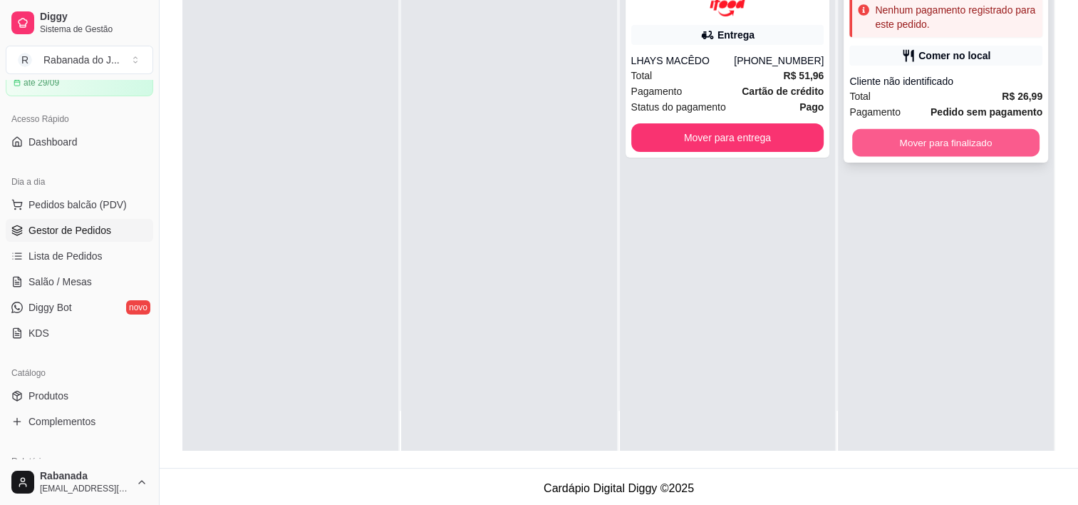
click at [953, 146] on button "Mover para finalizado" at bounding box center [945, 143] width 187 height 28
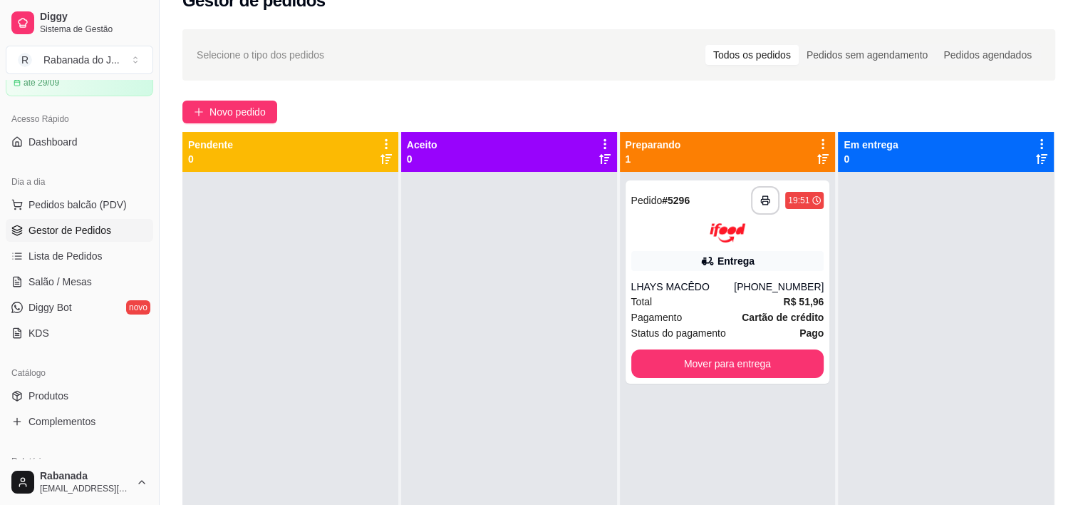
scroll to position [0, 0]
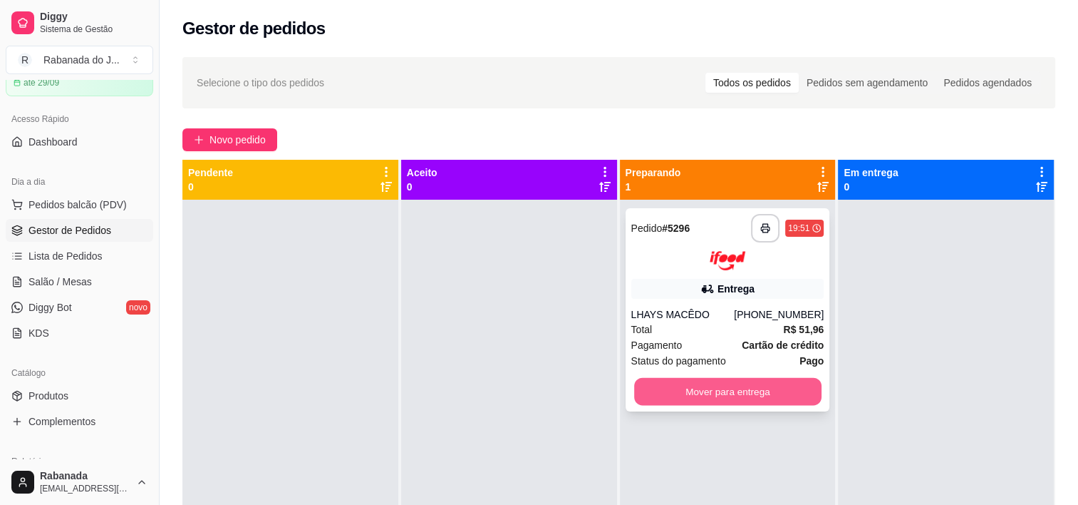
click at [719, 396] on button "Mover para entrega" at bounding box center [727, 391] width 187 height 28
